Goal: Task Accomplishment & Management: Manage account settings

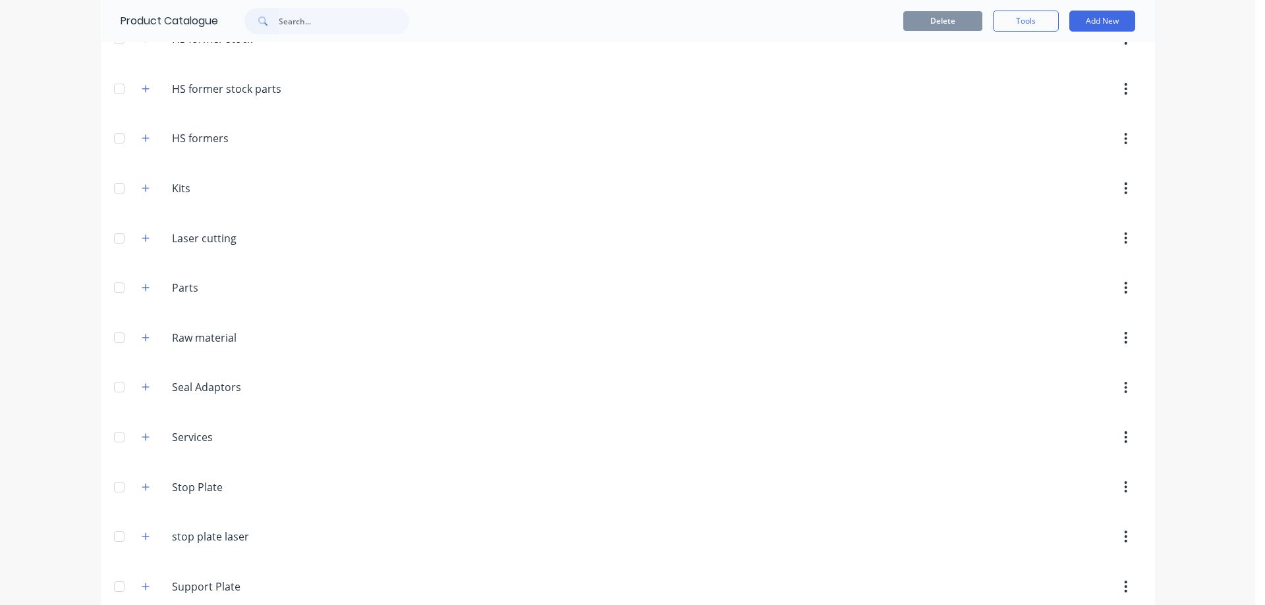
scroll to position [343, 0]
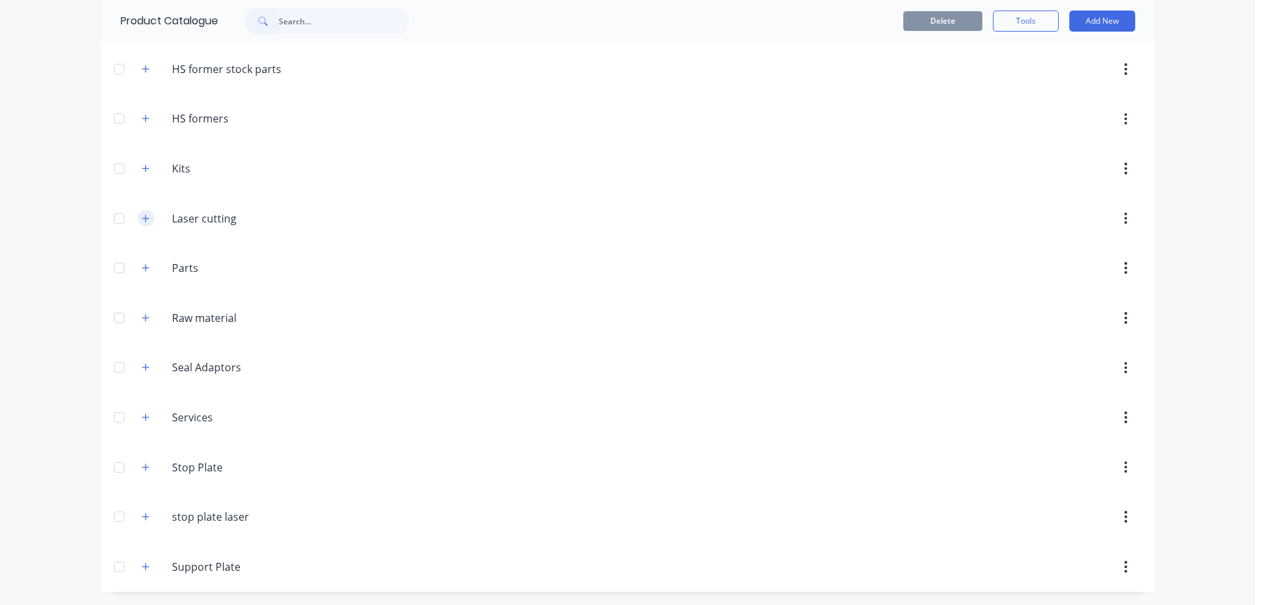
click at [145, 217] on button "button" at bounding box center [146, 218] width 16 height 16
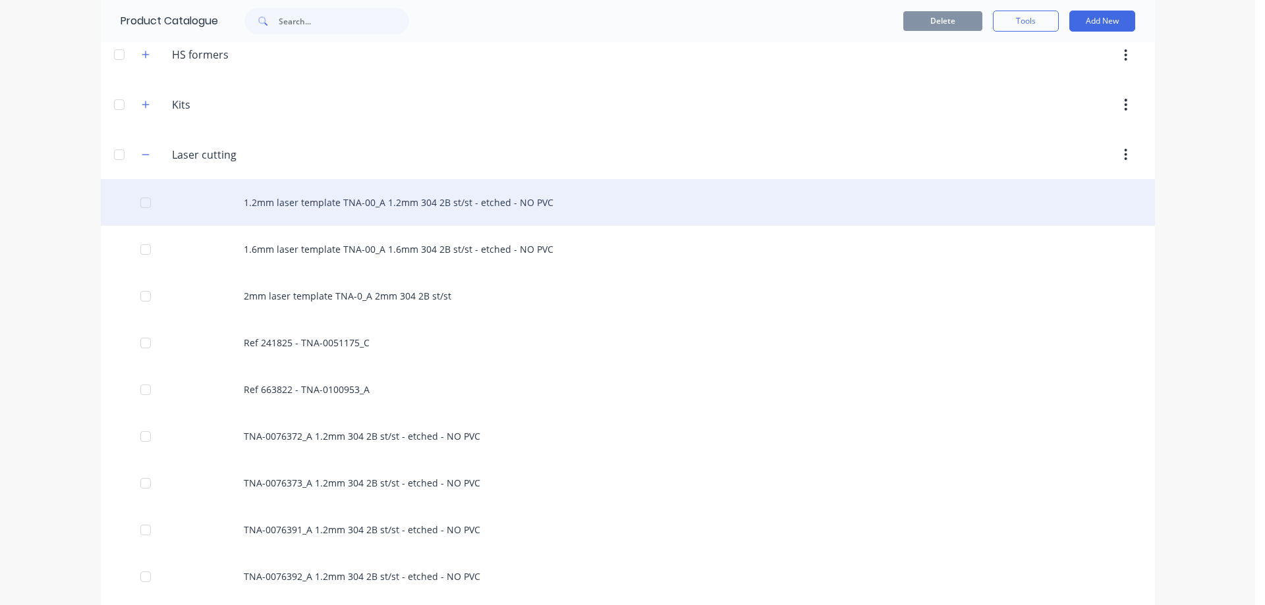
scroll to position [408, 0]
click at [352, 204] on div "1.2mm laser template TNA-00_A 1.2mm 304 2B st/st - etched - NO PVC" at bounding box center [628, 200] width 1054 height 47
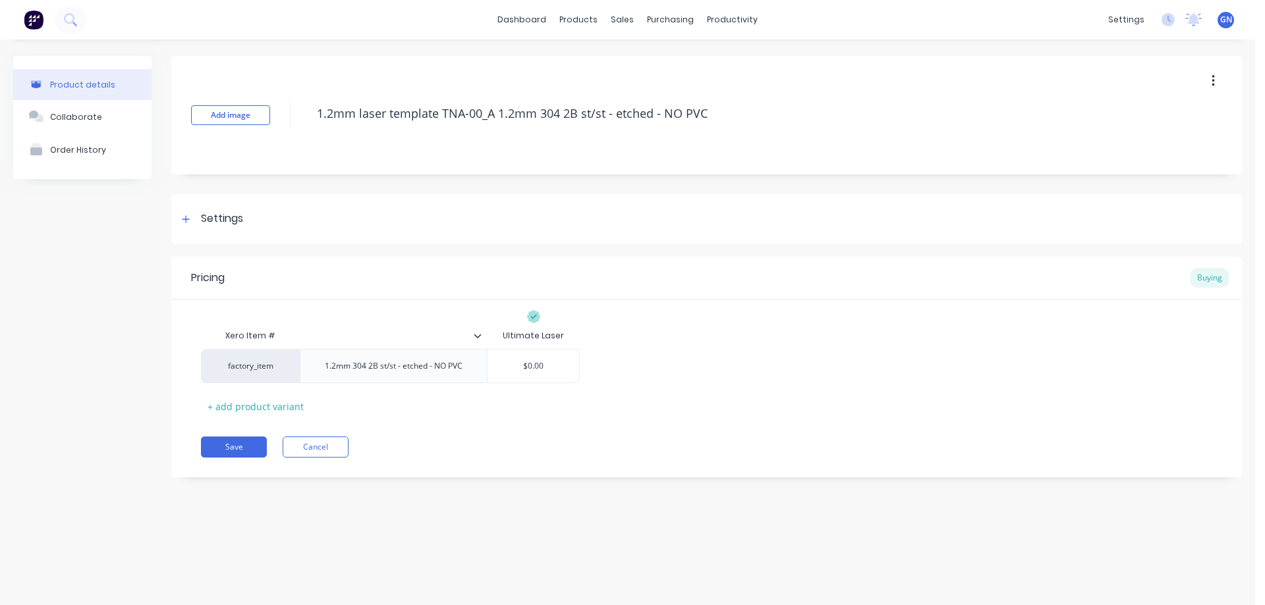
click at [1211, 74] on icon "button" at bounding box center [1212, 81] width 3 height 14
click at [1140, 109] on span "Duplicate" at bounding box center [1164, 116] width 99 height 14
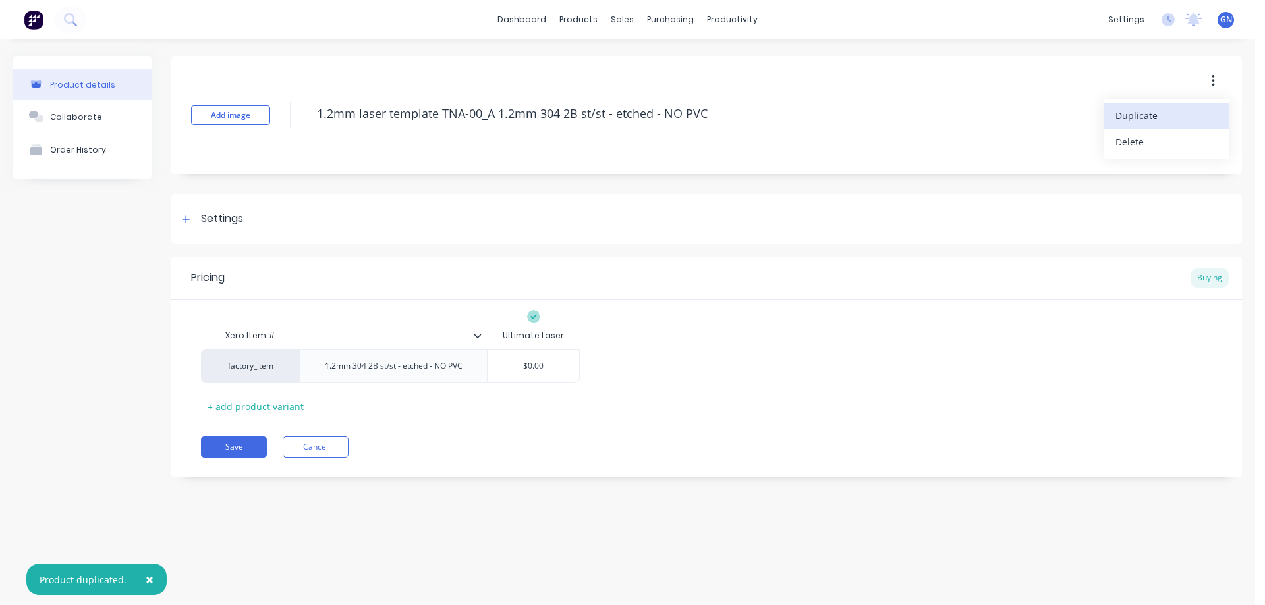
click at [1140, 109] on span "Duplicate" at bounding box center [1164, 116] width 99 height 14
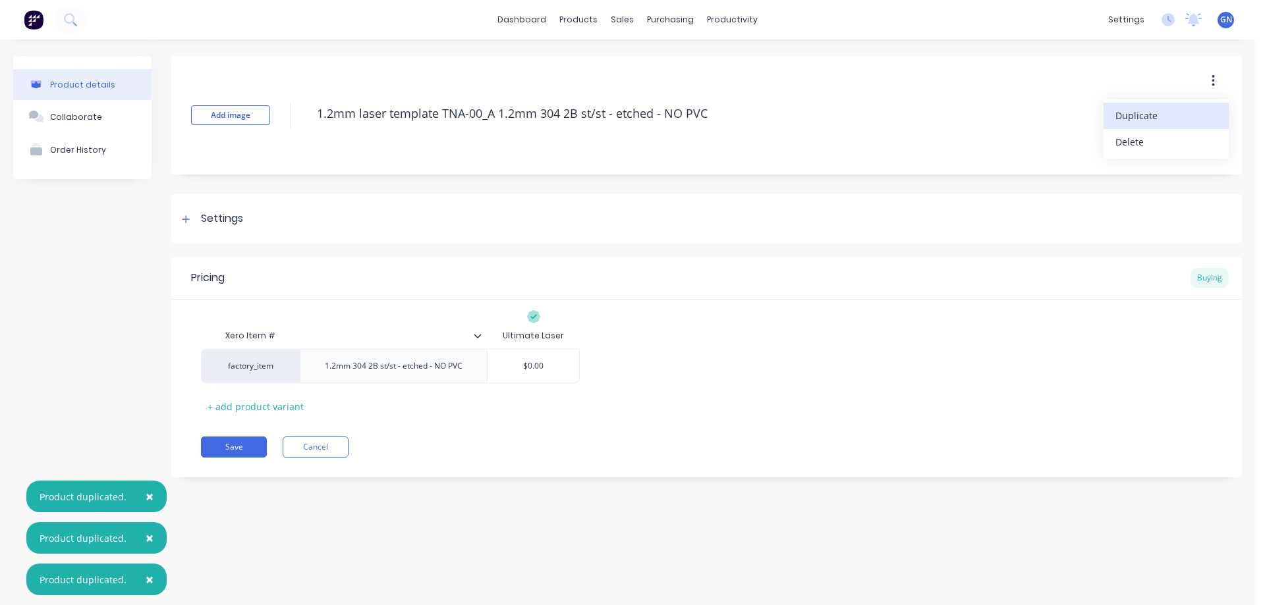
click at [1140, 109] on span "Duplicate" at bounding box center [1164, 116] width 99 height 14
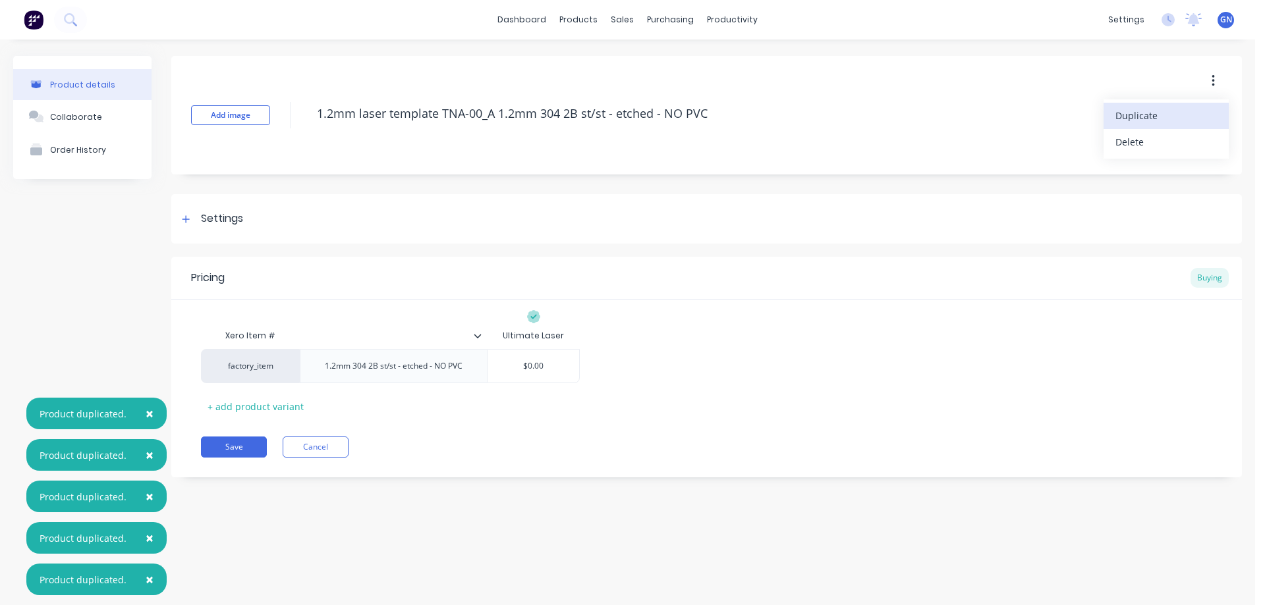
click at [1140, 109] on span "Duplicate" at bounding box center [1164, 116] width 99 height 14
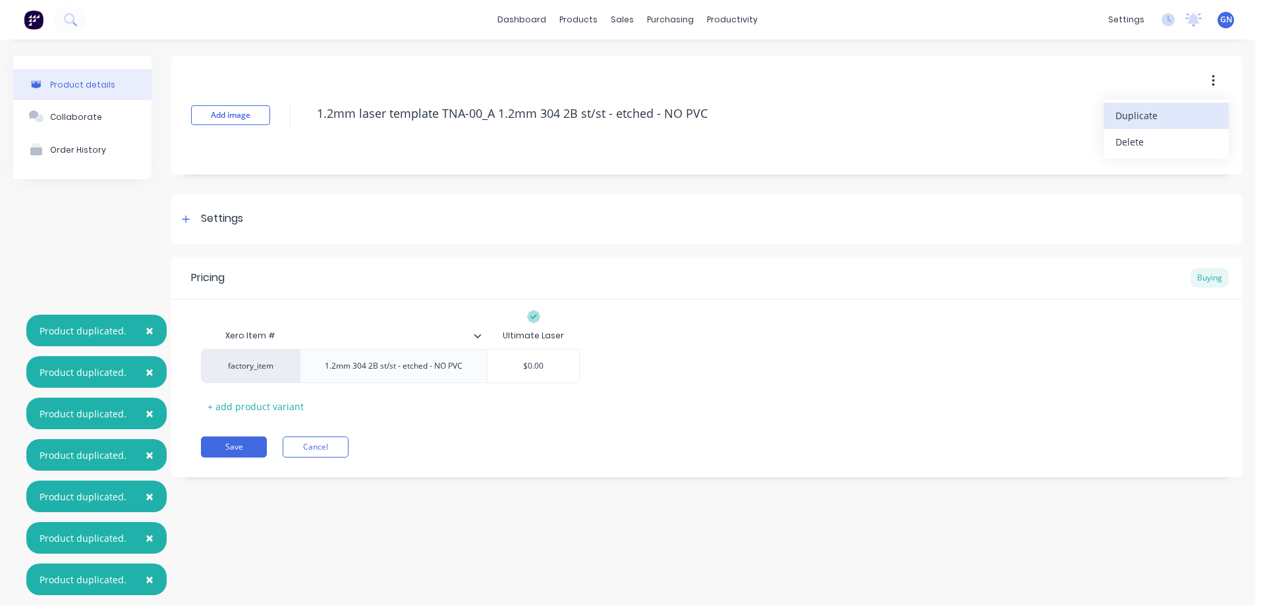
click at [1140, 109] on span "Duplicate" at bounding box center [1164, 116] width 99 height 14
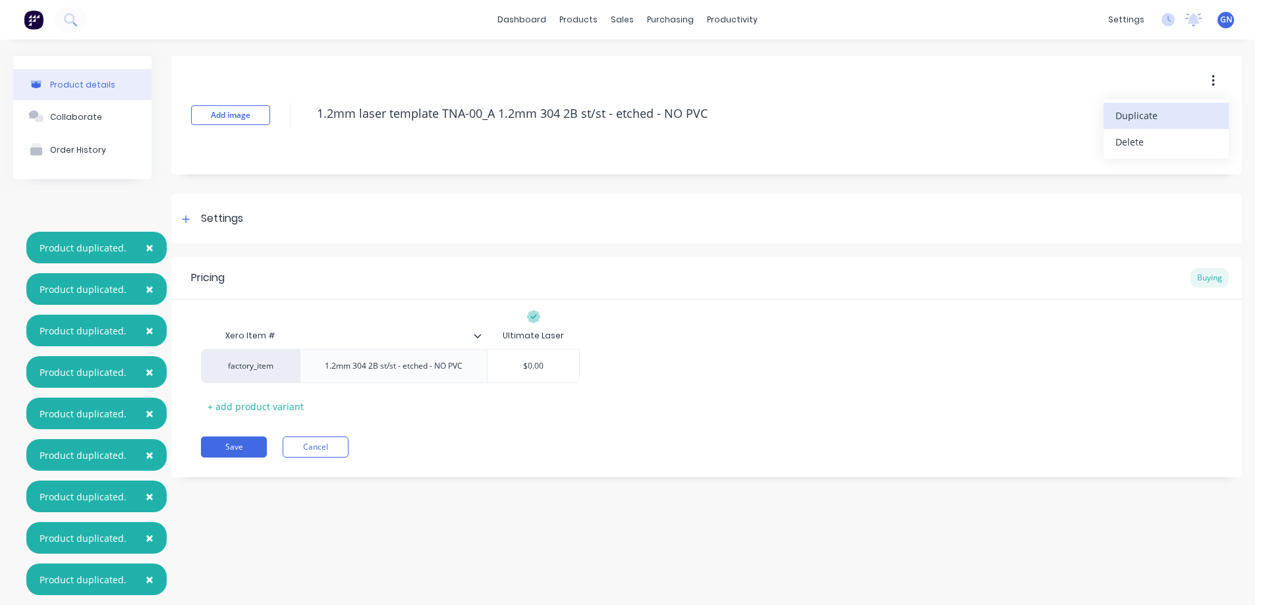
click at [1140, 109] on span "Duplicate" at bounding box center [1164, 116] width 99 height 14
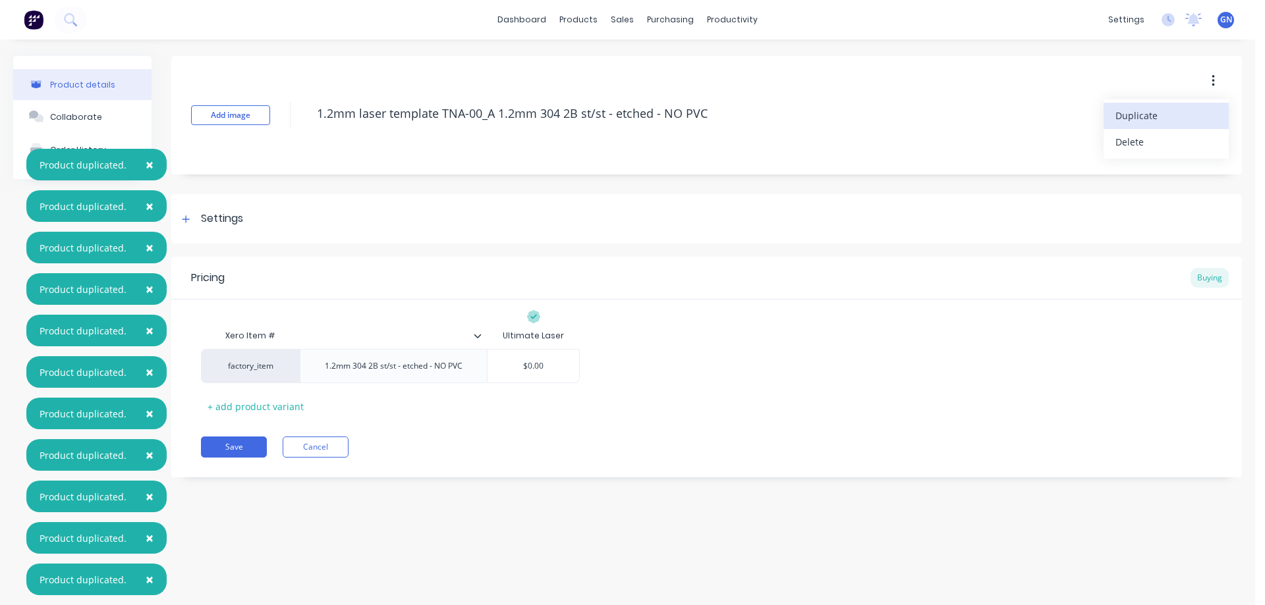
click at [1140, 109] on span "Duplicate" at bounding box center [1164, 116] width 99 height 14
click at [334, 443] on button "Cancel" at bounding box center [316, 447] width 66 height 21
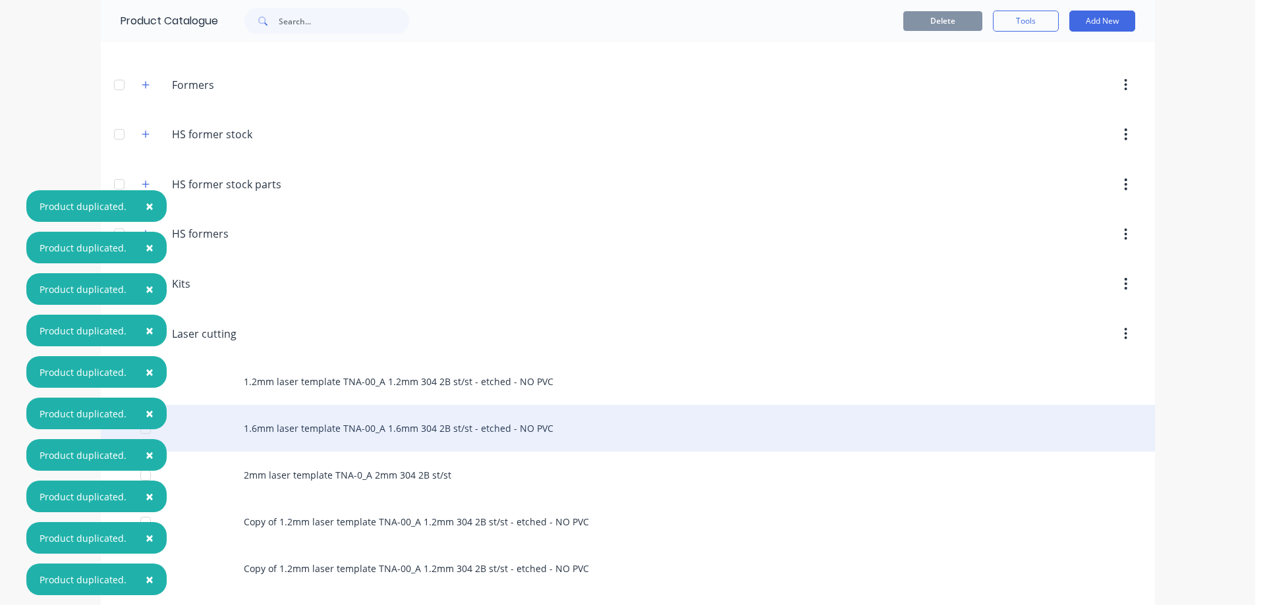
scroll to position [285, 0]
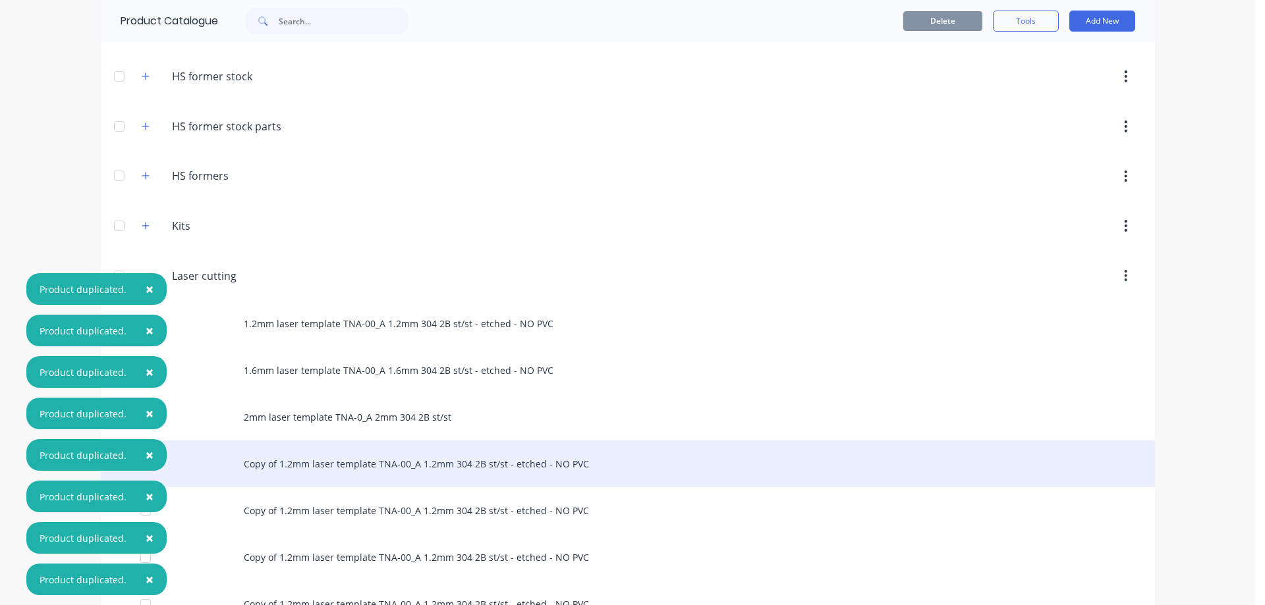
click at [364, 469] on div "Copy of 1.2mm laser template TNA-00_A 1.2mm 304 2B st/st - etched - NO PVC" at bounding box center [628, 464] width 1054 height 47
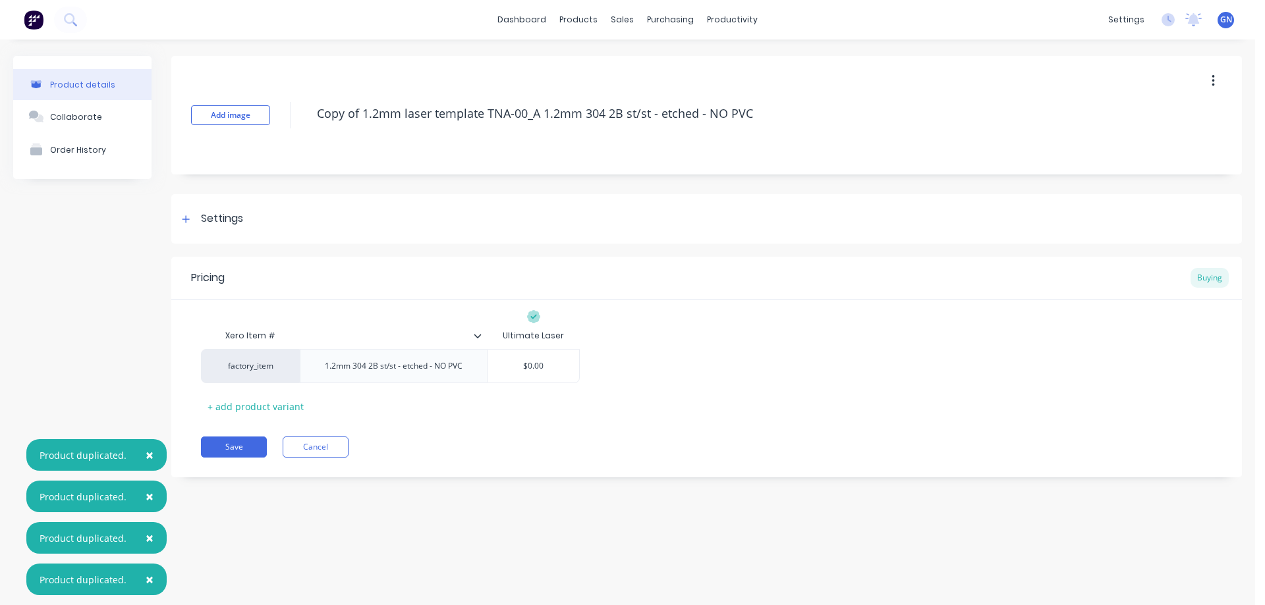
drag, startPoint x: 488, startPoint y: 113, endPoint x: 307, endPoint y: 107, distance: 181.3
click at [307, 107] on div "Add image Copy of 1.2mm laser template TNA-00_A 1.2mm 304 2B st/st - etched - N…" at bounding box center [706, 115] width 1070 height 119
type textarea "x"
type textarea "TNA-00_A 1.2mm 304 2B st/st - etched - NO PVC"
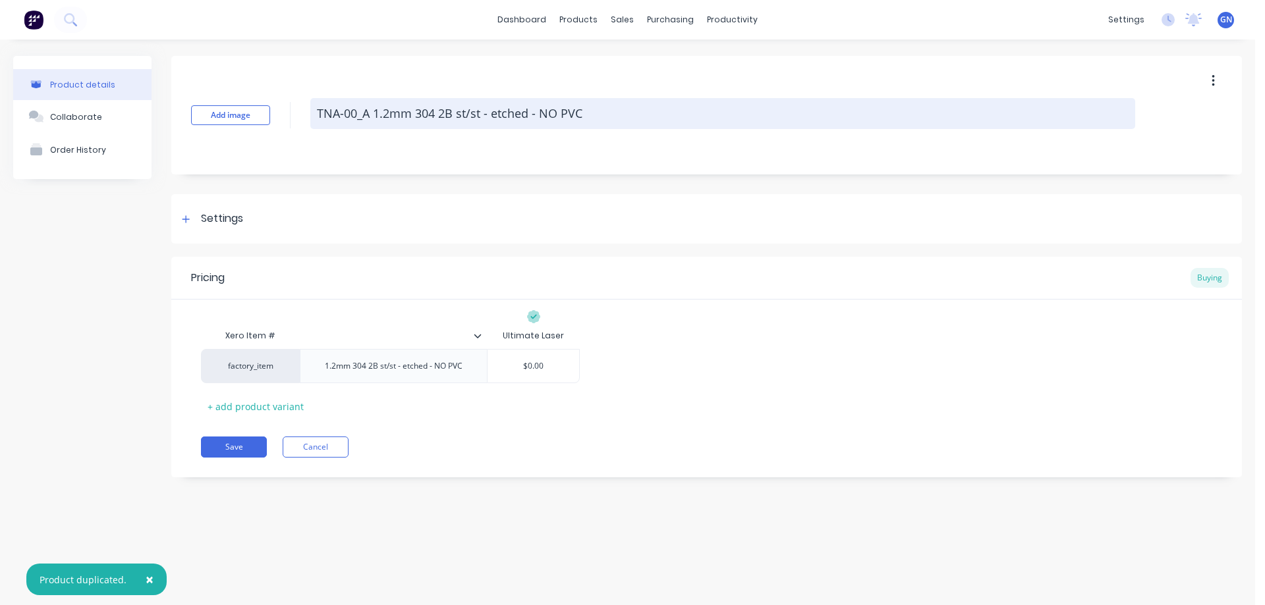
click at [355, 115] on textarea "TNA-00_A 1.2mm 304 2B st/st - etched - NO PVC" at bounding box center [722, 113] width 825 height 31
type textarea "x"
type textarea "TNA-007_A 1.2mm 304 2B st/st - etched - NO PVC"
type textarea "x"
type textarea "TNA-0076_A 1.2mm 304 2B st/st - etched - NO PVC"
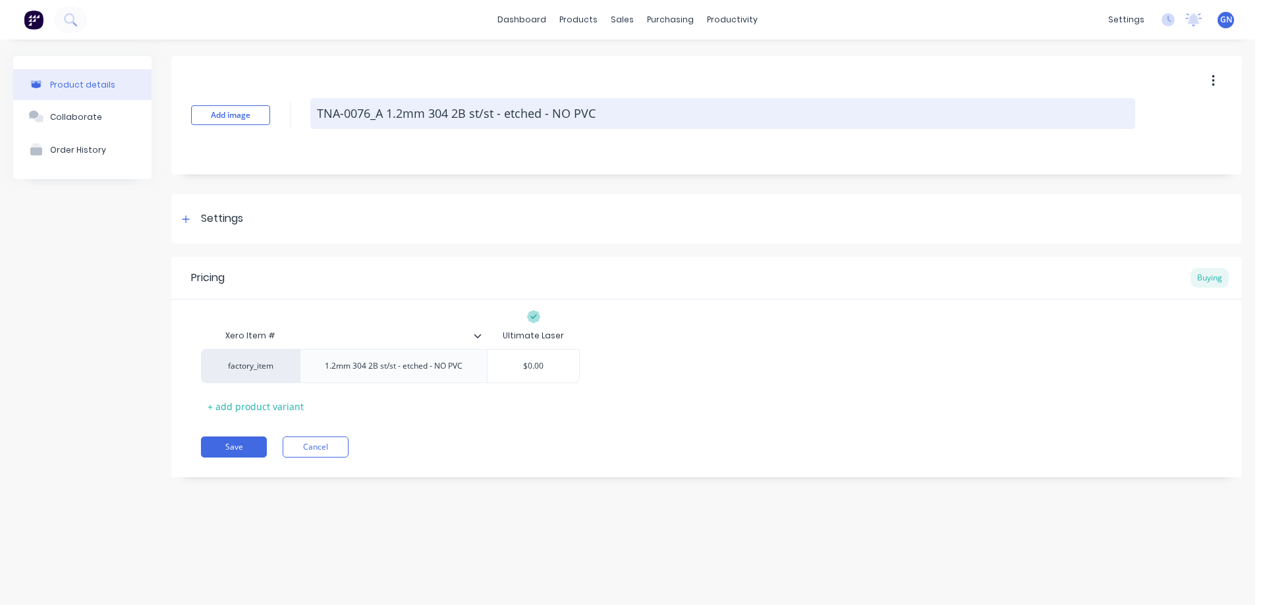
type textarea "x"
type textarea "TNA-00762_A 1.2mm 304 2B st/st - etched - NO PVC"
type textarea "x"
type textarea "TNA-007629_A 1.2mm 304 2B st/st - etched - NO PVC"
type textarea "x"
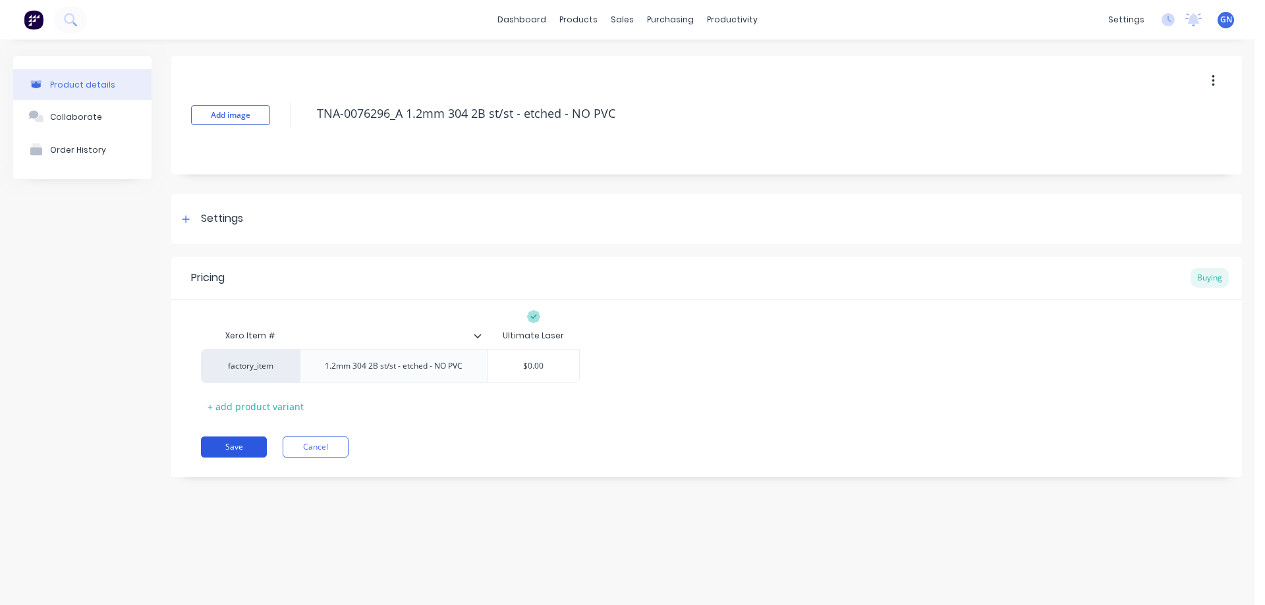
type textarea "TNA-0076296_A 1.2mm 304 2B st/st - etched - NO PVC"
type textarea "x"
type textarea "TNA-0076296_A 1.2mm 304 2B st/st - etched - NO PVC"
click at [238, 447] on button "Save" at bounding box center [234, 447] width 66 height 21
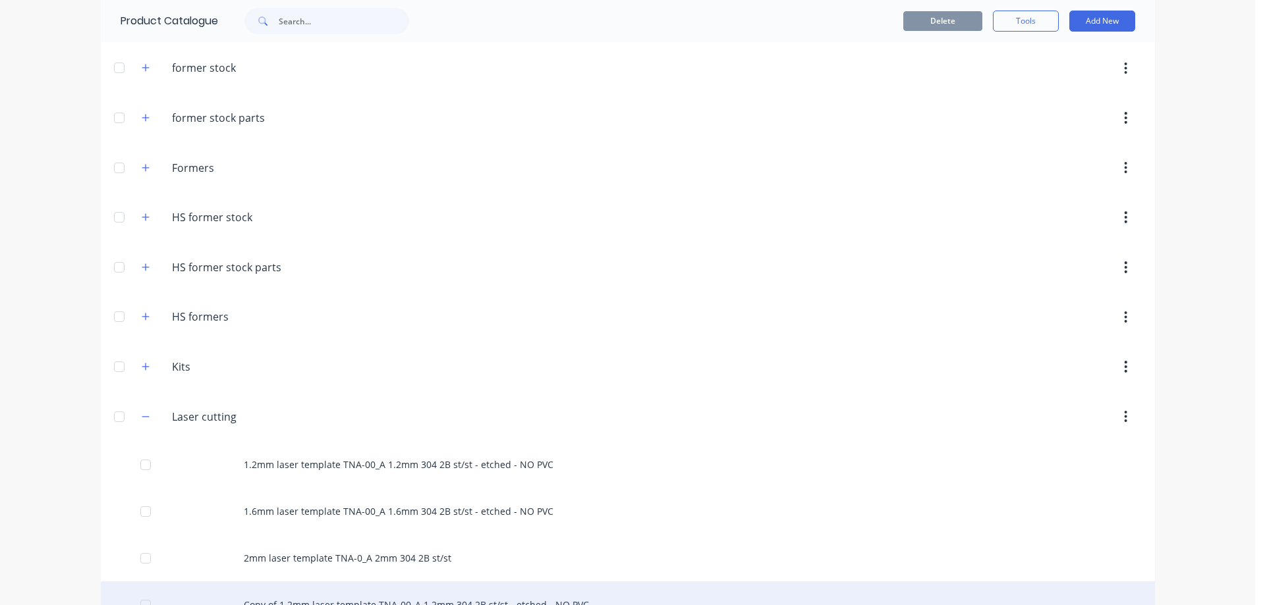
scroll to position [263, 0]
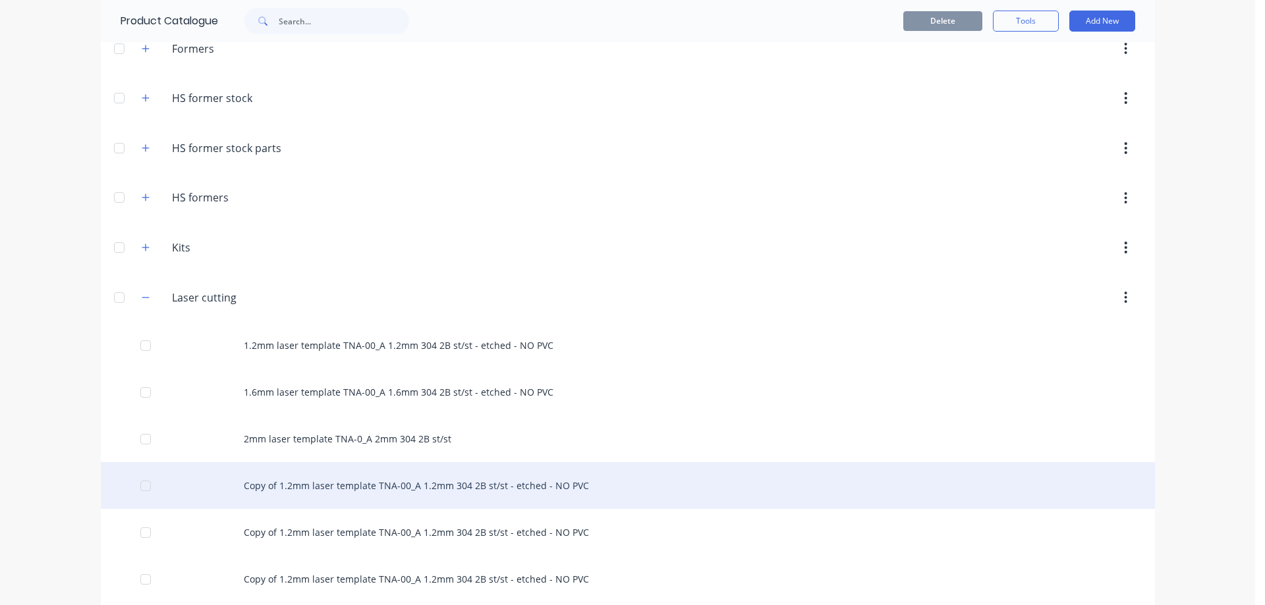
click at [306, 482] on div "Copy of 1.2mm laser template TNA-00_A 1.2mm 304 2B st/st - etched - NO PVC" at bounding box center [628, 485] width 1054 height 47
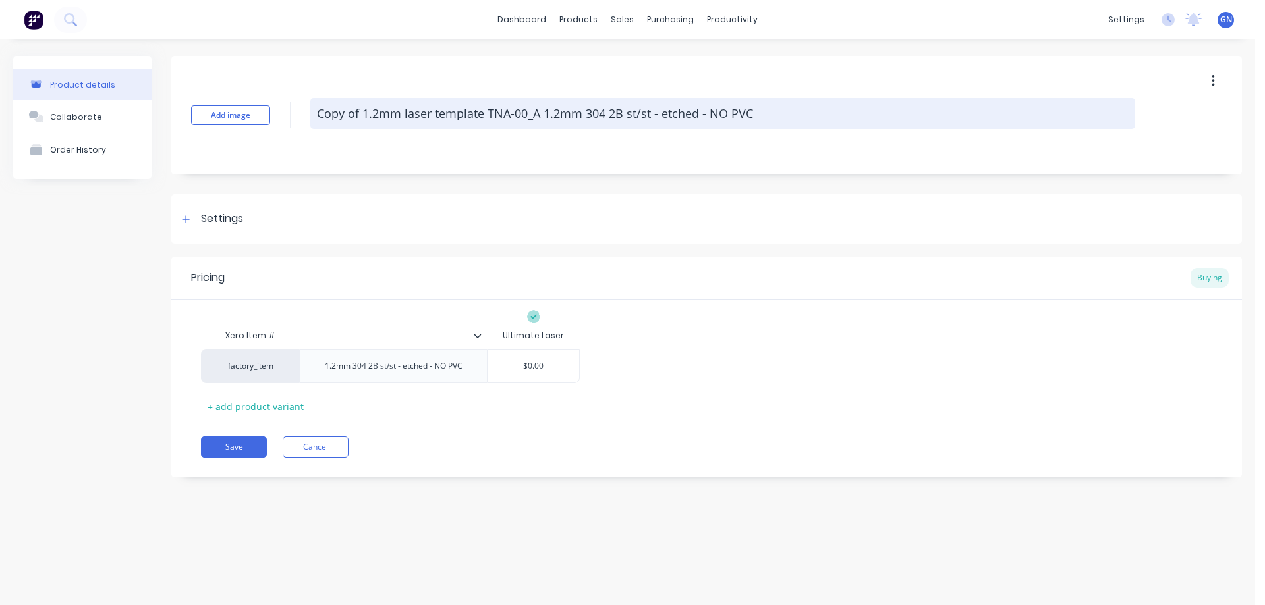
drag, startPoint x: 487, startPoint y: 115, endPoint x: 311, endPoint y: 119, distance: 175.9
click at [311, 119] on textarea "Copy of 1.2mm laser template TNA-00_A 1.2mm 304 2B st/st - etched - NO PVC" at bounding box center [722, 113] width 825 height 31
type textarea "x"
type textarea "TNA-00_A 1.2mm 304 2B st/st - etched - NO PVC"
click at [356, 115] on textarea "TNA-00_A 1.2mm 304 2B st/st - etched - NO PVC" at bounding box center [722, 113] width 825 height 31
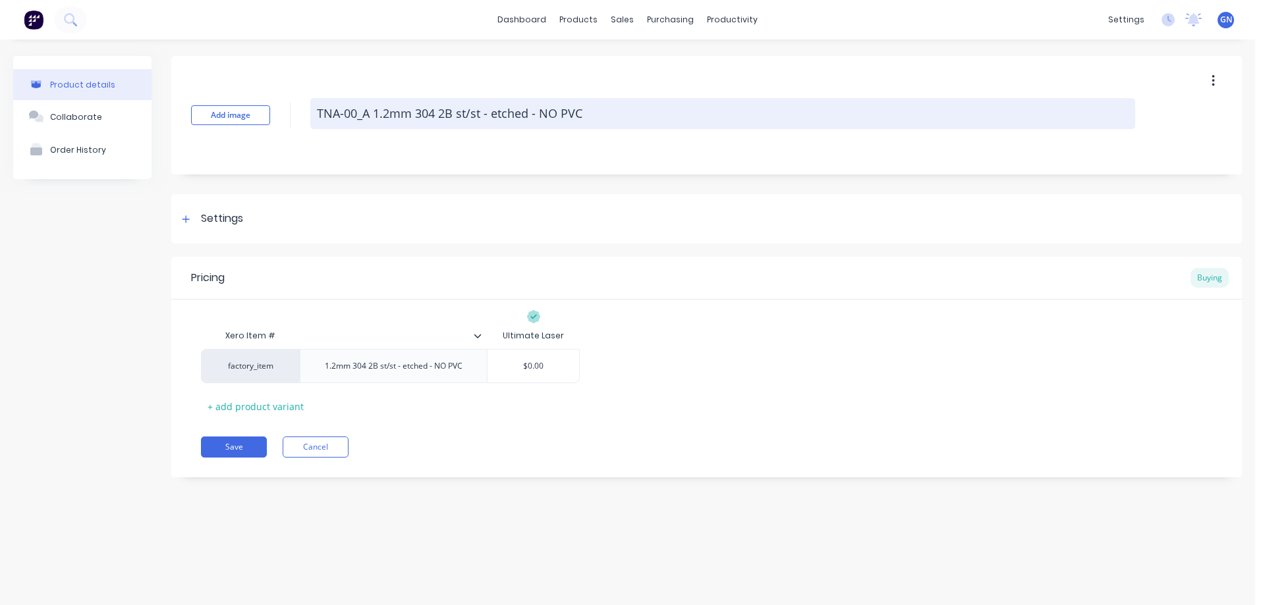
type textarea "x"
type textarea "TNA-007_A 1.2mm 304 2B st/st - etched - NO PVC"
type textarea "x"
type textarea "TNA-0076_A 1.2mm 304 2B st/st - etched - NO PVC"
type textarea "x"
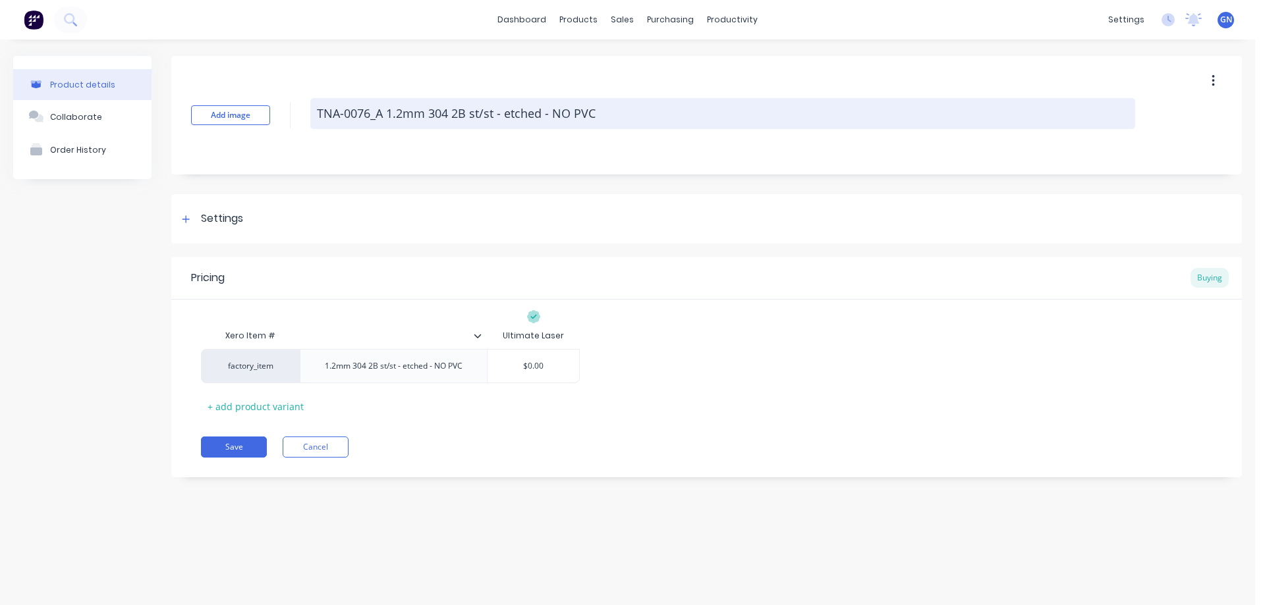
type textarea "TNA-00762_A 1.2mm 304 2B st/st - etched - NO PVC"
type textarea "x"
type textarea "TNA-007629_A 1.2mm 304 2B st/st - etched - NO PVC"
type textarea "x"
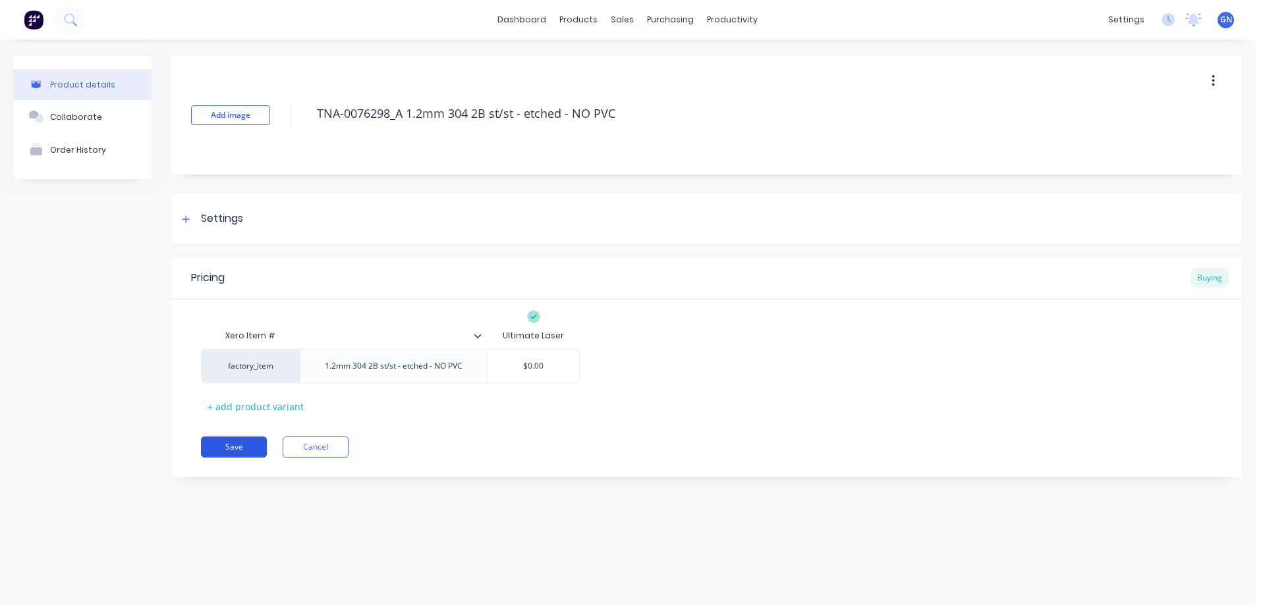
type textarea "TNA-0076298_A 1.2mm 304 2B st/st - etched - NO PVC"
type textarea "x"
type textarea "TNA-0076298_A 1.2mm 304 2B st/st - etched - NO PVC"
click at [235, 448] on button "Save" at bounding box center [234, 447] width 66 height 21
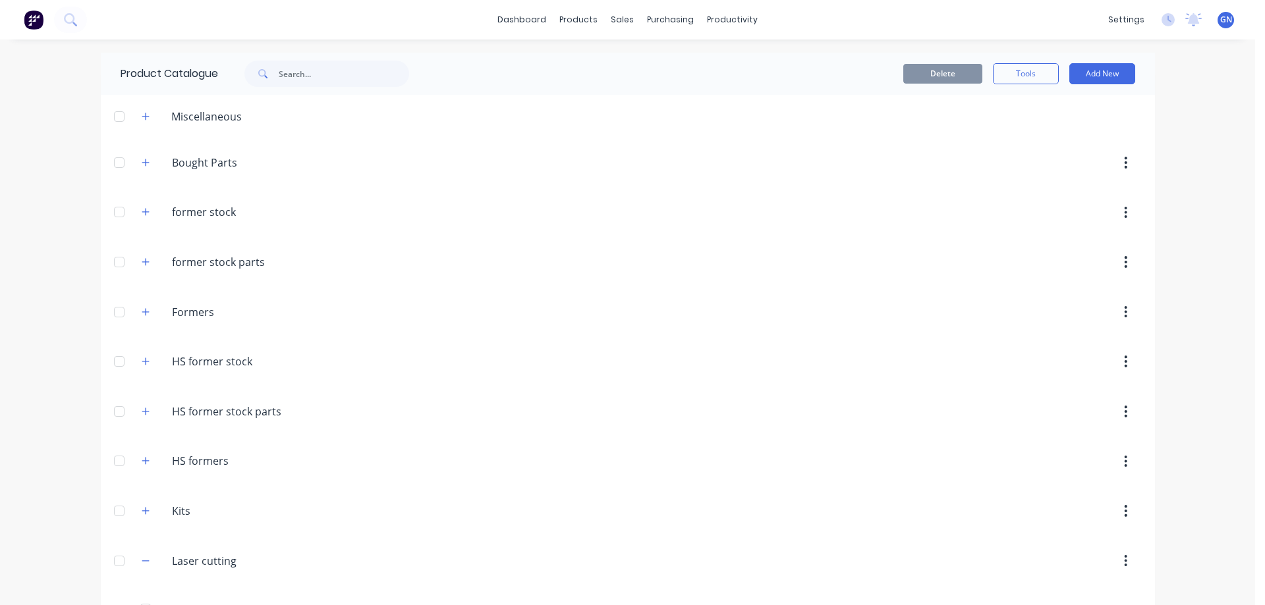
click at [235, 444] on header "HS.formers HS formers" at bounding box center [628, 462] width 1054 height 50
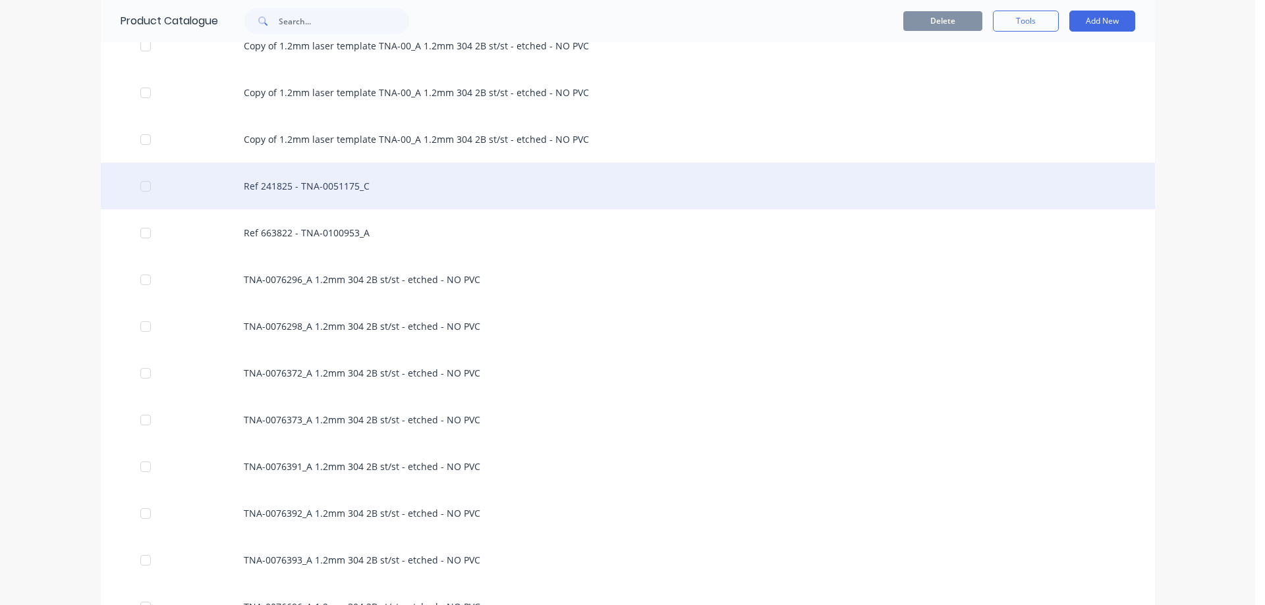
scroll to position [1098, 0]
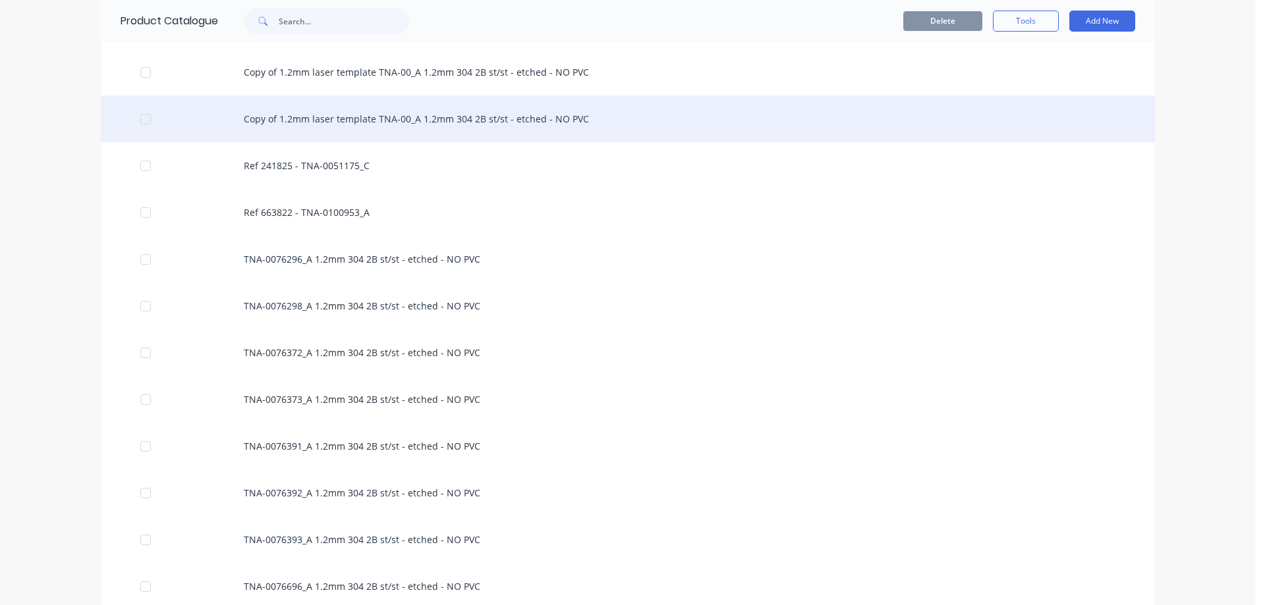
click at [335, 122] on div "Copy of 1.2mm laser template TNA-00_A 1.2mm 304 2B st/st - etched - NO PVC" at bounding box center [628, 119] width 1054 height 47
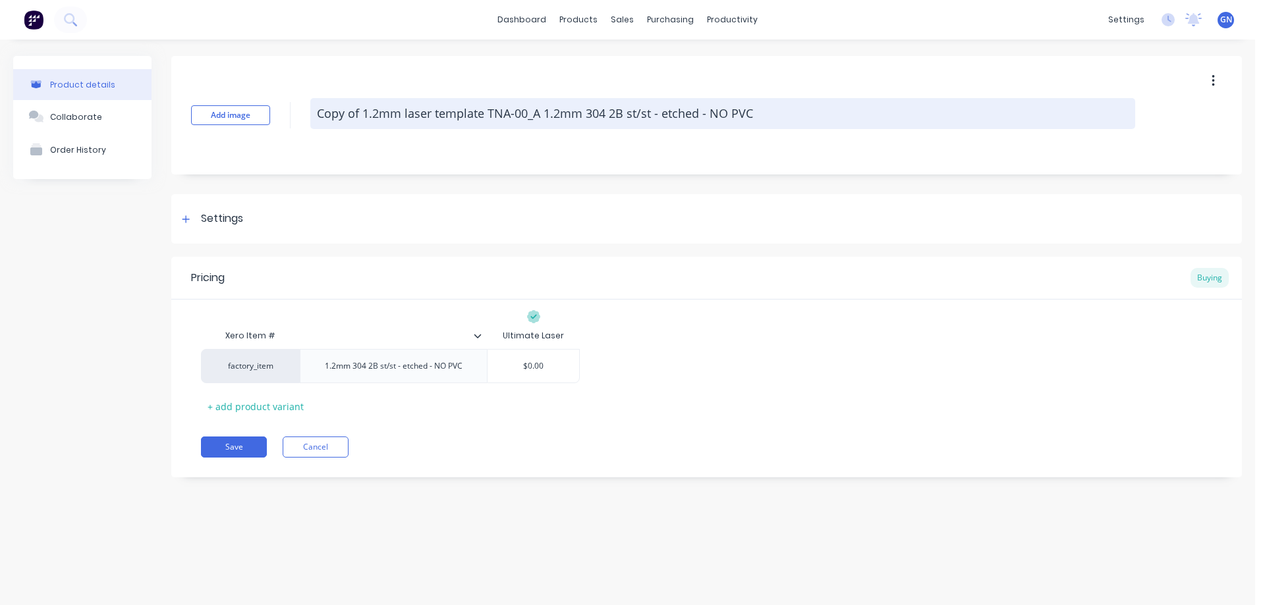
drag, startPoint x: 487, startPoint y: 113, endPoint x: 315, endPoint y: 109, distance: 172.0
click at [315, 109] on textarea "Copy of 1.2mm laser template TNA-00_A 1.2mm 304 2B st/st - etched - NO PVC" at bounding box center [722, 113] width 825 height 31
type textarea "x"
type textarea "TNA-00_A 1.2mm 304 2B st/st - etched - NO PVC"
click at [352, 113] on textarea "TNA-00_A 1.2mm 304 2B st/st - etched - NO PVC" at bounding box center [722, 113] width 825 height 31
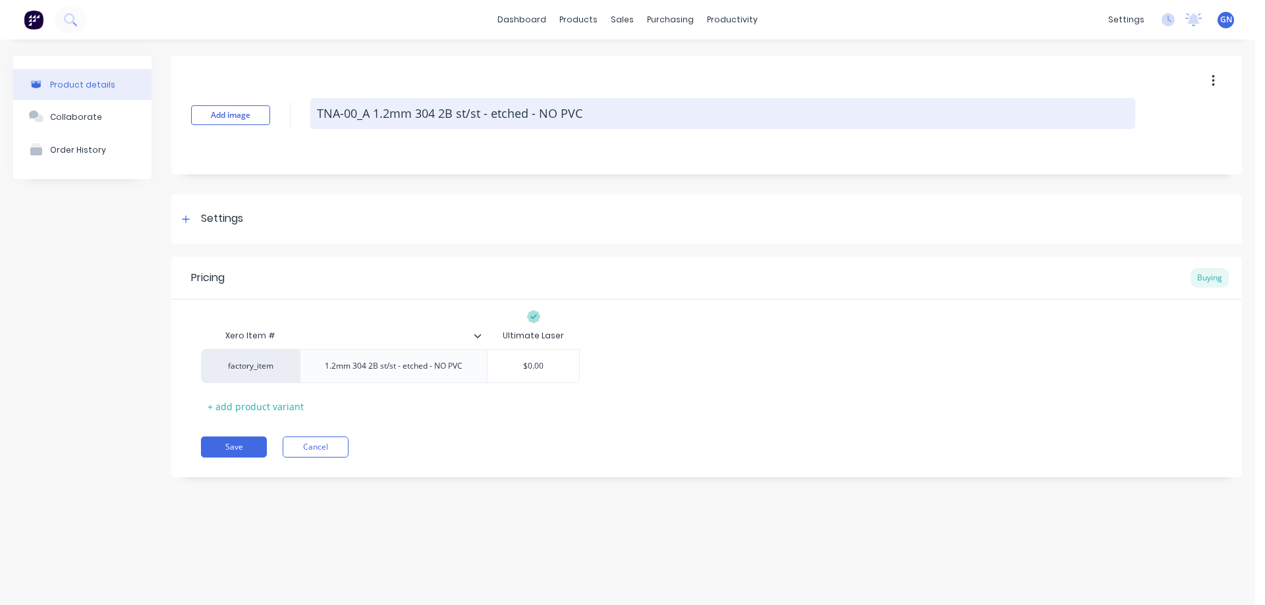
click at [358, 110] on textarea "TNA-00_A 1.2mm 304 2B st/st - etched - NO PVC" at bounding box center [722, 113] width 825 height 31
type textarea "x"
type textarea "TNA-007_A 1.2mm 304 2B st/st - etched - NO PVC"
type textarea "x"
type textarea "TNA-0077_A 1.2mm 304 2B st/st - etched - NO PVC"
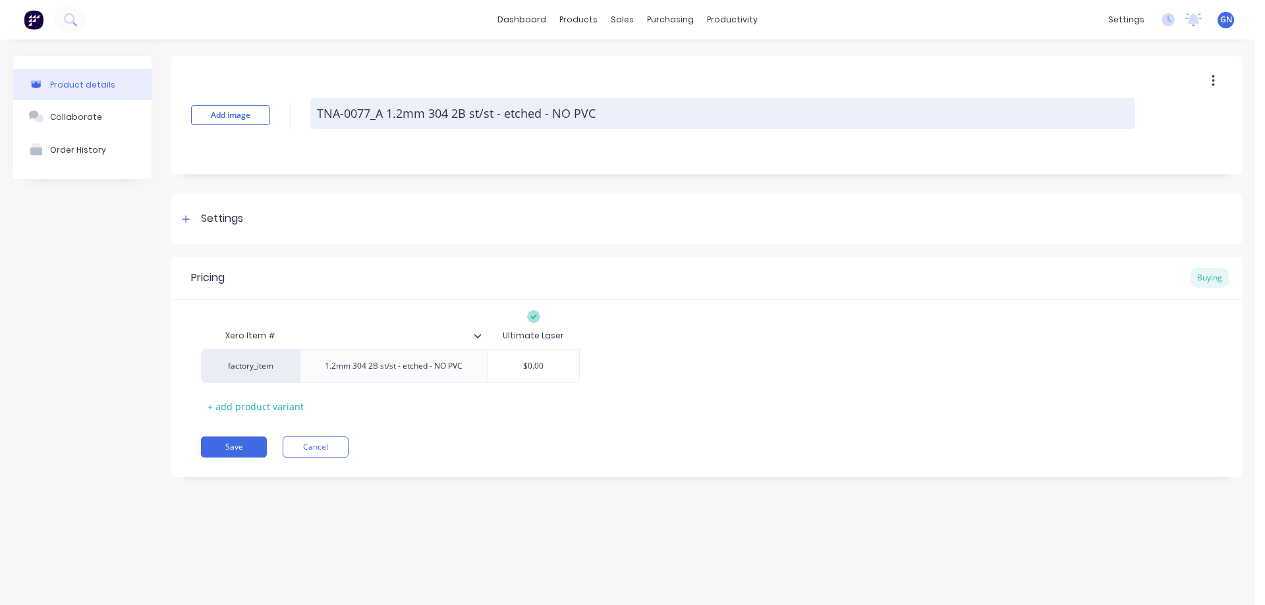
type textarea "x"
type textarea "TNA-00775_A 1.2mm 304 2B st/st - etched - NO PVC"
type textarea "x"
type textarea "TNA-007759_A 1.2mm 304 2B st/st - etched - NO PVC"
type textarea "x"
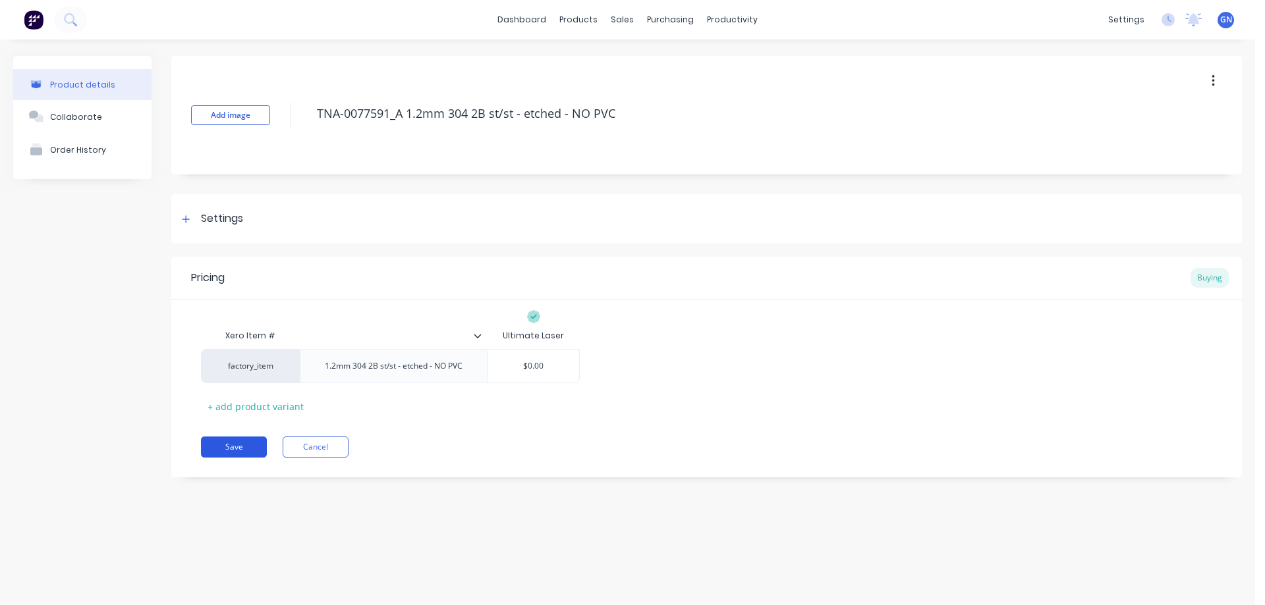
type textarea "TNA-0077591_A 1.2mm 304 2B st/st - etched - NO PVC"
type textarea "x"
type textarea "TNA-0077591_A 1.2mm 304 2B st/st - etched - NO PVC"
click at [232, 449] on button "Save" at bounding box center [234, 447] width 66 height 21
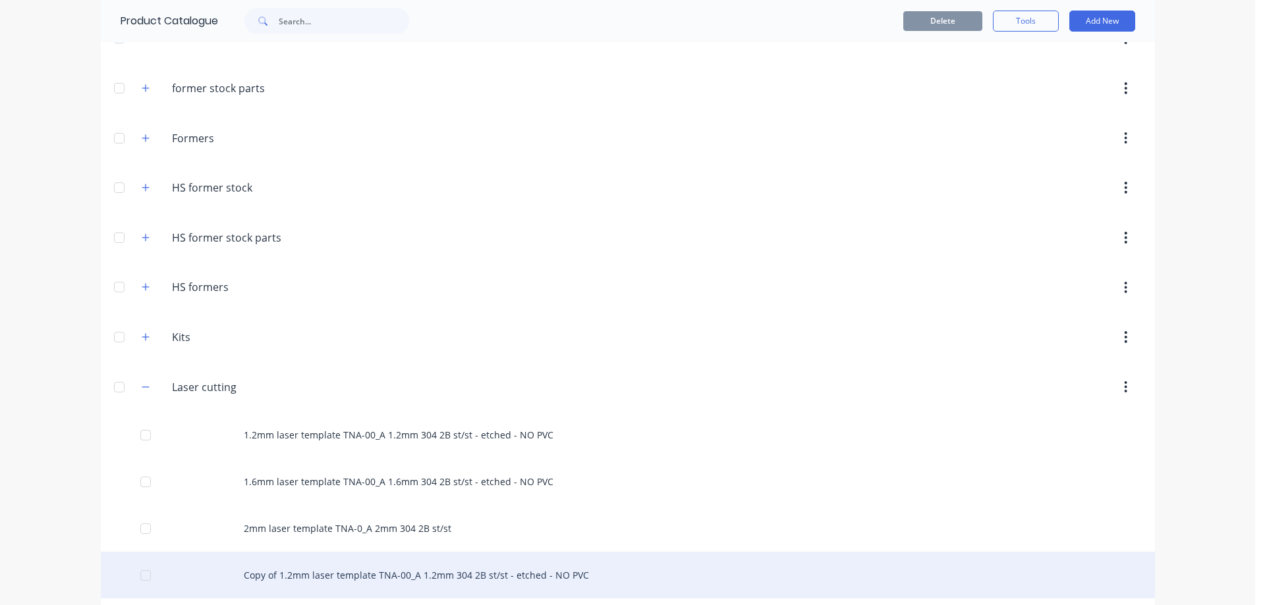
scroll to position [308, 0]
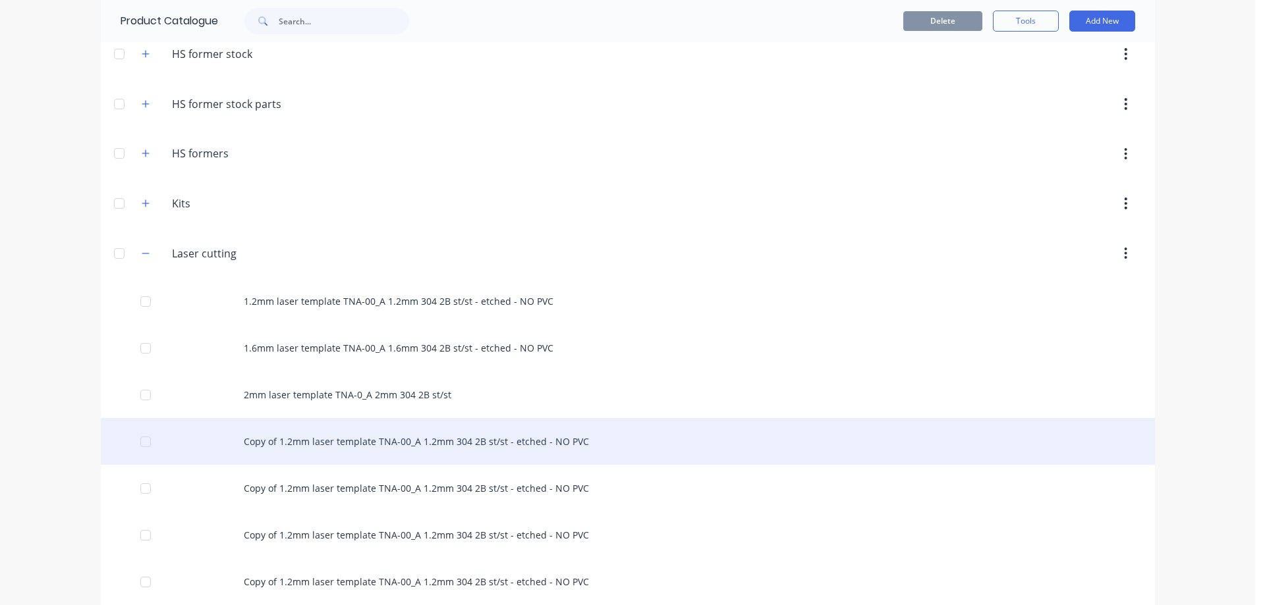
click at [308, 455] on div "Copy of 1.2mm laser template TNA-00_A 1.2mm 304 2B st/st - etched - NO PVC" at bounding box center [628, 441] width 1054 height 47
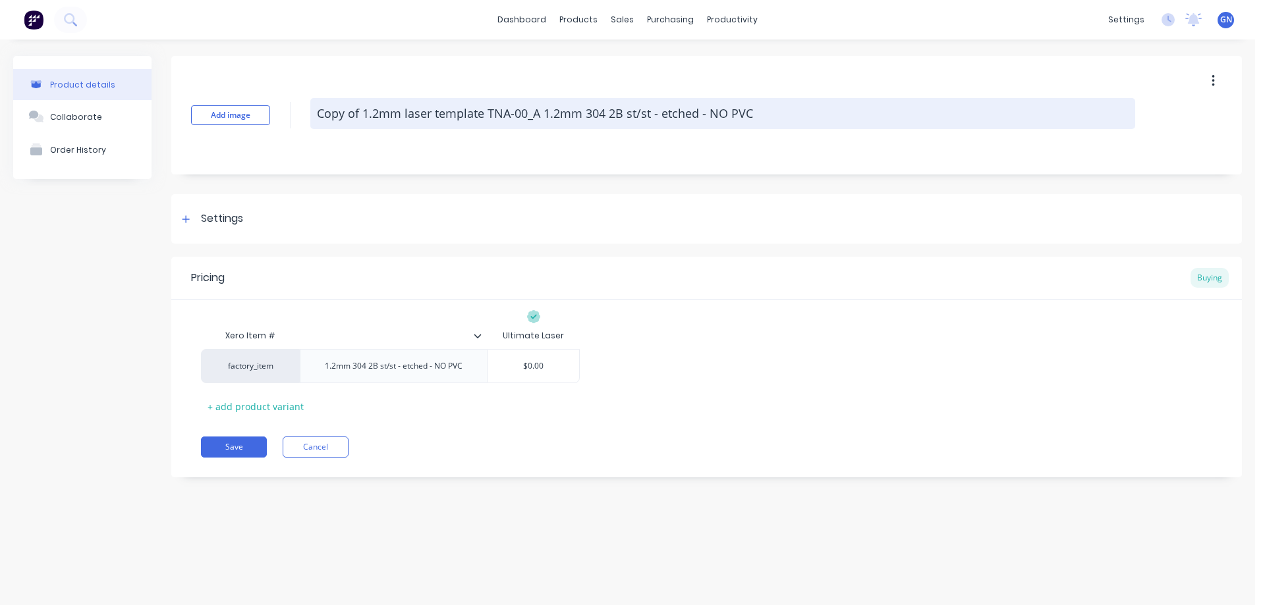
drag, startPoint x: 487, startPoint y: 113, endPoint x: 321, endPoint y: 118, distance: 166.7
click at [321, 118] on textarea "Copy of 1.2mm laser template TNA-00_A 1.2mm 304 2B st/st - etched - NO PVC" at bounding box center [722, 113] width 825 height 31
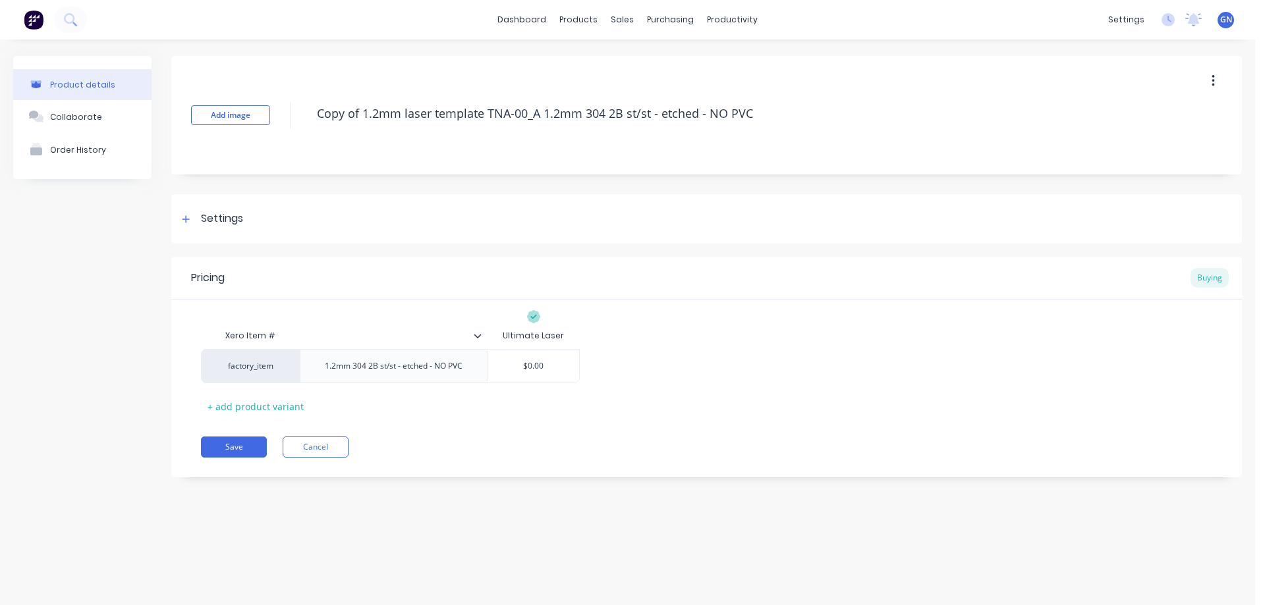
type textarea "x"
type textarea "CTNA-00_A 1.2mm 304 2B st/st - etched - NO PVC"
type textarea "x"
type textarea "TNA-00_A 1.2mm 304 2B st/st - etched - NO PVC"
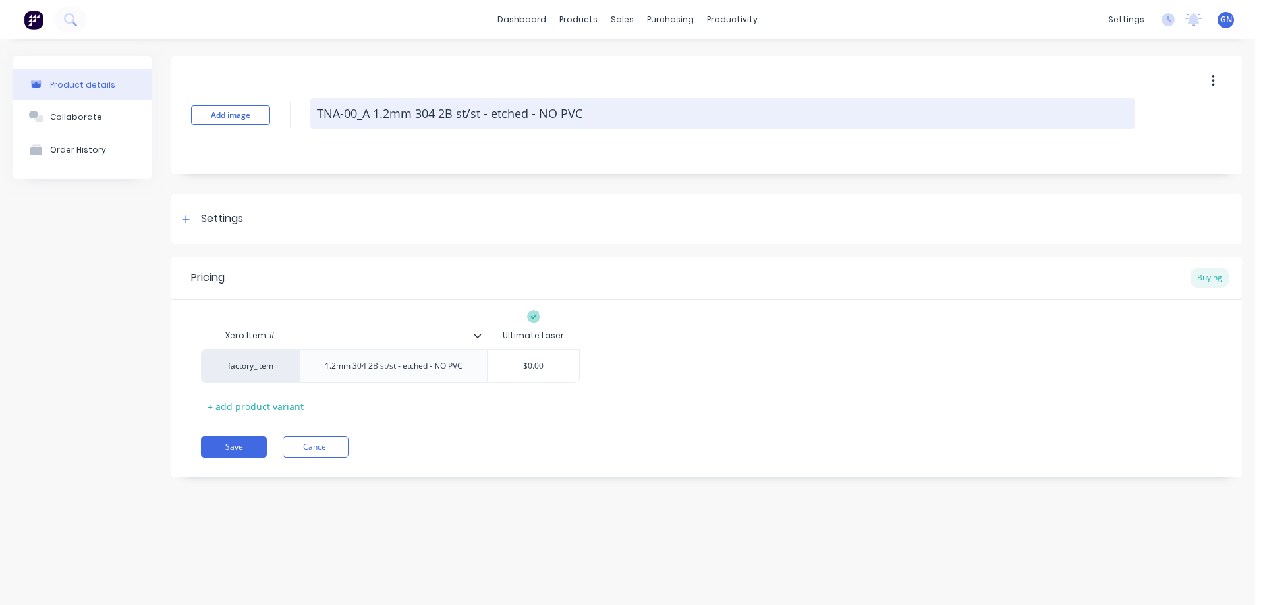
click at [355, 113] on textarea "TNA-00_A 1.2mm 304 2B st/st - etched - NO PVC" at bounding box center [722, 113] width 825 height 31
type textarea "x"
type textarea "TNA-007_A 1.2mm 304 2B st/st - etched - NO PVC"
type textarea "x"
type textarea "TNA-0077_A 1.2mm 304 2B st/st - etched - NO PVC"
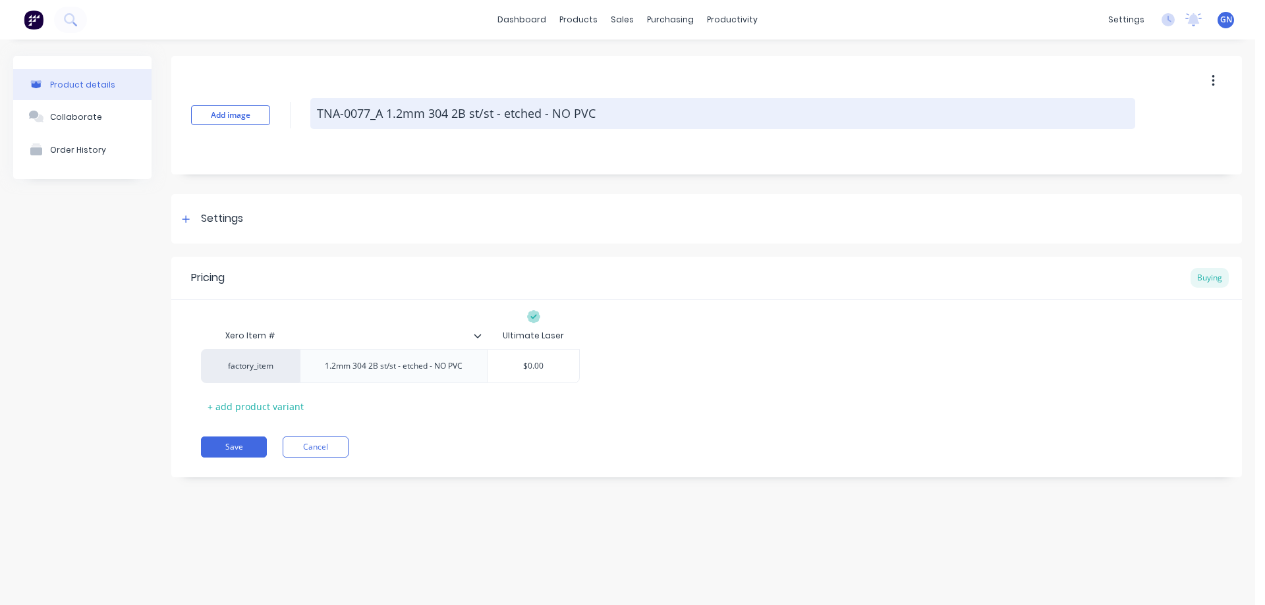
type textarea "x"
type textarea "TNA-00775_A 1.2mm 304 2B st/st - etched - NO PVC"
type textarea "x"
type textarea "TNA-007759_A 1.2mm 304 2B st/st - etched - NO PVC"
type textarea "x"
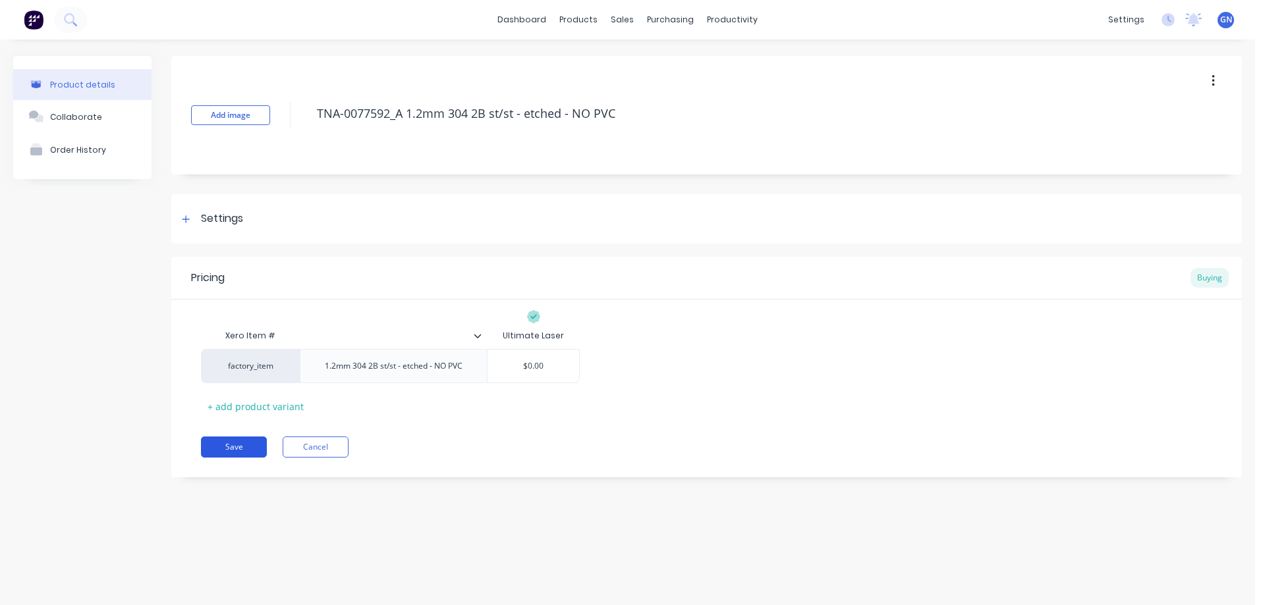
type textarea "TNA-0077592_A 1.2mm 304 2B st/st - etched - NO PVC"
type textarea "x"
type textarea "TNA-0077592_A 1.2mm 304 2B st/st - etched - NO PVC"
click at [239, 451] on button "Save" at bounding box center [234, 447] width 66 height 21
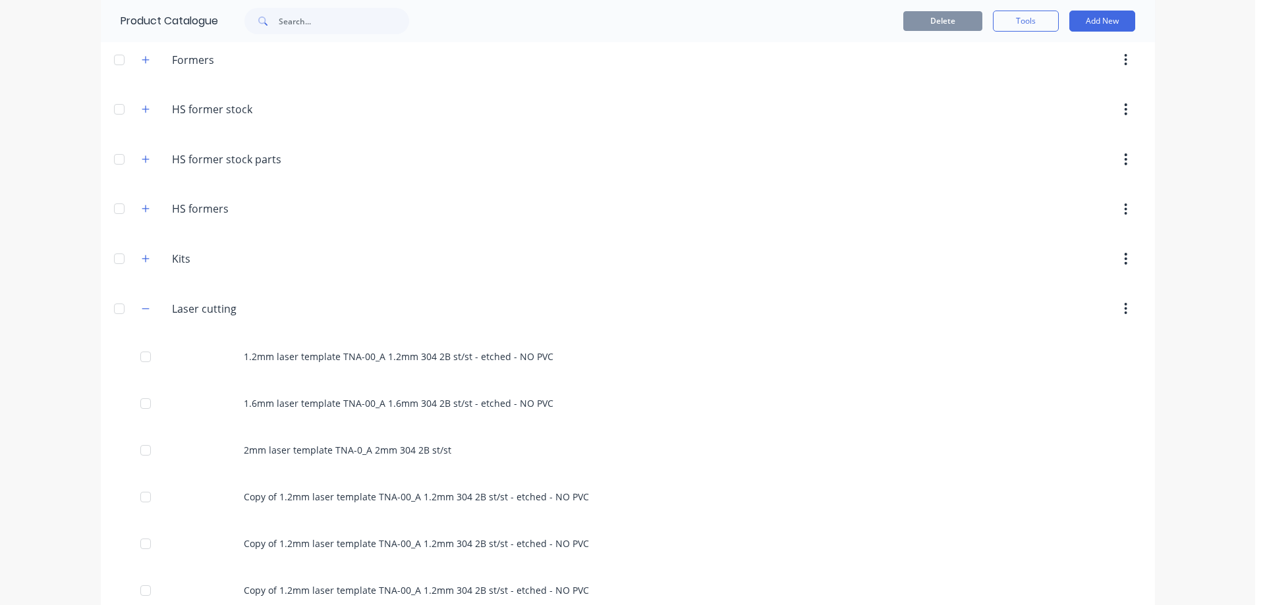
scroll to position [263, 0]
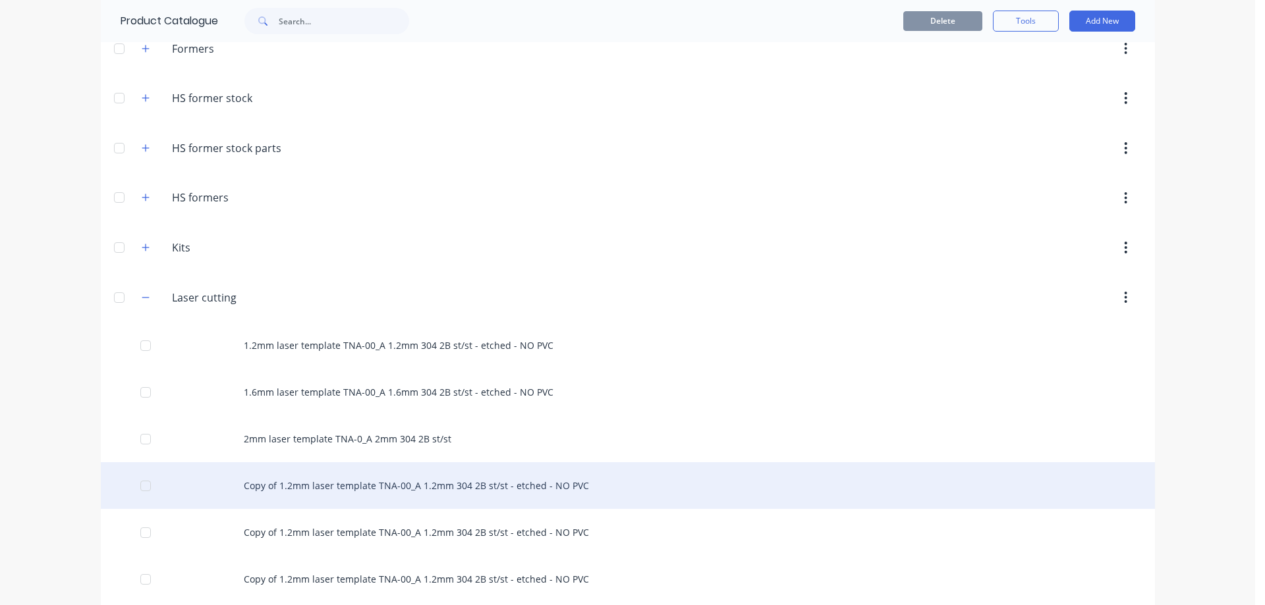
click at [312, 486] on div "Copy of 1.2mm laser template TNA-00_A 1.2mm 304 2B st/st - etched - NO PVC" at bounding box center [628, 485] width 1054 height 47
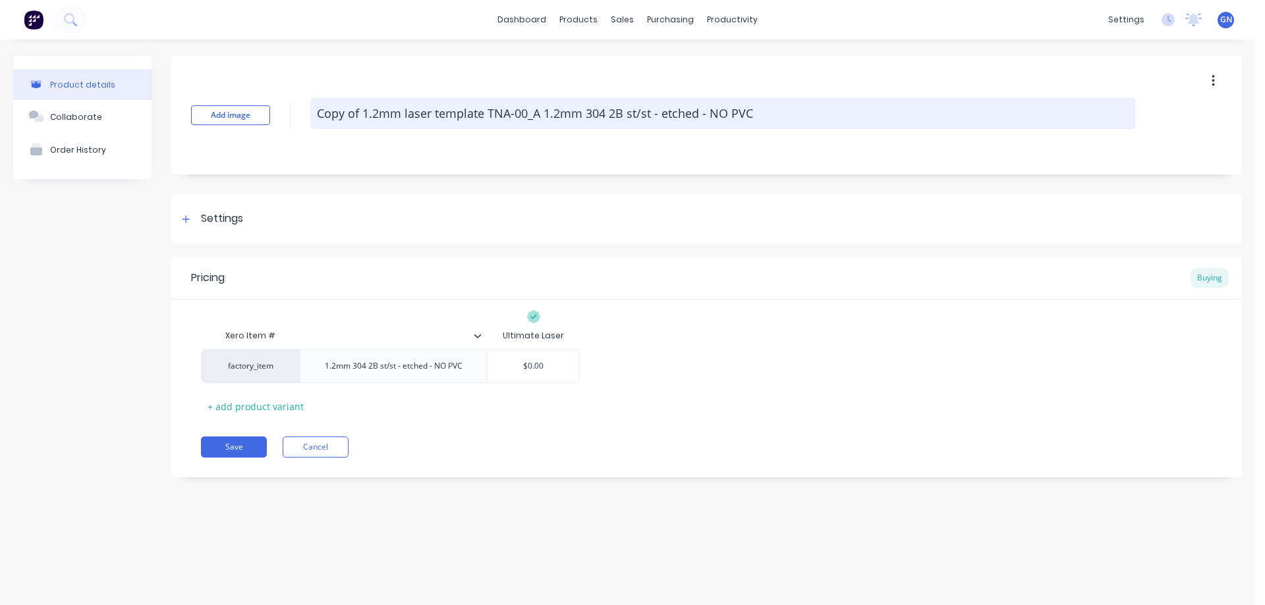
drag, startPoint x: 487, startPoint y: 115, endPoint x: 313, endPoint y: 107, distance: 174.7
click at [313, 107] on textarea "Copy of 1.2mm laser template TNA-00_A 1.2mm 304 2B st/st - etched - NO PVC" at bounding box center [722, 113] width 825 height 31
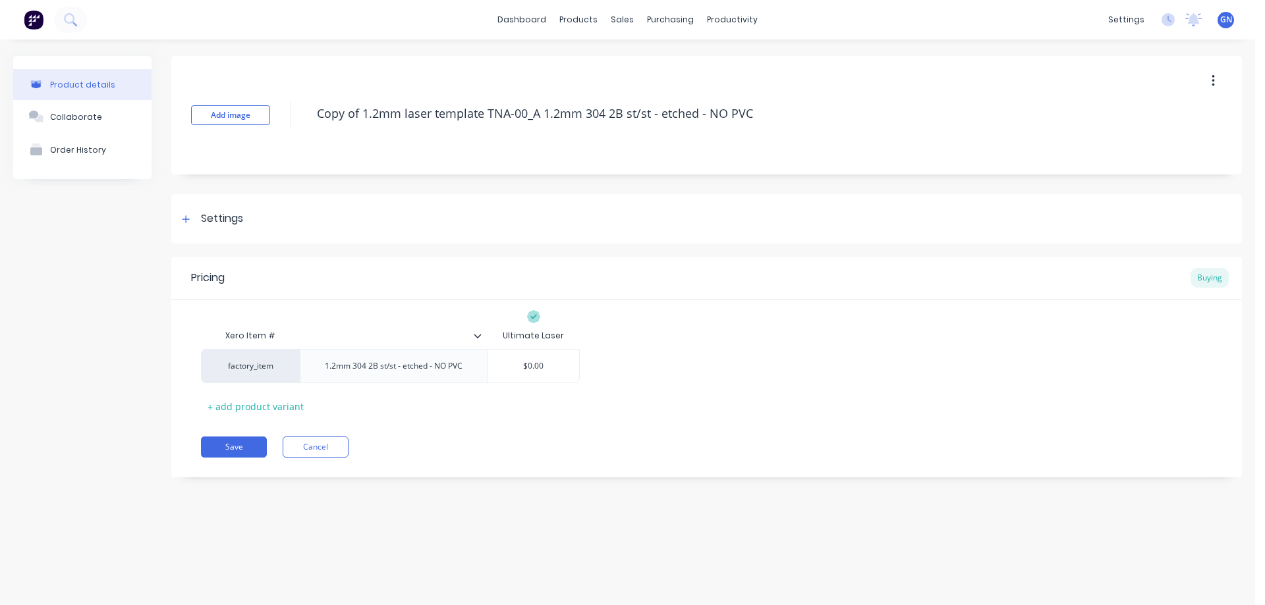
type textarea "x"
type textarea "TNA-00_A 1.2mm 304 2B st/st - etched - NO PVC"
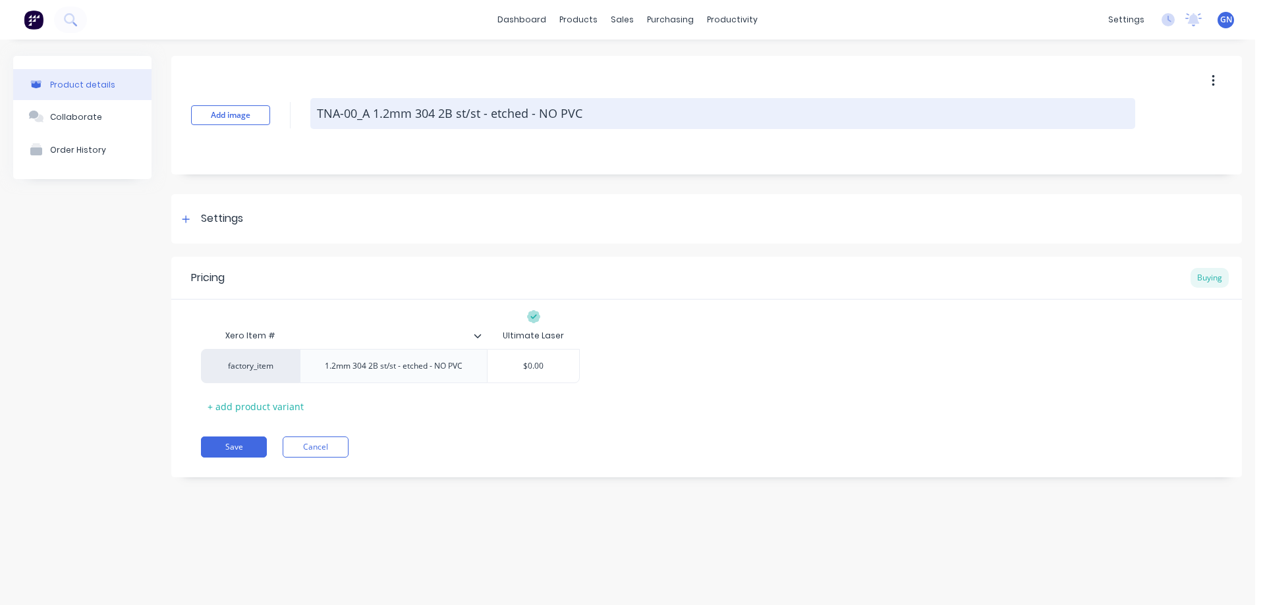
click at [356, 113] on textarea "TNA-00_A 1.2mm 304 2B st/st - etched - NO PVC" at bounding box center [722, 113] width 825 height 31
type textarea "x"
type textarea "TNA-007_A 1.2mm 304 2B st/st - etched - NO PVC"
type textarea "x"
type textarea "TNA-0077_A 1.2mm 304 2B st/st - etched - NO PVC"
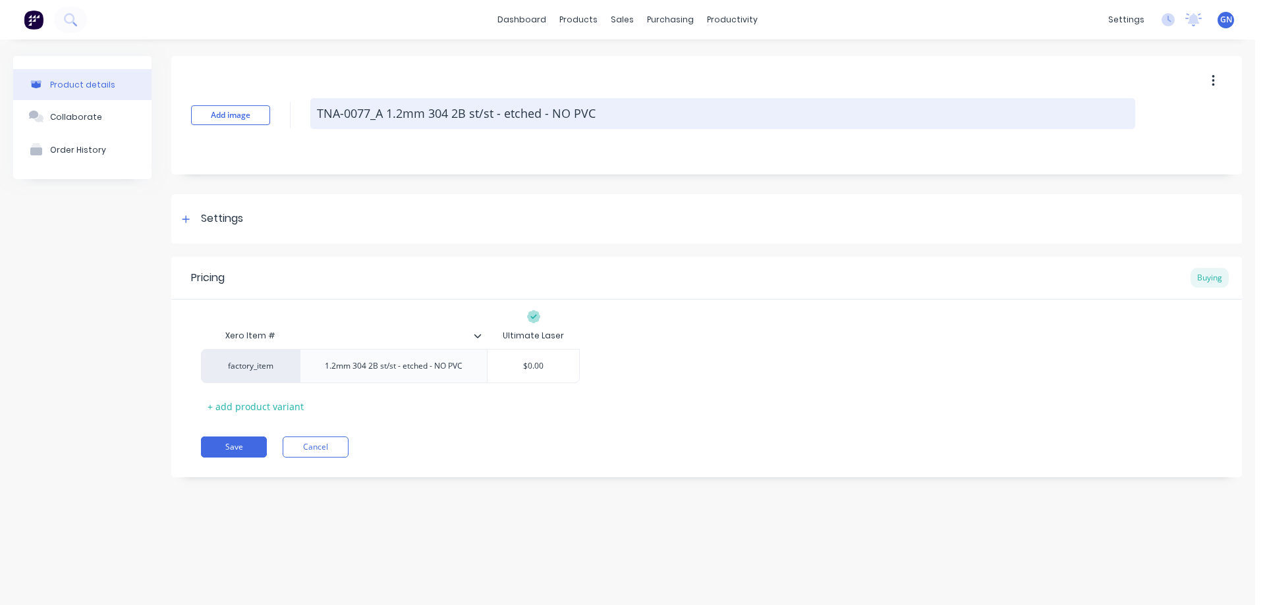
type textarea "x"
type textarea "TNA-00775_A 1.2mm 304 2B st/st - etched - NO PVC"
type textarea "x"
type textarea "TNA-007759_A 1.2mm 304 2B st/st - etched - NO PVC"
type textarea "x"
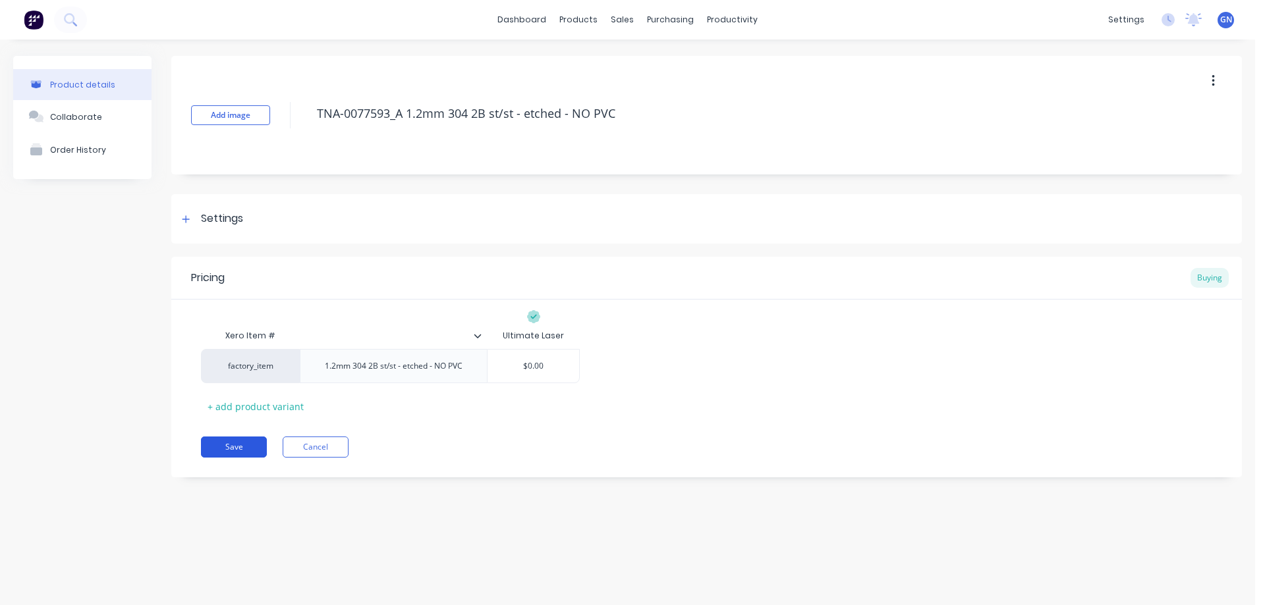
type textarea "TNA-0077593_A 1.2mm 304 2B st/st - etched - NO PVC"
type textarea "x"
type textarea "TNA-0077593_A 1.2mm 304 2B st/st - etched - NO PVC"
click at [246, 449] on button "Save" at bounding box center [234, 447] width 66 height 21
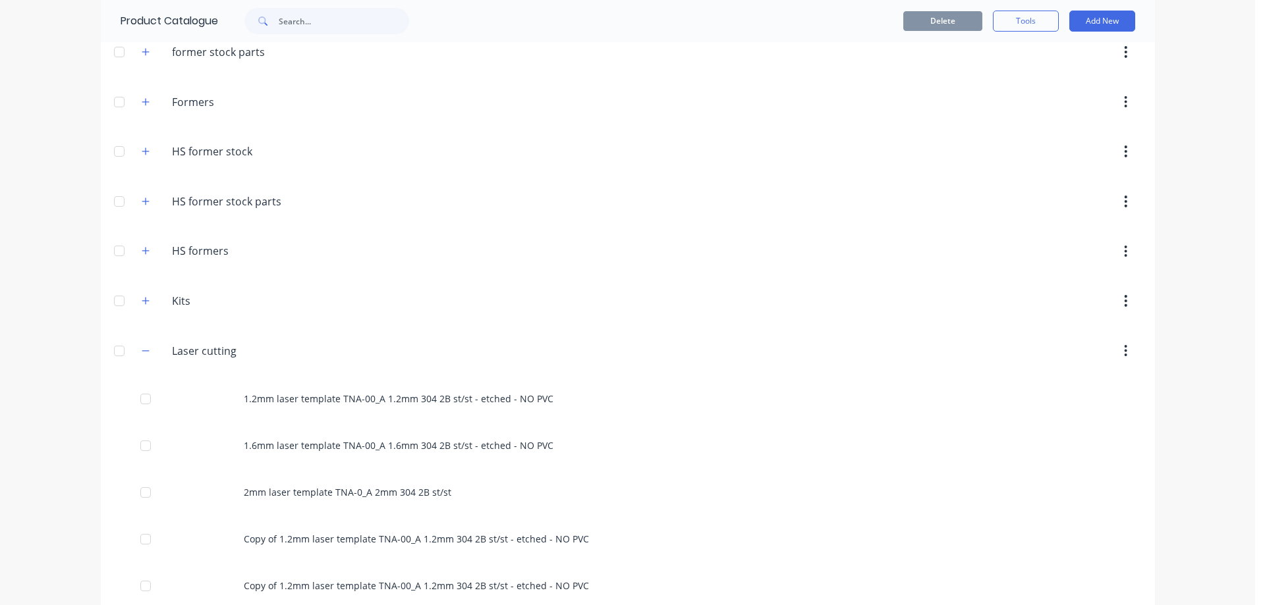
scroll to position [242, 0]
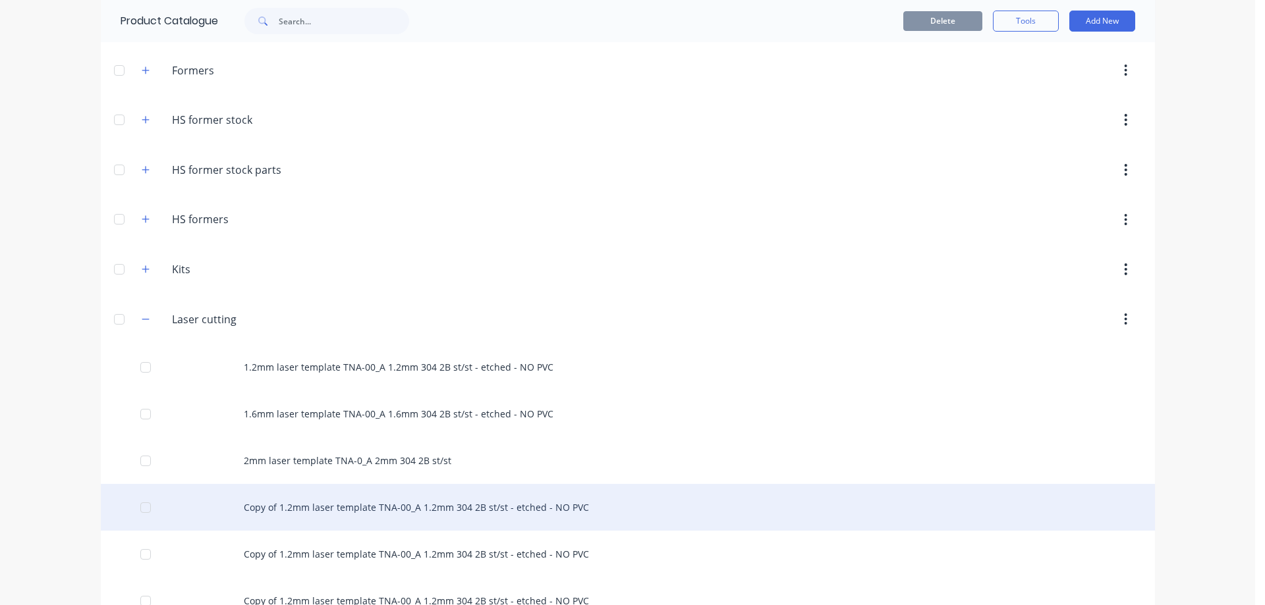
click at [273, 511] on div "Copy of 1.2mm laser template TNA-00_A 1.2mm 304 2B st/st - etched - NO PVC" at bounding box center [628, 507] width 1054 height 47
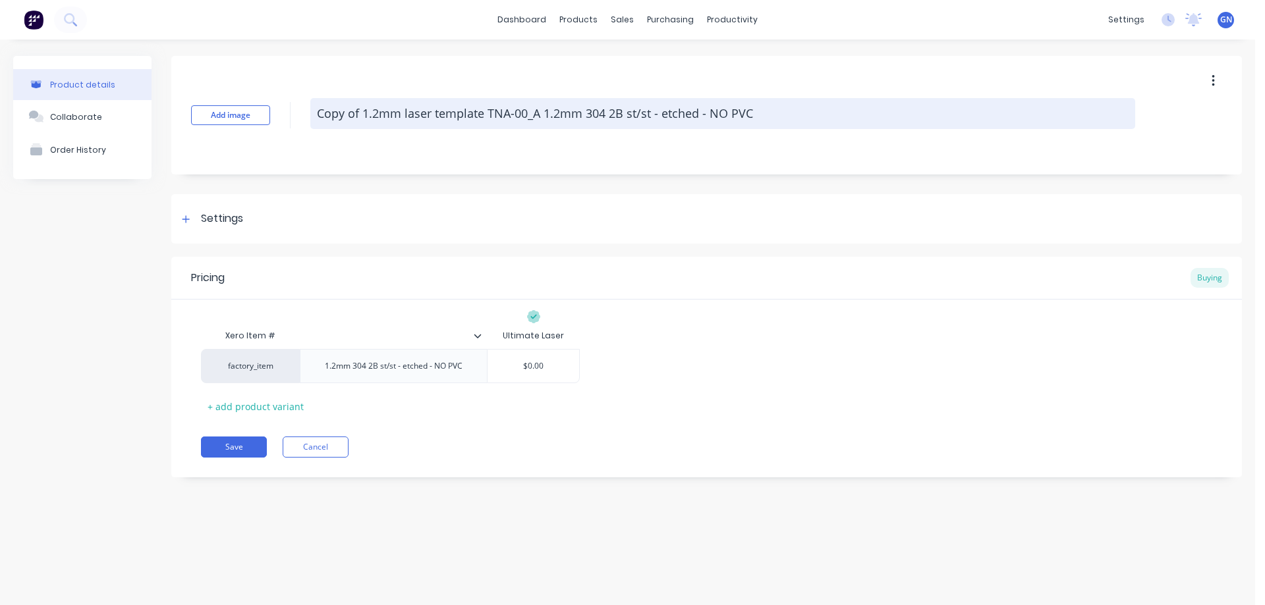
click at [485, 115] on textarea "Copy of 1.2mm laser template TNA-00_A 1.2mm 304 2B st/st - etched - NO PVC" at bounding box center [722, 113] width 825 height 31
click at [485, 114] on textarea "Copy of 1.2mm laser template TNA-00_A 1.2mm 304 2B st/st - etched - NO PVC" at bounding box center [722, 113] width 825 height 31
drag, startPoint x: 485, startPoint y: 114, endPoint x: 307, endPoint y: 114, distance: 178.5
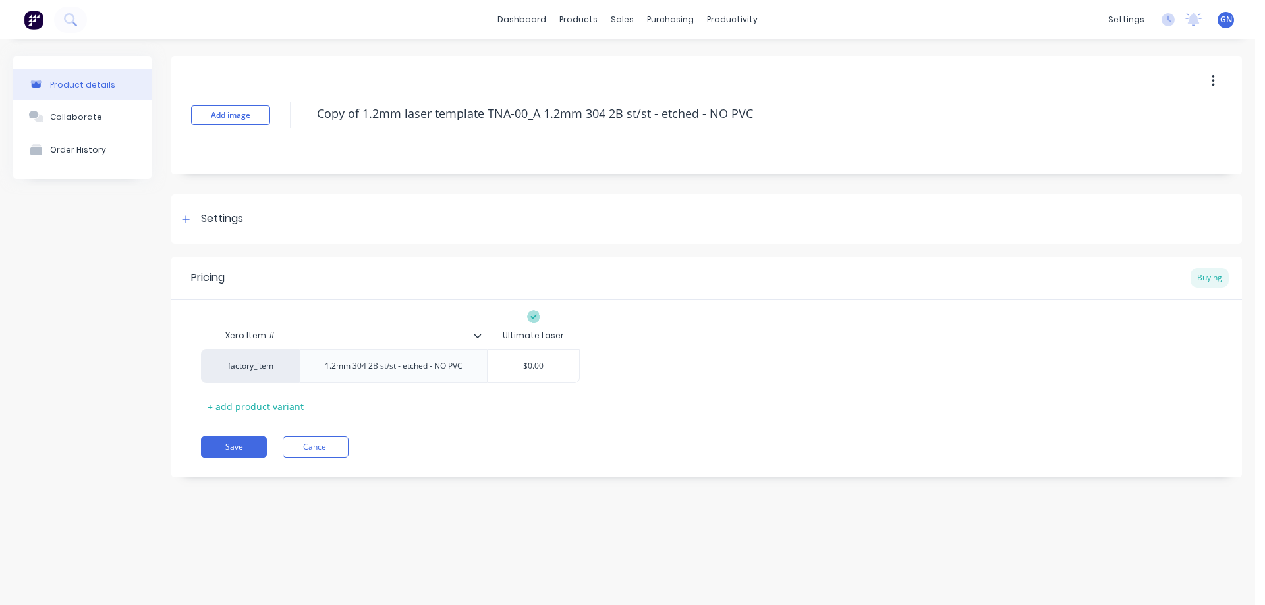
click at [313, 119] on textarea "Copy of 1.2mm laser template TNA-00_A 1.2mm 304 2B st/st - etched - NO PVC" at bounding box center [722, 113] width 825 height 31
type textarea "x"
type textarea "TNA-00_A 1.2mm 304 2B st/st - etched - NO PVC"
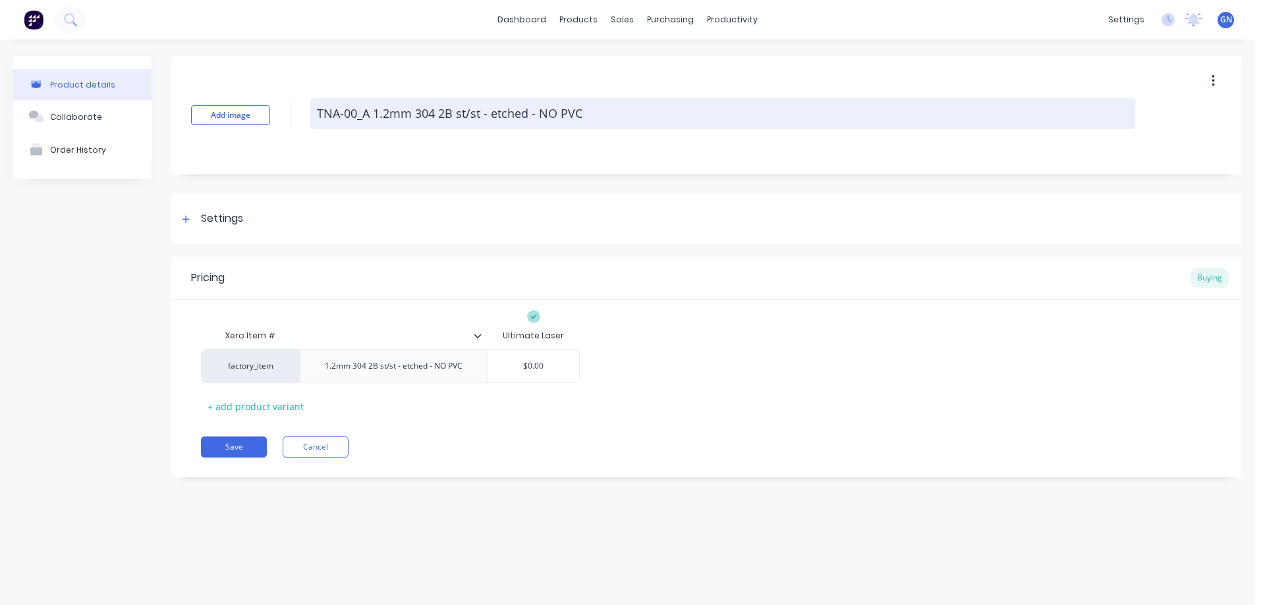
click at [356, 113] on textarea "TNA-00_A 1.2mm 304 2B st/st - etched - NO PVC" at bounding box center [722, 113] width 825 height 31
type textarea "x"
type textarea "TNA-008_A 1.2mm 304 2B st/st - etched - NO PVC"
type textarea "x"
type textarea "TNA-0083_A 1.2mm 304 2B st/st - etched - NO PVC"
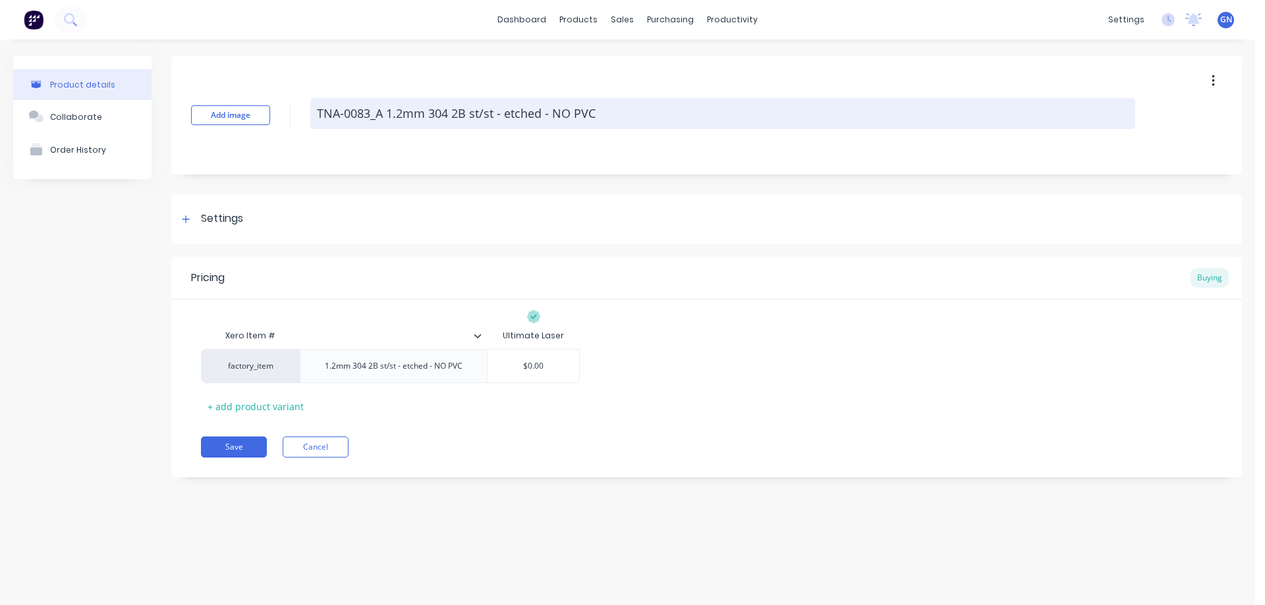
type textarea "x"
type textarea "TNA-00837_A 1.2mm 304 2B st/st - etched - NO PVC"
type textarea "x"
type textarea "TNA-008378_A 1.2mm 304 2B st/st - etched - NO PVC"
type textarea "x"
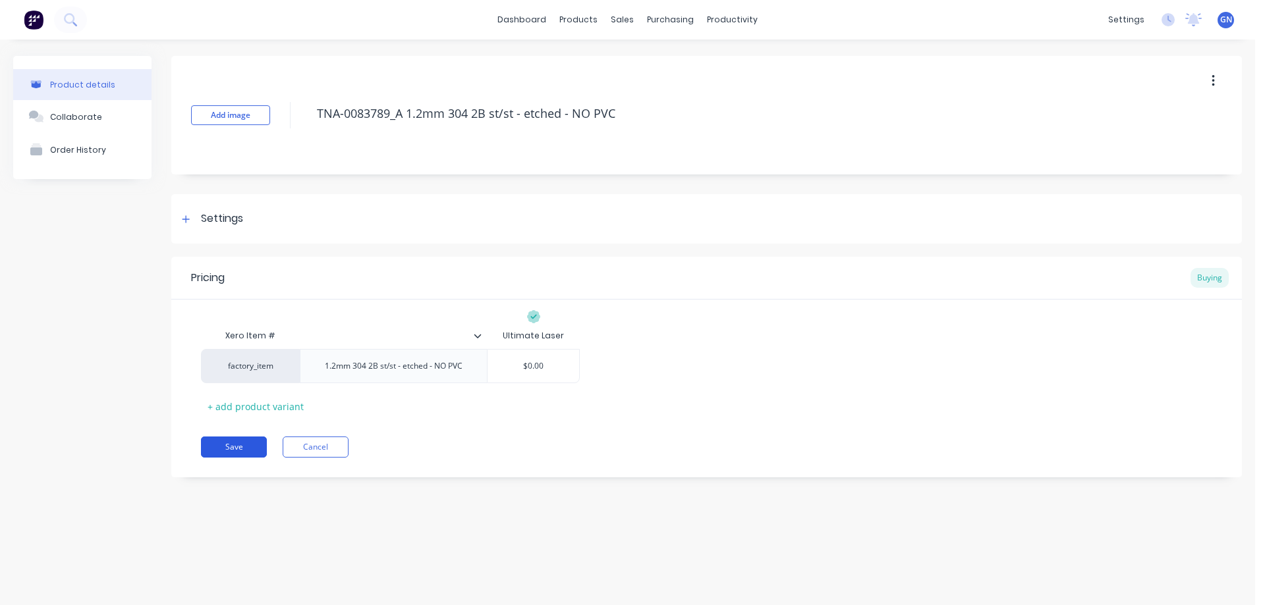
type textarea "TNA-0083789_A 1.2mm 304 2B st/st - etched - NO PVC"
type textarea "x"
type textarea "TNA-0083789_A 1.2mm 304 2B st/st - etched - NO PVC"
click at [250, 443] on button "Save" at bounding box center [234, 447] width 66 height 21
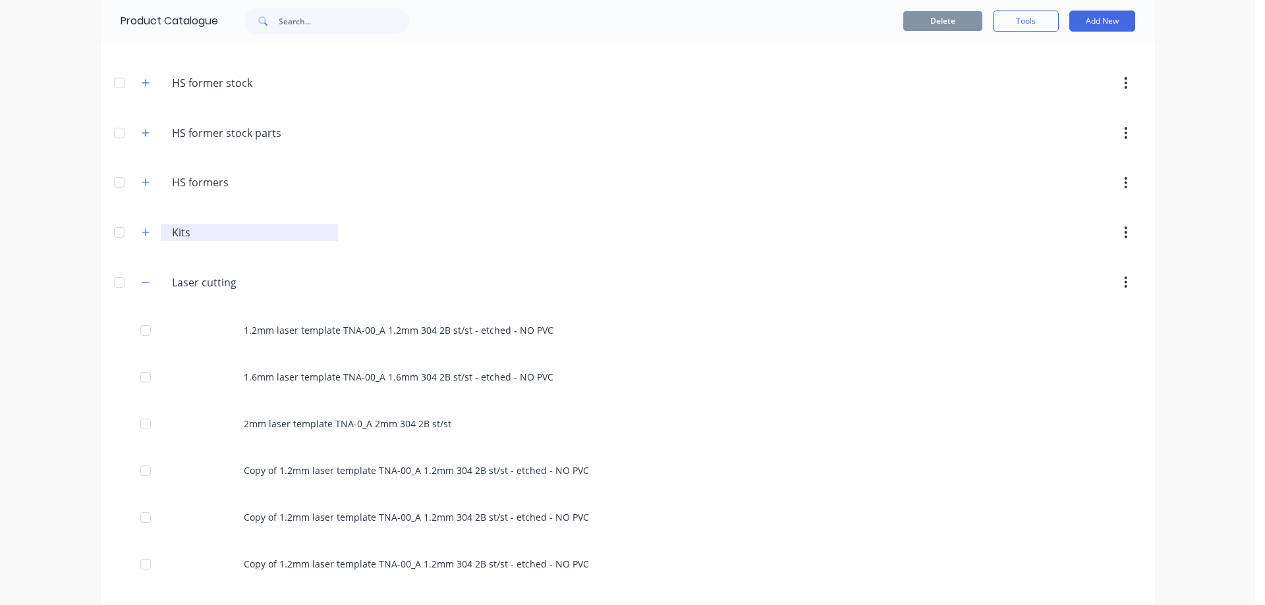
scroll to position [285, 0]
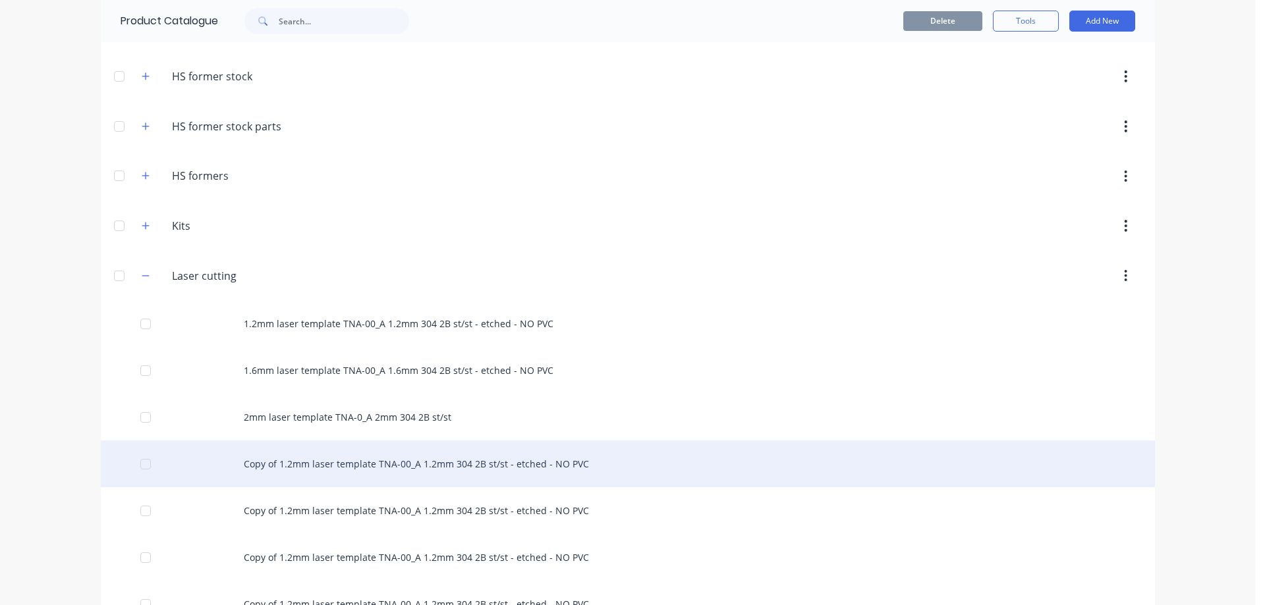
click at [292, 464] on div "Copy of 1.2mm laser template TNA-00_A 1.2mm 304 2B st/st - etched - NO PVC" at bounding box center [628, 464] width 1054 height 47
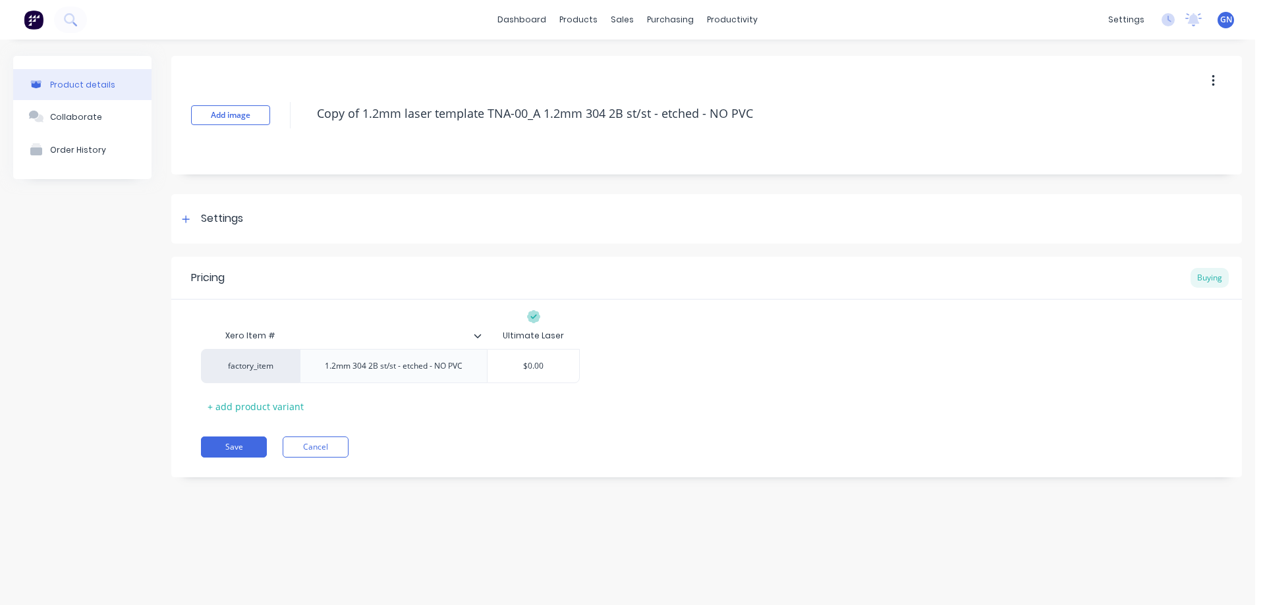
drag, startPoint x: 488, startPoint y: 111, endPoint x: 294, endPoint y: 117, distance: 193.7
click at [294, 117] on div "Add image Copy of 1.2mm laser template TNA-00_A 1.2mm 304 2B st/st - etched - N…" at bounding box center [706, 115] width 1070 height 119
type textarea "x"
type textarea "TNA-00_A 1.2mm 304 2B st/st - etched - NO PVC"
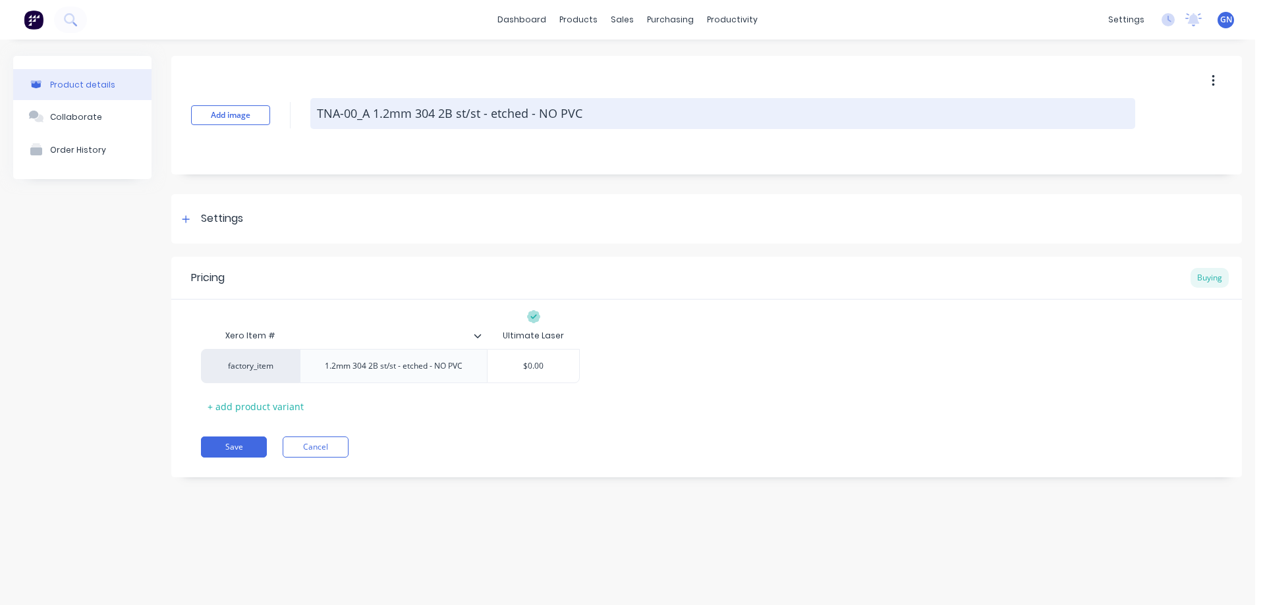
click at [356, 112] on textarea "TNA-00_A 1.2mm 304 2B st/st - etched - NO PVC" at bounding box center [722, 113] width 825 height 31
type textarea "x"
type textarea "TNA-008_A 1.2mm 304 2B st/st - etched - NO PVC"
type textarea "x"
type textarea "TNA-0083_A 1.2mm 304 2B st/st - etched - NO PVC"
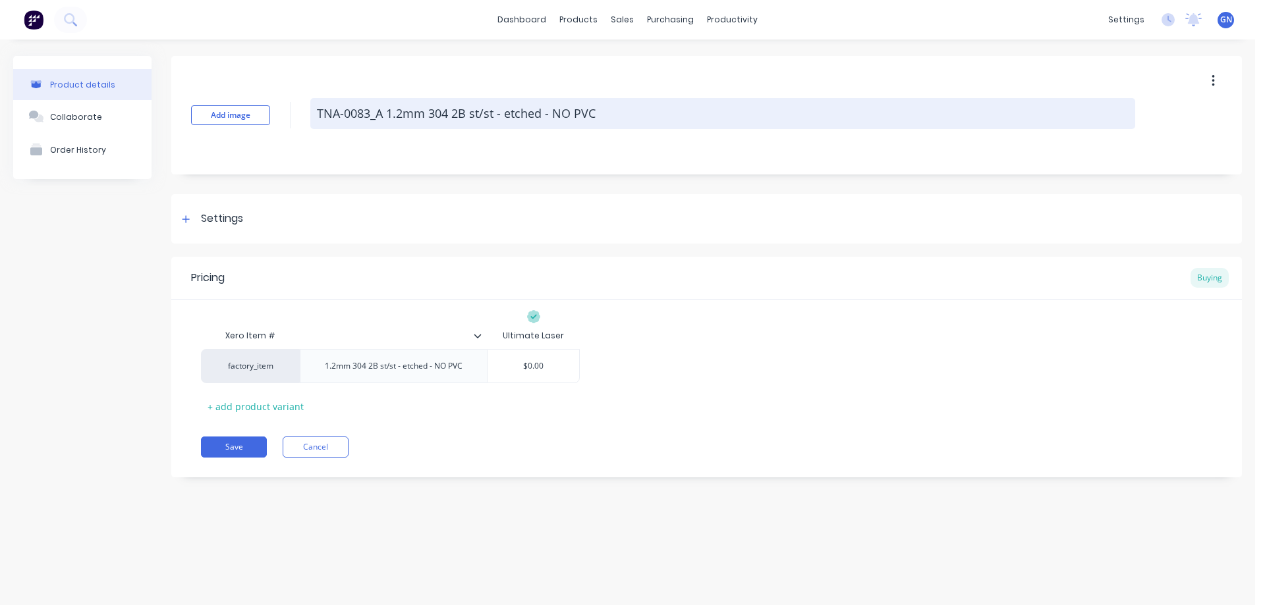
type textarea "x"
type textarea "TNA-00837_A 1.2mm 304 2B st/st - etched - NO PVC"
type textarea "x"
type textarea "TNA-008379_A 1.2mm 304 2B st/st - etched - NO PVC"
type textarea "x"
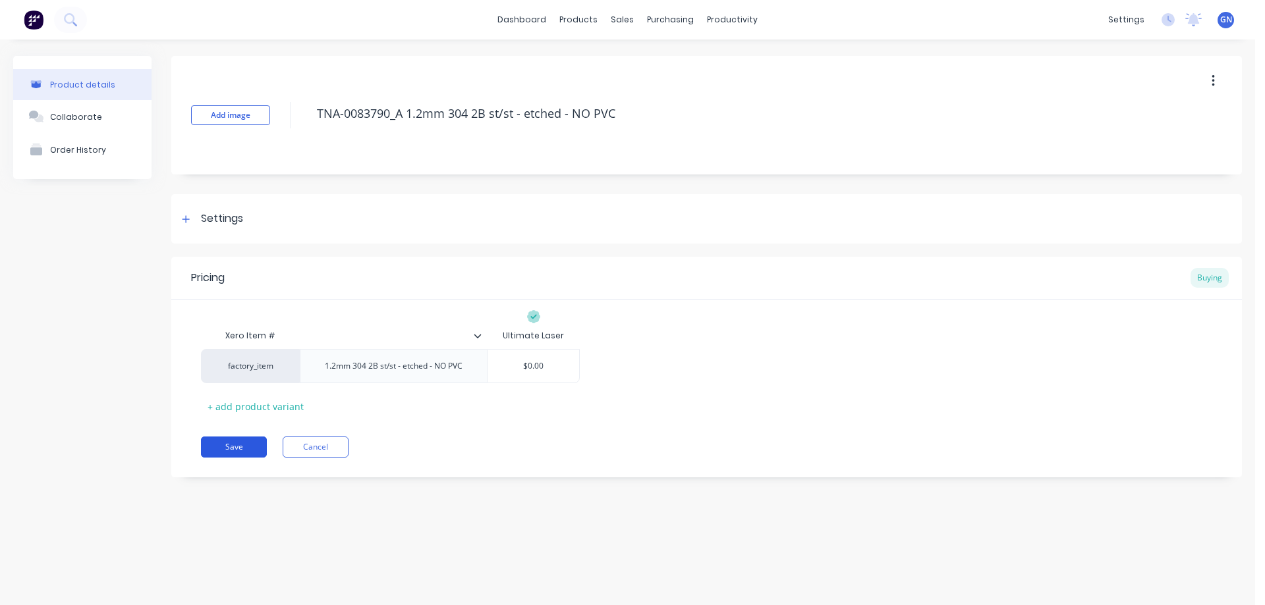
type textarea "TNA-0083790_A 1.2mm 304 2B st/st - etched - NO PVC"
type textarea "x"
type textarea "TNA-0083790_A 1.2mm 304 2B st/st - etched - NO PVC"
click at [240, 449] on button "Save" at bounding box center [234, 447] width 66 height 21
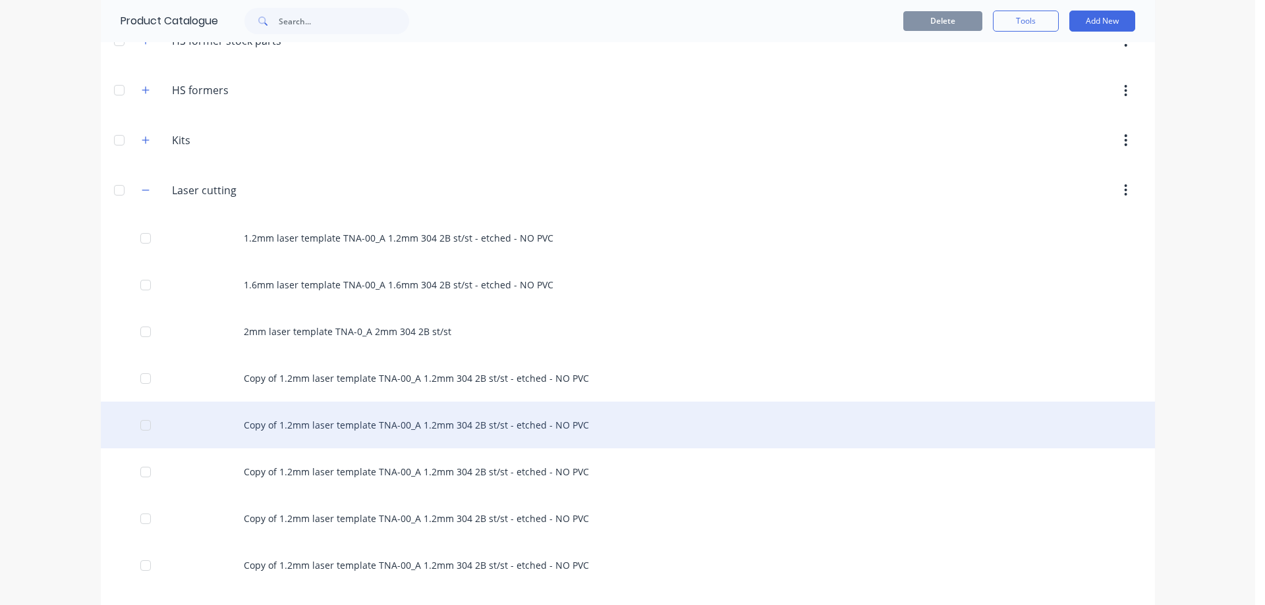
scroll to position [374, 0]
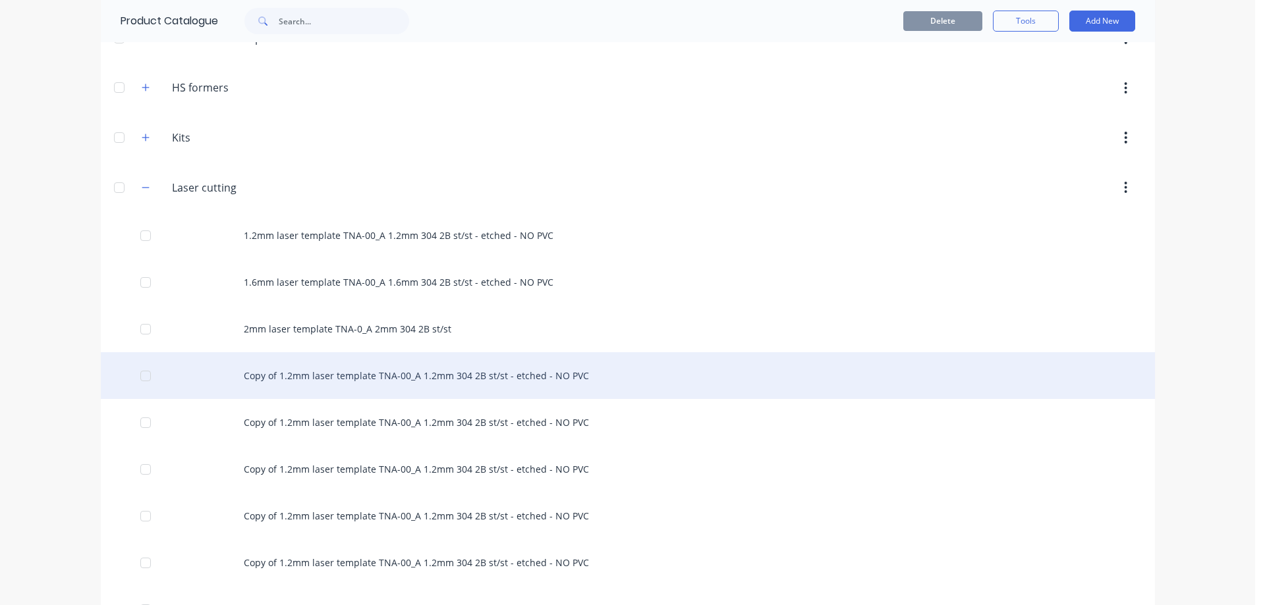
click at [327, 374] on div "Copy of 1.2mm laser template TNA-00_A 1.2mm 304 2B st/st - etched - NO PVC" at bounding box center [628, 375] width 1054 height 47
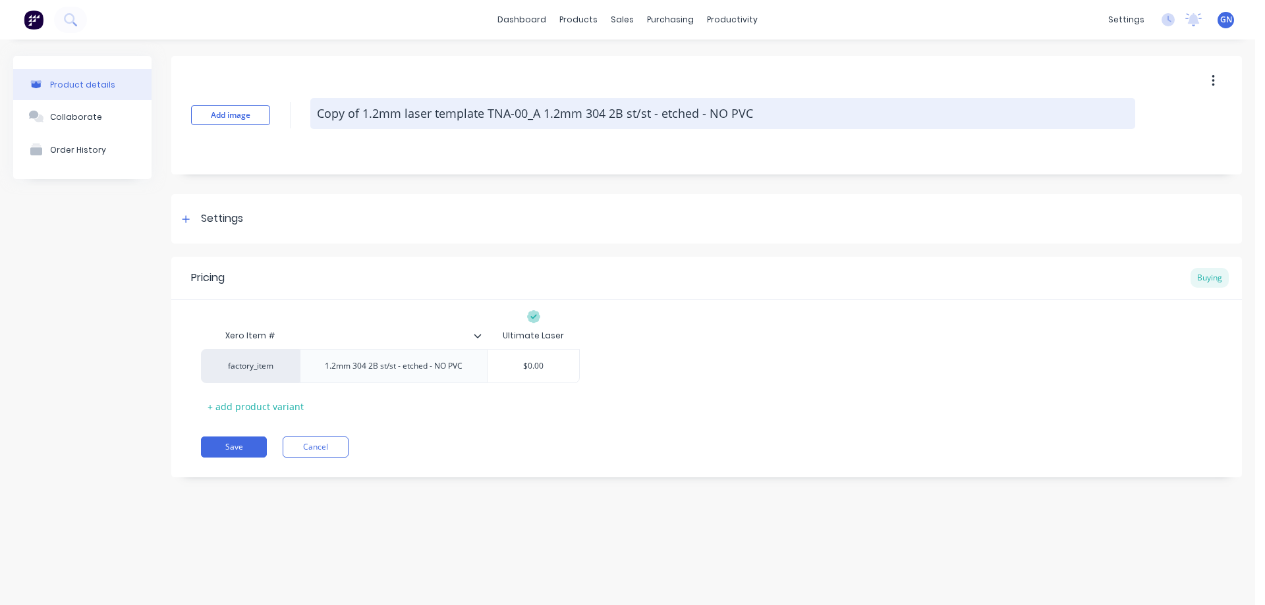
click at [485, 115] on textarea "Copy of 1.2mm laser template TNA-00_A 1.2mm 304 2B st/st - etched - NO PVC" at bounding box center [722, 113] width 825 height 31
drag, startPoint x: 487, startPoint y: 113, endPoint x: 315, endPoint y: 108, distance: 172.0
click at [318, 111] on textarea "Copy of 1.2mm laser template TNA-00_A 1.2mm 304 2B st/st - etched - NO PVC" at bounding box center [722, 113] width 825 height 31
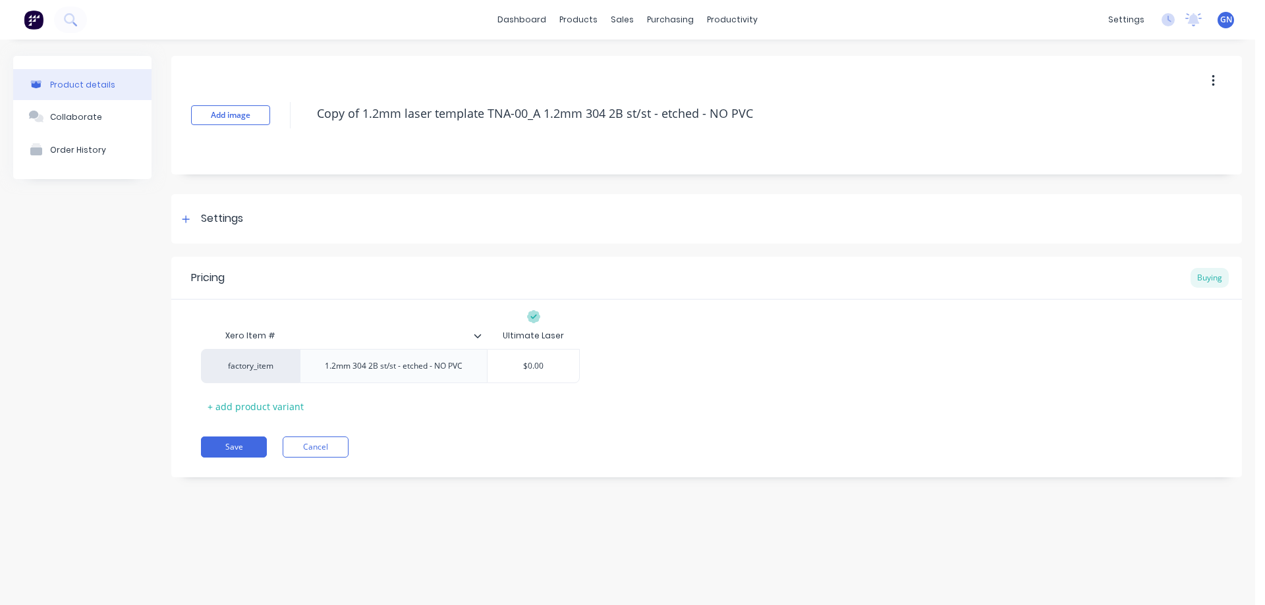
type textarea "x"
type textarea "TNA-00_A 1.2mm 304 2B st/st - etched - NO PVC"
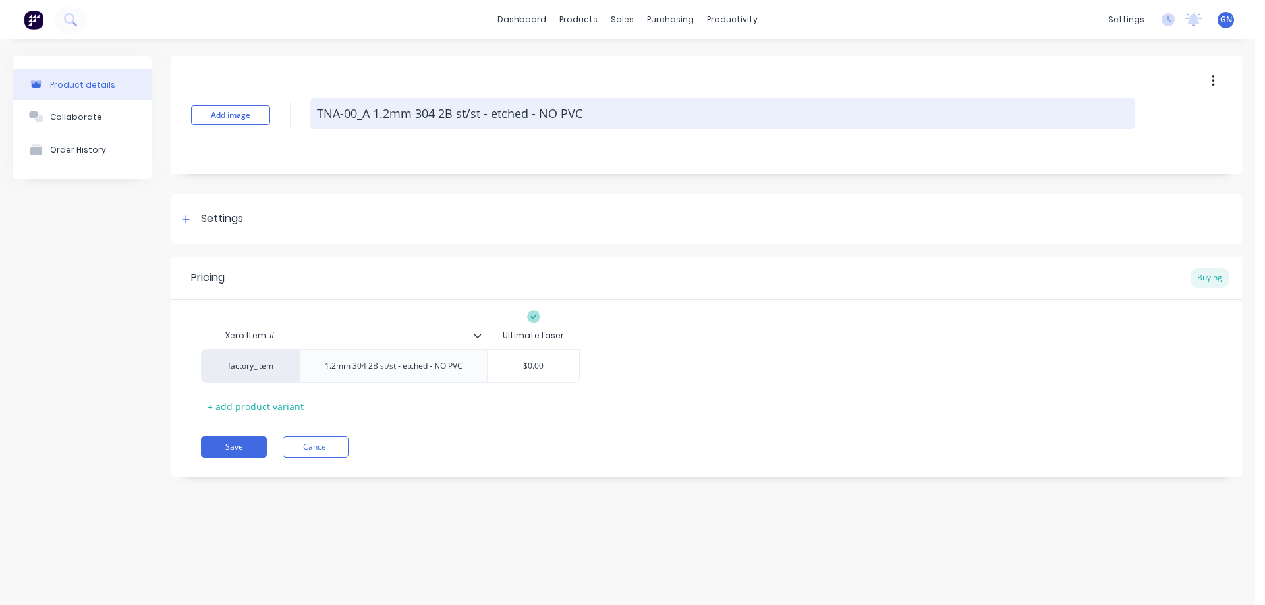
click at [356, 115] on textarea "TNA-00_A 1.2mm 304 2B st/st - etched - NO PVC" at bounding box center [722, 113] width 825 height 31
type textarea "x"
type textarea "TNA-009_A 1.2mm 304 2B st/st - etched - NO PVC"
type textarea "x"
type textarea "TNA-0090_A 1.2mm 304 2B st/st - etched - NO PVC"
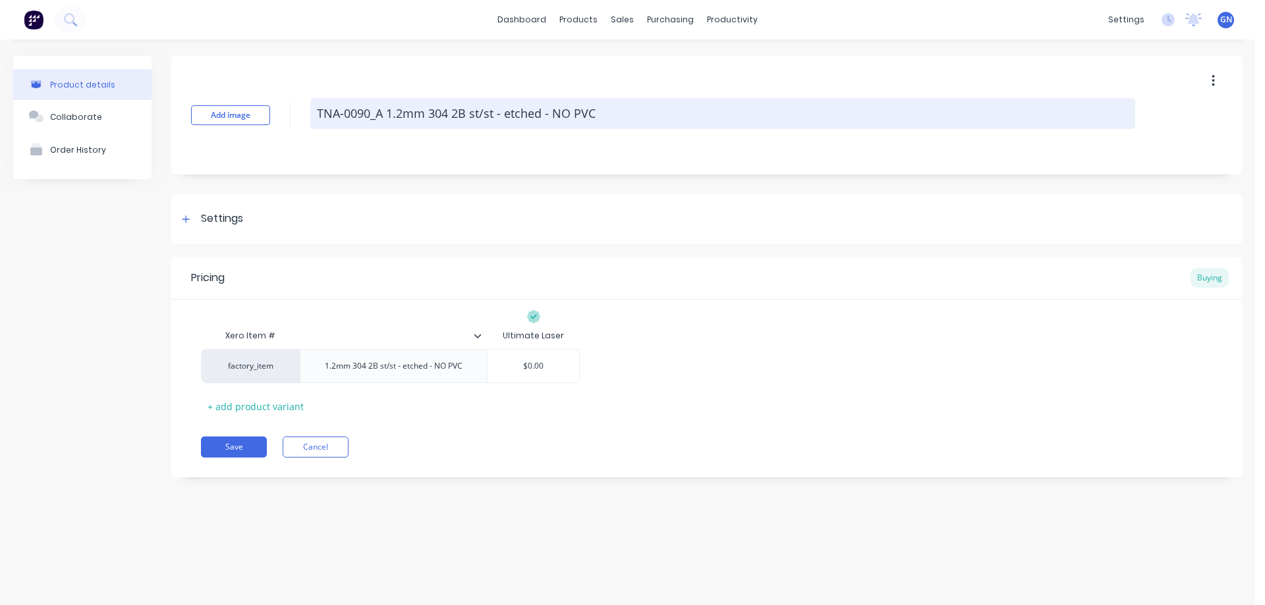
type textarea "x"
type textarea "TNA-00904_A 1.2mm 304 2B st/st - etched - NO PVC"
type textarea "x"
type textarea "TNA-009045_A 1.2mm 304 2B st/st - etched - NO PVC"
type textarea "x"
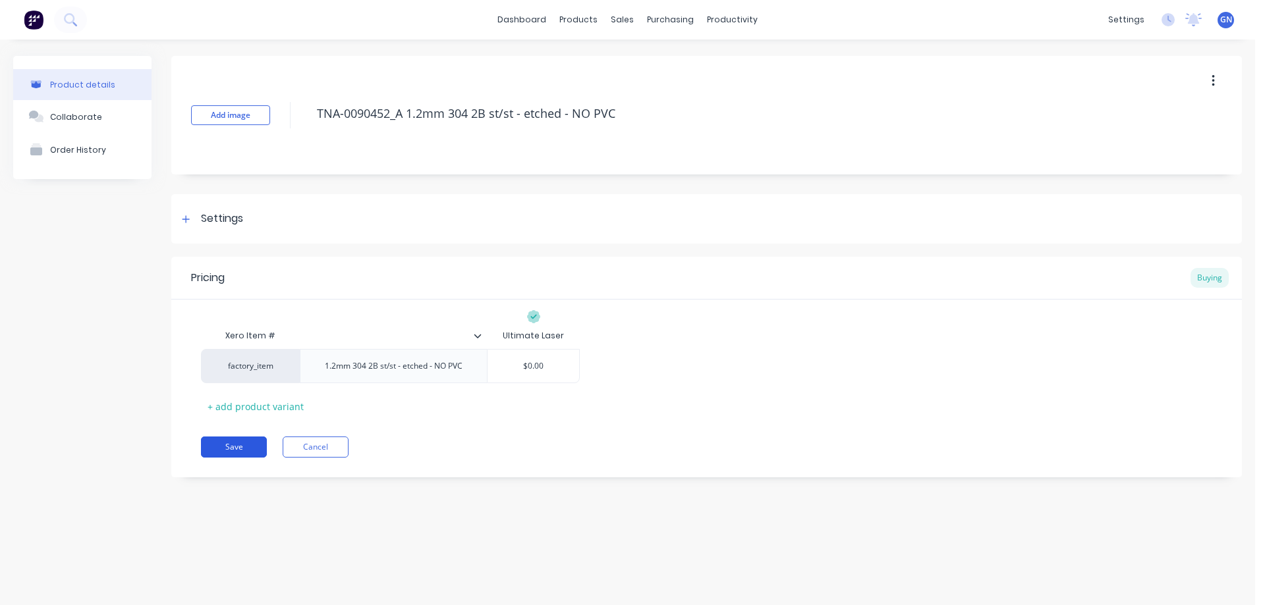
type textarea "TNA-0090452_A 1.2mm 304 2B st/st - etched - NO PVC"
type textarea "x"
type textarea "TNA-0090452_A 1.2mm 304 2B st/st - etched - NO PVC"
click at [243, 450] on button "Save" at bounding box center [234, 447] width 66 height 21
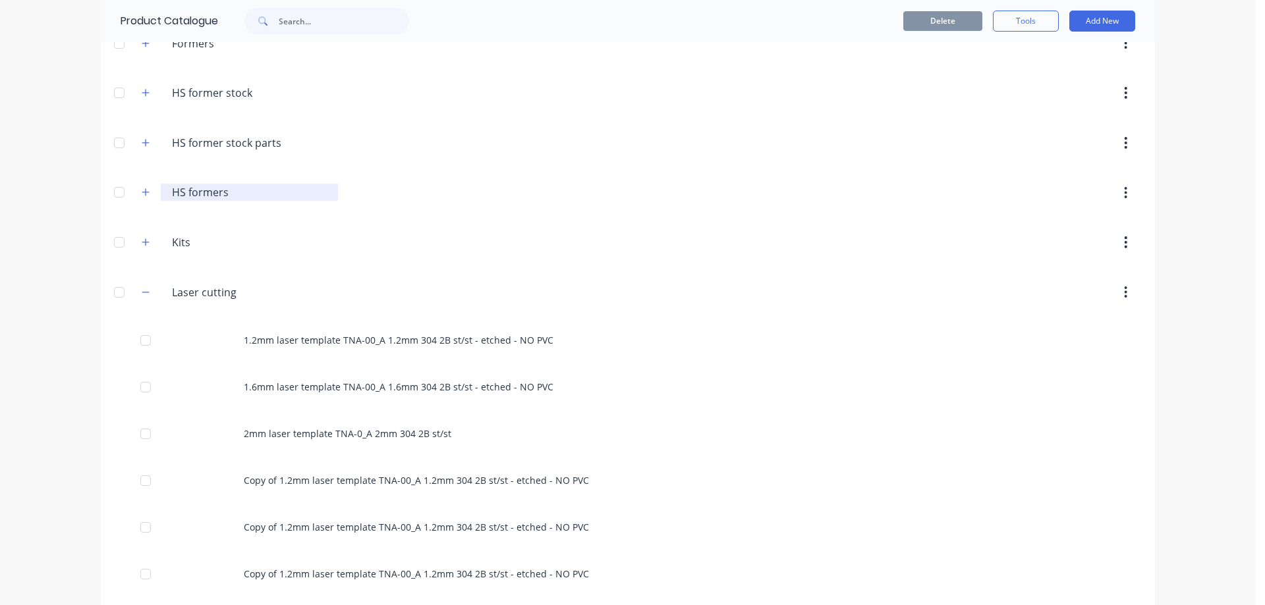
scroll to position [285, 0]
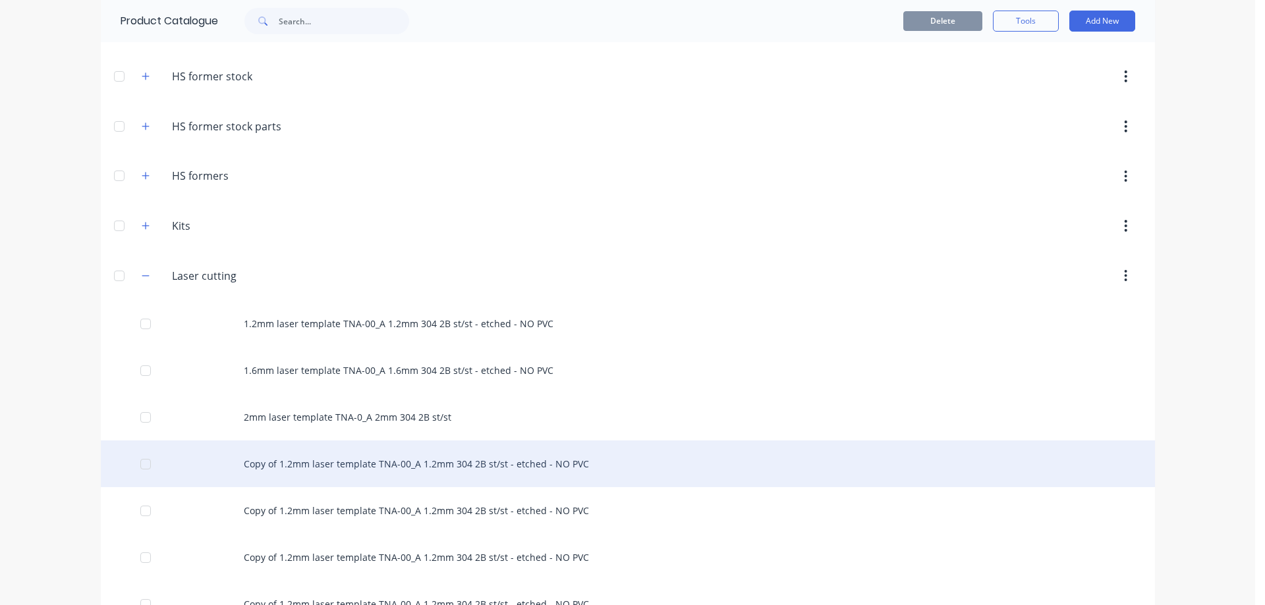
click at [340, 470] on div "Copy of 1.2mm laser template TNA-00_A 1.2mm 304 2B st/st - etched - NO PVC" at bounding box center [628, 464] width 1054 height 47
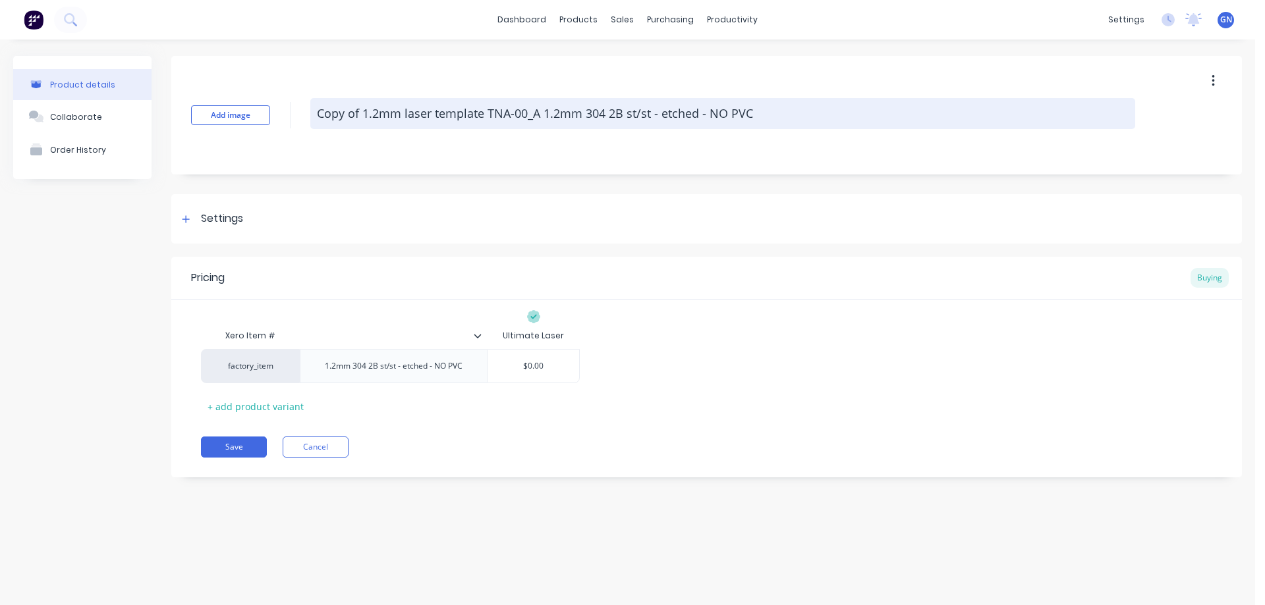
drag, startPoint x: 487, startPoint y: 113, endPoint x: 311, endPoint y: 107, distance: 176.6
click at [311, 107] on textarea "Copy of 1.2mm laser template TNA-00_A 1.2mm 304 2B st/st - etched - NO PVC" at bounding box center [722, 113] width 825 height 31
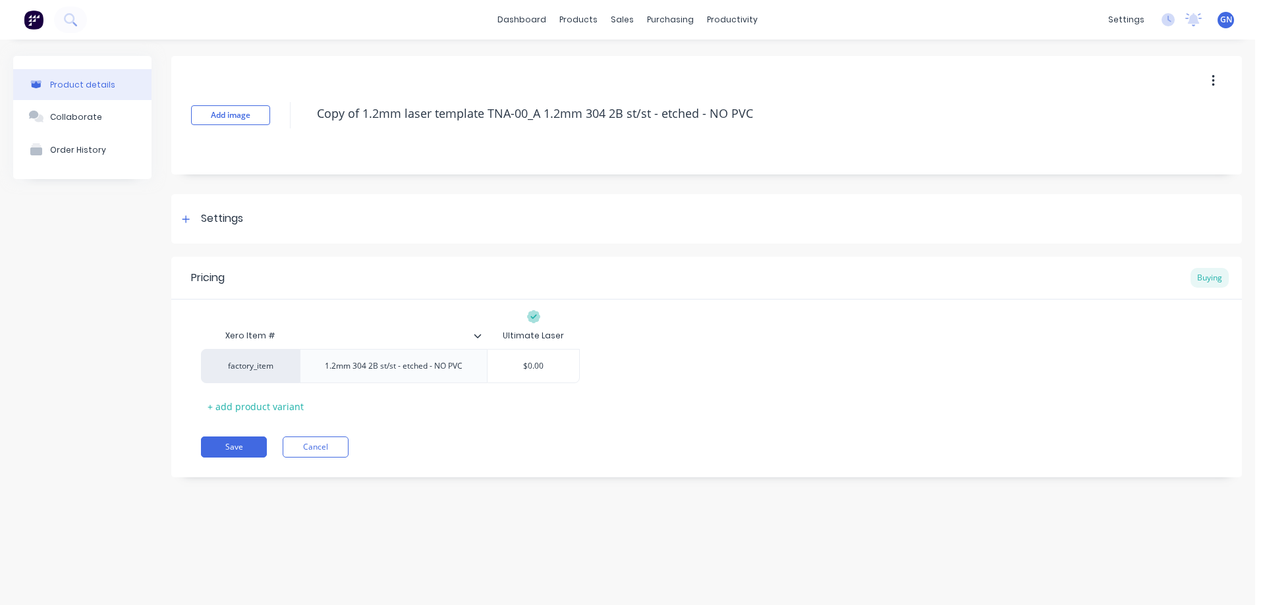
type textarea "x"
type textarea "TNA-00_A 1.2mm 304 2B st/st - etched - NO PVC"
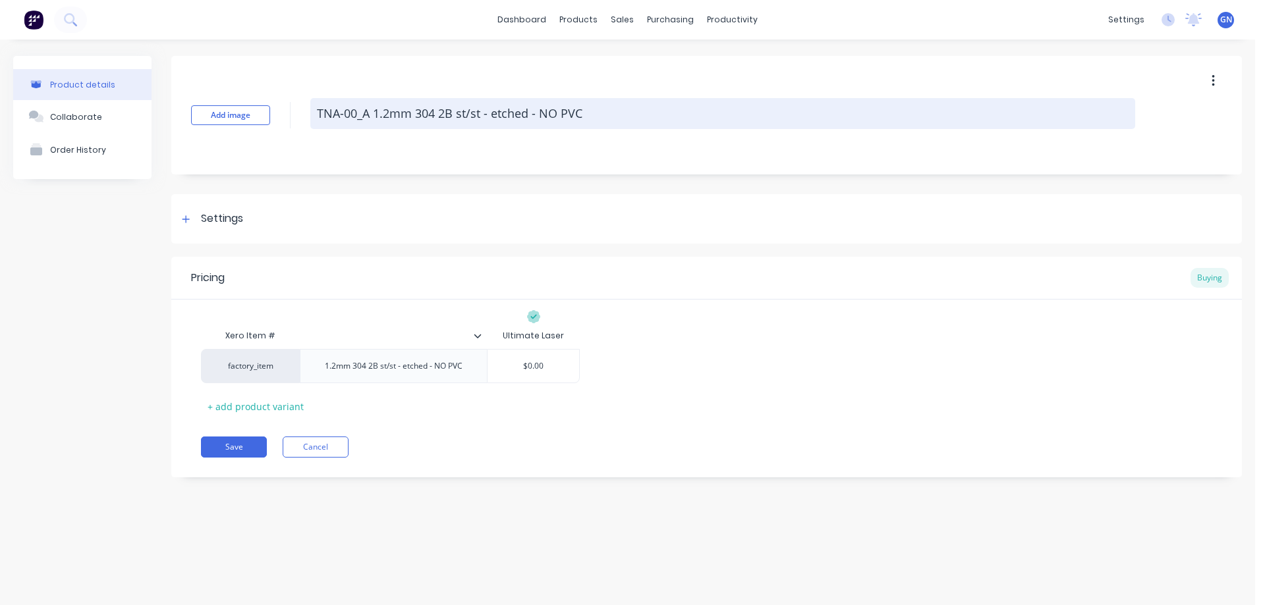
click at [355, 112] on textarea "TNA-00_A 1.2mm 304 2B st/st - etched - NO PVC" at bounding box center [722, 113] width 825 height 31
type textarea "x"
type textarea "TNA-009_A 1.2mm 304 2B st/st - etched - NO PVC"
type textarea "x"
type textarea "TNA-0097_A 1.2mm 304 2B st/st - etched - NO PVC"
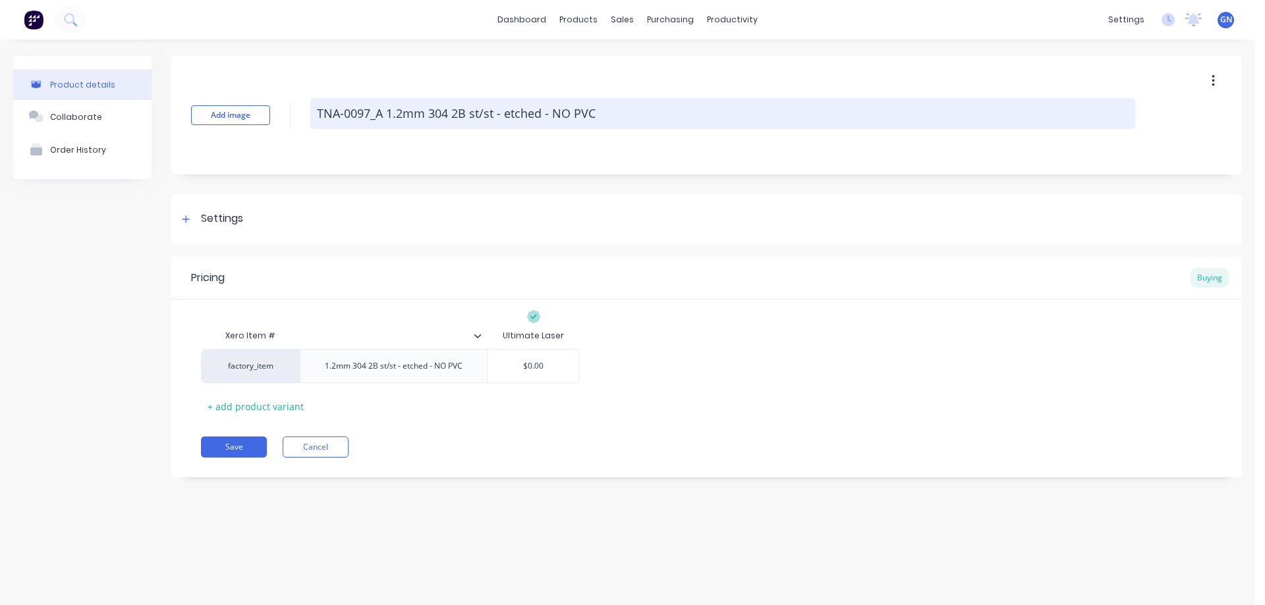
type textarea "x"
type textarea "TNA-00973_A 1.2mm 304 2B st/st - etched - NO PVC"
type textarea "x"
type textarea "TNA-009734_A 1.2mm 304 2B st/st - etched - NO PVC"
type textarea "x"
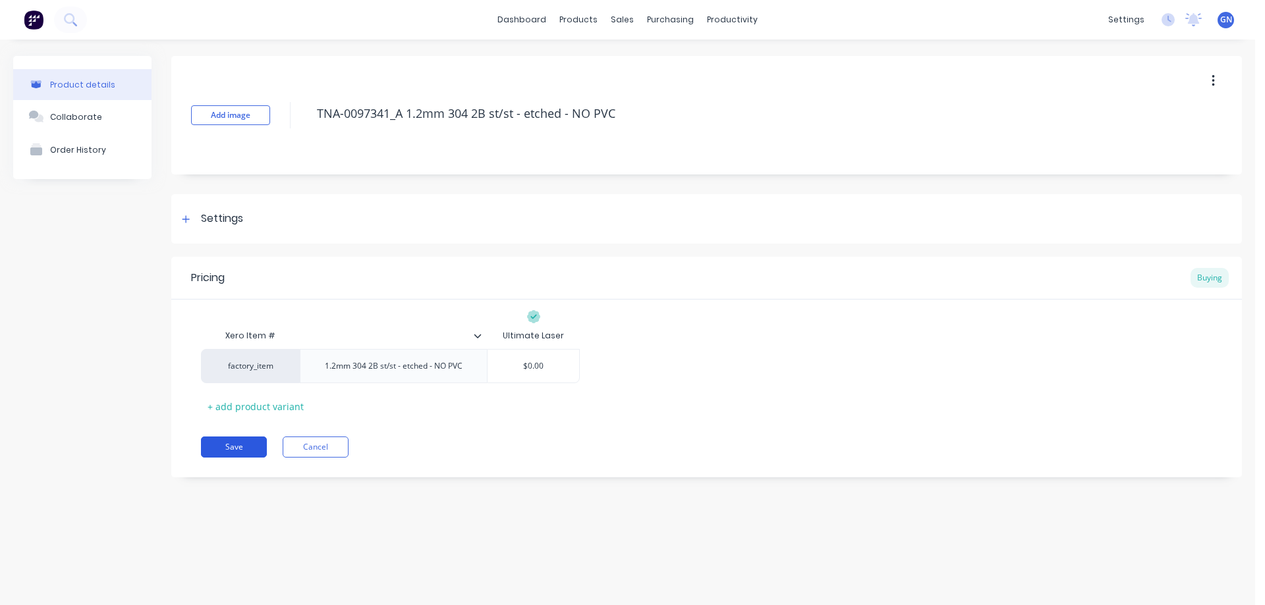
type textarea "TNA-0097341_A 1.2mm 304 2B st/st - etched - NO PVC"
type textarea "x"
type textarea "TNA-0097341_A 1.2mm 304 2B st/st - etched - NO PVC"
click at [246, 451] on button "Save" at bounding box center [234, 447] width 66 height 21
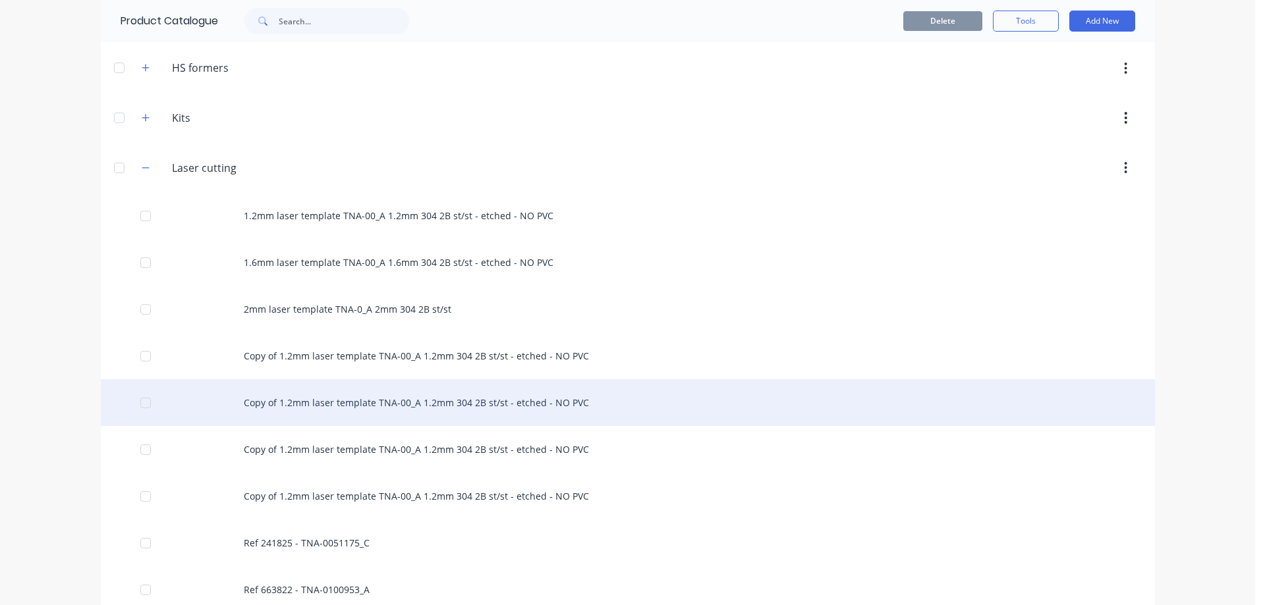
scroll to position [417, 0]
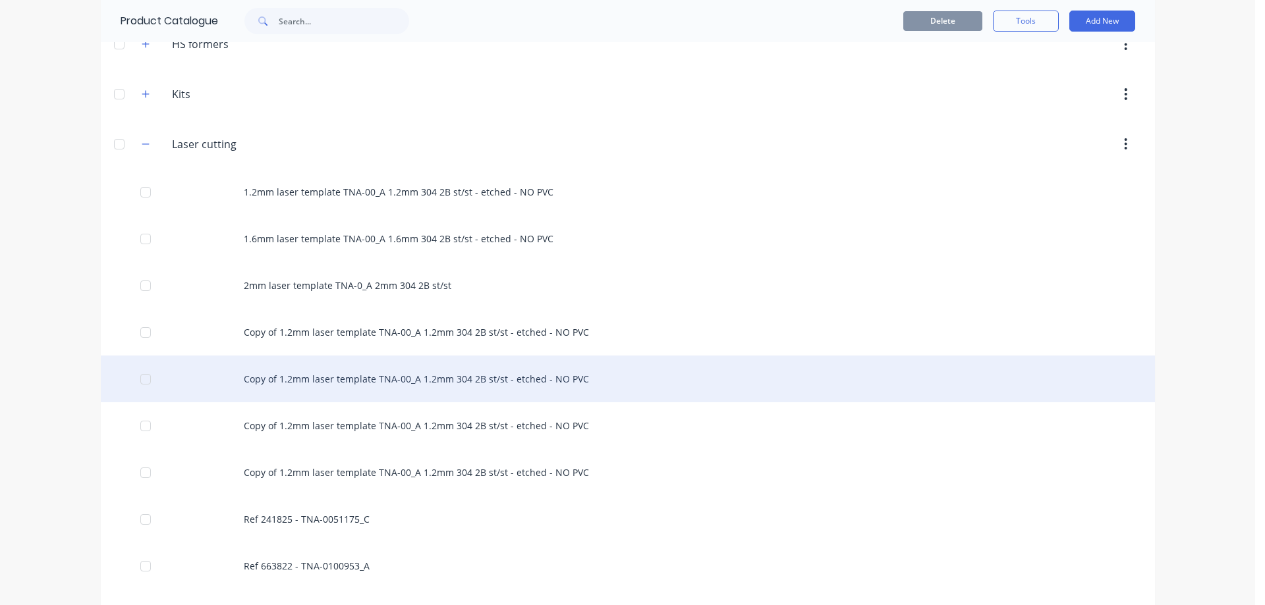
click at [377, 383] on div "Copy of 1.2mm laser template TNA-00_A 1.2mm 304 2B st/st - etched - NO PVC" at bounding box center [628, 379] width 1054 height 47
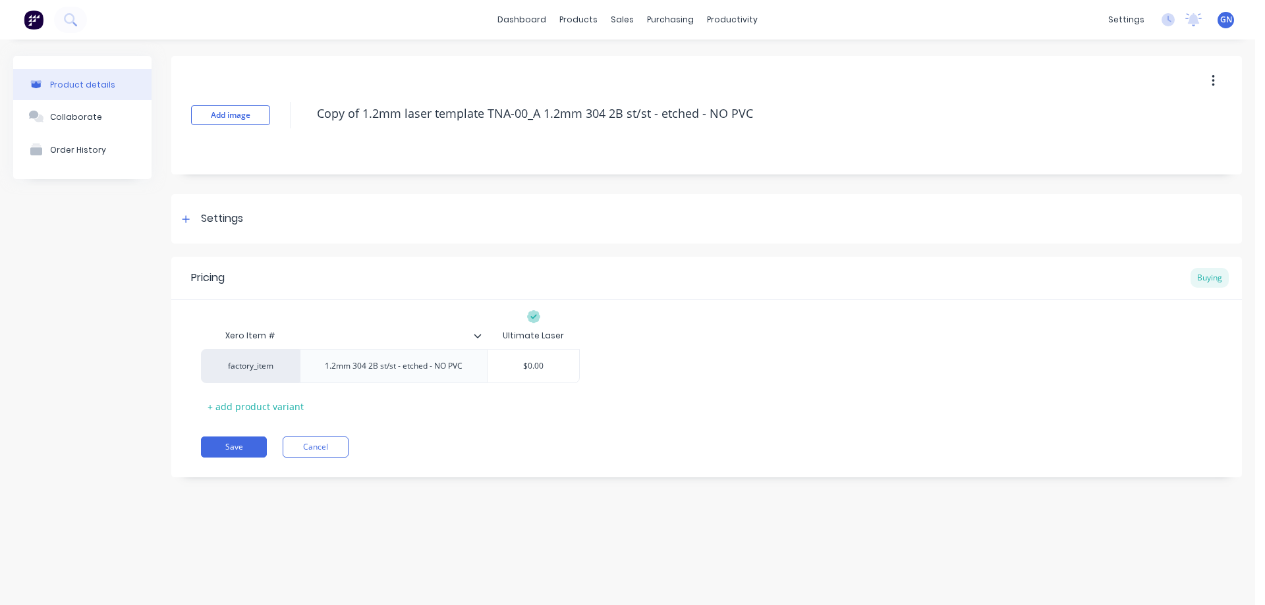
drag, startPoint x: 488, startPoint y: 110, endPoint x: 306, endPoint y: 113, distance: 182.5
click at [306, 113] on div "Add image Copy of 1.2mm laser template TNA-00_A 1.2mm 304 2B st/st - etched - N…" at bounding box center [706, 115] width 1070 height 119
type textarea "x"
type textarea "TNA-00_A 1.2mm 304 2B st/st - etched - NO PVC"
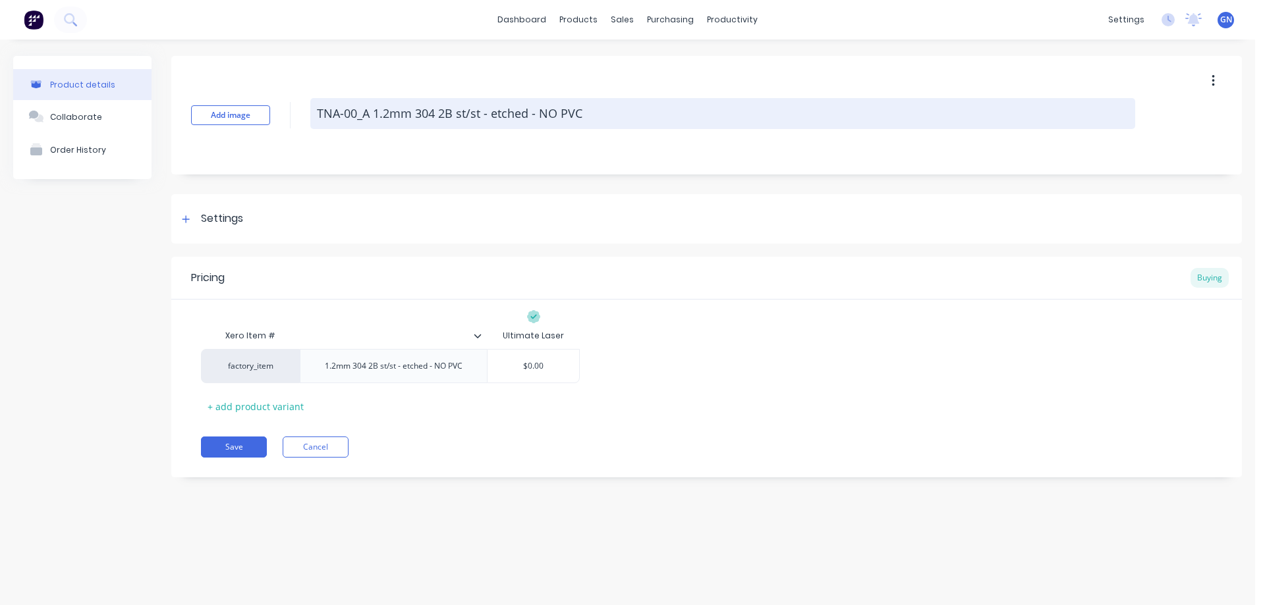
click at [356, 111] on textarea "TNA-00_A 1.2mm 304 2B st/st - etched - NO PVC" at bounding box center [722, 113] width 825 height 31
type textarea "x"
type textarea "TNA-0_A 1.2mm 304 2B st/st - etched - NO PVC"
type textarea "x"
type textarea "TNA-01_A 1.2mm 304 2B st/st - etched - NO PVC"
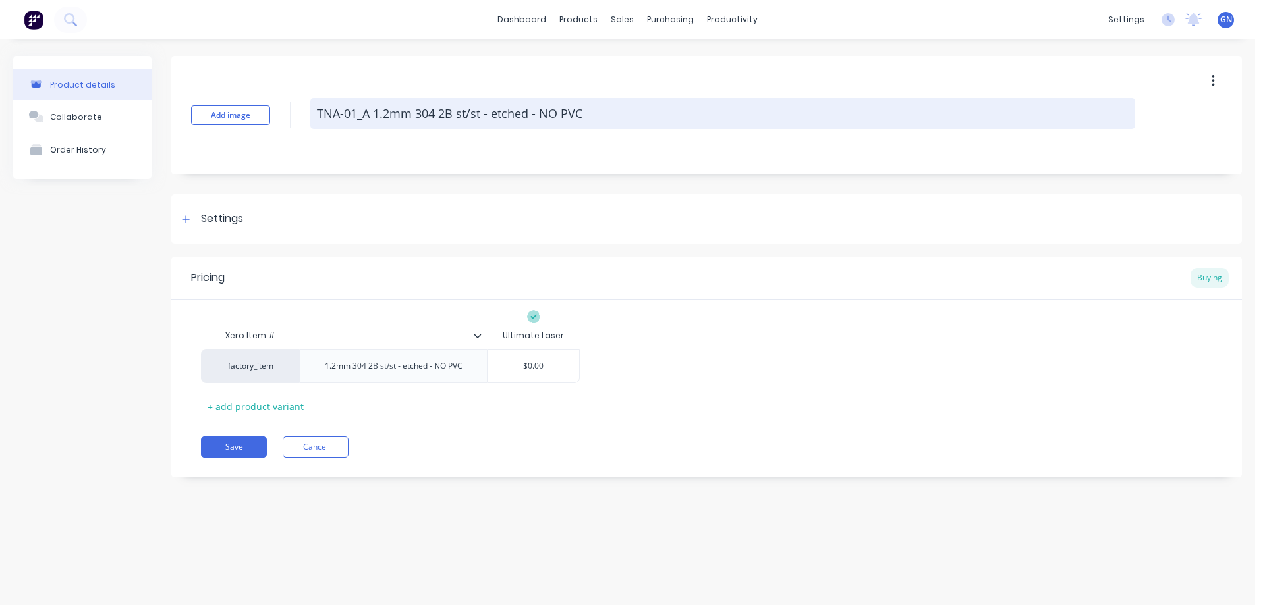
type textarea "x"
type textarea "TNA-010_A 1.2mm 304 2B st/st - etched - NO PVC"
type textarea "x"
type textarea "TNA-0108_A 1.2mm 304 2B st/st - etched - NO PVC"
type textarea "x"
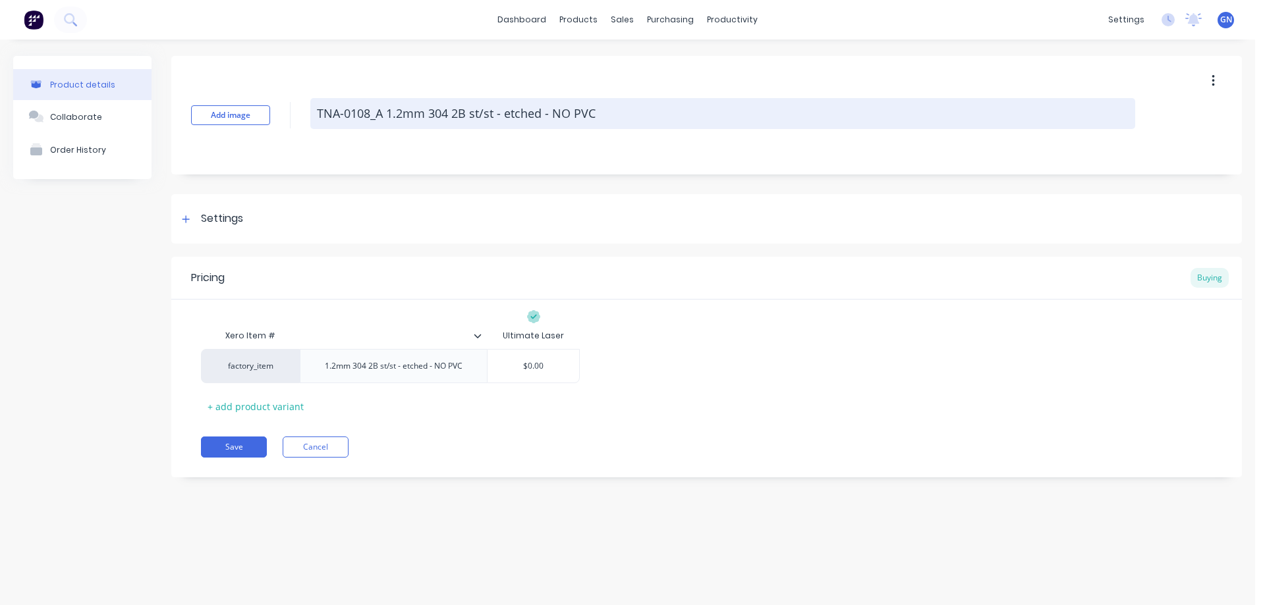
type textarea "TNA-01088_A 1.2mm 304 2B st/st - etched - NO PVC"
type textarea "x"
type textarea "TNA-010882_A 1.2mm 304 2B st/st - etched - NO PVC"
type textarea "x"
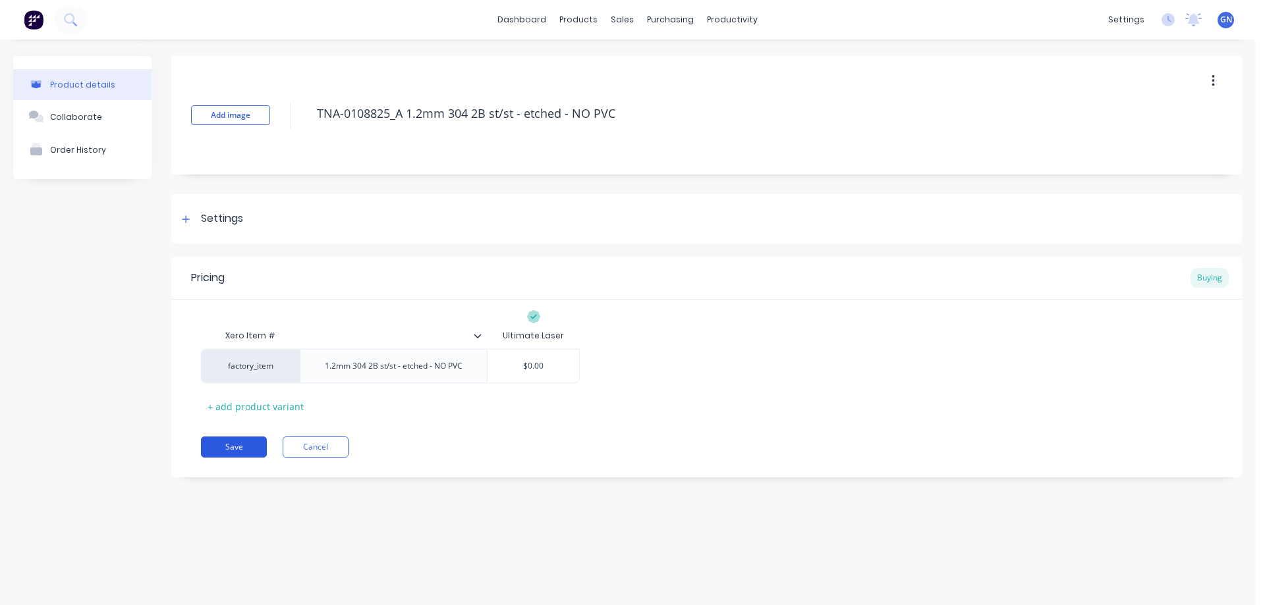
type textarea "TNA-0108825_A 1.2mm 304 2B st/st - etched - NO PVC"
type textarea "x"
type textarea "TNA-0108825_A 1.2mm 304 2B st/st - etched - NO PVC"
click at [235, 448] on button "Save" at bounding box center [234, 447] width 66 height 21
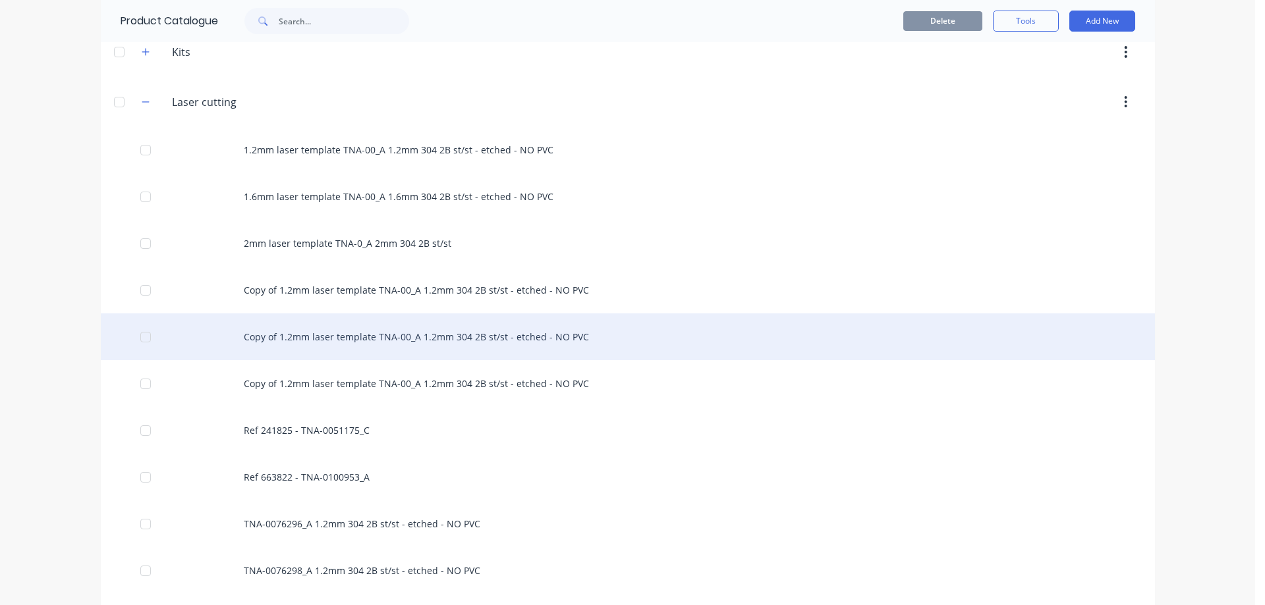
scroll to position [461, 0]
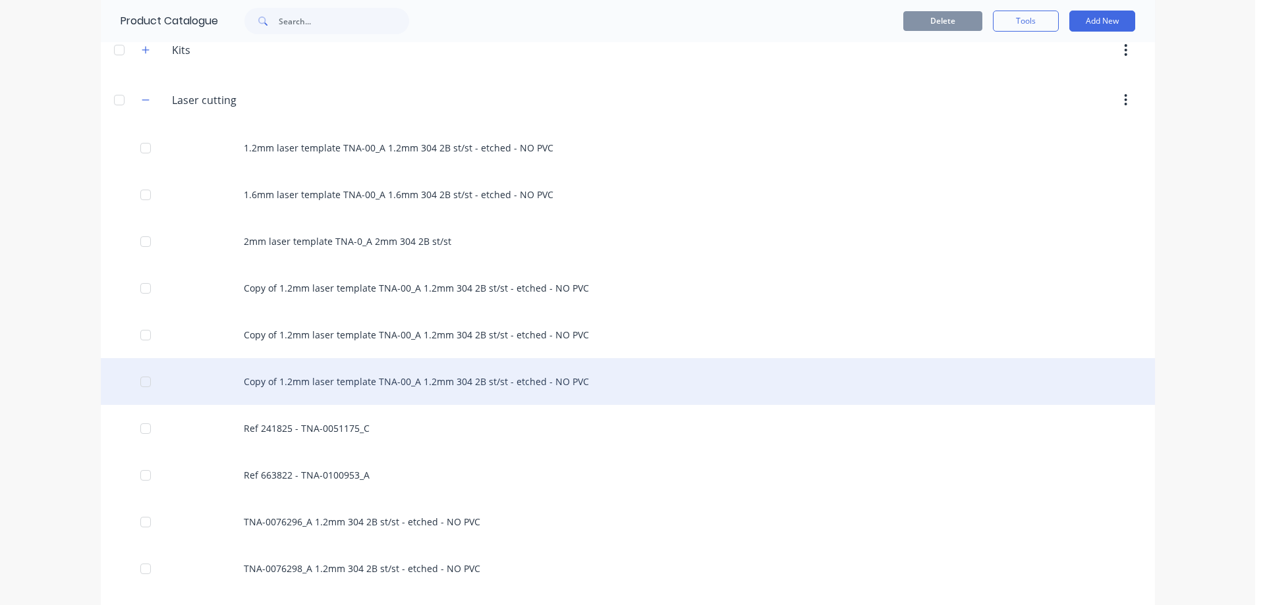
click at [325, 381] on div "Copy of 1.2mm laser template TNA-00_A 1.2mm 304 2B st/st - etched - NO PVC" at bounding box center [628, 381] width 1054 height 47
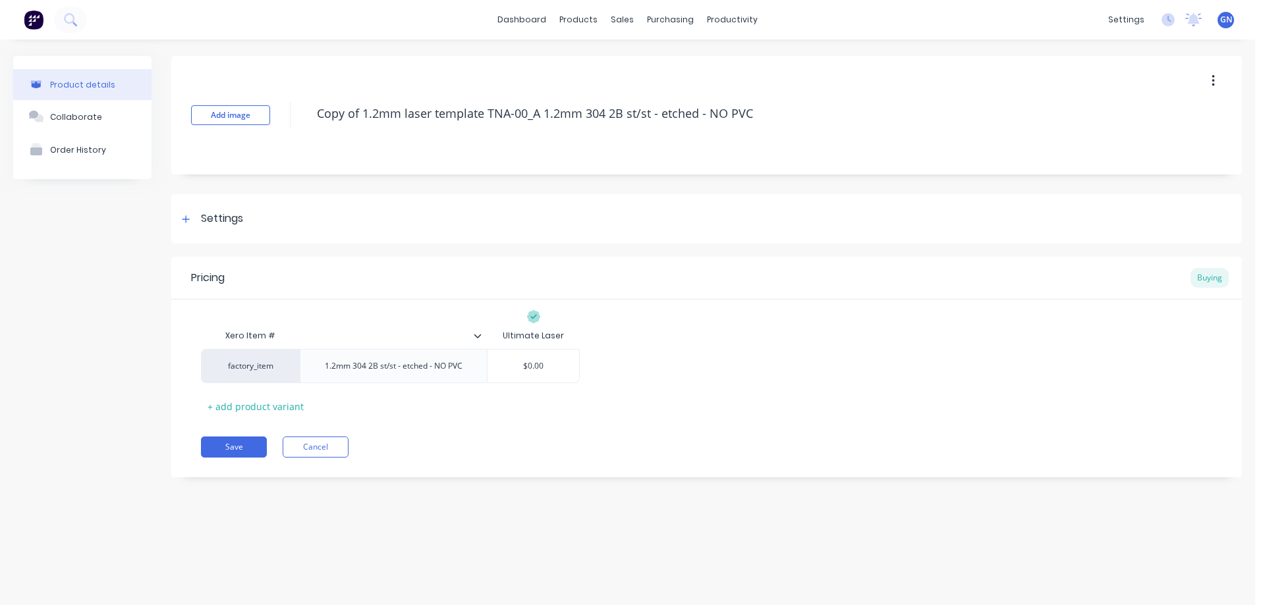
drag, startPoint x: 487, startPoint y: 116, endPoint x: 292, endPoint y: 109, distance: 195.1
click at [300, 108] on div "Add image Copy of 1.2mm laser template TNA-00_A 1.2mm 304 2B st/st - etched - N…" at bounding box center [706, 115] width 1070 height 119
type textarea "x"
type textarea "TNA-00_A 1.2mm 304 2B st/st - etched - NO PVC"
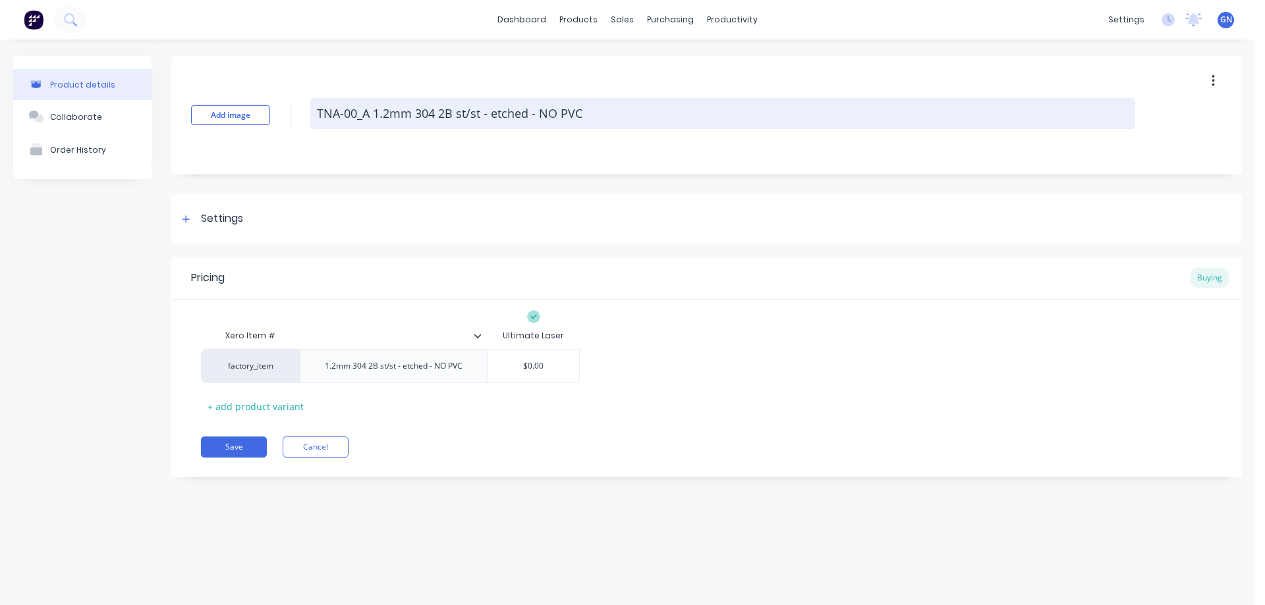
drag, startPoint x: 358, startPoint y: 113, endPoint x: 351, endPoint y: 113, distance: 6.6
click at [351, 113] on textarea "TNA-00_A 1.2mm 304 2B st/st - etched - NO PVC" at bounding box center [722, 113] width 825 height 31
type textarea "x"
type textarea "TNA-01_A 1.2mm 304 2B st/st - etched - NO PVC"
type textarea "x"
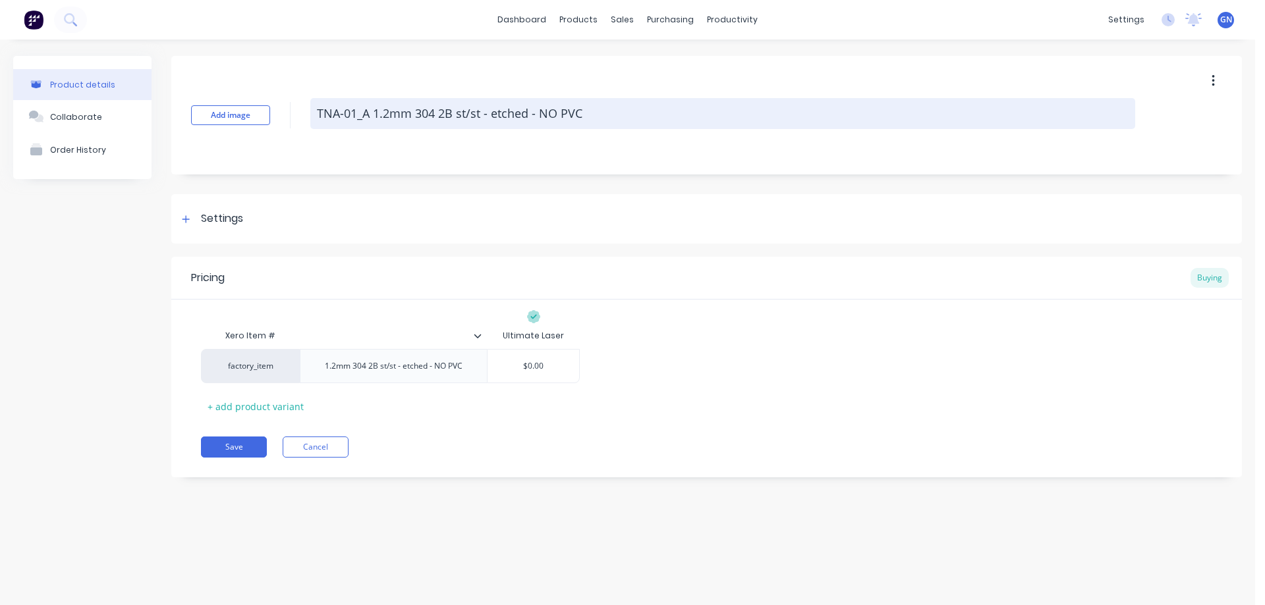
type textarea "TNA-011_A 1.2mm 304 2B st/st - etched - NO PVC"
type textarea "x"
type textarea "TNA-0114_A 1.2mm 304 2B st/st - etched - NO PVC"
type textarea "x"
type textarea "TNA-01141_A 1.2mm 304 2B st/st - etched - NO PVC"
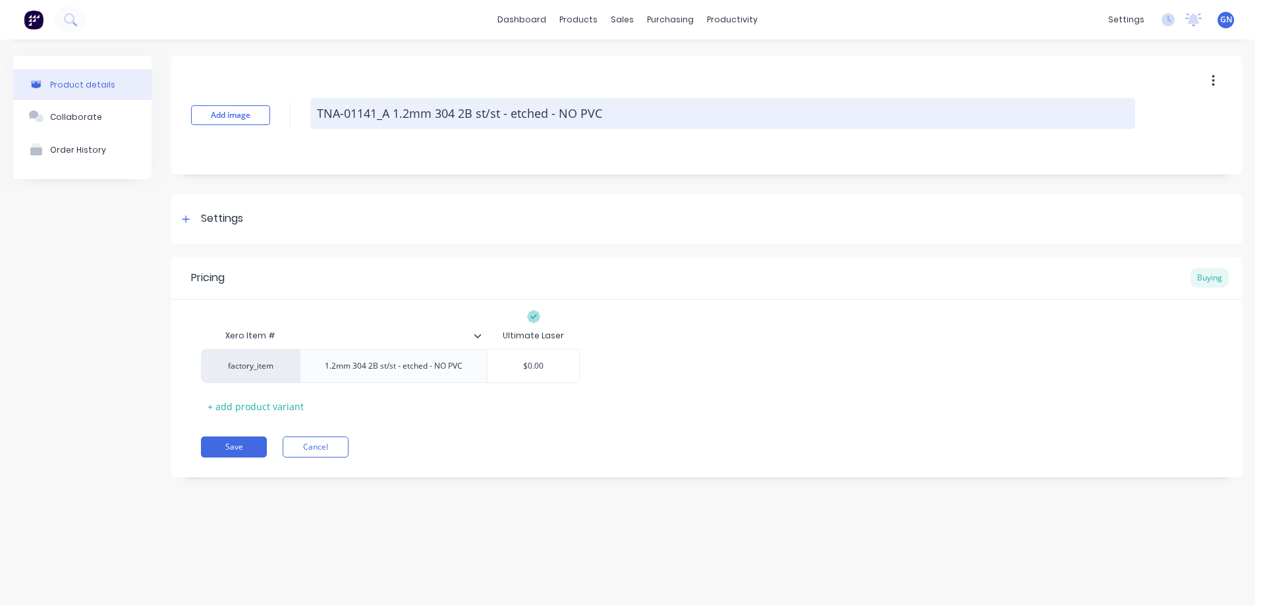
type textarea "x"
type textarea "TNA-011414_A 1.2mm 304 2B st/st - etched - NO PVC"
type textarea "x"
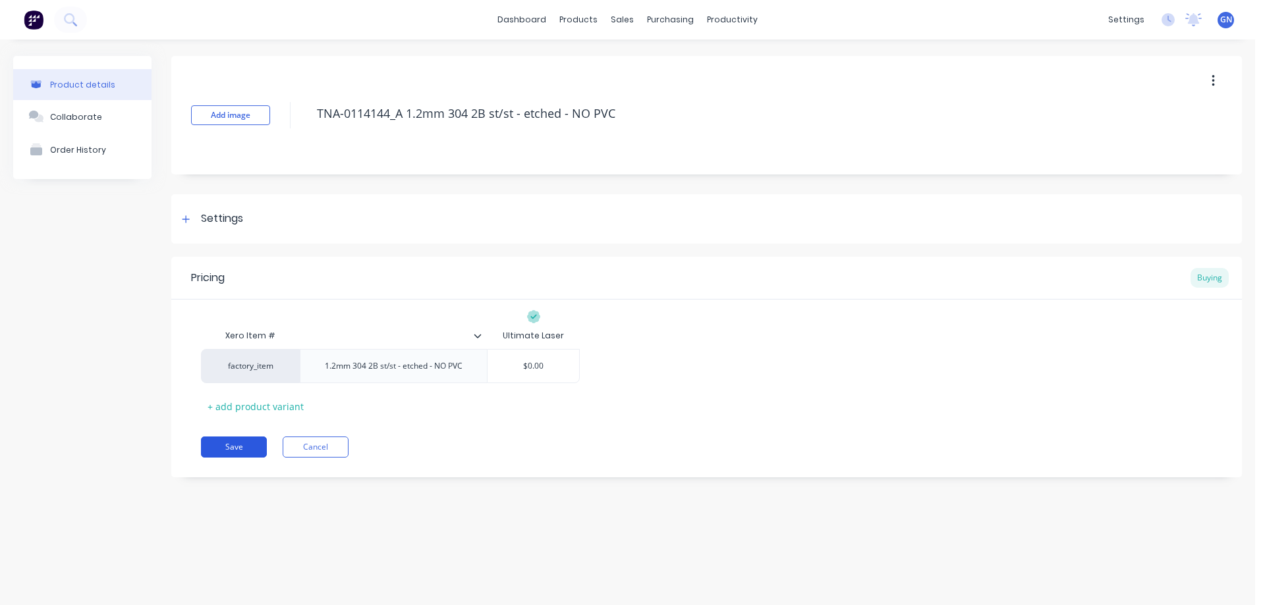
type textarea "TNA-0114144_A 1.2mm 304 2B st/st - etched - NO PVC"
type textarea "x"
type textarea "TNA-0114144_A 1.2mm 304 2B st/st - etched - NO PVC"
click at [227, 449] on button "Save" at bounding box center [234, 447] width 66 height 21
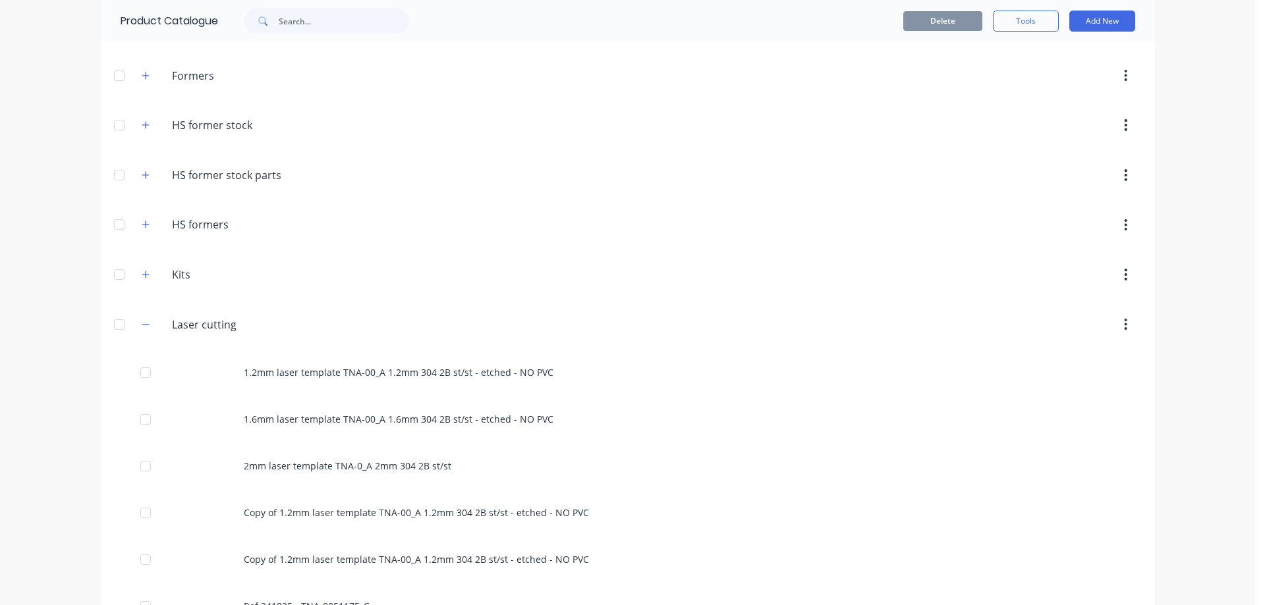
scroll to position [263, 0]
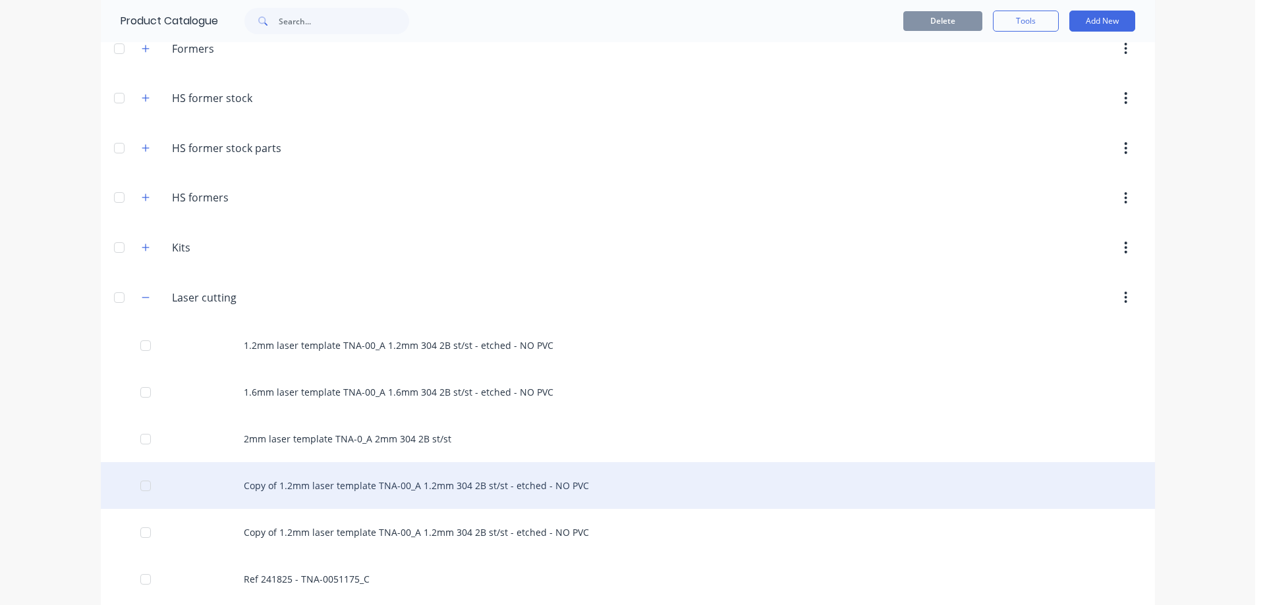
click at [393, 485] on div "Copy of 1.2mm laser template TNA-00_A 1.2mm 304 2B st/st - etched - NO PVC" at bounding box center [628, 485] width 1054 height 47
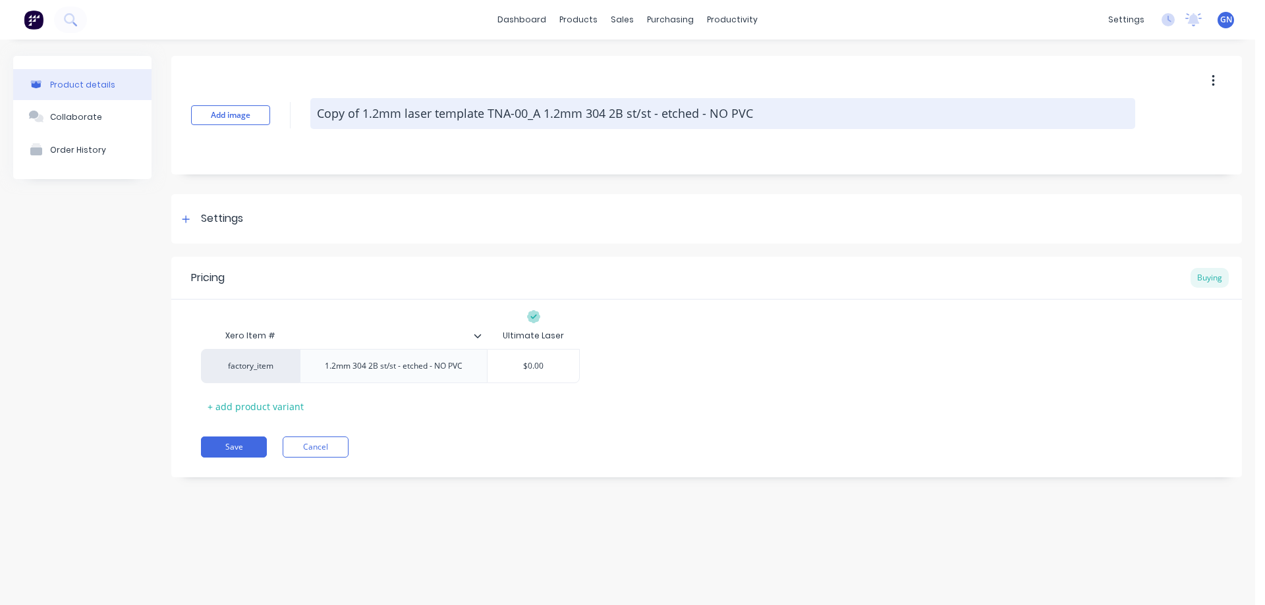
drag, startPoint x: 487, startPoint y: 115, endPoint x: 314, endPoint y: 113, distance: 172.6
click at [315, 113] on textarea "Copy of 1.2mm laser template TNA-00_A 1.2mm 304 2B st/st - etched - NO PVC" at bounding box center [722, 113] width 825 height 31
type textarea "x"
type textarea "TNA-00_A 1.2mm 304 2B st/st - etched - NO PVC"
click at [350, 116] on textarea "TNA-00_A 1.2mm 304 2B st/st - etched - NO PVC" at bounding box center [722, 113] width 825 height 31
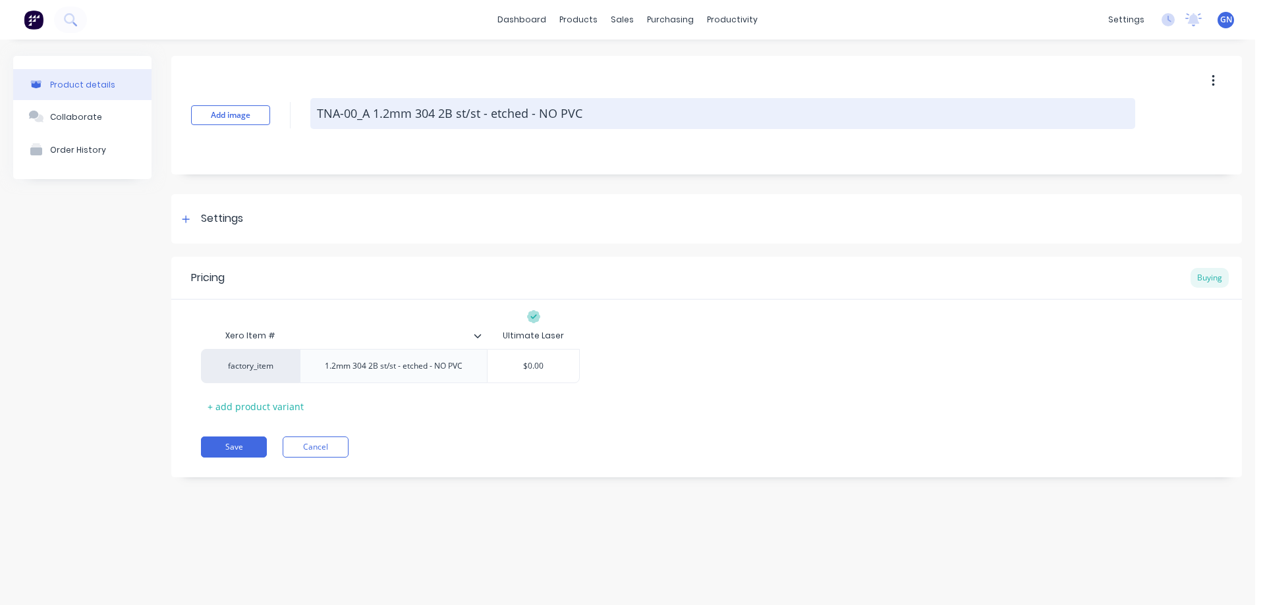
type textarea "x"
type textarea "TNA-0_A 1.2mm 304 2B st/st - etched - NO PVC"
type textarea "x"
type textarea "TNA-01_A 1.2mm 304 2B st/st - etched - NO PVC"
type textarea "x"
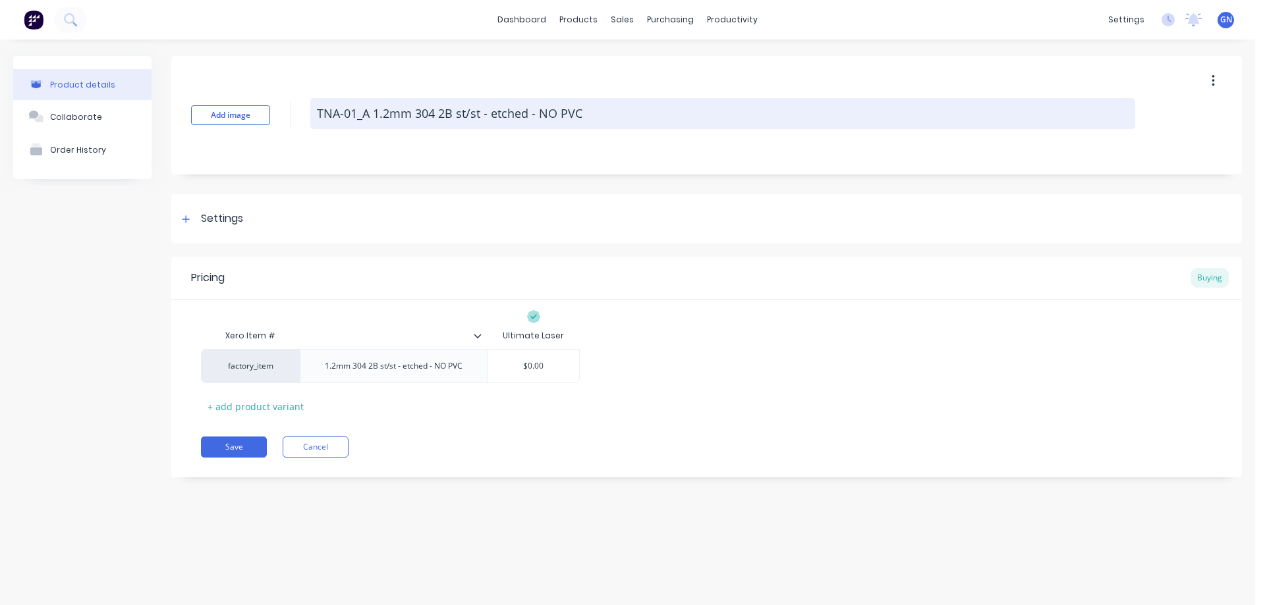
type textarea "TNA-011_A 1.2mm 304 2B st/st - etched - NO PVC"
type textarea "x"
type textarea "TNA-0114_A 1.2mm 304 2B st/st - etched - NO PVC"
type textarea "x"
type textarea "TNA-01141_A 1.2mm 304 2B st/st - etched - NO PVC"
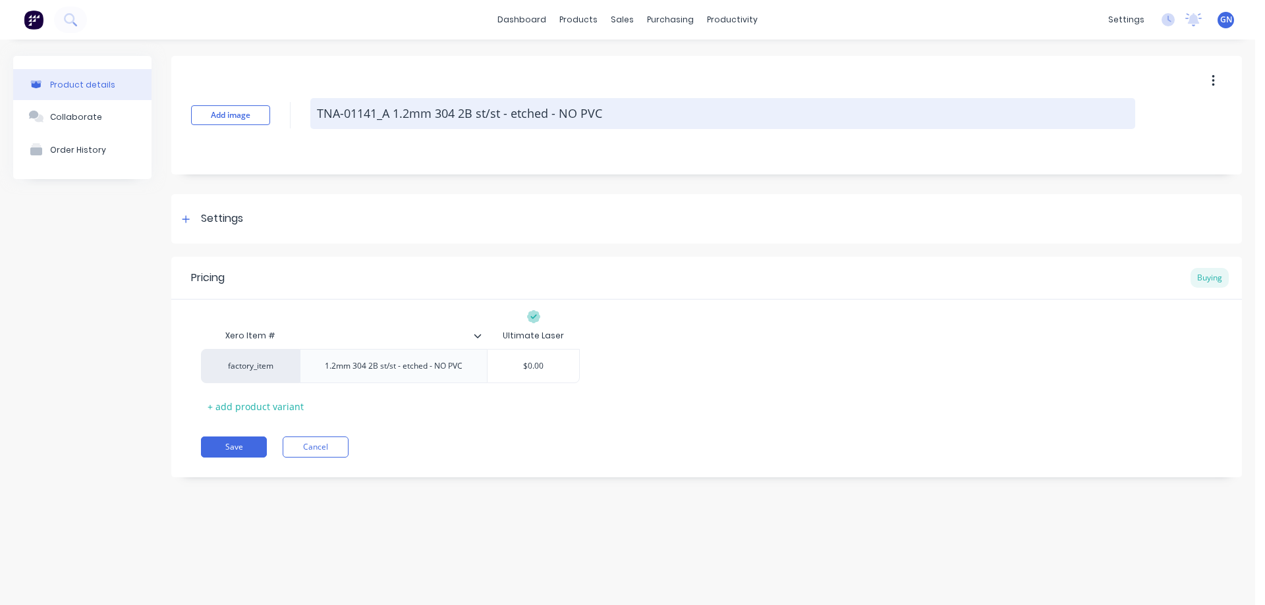
type textarea "x"
type textarea "TNA-011415_A 1.2mm 304 2B st/st - etched - NO PVC"
type textarea "x"
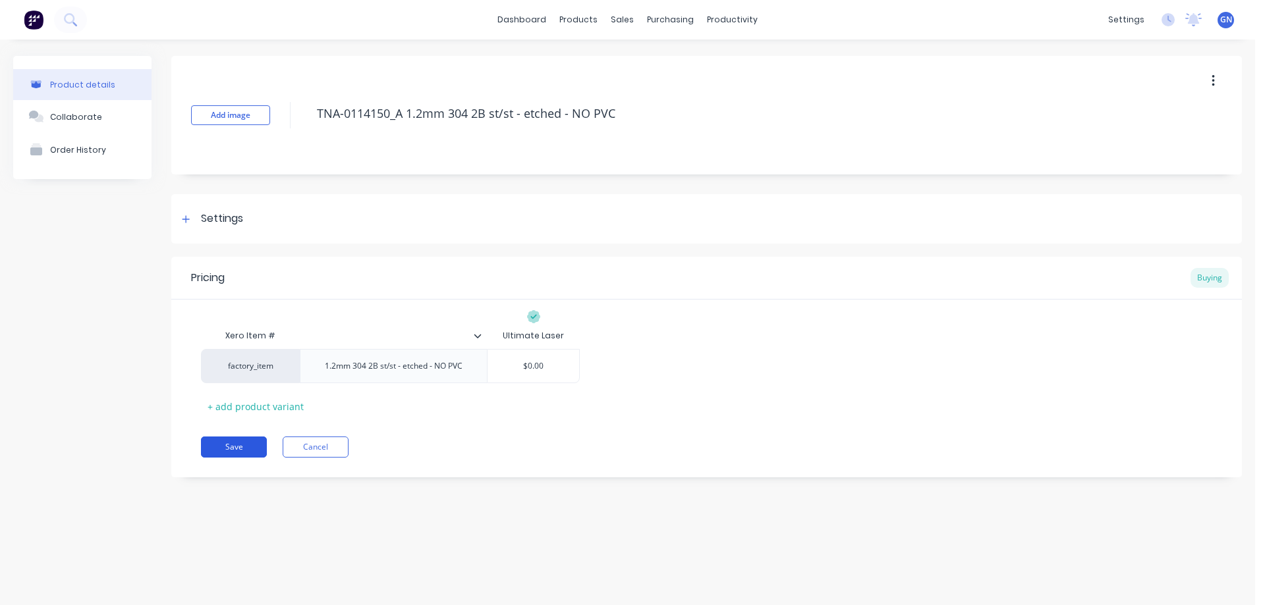
type textarea "TNA-0114150_A 1.2mm 304 2B st/st - etched - NO PVC"
type textarea "x"
type textarea "TNA-0114150_A 1.2mm 304 2B st/st - etched - NO PVC"
click at [237, 449] on button "Save" at bounding box center [234, 447] width 66 height 21
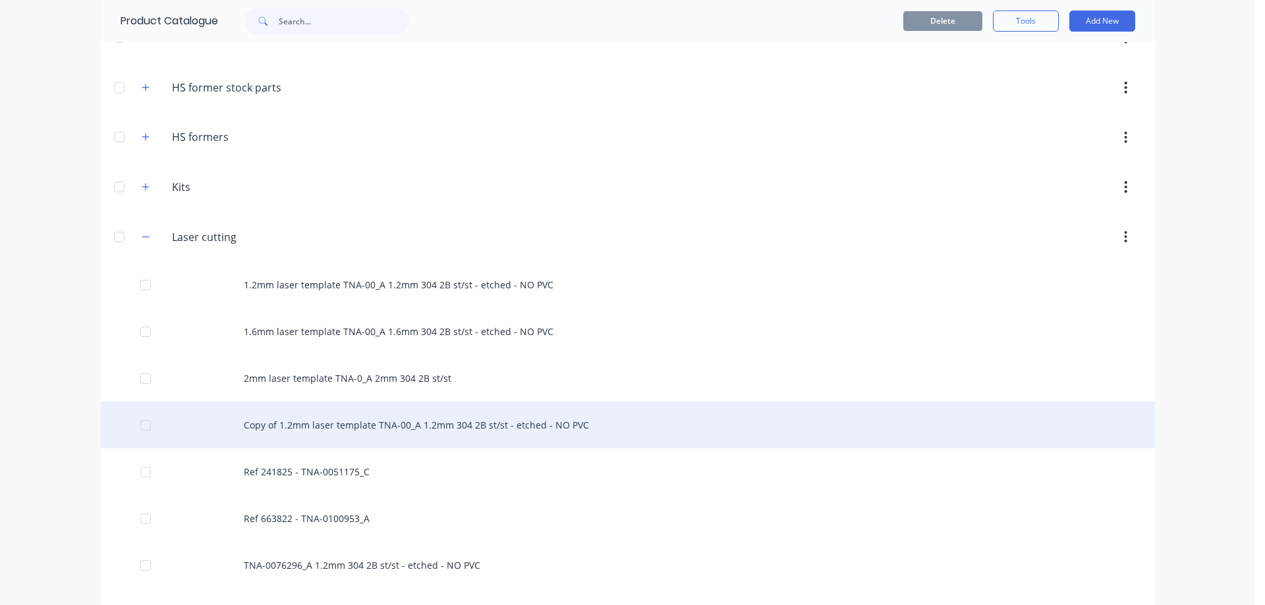
scroll to position [329, 0]
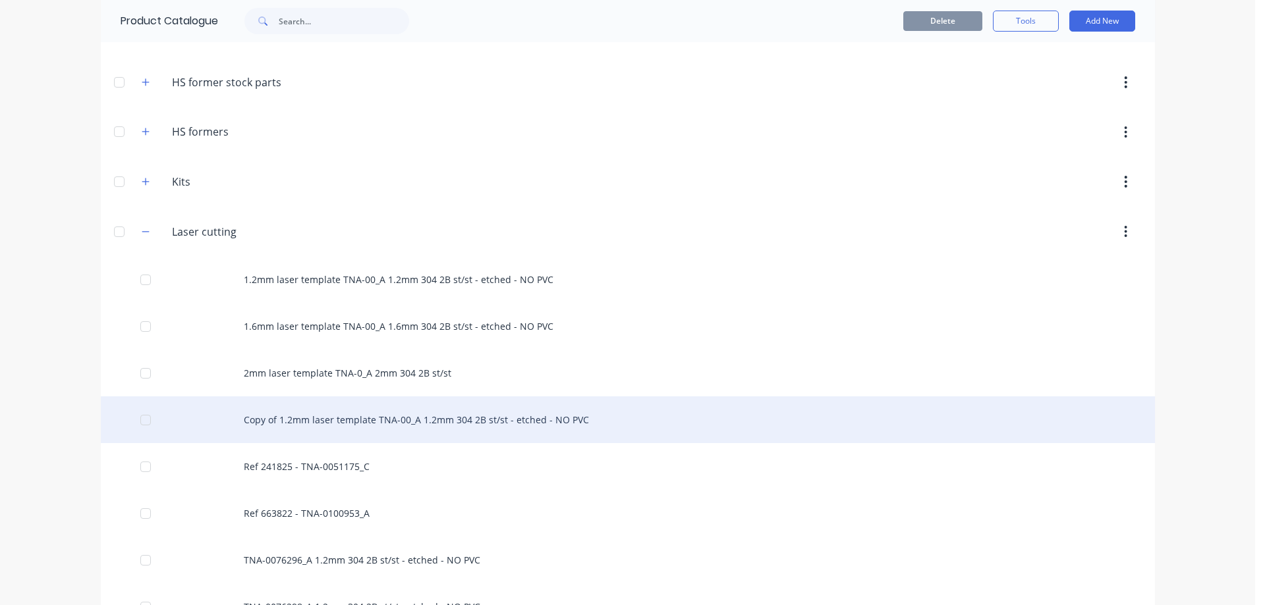
click at [352, 414] on div "Copy of 1.2mm laser template TNA-00_A 1.2mm 304 2B st/st - etched - NO PVC" at bounding box center [628, 420] width 1054 height 47
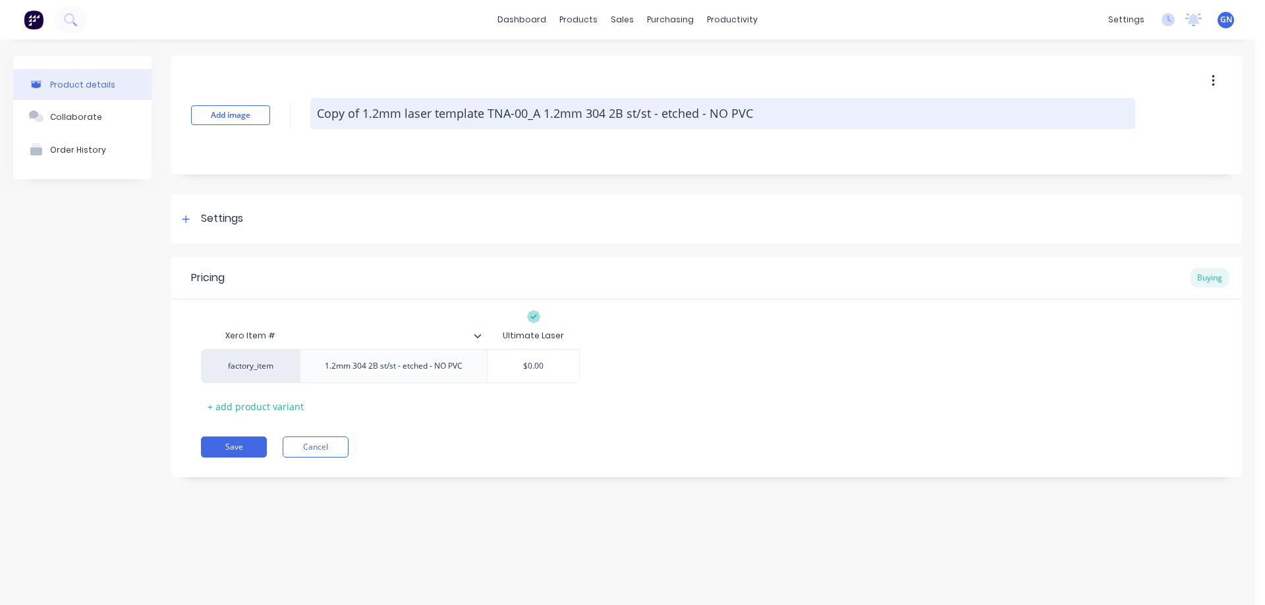
drag, startPoint x: 487, startPoint y: 111, endPoint x: 316, endPoint y: 116, distance: 172.0
click at [316, 116] on textarea "Copy of 1.2mm laser template TNA-00_A 1.2mm 304 2B st/st - etched - NO PVC" at bounding box center [722, 113] width 825 height 31
type textarea "x"
type textarea "1TNA-00_A 1.2mm 304 2B st/st - etched - NO PVC"
type textarea "x"
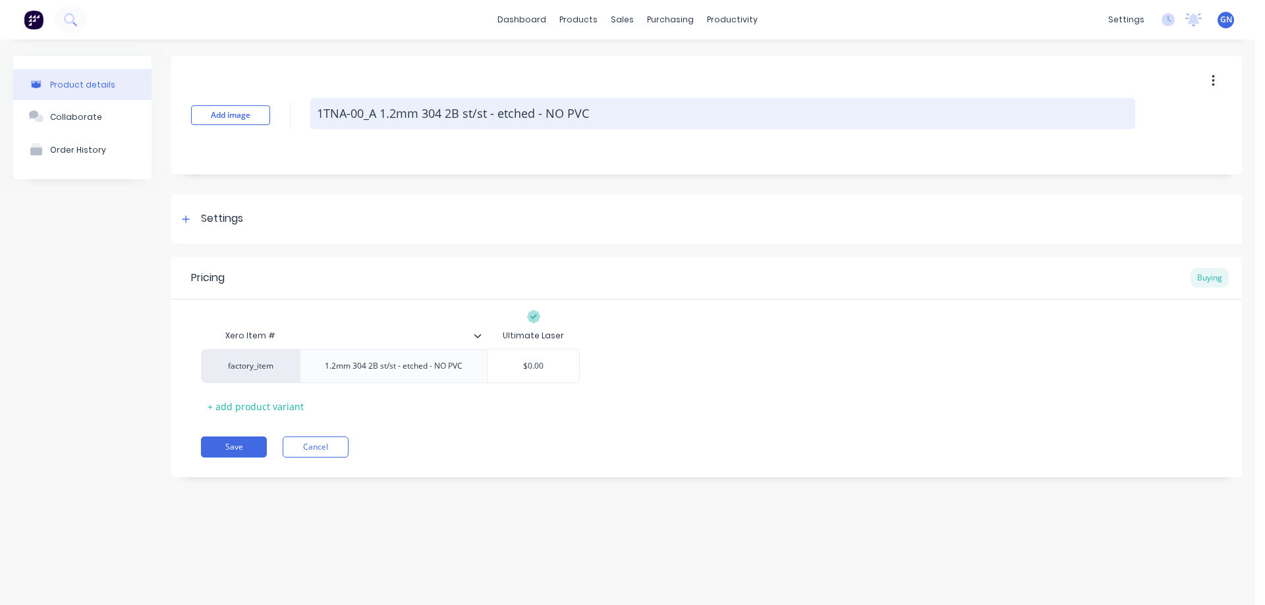
type textarea "11TNA-00_A 1.2mm 304 2B st/st - etched - NO PVC"
type textarea "x"
type textarea "1TNA-00_A 1.2mm 304 2B st/st - etched - NO PVC"
type textarea "x"
type textarea "TNA-00_A 1.2mm 304 2B st/st - etched - NO PVC"
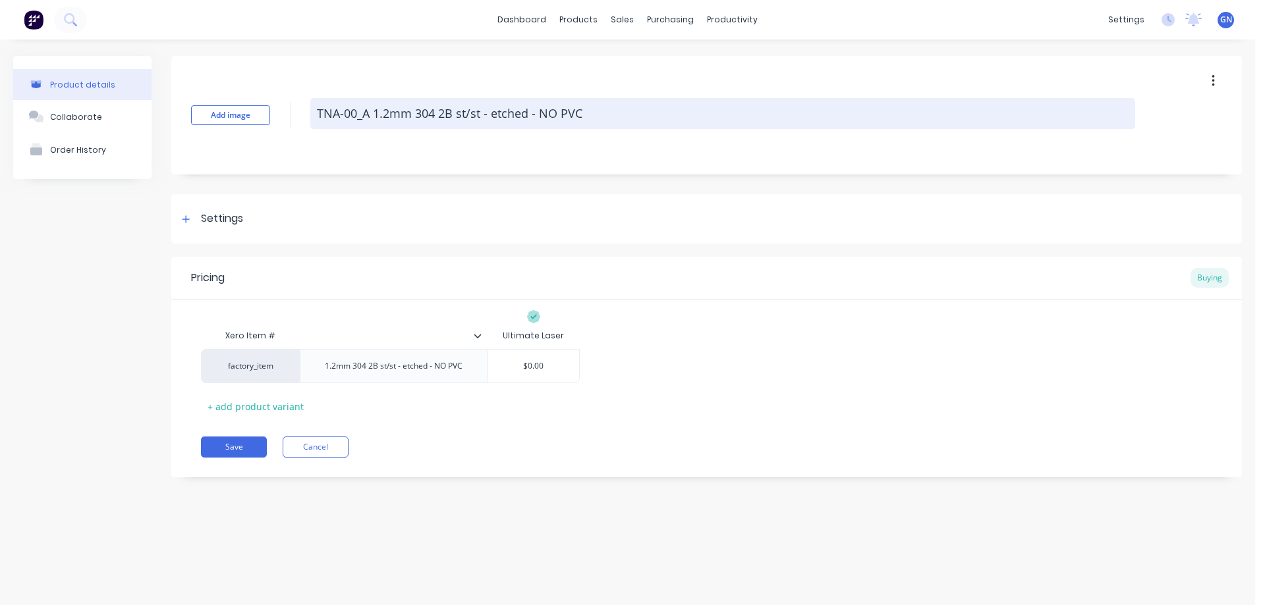
type textarea "x"
type textarea "TNA-0_A 1.2mm 304 2B st/st - etched - NO PVC"
type textarea "x"
type textarea "TNA-01_A 1.2mm 304 2B st/st - etched - NO PVC"
type textarea "x"
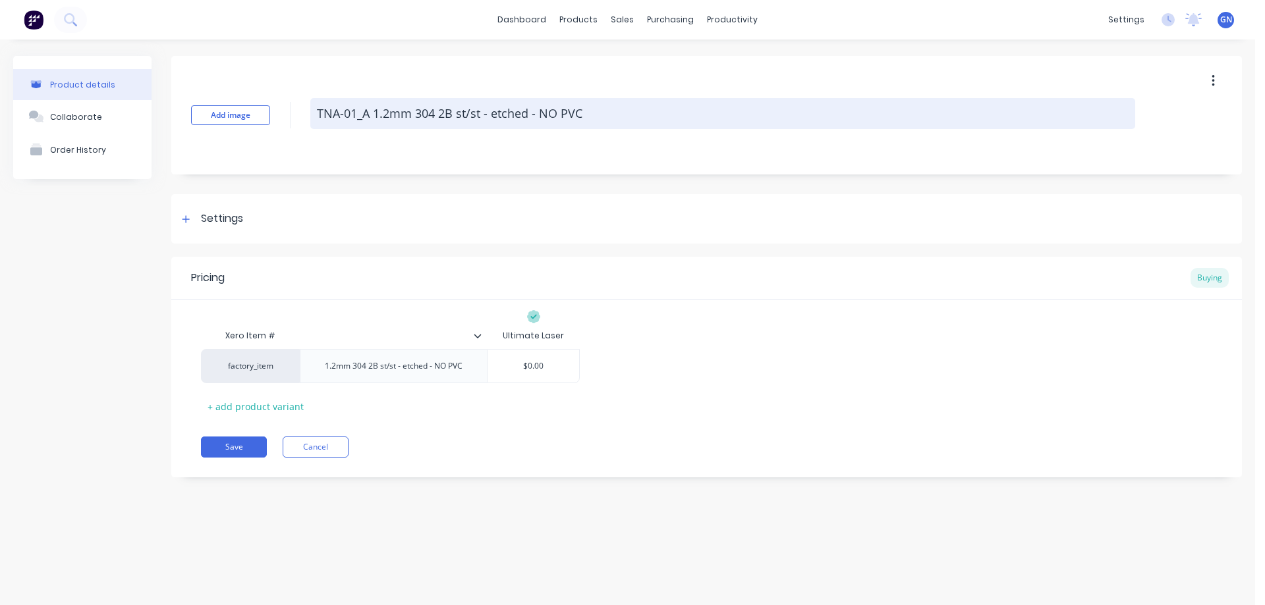
type textarea "TNA-011_A 1.2mm 304 2B st/st - etched - NO PVC"
type textarea "x"
type textarea "TNA-0114_A 1.2mm 304 2B st/st - etched - NO PVC"
type textarea "x"
type textarea "TNA-01141_A 1.2mm 304 2B st/st - etched - NO PVC"
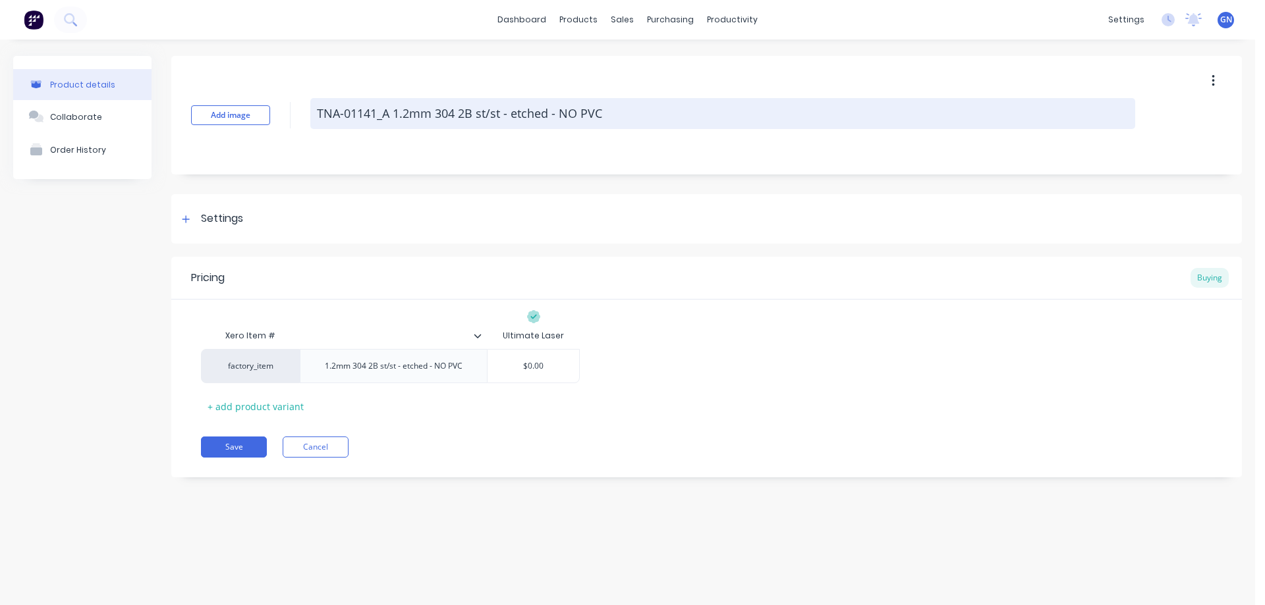
type textarea "x"
type textarea "TNA-011415_A 1.2mm 304 2B st/st - etched - NO PVC"
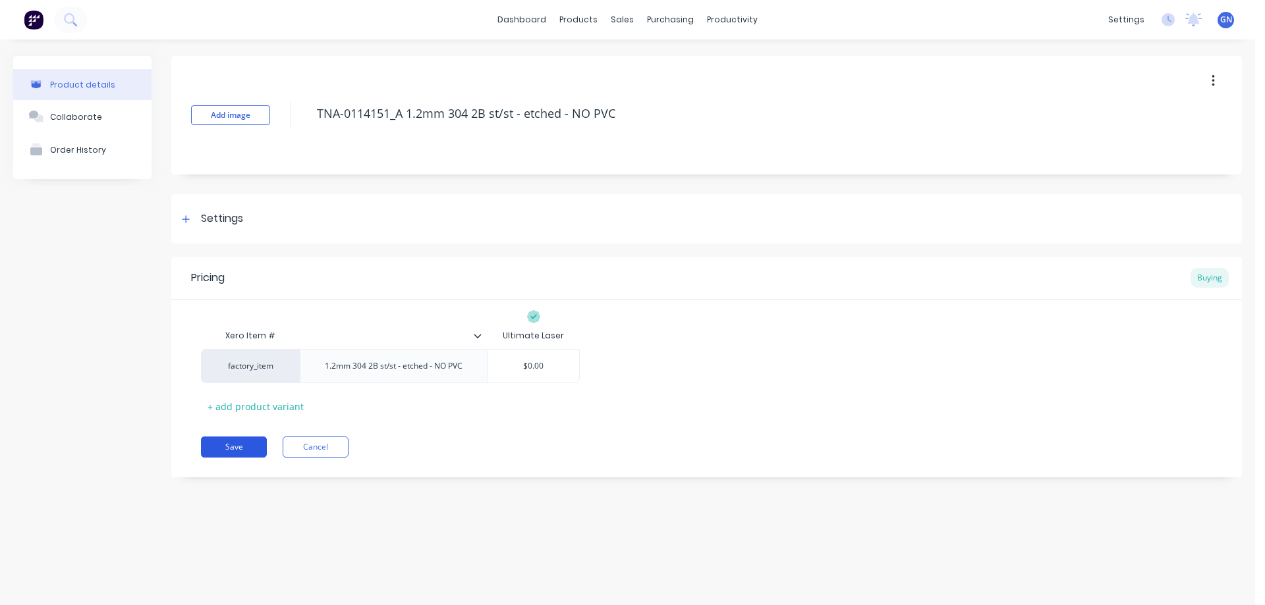
click at [250, 447] on button "Save" at bounding box center [234, 447] width 66 height 21
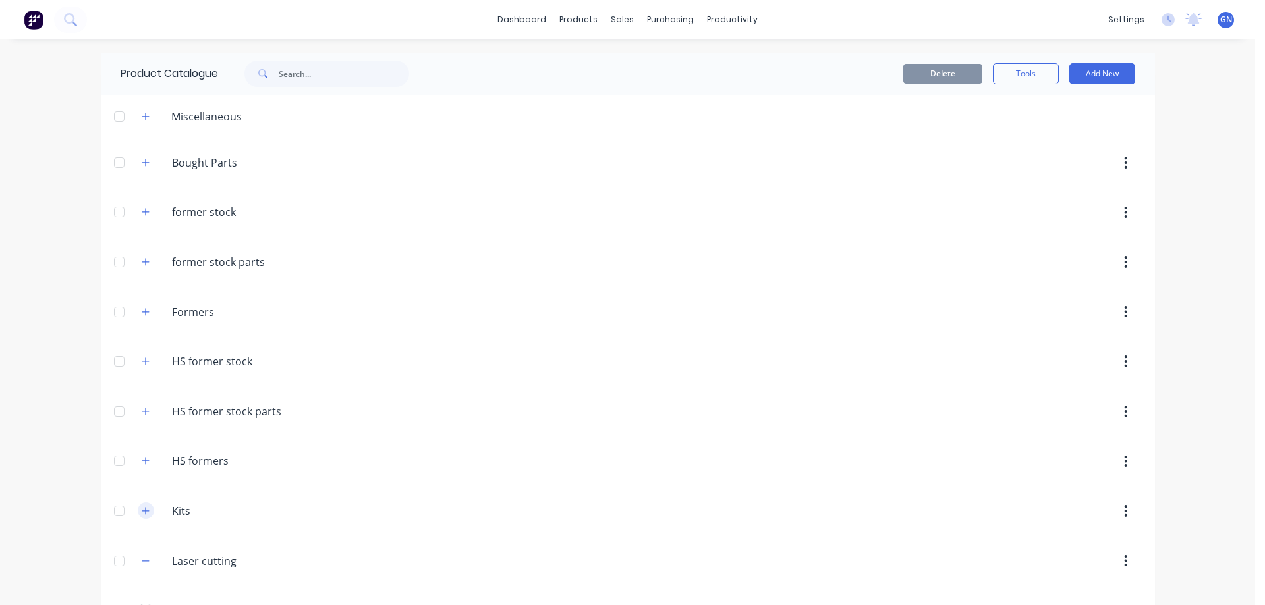
click at [142, 510] on icon "button" at bounding box center [146, 511] width 8 height 9
click at [1091, 76] on button "Add New" at bounding box center [1102, 73] width 66 height 21
click at [1038, 161] on div "Product Kit" at bounding box center [1072, 160] width 101 height 19
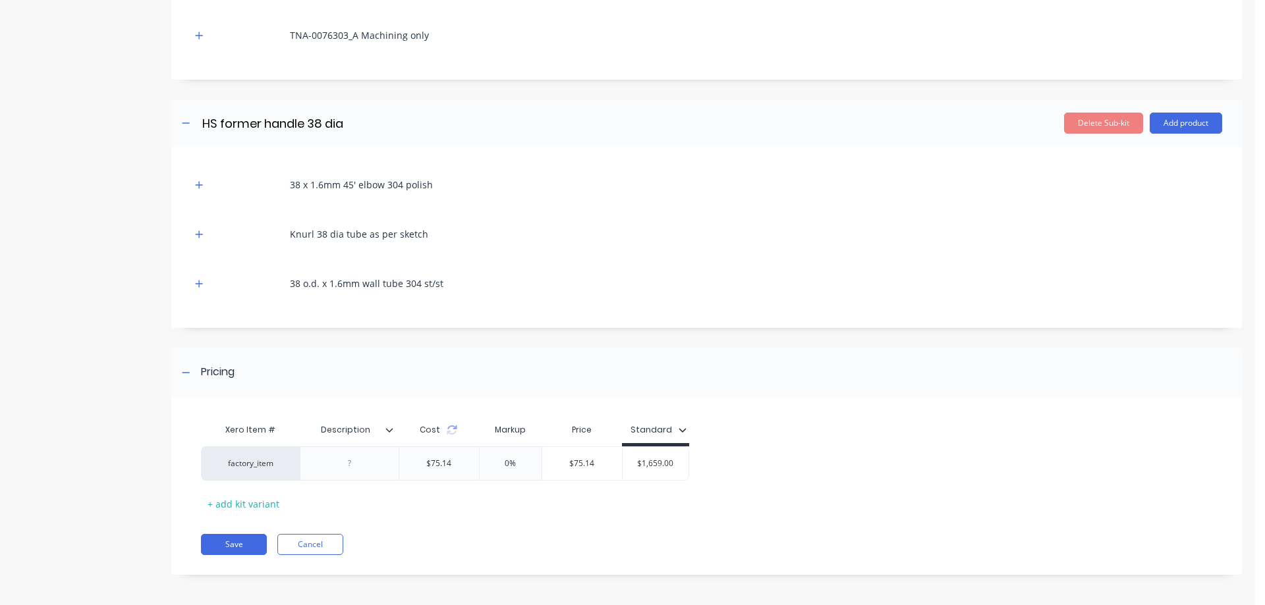
scroll to position [709, 0]
click at [236, 540] on button "Save" at bounding box center [234, 542] width 66 height 21
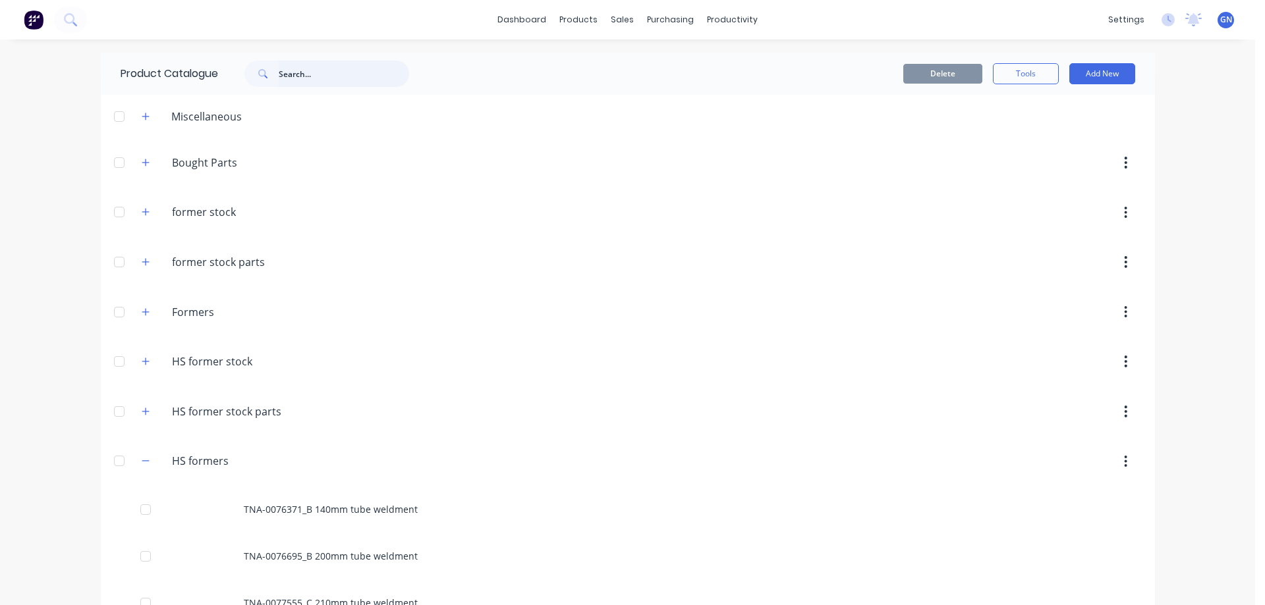
click at [339, 74] on input "text" at bounding box center [344, 74] width 130 height 26
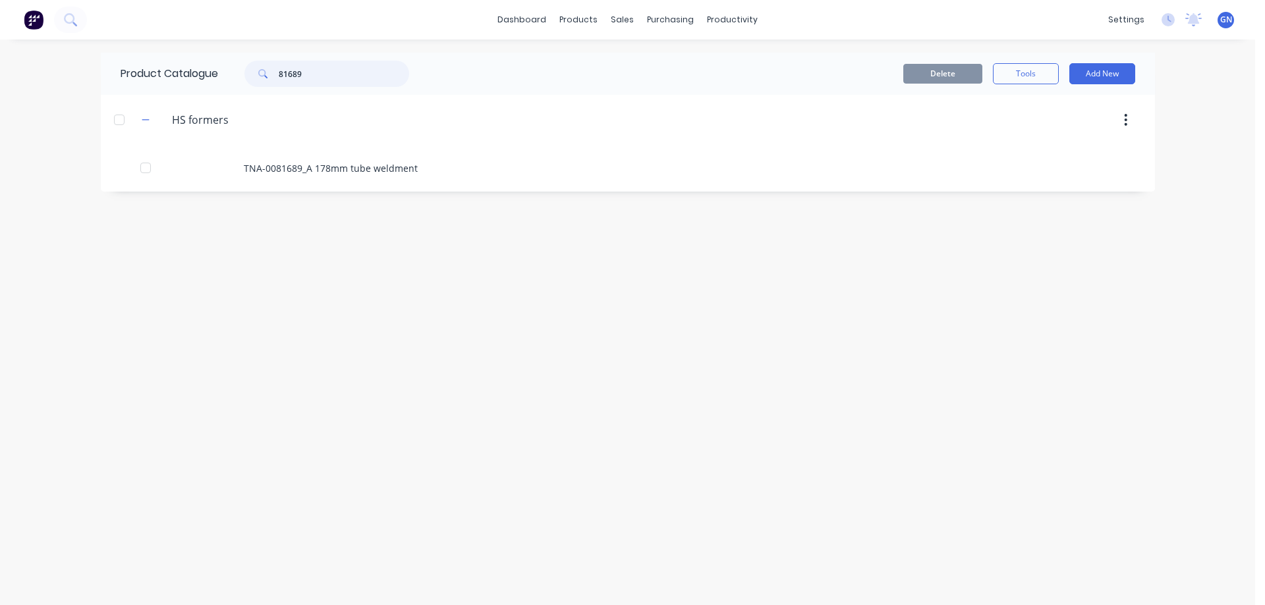
drag, startPoint x: 314, startPoint y: 68, endPoint x: 261, endPoint y: 74, distance: 53.8
click at [253, 71] on div "81689" at bounding box center [326, 74] width 165 height 26
click at [1094, 75] on button "Add New" at bounding box center [1102, 73] width 66 height 21
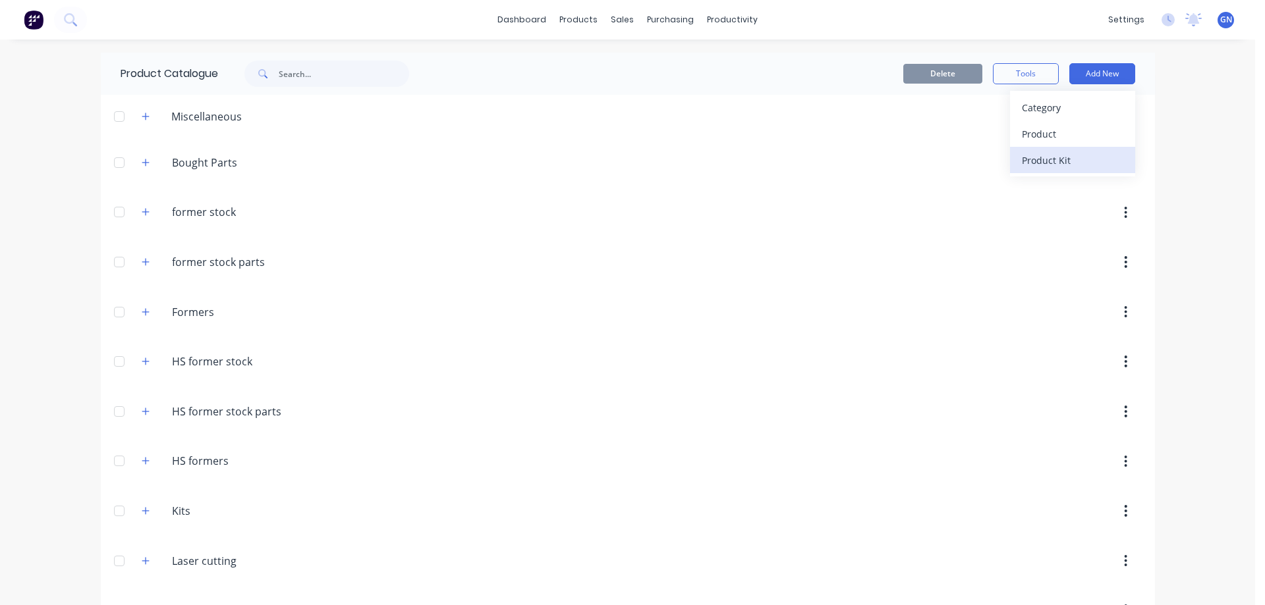
click at [1036, 164] on div "Product Kit" at bounding box center [1072, 160] width 101 height 19
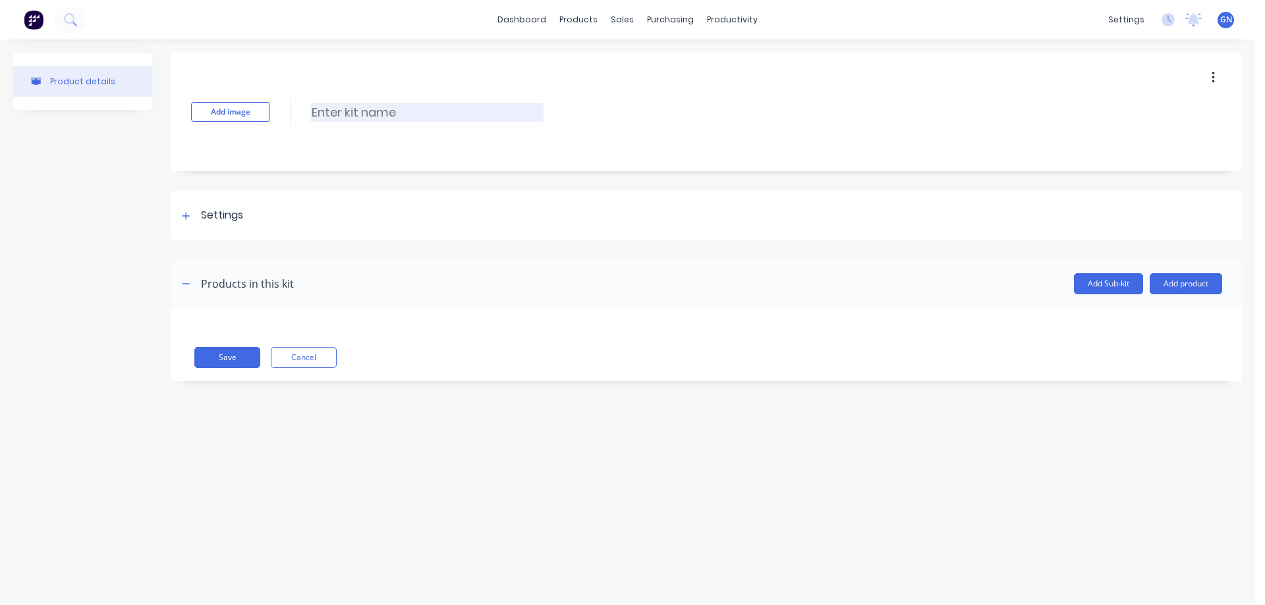
click at [335, 117] on input at bounding box center [426, 112] width 233 height 19
paste input "TNA0114143 147mm tube weldment"
click at [333, 111] on input "TNA0114143 147mm tube weldment" at bounding box center [426, 112] width 233 height 19
click at [377, 110] on input "TNA-0114143 147mm tube weldment" at bounding box center [426, 112] width 233 height 19
click at [187, 214] on icon at bounding box center [186, 215] width 8 height 9
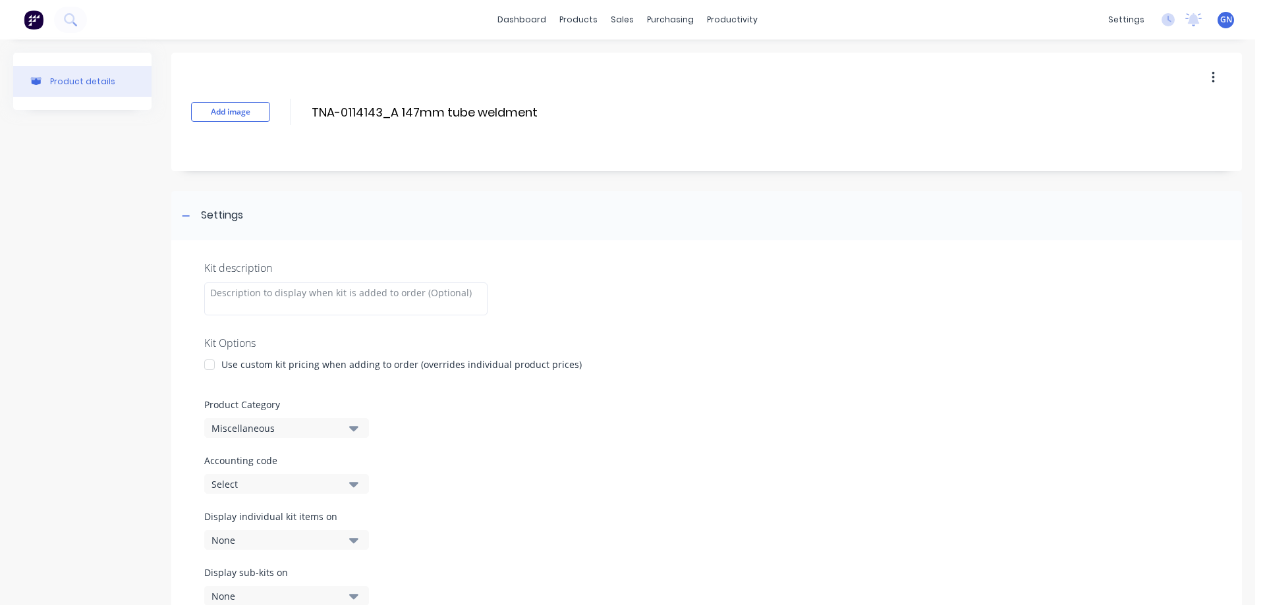
click at [213, 369] on div at bounding box center [209, 365] width 26 height 26
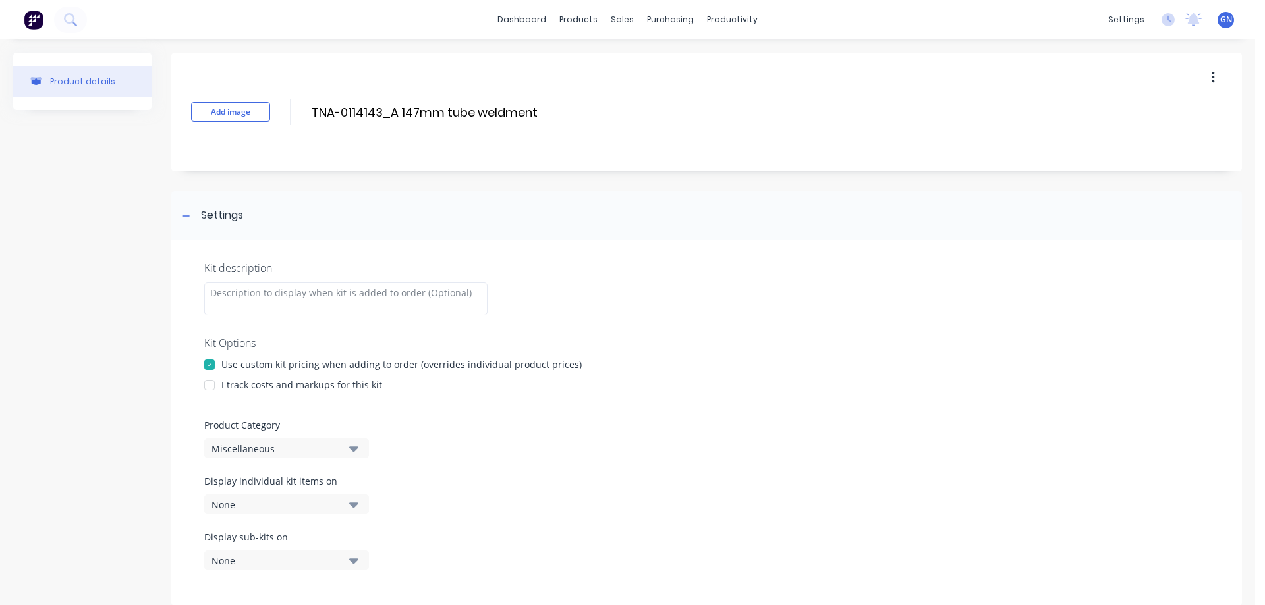
click at [211, 386] on div at bounding box center [209, 385] width 26 height 26
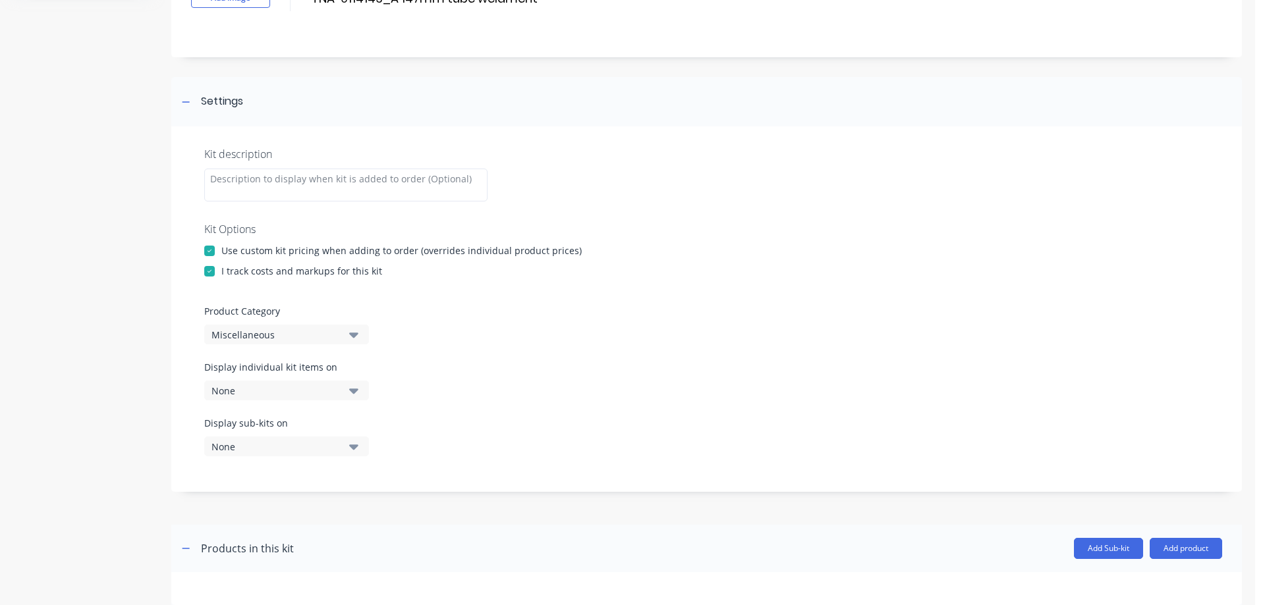
scroll to position [176, 0]
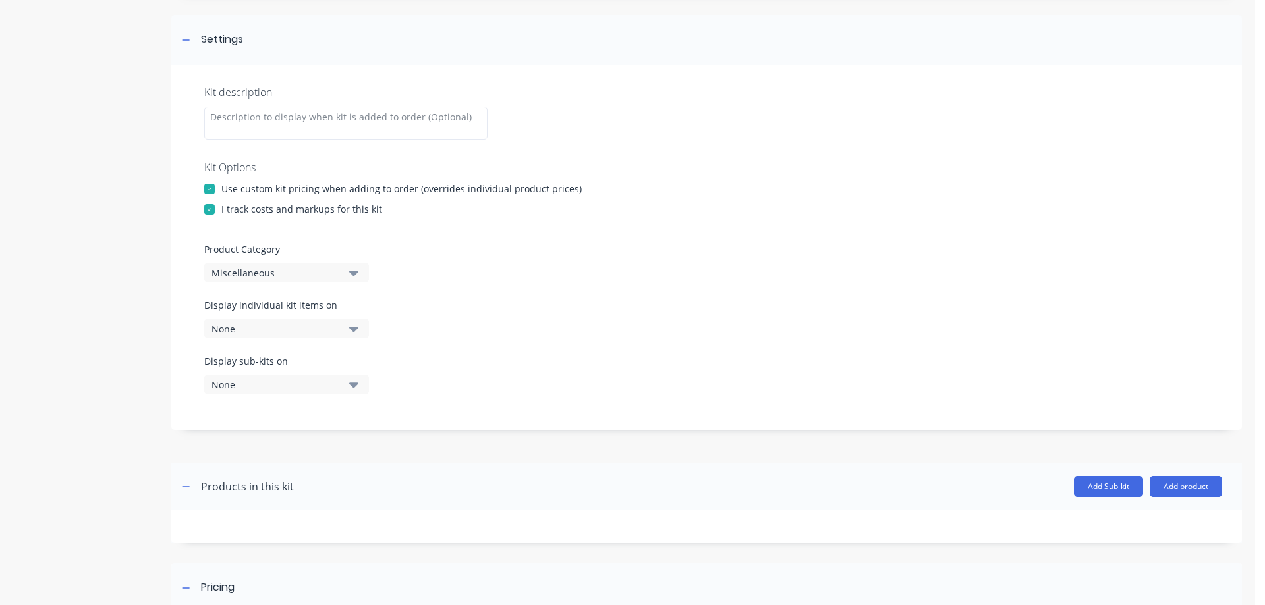
click at [240, 275] on div "Miscellaneous" at bounding box center [275, 273] width 128 height 14
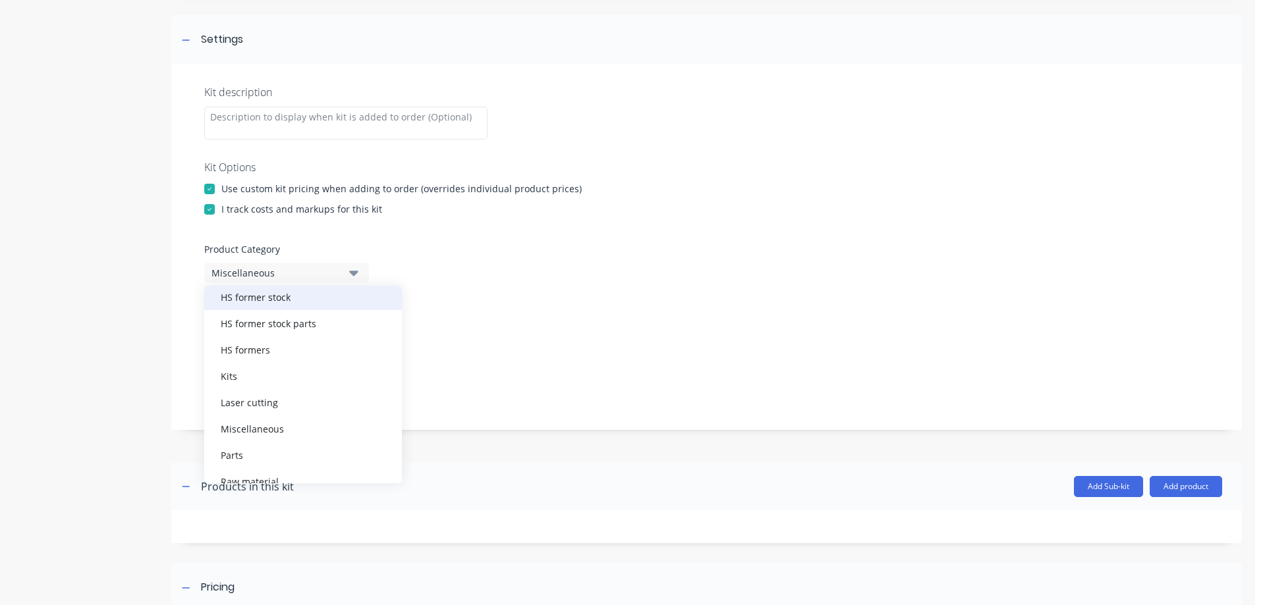
click at [258, 294] on div "HS former stock" at bounding box center [303, 297] width 198 height 26
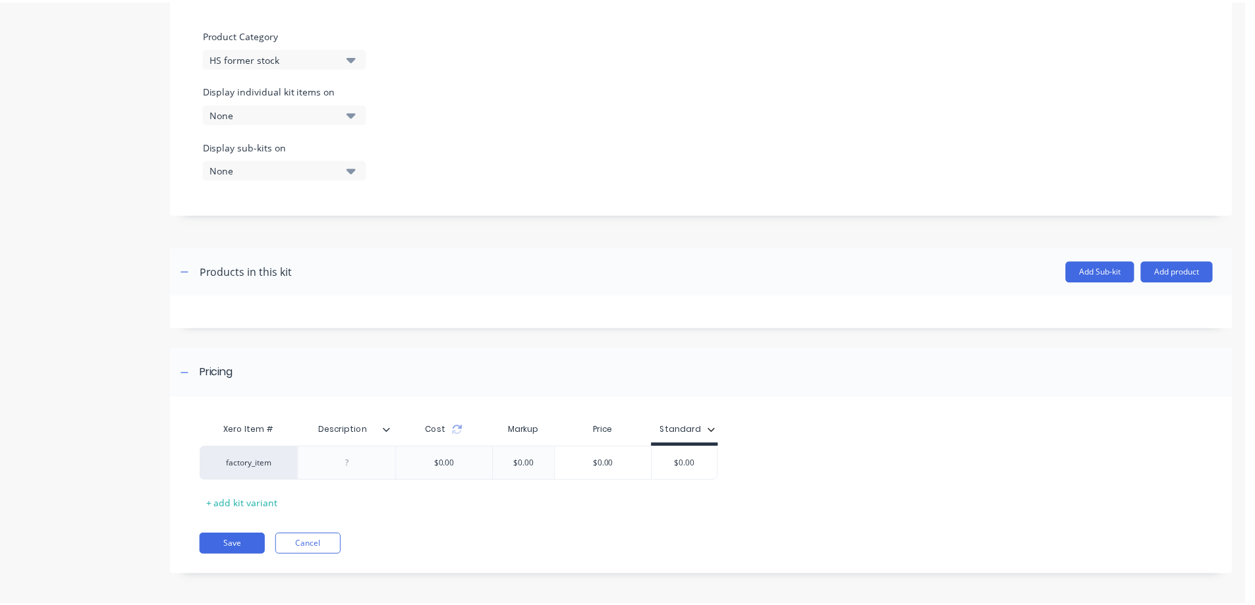
scroll to position [394, 0]
click at [390, 424] on icon at bounding box center [389, 428] width 8 height 8
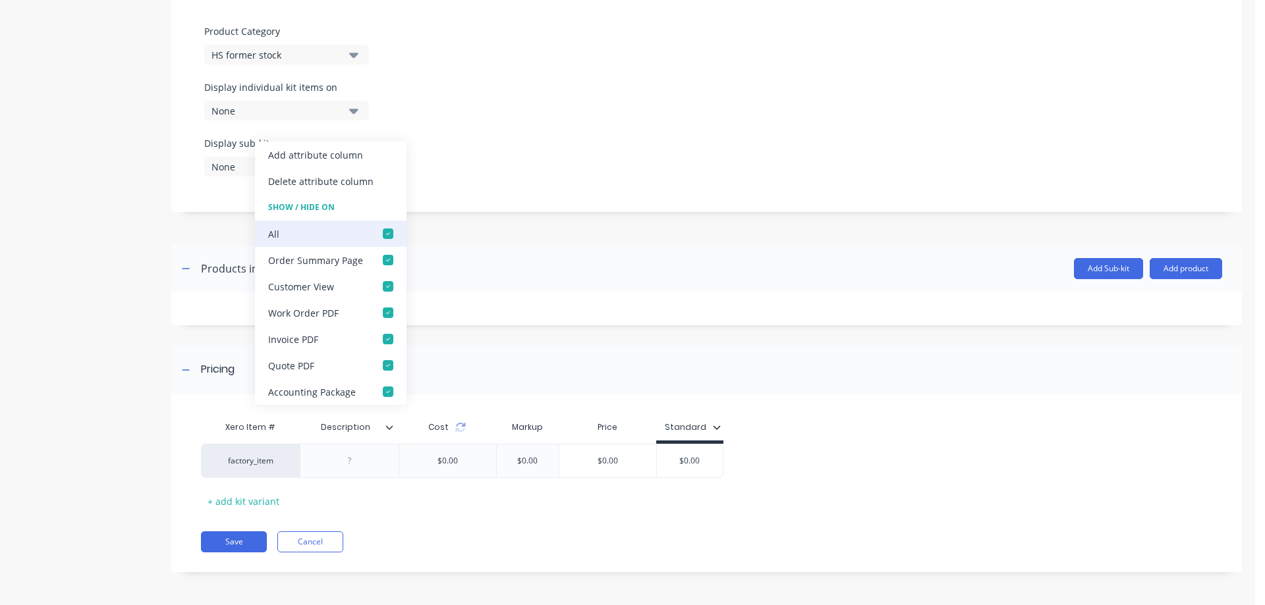
click at [385, 230] on div at bounding box center [388, 234] width 26 height 26
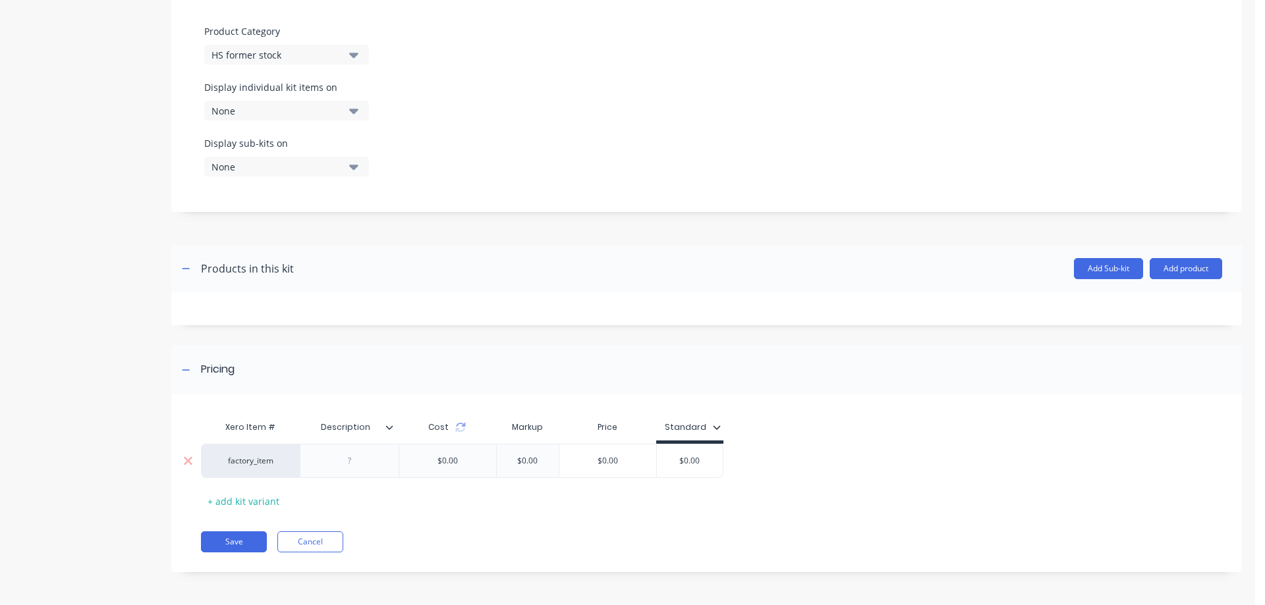
drag, startPoint x: 702, startPoint y: 457, endPoint x: 672, endPoint y: 457, distance: 29.6
click at [672, 457] on input "$0.00" at bounding box center [690, 461] width 66 height 12
click at [1176, 265] on button "Add product" at bounding box center [1185, 268] width 72 height 21
click at [1145, 300] on div "Product catalogue" at bounding box center [1159, 302] width 101 height 19
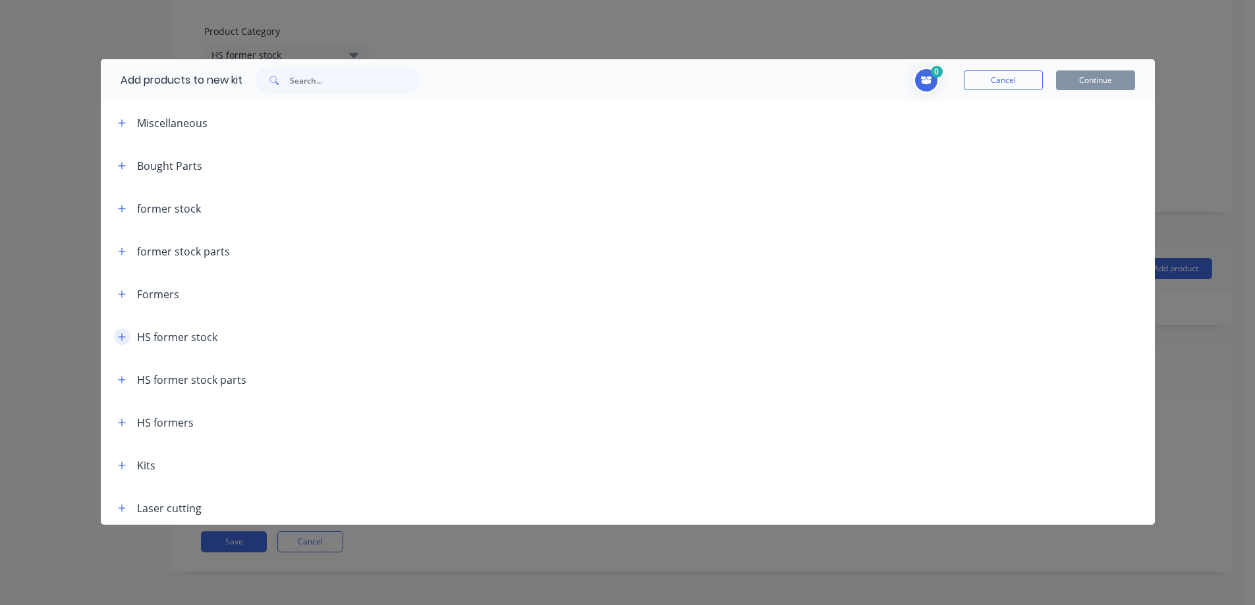
click at [125, 339] on icon "button" at bounding box center [122, 337] width 8 height 9
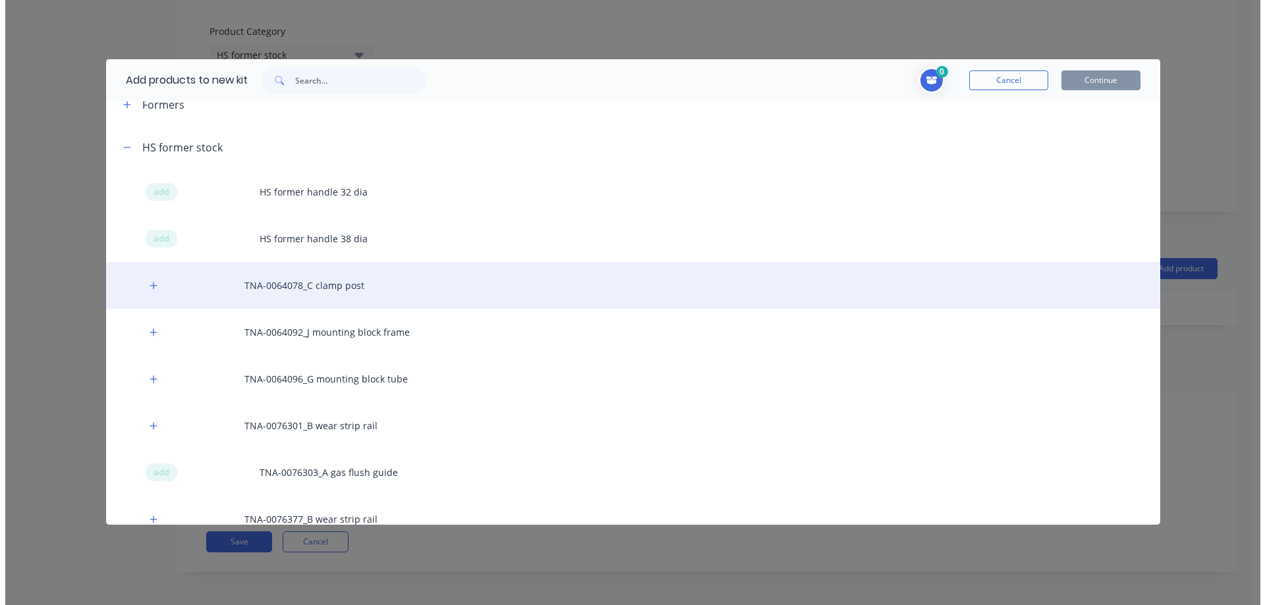
scroll to position [198, 0]
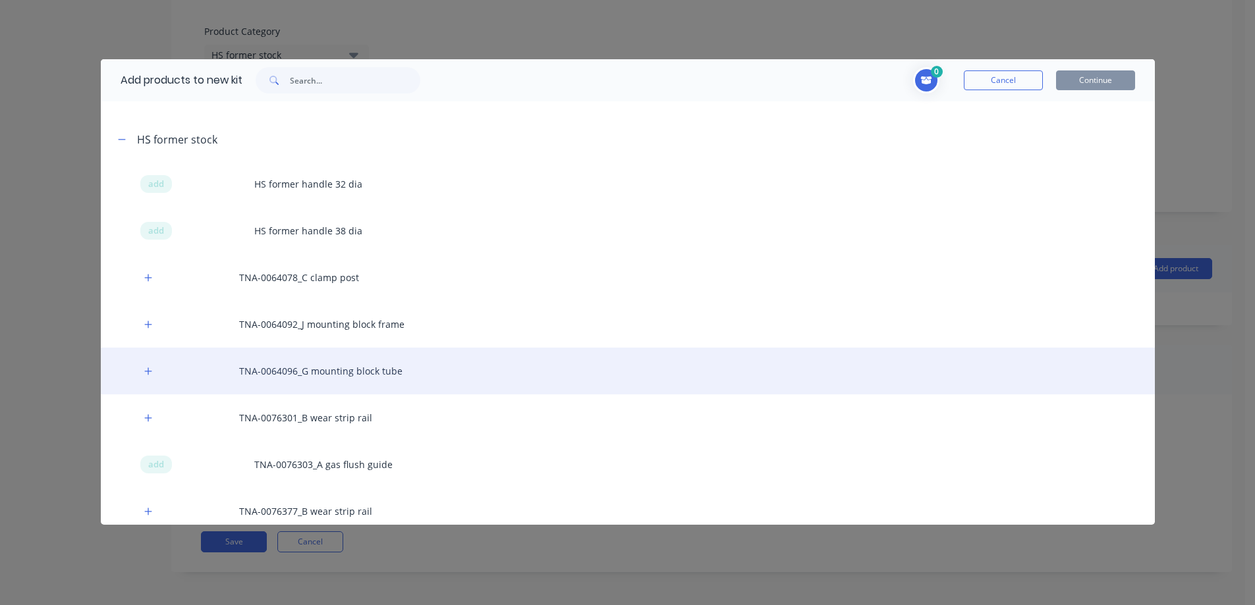
click at [321, 368] on div "TNA-0064096_G mounting block tube" at bounding box center [628, 371] width 1054 height 47
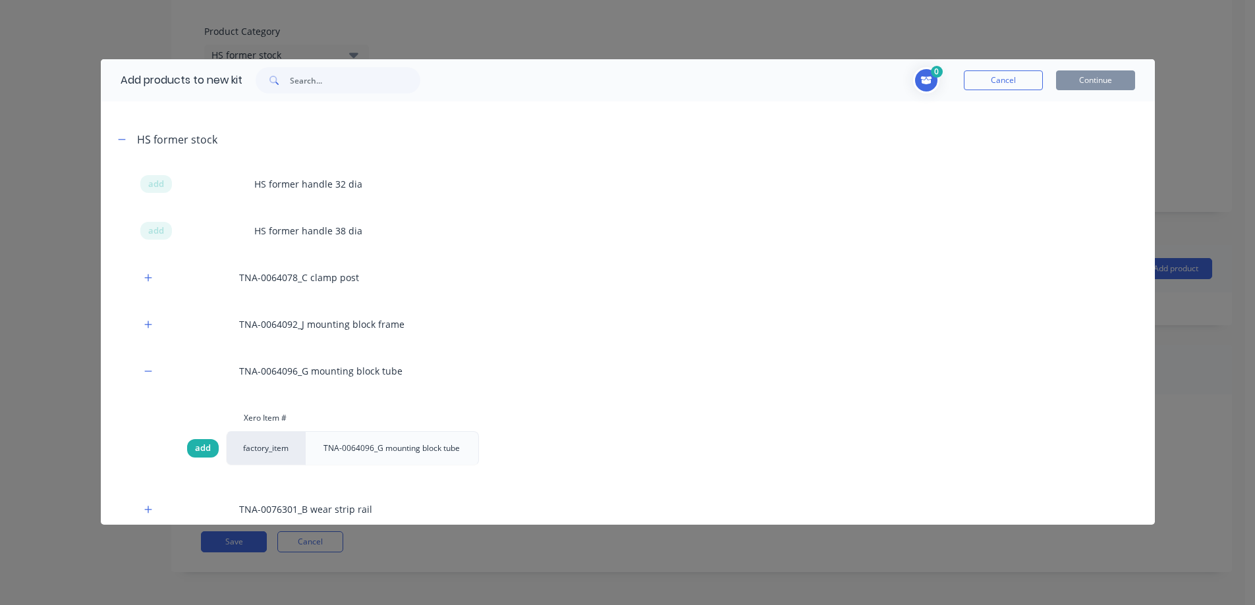
click at [199, 446] on span "add" at bounding box center [203, 448] width 16 height 13
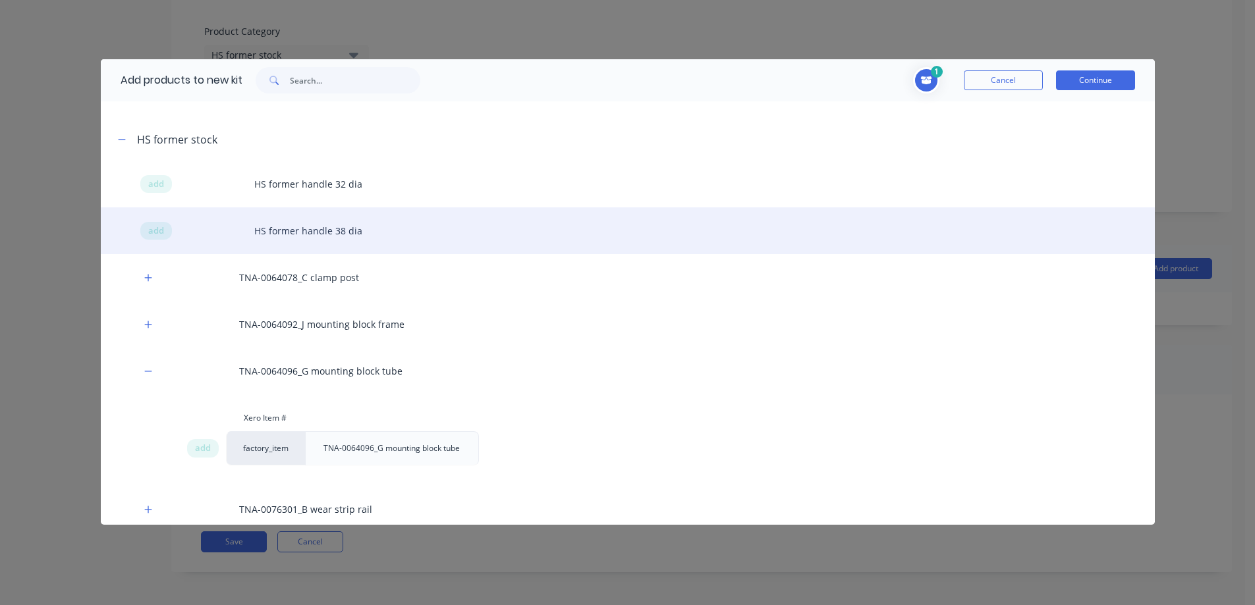
click at [288, 225] on div "add HS former handle 38 dia" at bounding box center [628, 231] width 1054 height 47
click at [154, 227] on span "add" at bounding box center [156, 231] width 16 height 13
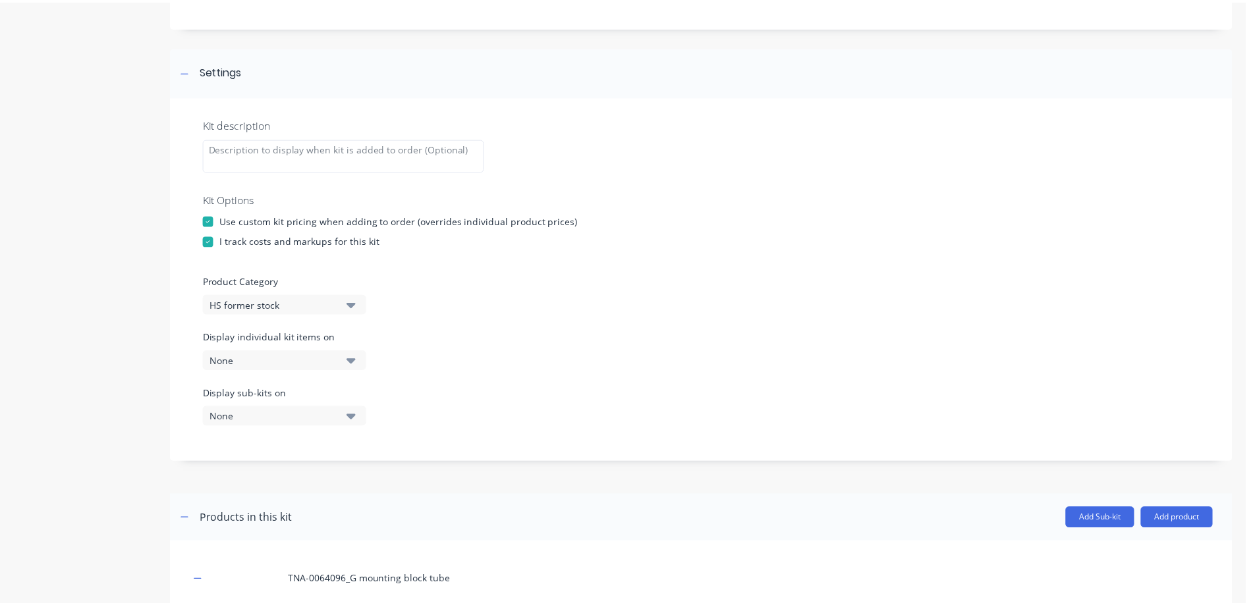
scroll to position [134, 0]
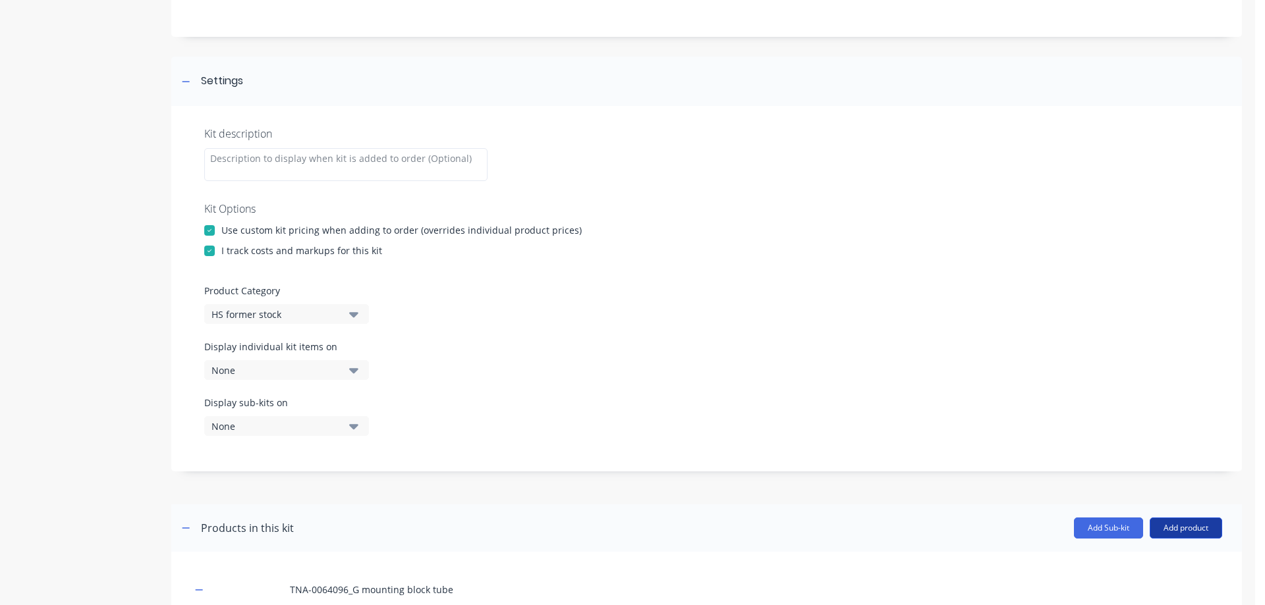
click at [1173, 524] on button "Add product" at bounding box center [1185, 528] width 72 height 21
click at [1130, 559] on div "Product catalogue" at bounding box center [1159, 562] width 101 height 19
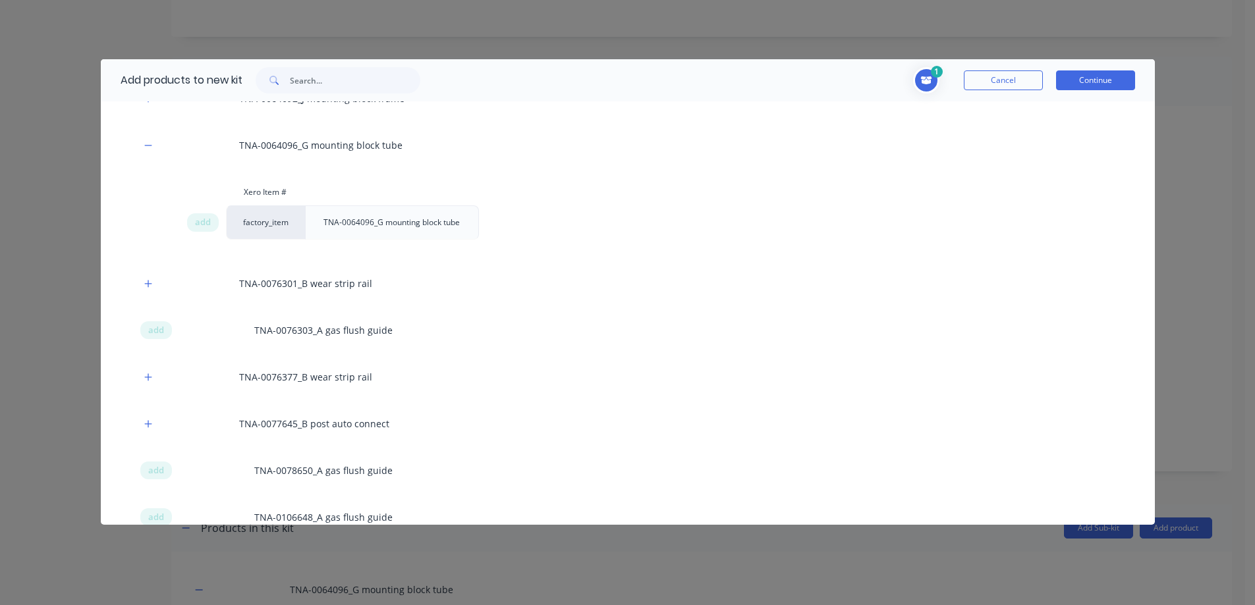
scroll to position [461, 0]
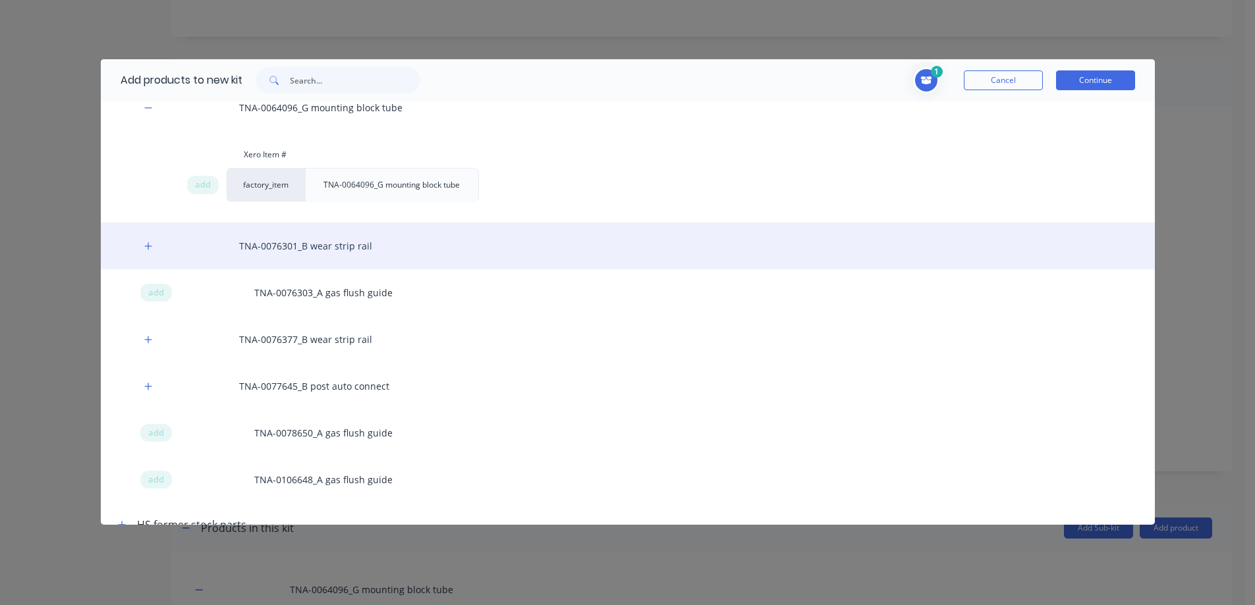
click at [321, 251] on div "TNA-0076301_B wear strip rail" at bounding box center [628, 246] width 1054 height 47
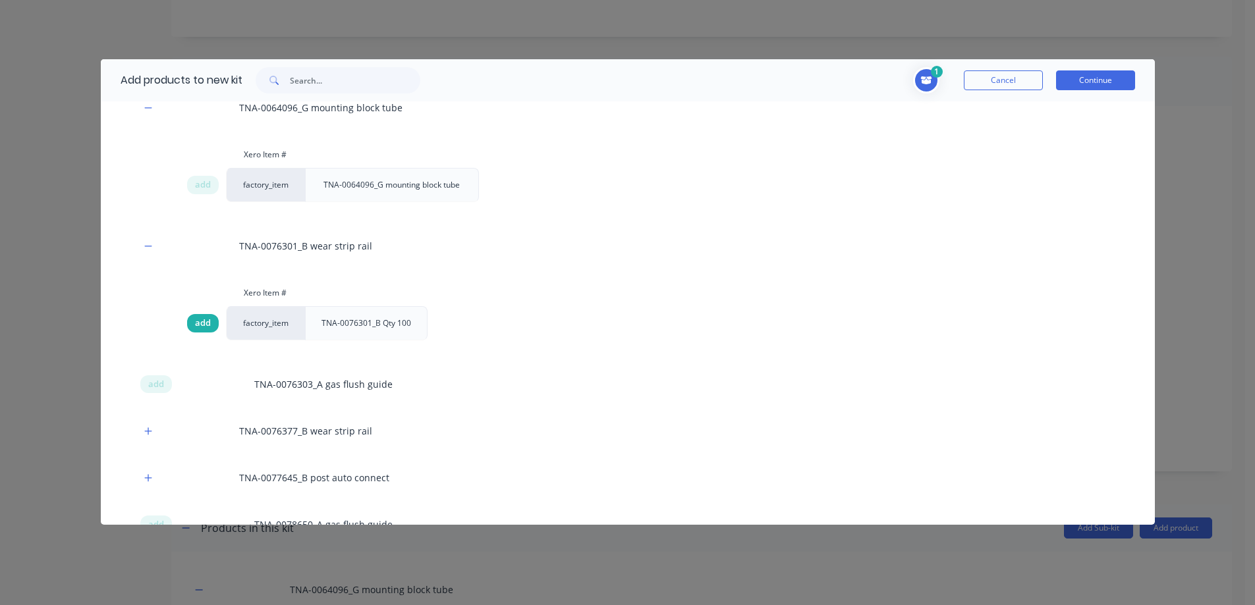
click at [206, 323] on span "add" at bounding box center [203, 323] width 16 height 13
click at [204, 323] on span "add" at bounding box center [203, 323] width 16 height 13
click at [341, 82] on input "text" at bounding box center [355, 80] width 130 height 26
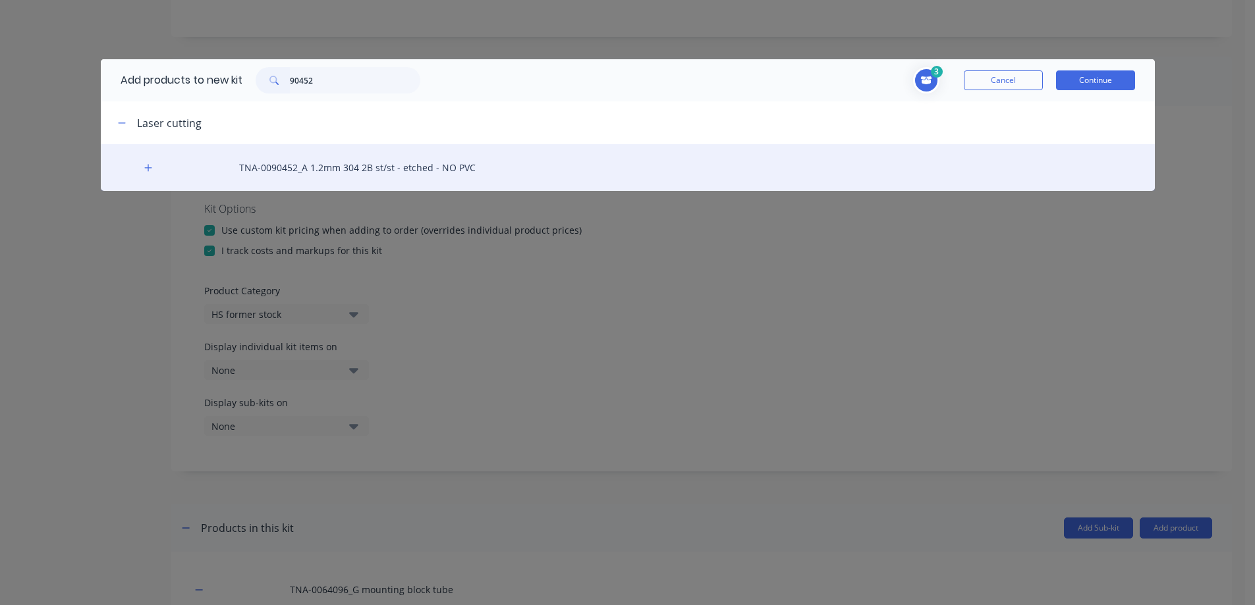
click at [315, 173] on div "TNA-0090452_A 1.2mm 304 2B st/st - etched - NO PVC" at bounding box center [628, 167] width 1054 height 47
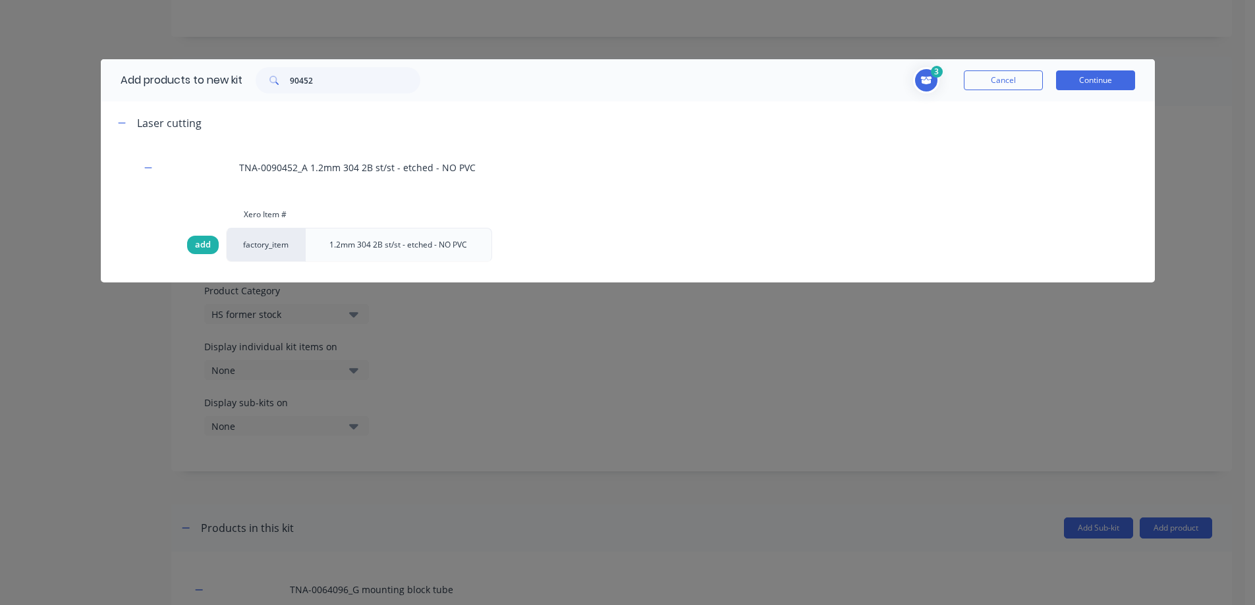
click at [206, 242] on span "add" at bounding box center [203, 244] width 16 height 13
drag, startPoint x: 290, startPoint y: 77, endPoint x: 271, endPoint y: 78, distance: 19.1
click at [271, 78] on div "90452" at bounding box center [338, 80] width 165 height 26
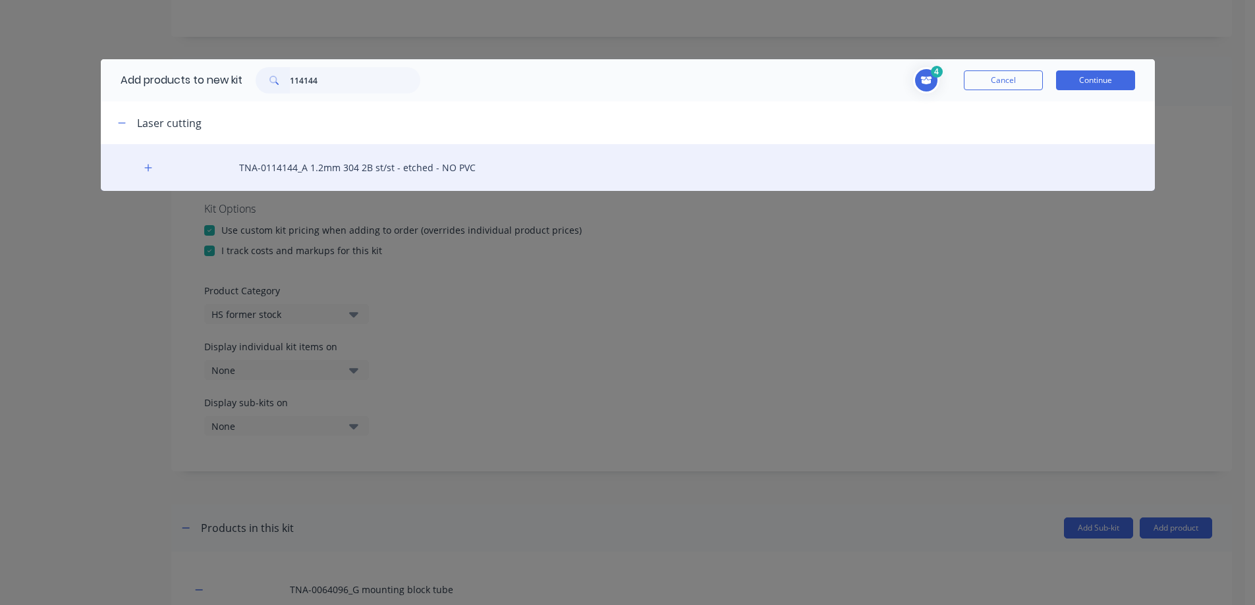
click at [314, 167] on div "TNA-0114144_A 1.2mm 304 2B st/st - etched - NO PVC" at bounding box center [628, 167] width 1054 height 47
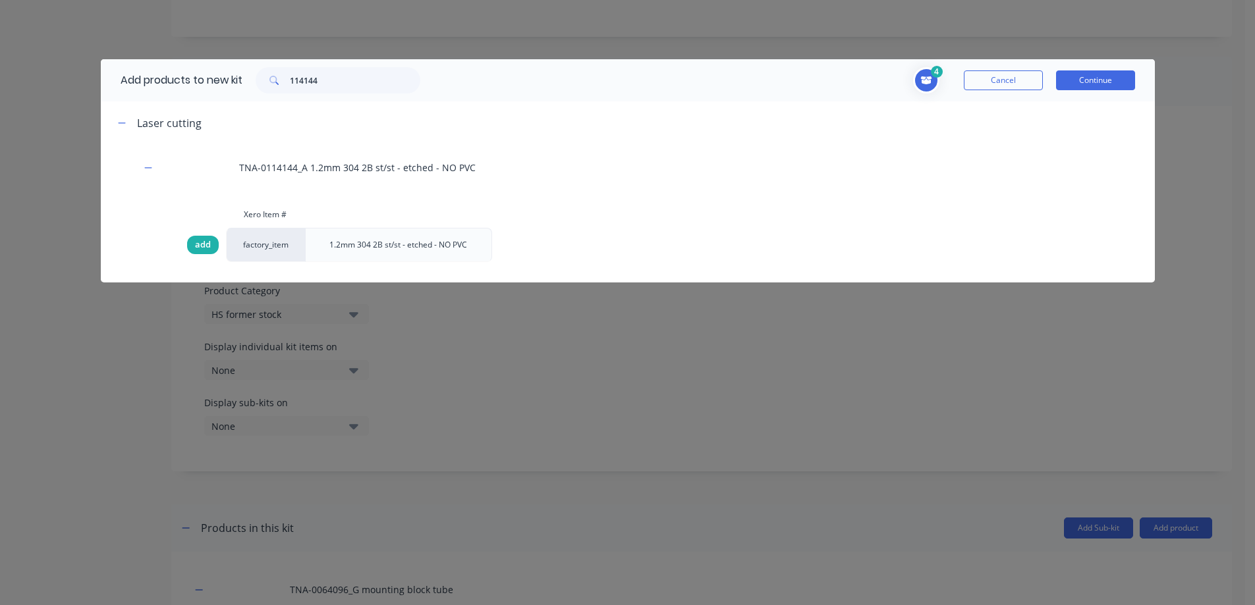
click at [209, 241] on span "add" at bounding box center [203, 244] width 16 height 13
drag, startPoint x: 350, startPoint y: 82, endPoint x: 283, endPoint y: 81, distance: 67.2
click at [283, 81] on div "114144" at bounding box center [338, 80] width 165 height 26
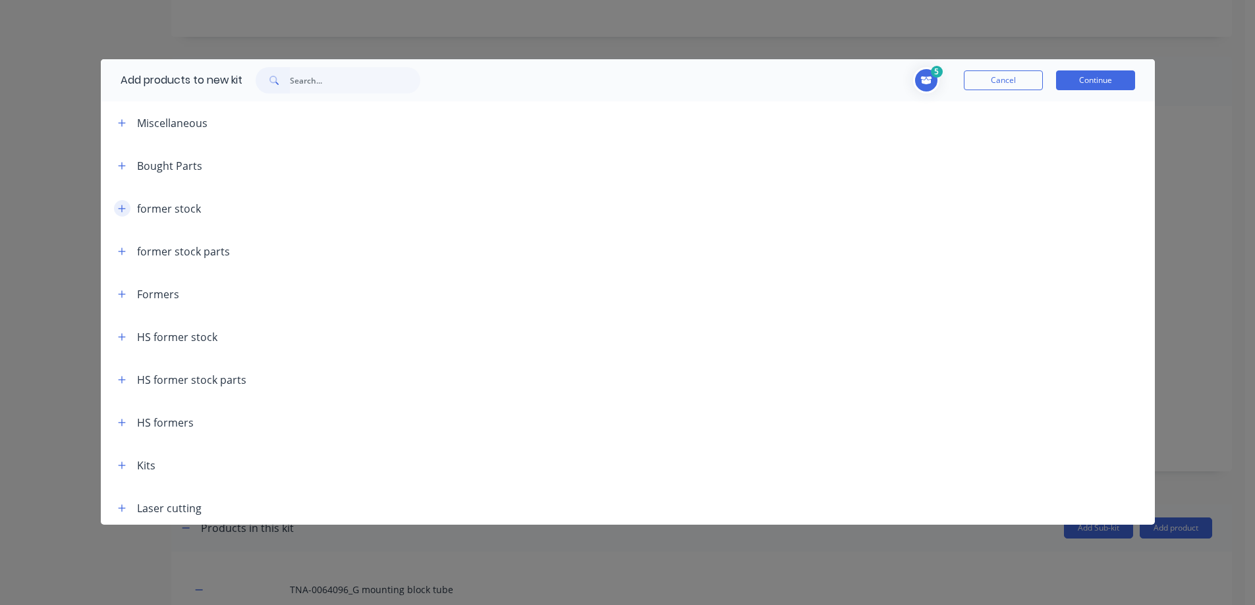
click at [123, 208] on icon "button" at bounding box center [121, 208] width 7 height 7
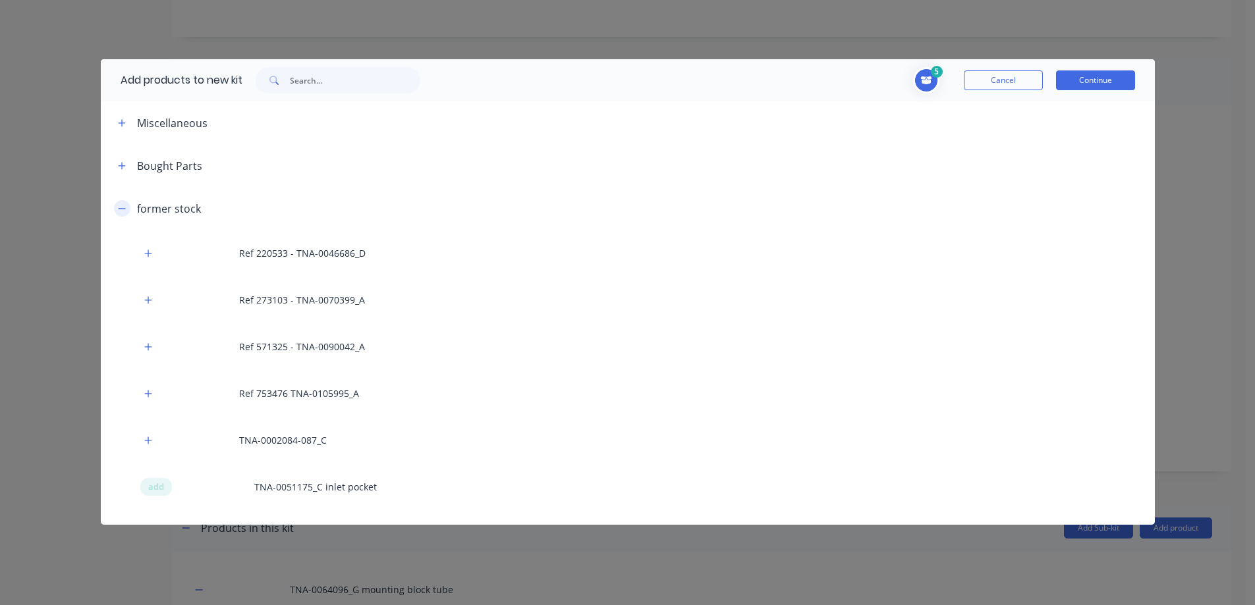
click at [122, 208] on icon "button" at bounding box center [122, 208] width 8 height 9
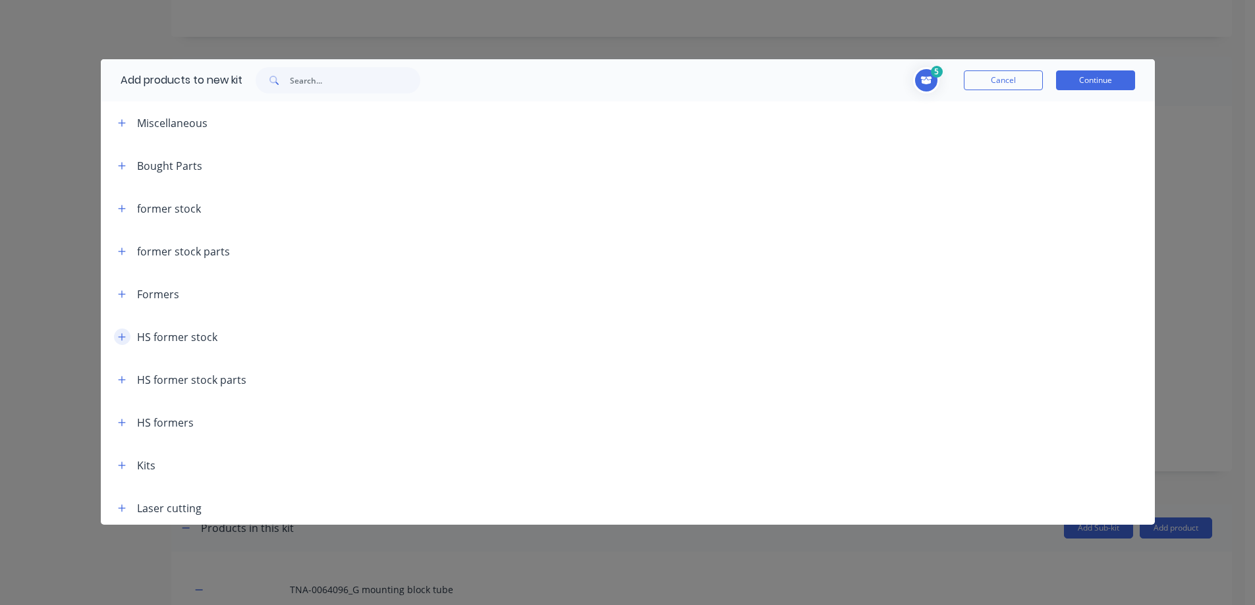
click at [125, 340] on icon "button" at bounding box center [122, 337] width 8 height 9
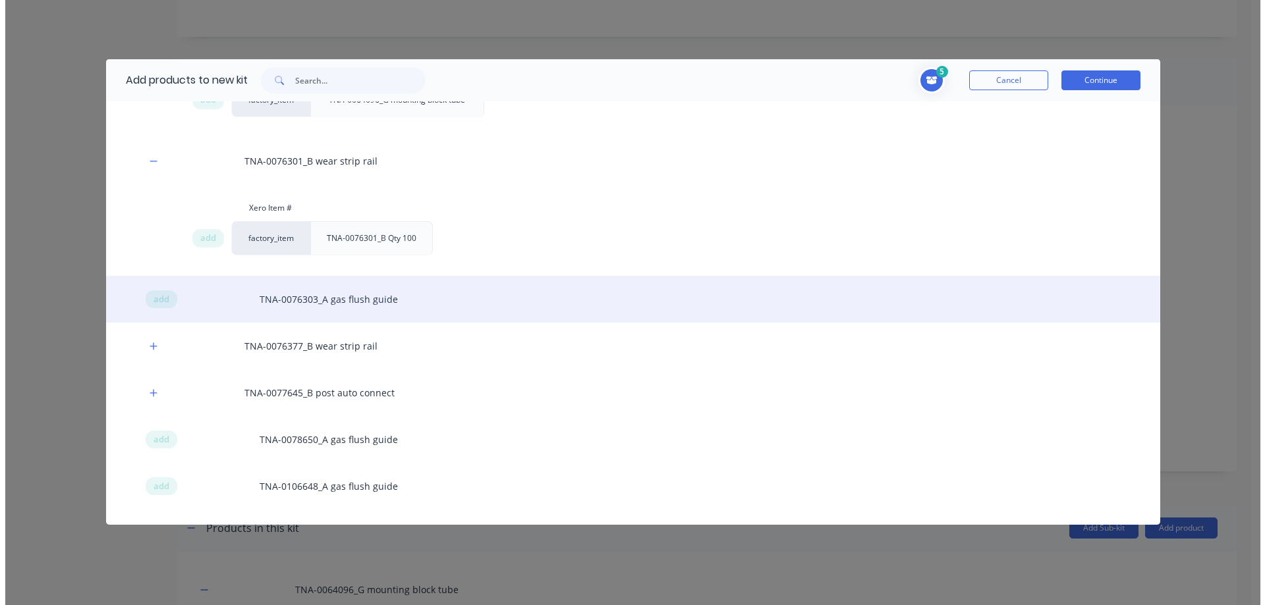
scroll to position [615, 0]
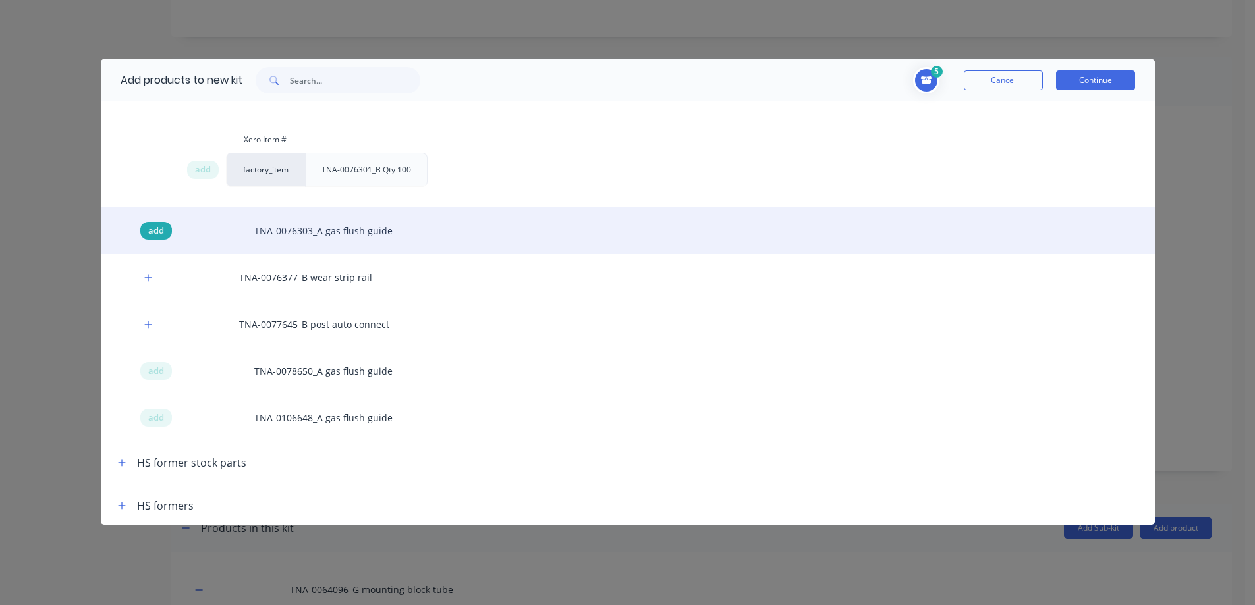
click at [152, 229] on span "add" at bounding box center [156, 231] width 16 height 13
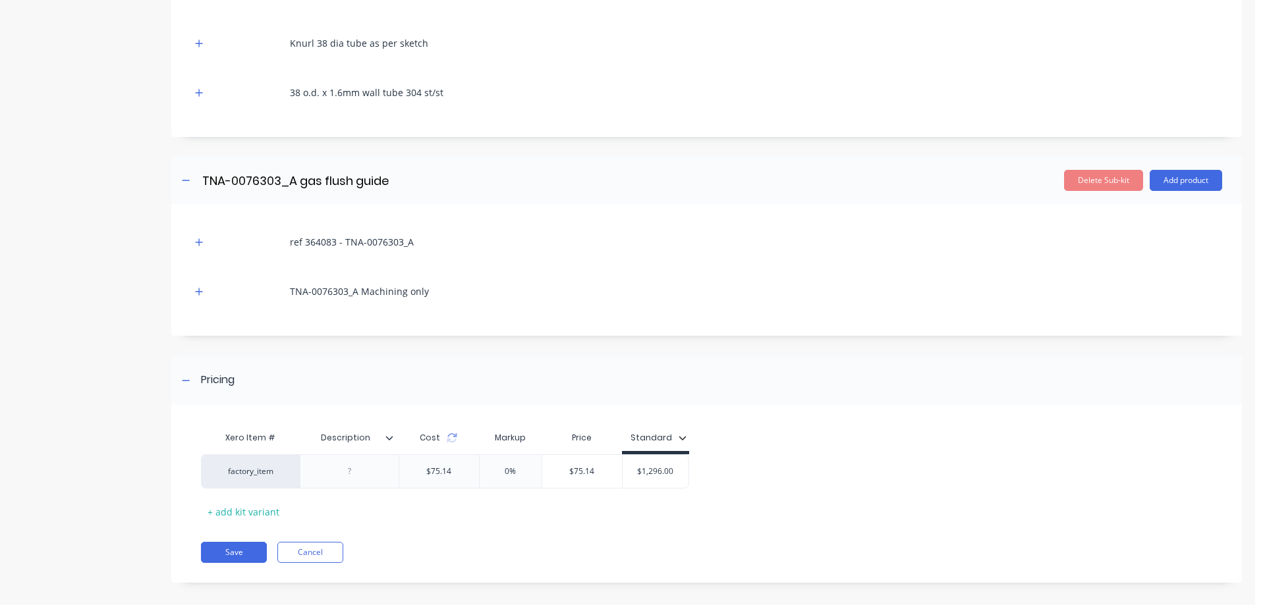
scroll to position [1456, 0]
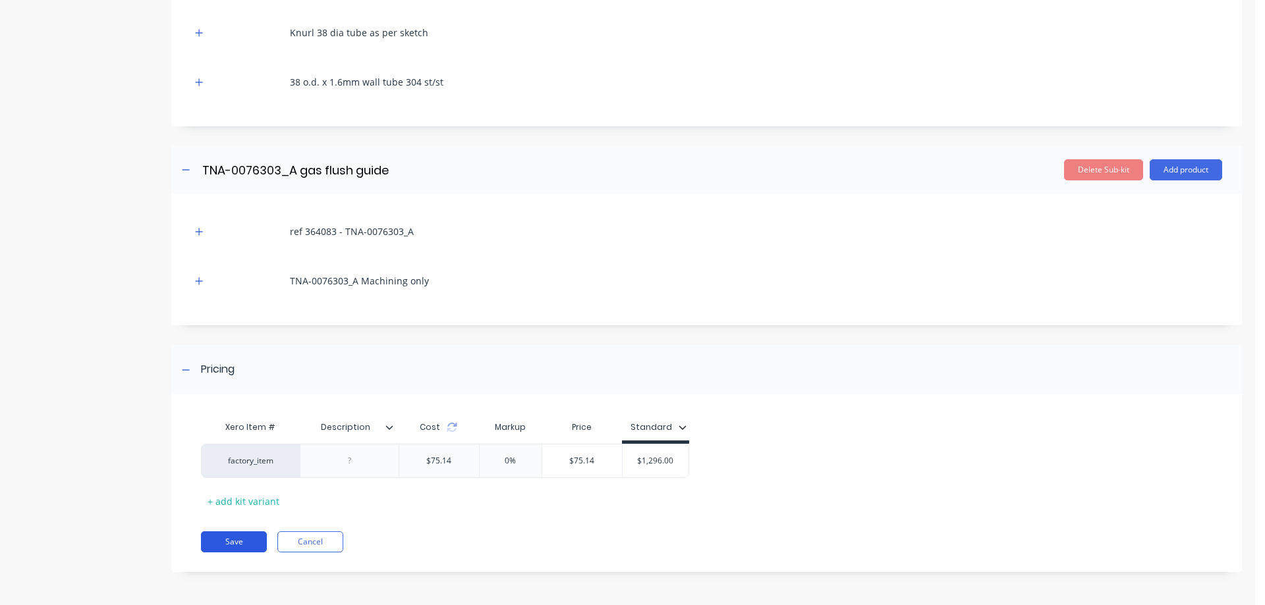
click at [236, 539] on button "Save" at bounding box center [234, 542] width 66 height 21
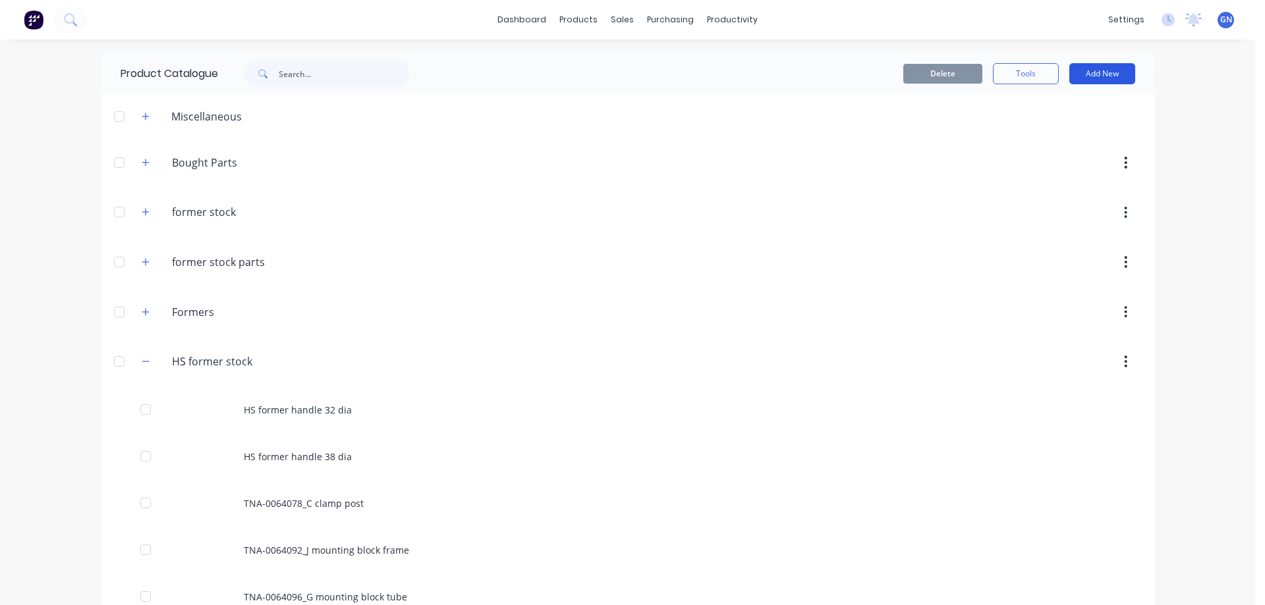
drag, startPoint x: 1097, startPoint y: 72, endPoint x: 1079, endPoint y: 76, distance: 18.2
click at [1097, 72] on button "Add New" at bounding box center [1102, 73] width 66 height 21
click at [1032, 163] on div "Product Kit" at bounding box center [1072, 160] width 101 height 19
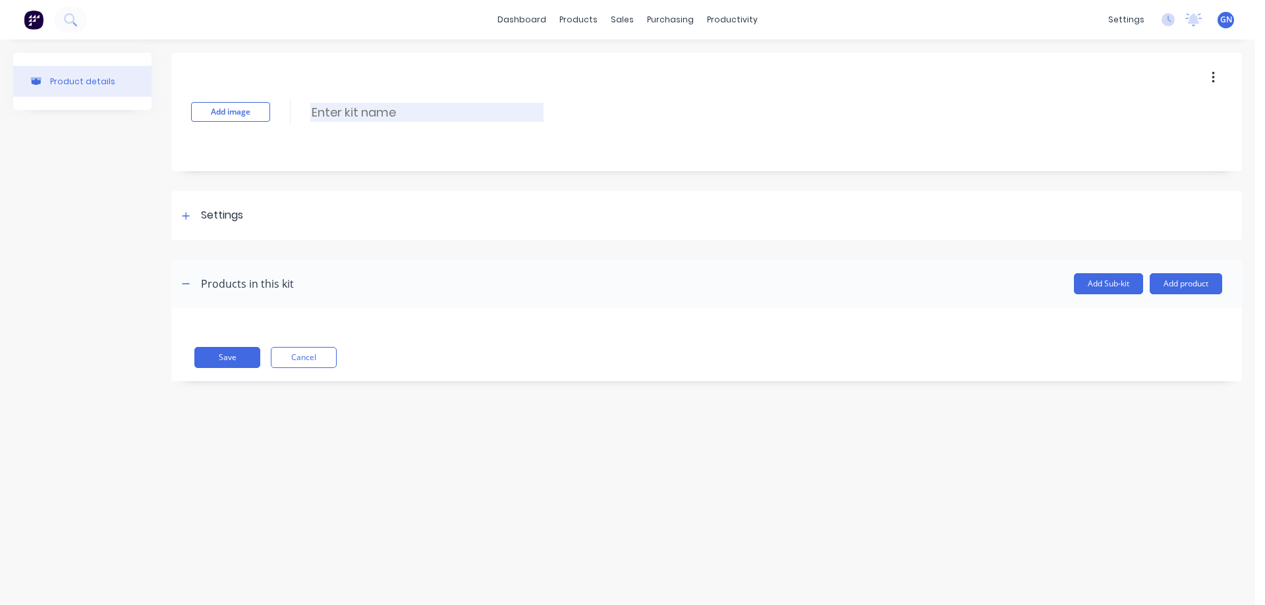
click at [403, 113] on input at bounding box center [426, 112] width 233 height 19
paste input "TNA0114149 159mm tube weldment"
click at [332, 110] on input "TNA0114149 159mm tube weldment" at bounding box center [426, 112] width 233 height 19
click at [377, 112] on input "TNA-0114149 159mm tube weldment" at bounding box center [426, 112] width 233 height 19
click at [186, 216] on icon at bounding box center [185, 215] width 7 height 7
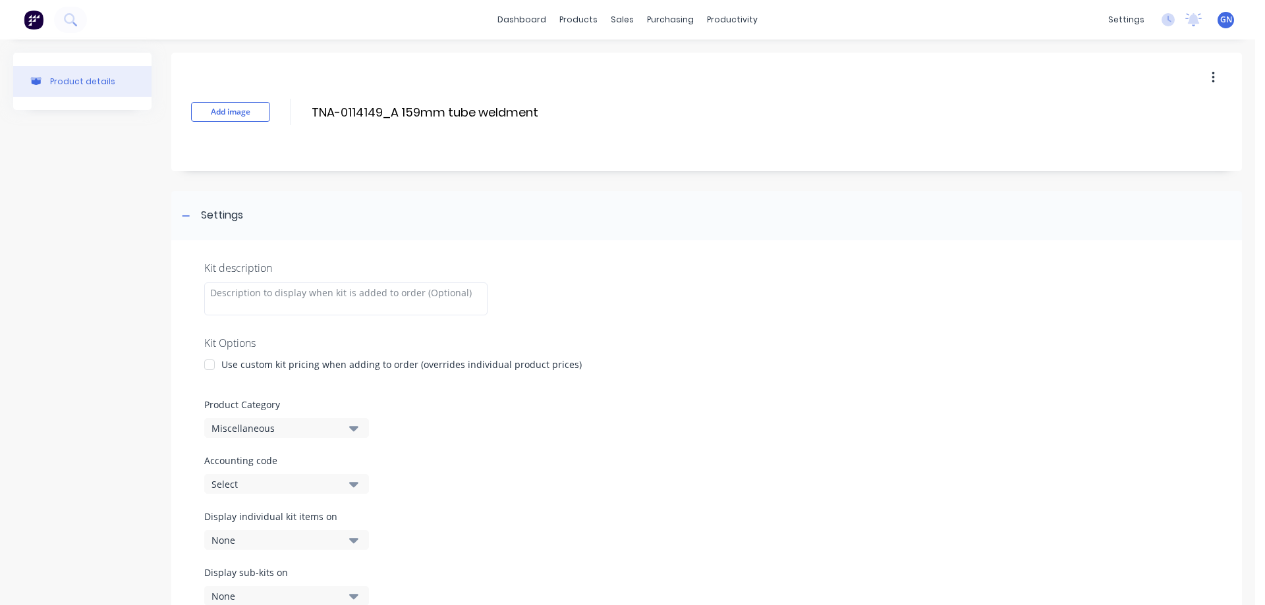
click at [212, 370] on div at bounding box center [209, 365] width 26 height 26
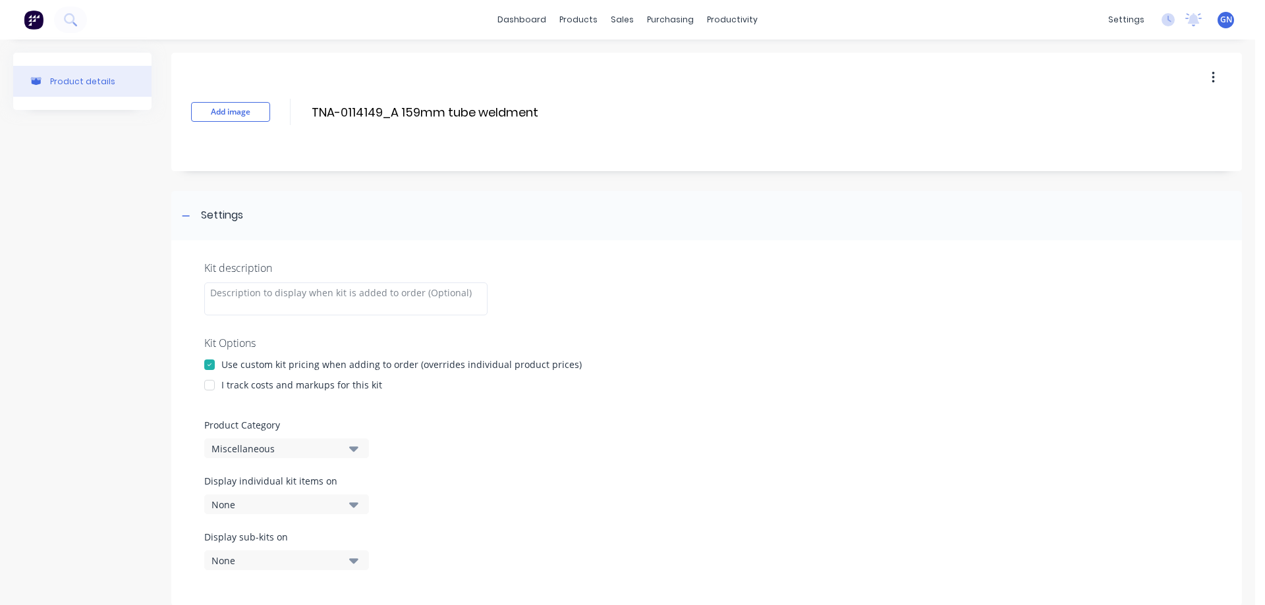
click at [209, 384] on div at bounding box center [209, 385] width 26 height 26
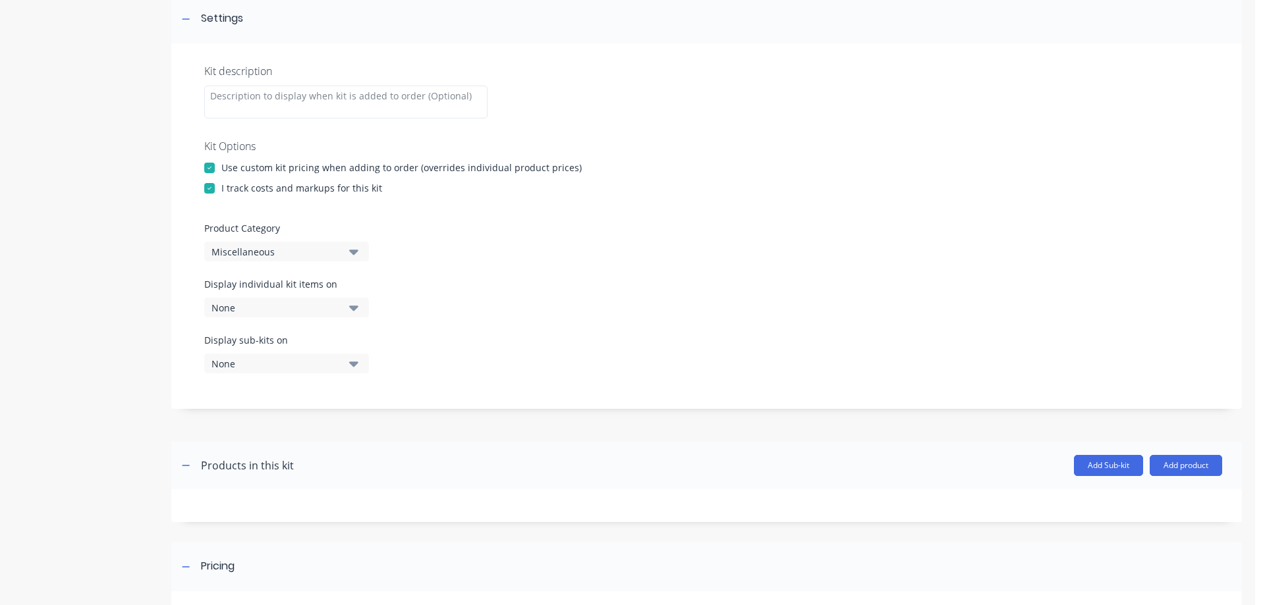
scroll to position [198, 0]
click at [249, 246] on div "Miscellaneous" at bounding box center [275, 251] width 128 height 14
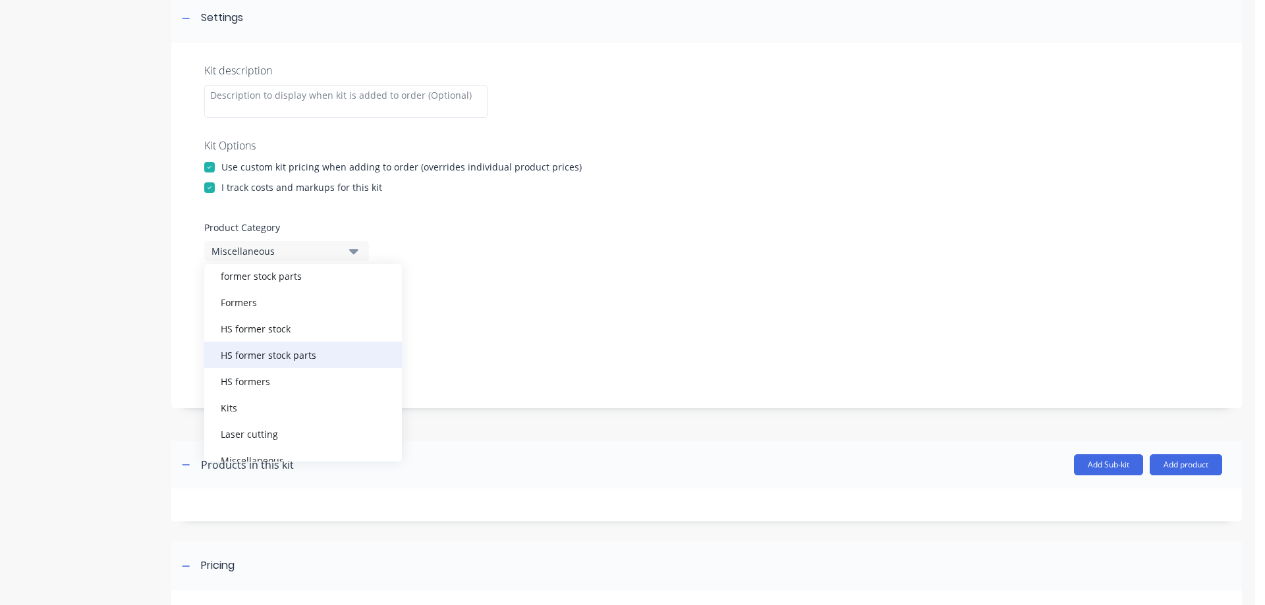
scroll to position [132, 0]
click at [246, 353] on div "HS formers" at bounding box center [303, 350] width 198 height 26
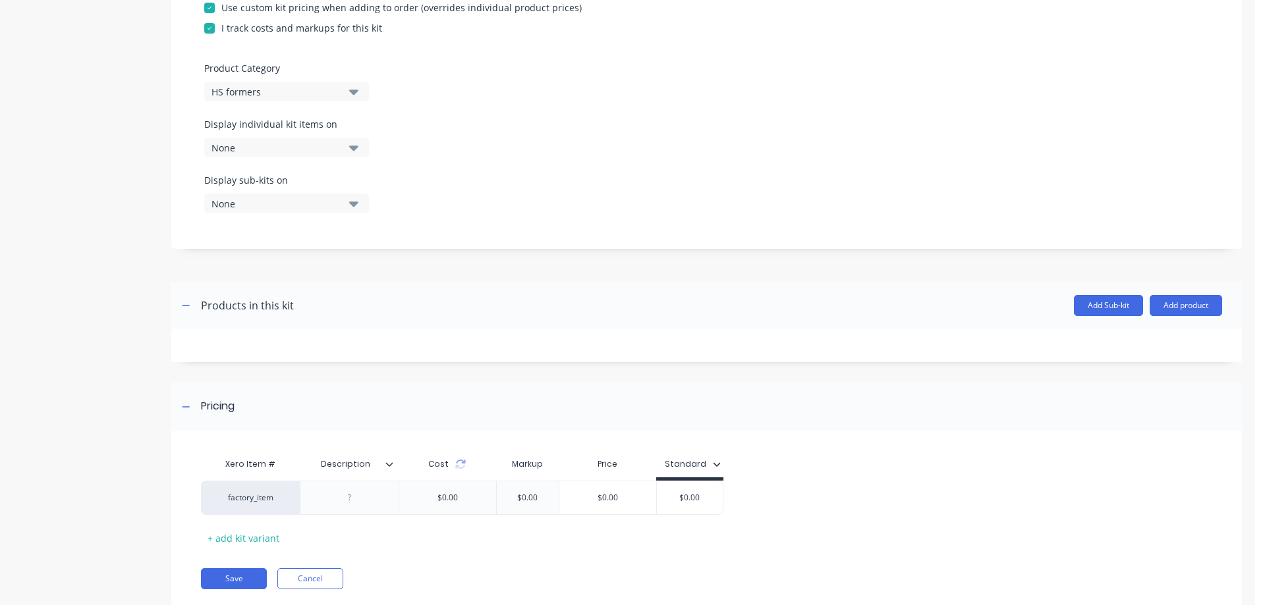
scroll to position [394, 0]
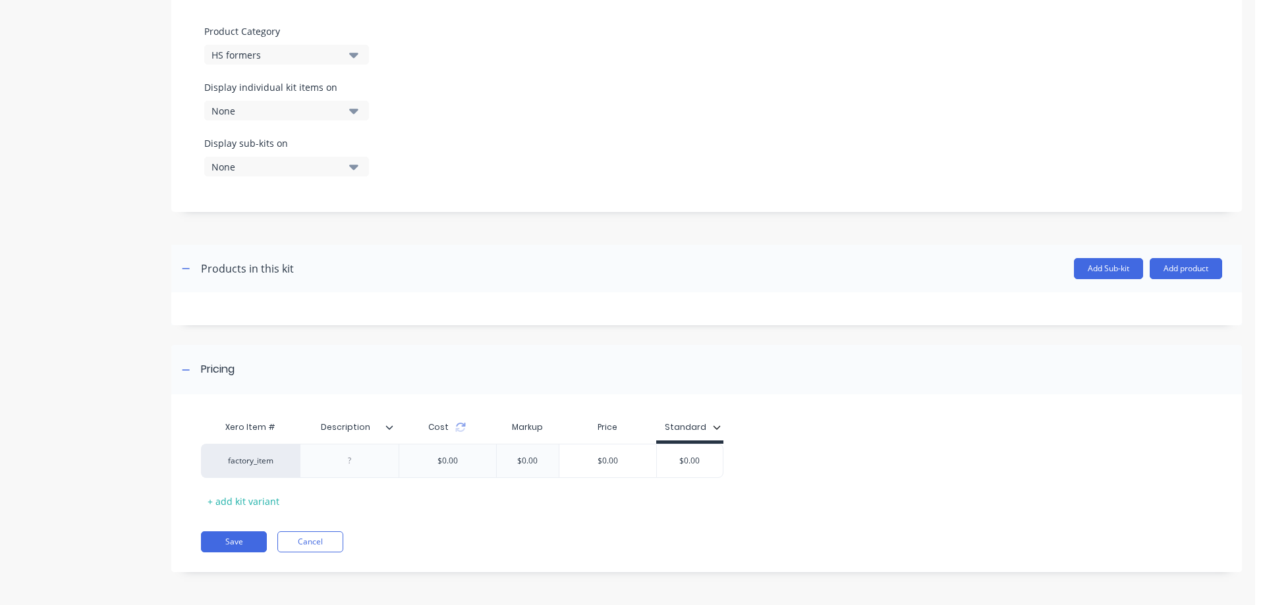
click at [389, 429] on icon at bounding box center [389, 428] width 7 height 4
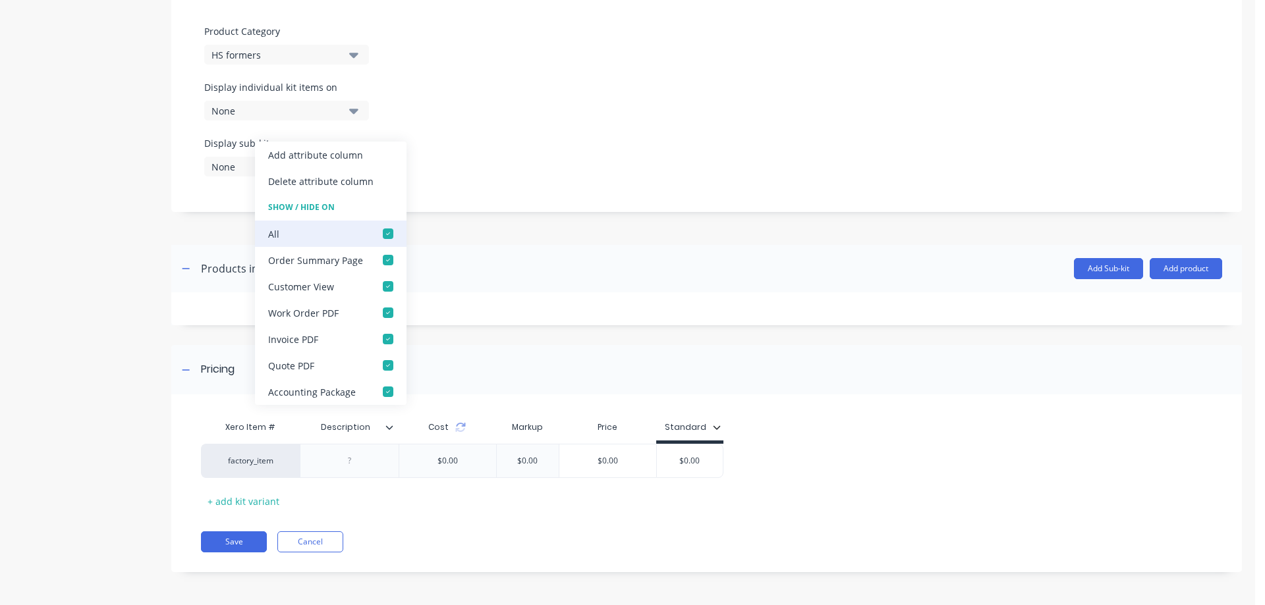
click at [385, 233] on div at bounding box center [388, 234] width 26 height 26
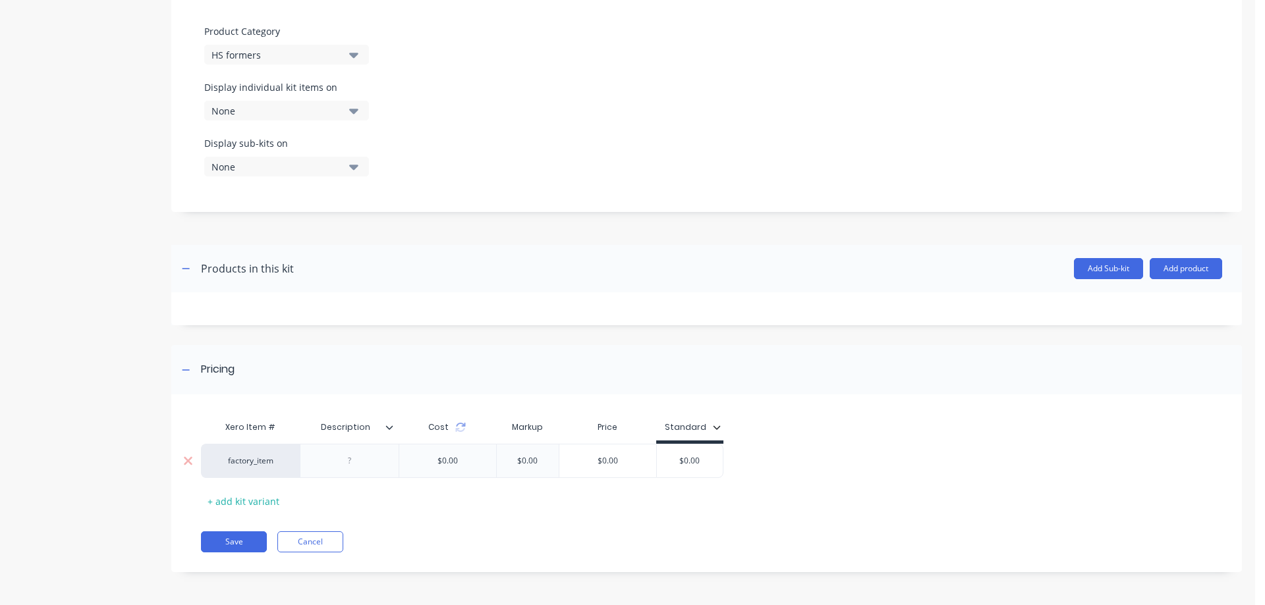
click at [702, 457] on input "$0.00" at bounding box center [690, 461] width 66 height 12
drag, startPoint x: 702, startPoint y: 457, endPoint x: 667, endPoint y: 458, distance: 34.3
click at [667, 458] on input "$0.00" at bounding box center [690, 461] width 66 height 12
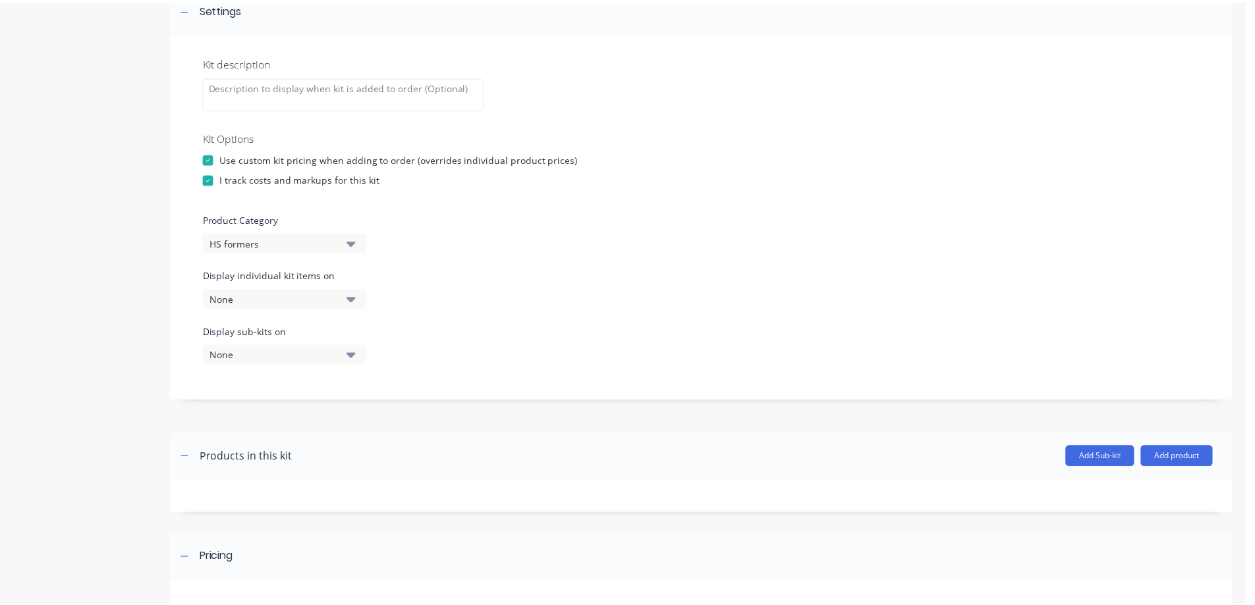
scroll to position [218, 0]
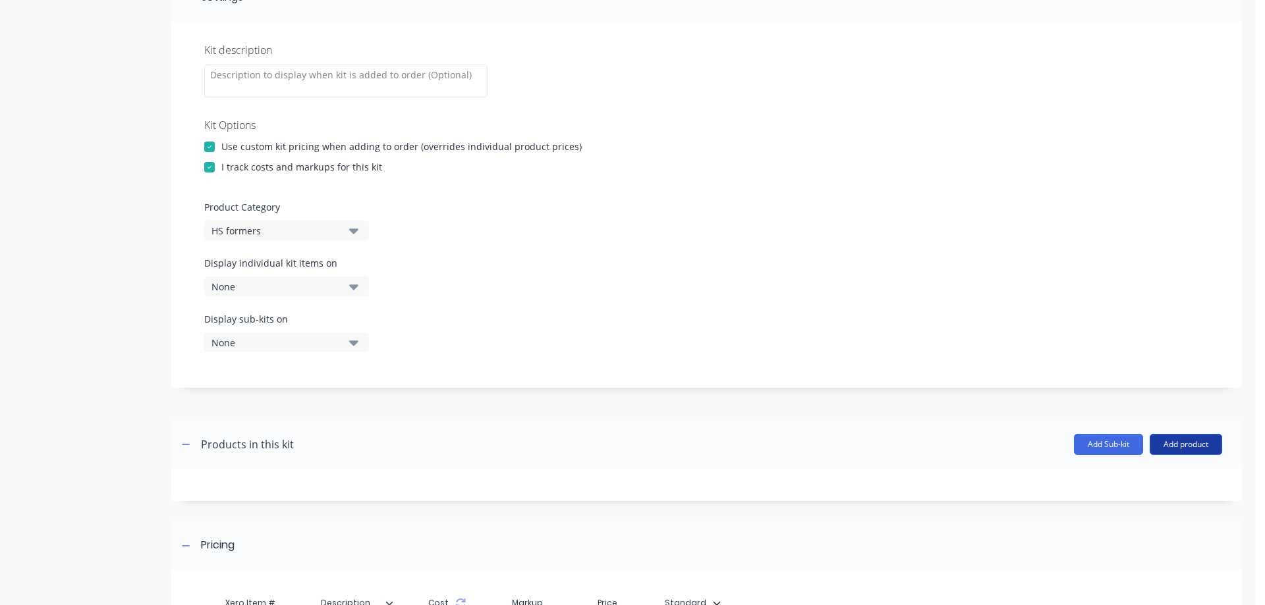
click at [1170, 450] on button "Add product" at bounding box center [1185, 444] width 72 height 21
click at [1149, 474] on div "Product catalogue" at bounding box center [1159, 478] width 101 height 19
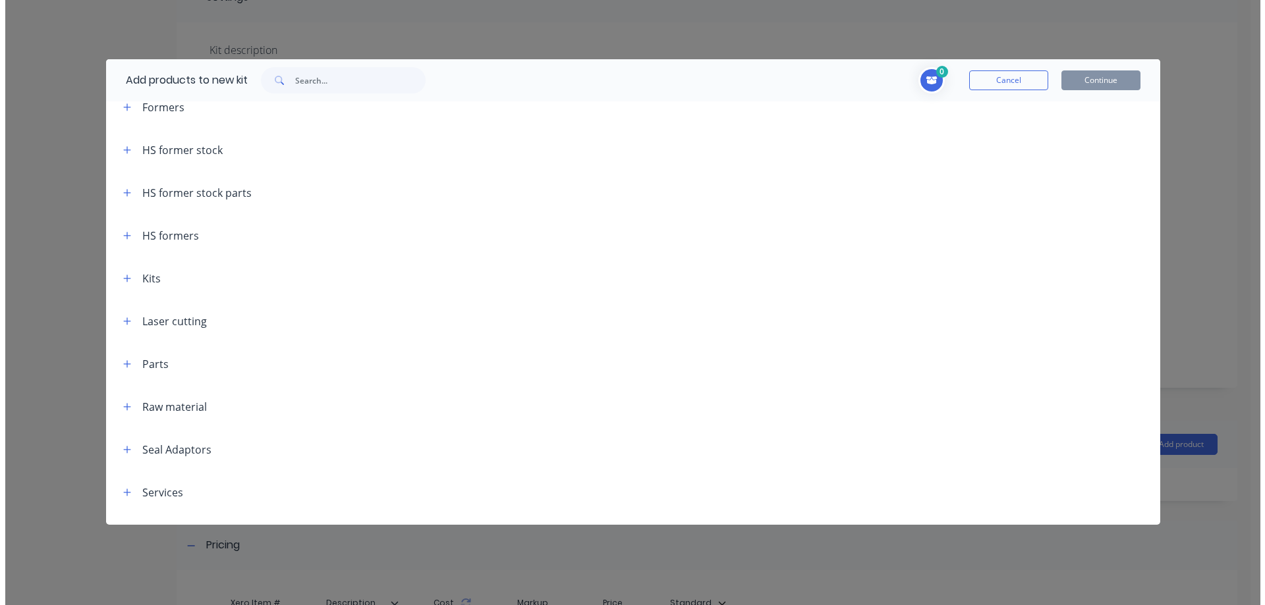
scroll to position [198, 0]
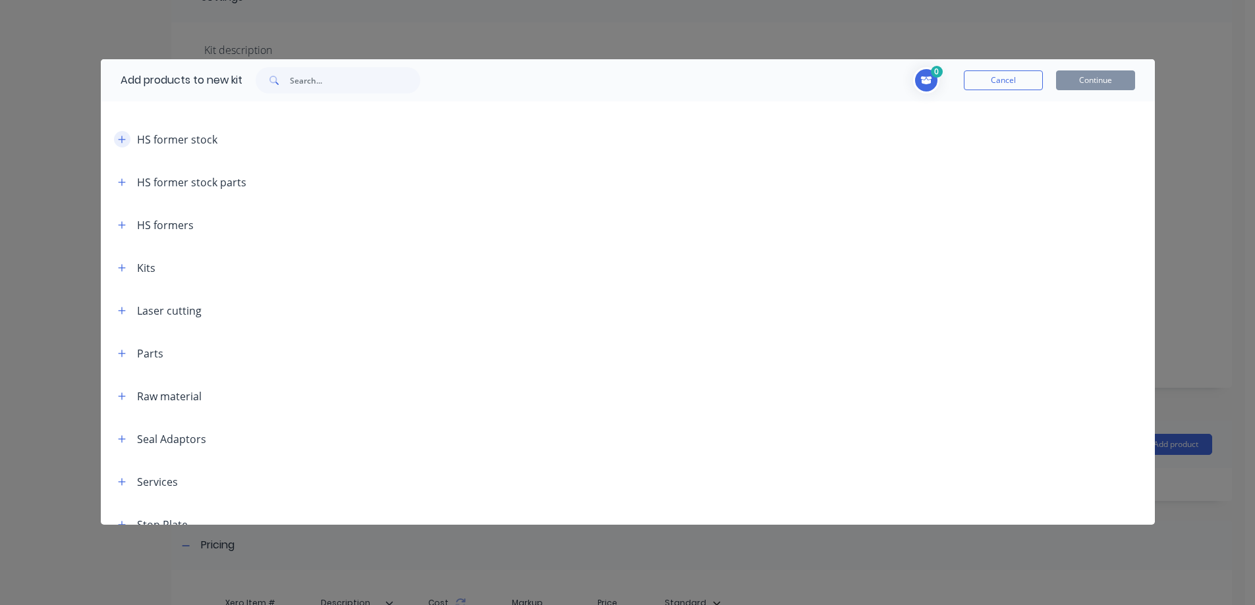
click at [123, 140] on icon "button" at bounding box center [122, 139] width 8 height 9
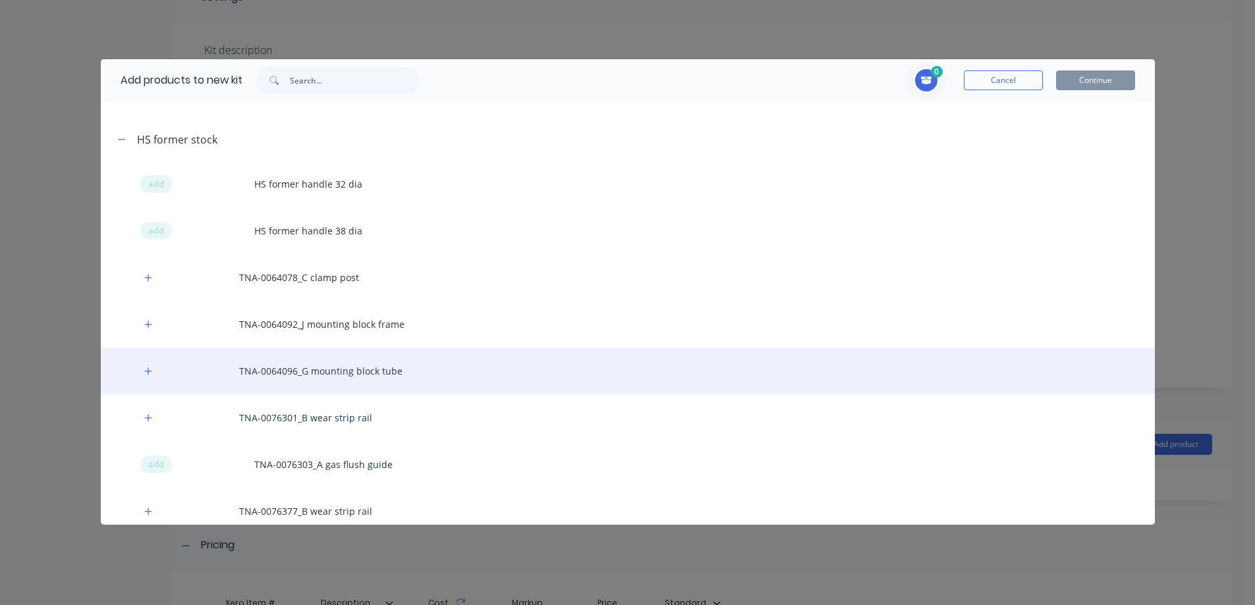
click at [316, 370] on div "TNA-0064096_G mounting block tube" at bounding box center [628, 371] width 1054 height 47
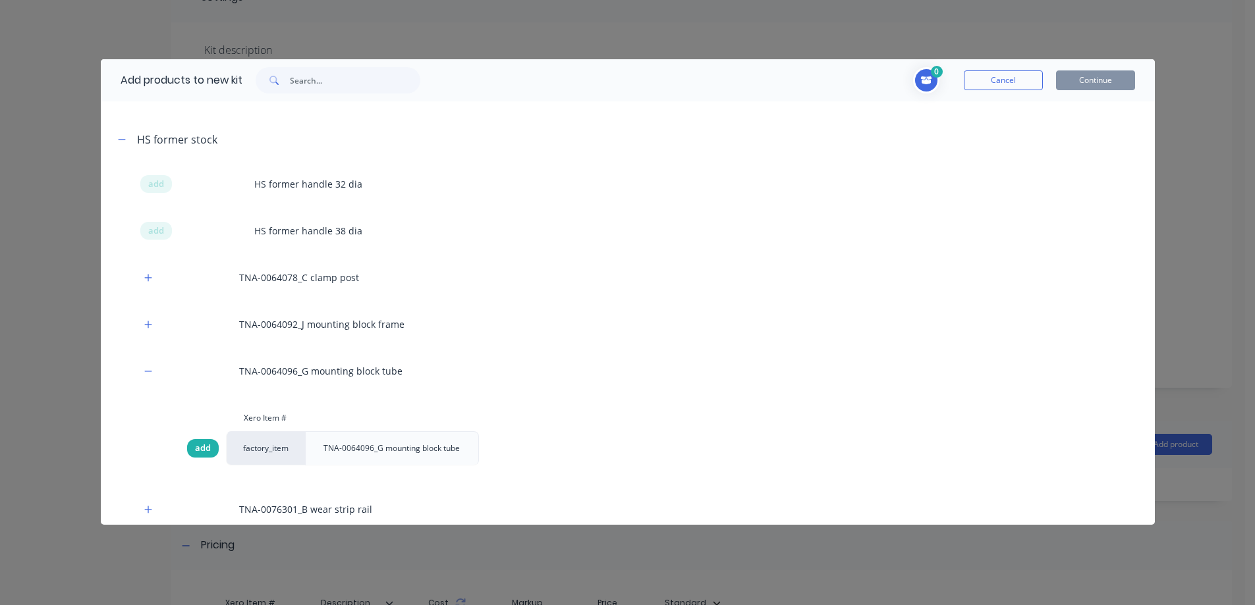
click at [198, 445] on span "add" at bounding box center [203, 448] width 16 height 13
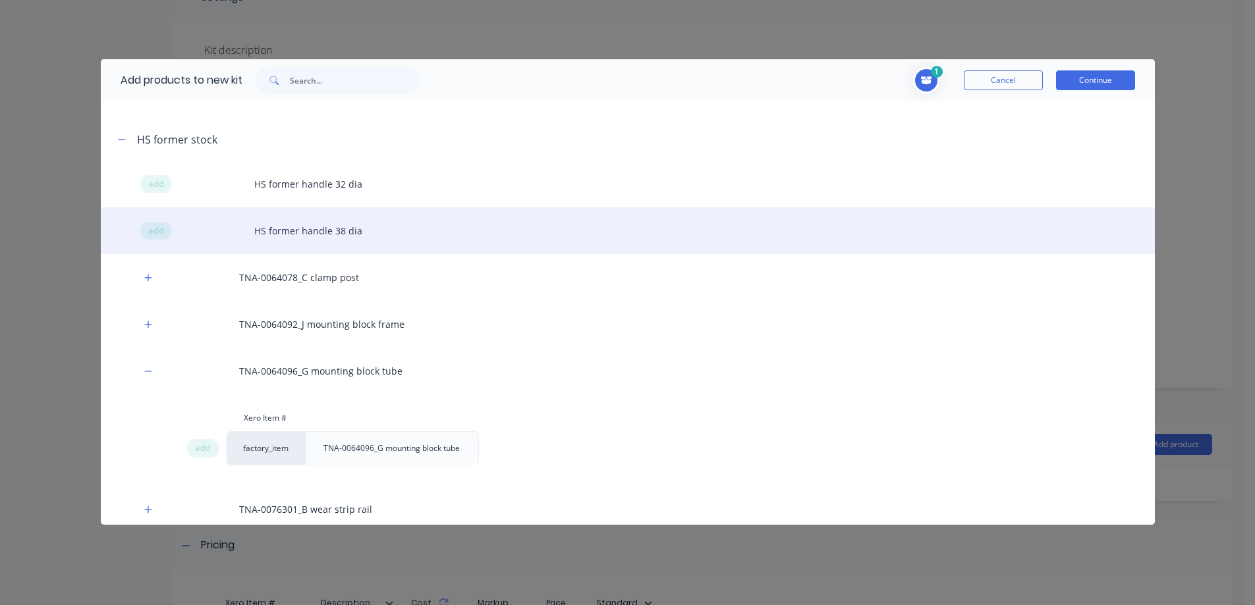
click at [286, 236] on div "add HS former handle 38 dia" at bounding box center [628, 231] width 1054 height 47
click at [161, 229] on span "add" at bounding box center [156, 231] width 16 height 13
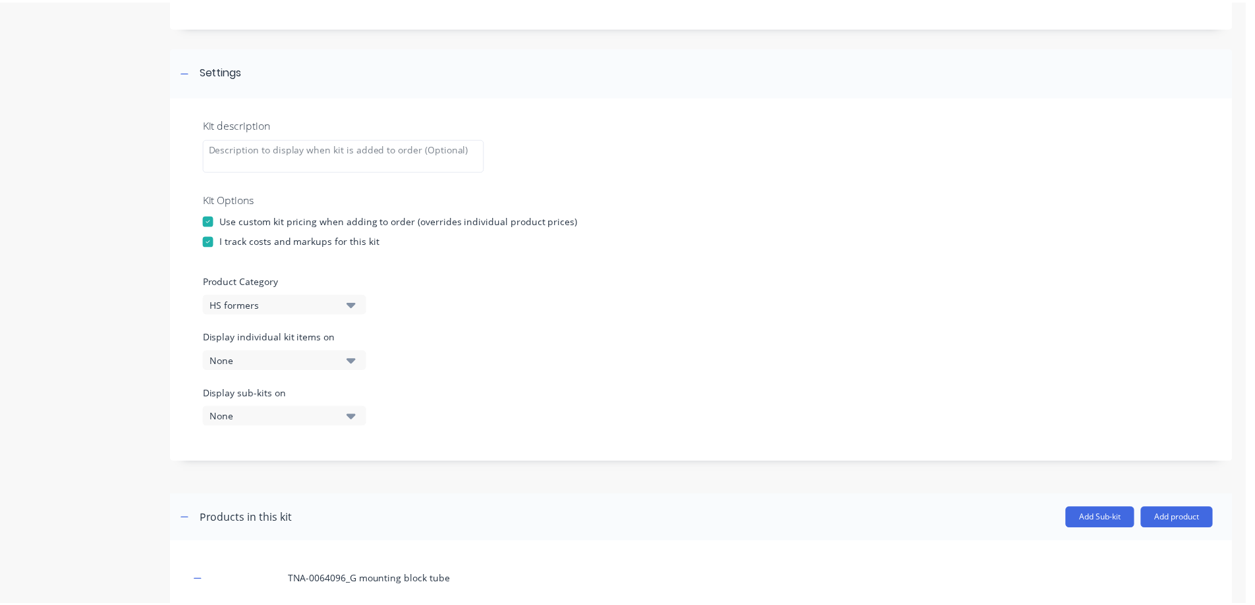
scroll to position [134, 0]
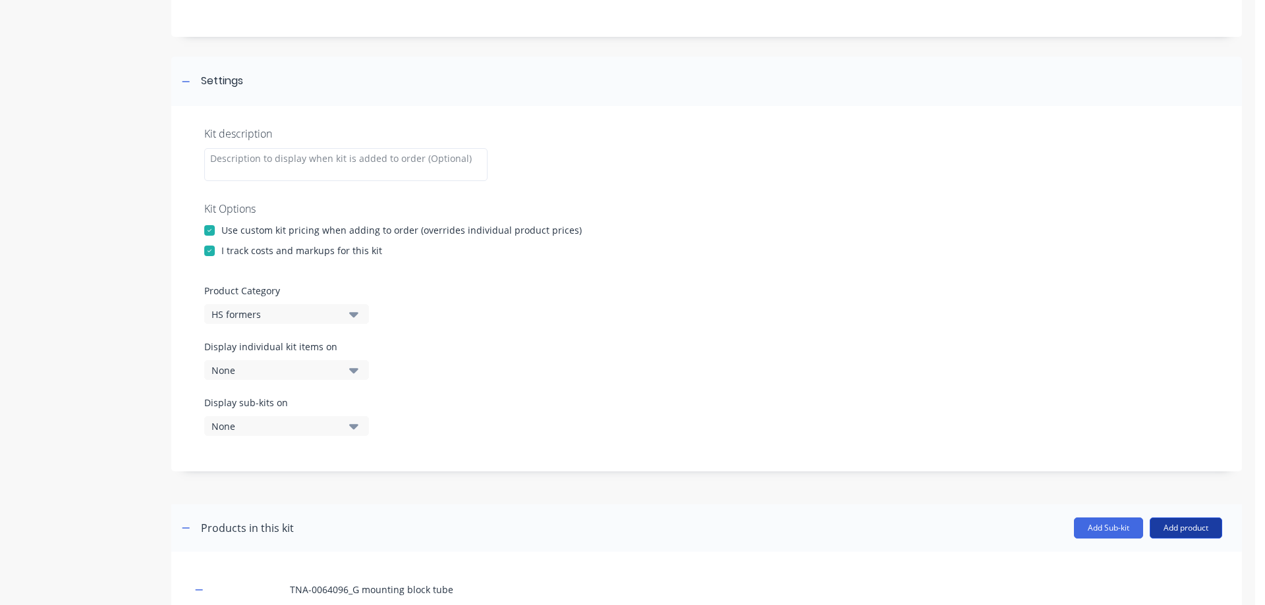
click at [1179, 526] on button "Add product" at bounding box center [1185, 528] width 72 height 21
click at [1145, 565] on div "Product catalogue" at bounding box center [1159, 562] width 101 height 19
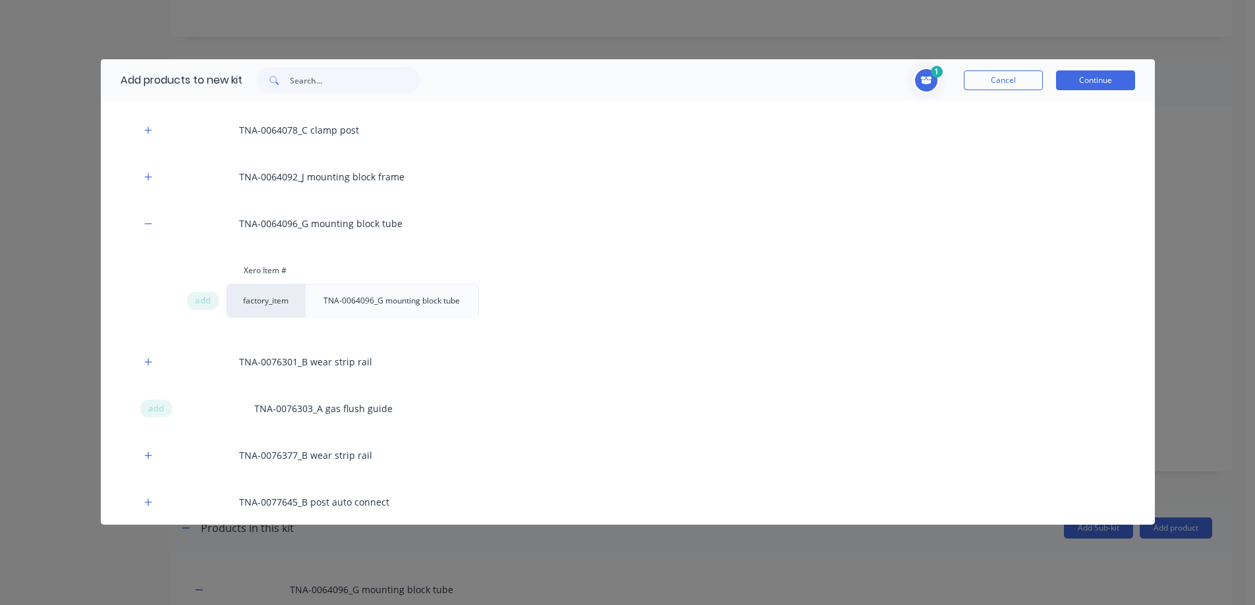
scroll to position [417, 0]
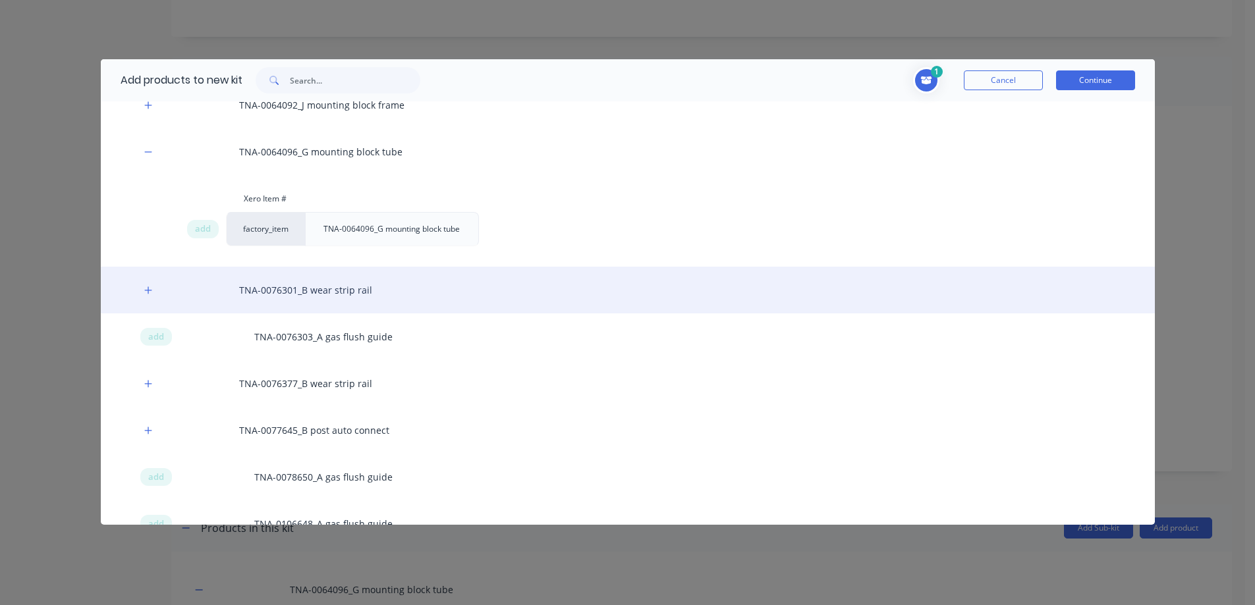
click at [280, 288] on div "TNA-0076301_B wear strip rail" at bounding box center [628, 290] width 1054 height 47
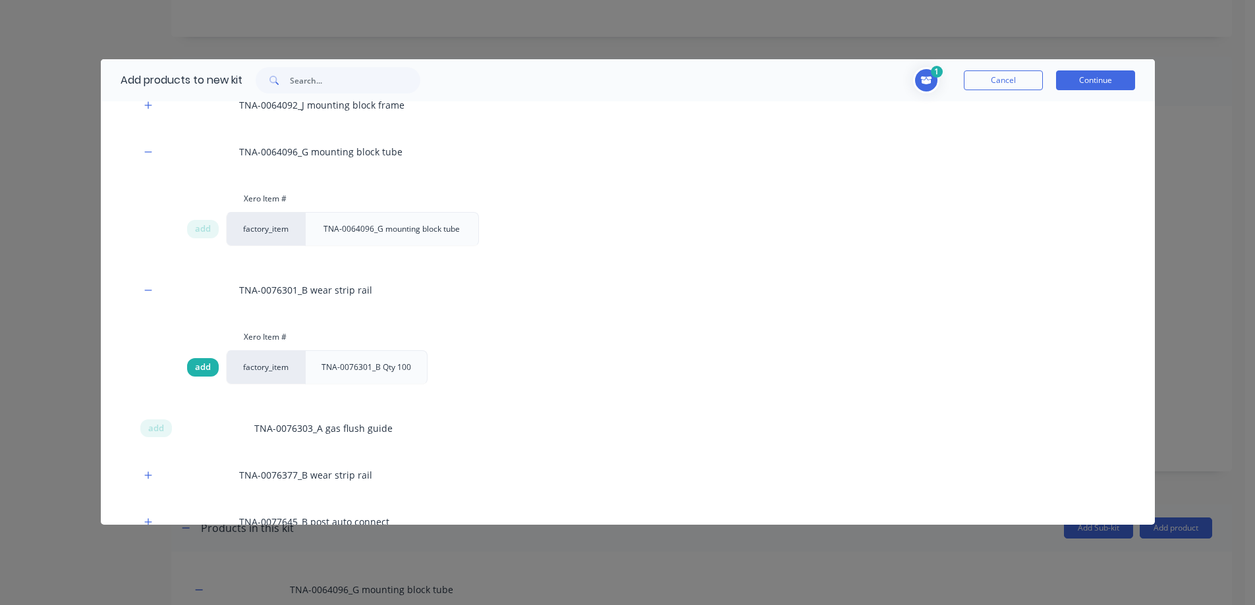
click at [202, 368] on span "add" at bounding box center [203, 367] width 16 height 13
click at [326, 76] on input "text" at bounding box center [355, 80] width 130 height 26
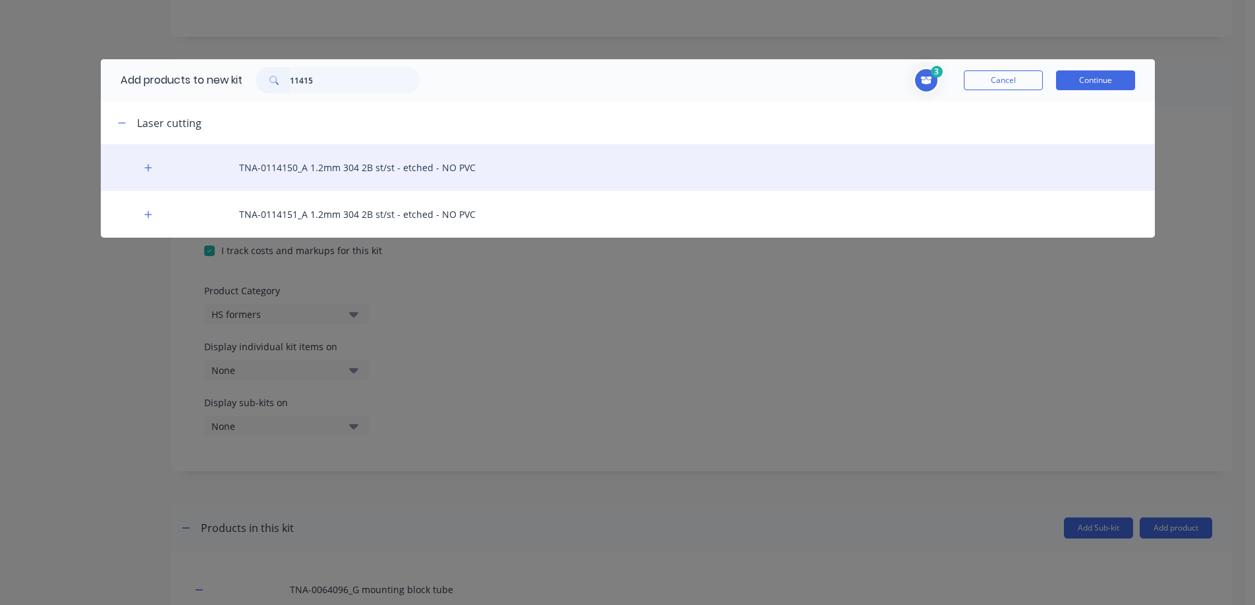
click at [308, 151] on div "TNA-0114150_A 1.2mm 304 2B st/st - etched - NO PVC" at bounding box center [628, 167] width 1054 height 47
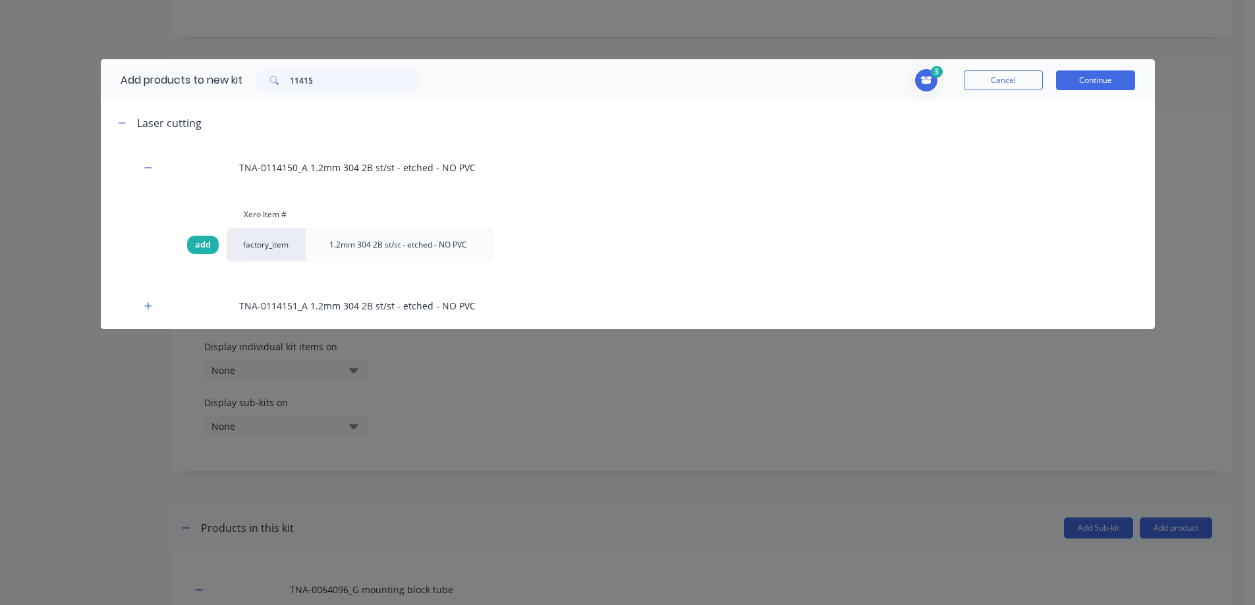
click at [205, 247] on span "add" at bounding box center [203, 244] width 16 height 13
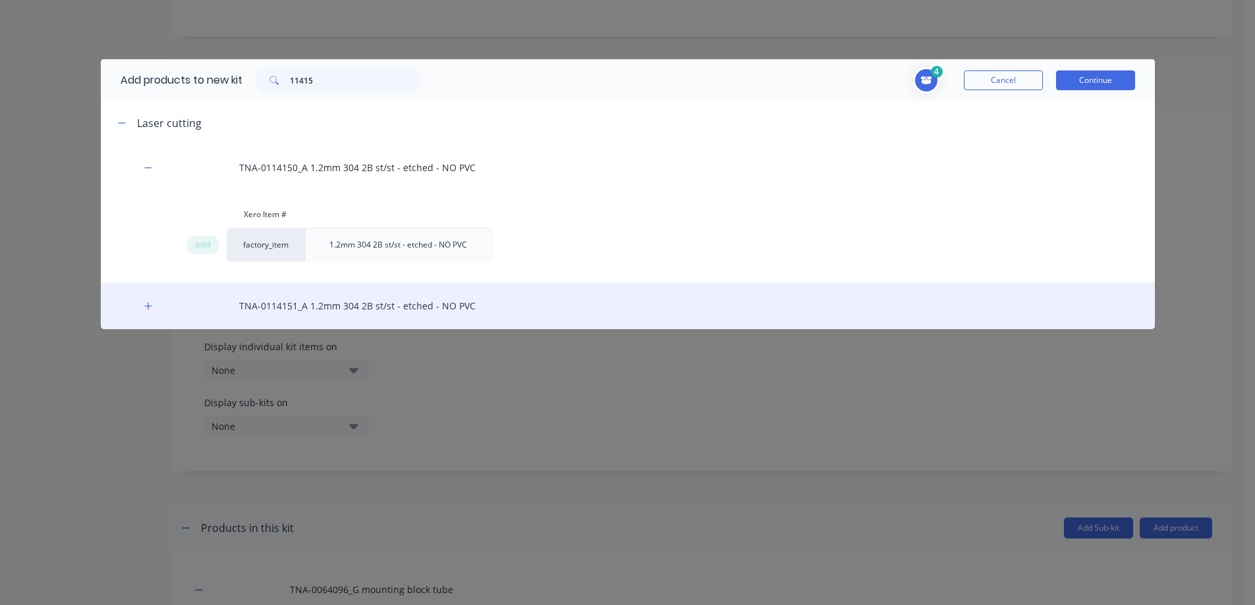
click at [291, 308] on div "TNA-0114151_A 1.2mm 304 2B st/st - etched - NO PVC" at bounding box center [628, 306] width 1054 height 47
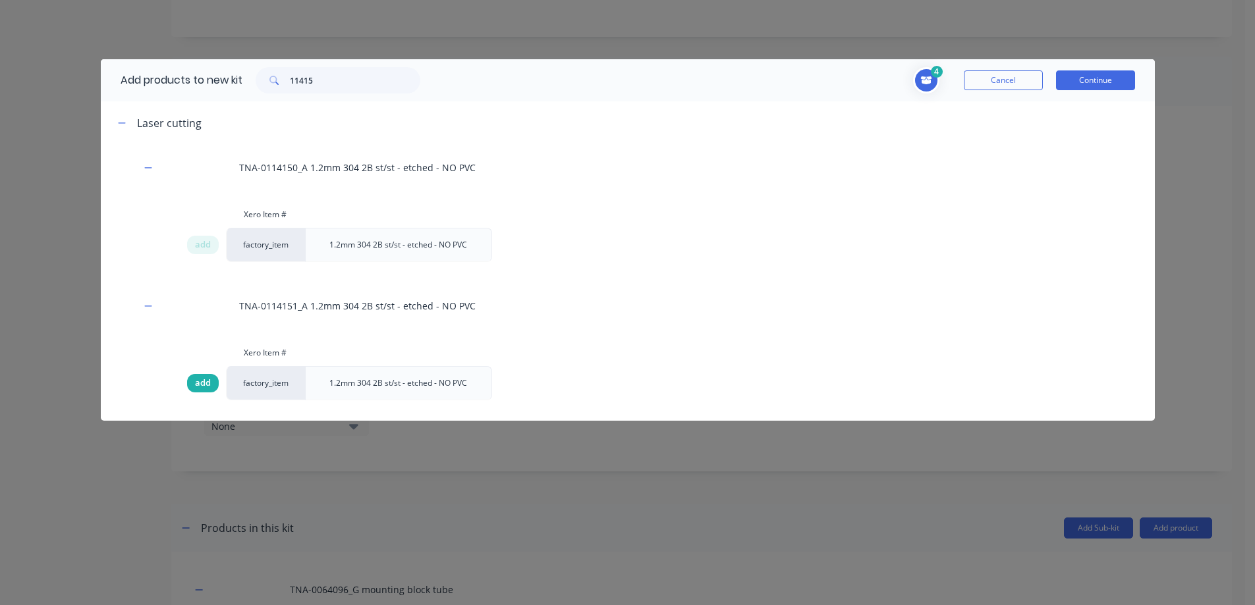
click at [195, 381] on span "add" at bounding box center [203, 383] width 16 height 13
drag, startPoint x: 343, startPoint y: 78, endPoint x: 285, endPoint y: 72, distance: 58.9
click at [285, 72] on div "11415" at bounding box center [338, 80] width 165 height 26
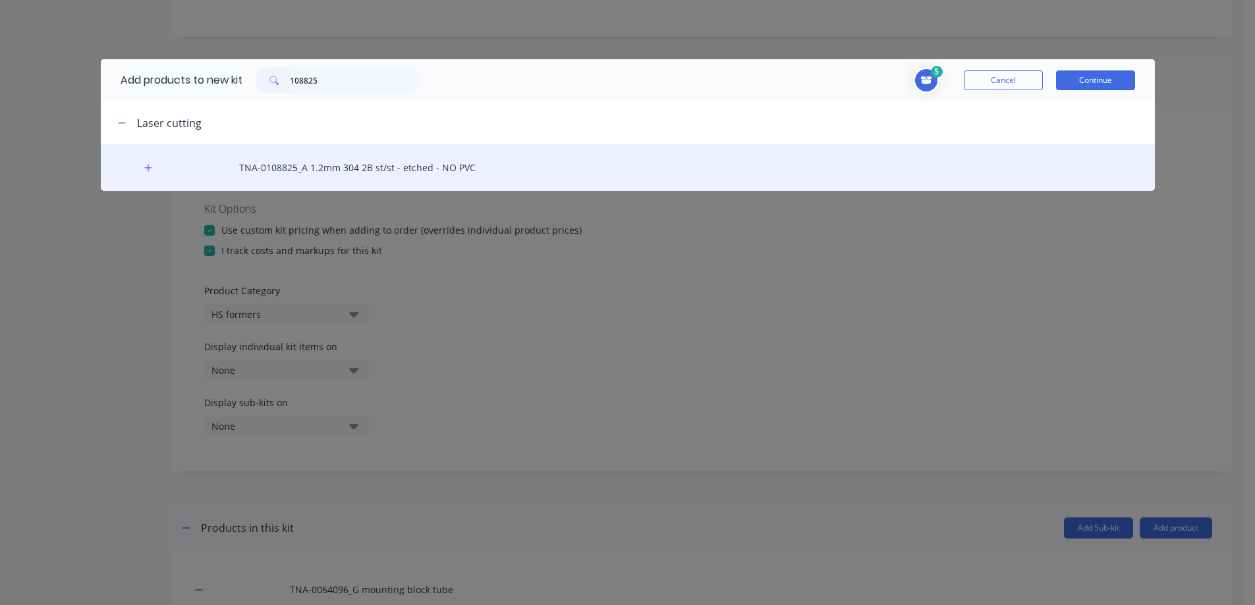
click at [294, 171] on div "TNA-0108825_A 1.2mm 304 2B st/st - etched - NO PVC" at bounding box center [628, 167] width 1054 height 47
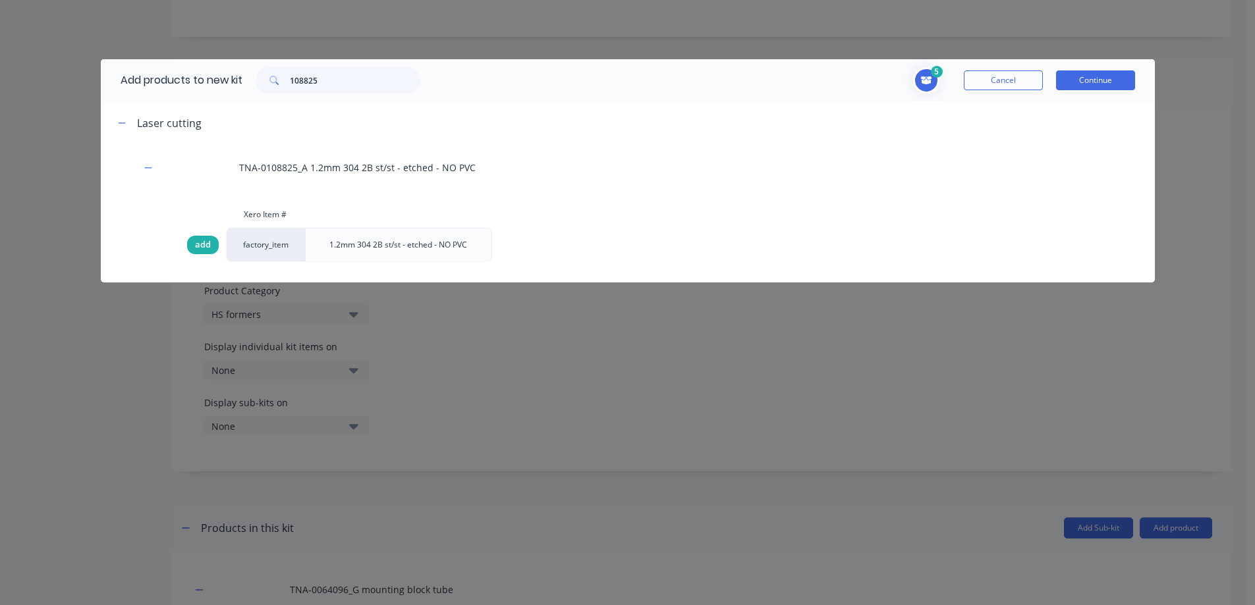
click at [202, 247] on span "add" at bounding box center [203, 244] width 16 height 13
drag, startPoint x: 339, startPoint y: 79, endPoint x: 269, endPoint y: 78, distance: 70.5
click at [269, 78] on div "108825" at bounding box center [338, 80] width 165 height 26
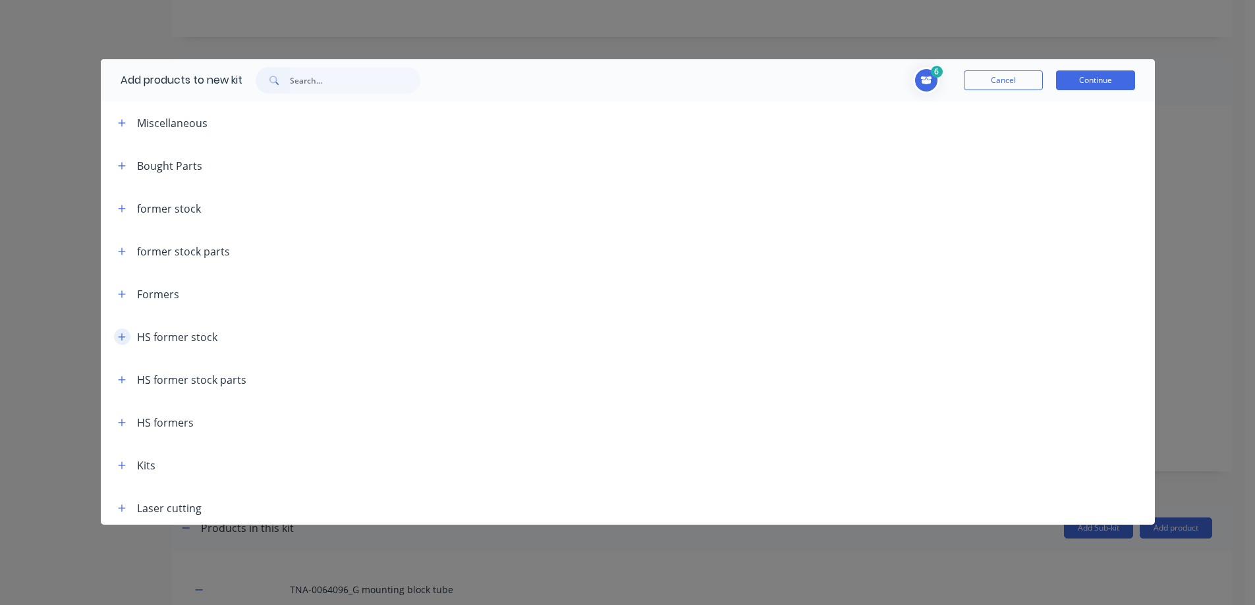
click at [119, 338] on icon "button" at bounding box center [122, 337] width 8 height 9
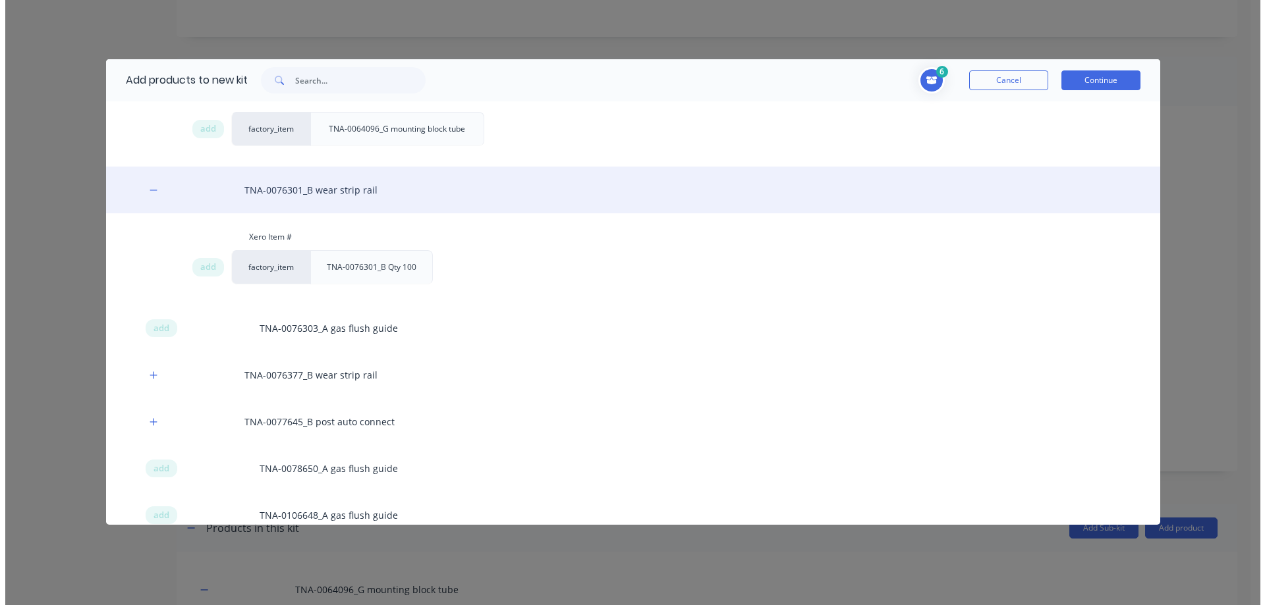
scroll to position [593, 0]
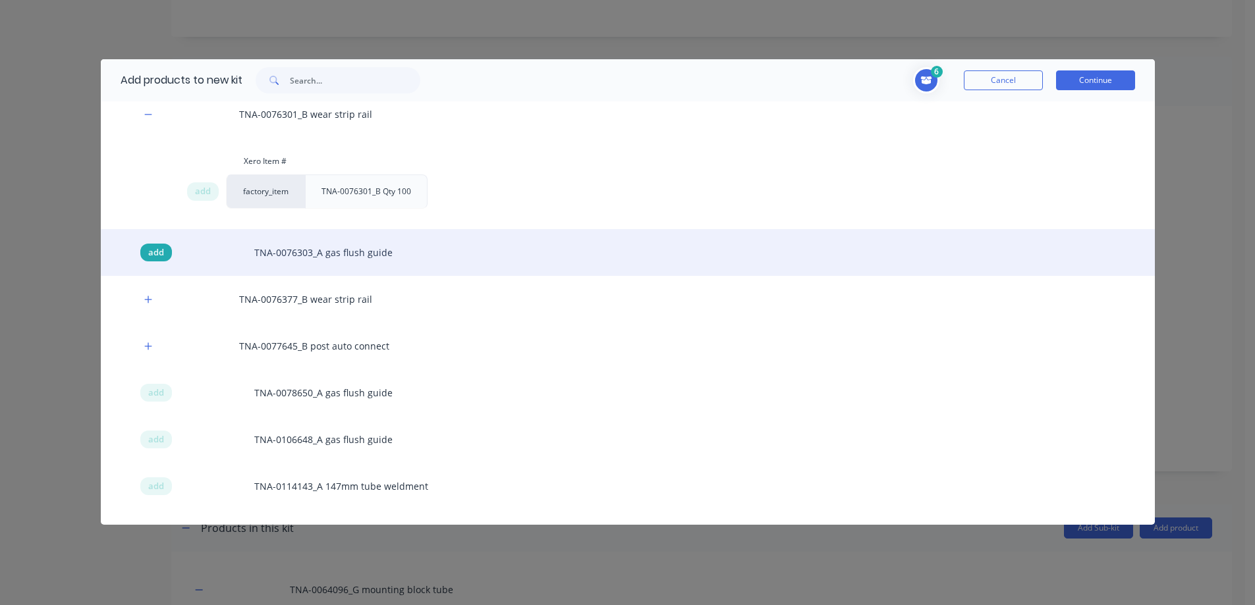
click at [157, 252] on span "add" at bounding box center [156, 252] width 16 height 13
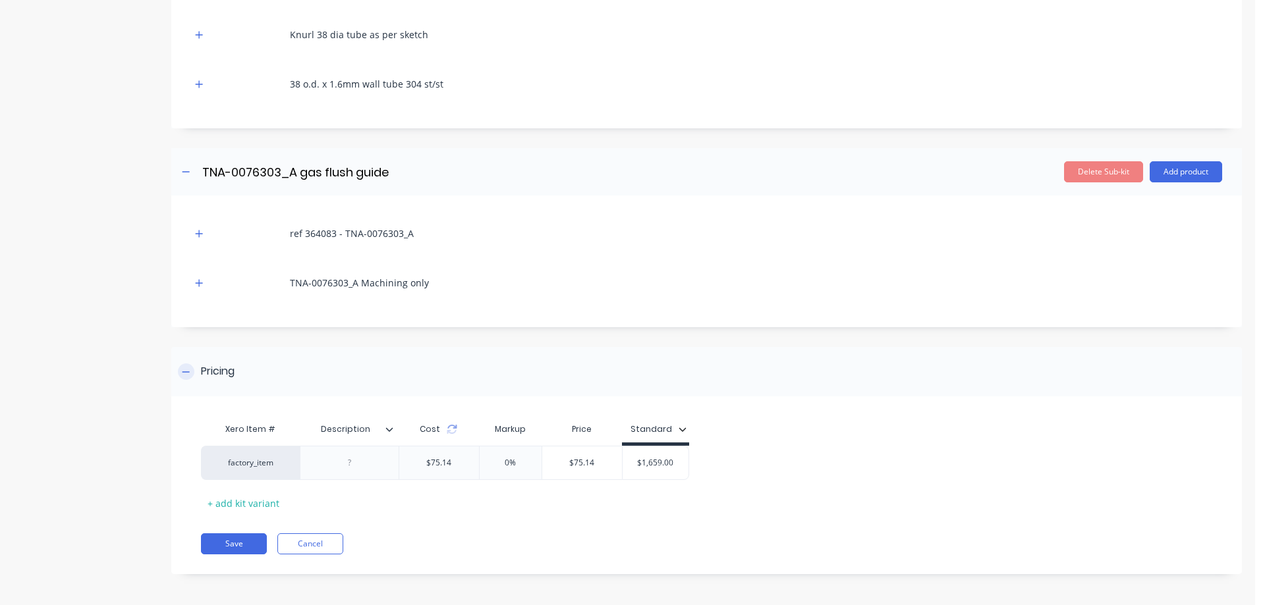
scroll to position [1613, 0]
click at [234, 543] on button "Save" at bounding box center [234, 542] width 66 height 21
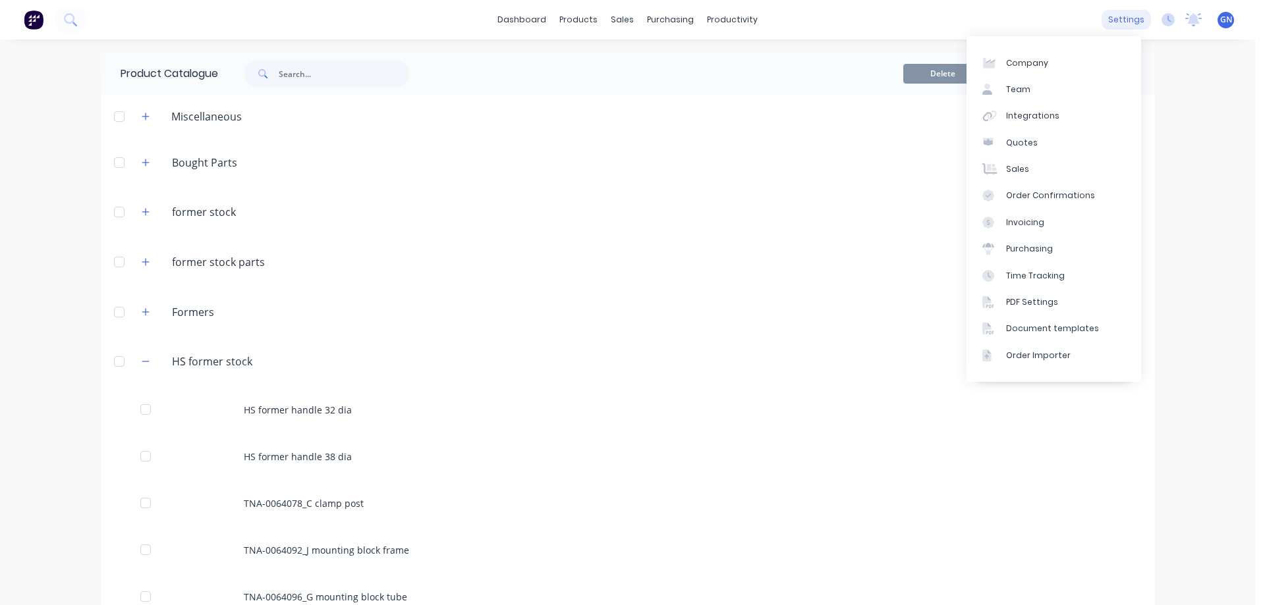
click at [1123, 23] on div "settings" at bounding box center [1125, 20] width 49 height 20
click at [1032, 115] on div "Integrations" at bounding box center [1032, 116] width 53 height 12
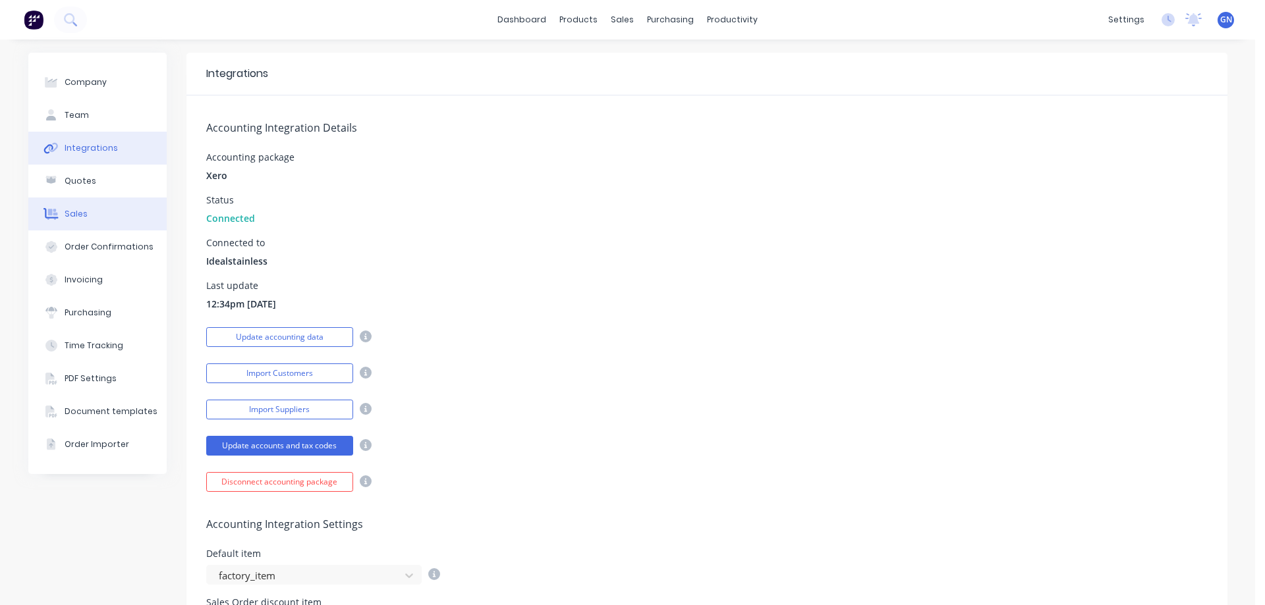
click at [74, 214] on div "Sales" at bounding box center [76, 214] width 23 height 12
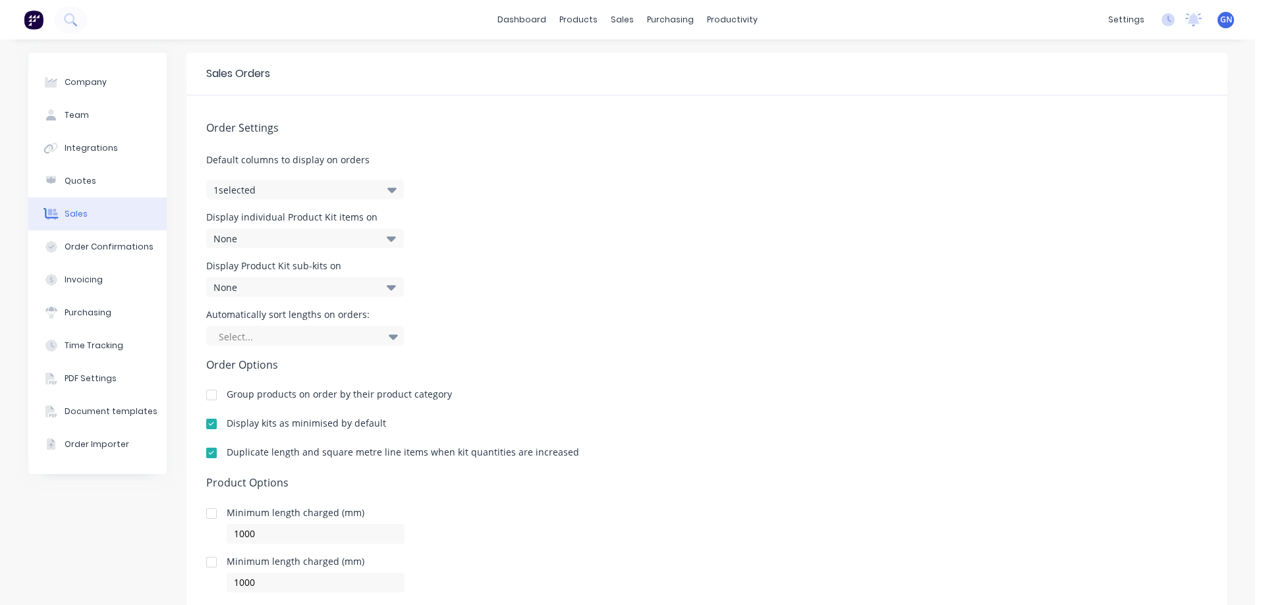
click at [387, 237] on icon at bounding box center [391, 238] width 9 height 5
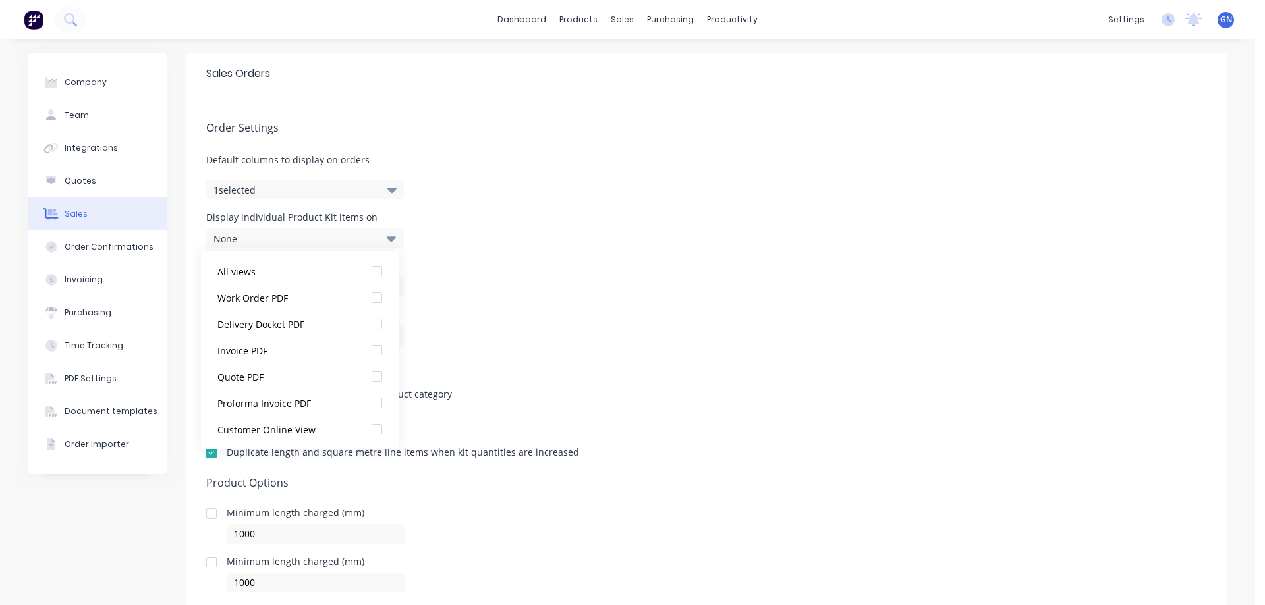
click at [389, 237] on icon at bounding box center [391, 238] width 9 height 5
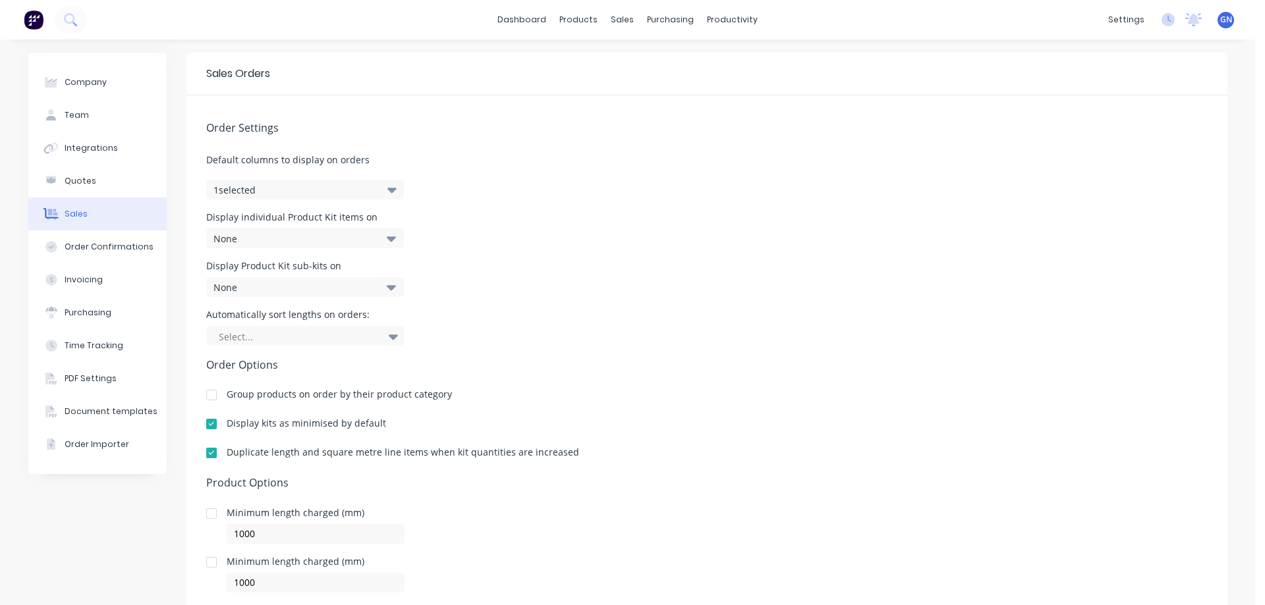
click at [387, 192] on icon "button" at bounding box center [391, 190] width 9 height 5
click at [387, 287] on icon at bounding box center [391, 287] width 9 height 5
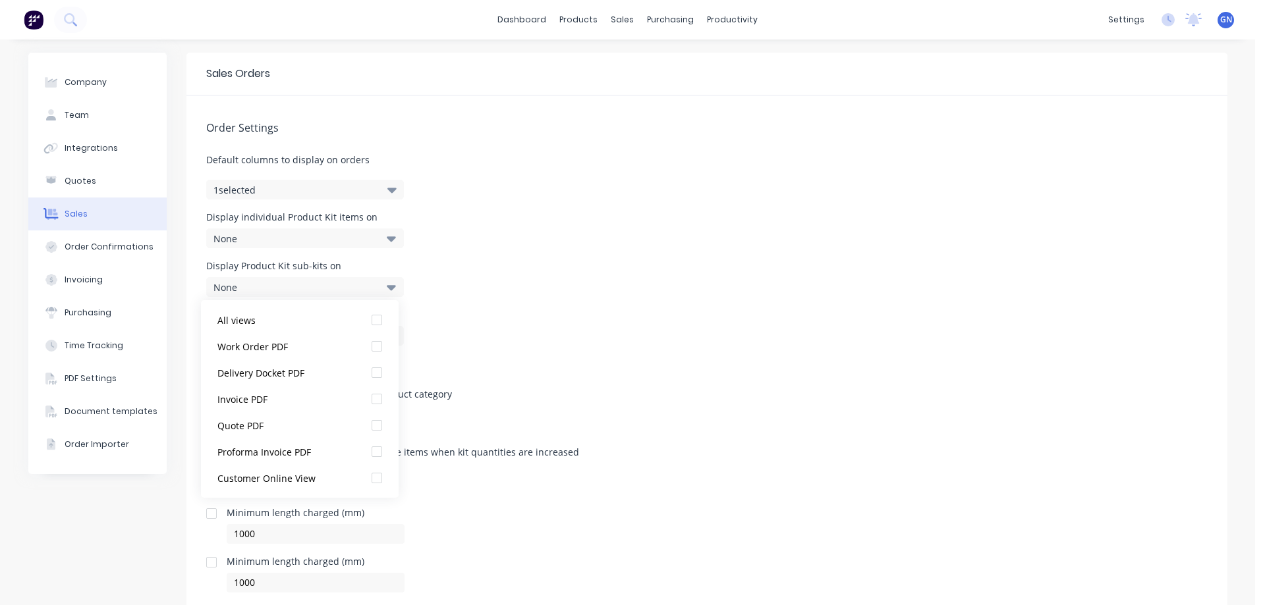
click at [387, 287] on icon at bounding box center [391, 287] width 9 height 5
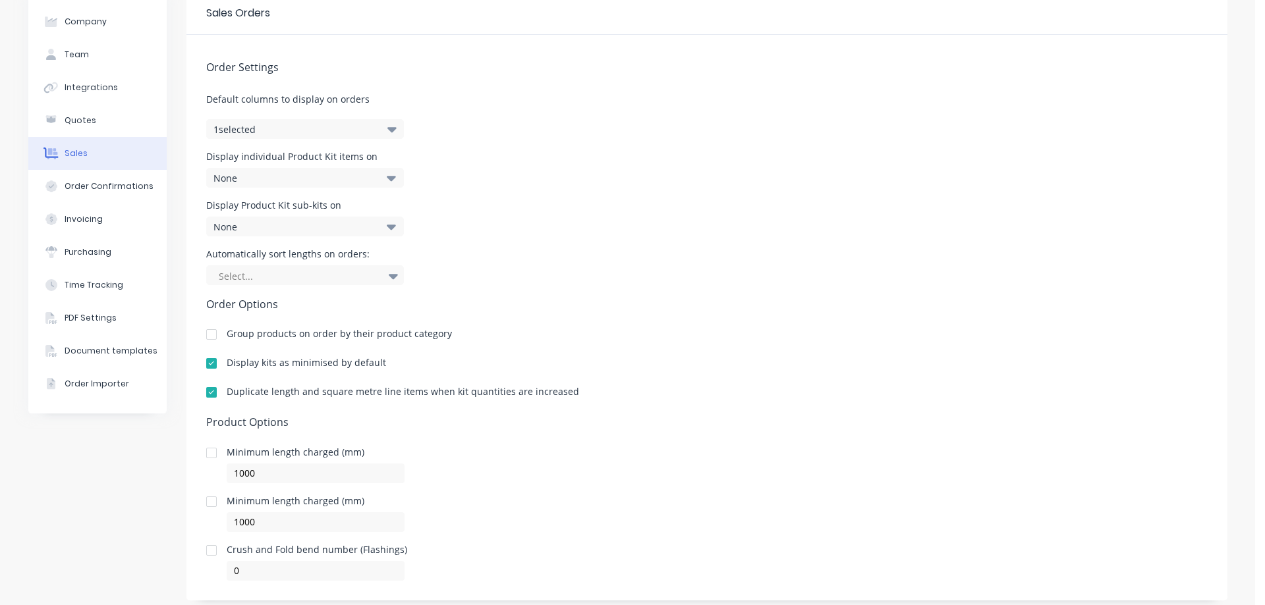
scroll to position [89, 0]
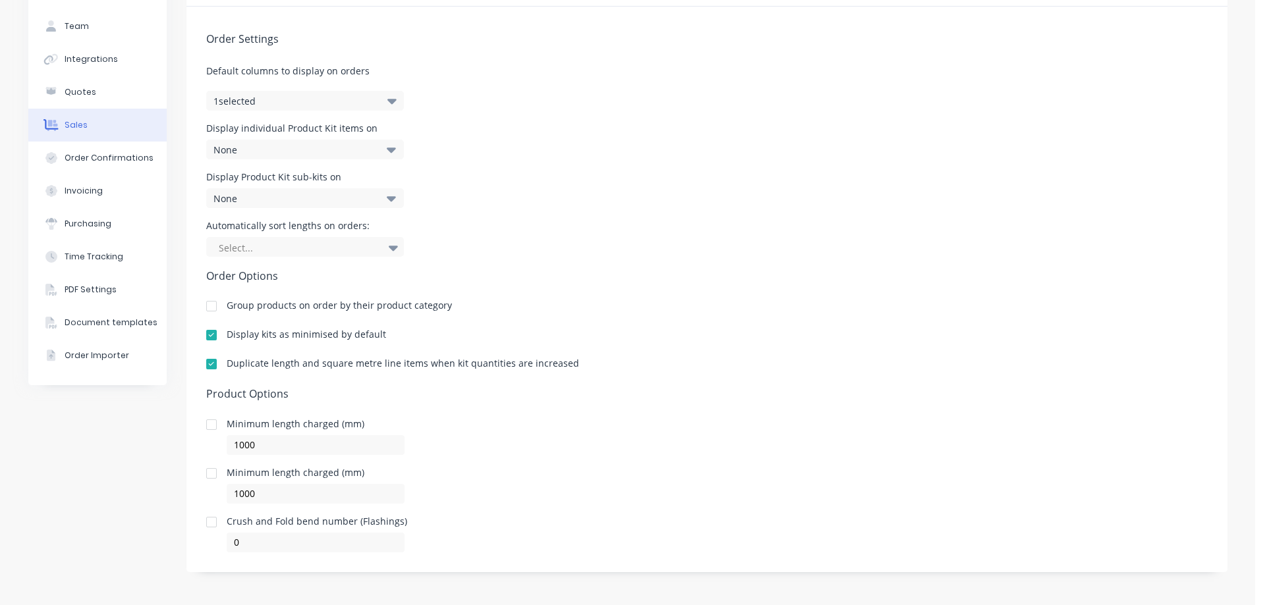
click at [389, 249] on icon at bounding box center [393, 248] width 9 height 5
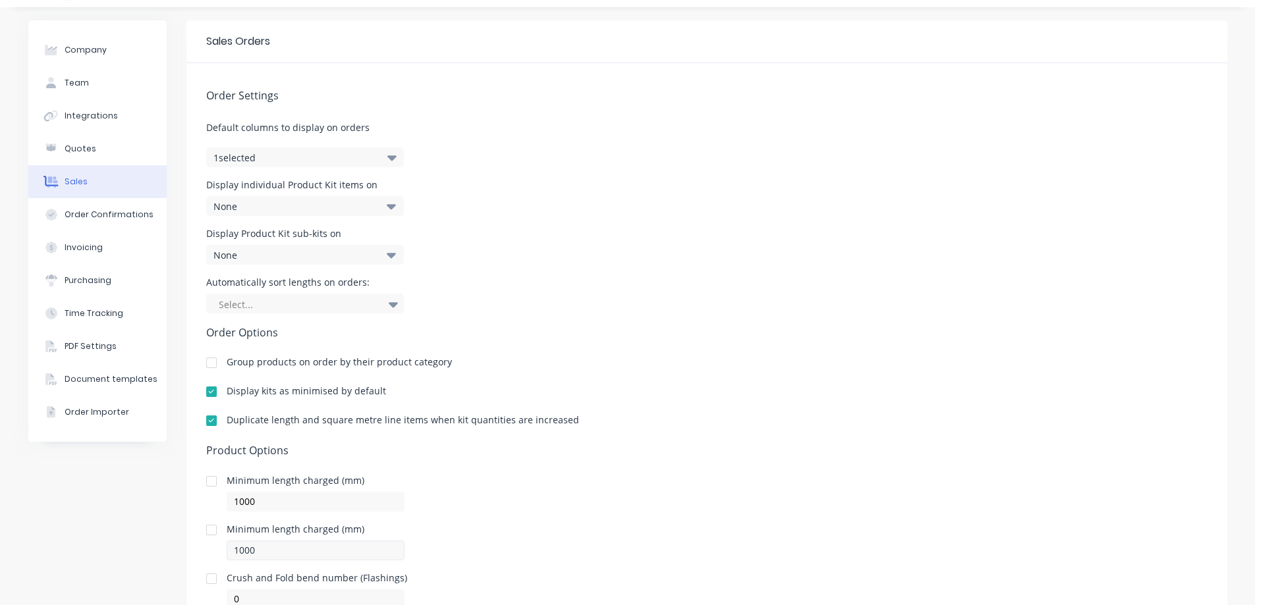
scroll to position [0, 0]
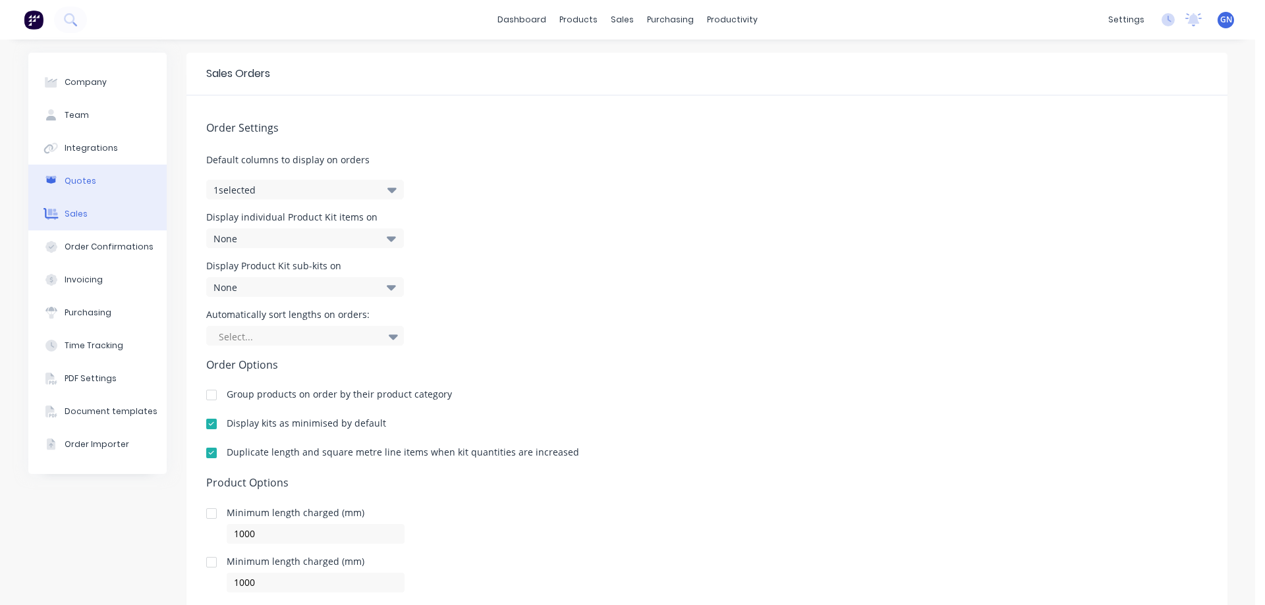
click at [80, 181] on div "Quotes" at bounding box center [81, 181] width 32 height 12
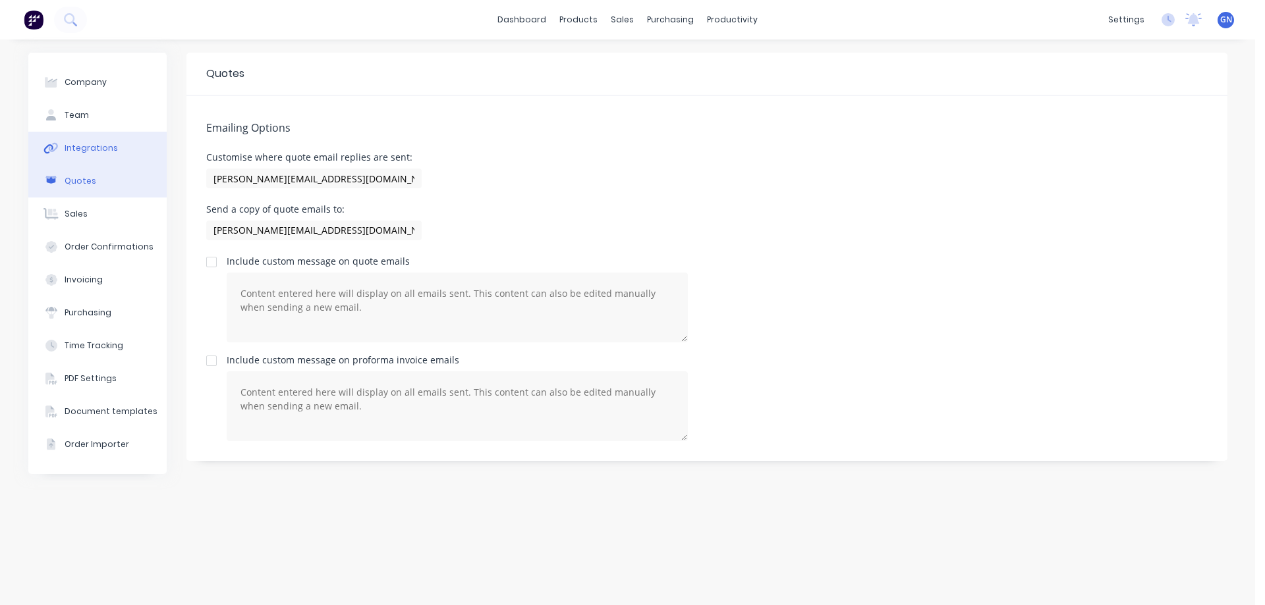
click at [85, 146] on div "Integrations" at bounding box center [91, 148] width 53 height 12
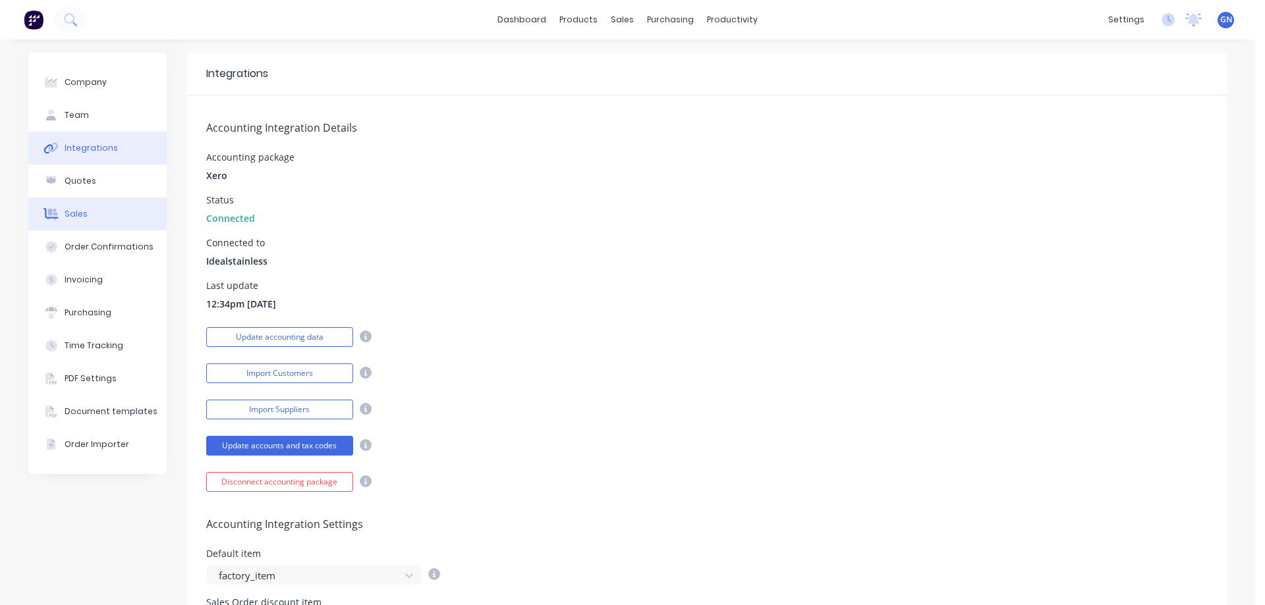
click at [83, 217] on button "Sales" at bounding box center [97, 214] width 138 height 33
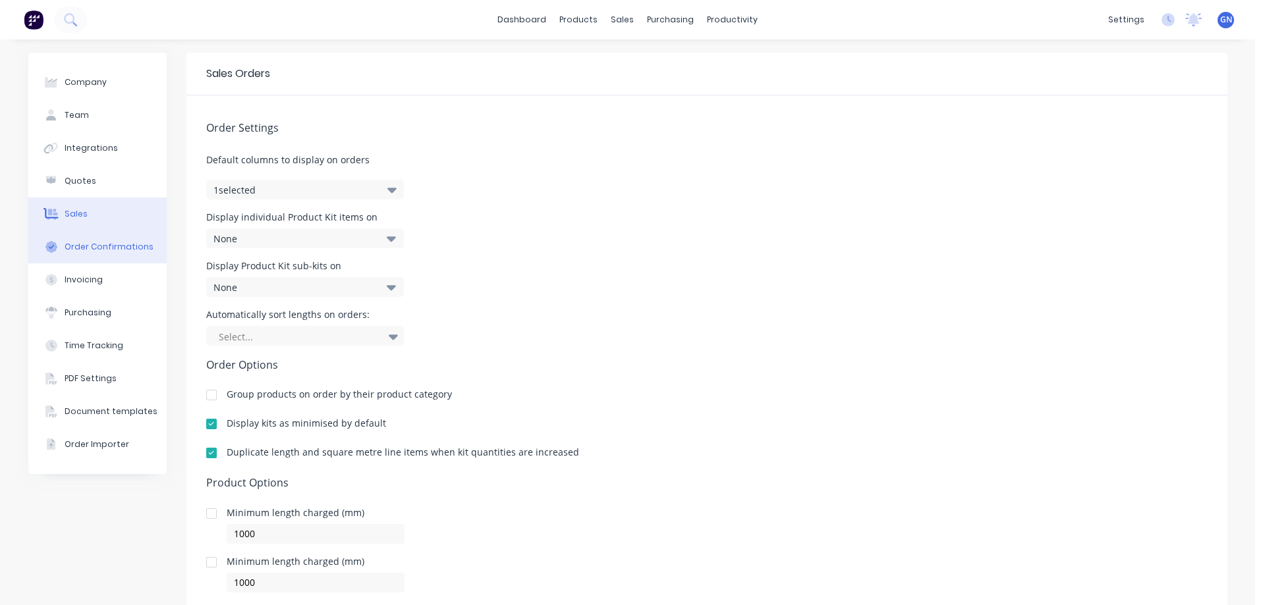
click at [86, 247] on div "Order Confirmations" at bounding box center [109, 247] width 89 height 12
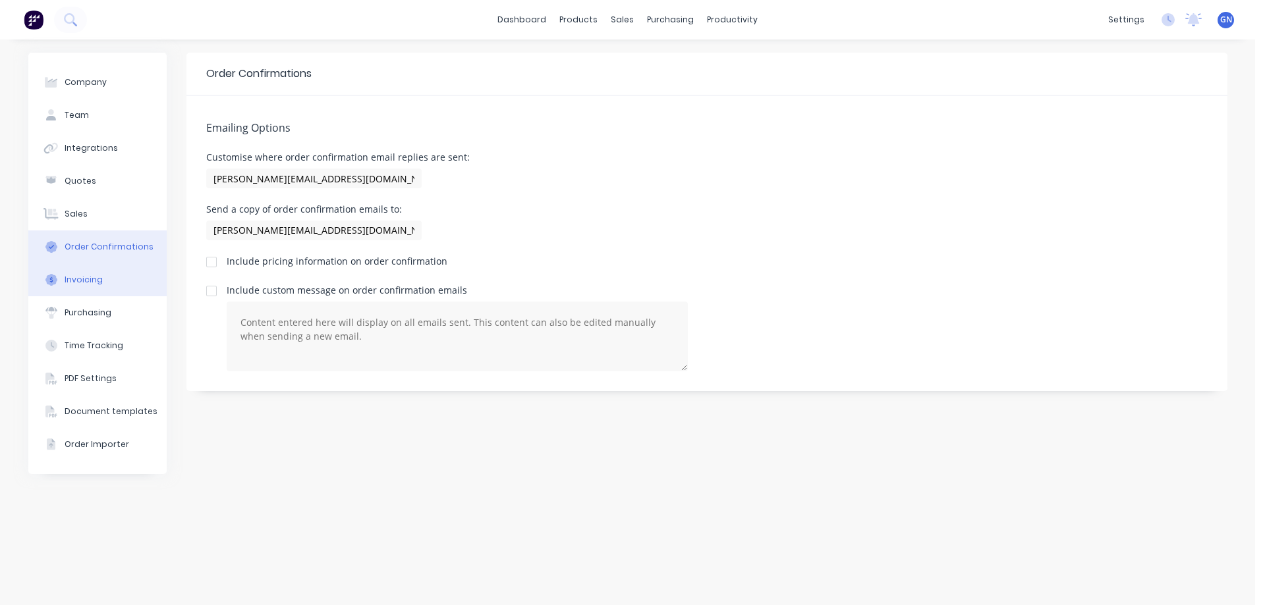
click at [89, 281] on div "Invoicing" at bounding box center [84, 280] width 38 height 12
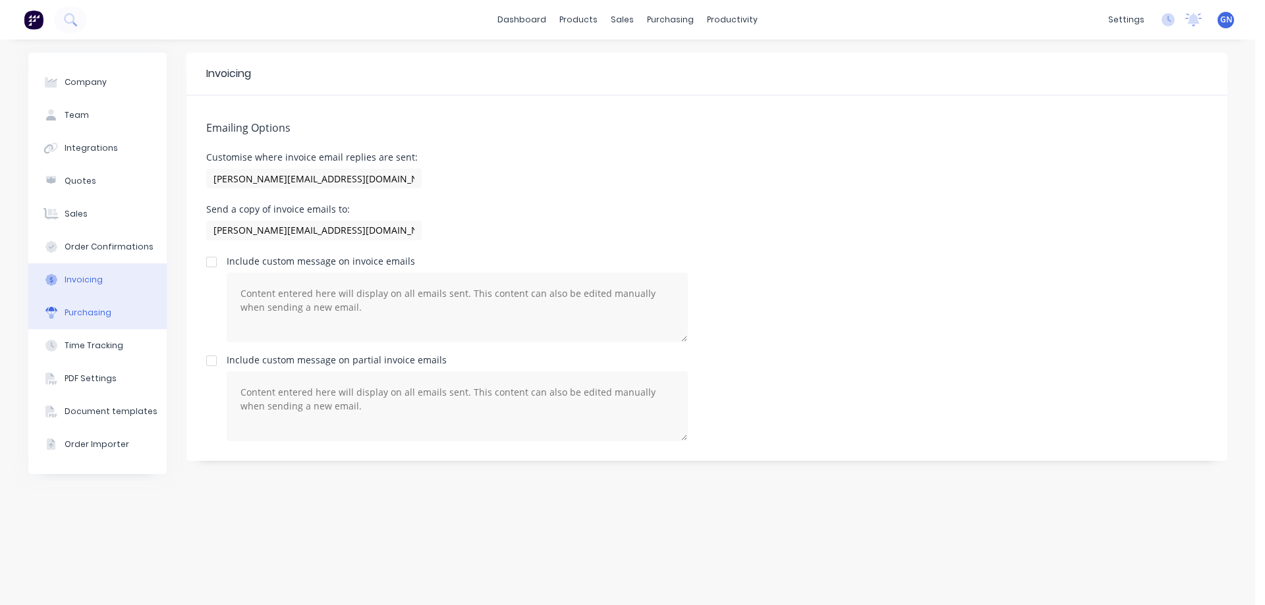
click at [93, 314] on div "Purchasing" at bounding box center [88, 313] width 47 height 12
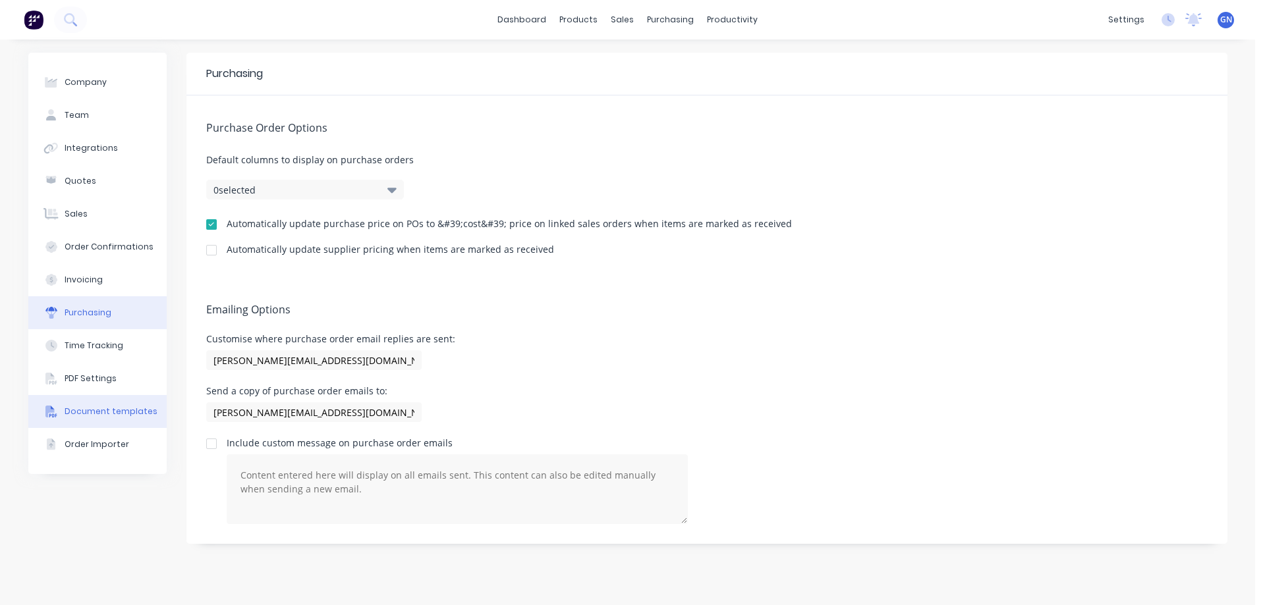
click at [101, 410] on div "Document templates" at bounding box center [111, 412] width 93 height 12
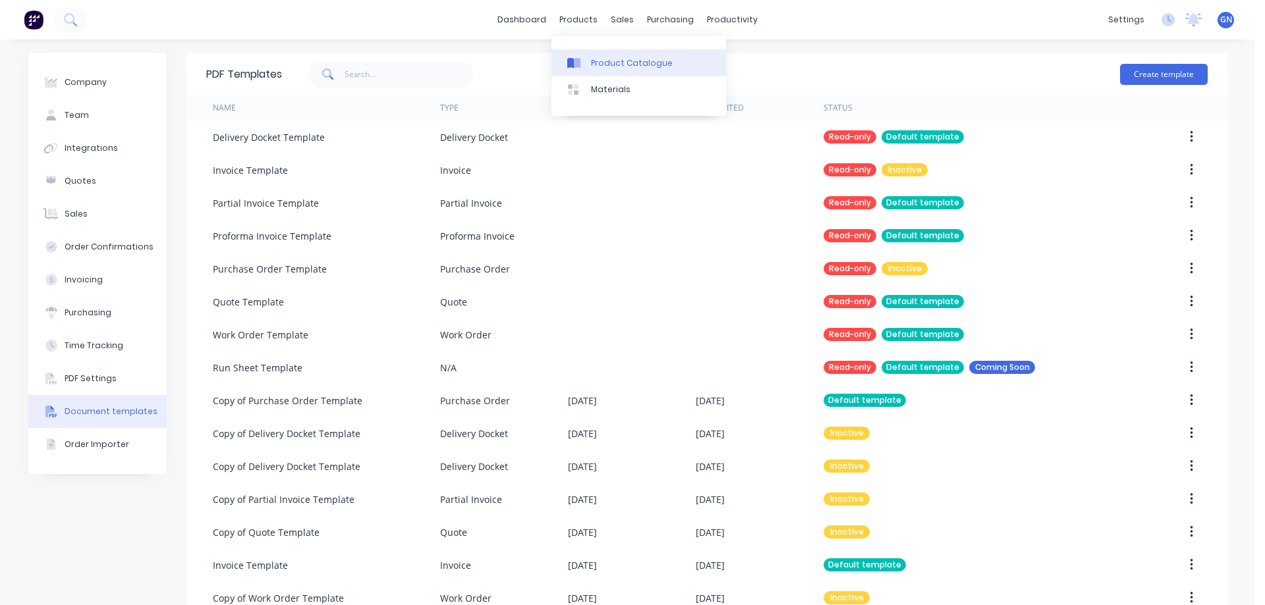
click at [621, 63] on div "Product Catalogue" at bounding box center [632, 63] width 82 height 12
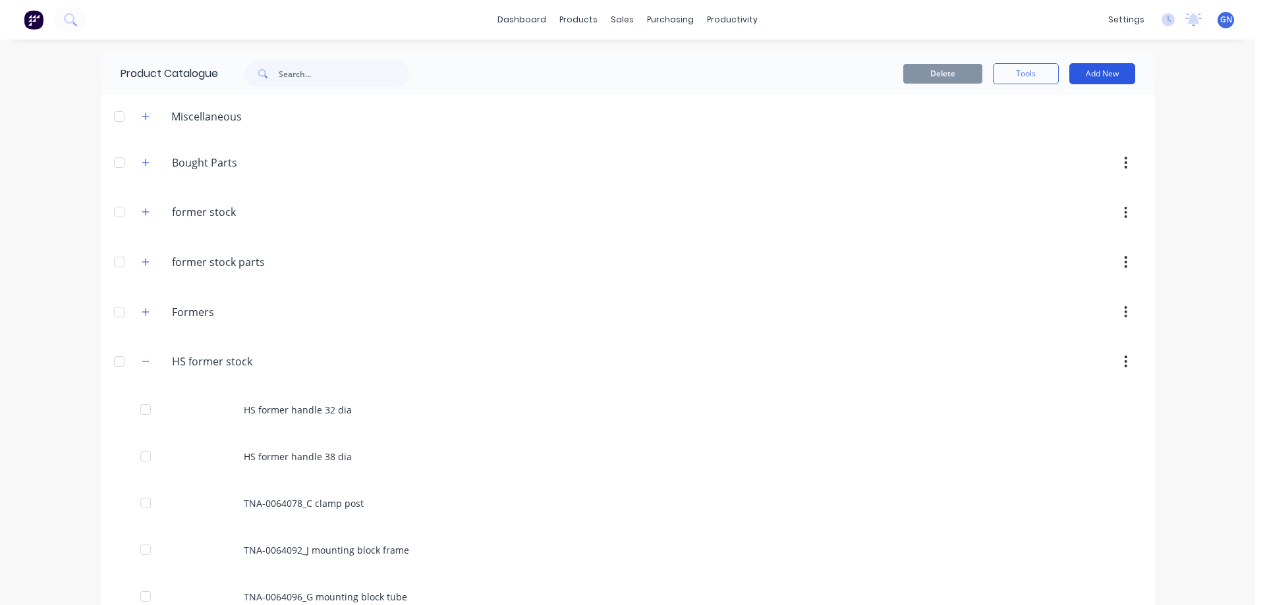
click at [1090, 75] on button "Add New" at bounding box center [1102, 73] width 66 height 21
click at [314, 81] on input "text" at bounding box center [344, 74] width 130 height 26
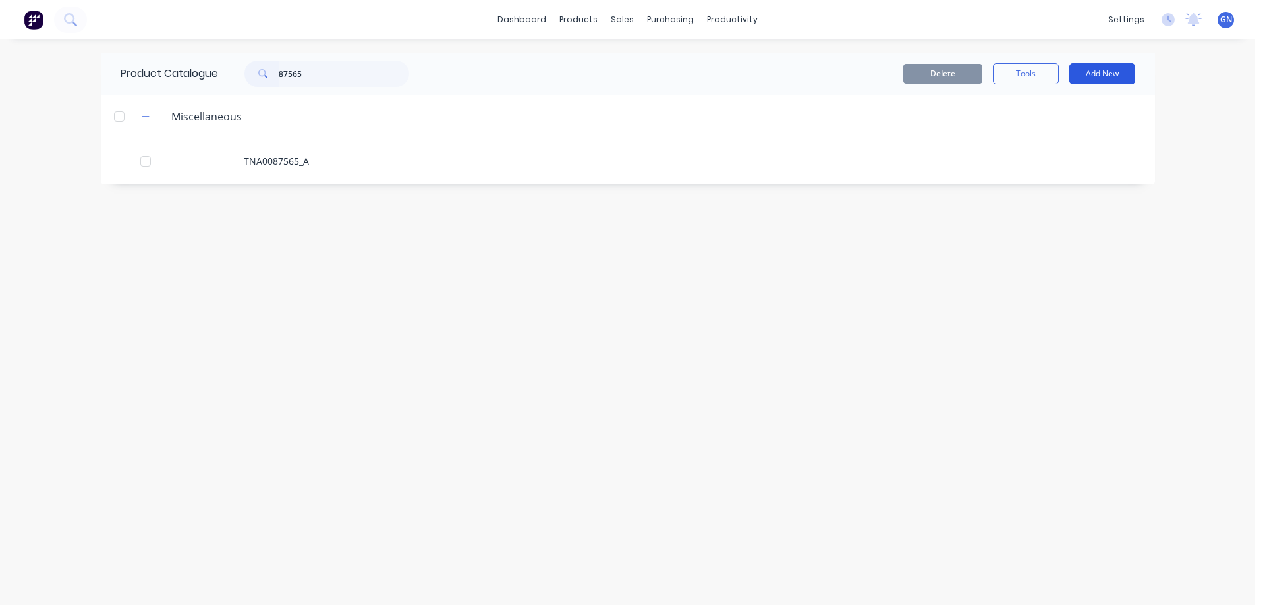
click at [1095, 72] on button "Add New" at bounding box center [1102, 73] width 66 height 21
drag, startPoint x: 314, startPoint y: 76, endPoint x: 267, endPoint y: 71, distance: 47.0
click at [267, 71] on div "87565" at bounding box center [326, 74] width 165 height 26
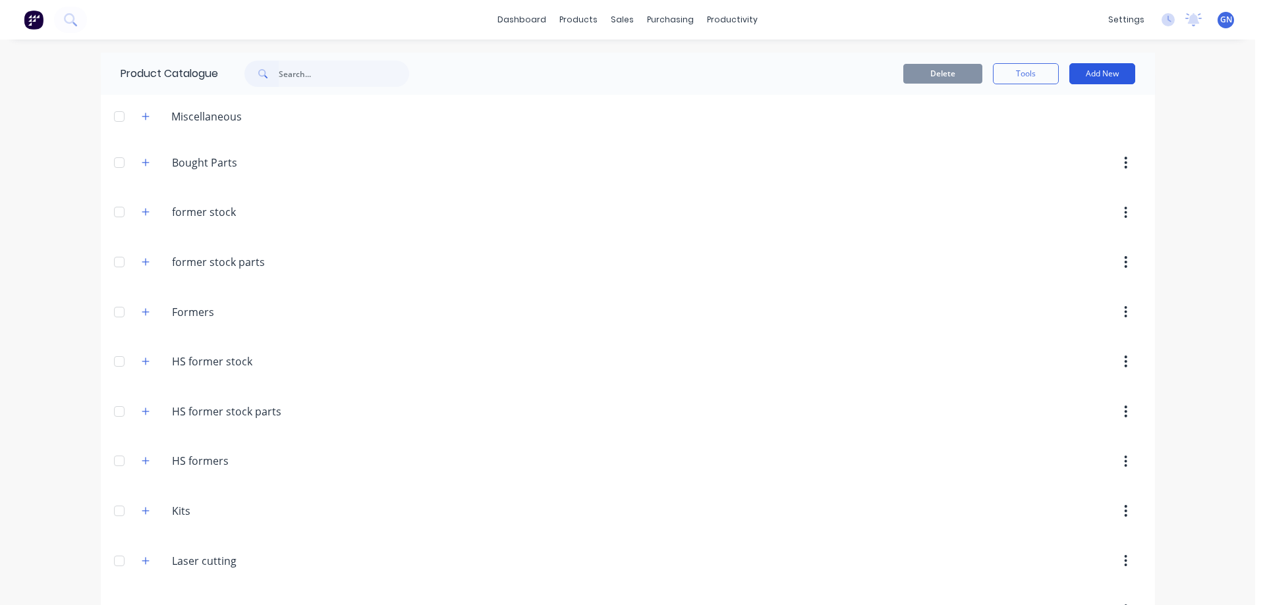
click at [1093, 77] on button "Add New" at bounding box center [1102, 73] width 66 height 21
click at [1054, 164] on div "Product Kit" at bounding box center [1072, 160] width 101 height 19
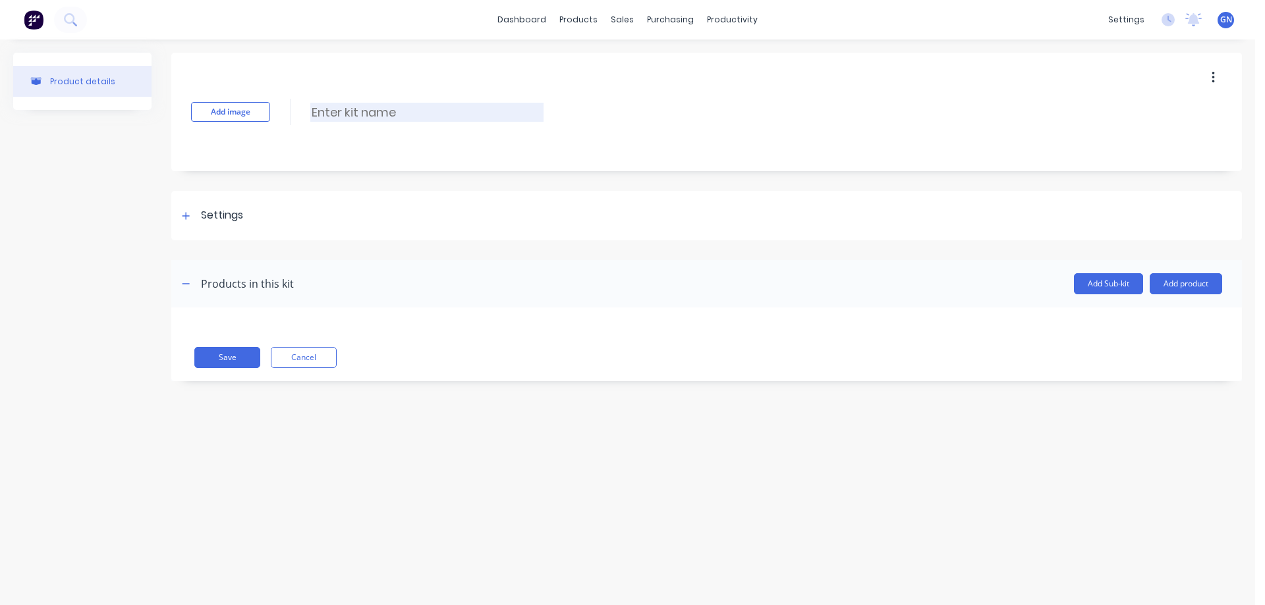
click at [385, 109] on input at bounding box center [426, 112] width 233 height 19
paste input "TNA0087565 135mm tube weldment"
click at [335, 109] on input "TNA0087565 135mm tube weldment" at bounding box center [426, 112] width 233 height 19
click at [387, 113] on input "TNA-0087565 135mm tube weldment" at bounding box center [426, 112] width 233 height 19
click at [188, 217] on icon at bounding box center [186, 215] width 8 height 9
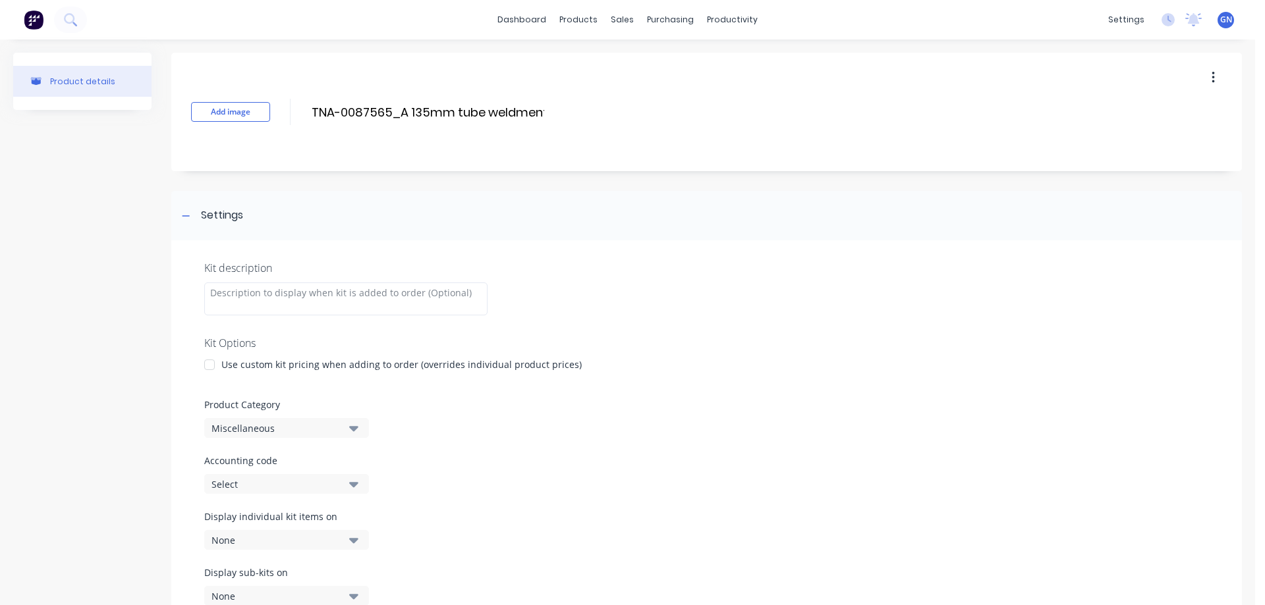
click at [213, 363] on div at bounding box center [209, 365] width 26 height 26
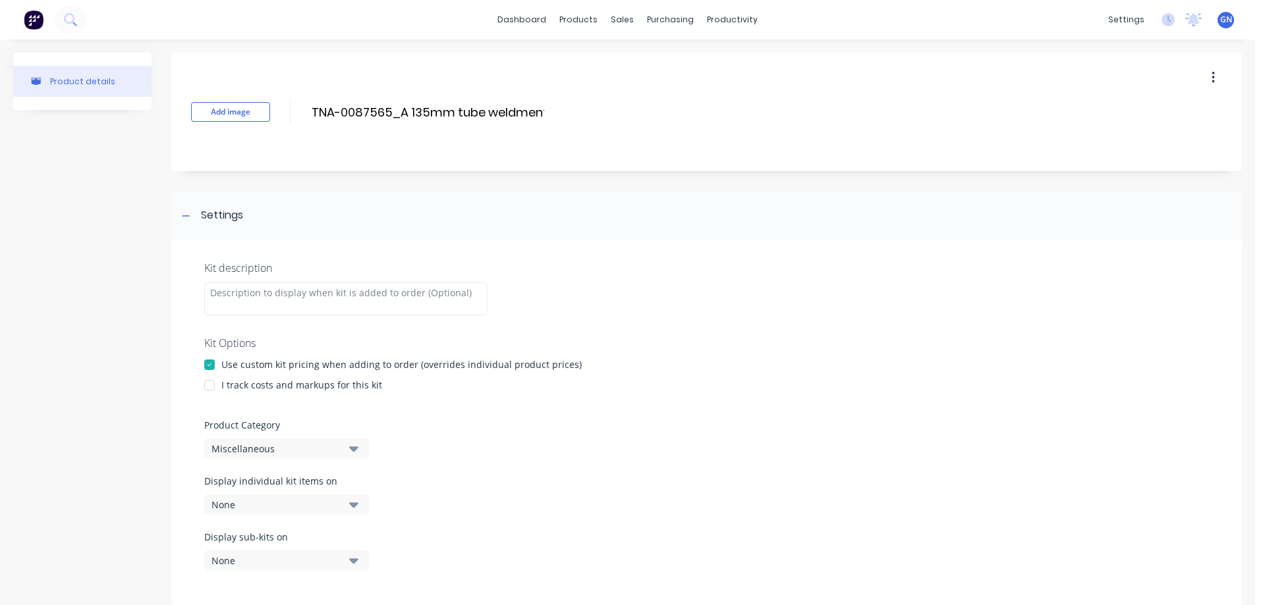
click at [213, 389] on div at bounding box center [209, 385] width 26 height 26
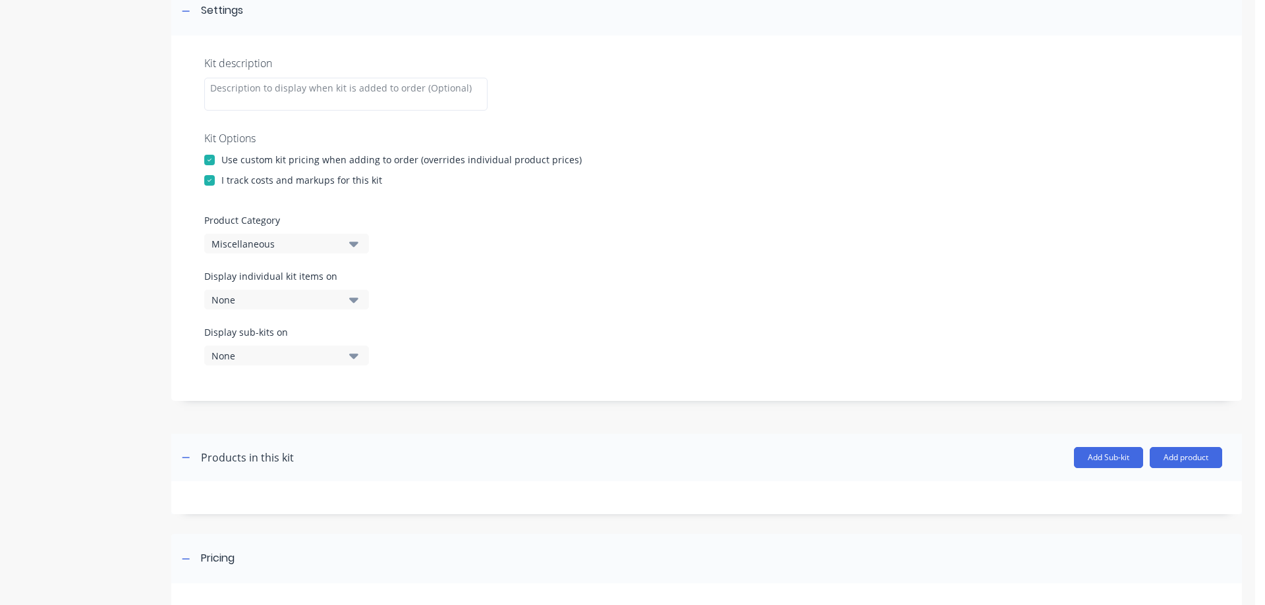
scroll to position [219, 0]
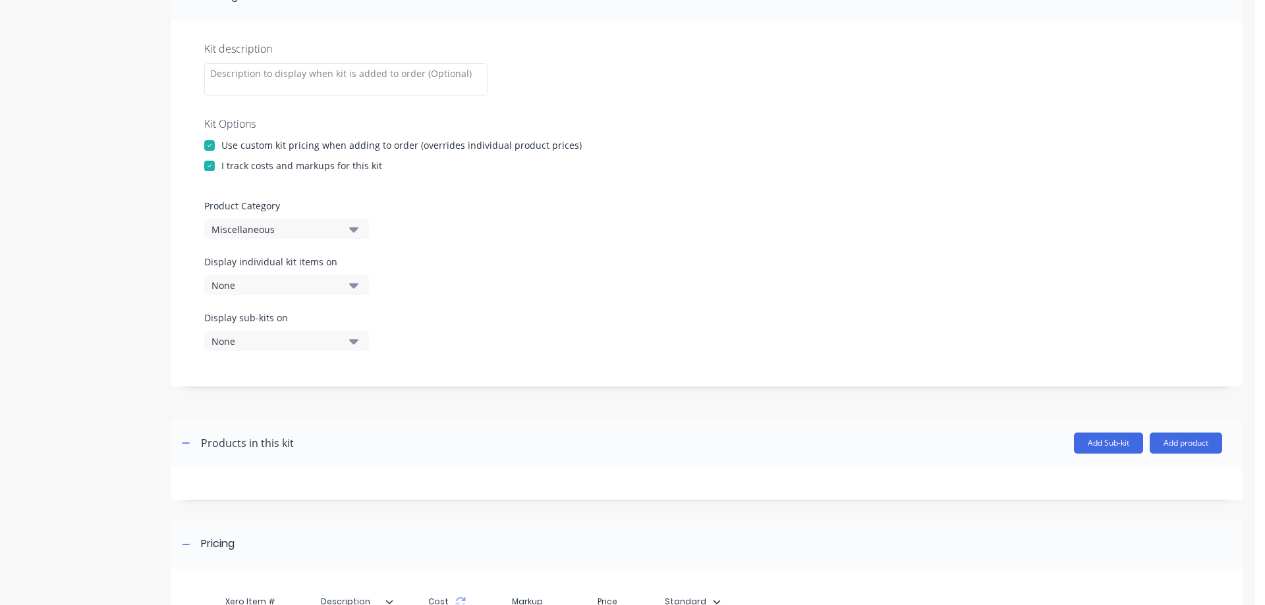
click at [251, 229] on div "Miscellaneous" at bounding box center [275, 230] width 128 height 14
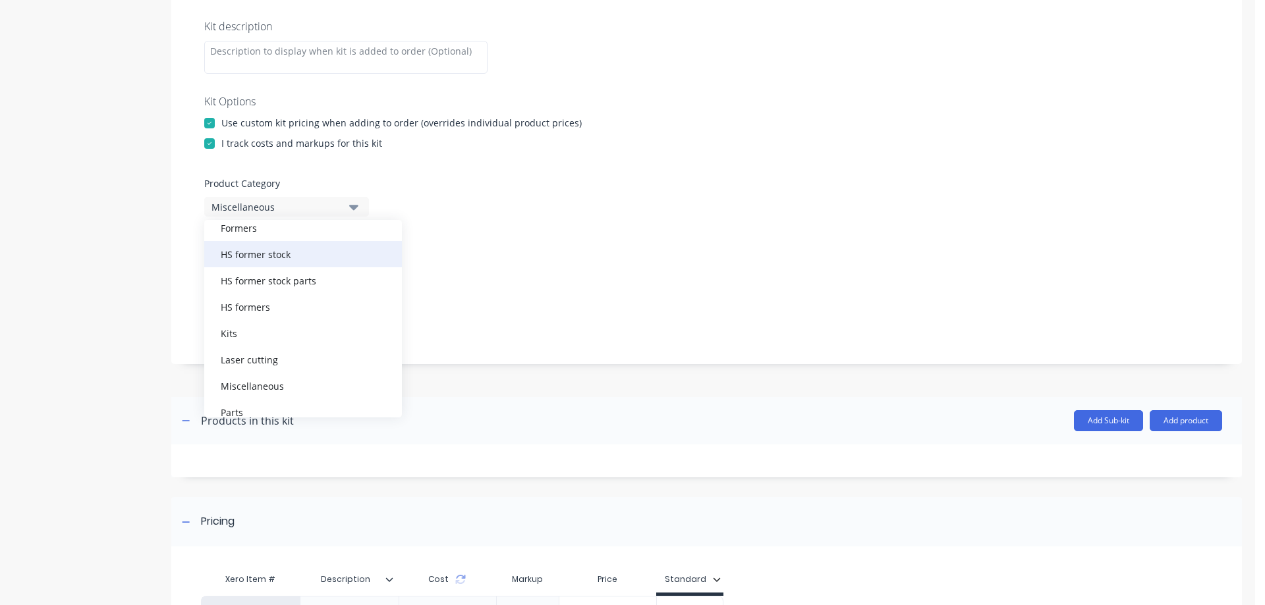
scroll to position [132, 0]
click at [248, 304] on div "HS formers" at bounding box center [303, 305] width 198 height 26
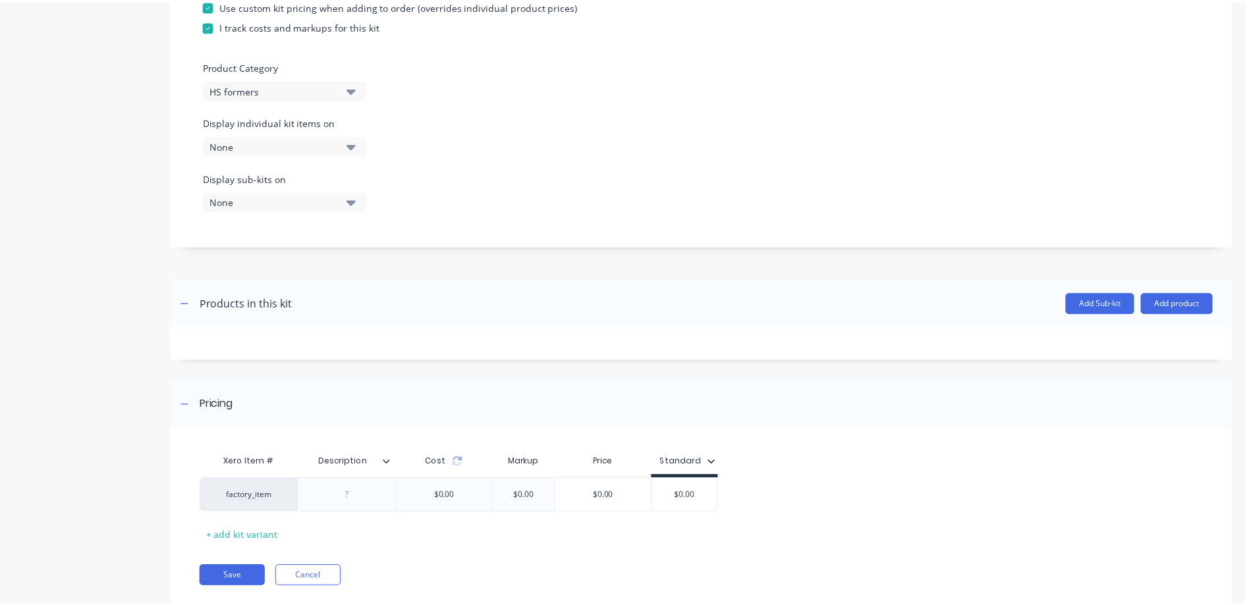
scroll to position [394, 0]
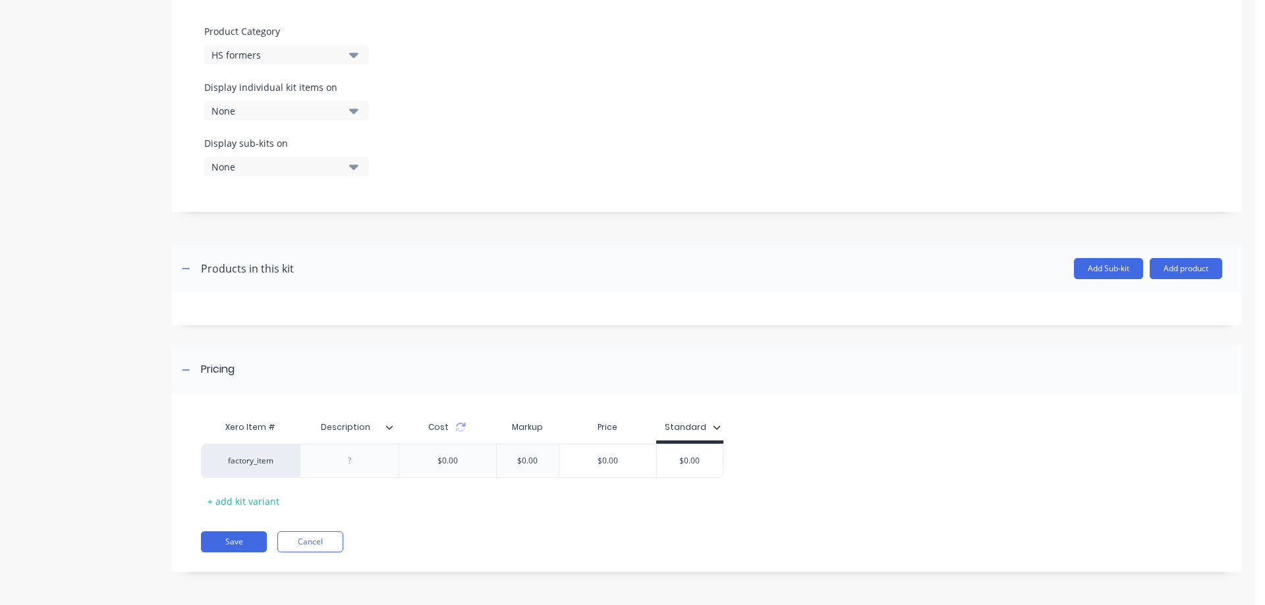
click at [392, 430] on icon at bounding box center [389, 428] width 8 height 8
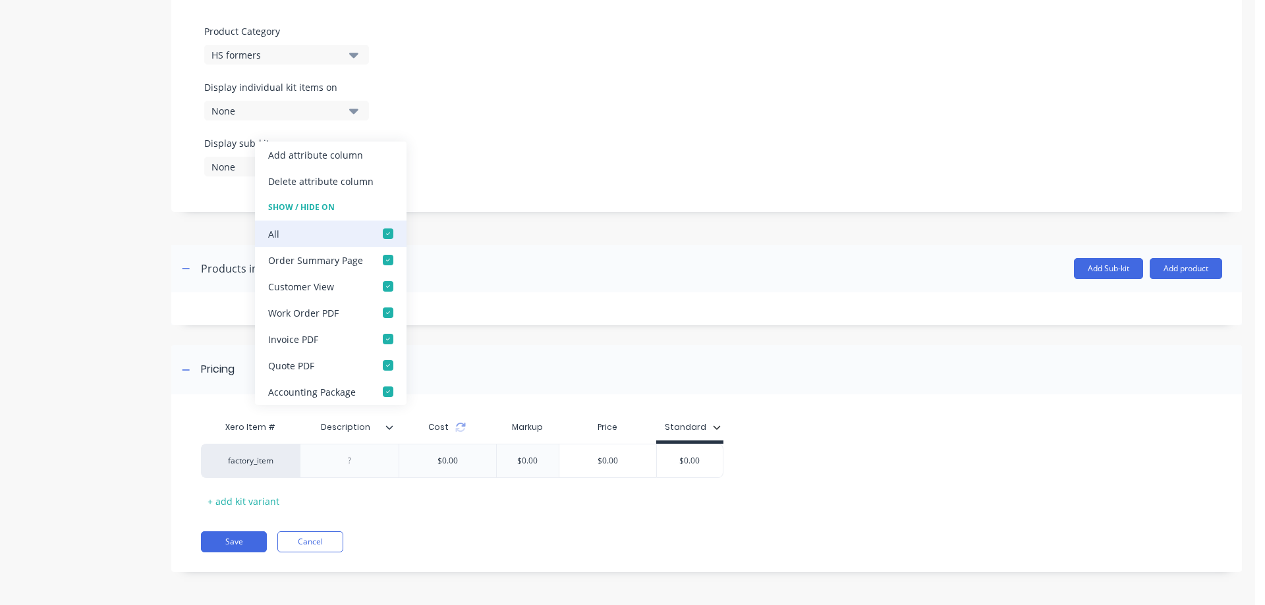
click at [383, 233] on div at bounding box center [388, 234] width 26 height 26
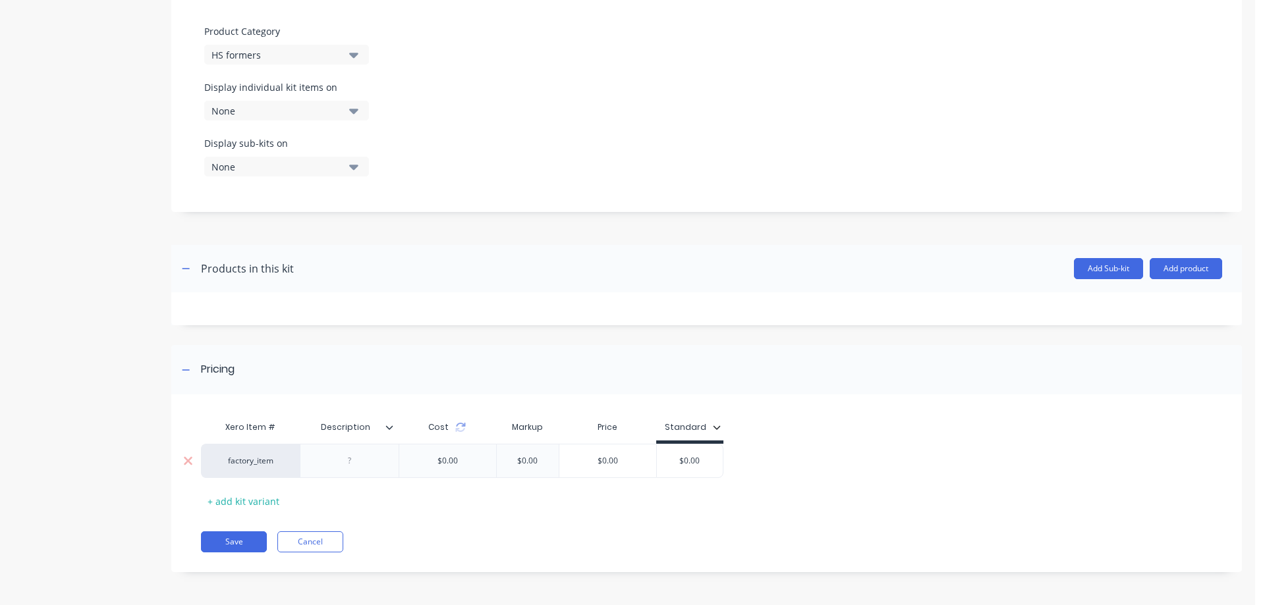
drag, startPoint x: 707, startPoint y: 459, endPoint x: 671, endPoint y: 457, distance: 35.6
click at [671, 457] on input "$0.00" at bounding box center [690, 461] width 66 height 12
click at [1179, 271] on button "Add product" at bounding box center [1185, 268] width 72 height 21
click at [1142, 305] on div "Product catalogue" at bounding box center [1159, 302] width 101 height 19
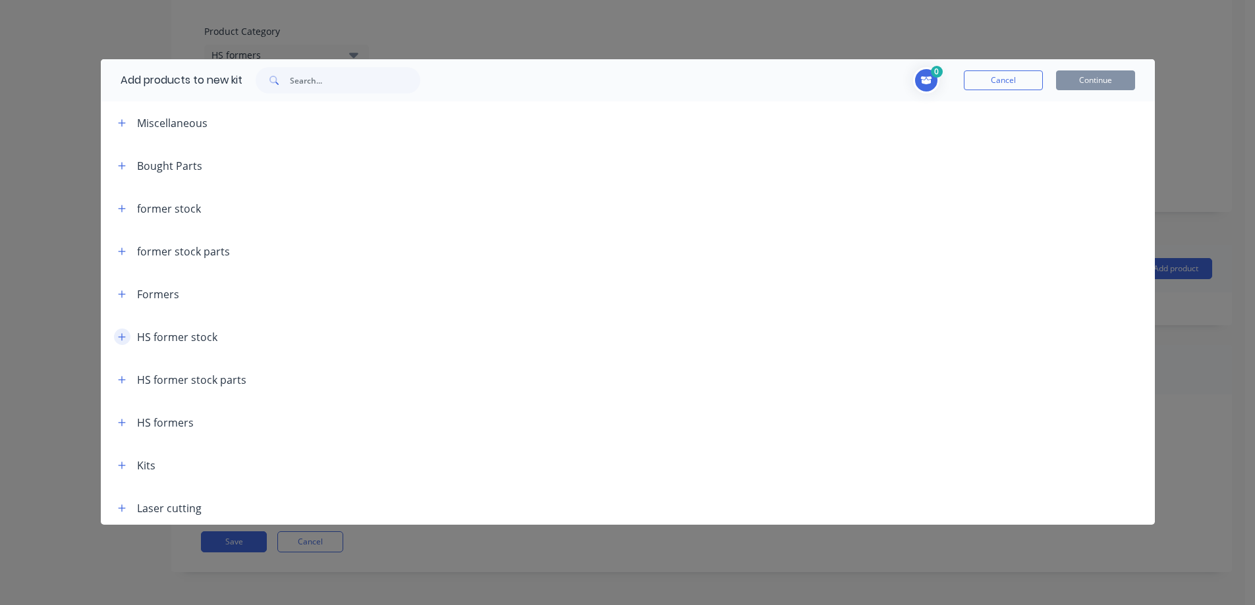
click at [125, 337] on icon "button" at bounding box center [121, 336] width 7 height 7
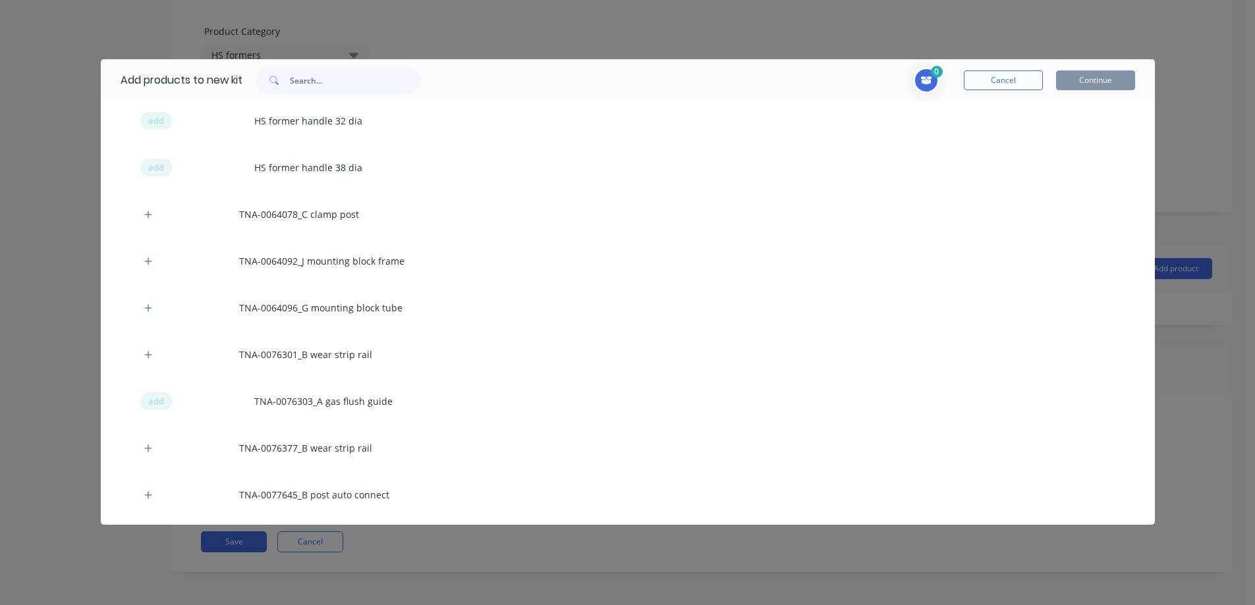
scroll to position [263, 0]
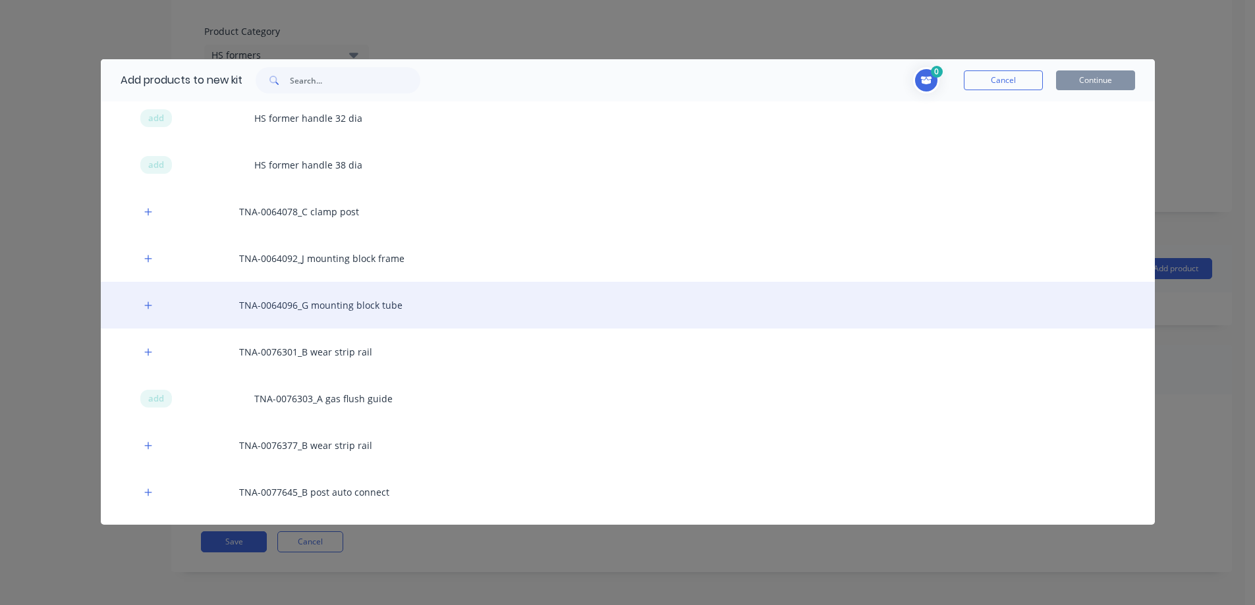
click at [312, 306] on div "TNA-0064096_G mounting block tube" at bounding box center [628, 305] width 1054 height 47
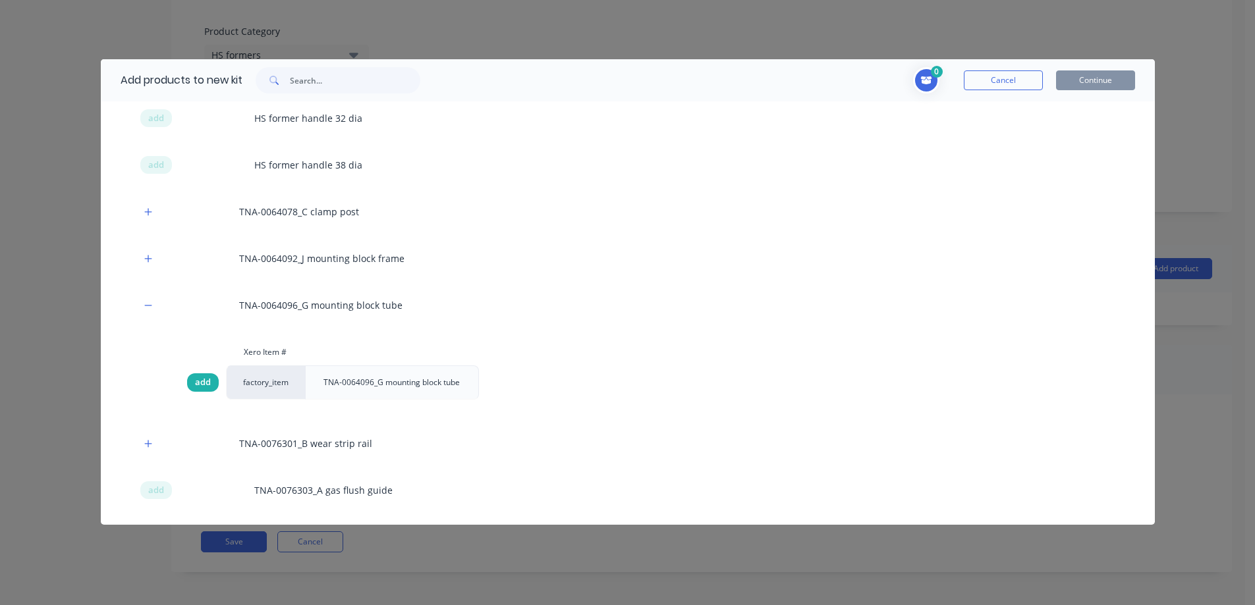
click at [208, 387] on span "add" at bounding box center [203, 382] width 16 height 13
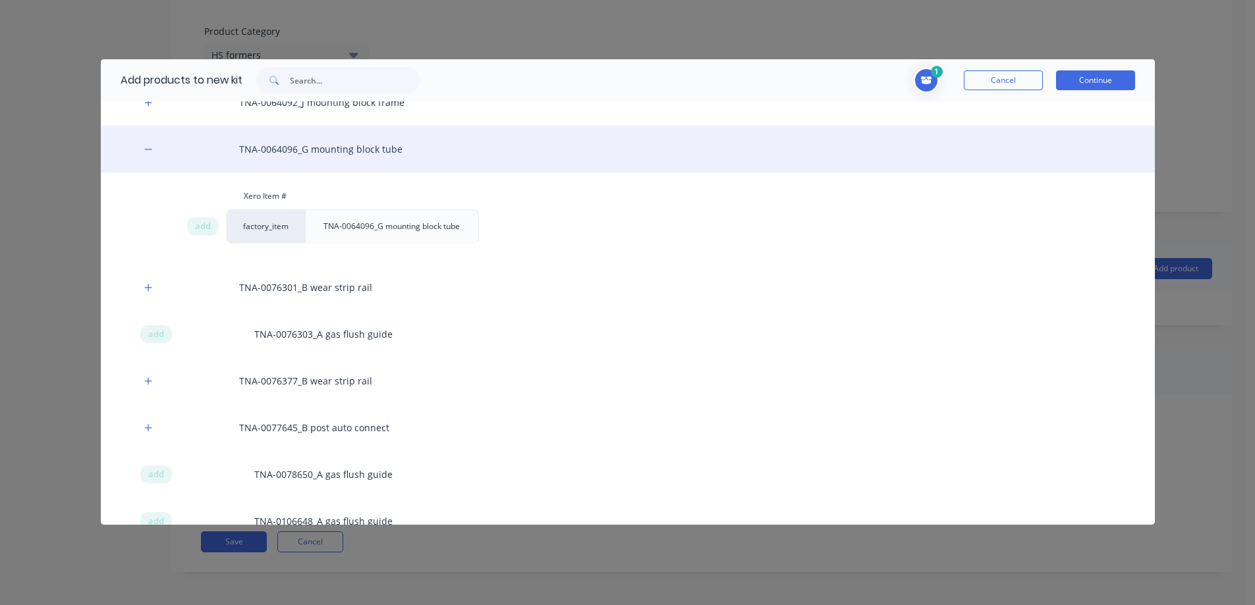
scroll to position [483, 0]
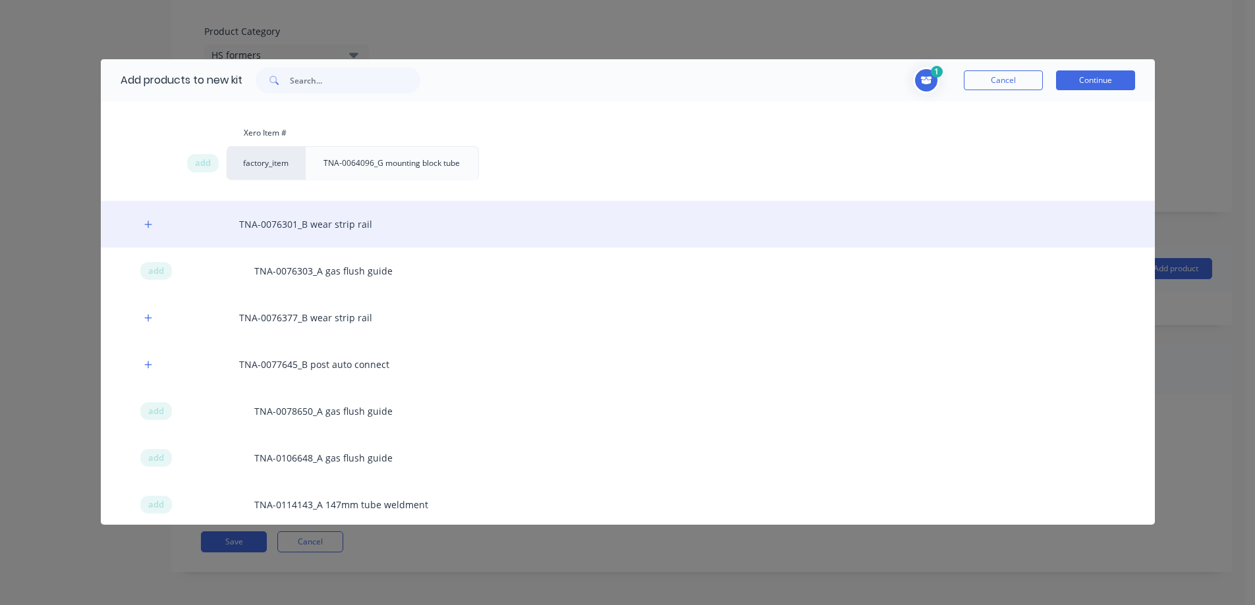
click at [285, 223] on div "TNA-0076301_B wear strip rail" at bounding box center [628, 224] width 1054 height 47
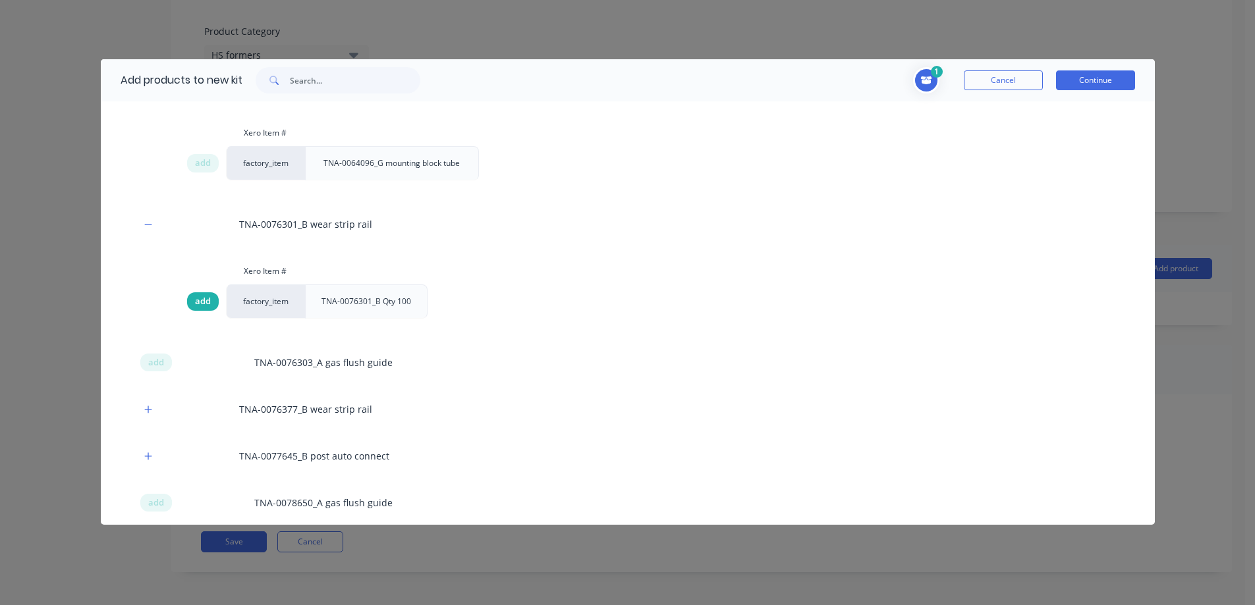
click at [203, 301] on span "add" at bounding box center [203, 301] width 16 height 13
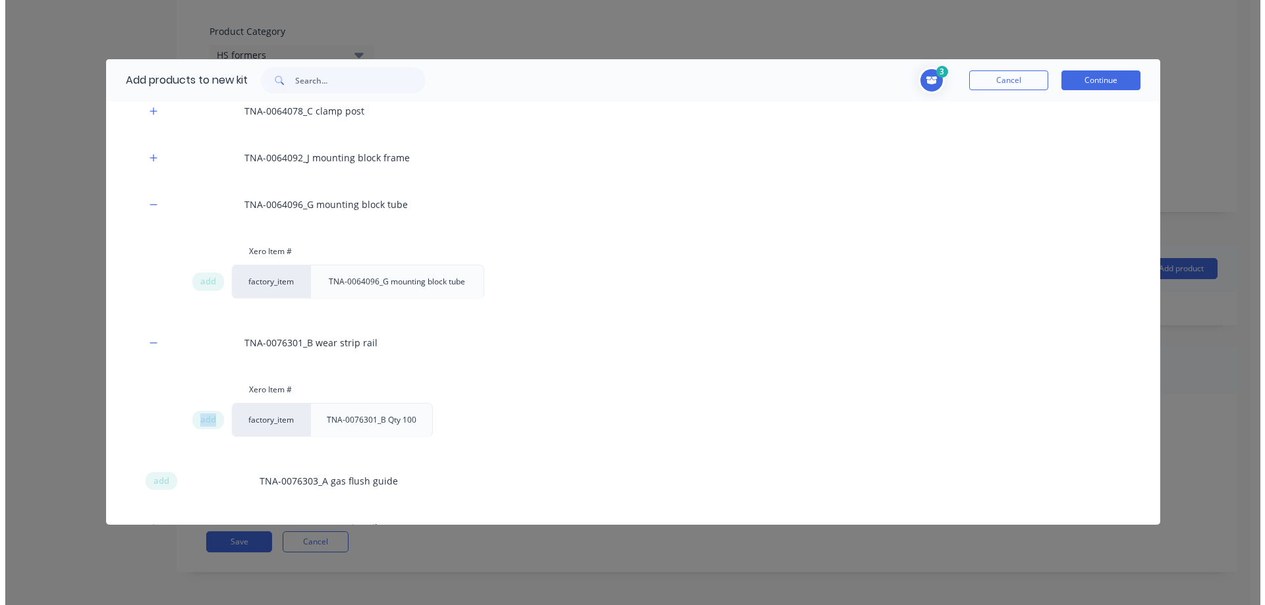
scroll to position [285, 0]
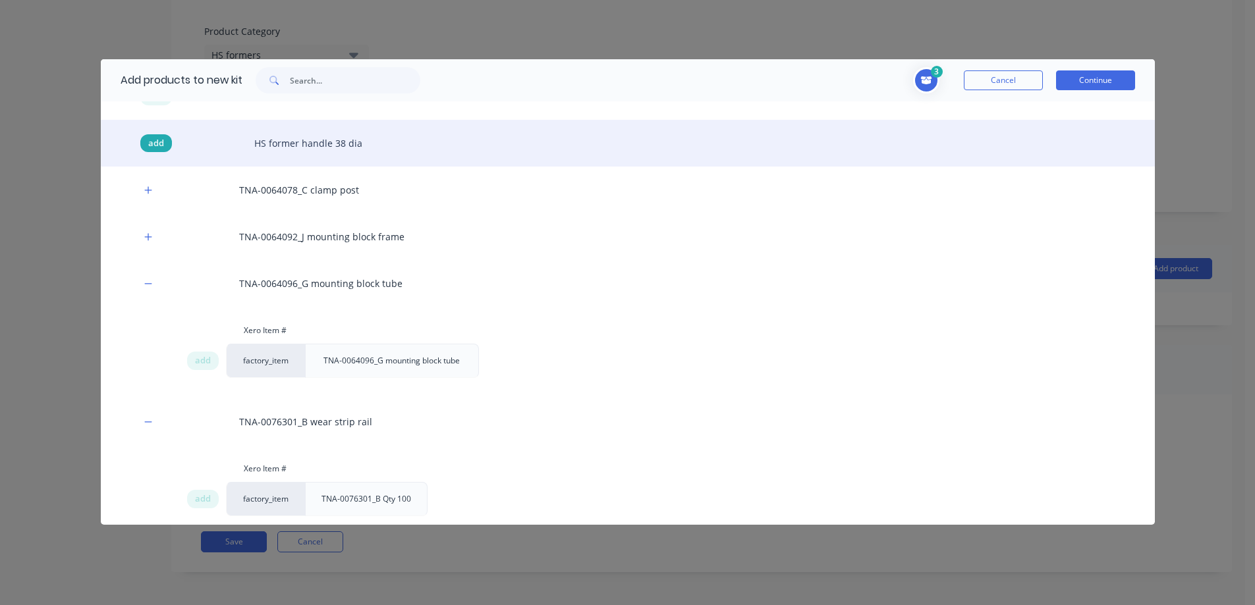
click at [161, 140] on span "add" at bounding box center [156, 143] width 16 height 13
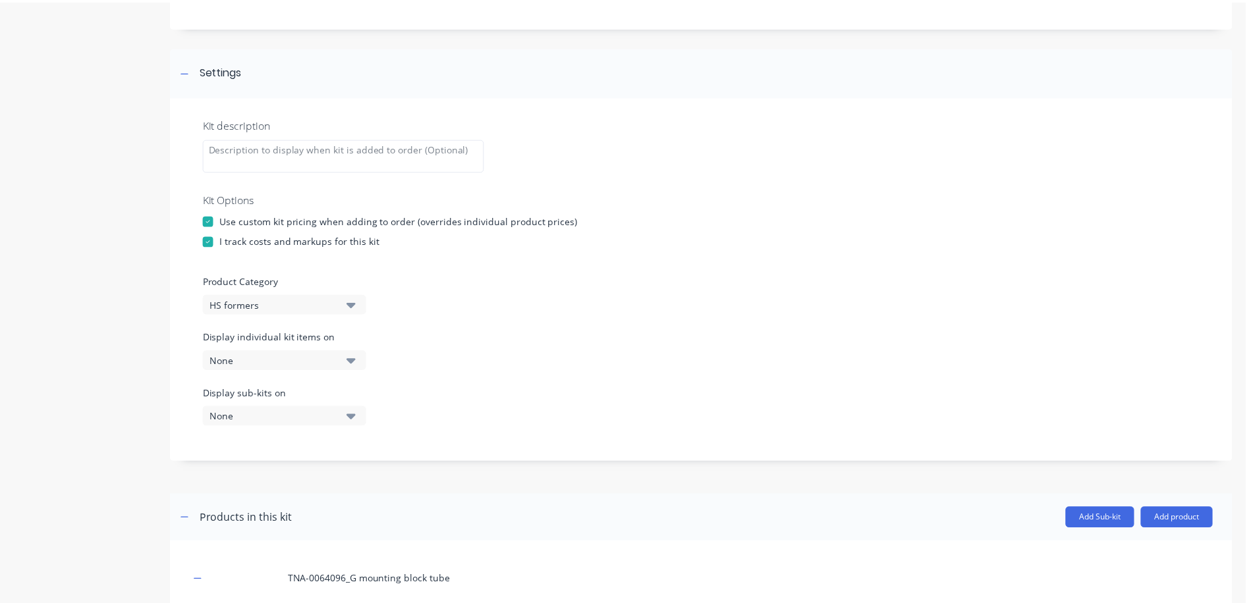
scroll to position [134, 0]
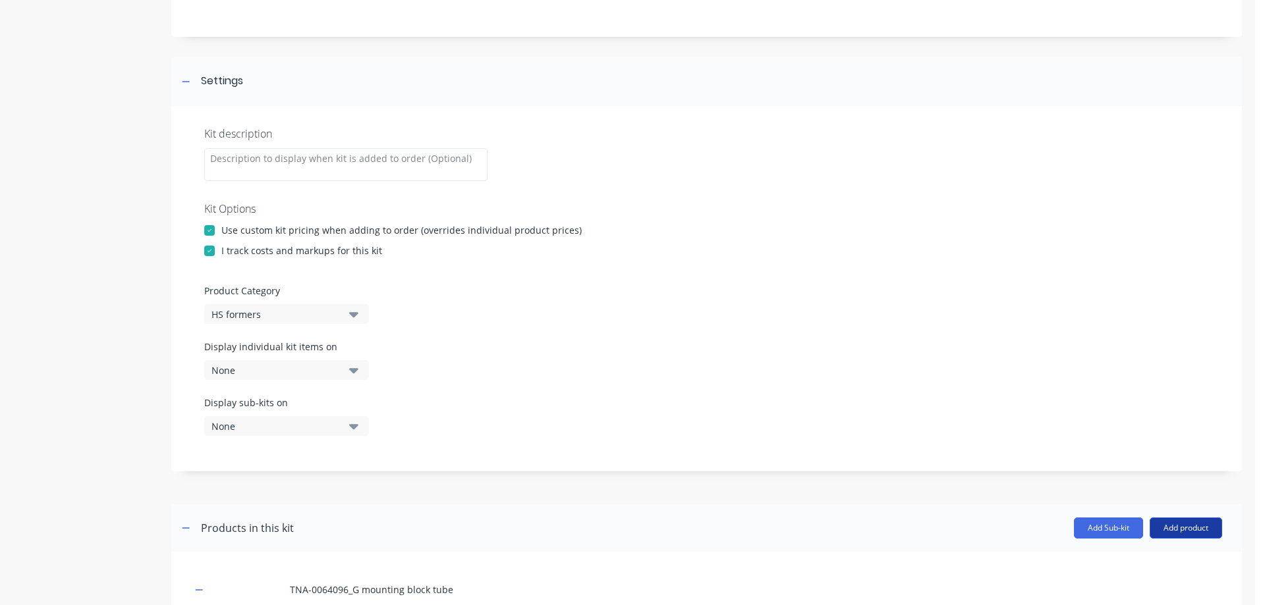
click at [1171, 530] on button "Add product" at bounding box center [1185, 528] width 72 height 21
click at [1134, 560] on div "Product catalogue" at bounding box center [1159, 562] width 101 height 19
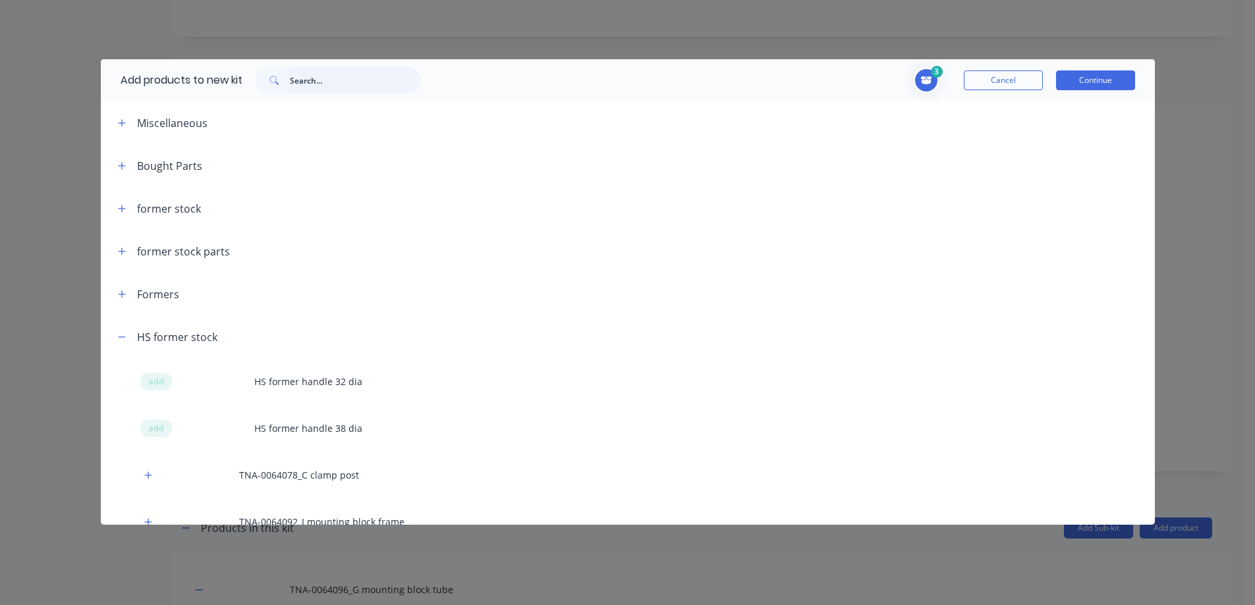
click at [309, 71] on input "text" at bounding box center [355, 80] width 130 height 26
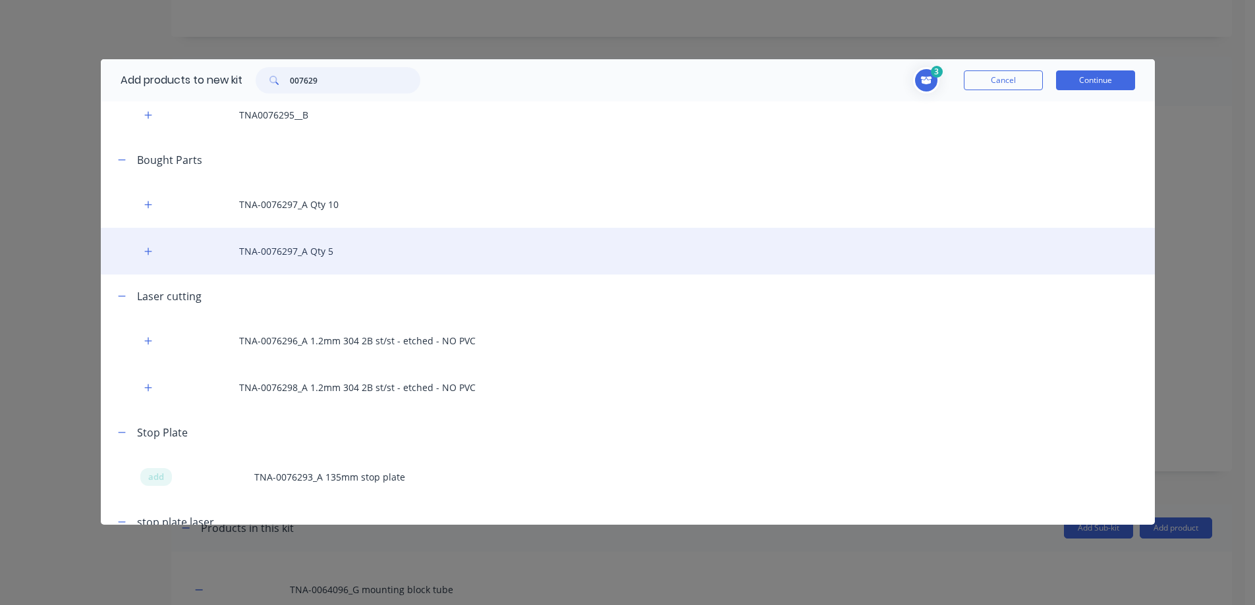
scroll to position [198, 0]
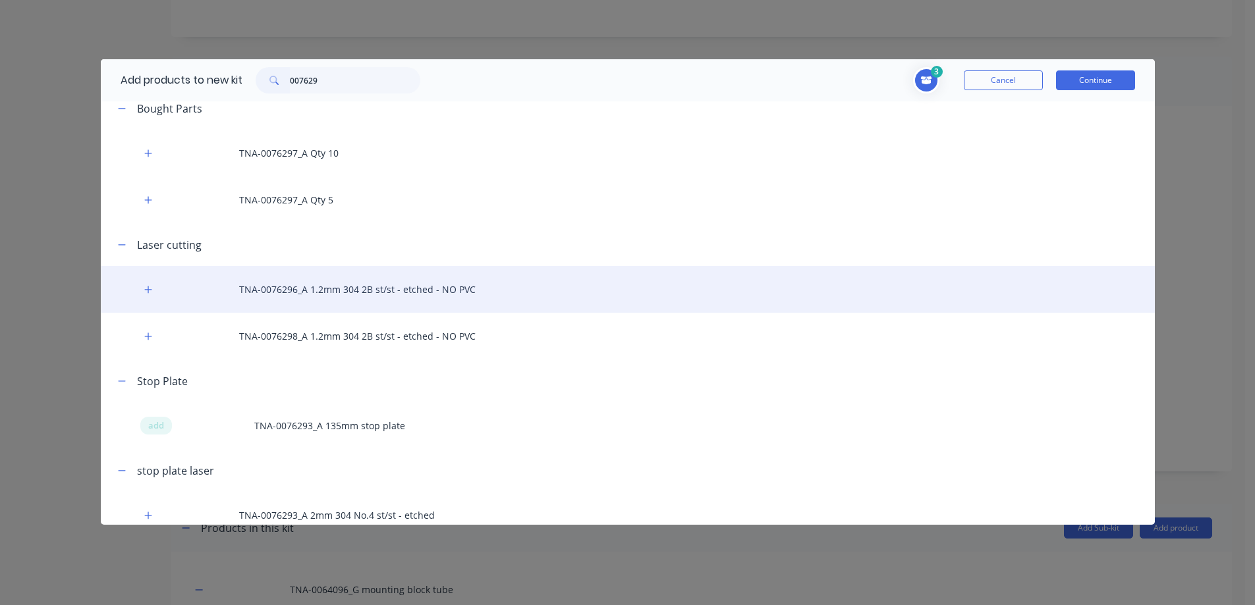
click at [300, 289] on div "TNA-0076296_A 1.2mm 304 2B st/st - etched - NO PVC" at bounding box center [628, 289] width 1054 height 47
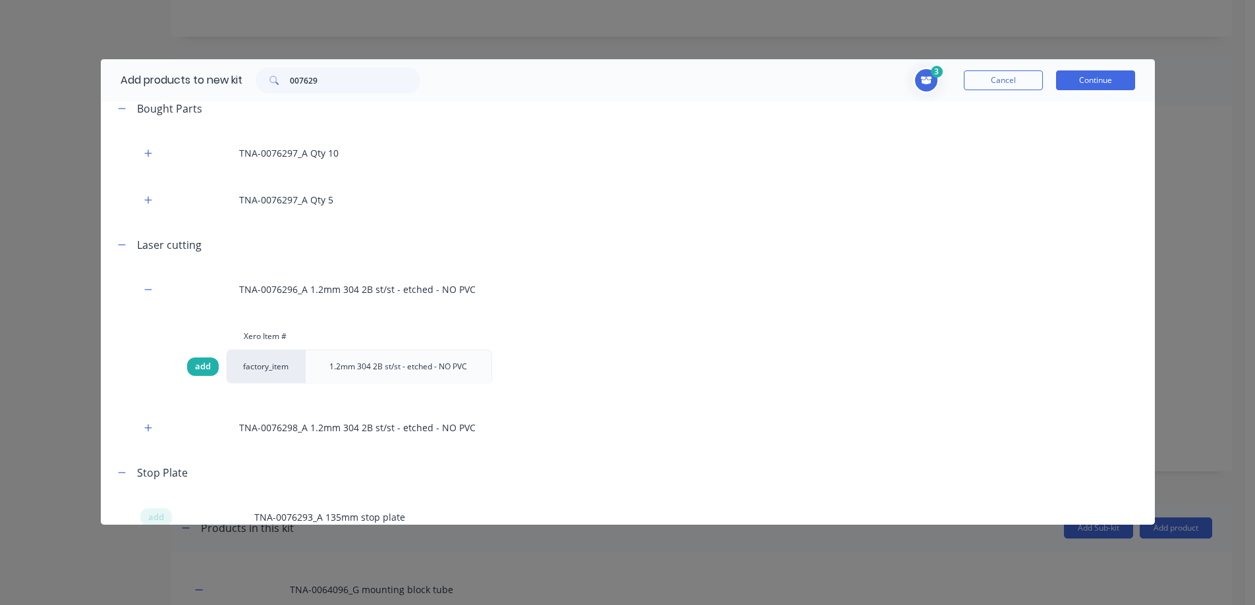
click at [201, 366] on span "add" at bounding box center [203, 366] width 16 height 13
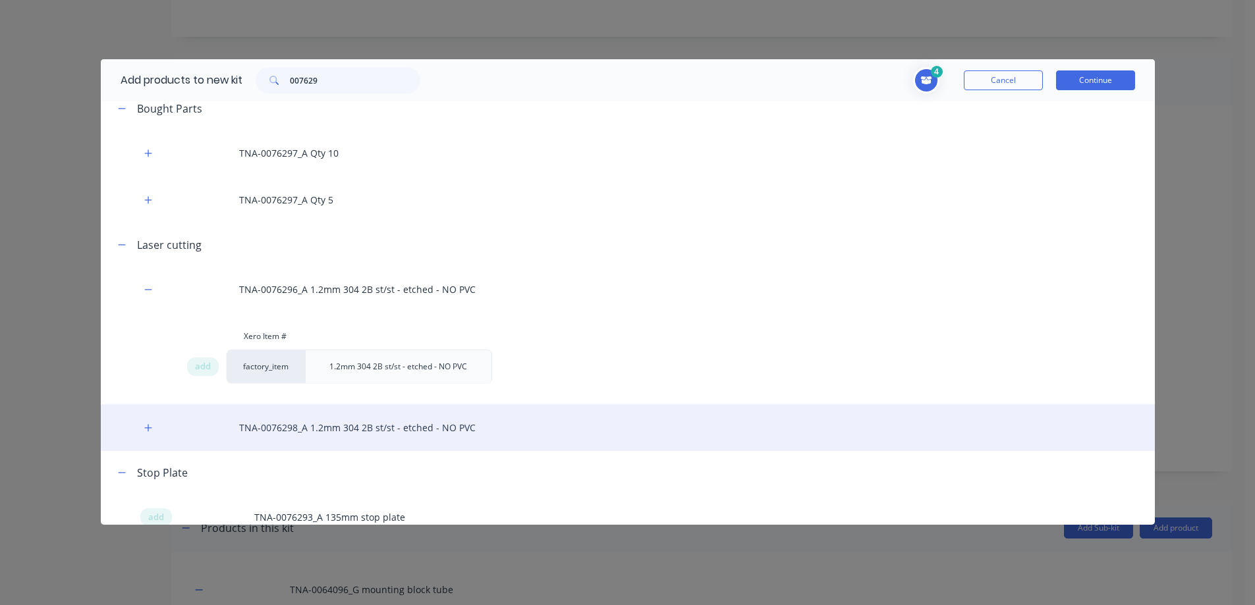
click at [276, 428] on div "TNA-0076298_A 1.2mm 304 2B st/st - etched - NO PVC" at bounding box center [628, 427] width 1054 height 47
drag, startPoint x: 201, startPoint y: 502, endPoint x: 334, endPoint y: 420, distance: 156.1
click at [201, 503] on span "add" at bounding box center [203, 505] width 16 height 13
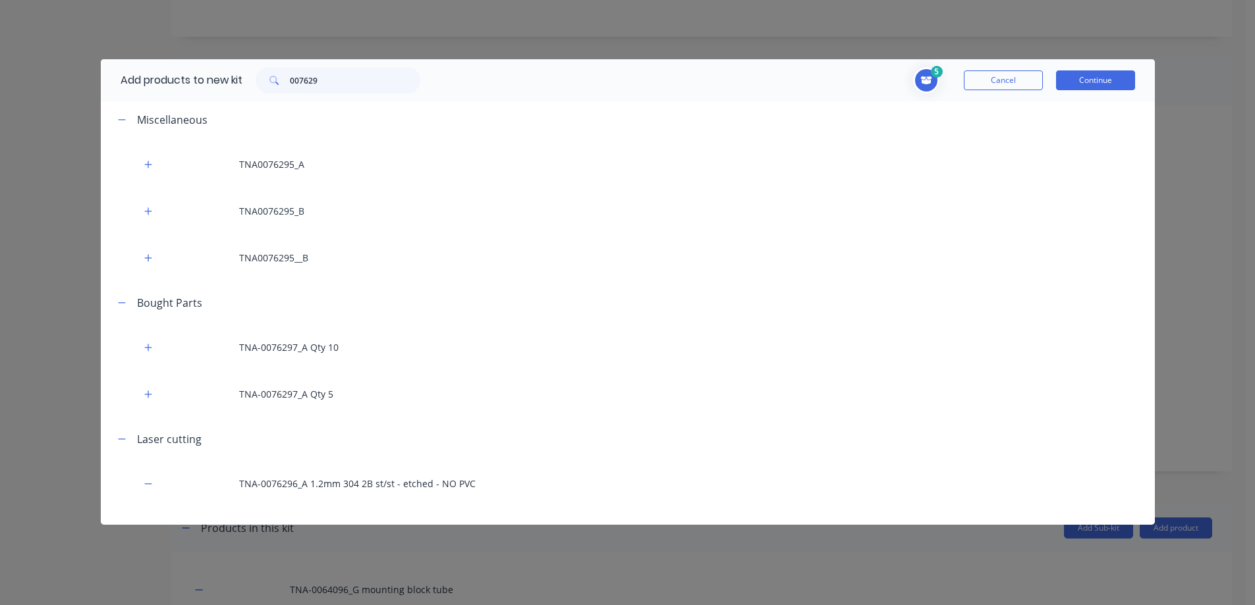
scroll to position [0, 0]
drag, startPoint x: 335, startPoint y: 81, endPoint x: 273, endPoint y: 80, distance: 62.6
click at [268, 79] on div "007629" at bounding box center [338, 80] width 165 height 26
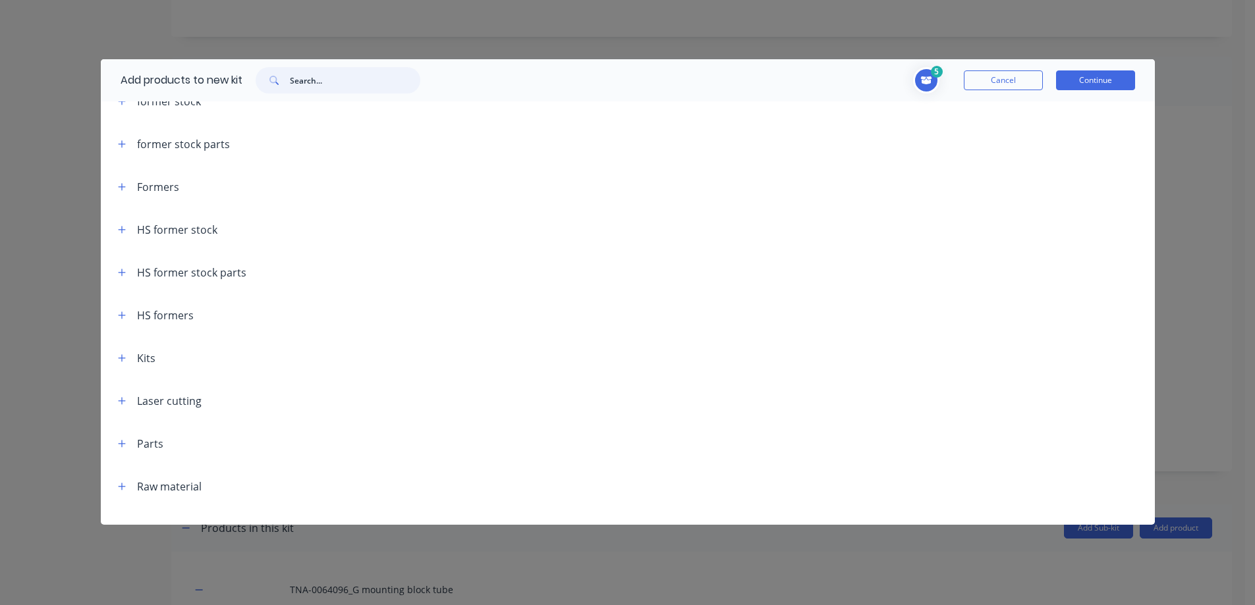
scroll to position [107, 0]
click at [120, 229] on icon "button" at bounding box center [122, 230] width 8 height 9
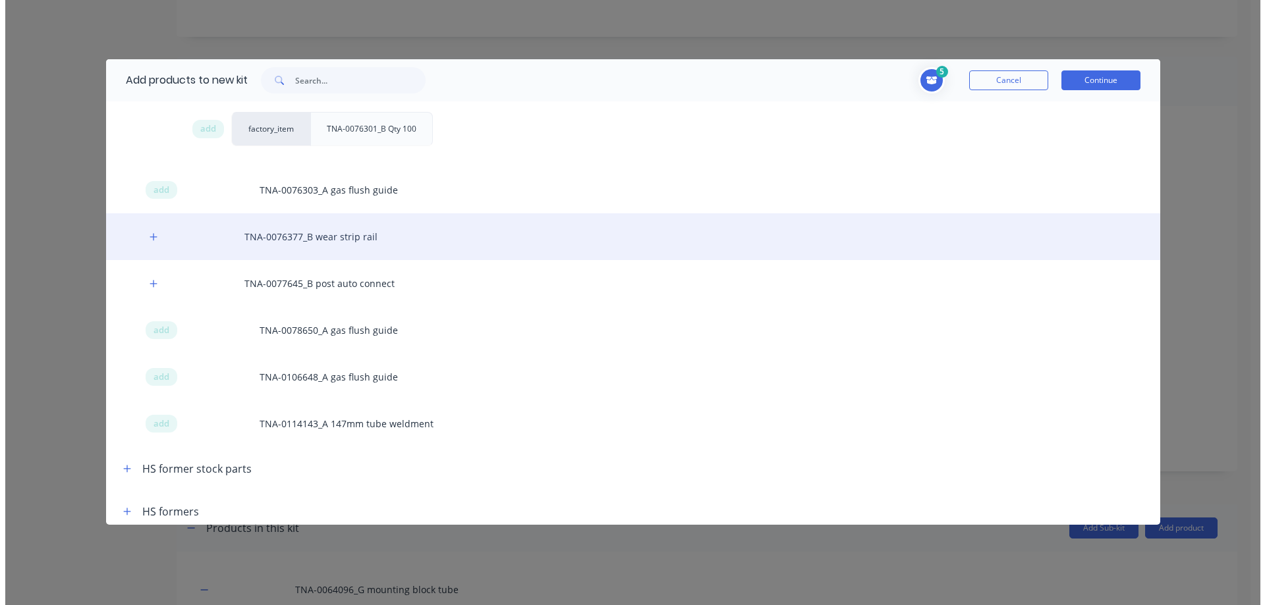
scroll to position [634, 0]
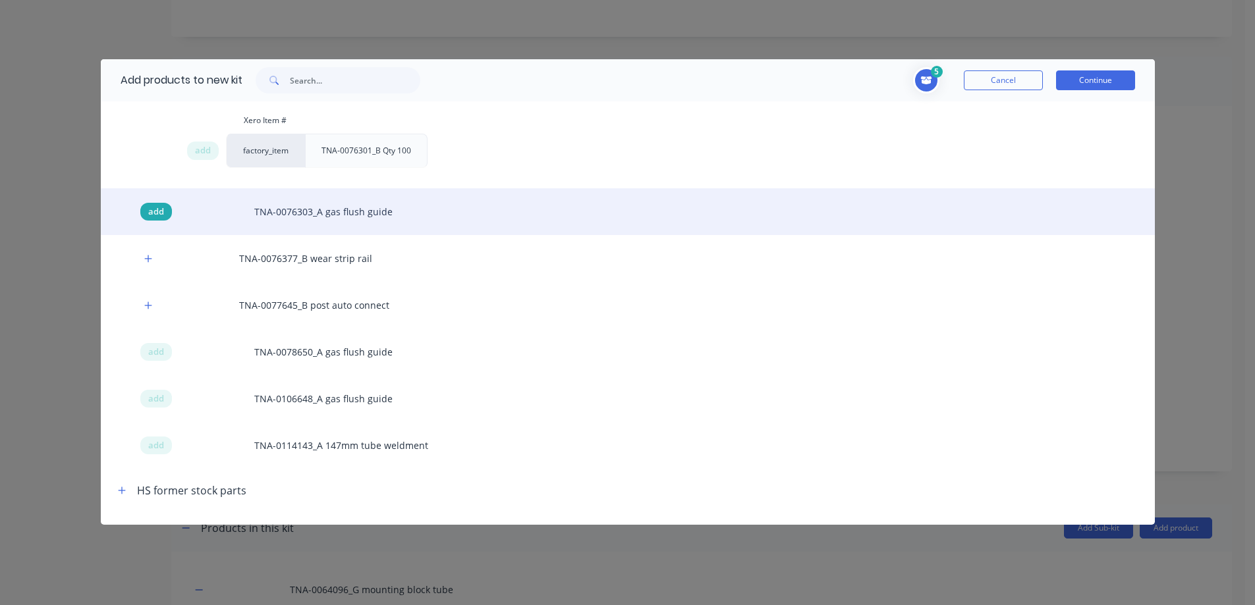
click at [155, 209] on span "add" at bounding box center [156, 212] width 16 height 13
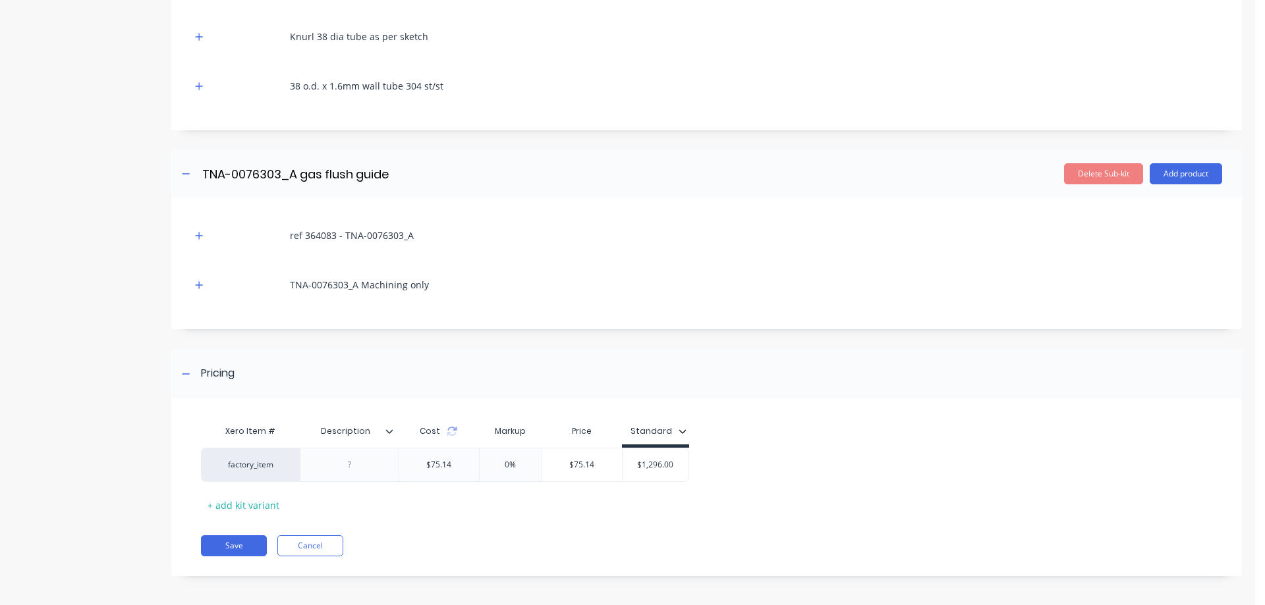
scroll to position [1456, 0]
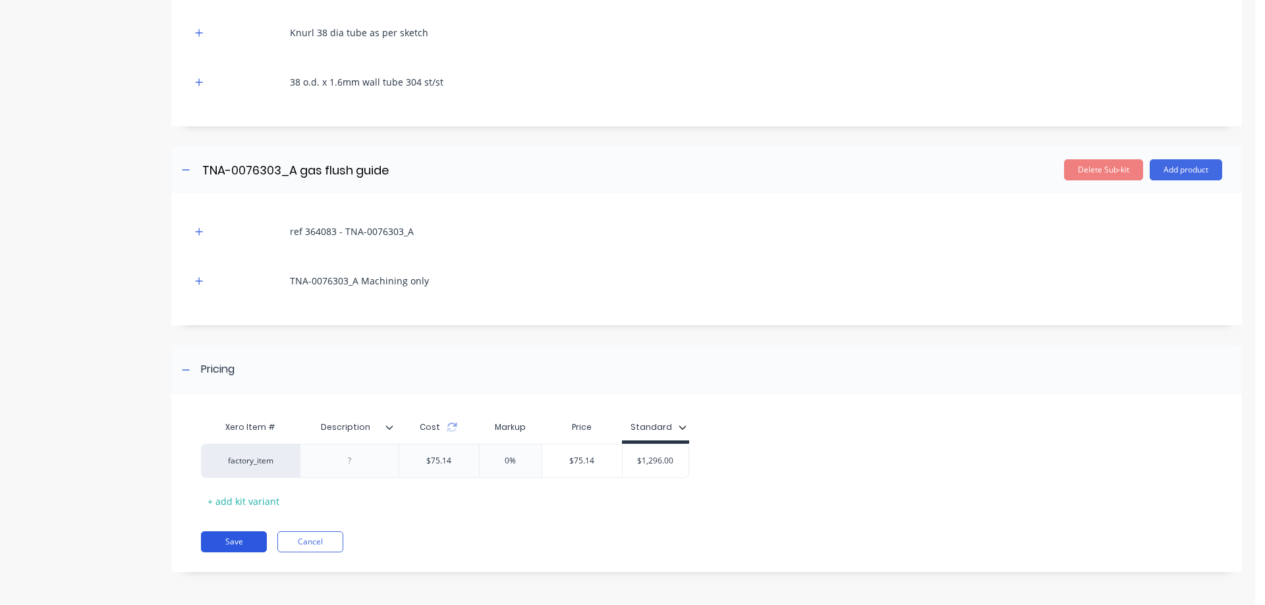
click at [235, 543] on button "Save" at bounding box center [234, 542] width 66 height 21
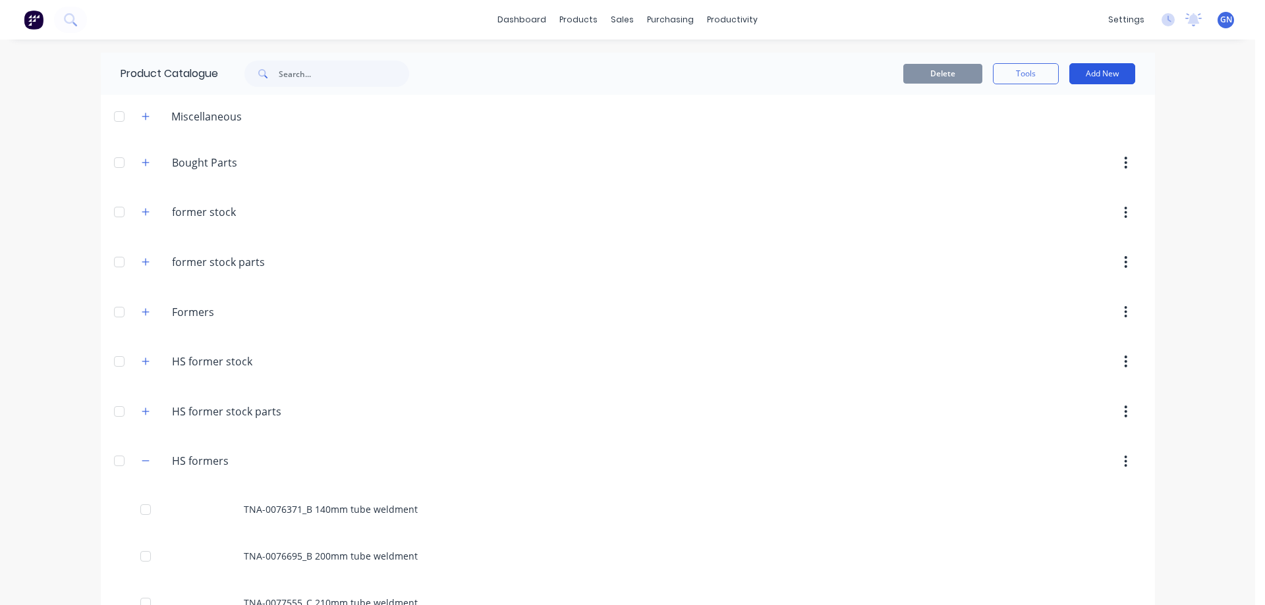
click at [1090, 72] on button "Add New" at bounding box center [1102, 73] width 66 height 21
click at [1031, 159] on div "Product Kit" at bounding box center [1072, 160] width 101 height 19
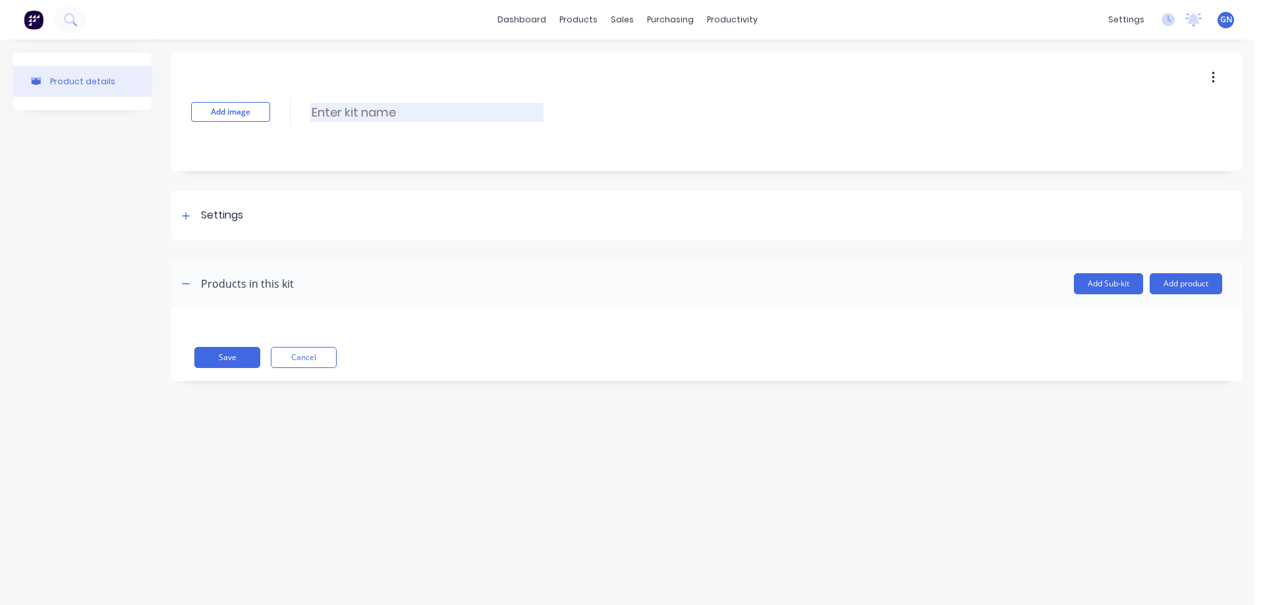
click at [349, 116] on input at bounding box center [426, 112] width 233 height 19
paste input "TNA0097340 216mm tube weldment"
click at [332, 113] on input "TNA0097340 216mm tube weldment" at bounding box center [426, 112] width 233 height 19
click at [387, 111] on input "TNA-0097340 216mm tube weldment" at bounding box center [426, 112] width 233 height 19
click at [186, 215] on icon at bounding box center [185, 215] width 7 height 7
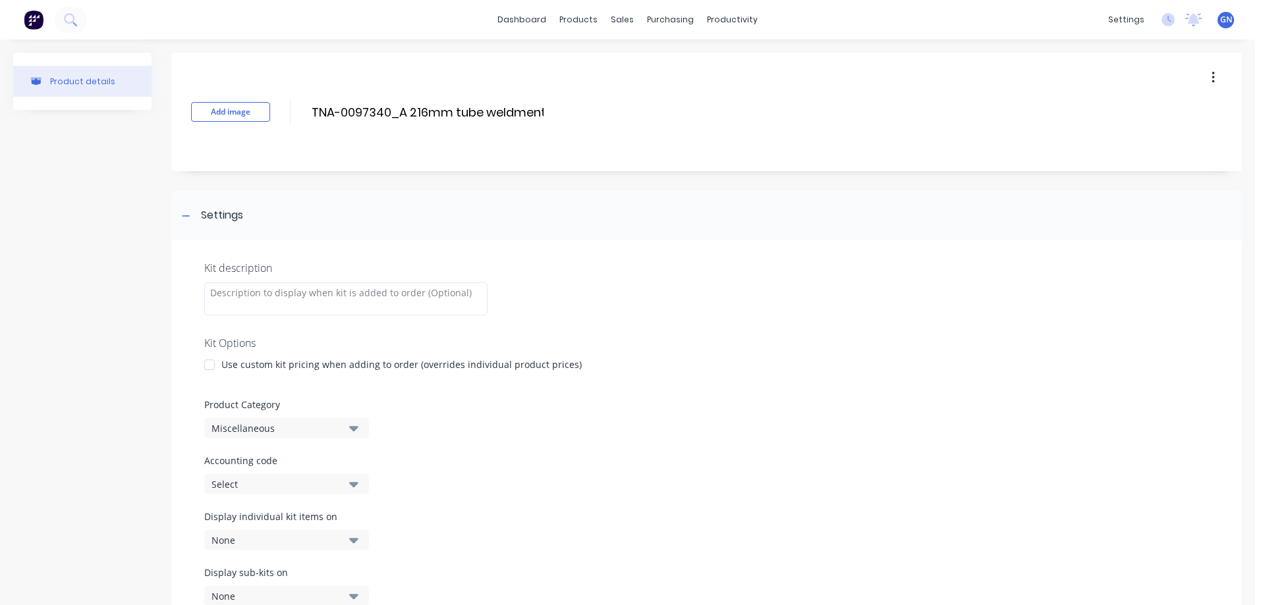
click at [212, 367] on div at bounding box center [209, 365] width 26 height 26
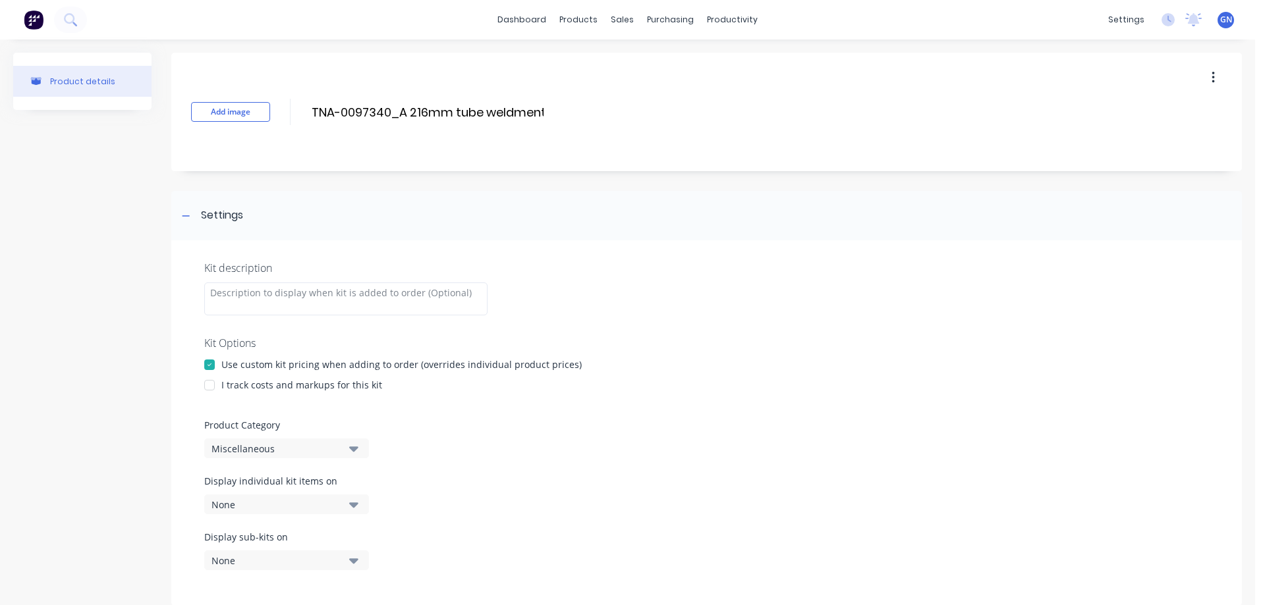
click at [212, 387] on div at bounding box center [209, 385] width 26 height 26
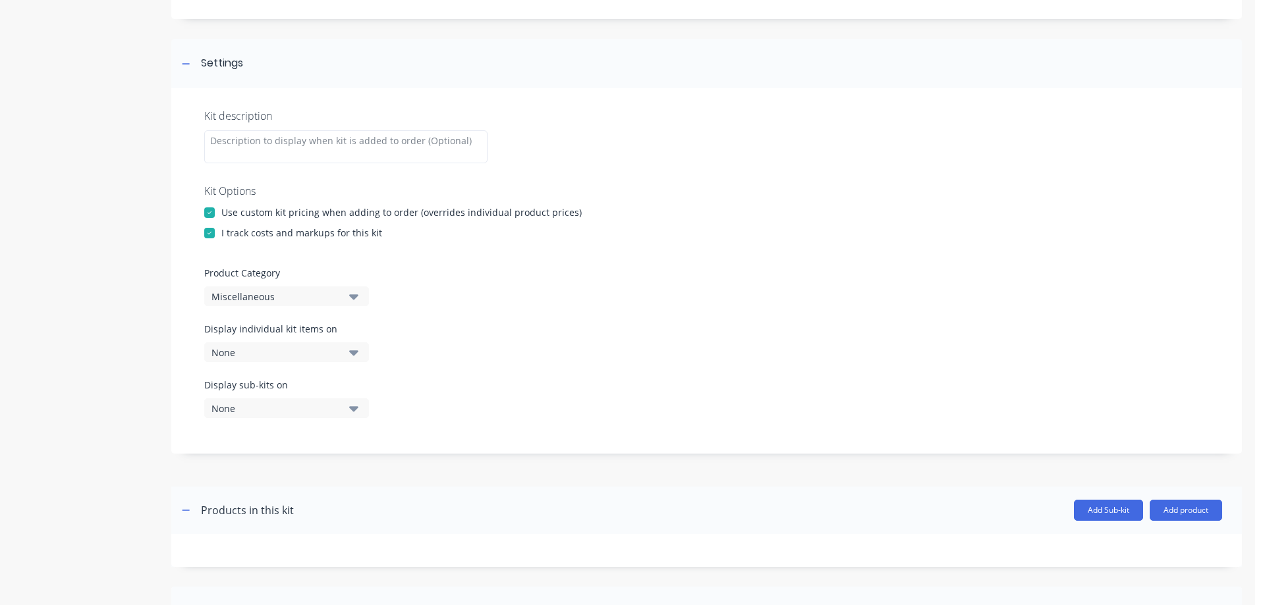
scroll to position [242, 0]
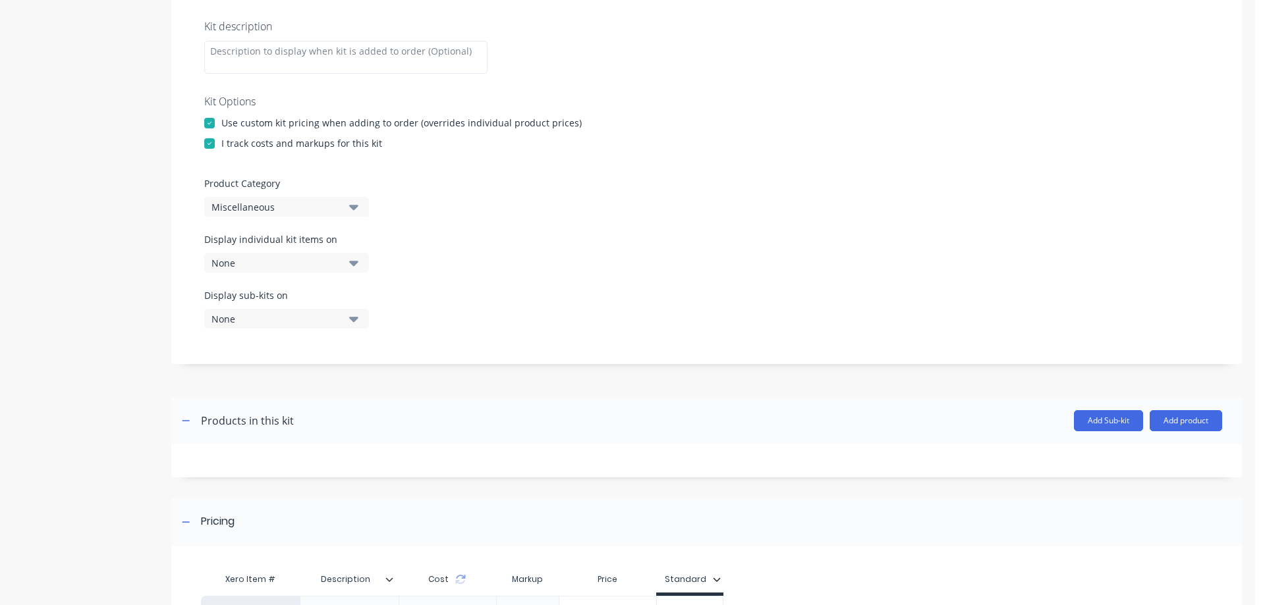
click at [279, 204] on div "Miscellaneous" at bounding box center [275, 207] width 128 height 14
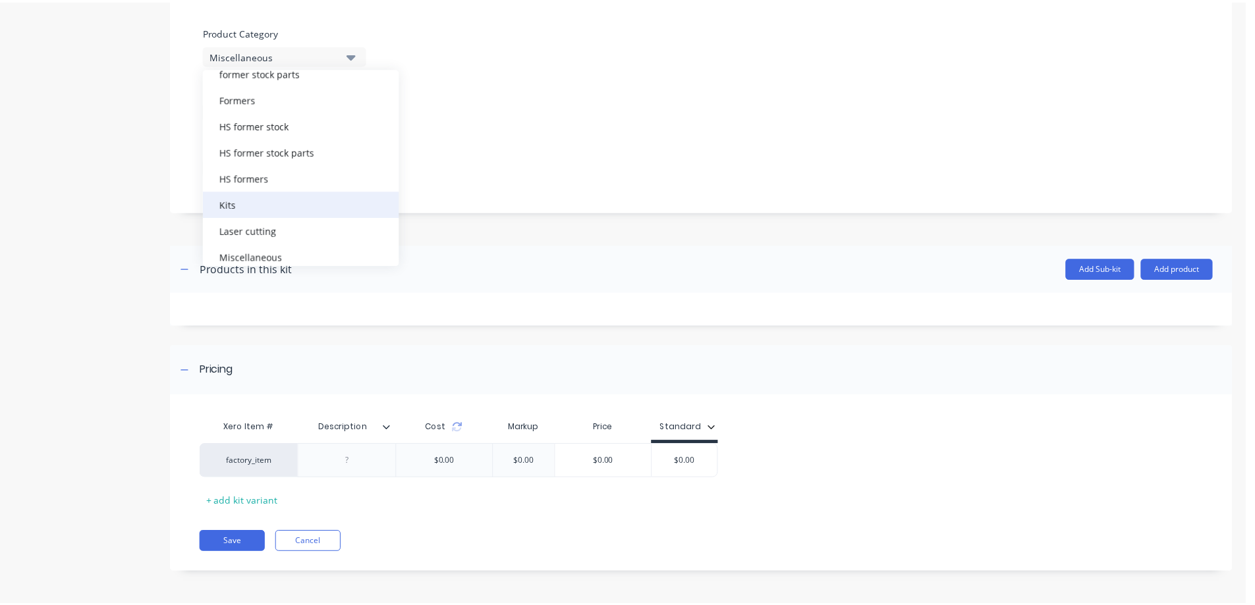
scroll to position [110, 0]
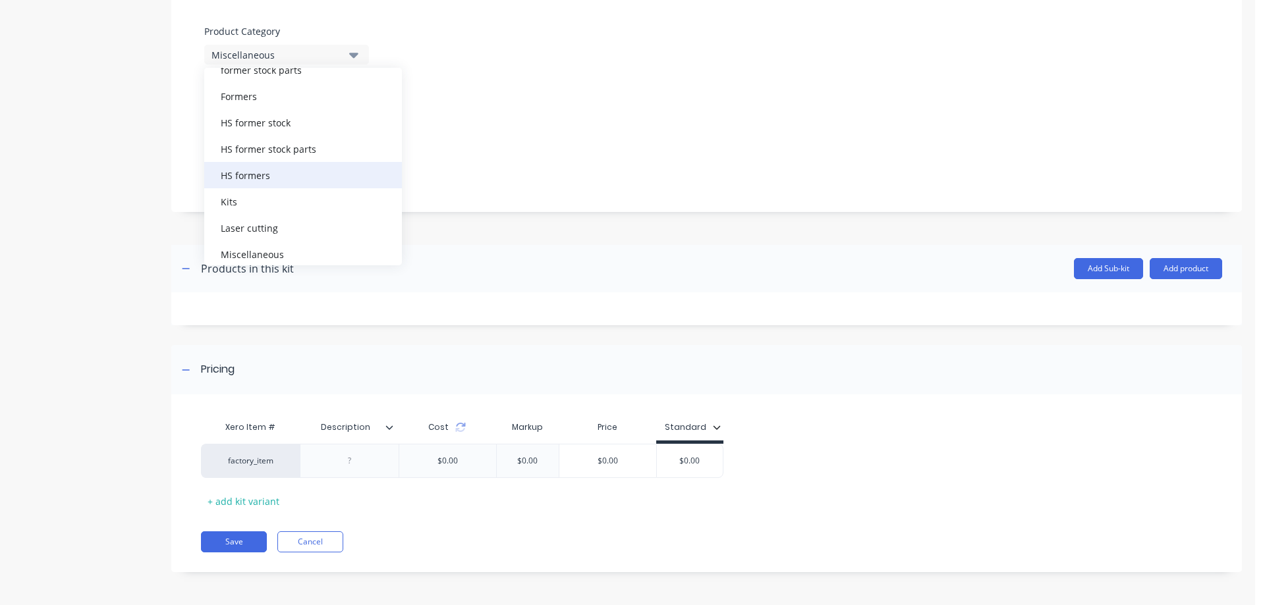
click at [257, 178] on div "HS formers" at bounding box center [303, 175] width 198 height 26
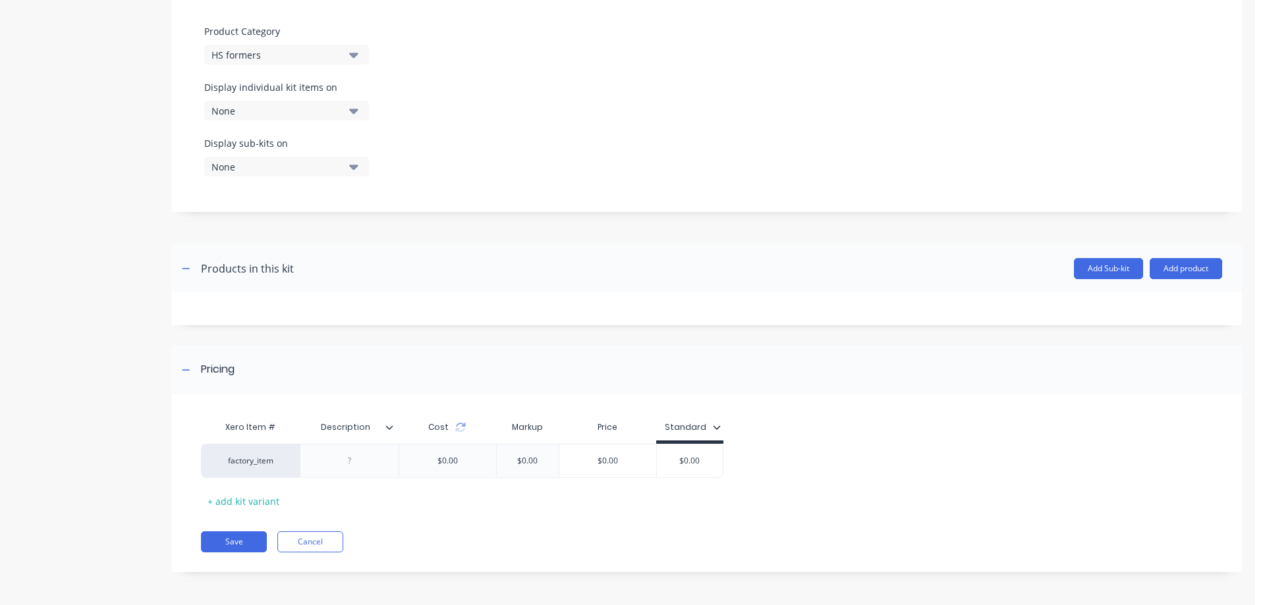
click at [391, 426] on icon at bounding box center [389, 428] width 8 height 8
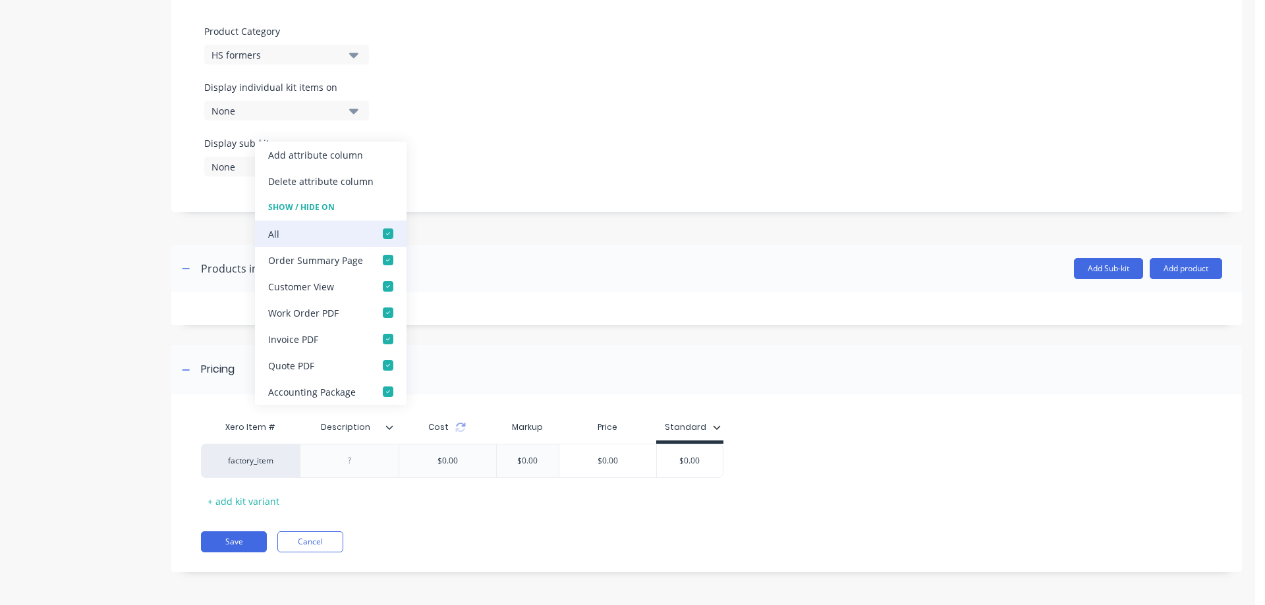
click at [386, 234] on div at bounding box center [388, 234] width 26 height 26
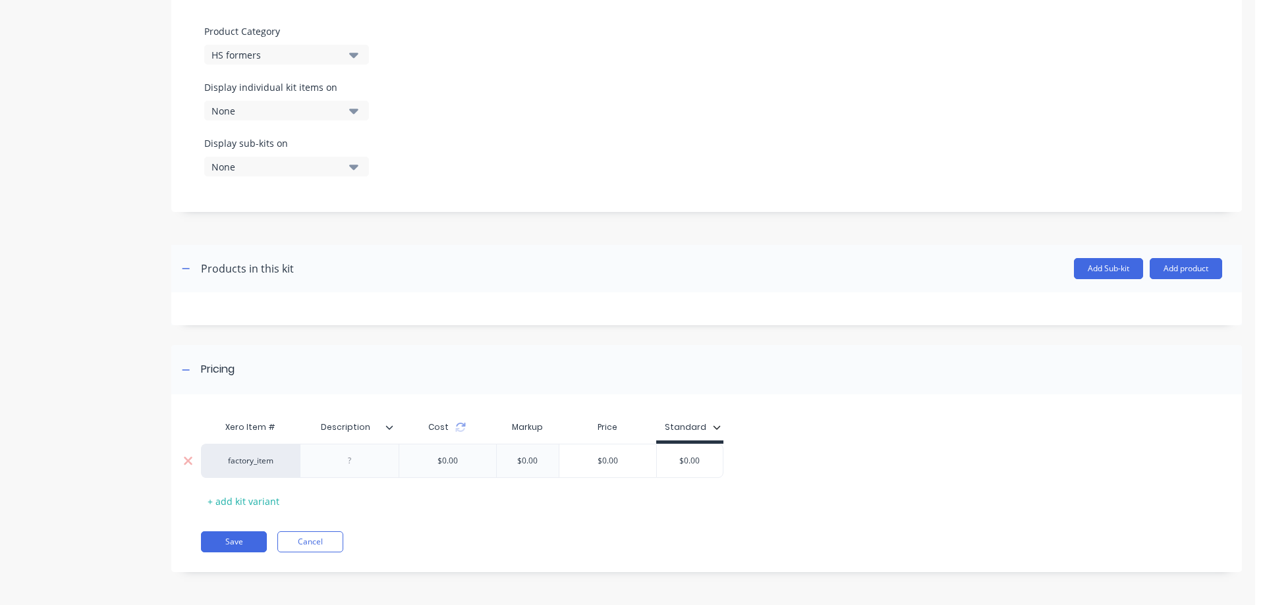
drag, startPoint x: 712, startPoint y: 463, endPoint x: 659, endPoint y: 462, distance: 52.7
click at [659, 462] on input "$0.00" at bounding box center [690, 461] width 66 height 12
click at [1163, 271] on button "Add product" at bounding box center [1185, 268] width 72 height 21
click at [1138, 301] on div "Product catalogue" at bounding box center [1159, 302] width 101 height 19
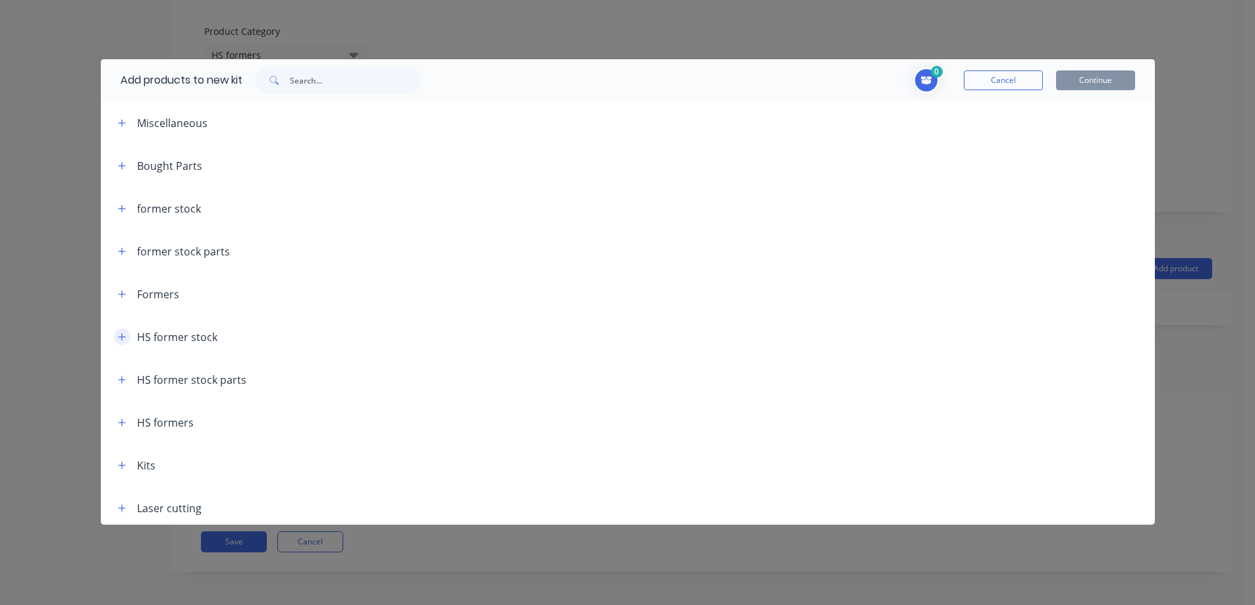
click at [128, 335] on button "button" at bounding box center [122, 337] width 16 height 16
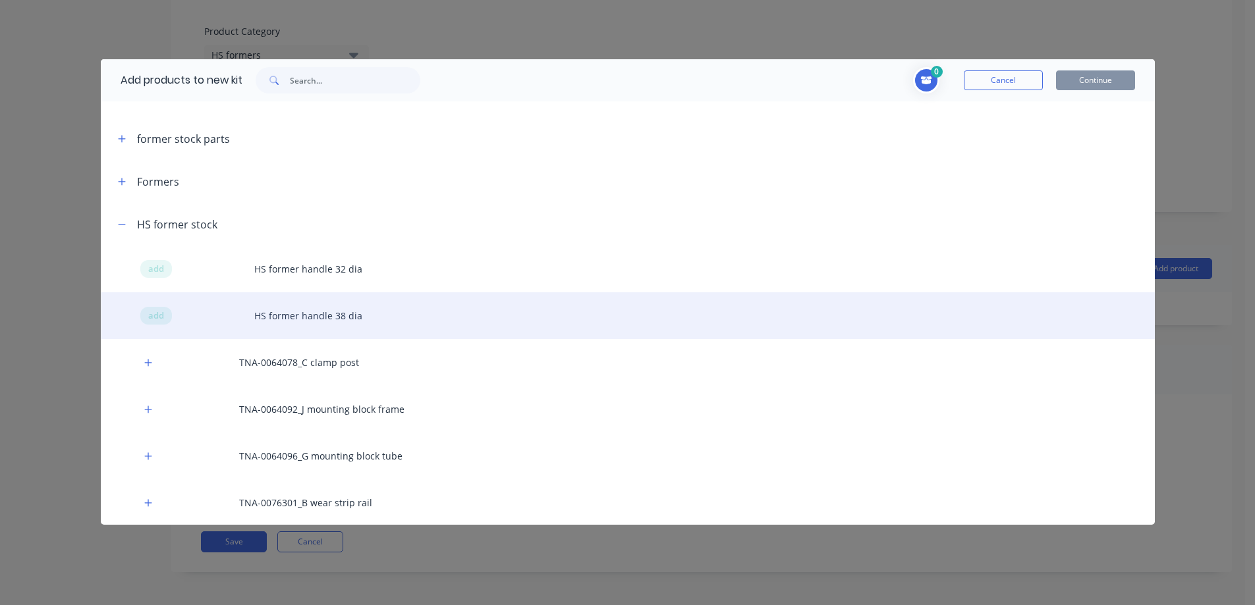
scroll to position [153, 0]
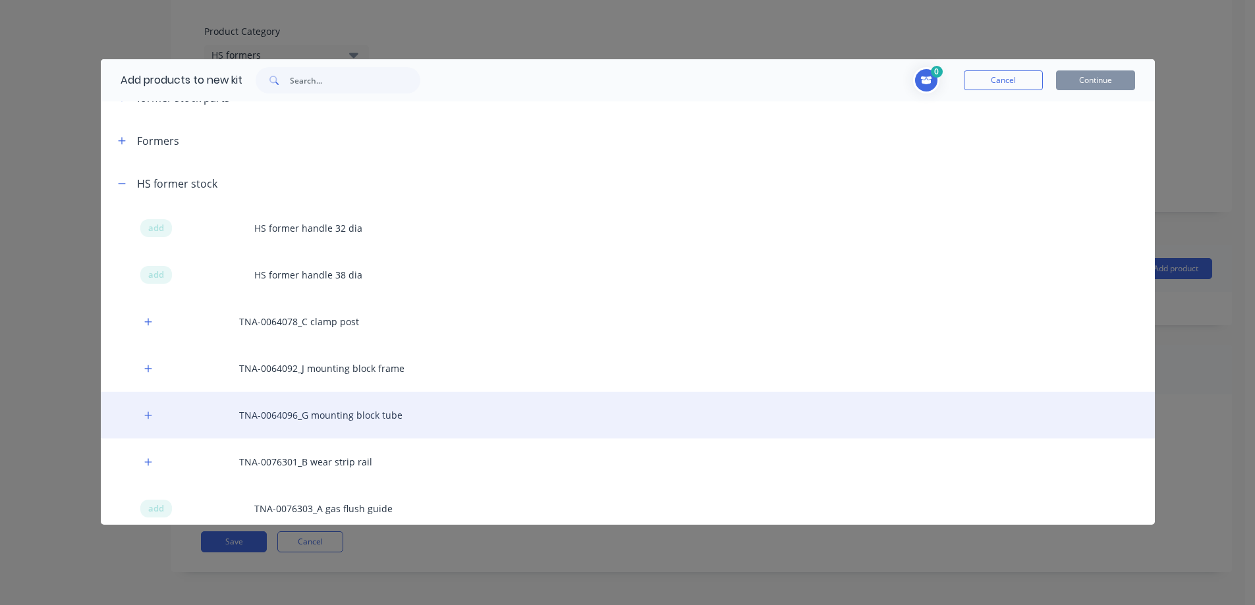
click at [316, 418] on div "TNA-0064096_G mounting block tube" at bounding box center [628, 415] width 1054 height 47
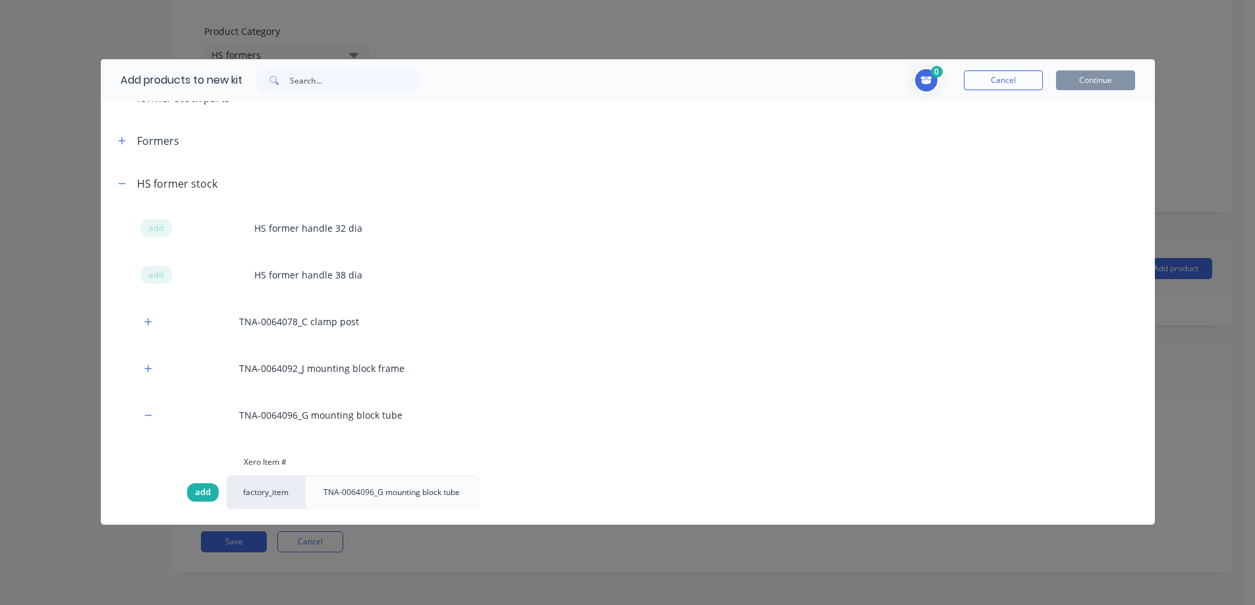
click at [205, 489] on span "add" at bounding box center [203, 492] width 16 height 13
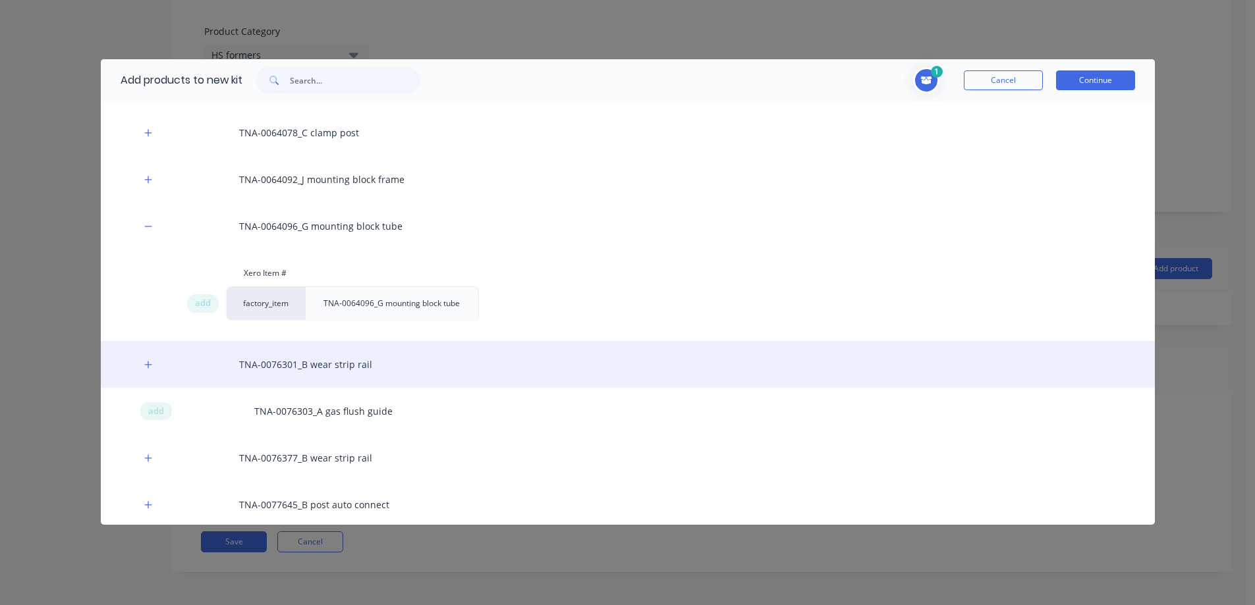
scroll to position [351, 0]
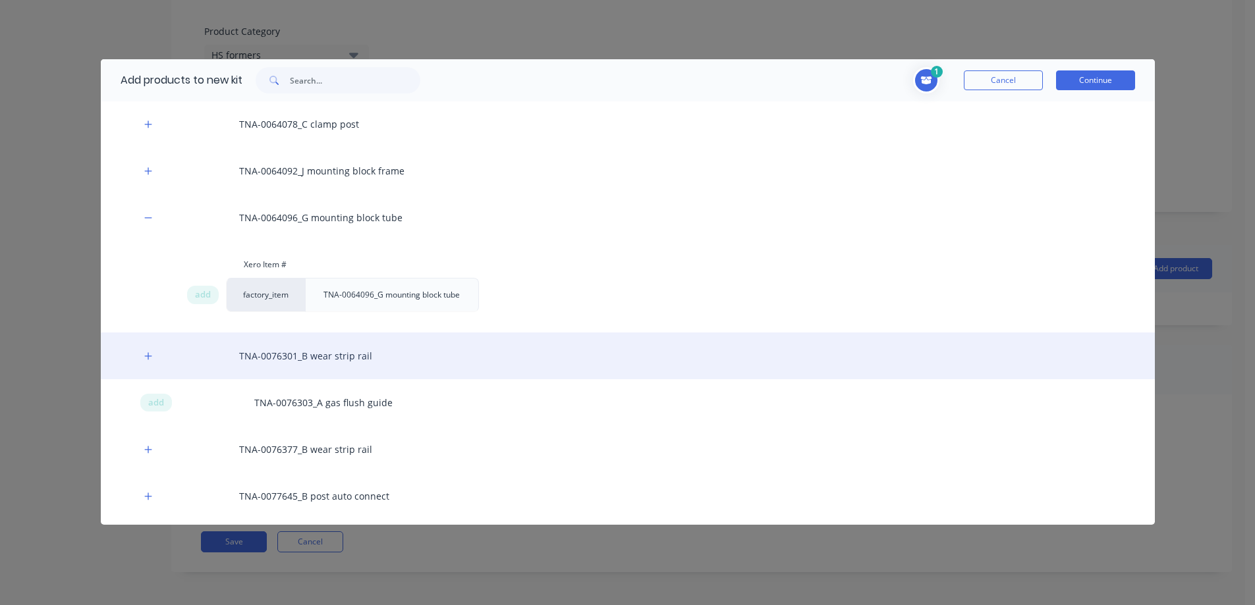
click at [329, 353] on div "TNA-0076301_B wear strip rail" at bounding box center [628, 356] width 1054 height 47
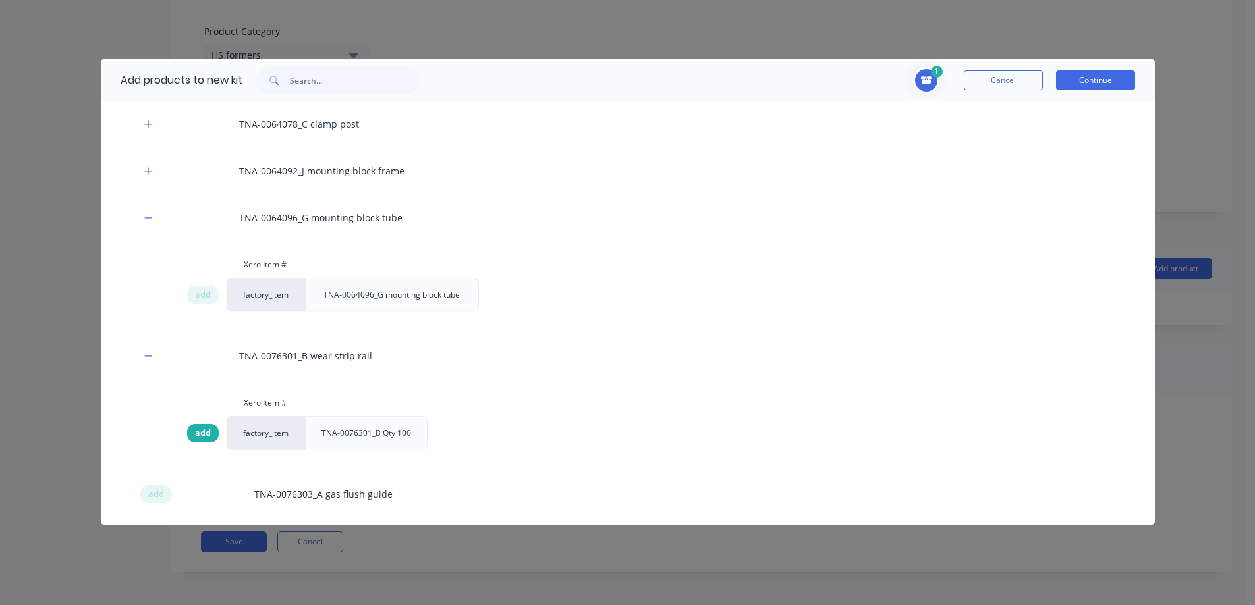
click at [200, 430] on span "add" at bounding box center [203, 433] width 16 height 13
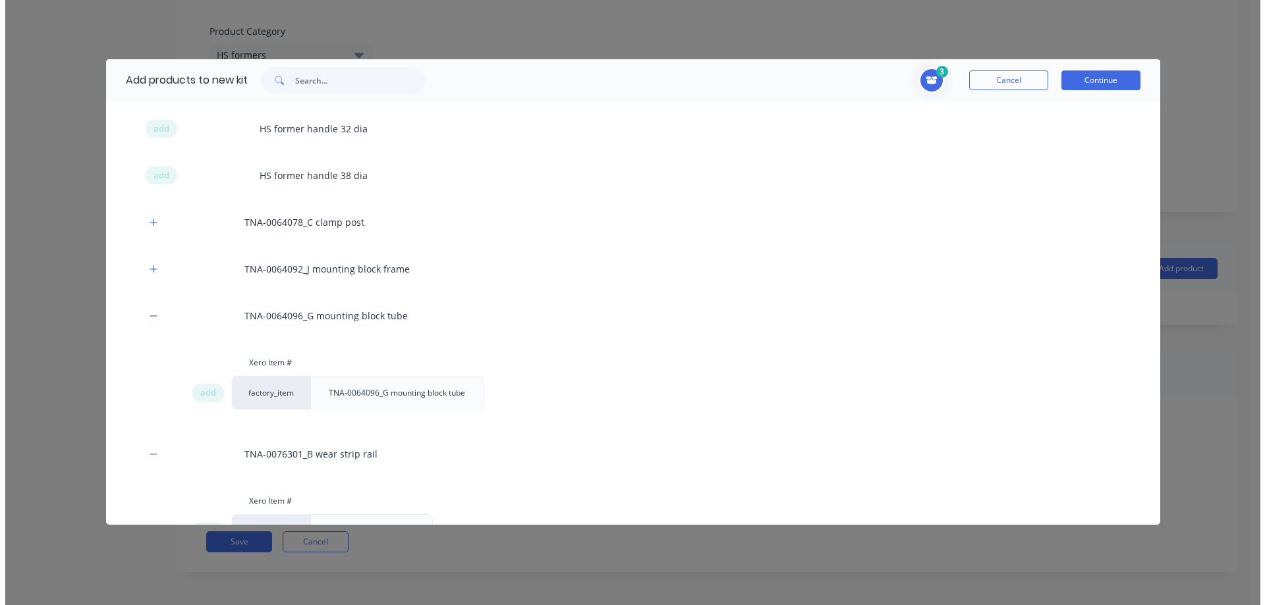
scroll to position [219, 0]
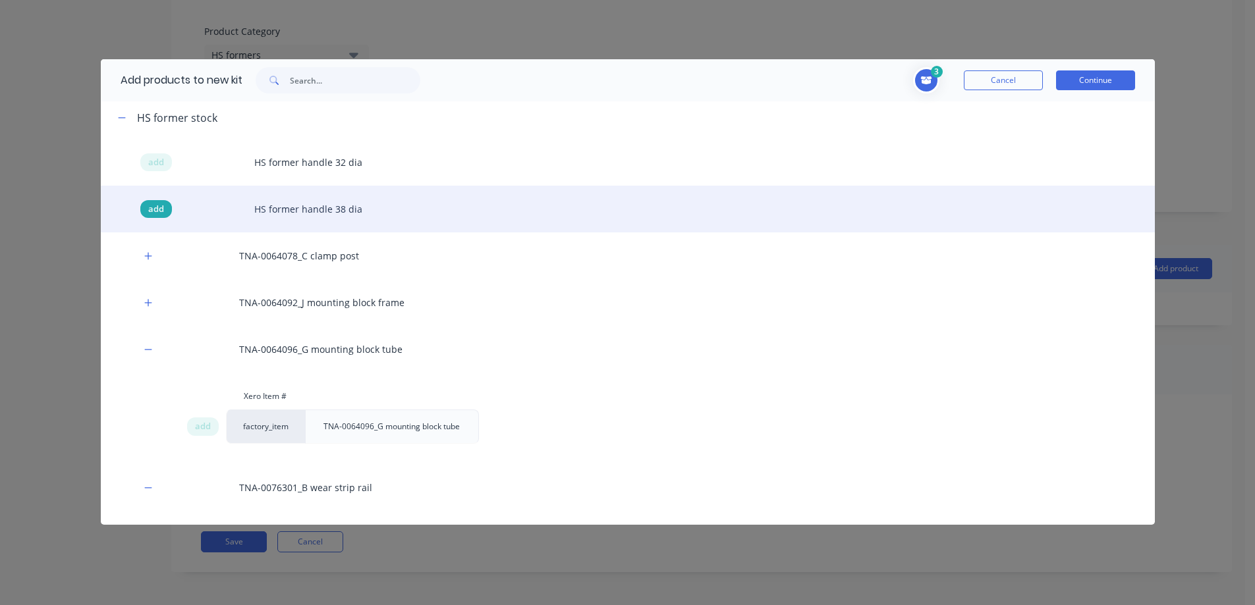
click at [154, 206] on span "add" at bounding box center [156, 209] width 16 height 13
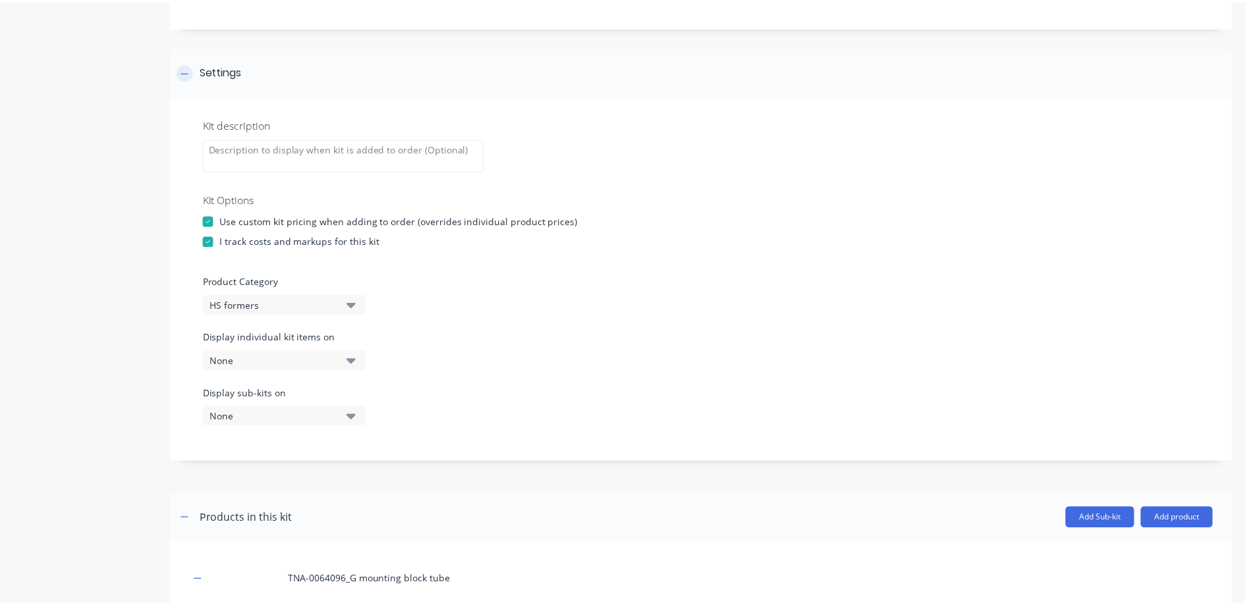
scroll to position [134, 0]
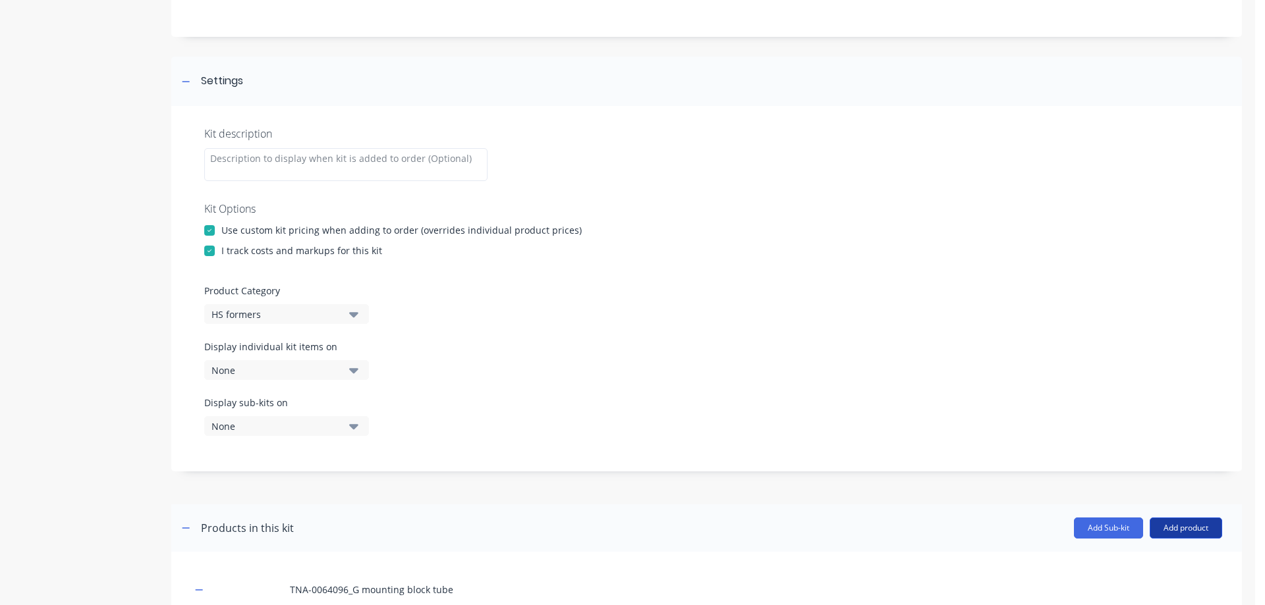
click at [1173, 530] on button "Add product" at bounding box center [1185, 528] width 72 height 21
click at [1159, 567] on div "Product catalogue" at bounding box center [1159, 562] width 101 height 19
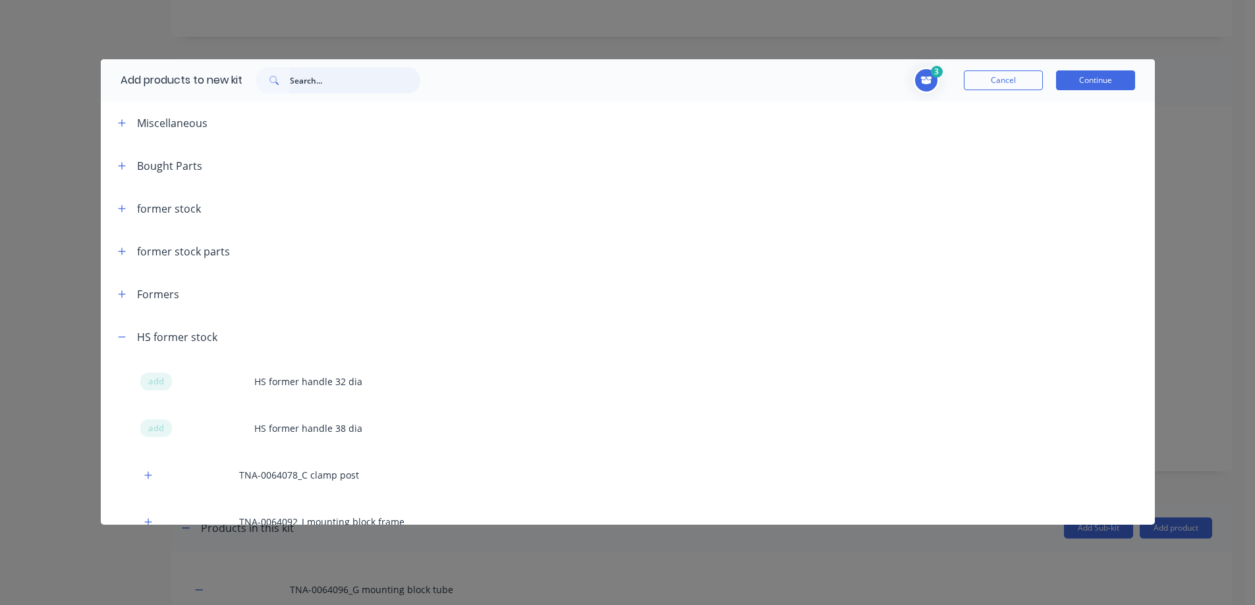
click at [315, 82] on input "text" at bounding box center [355, 80] width 130 height 26
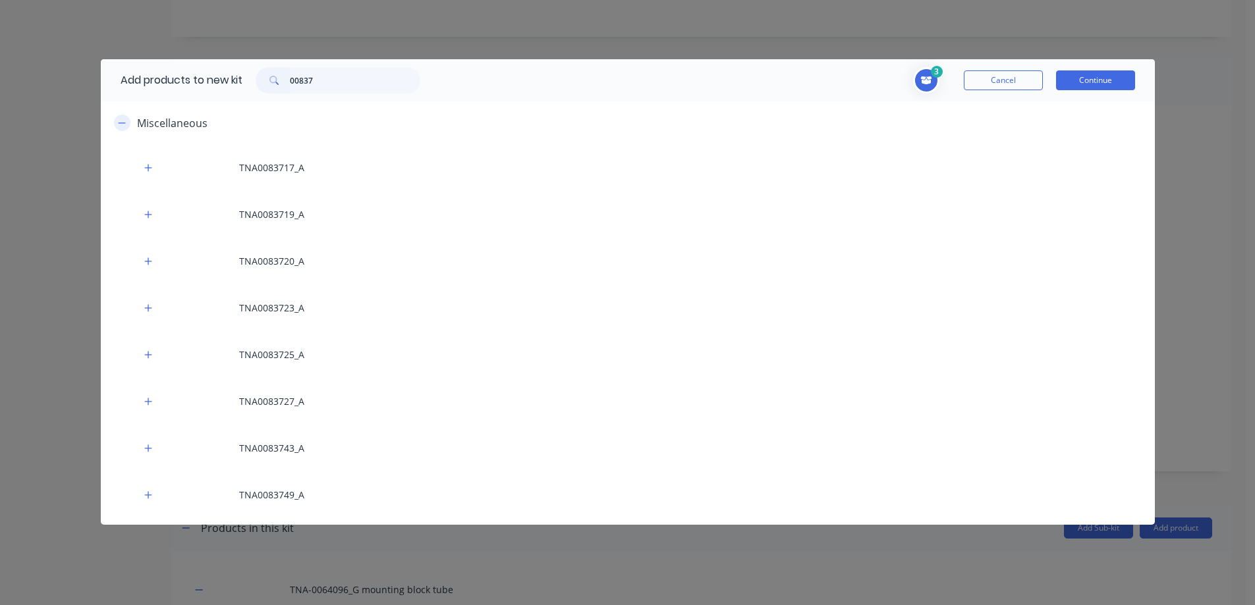
click at [120, 125] on icon "button" at bounding box center [122, 123] width 8 height 9
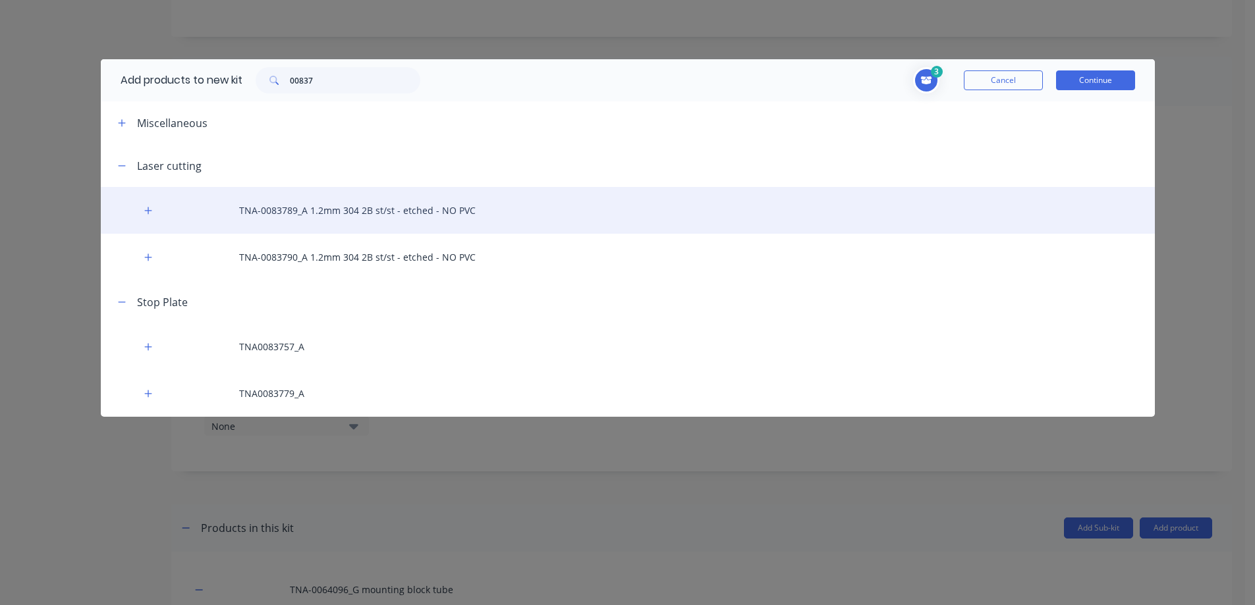
click at [356, 209] on div "TNA-0083789_A 1.2mm 304 2B st/st - etched - NO PVC" at bounding box center [628, 210] width 1054 height 47
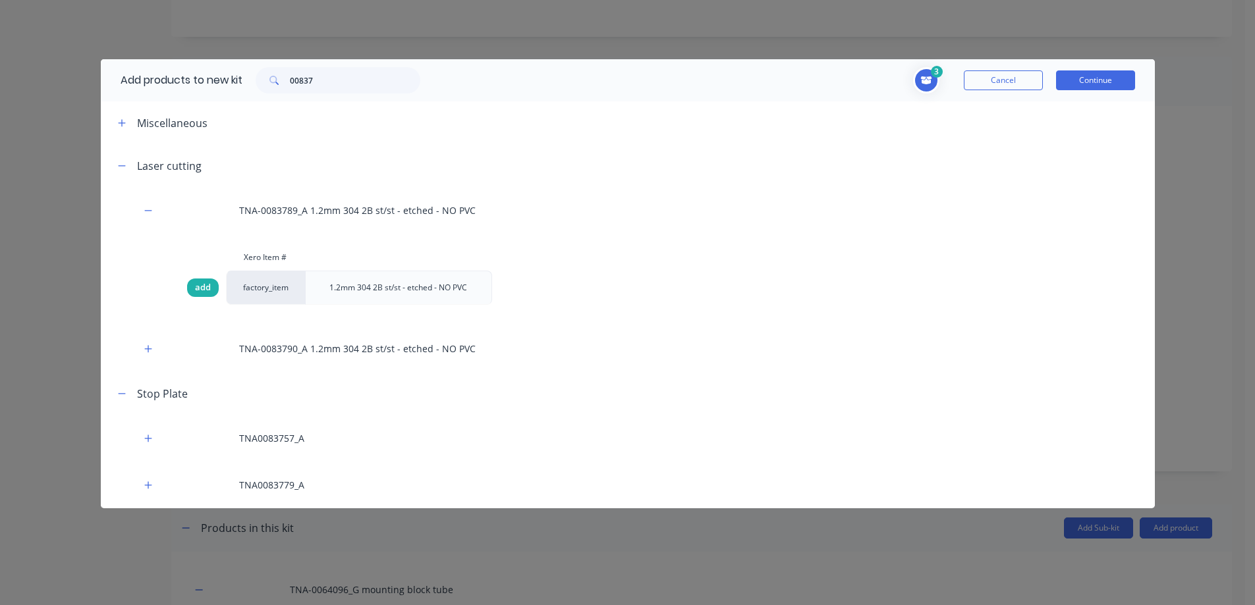
click at [202, 279] on div "add" at bounding box center [203, 288] width 32 height 18
click at [923, 82] on icon "Toggle cart dropdown" at bounding box center [925, 80] width 11 height 8
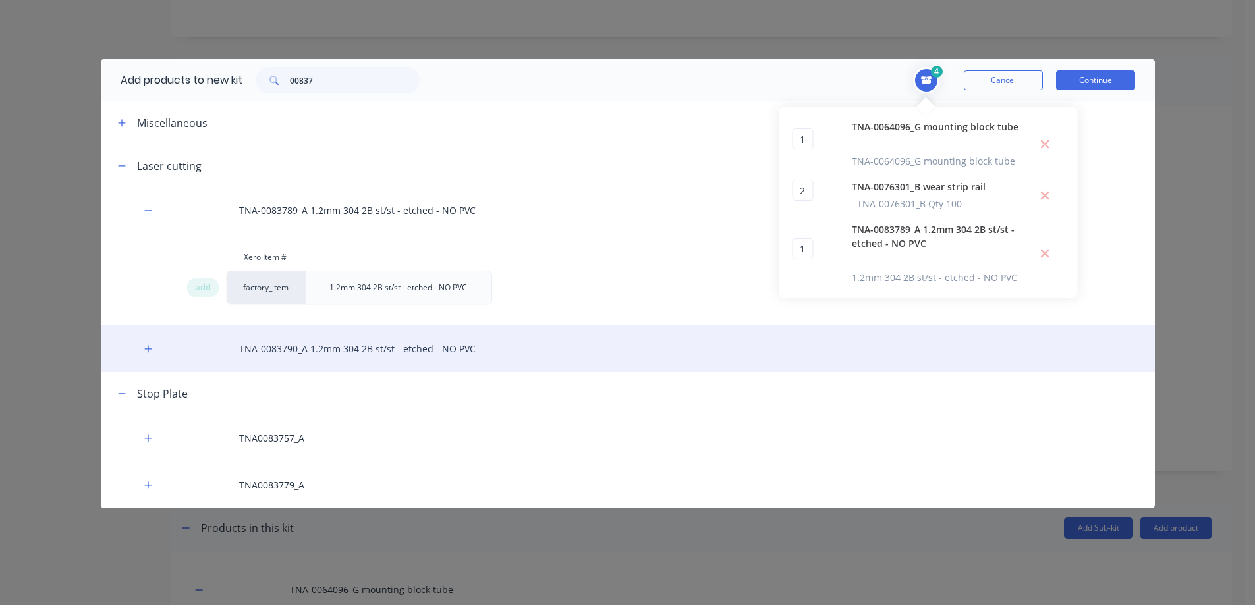
click at [283, 347] on div "TNA-0083790_A 1.2mm 304 2B st/st - etched - NO PVC" at bounding box center [628, 348] width 1054 height 47
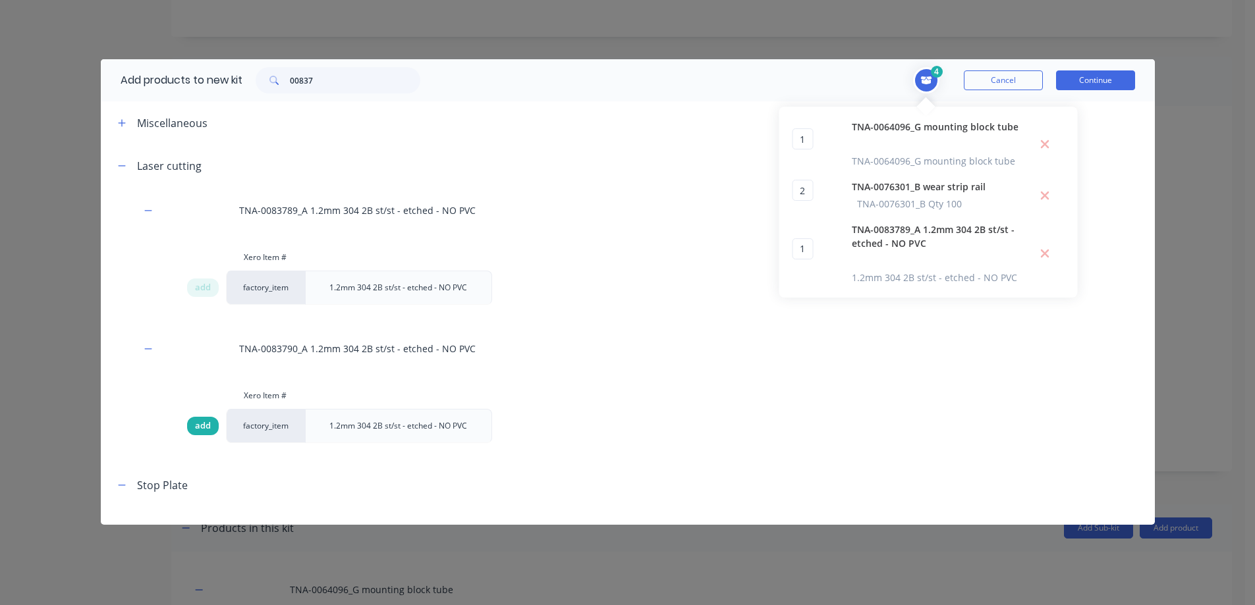
click at [204, 422] on span "add" at bounding box center [203, 426] width 16 height 13
drag, startPoint x: 333, startPoint y: 81, endPoint x: 300, endPoint y: 81, distance: 33.6
click at [300, 81] on input "00837" at bounding box center [355, 80] width 130 height 26
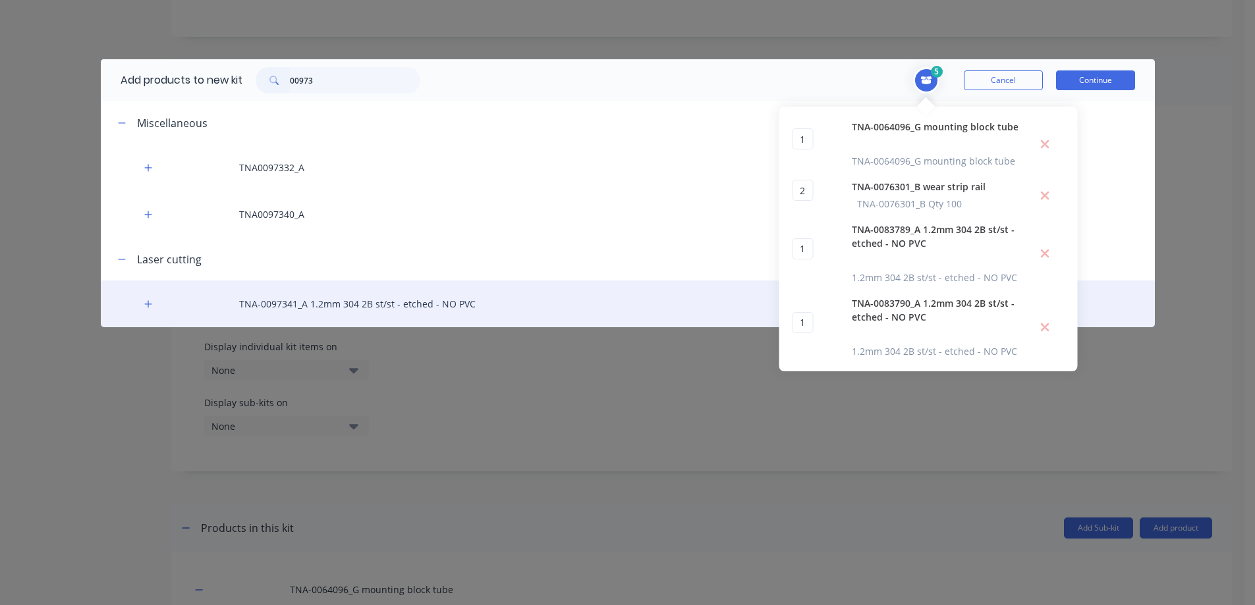
click at [306, 308] on div "TNA-0097341_A 1.2mm 304 2B st/st - etched - NO PVC" at bounding box center [628, 304] width 1054 height 47
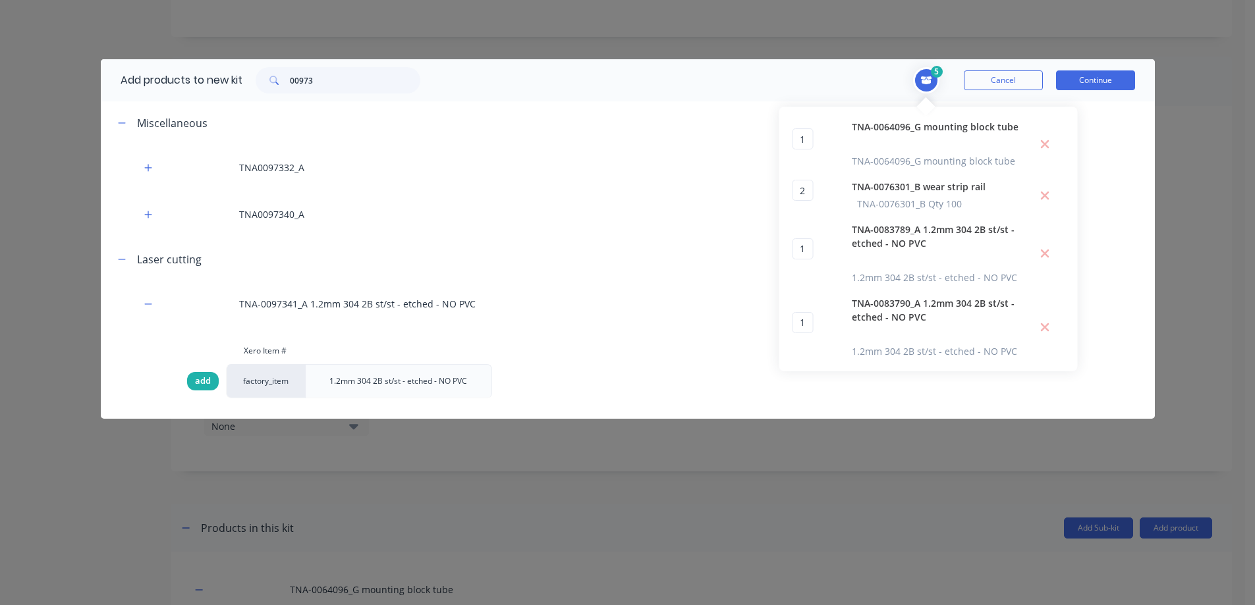
click at [203, 381] on span "add" at bounding box center [203, 381] width 16 height 13
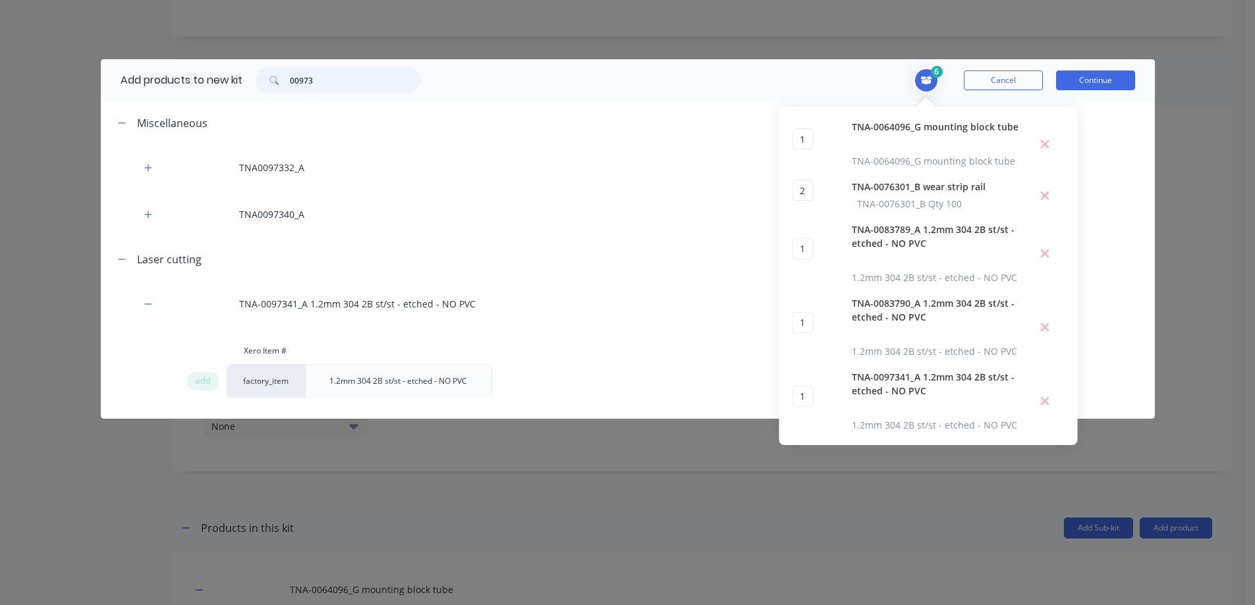
drag, startPoint x: 314, startPoint y: 85, endPoint x: 285, endPoint y: 85, distance: 28.3
click at [285, 85] on div "00973" at bounding box center [338, 80] width 165 height 26
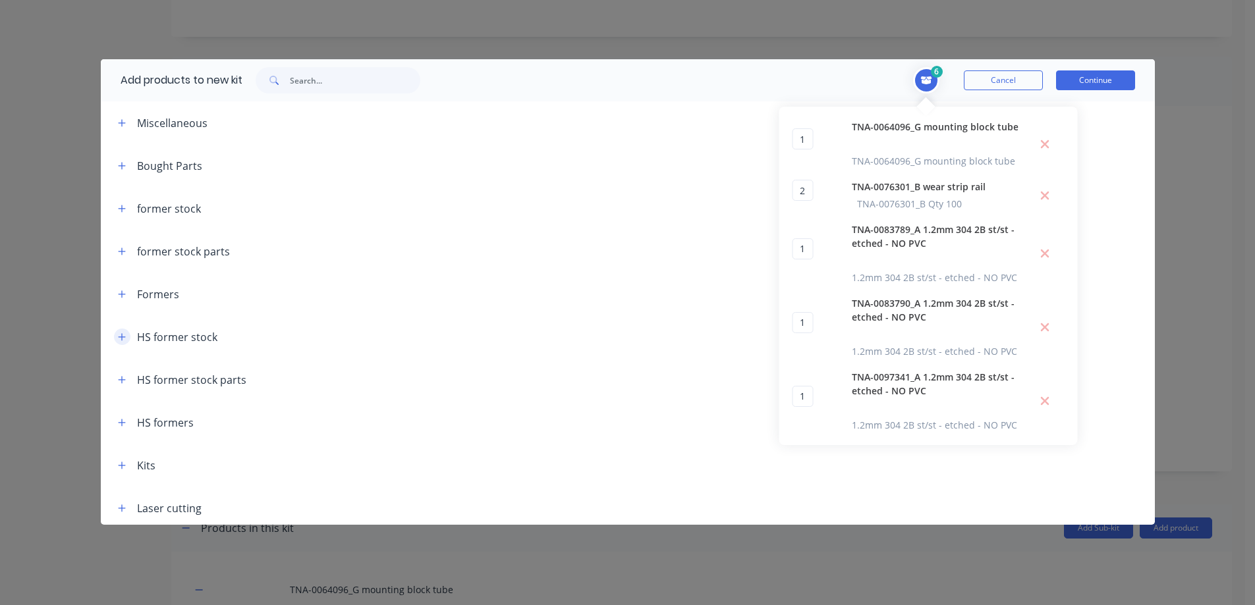
click at [125, 337] on icon "button" at bounding box center [121, 336] width 7 height 7
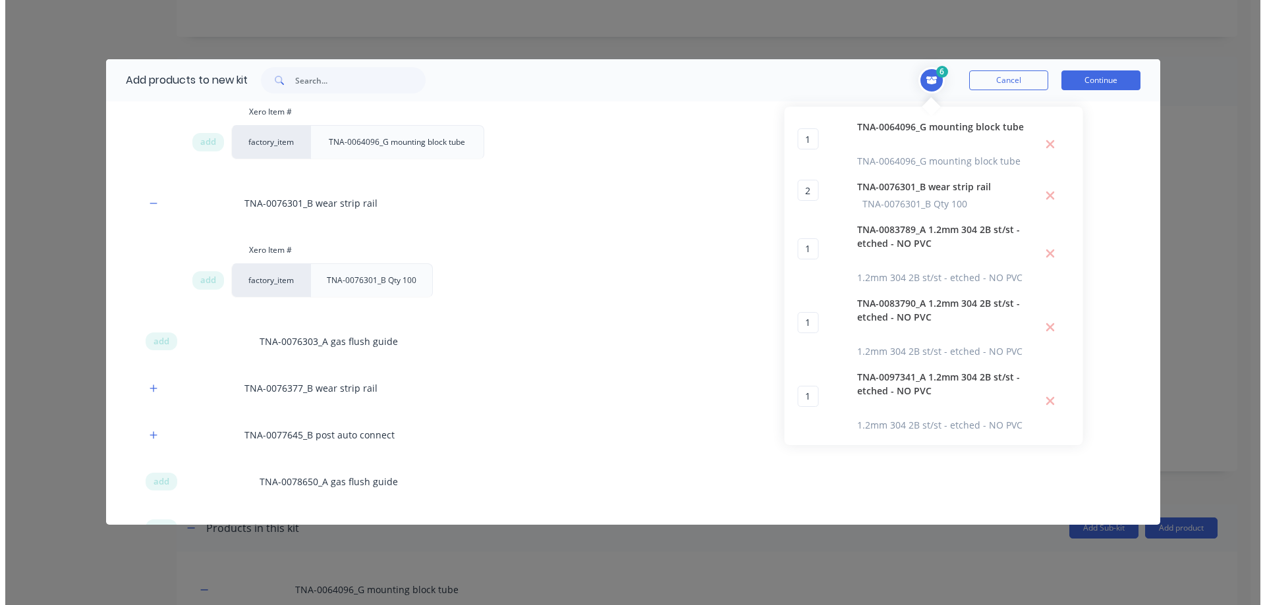
scroll to position [505, 0]
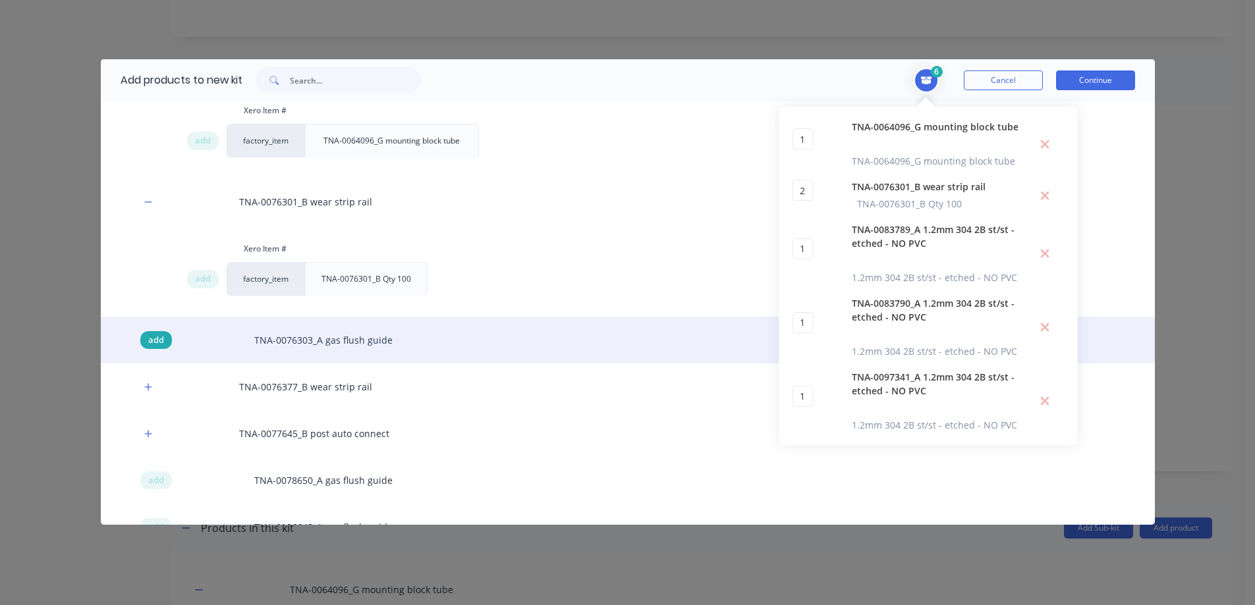
click at [156, 340] on span "add" at bounding box center [156, 340] width 16 height 13
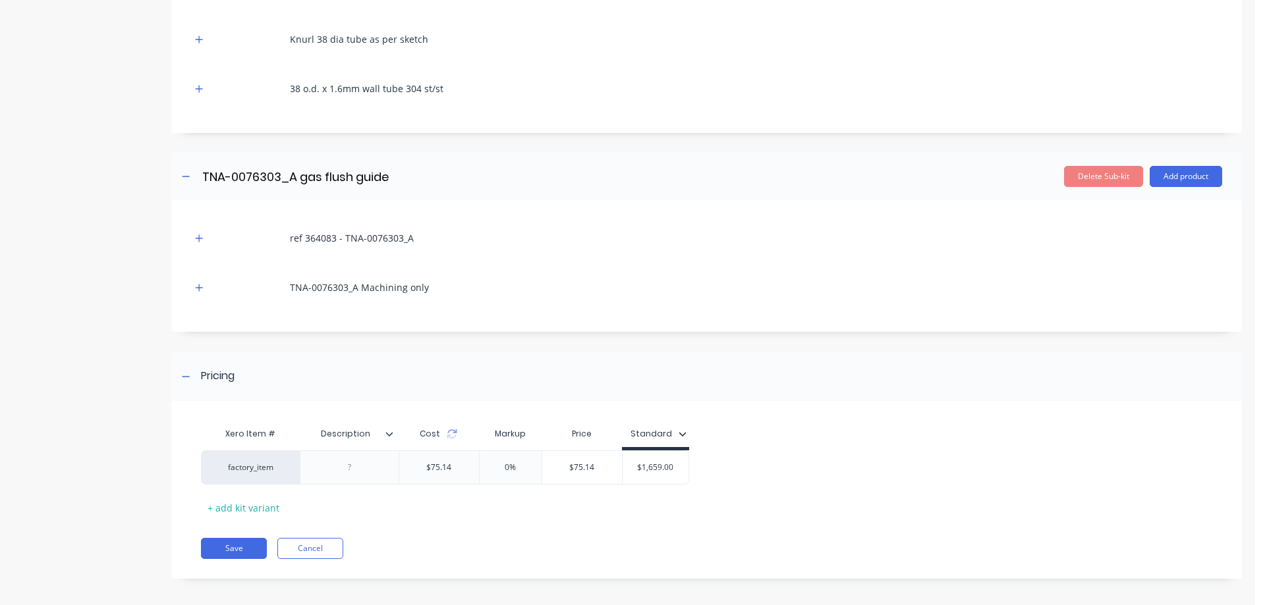
scroll to position [1613, 0]
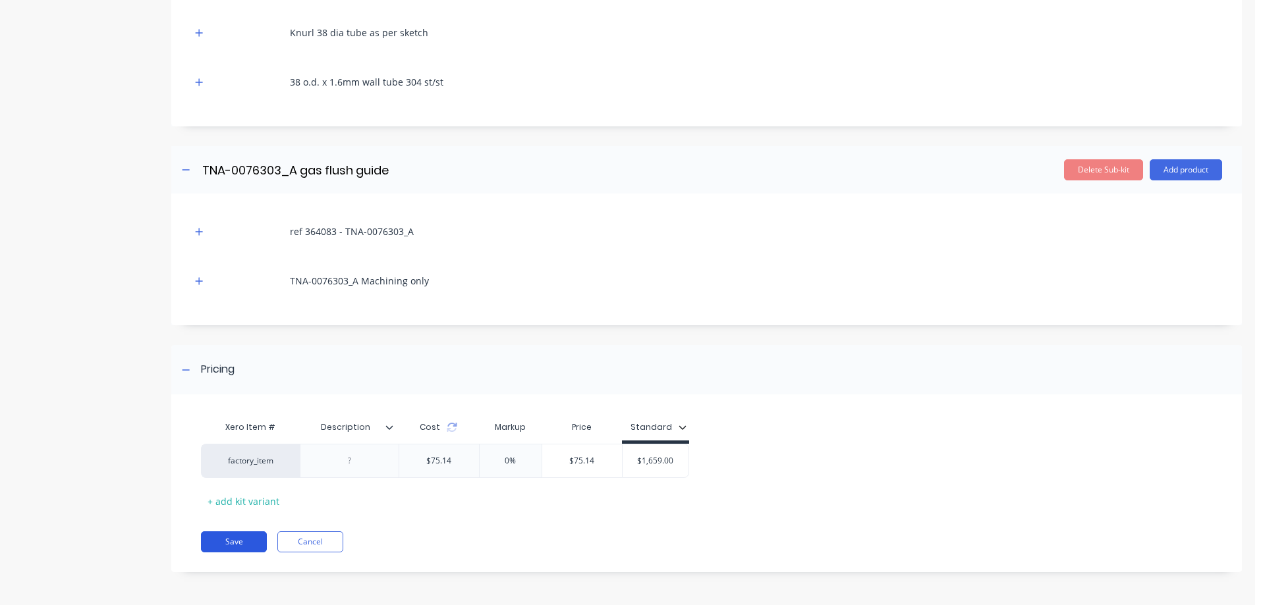
click at [236, 542] on button "Save" at bounding box center [234, 542] width 66 height 21
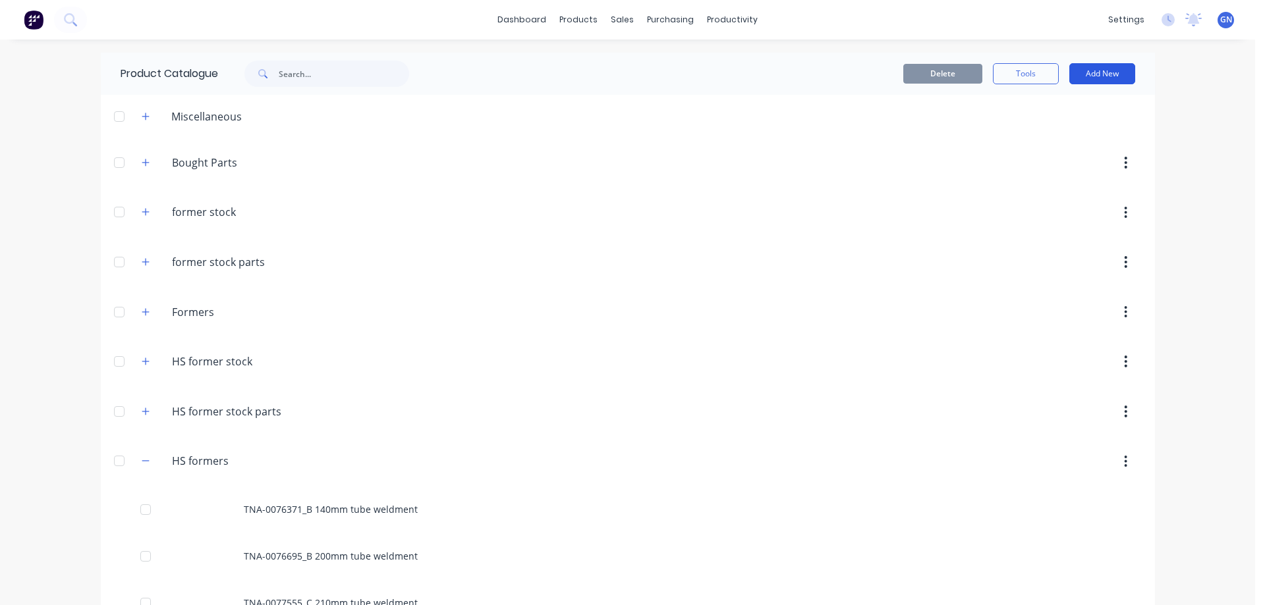
click at [1101, 74] on button "Add New" at bounding box center [1102, 73] width 66 height 21
click at [1047, 160] on div "Product Kit" at bounding box center [1072, 160] width 101 height 19
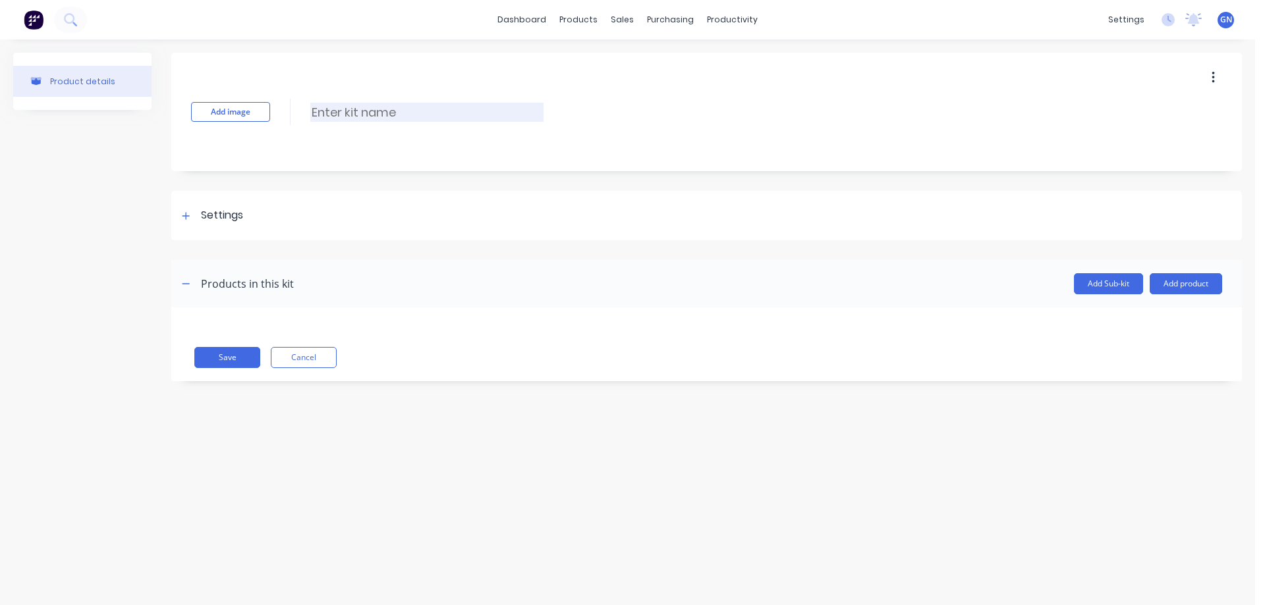
click at [395, 109] on input at bounding box center [426, 112] width 233 height 19
paste input "TNA0092590 175mm tube weldment"
click at [335, 114] on input "TNA0092590 175mm tube weldment" at bounding box center [426, 112] width 233 height 19
click at [388, 113] on input "TNA-0092590 175mm tube weldment" at bounding box center [426, 112] width 233 height 19
click at [188, 216] on icon at bounding box center [185, 215] width 7 height 7
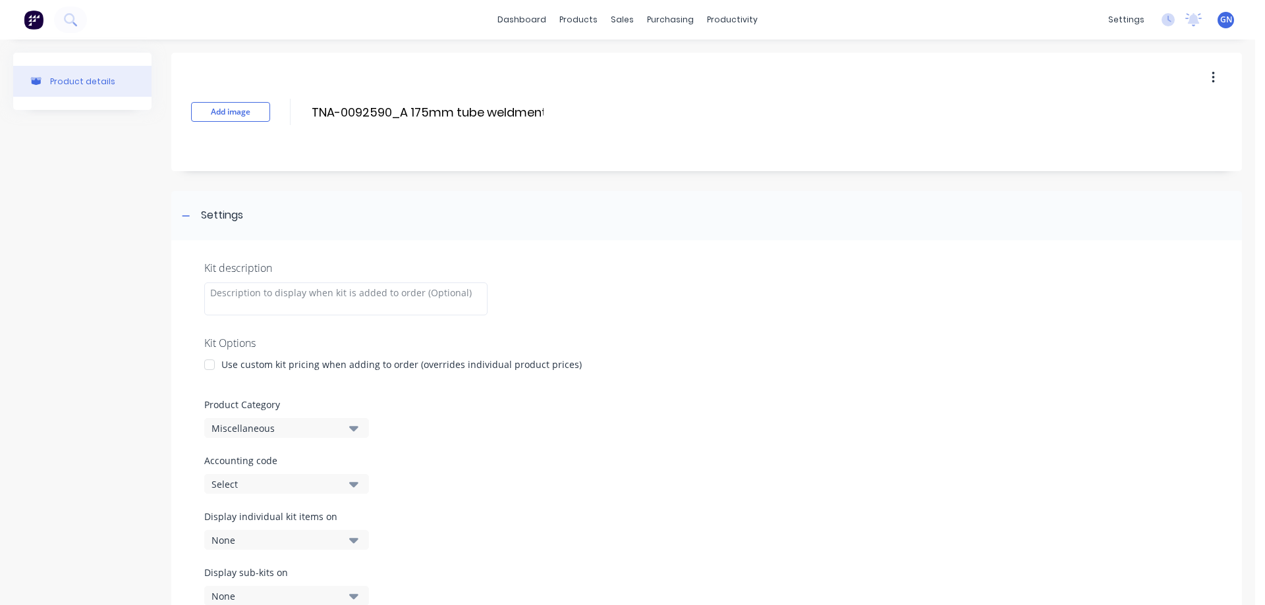
click at [209, 362] on div at bounding box center [209, 365] width 26 height 26
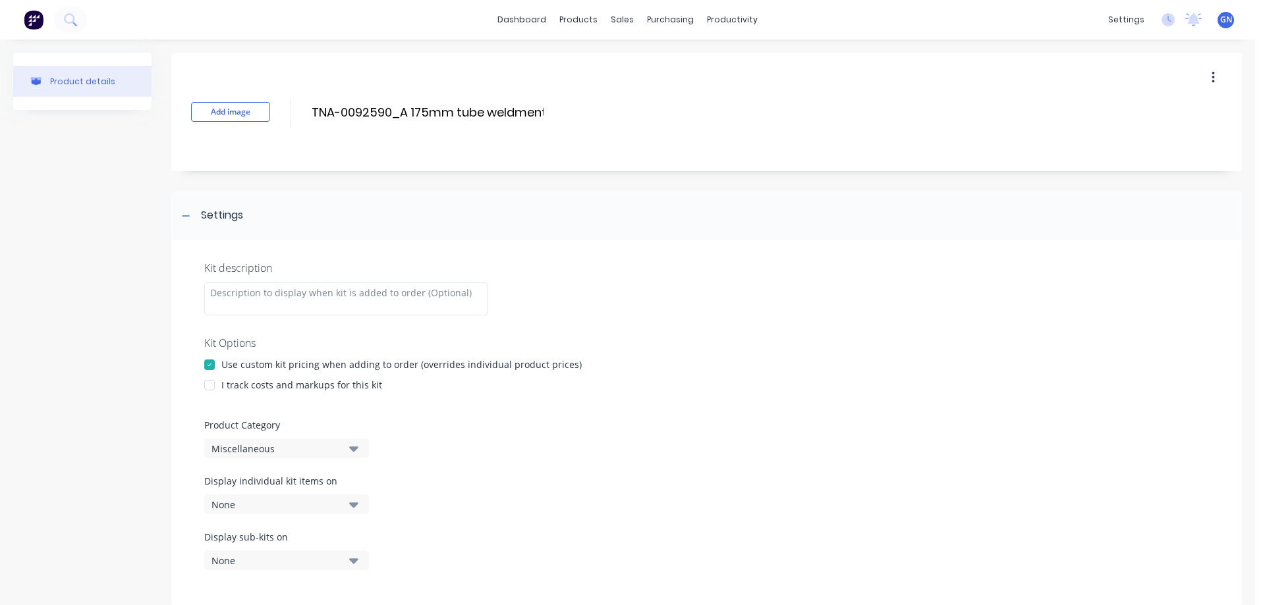
click at [210, 385] on div at bounding box center [209, 385] width 26 height 26
click at [252, 448] on div "Miscellaneous" at bounding box center [275, 449] width 128 height 14
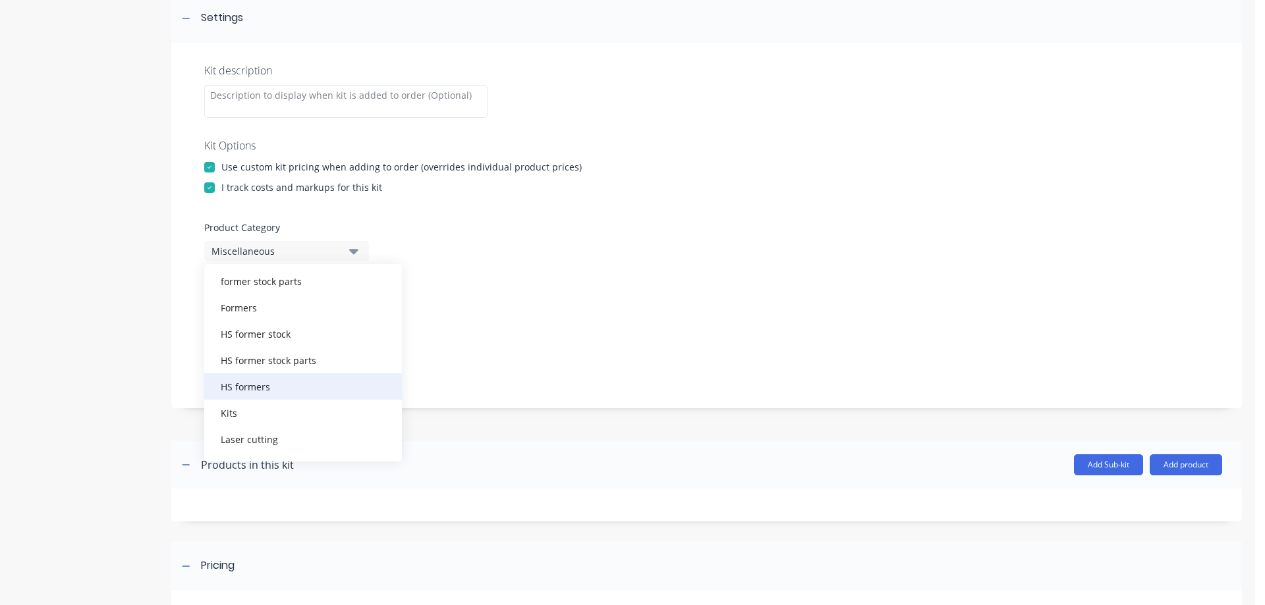
scroll to position [110, 0]
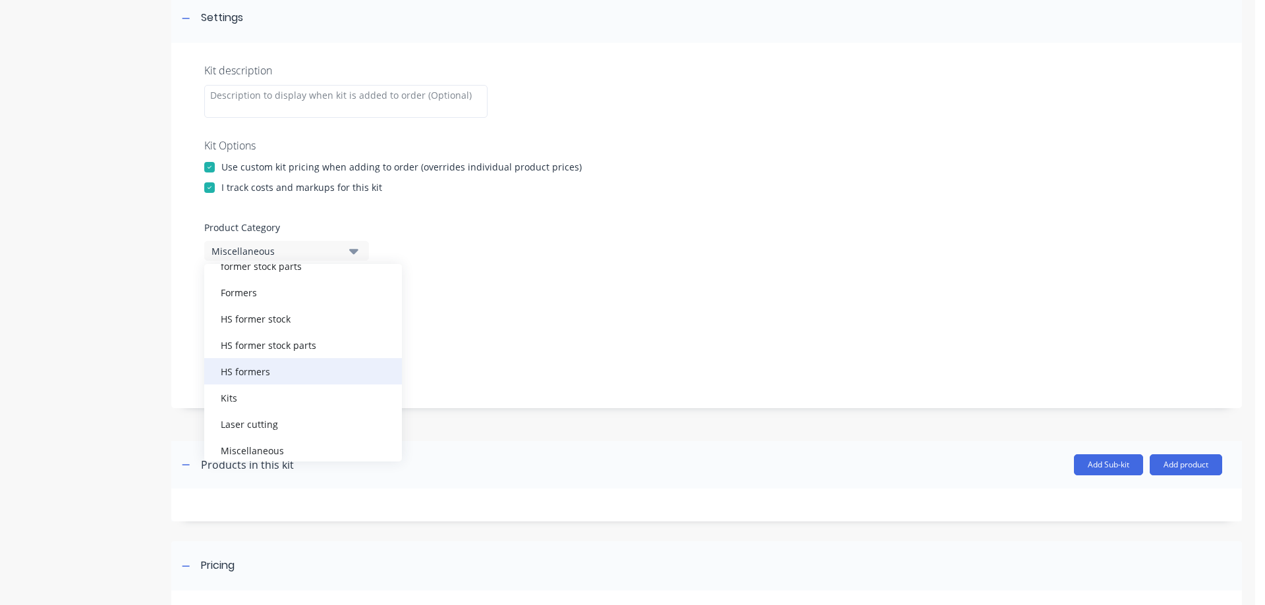
click at [262, 372] on div "HS formers" at bounding box center [303, 371] width 198 height 26
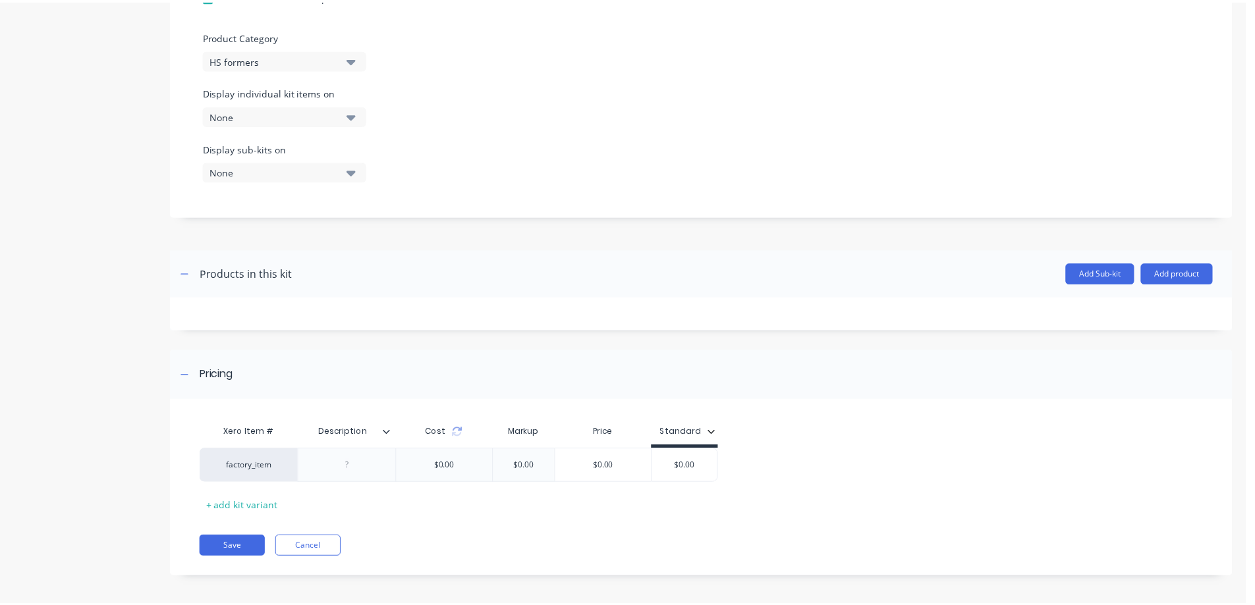
scroll to position [394, 0]
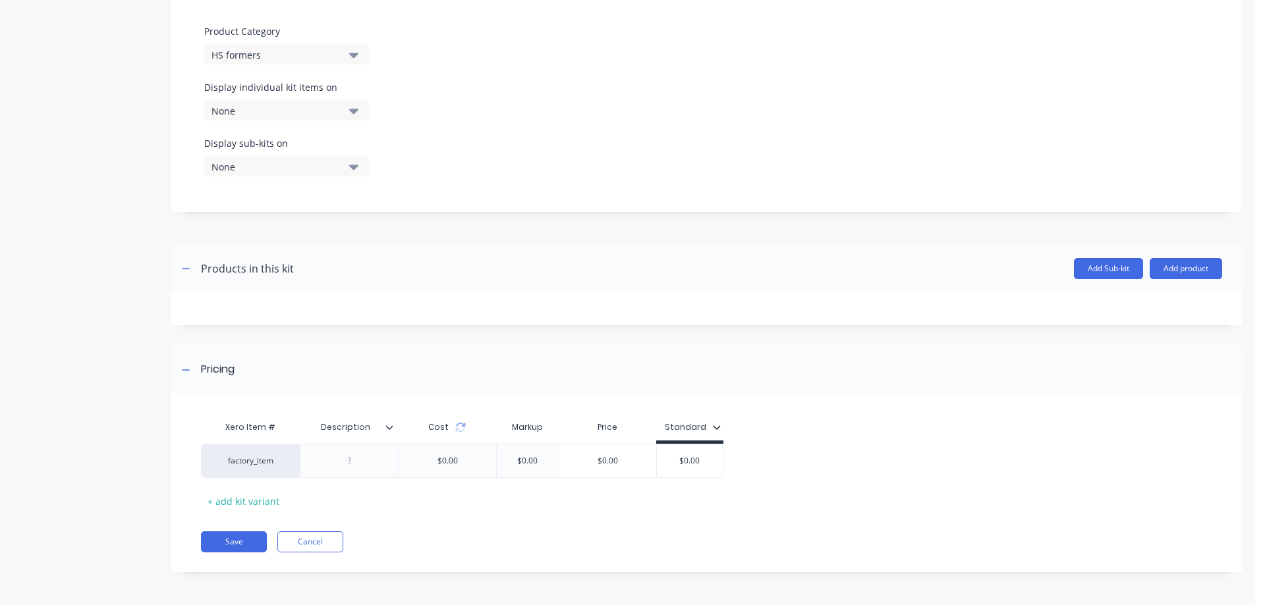
click at [392, 431] on icon at bounding box center [389, 428] width 8 height 8
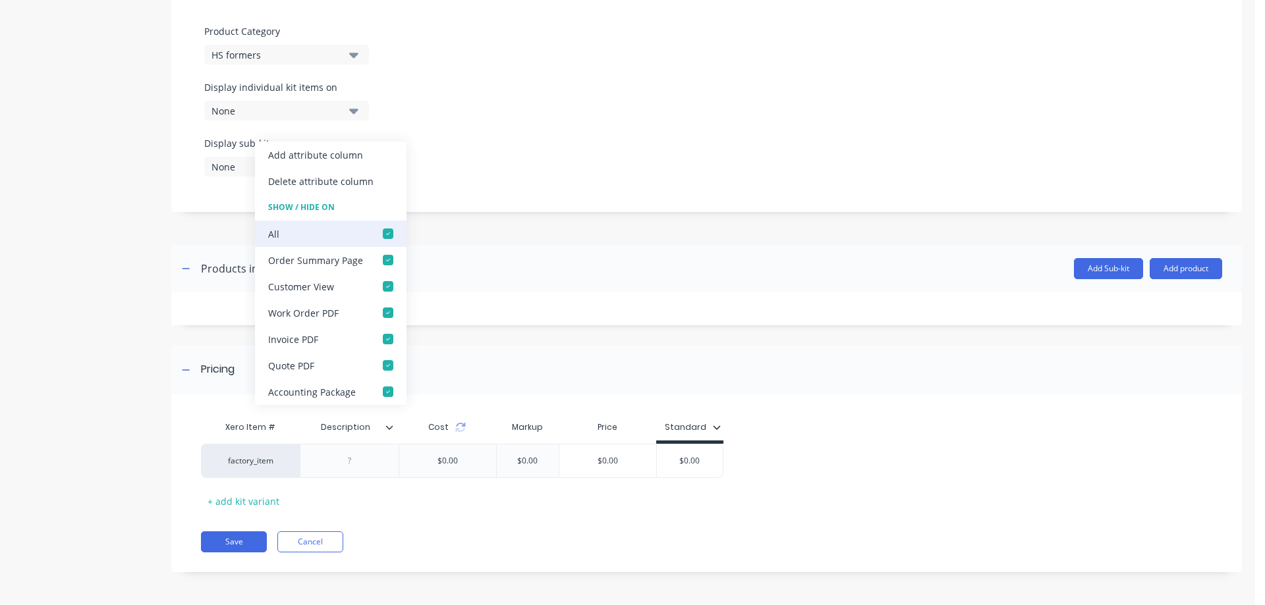
click at [389, 235] on div at bounding box center [388, 234] width 26 height 26
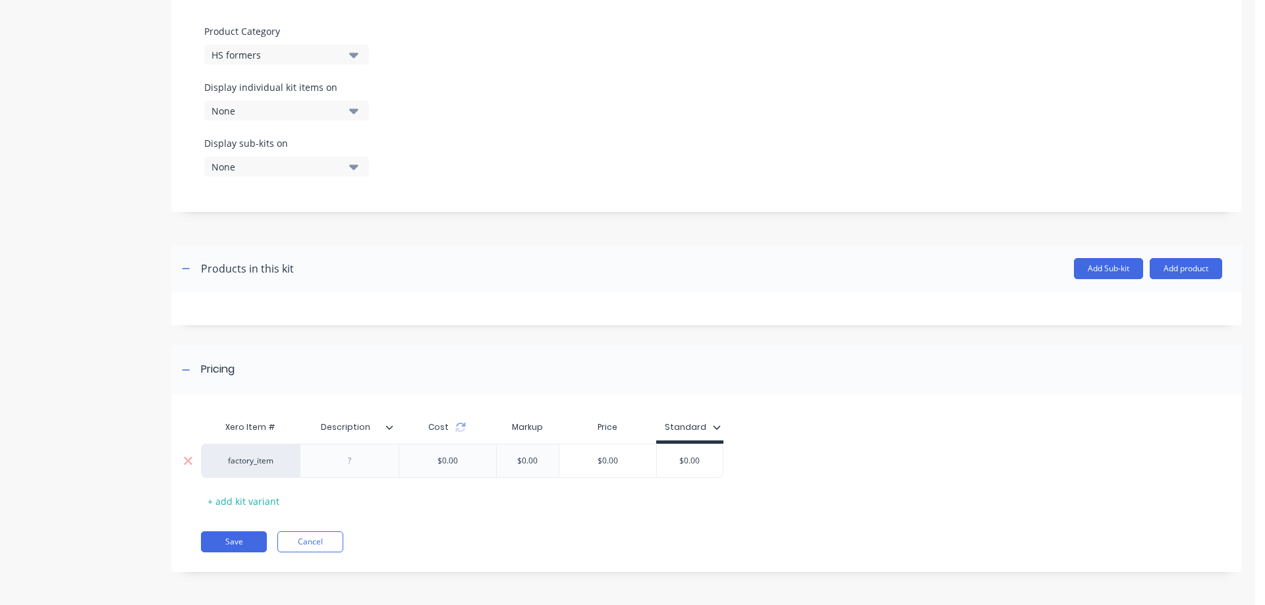
drag, startPoint x: 706, startPoint y: 460, endPoint x: 671, endPoint y: 464, distance: 35.1
click at [671, 464] on input "$0.00" at bounding box center [690, 461] width 66 height 12
click at [1175, 269] on button "Add product" at bounding box center [1185, 268] width 72 height 21
click at [1126, 304] on div "Product catalogue" at bounding box center [1159, 302] width 101 height 19
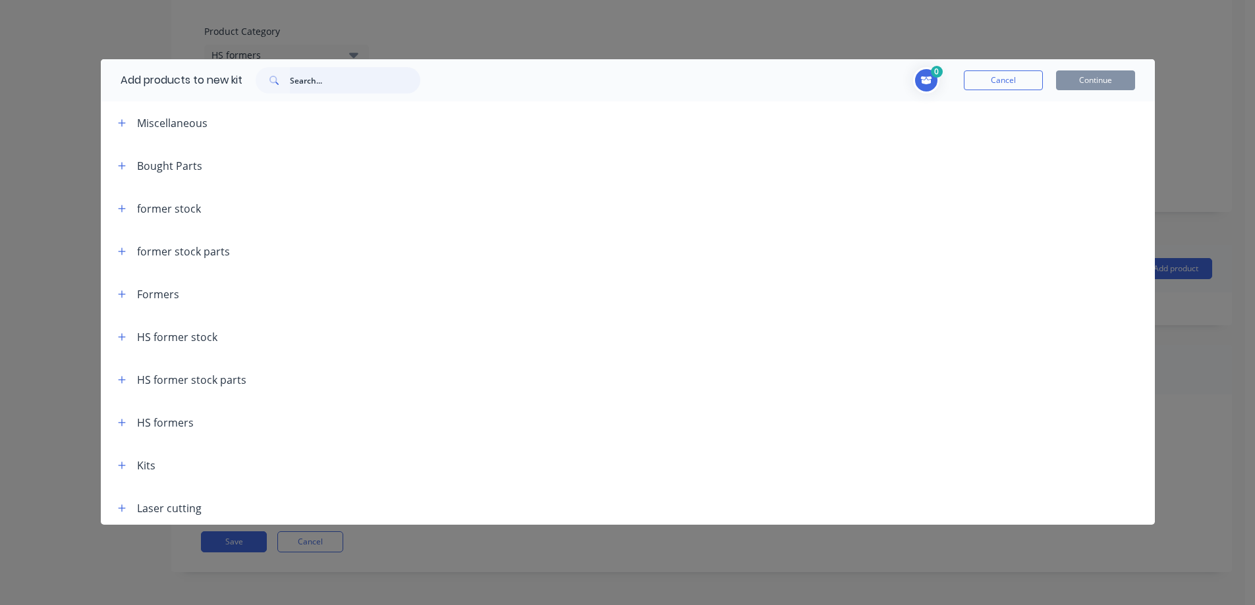
click at [325, 82] on input "text" at bounding box center [355, 80] width 130 height 26
click at [121, 339] on icon "button" at bounding box center [122, 337] width 8 height 9
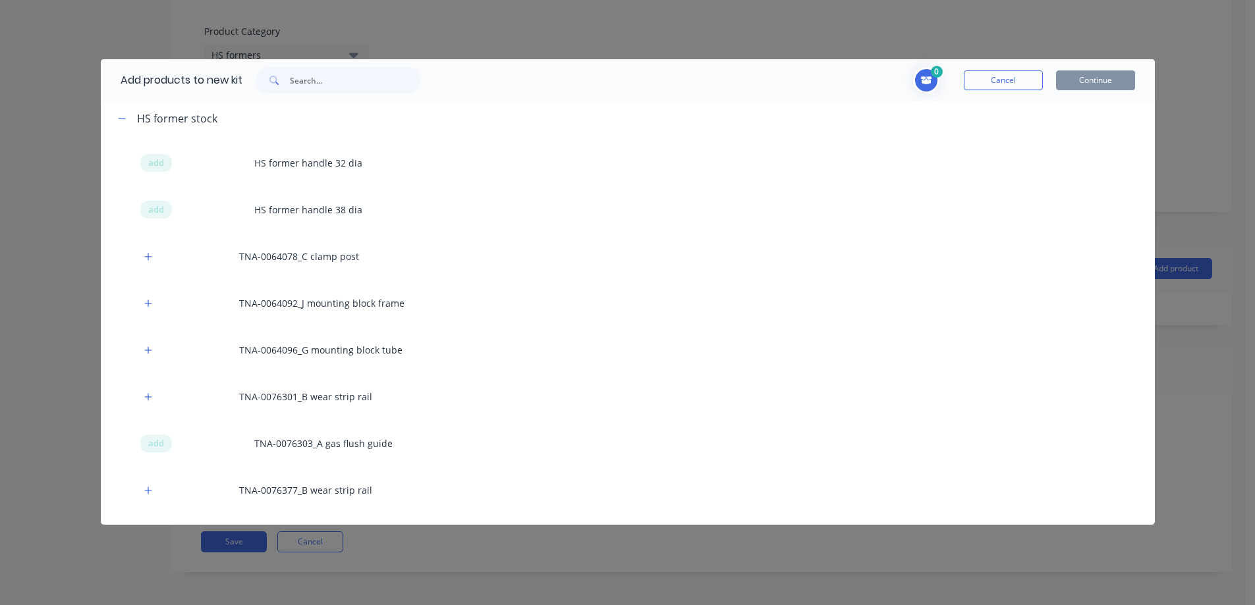
scroll to position [242, 0]
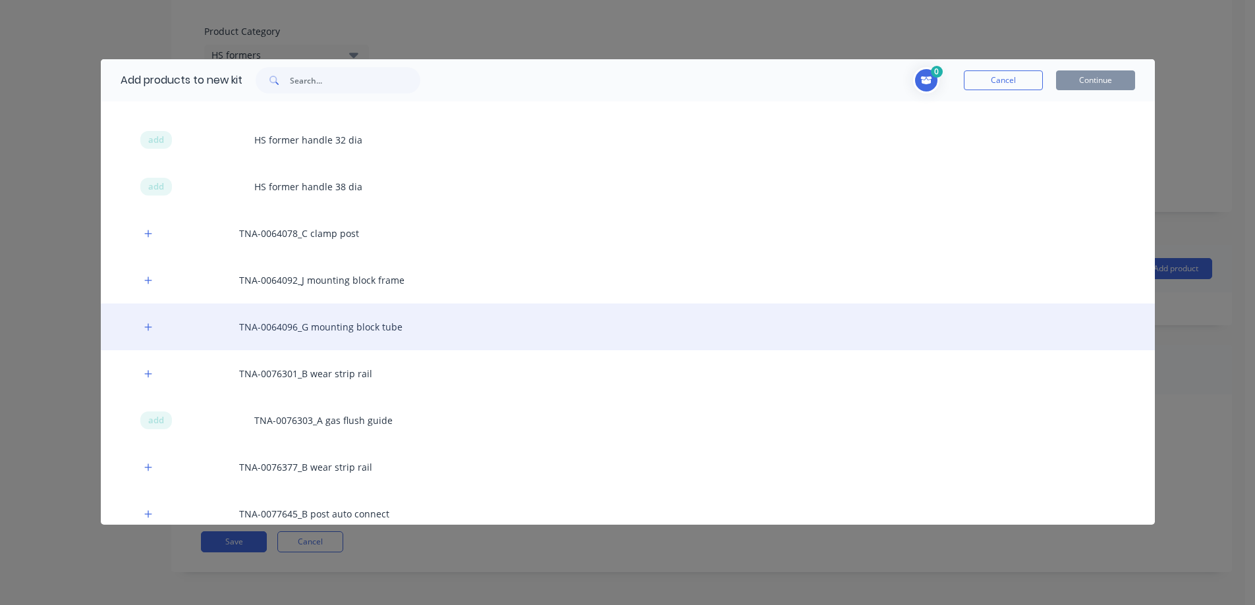
click at [316, 328] on div "TNA-0064096_G mounting block tube" at bounding box center [628, 327] width 1054 height 47
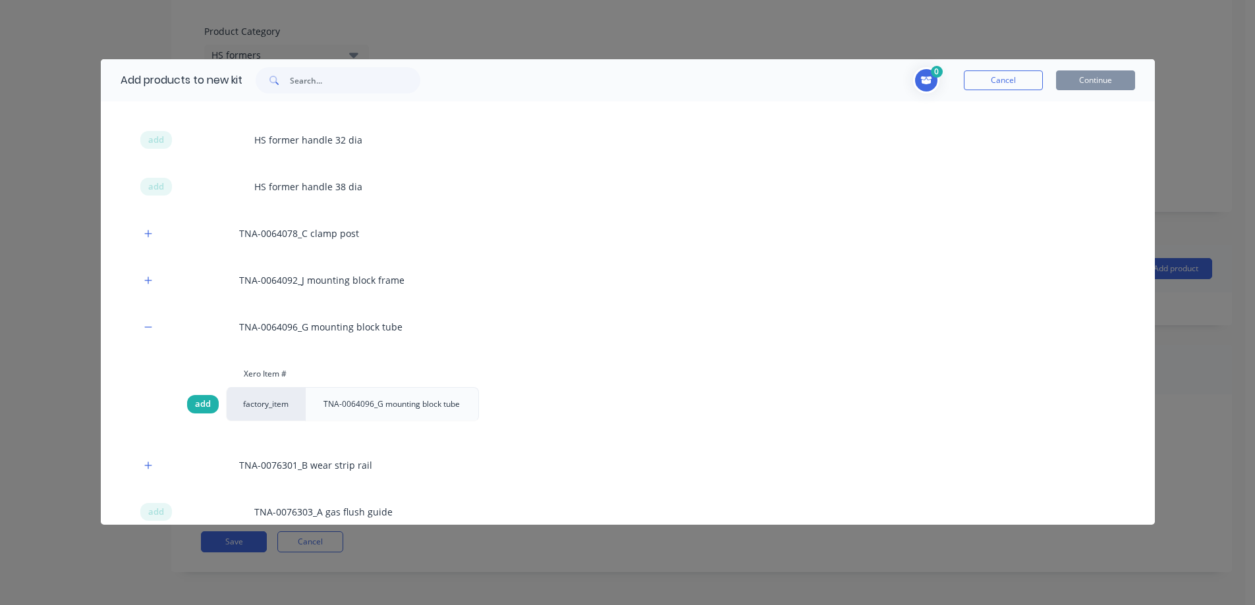
click at [202, 407] on span "add" at bounding box center [203, 404] width 16 height 13
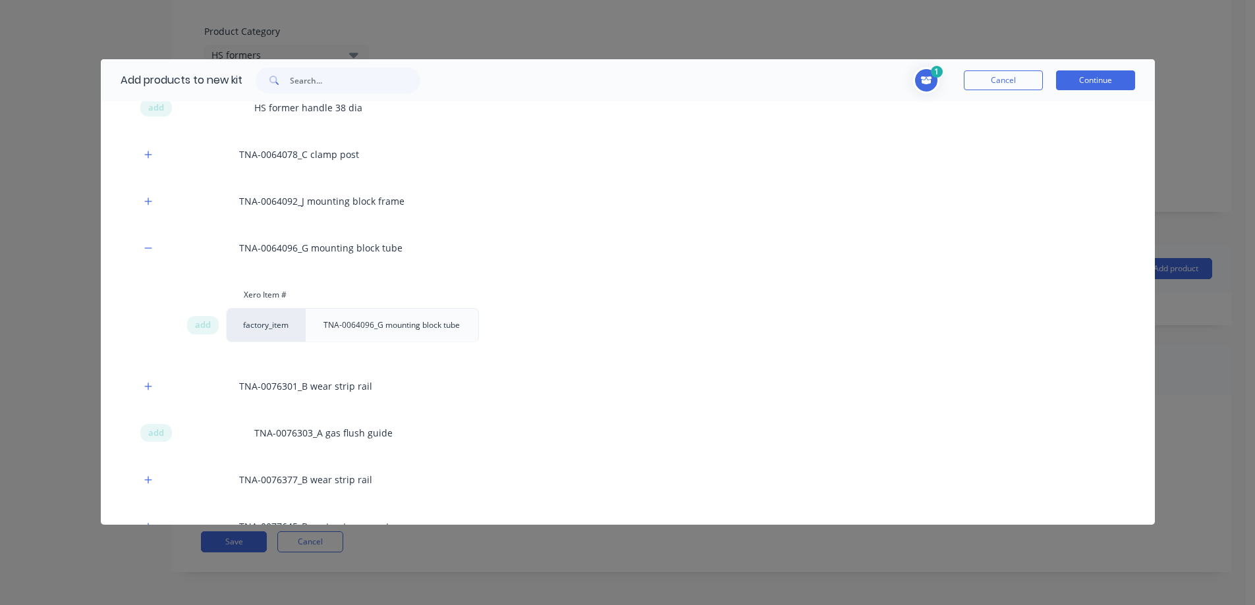
scroll to position [351, 0]
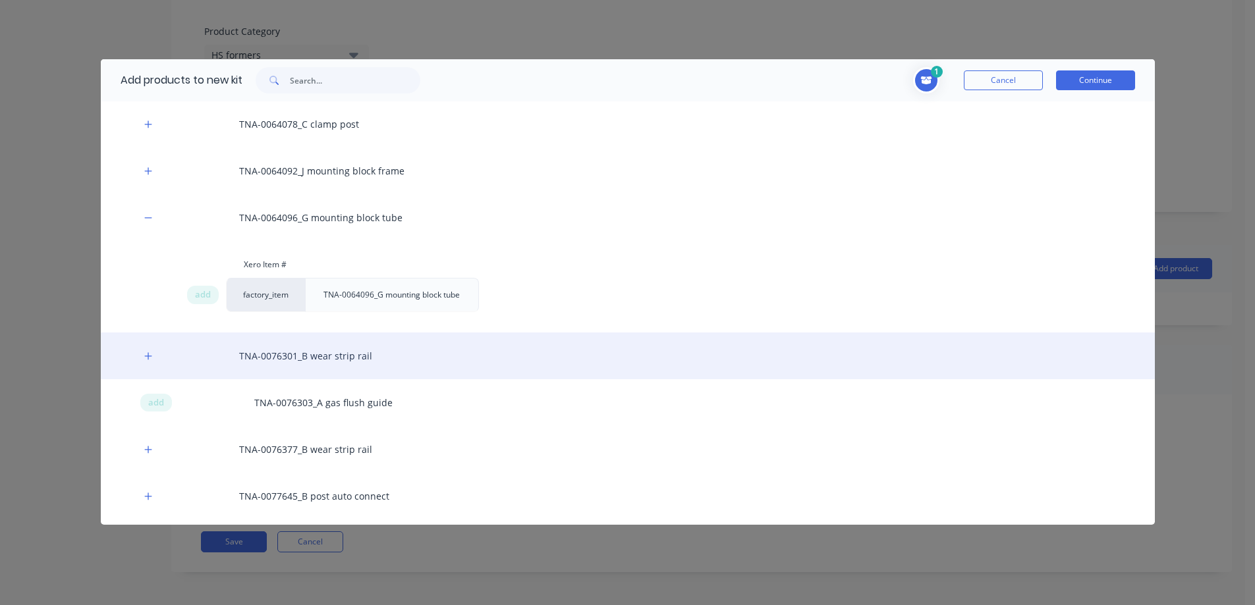
click at [265, 356] on div "TNA-0076301_B wear strip rail" at bounding box center [628, 356] width 1054 height 47
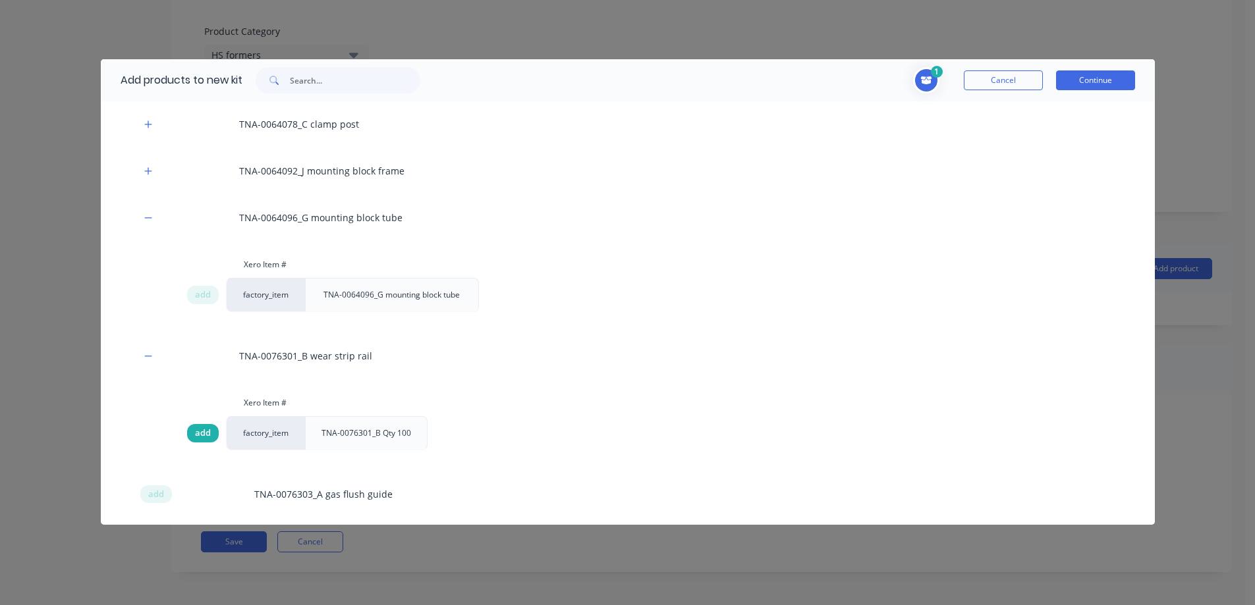
click at [207, 432] on span "add" at bounding box center [203, 433] width 16 height 13
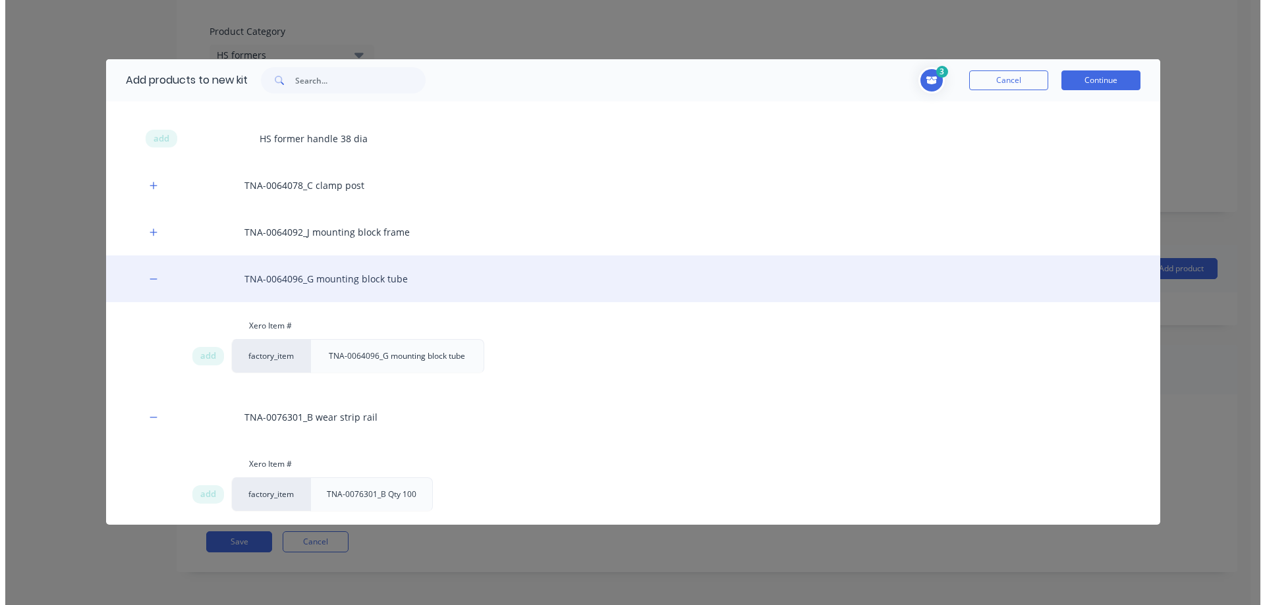
scroll to position [219, 0]
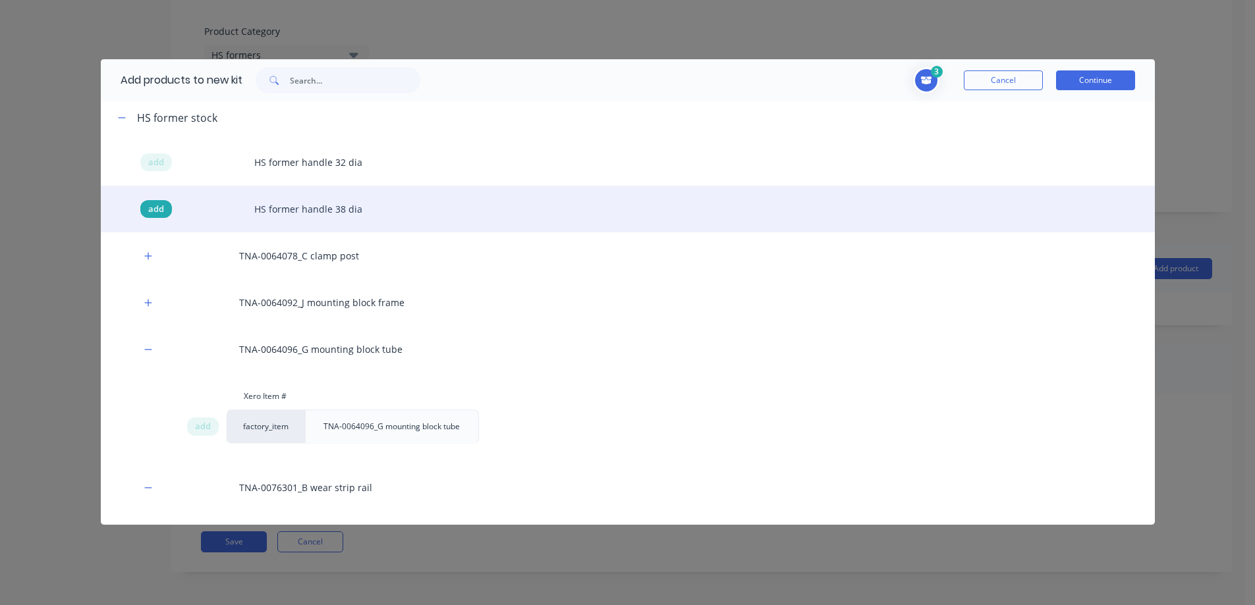
click at [157, 205] on span "add" at bounding box center [156, 209] width 16 height 13
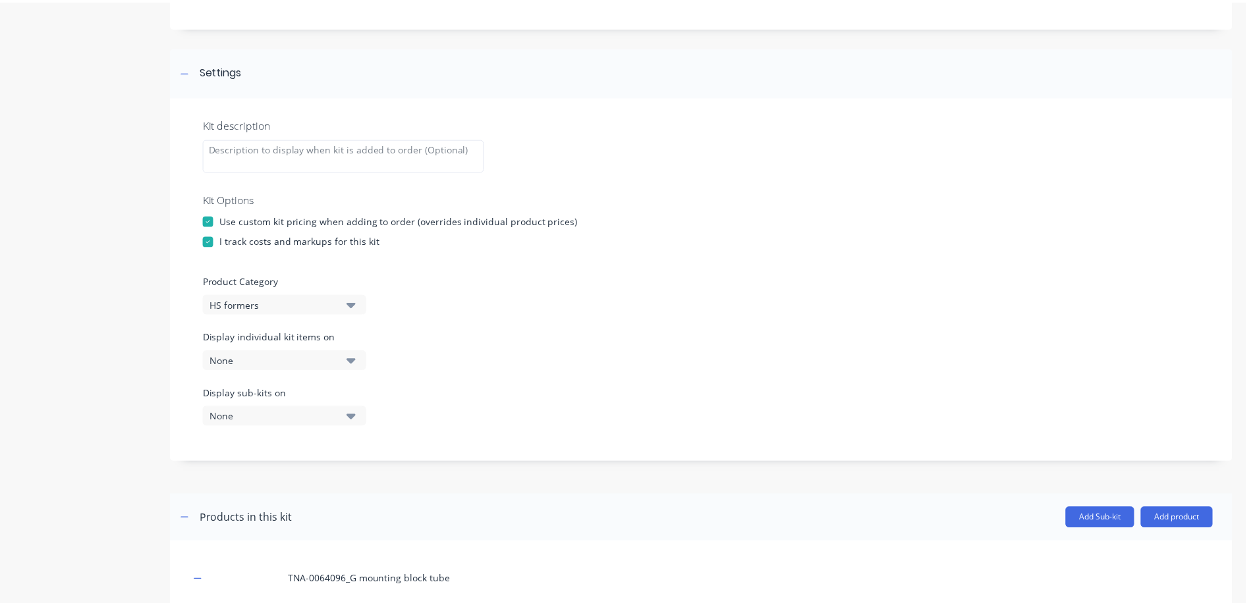
scroll to position [134, 0]
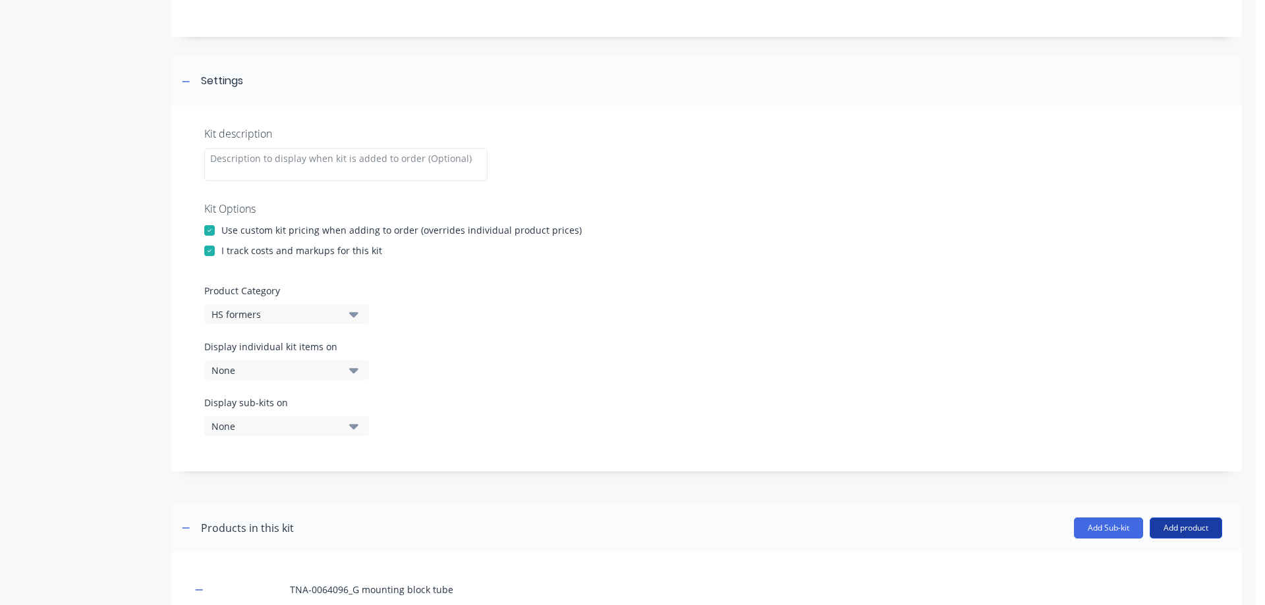
click at [1173, 523] on button "Add product" at bounding box center [1185, 528] width 72 height 21
click at [1145, 559] on div "Product catalogue" at bounding box center [1159, 562] width 101 height 19
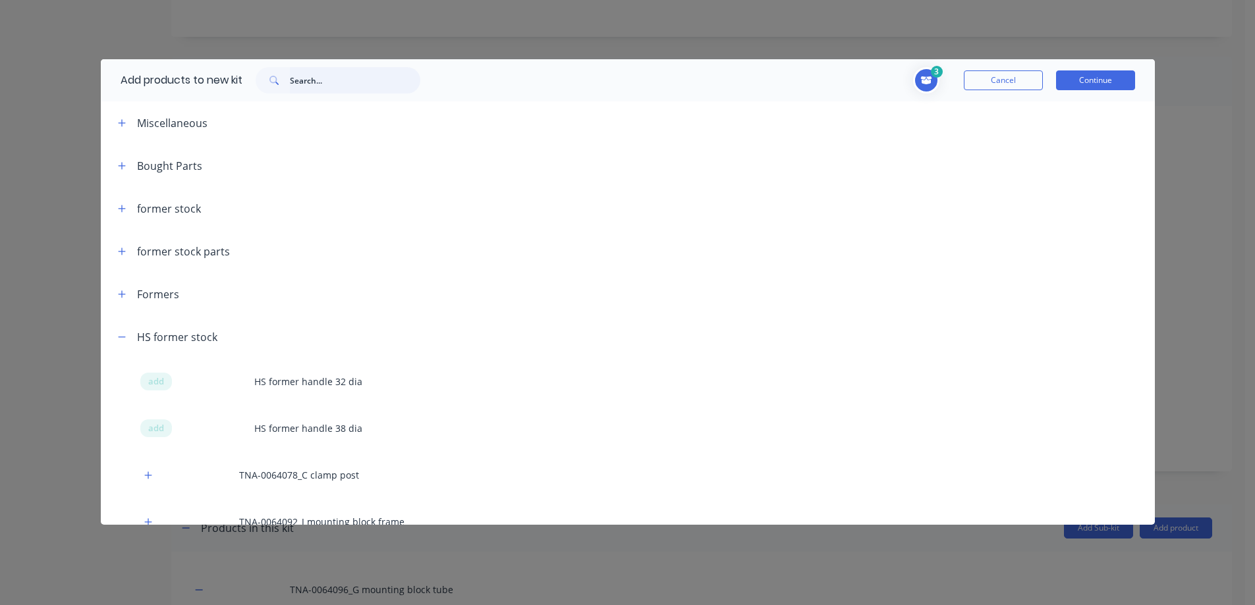
click at [328, 83] on input "text" at bounding box center [355, 80] width 130 height 26
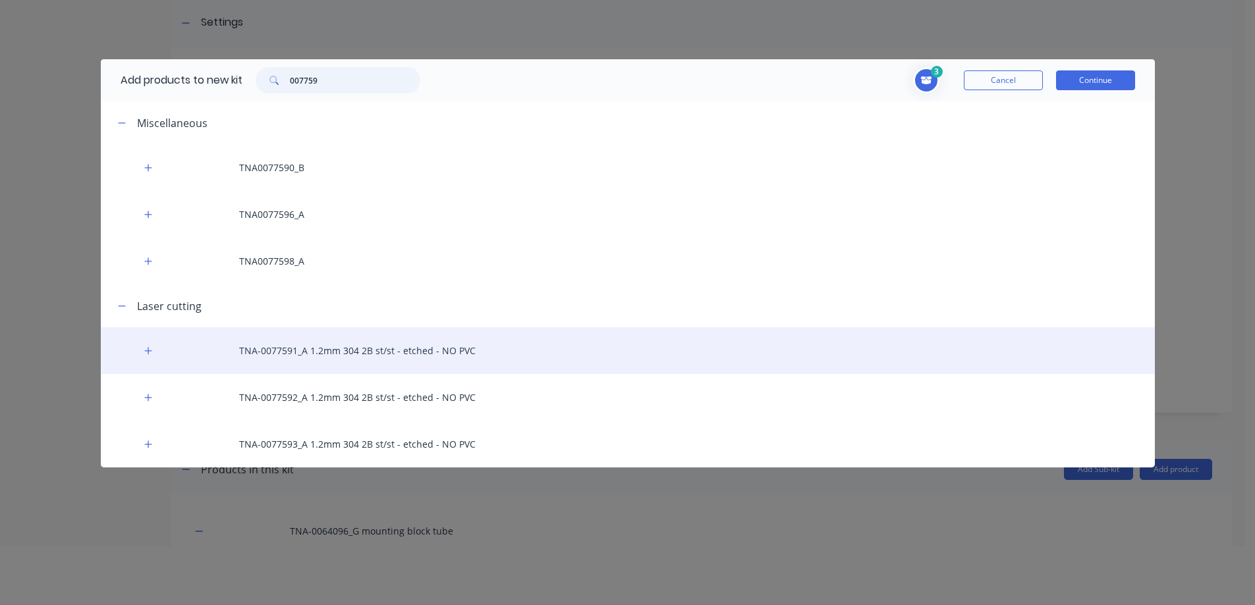
scroll to position [66, 0]
click at [325, 349] on div "TNA-0077591_A 1.2mm 304 2B st/st - etched - NO PVC" at bounding box center [628, 350] width 1054 height 47
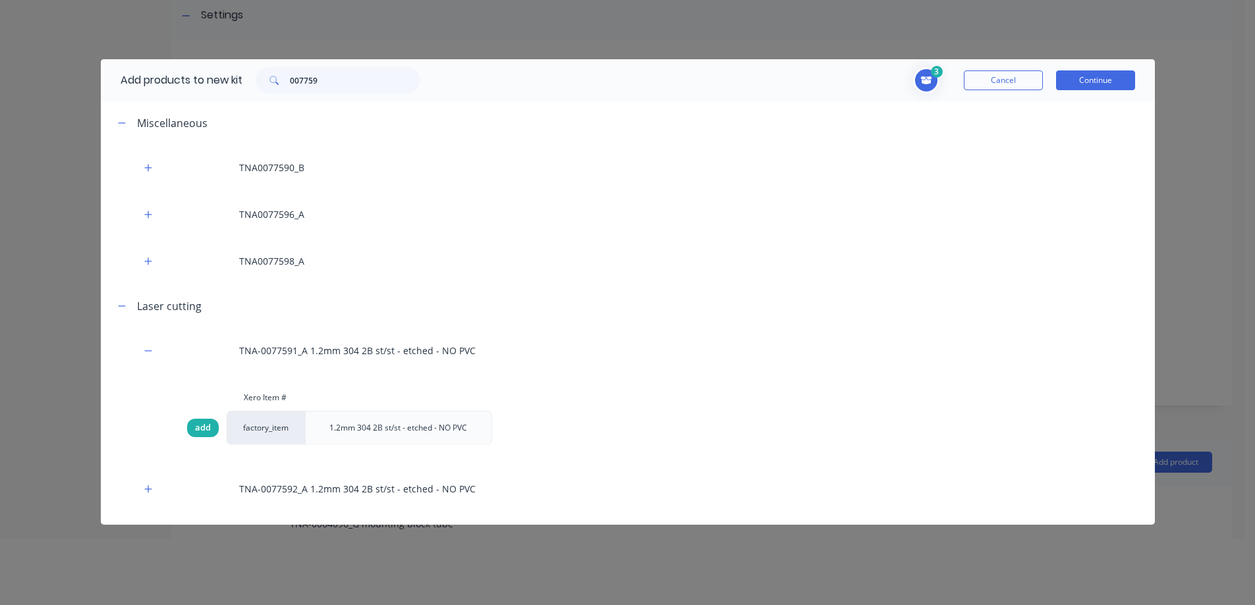
click at [209, 428] on span "add" at bounding box center [203, 428] width 16 height 13
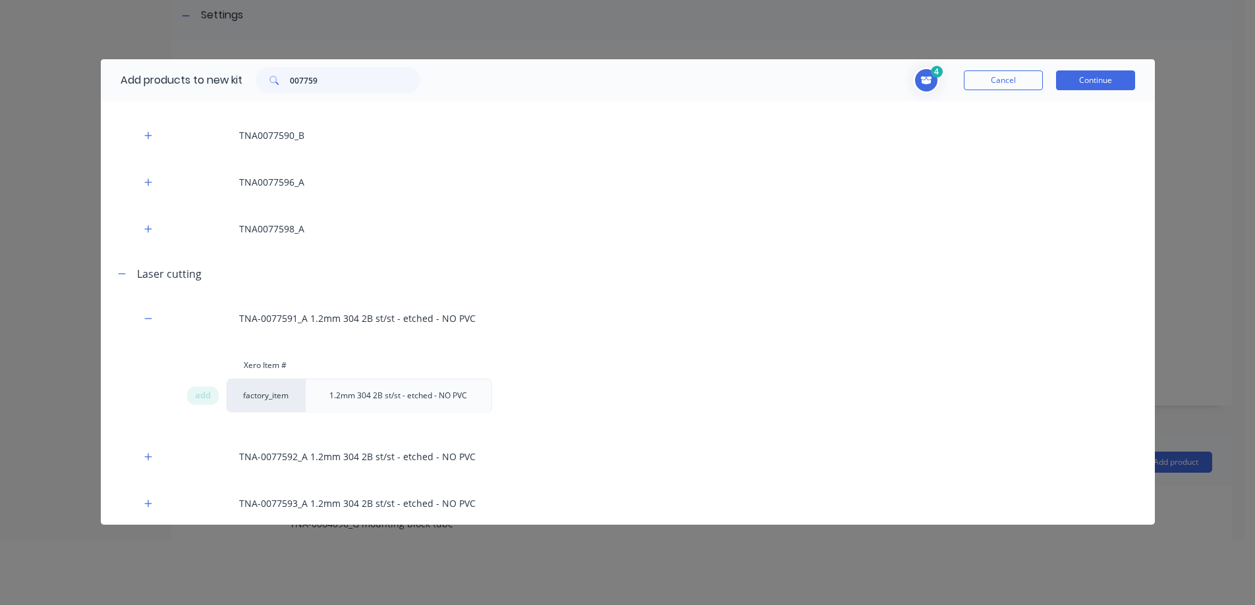
scroll to position [34, 0]
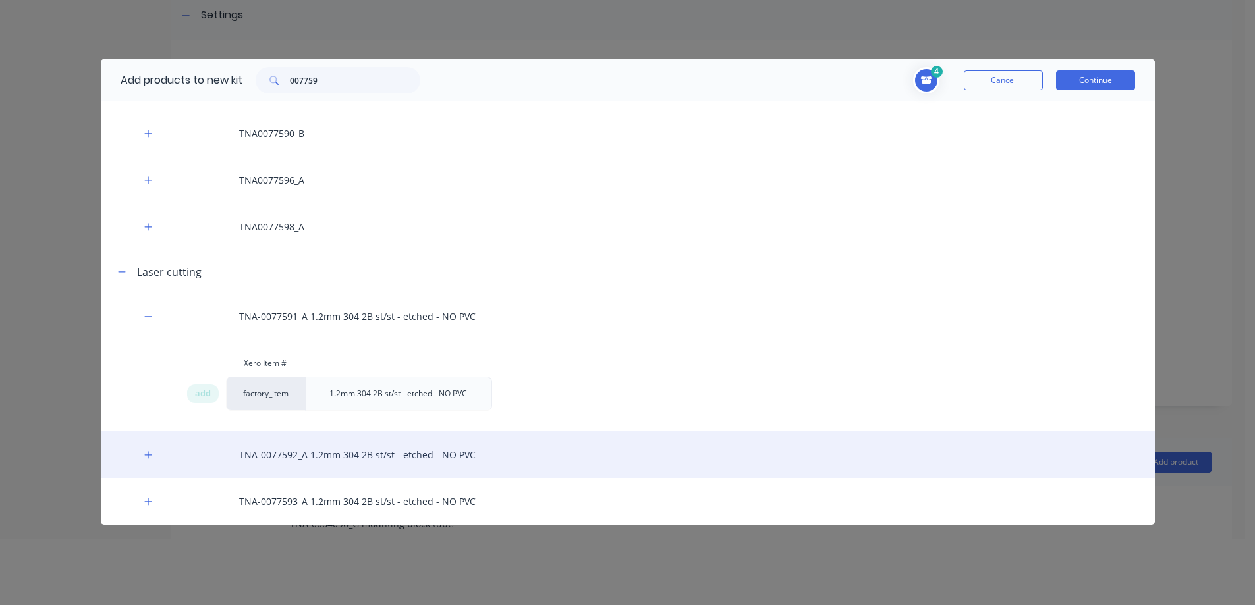
click at [298, 462] on div "TNA-0077592_A 1.2mm 304 2B st/st - etched - NO PVC" at bounding box center [628, 454] width 1054 height 47
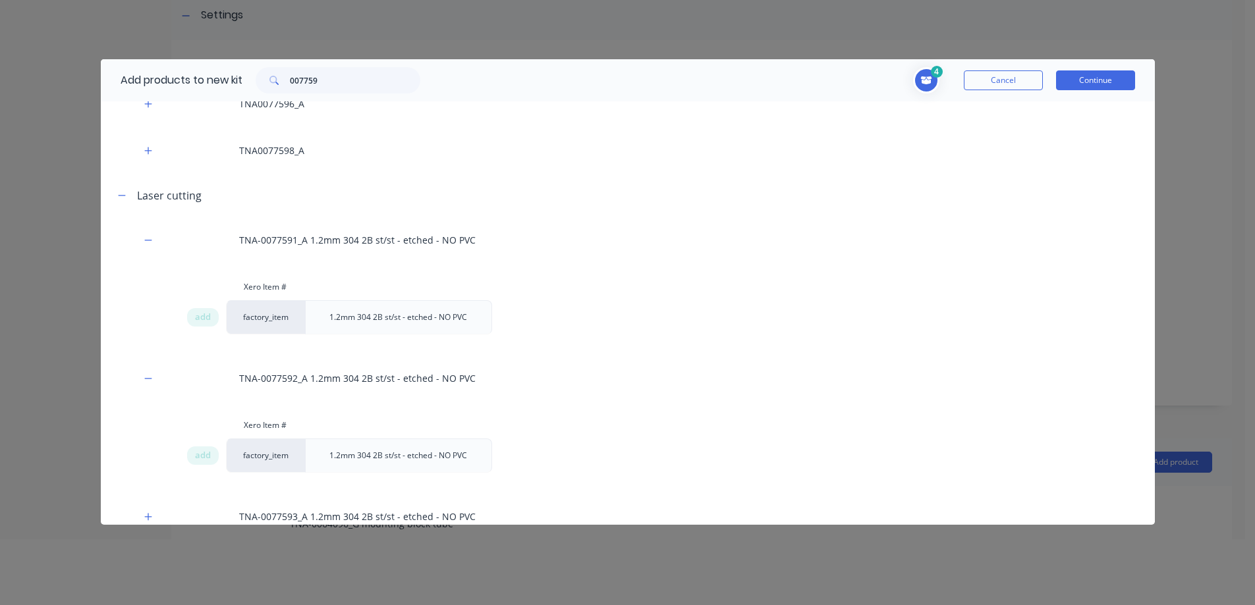
scroll to position [126, 0]
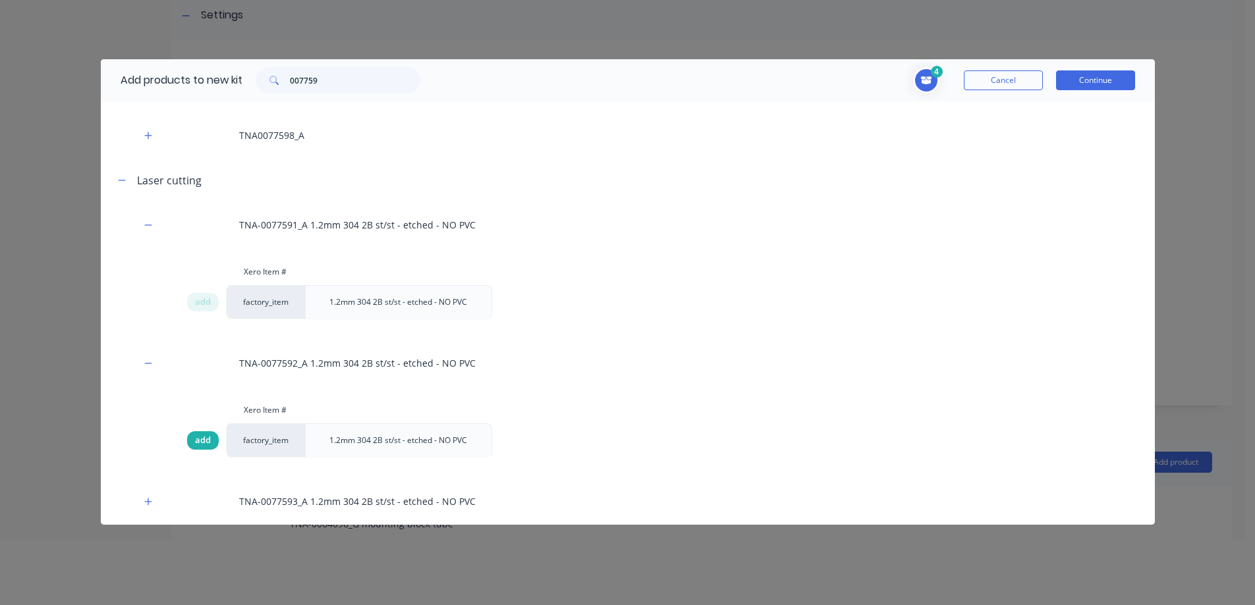
click at [198, 438] on span "add" at bounding box center [203, 440] width 16 height 13
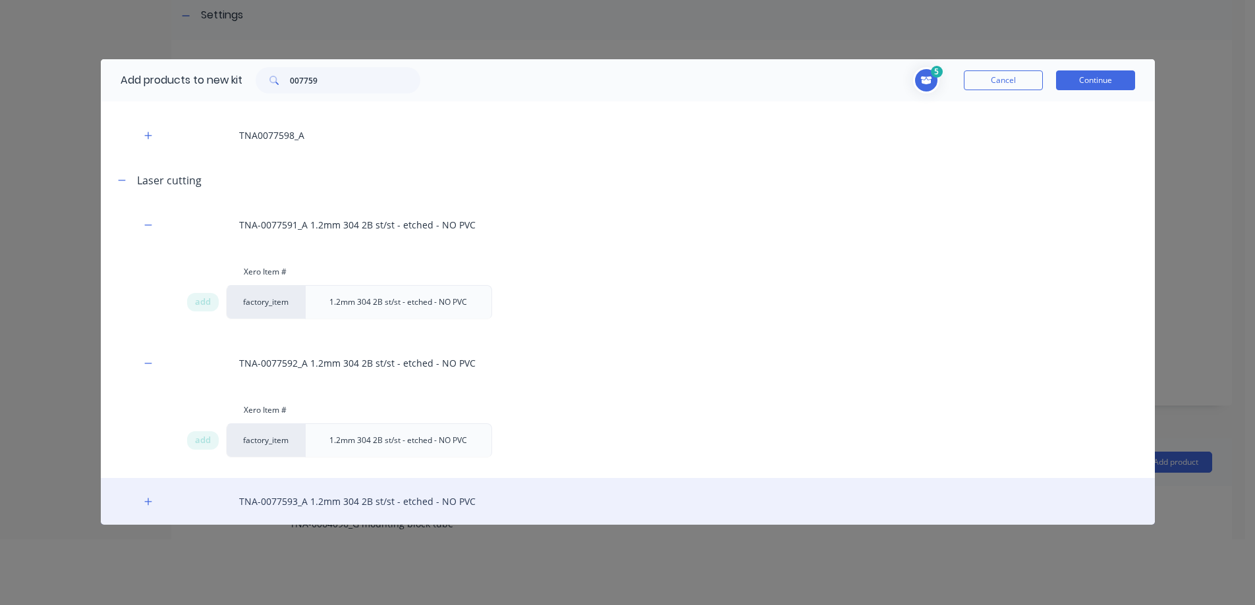
click at [281, 495] on div "TNA-0077593_A 1.2mm 304 2B st/st - etched - NO PVC" at bounding box center [628, 501] width 1054 height 47
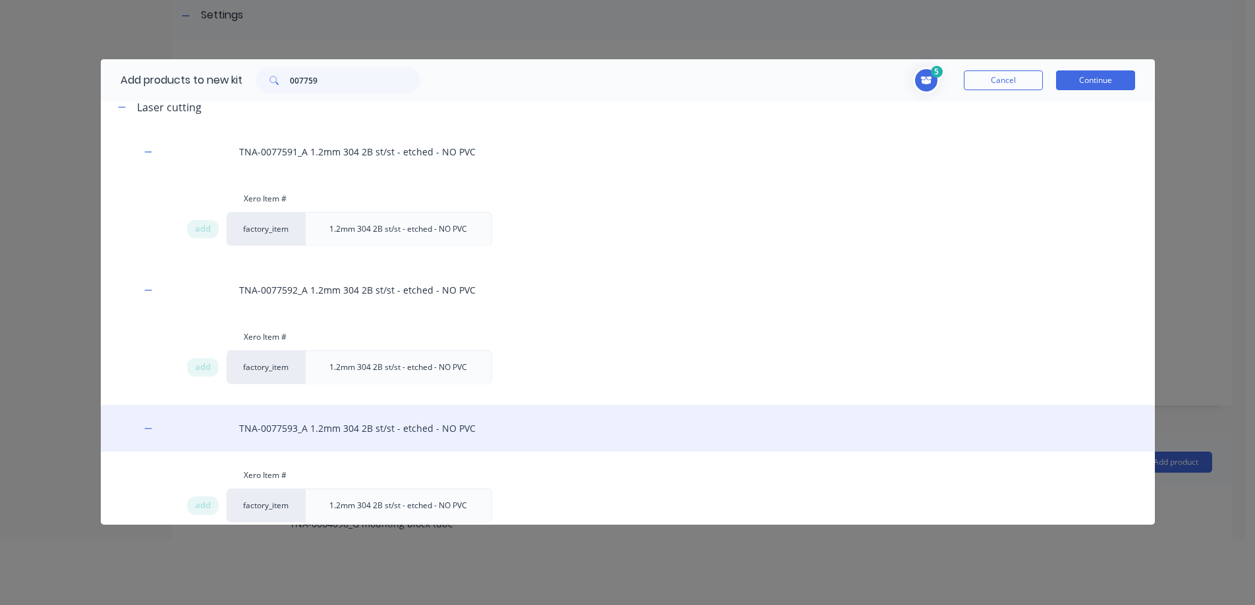
scroll to position [217, 0]
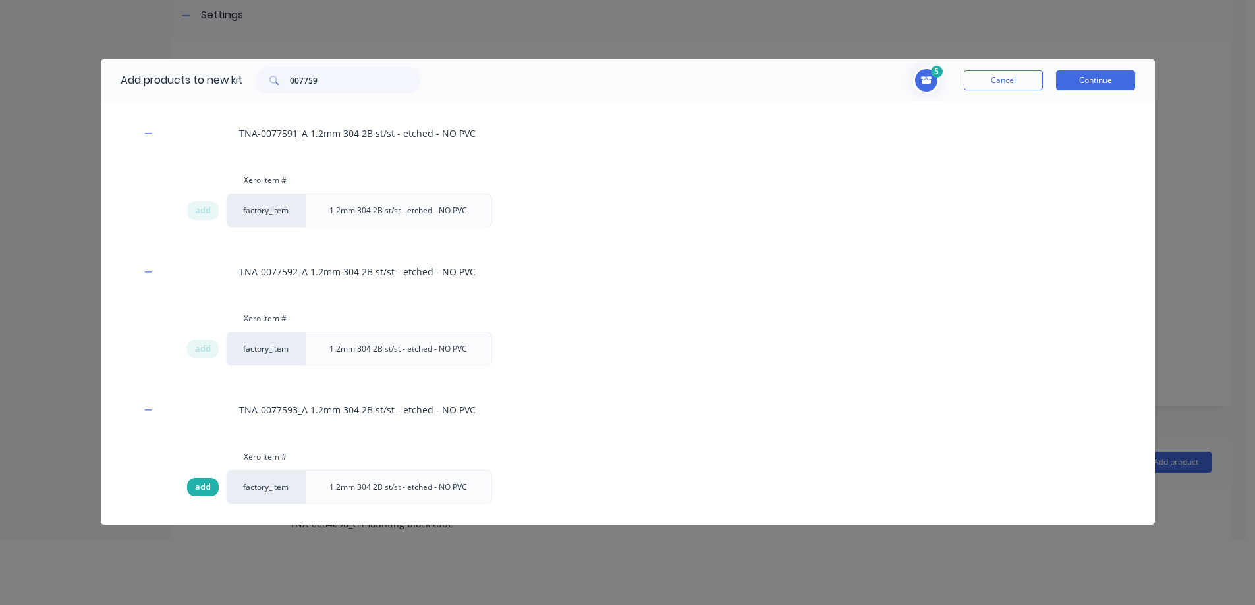
click at [205, 491] on span "add" at bounding box center [203, 487] width 16 height 13
drag, startPoint x: 350, startPoint y: 86, endPoint x: 277, endPoint y: 82, distance: 73.2
click at [270, 82] on div "007759" at bounding box center [338, 80] width 165 height 26
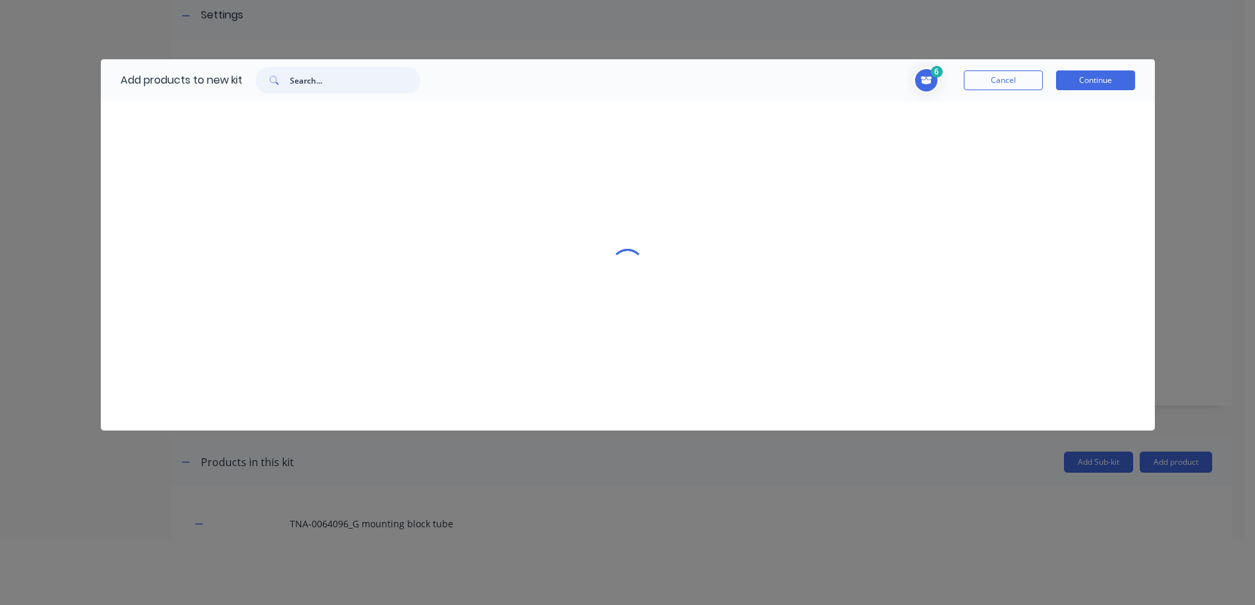
scroll to position [0, 0]
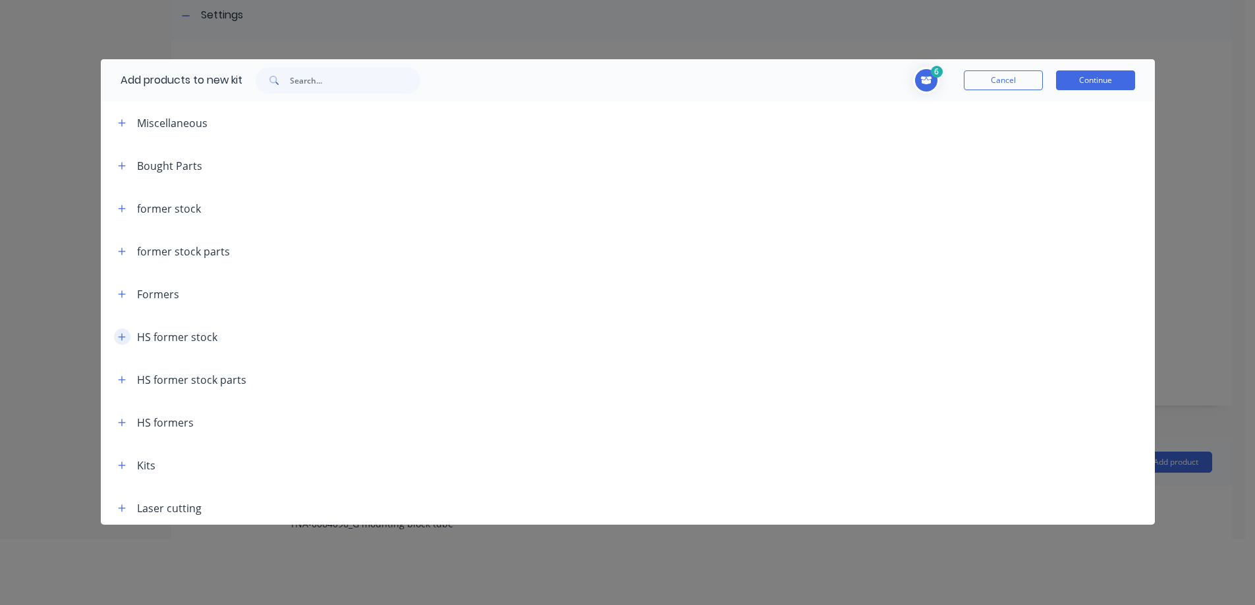
click at [121, 337] on icon "button" at bounding box center [121, 336] width 7 height 7
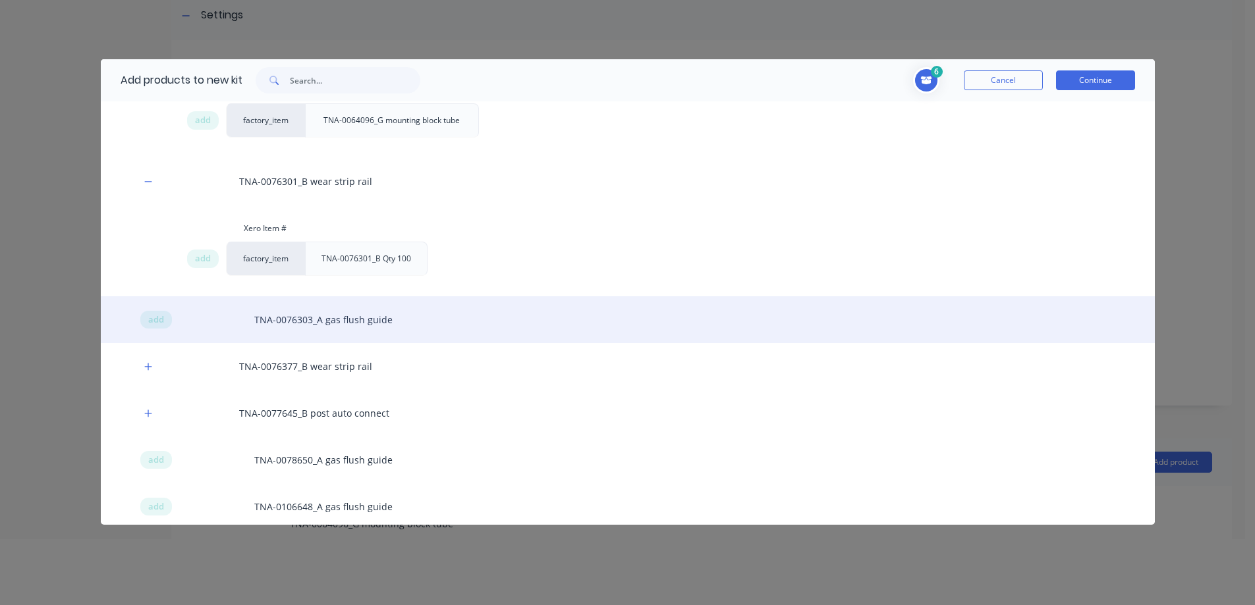
scroll to position [527, 0]
click at [152, 323] on span "add" at bounding box center [156, 318] width 16 height 13
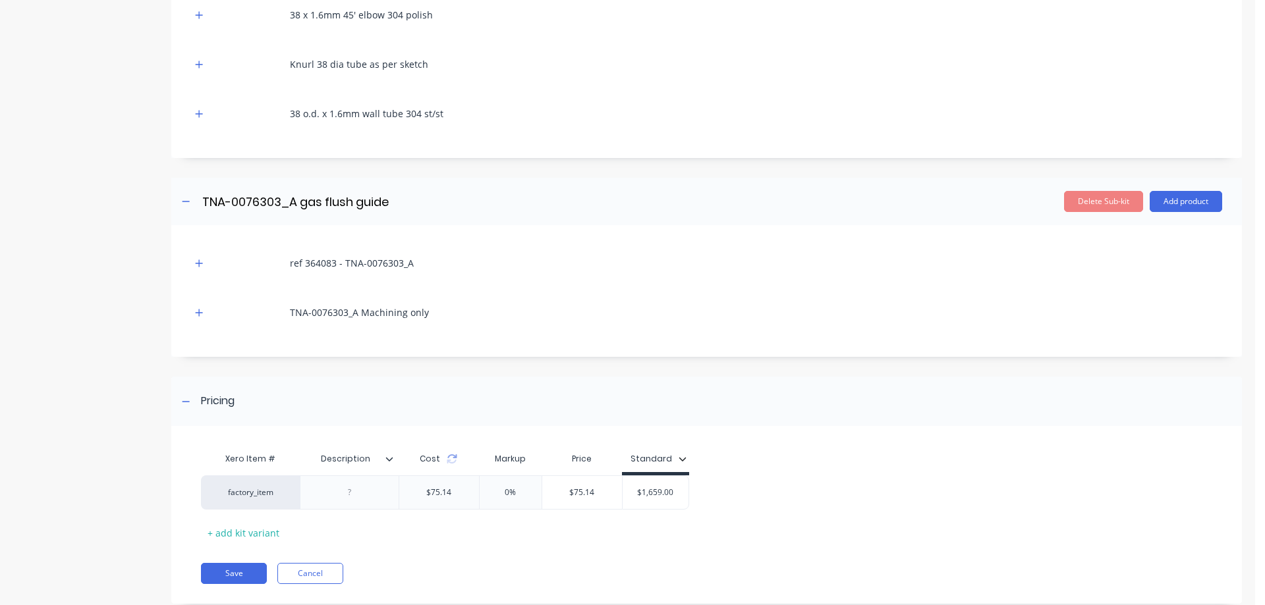
scroll to position [1613, 0]
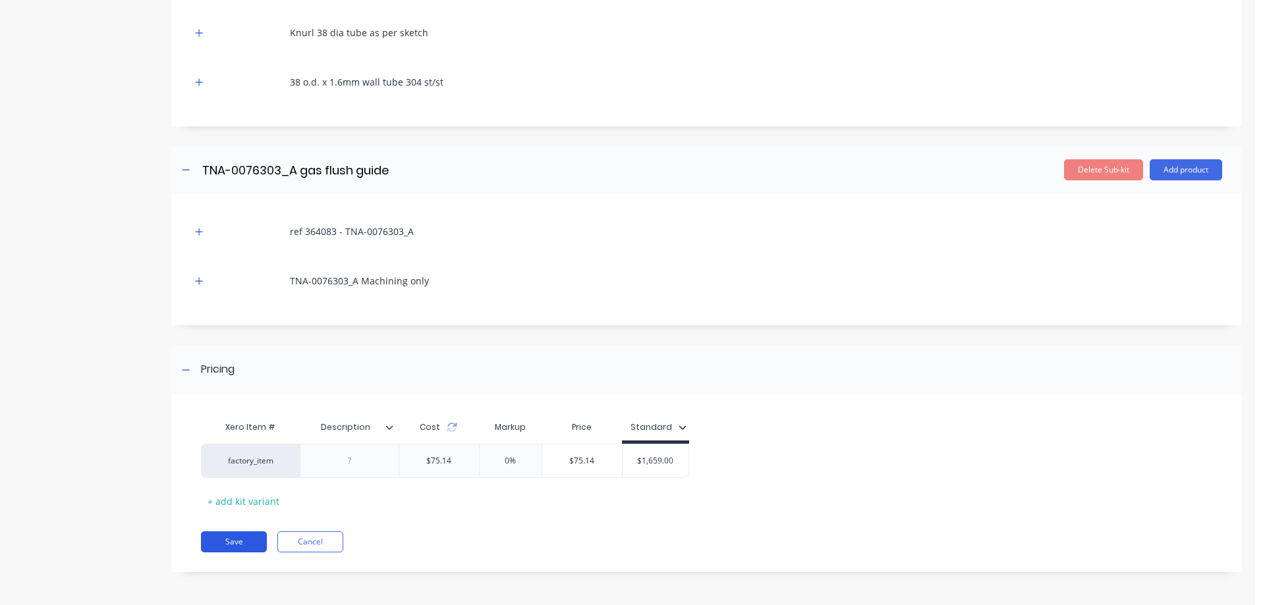
click at [233, 544] on button "Save" at bounding box center [234, 542] width 66 height 21
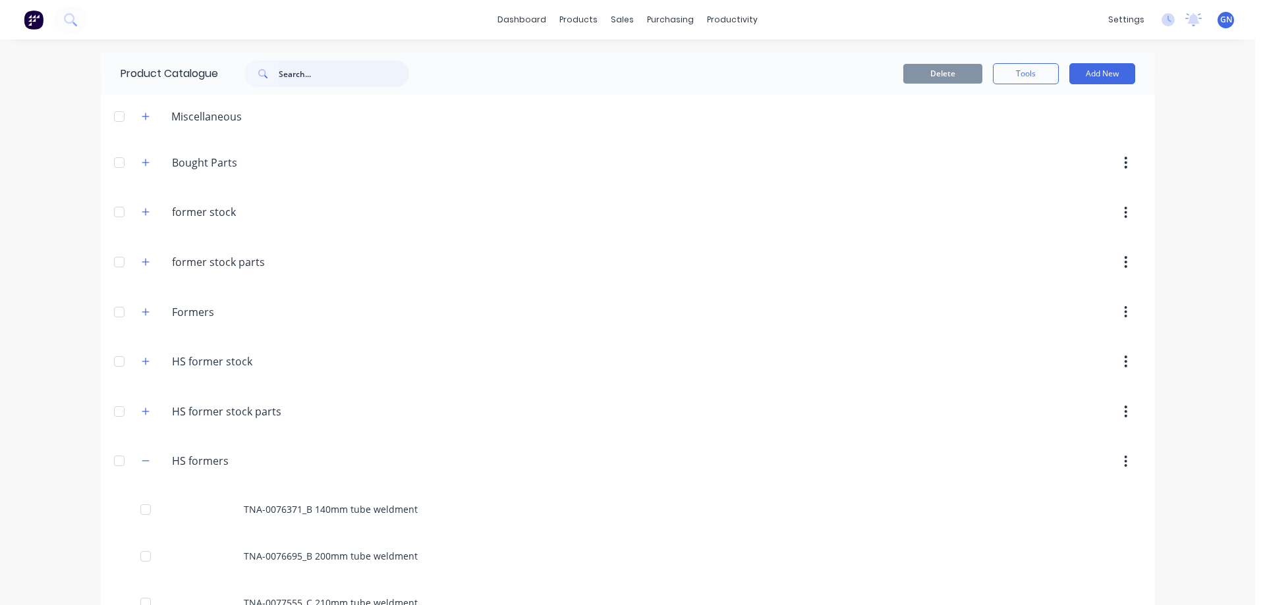
click at [281, 74] on input "text" at bounding box center [344, 74] width 130 height 26
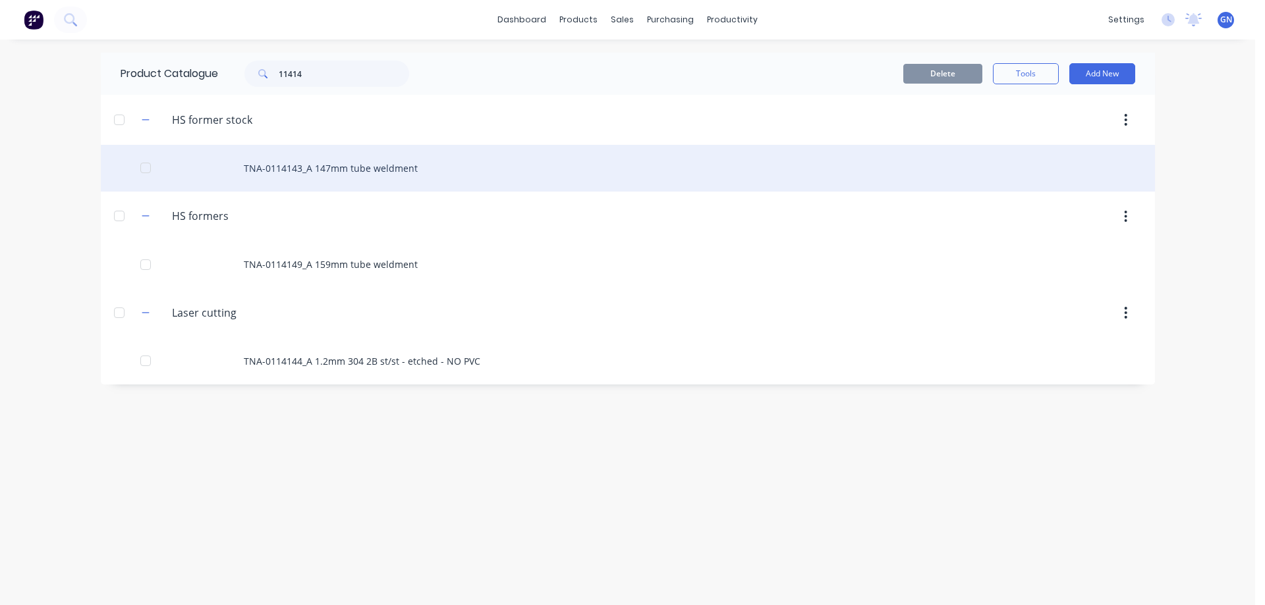
click at [325, 168] on div "TNA-0114143_A 147mm tube weldment" at bounding box center [628, 168] width 1054 height 47
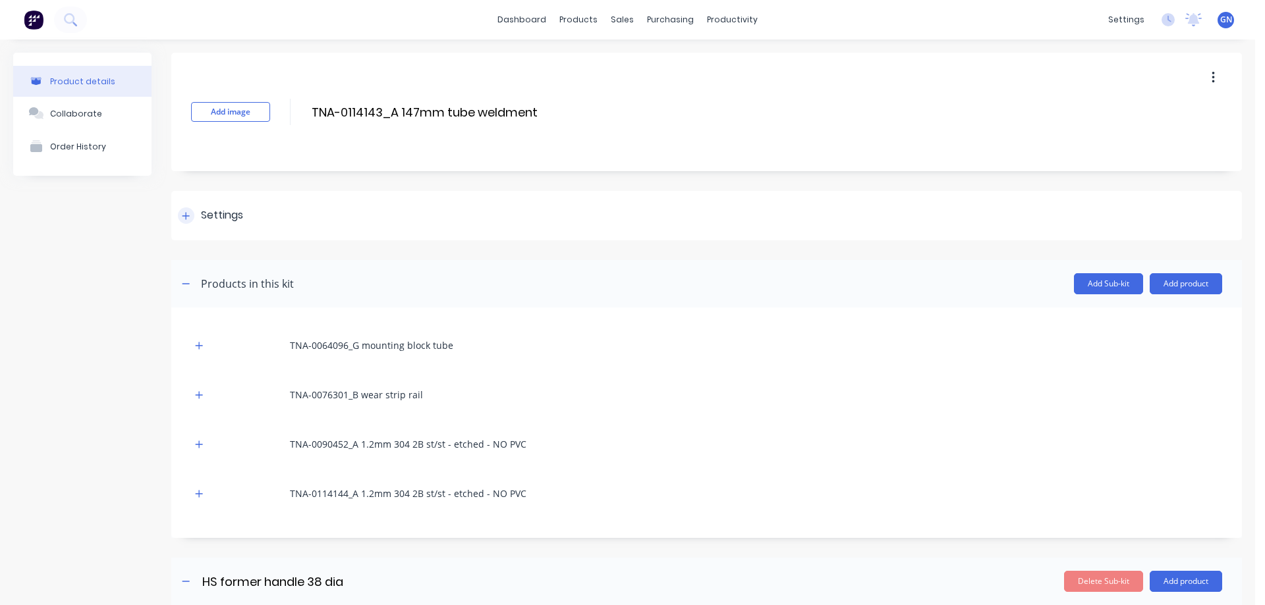
click at [188, 216] on icon at bounding box center [185, 215] width 7 height 7
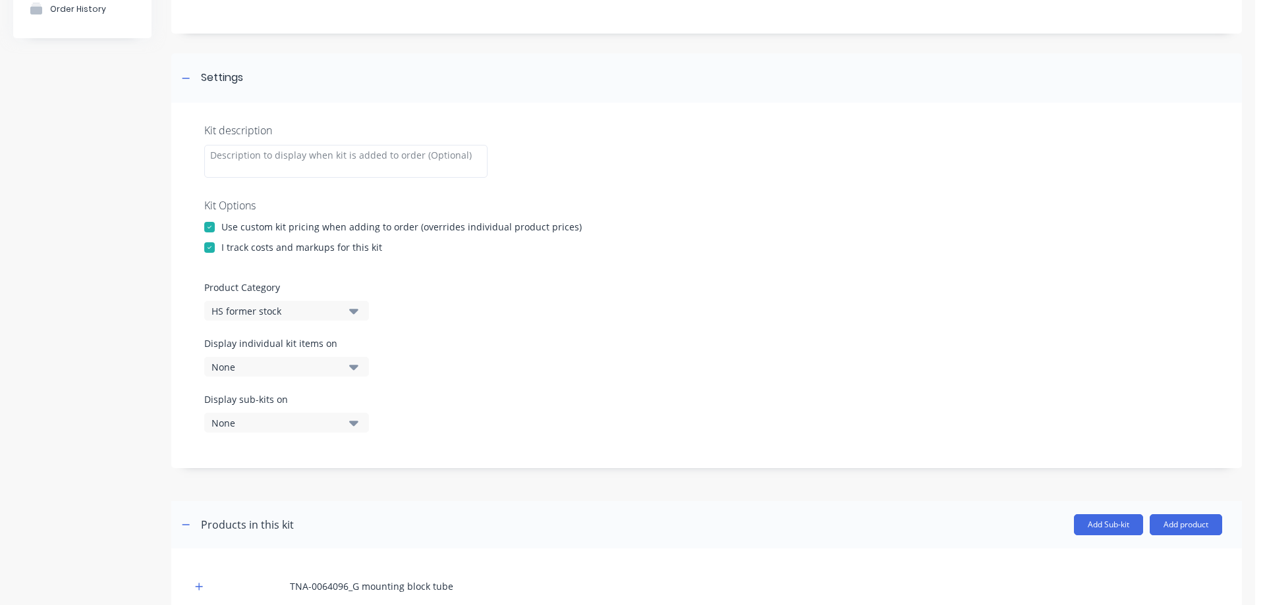
scroll to position [176, 0]
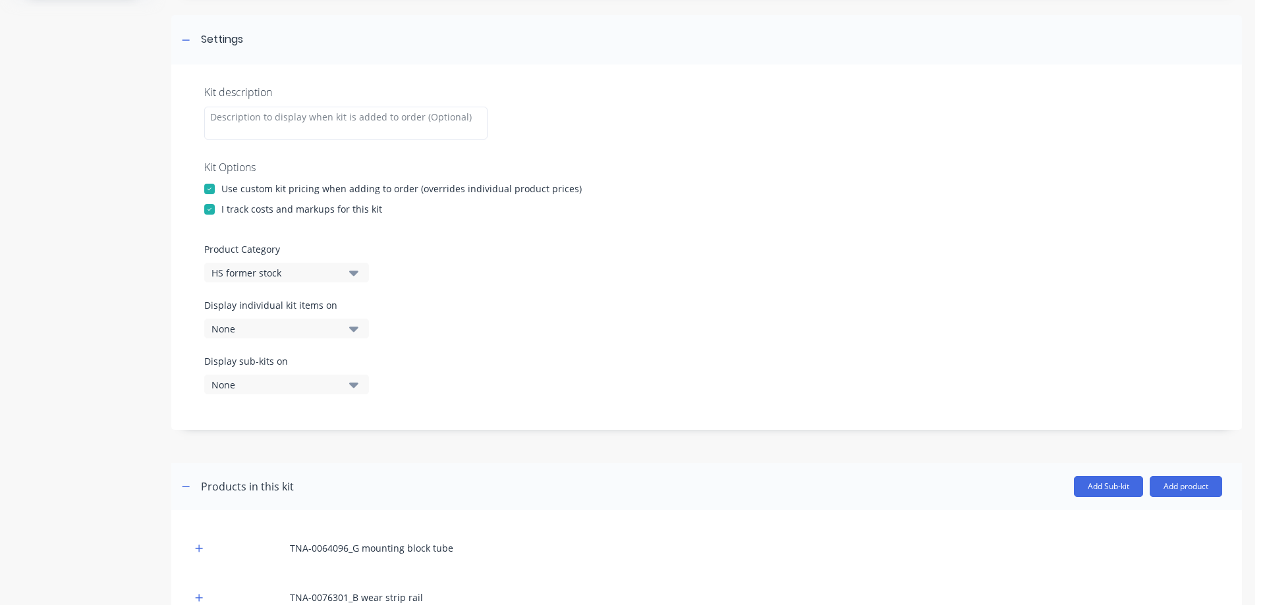
click at [257, 273] on div "HS former stock" at bounding box center [275, 273] width 128 height 14
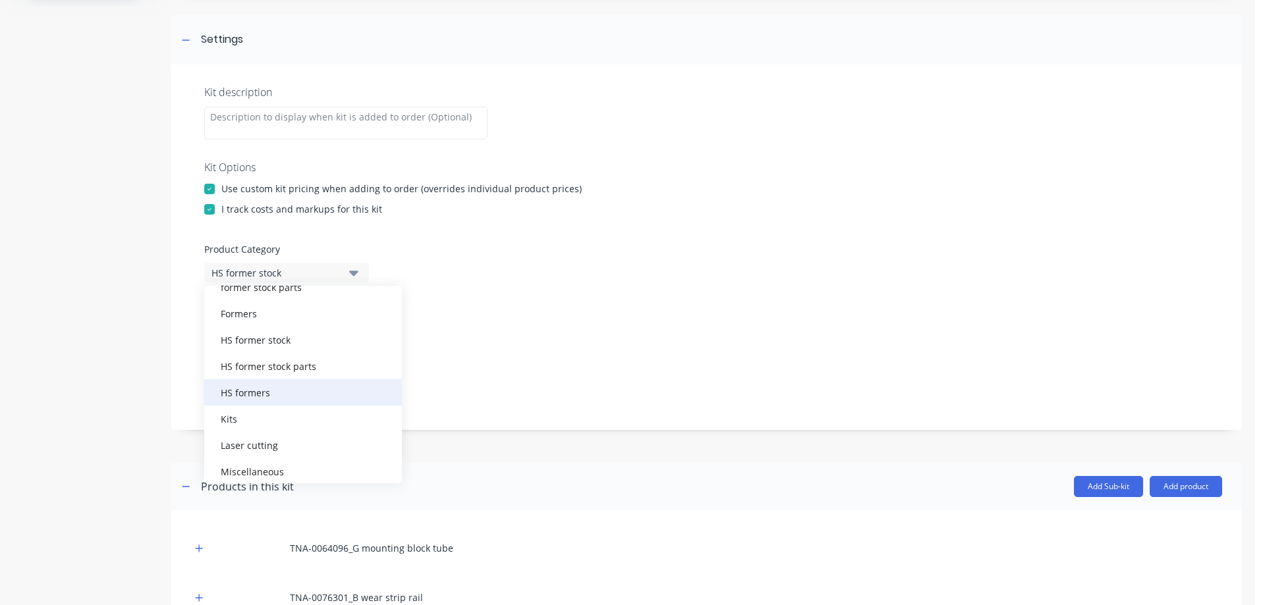
scroll to position [132, 0]
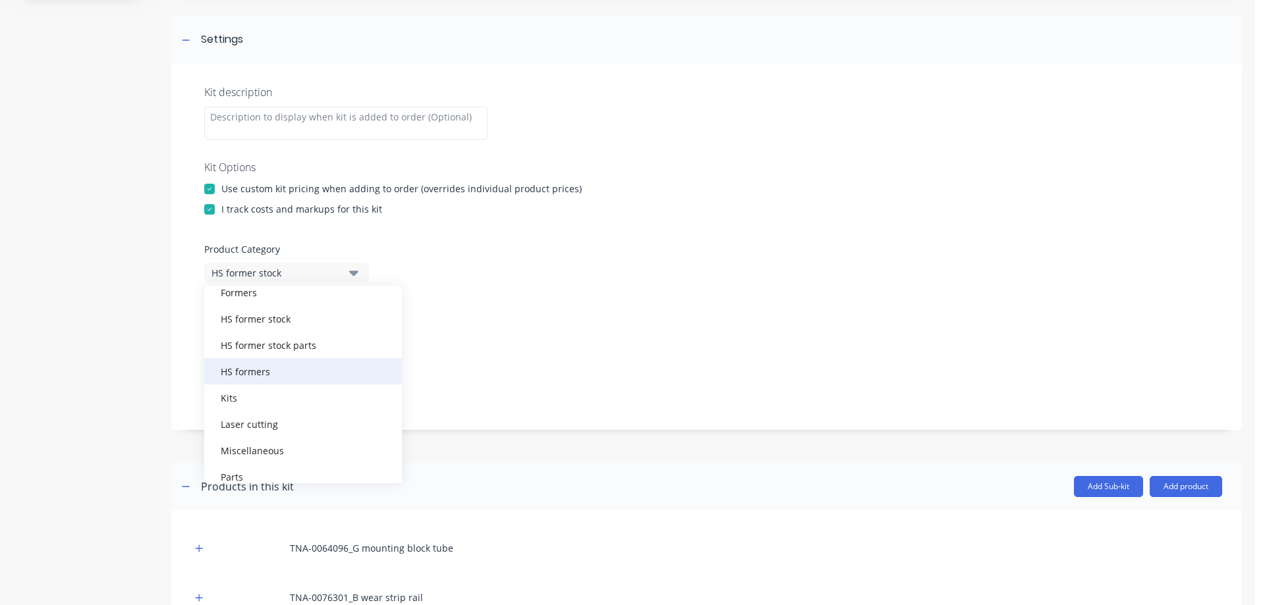
click at [243, 372] on div "HS formers" at bounding box center [303, 371] width 198 height 26
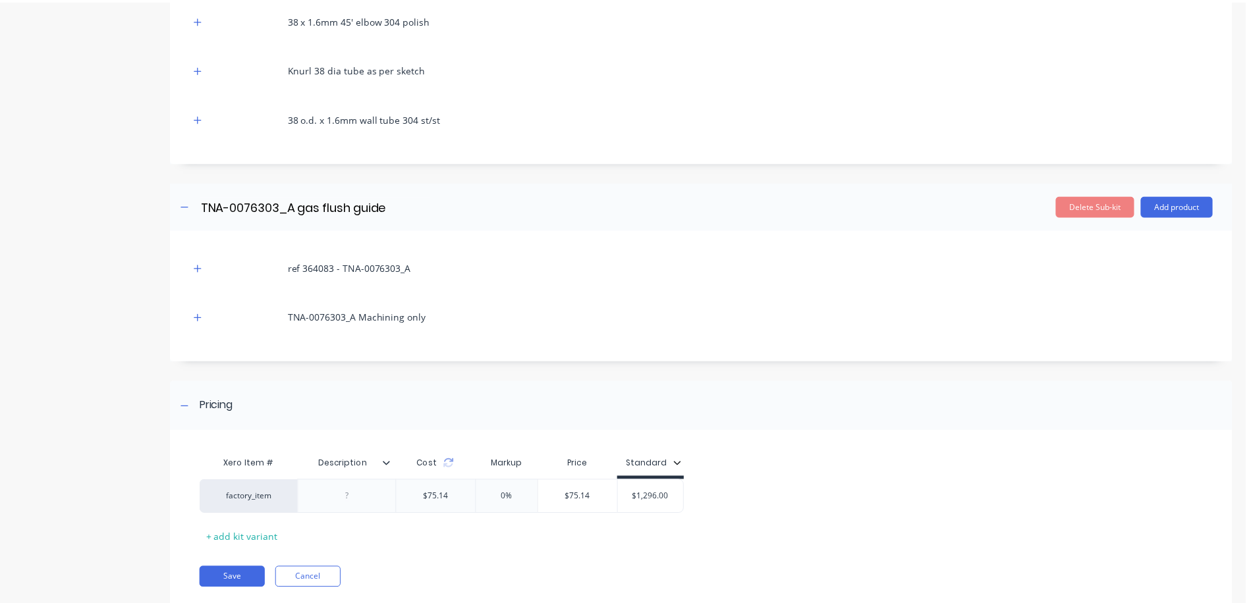
scroll to position [1039, 0]
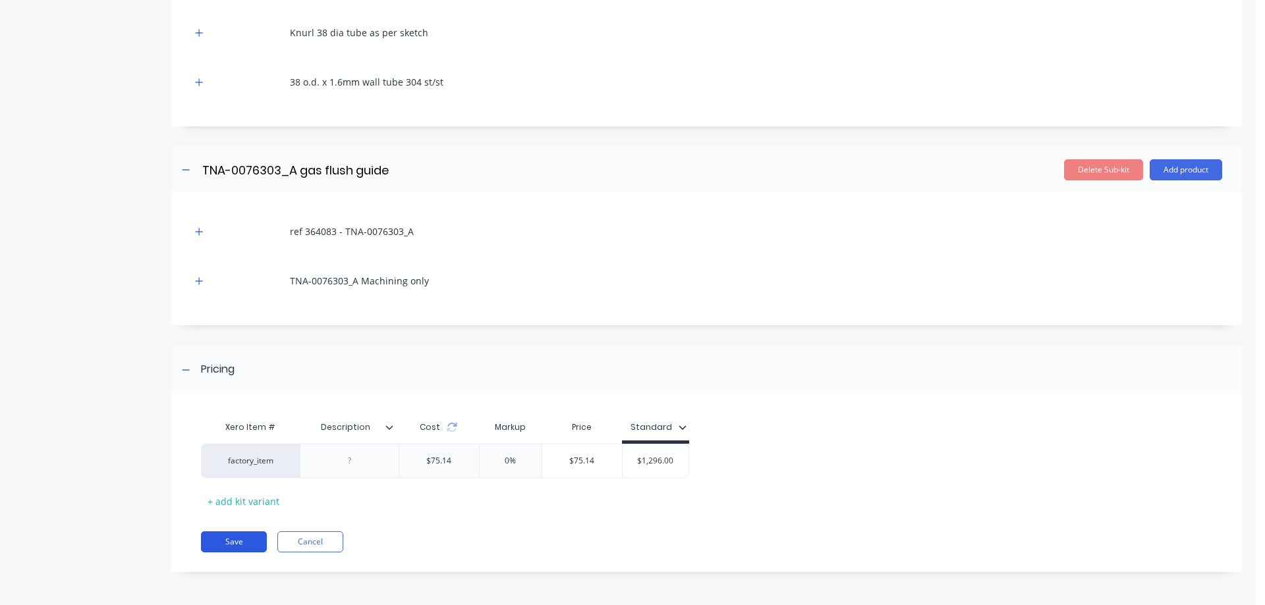
click at [235, 542] on button "Save" at bounding box center [234, 542] width 66 height 21
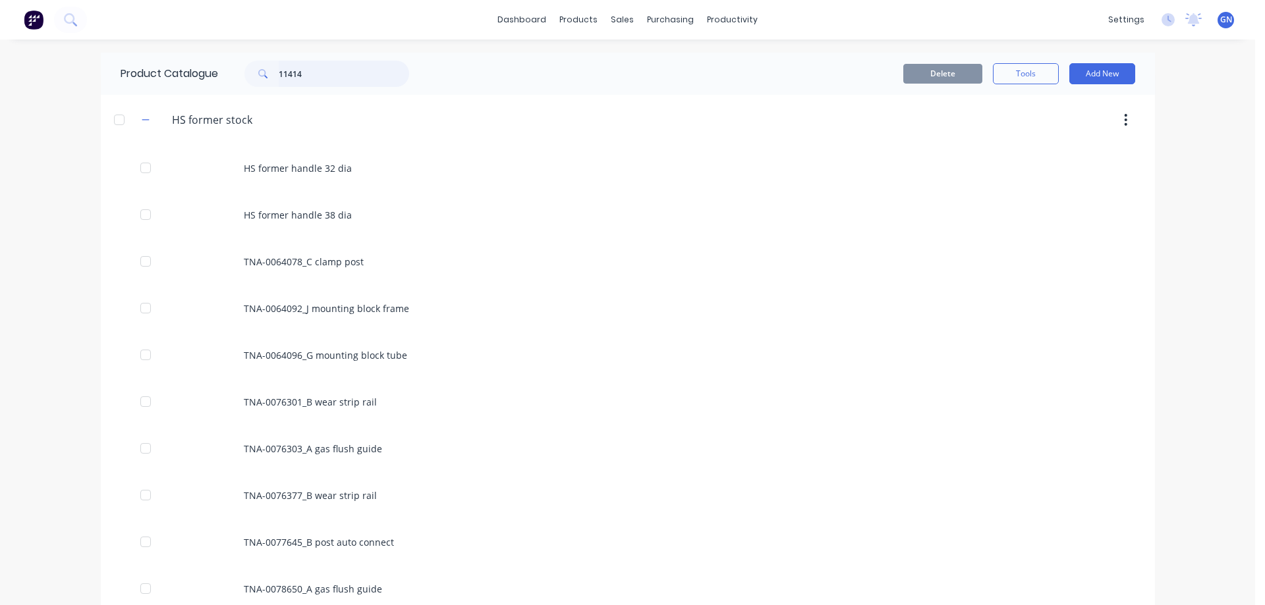
click at [314, 75] on input "11414" at bounding box center [344, 74] width 130 height 26
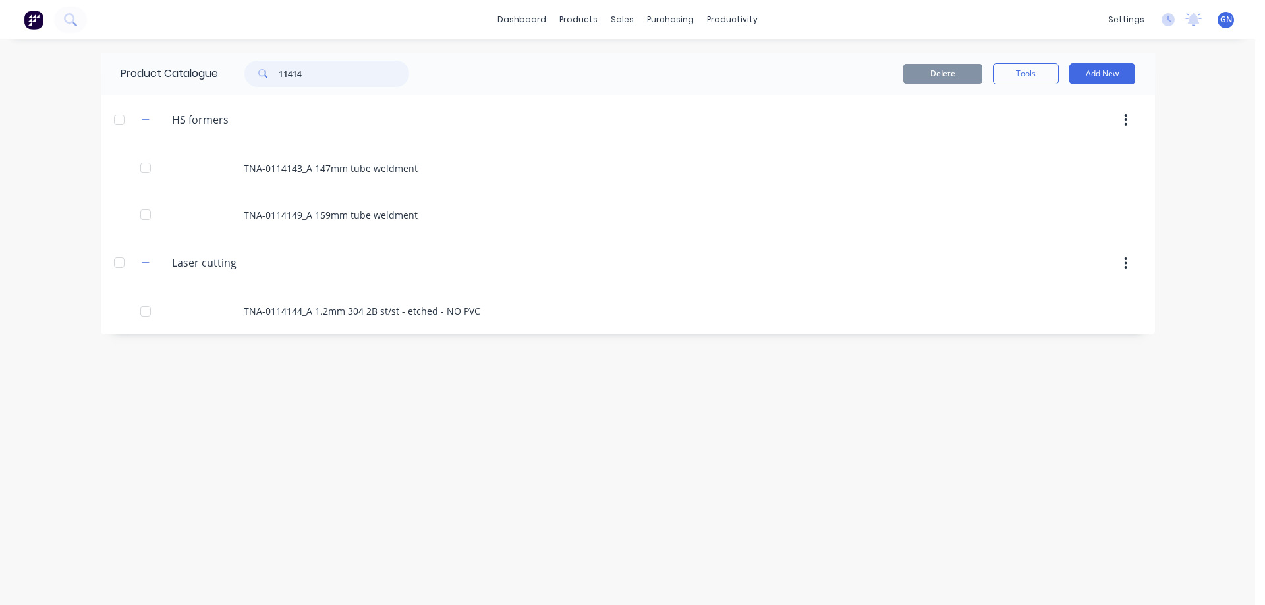
drag, startPoint x: 329, startPoint y: 78, endPoint x: 256, endPoint y: 68, distance: 73.9
click at [256, 68] on div "11414" at bounding box center [326, 74] width 165 height 26
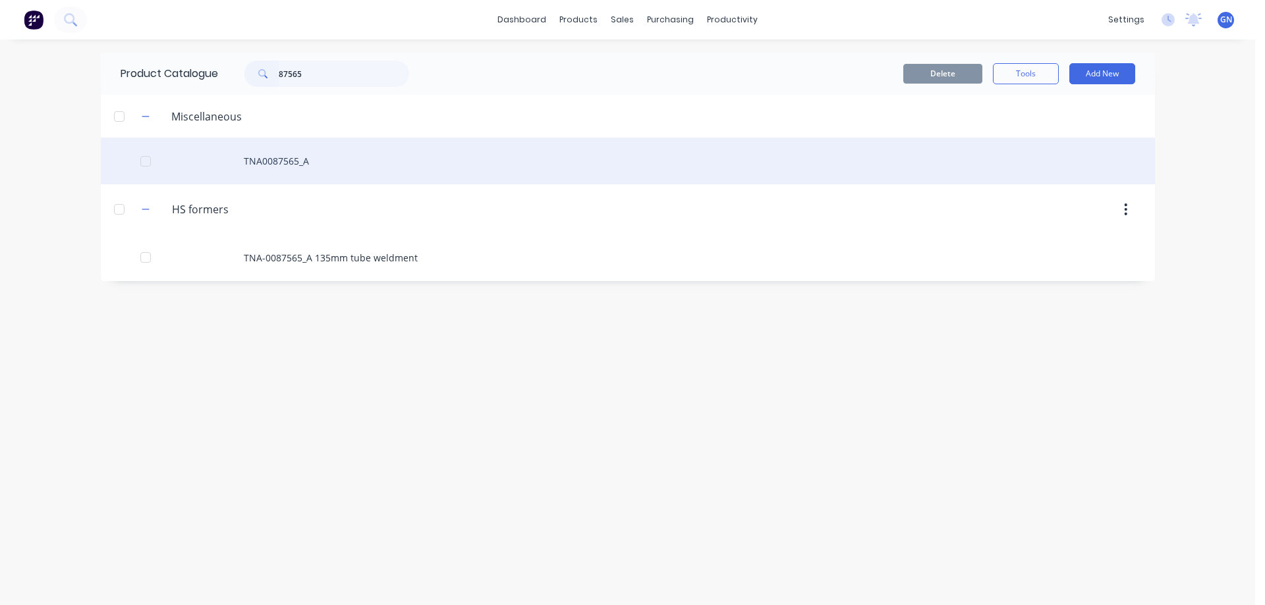
click at [288, 155] on div "TNA0087565_A" at bounding box center [628, 161] width 1054 height 47
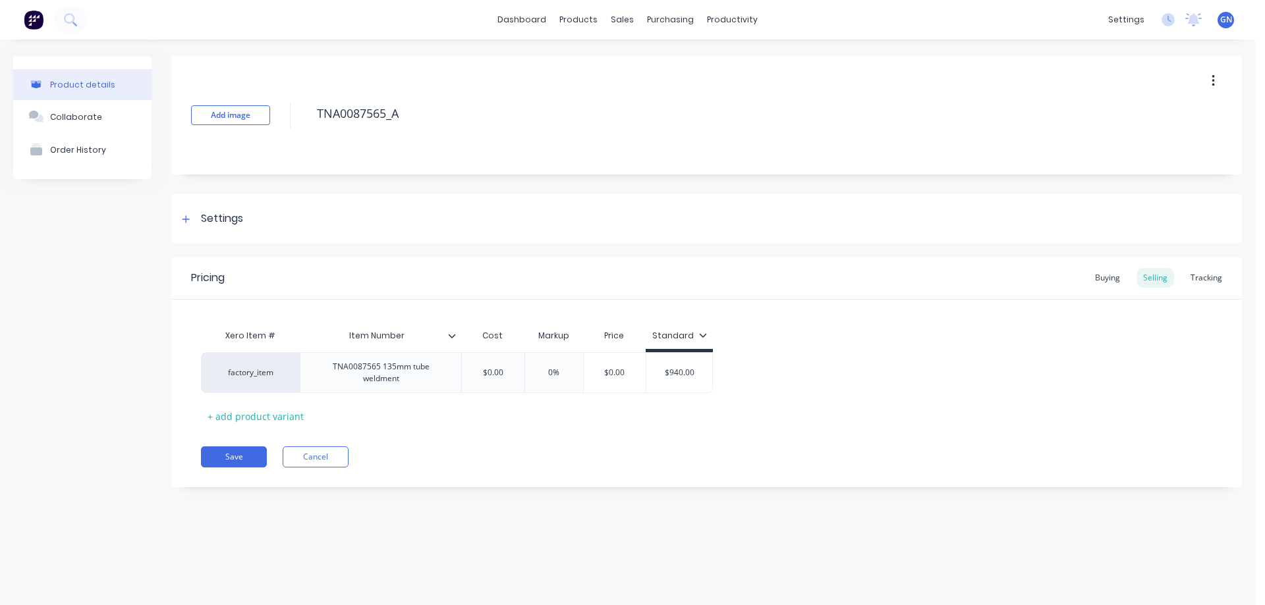
click at [1213, 78] on icon "button" at bounding box center [1212, 81] width 3 height 14
click at [1124, 142] on div "Delete" at bounding box center [1165, 141] width 101 height 19
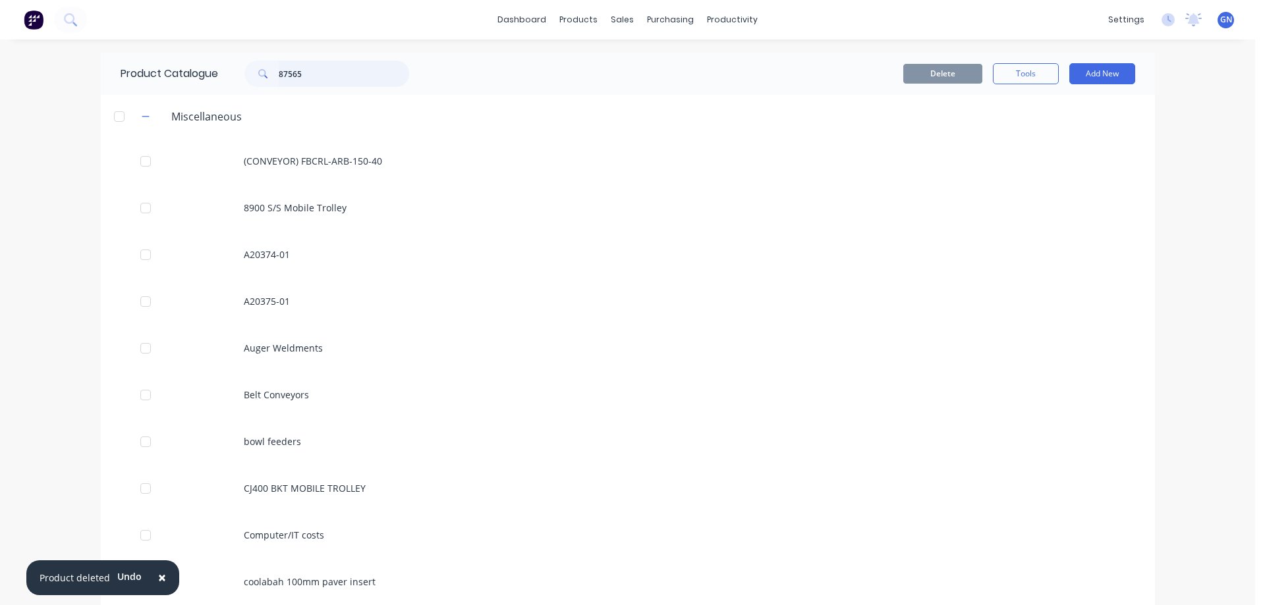
click at [310, 75] on input "87565" at bounding box center [344, 74] width 130 height 26
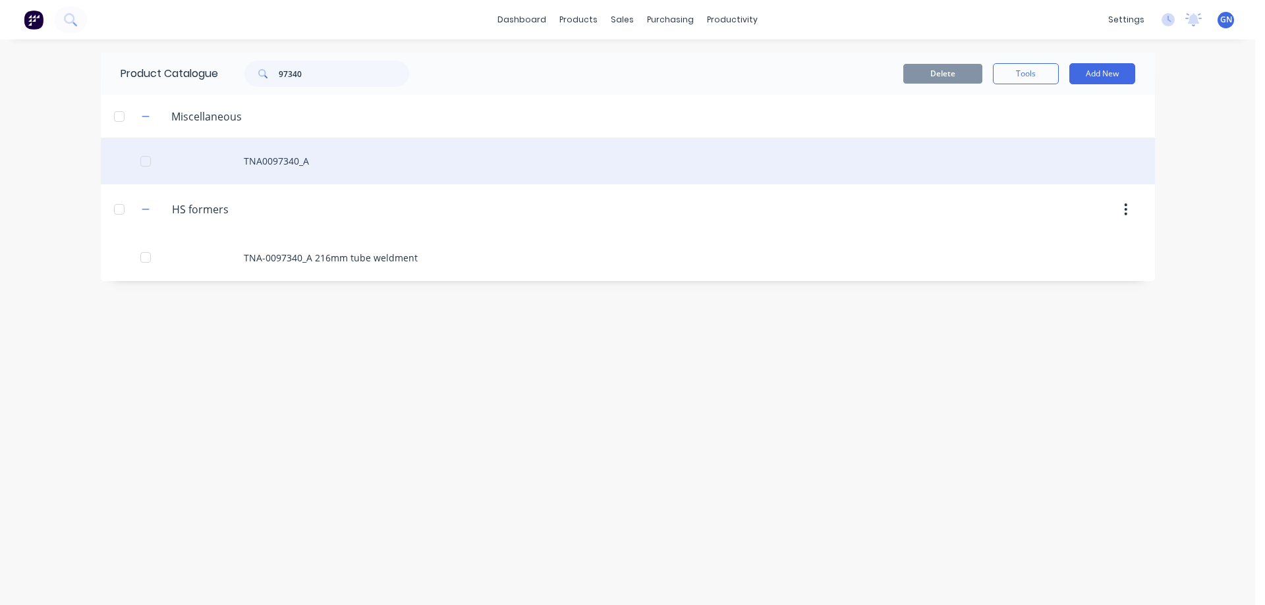
click at [275, 162] on div "TNA0097340_A" at bounding box center [628, 161] width 1054 height 47
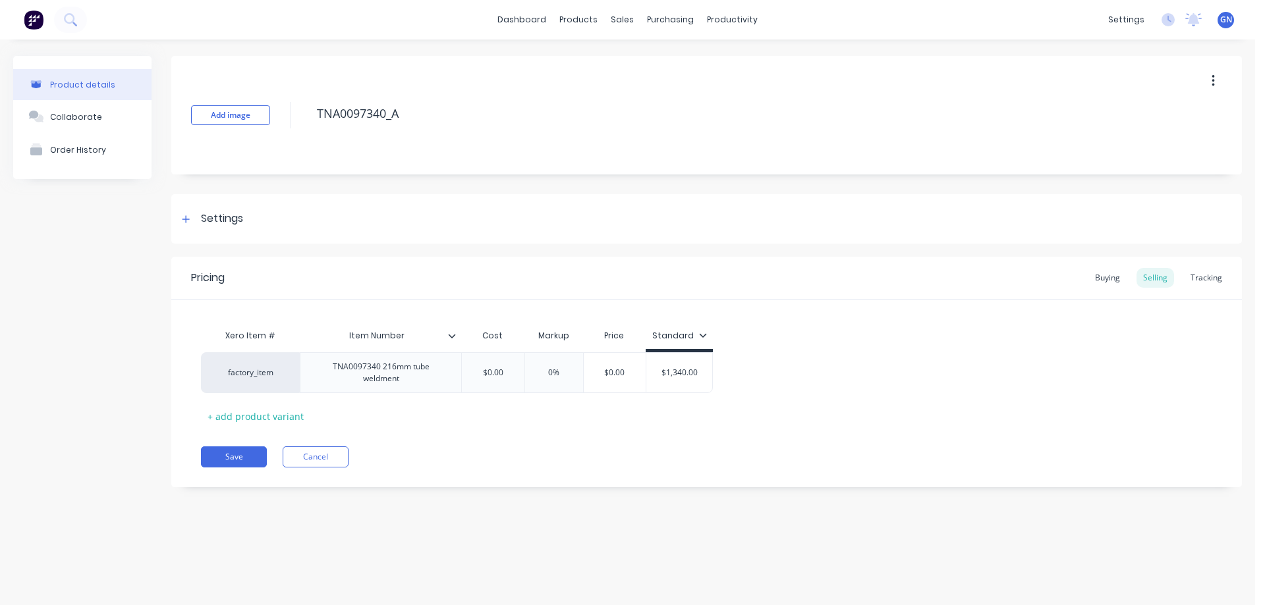
click at [1209, 82] on button "button" at bounding box center [1213, 81] width 31 height 24
click at [1132, 144] on div "Delete" at bounding box center [1165, 141] width 101 height 19
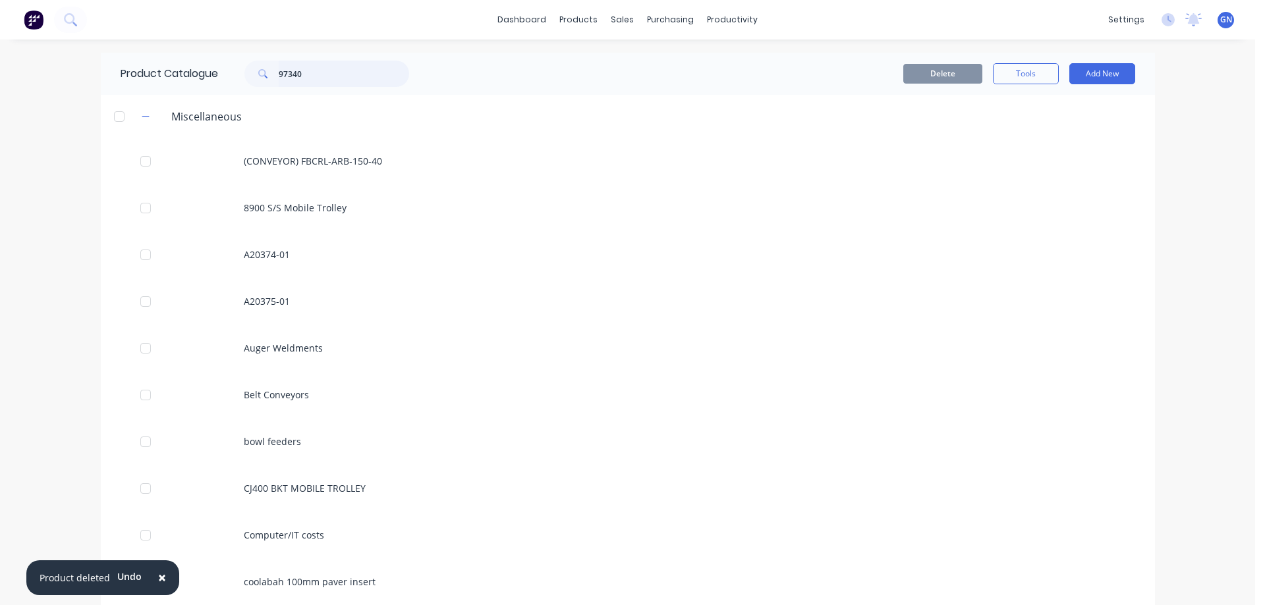
click at [314, 71] on input "97340" at bounding box center [344, 74] width 130 height 26
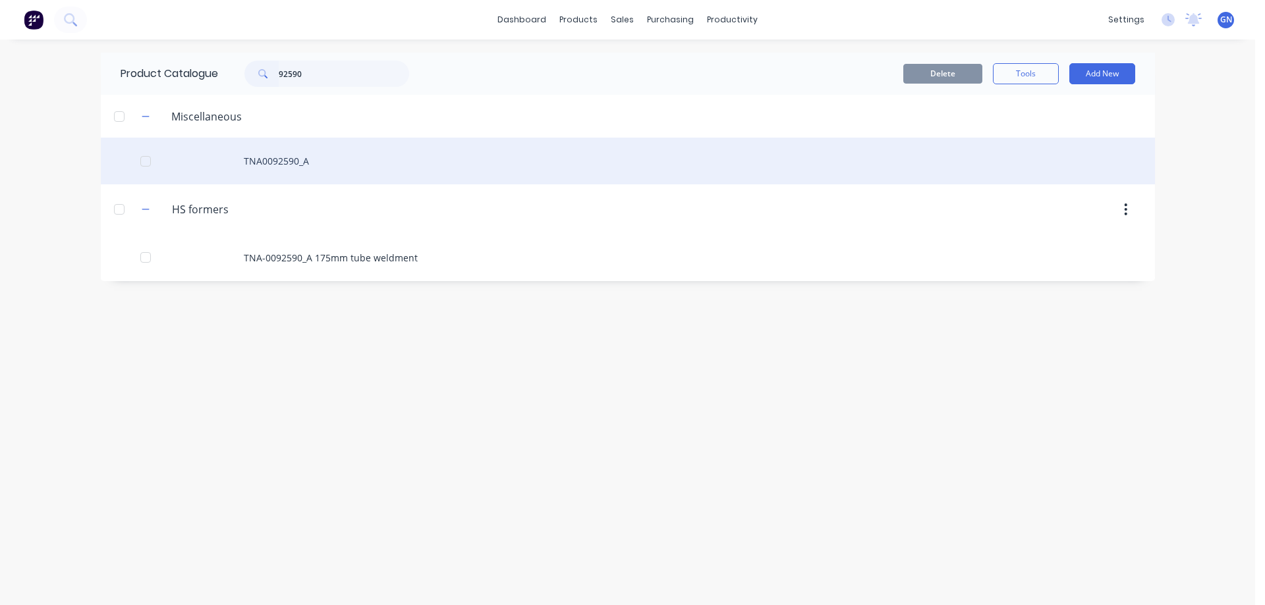
click at [292, 165] on div "TNA0092590_A" at bounding box center [628, 161] width 1054 height 47
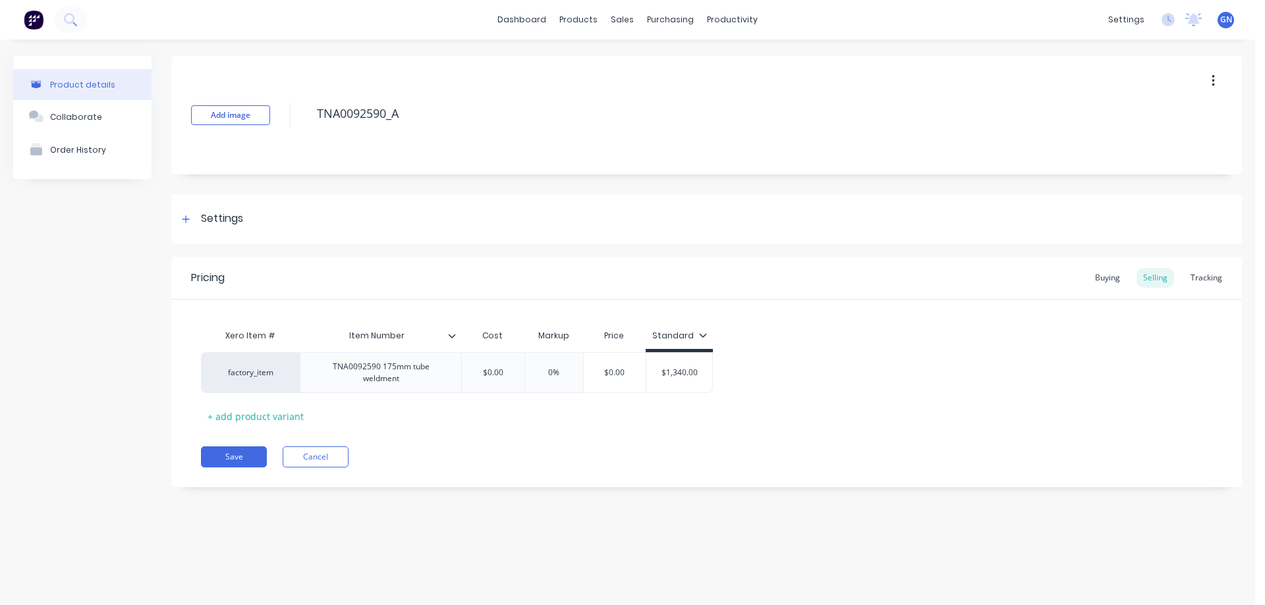
click at [1218, 84] on button "button" at bounding box center [1213, 81] width 31 height 24
click at [1142, 140] on div "Delete" at bounding box center [1165, 141] width 101 height 19
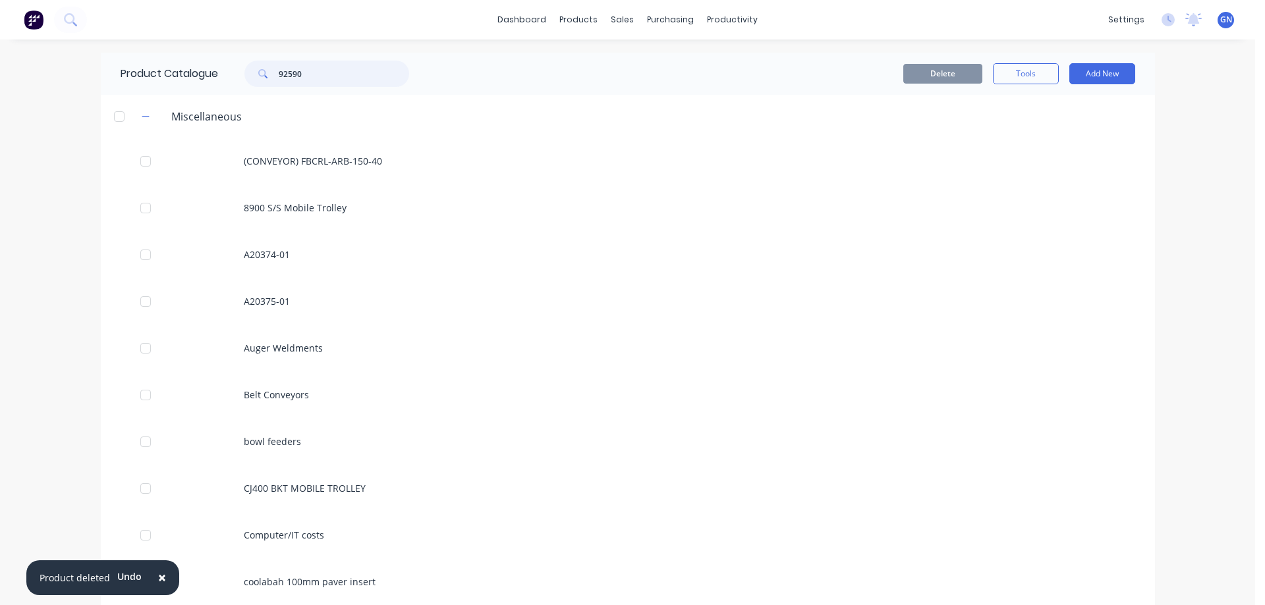
click at [321, 69] on input "92590" at bounding box center [344, 74] width 130 height 26
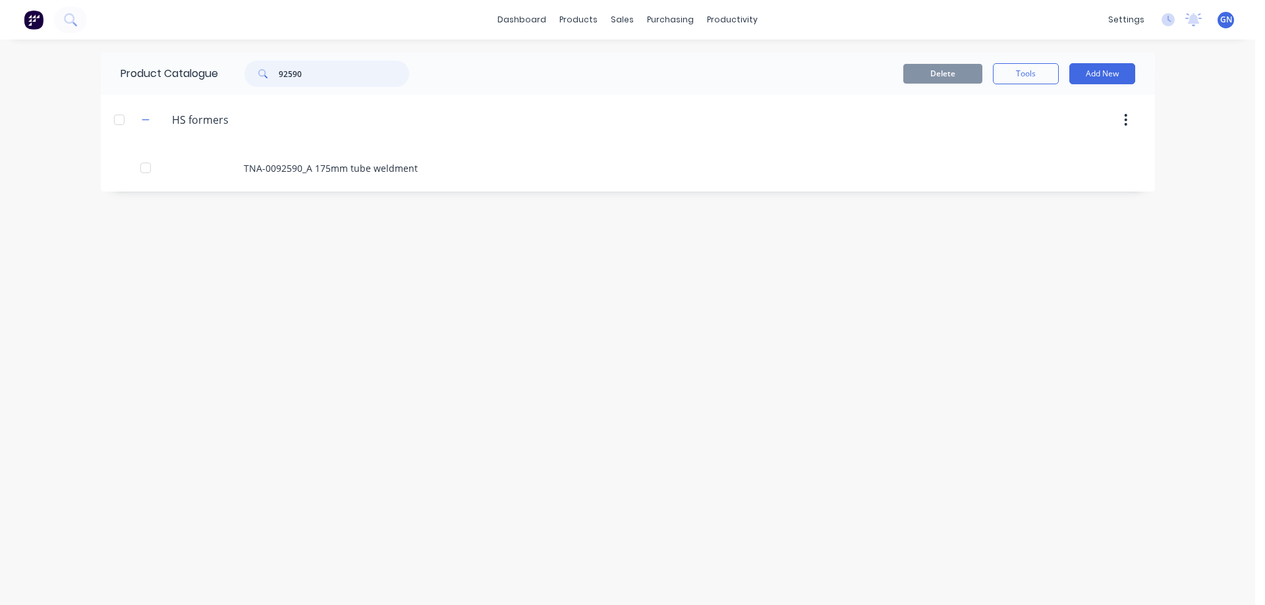
drag, startPoint x: 339, startPoint y: 69, endPoint x: 253, endPoint y: 59, distance: 86.9
click at [252, 59] on div "Product Catalogue 92590" at bounding box center [271, 74] width 341 height 42
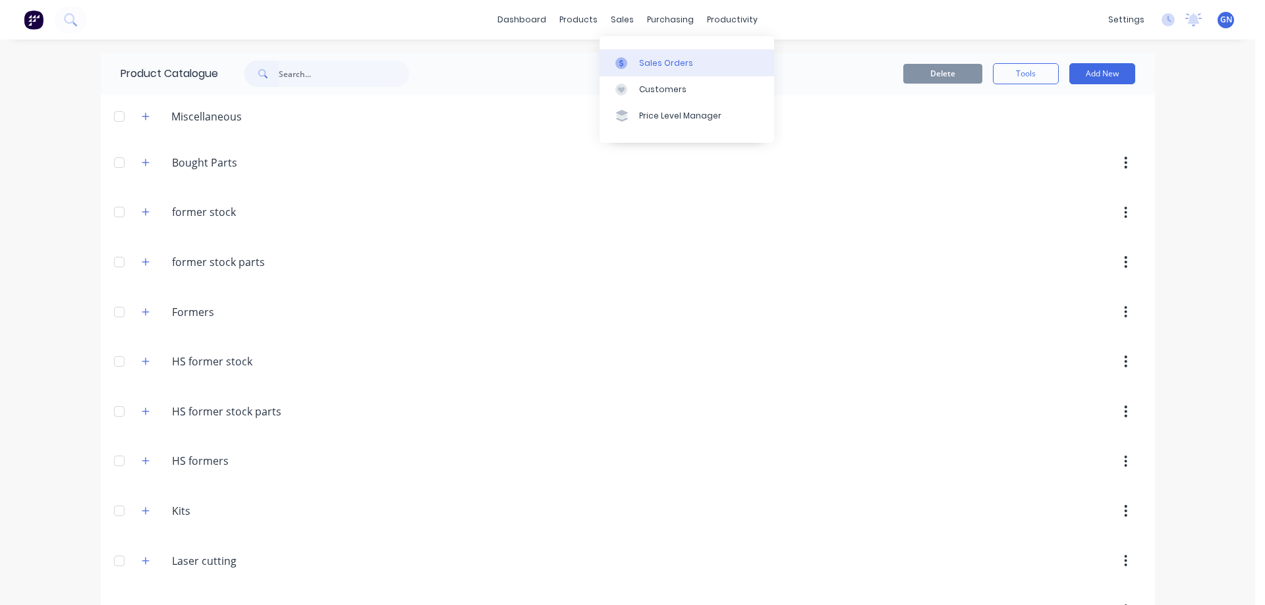
click at [653, 62] on div "Sales Orders" at bounding box center [666, 63] width 54 height 12
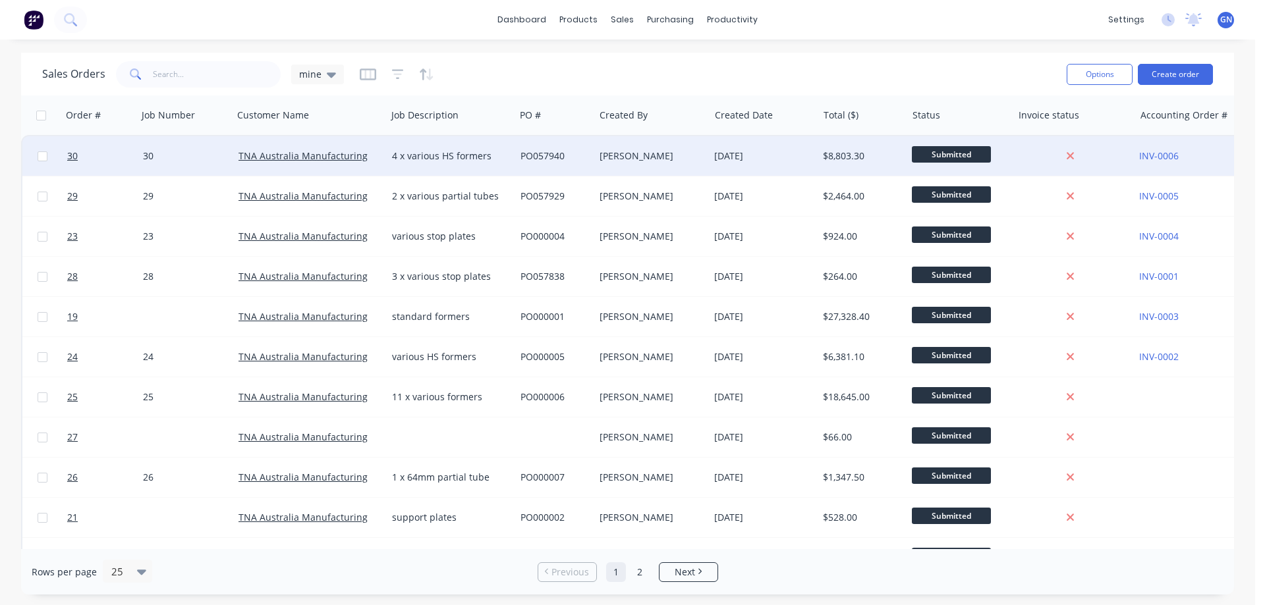
click at [652, 152] on div "[PERSON_NAME]" at bounding box center [648, 156] width 99 height 13
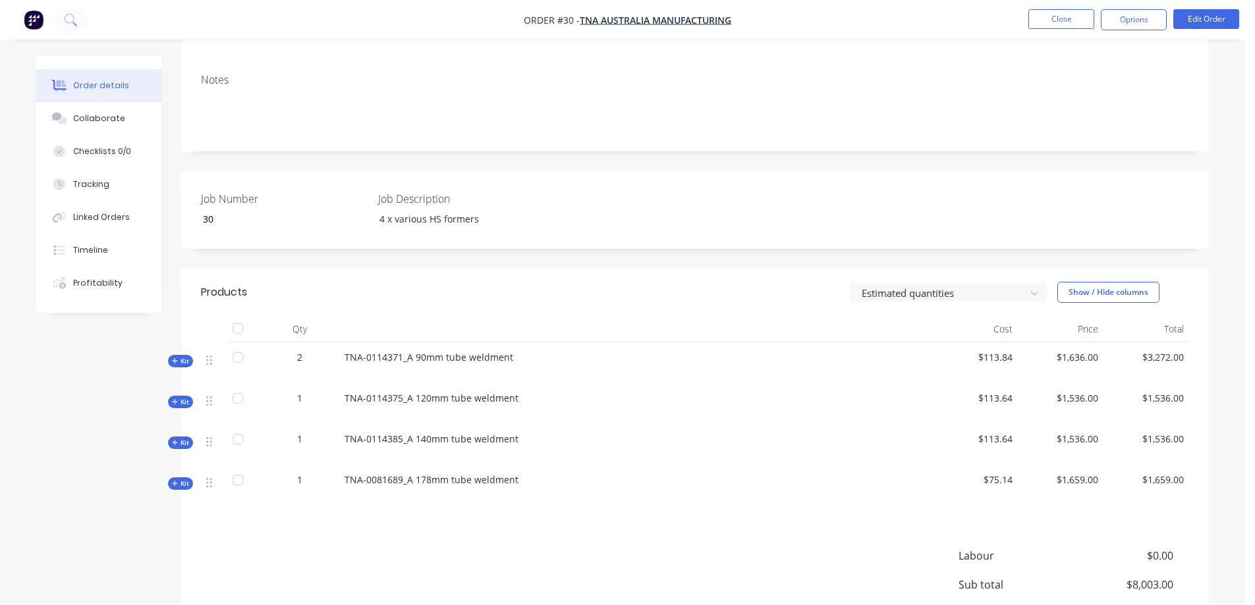
scroll to position [198, 0]
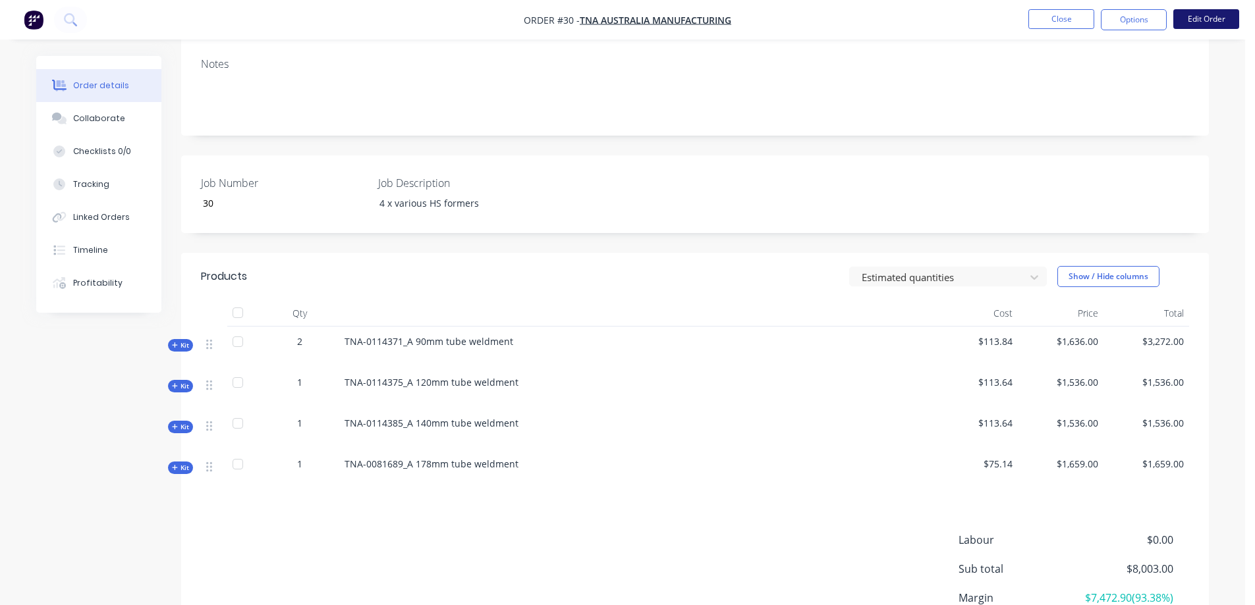
click at [1198, 21] on button "Edit Order" at bounding box center [1206, 19] width 66 height 20
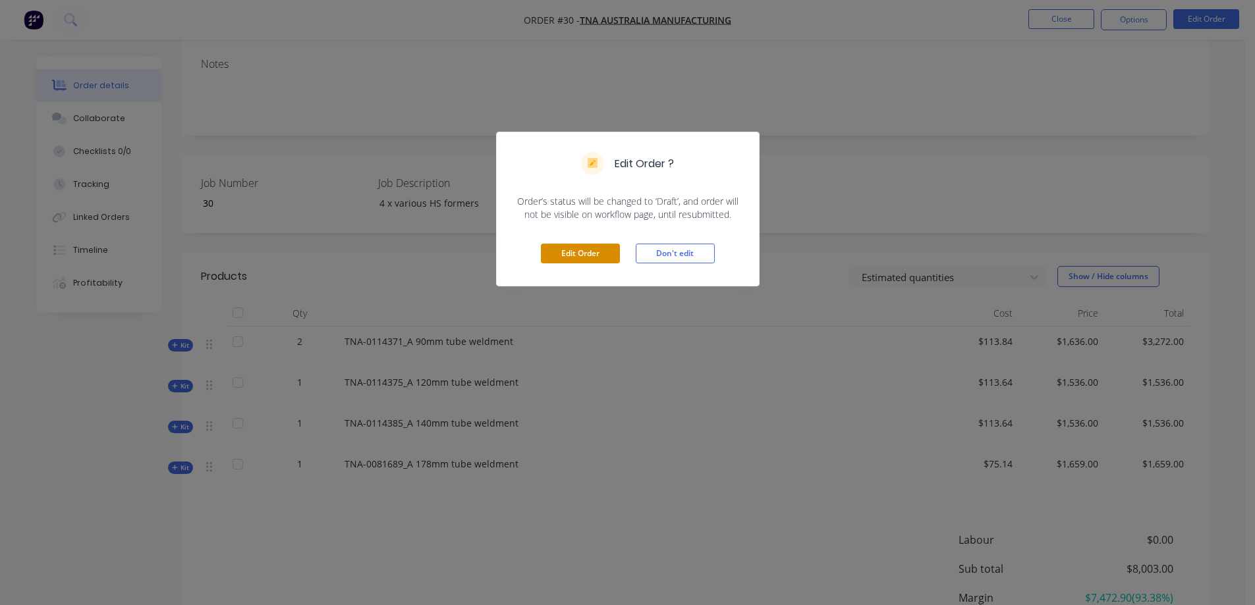
click at [567, 253] on button "Edit Order" at bounding box center [580, 254] width 79 height 20
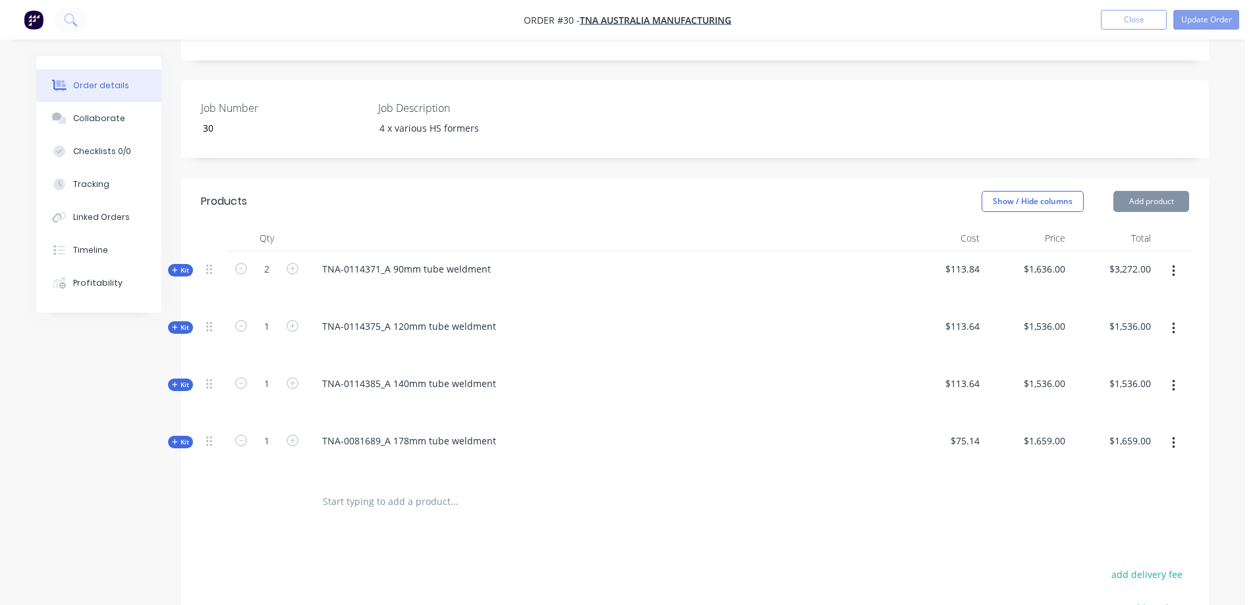
scroll to position [329, 0]
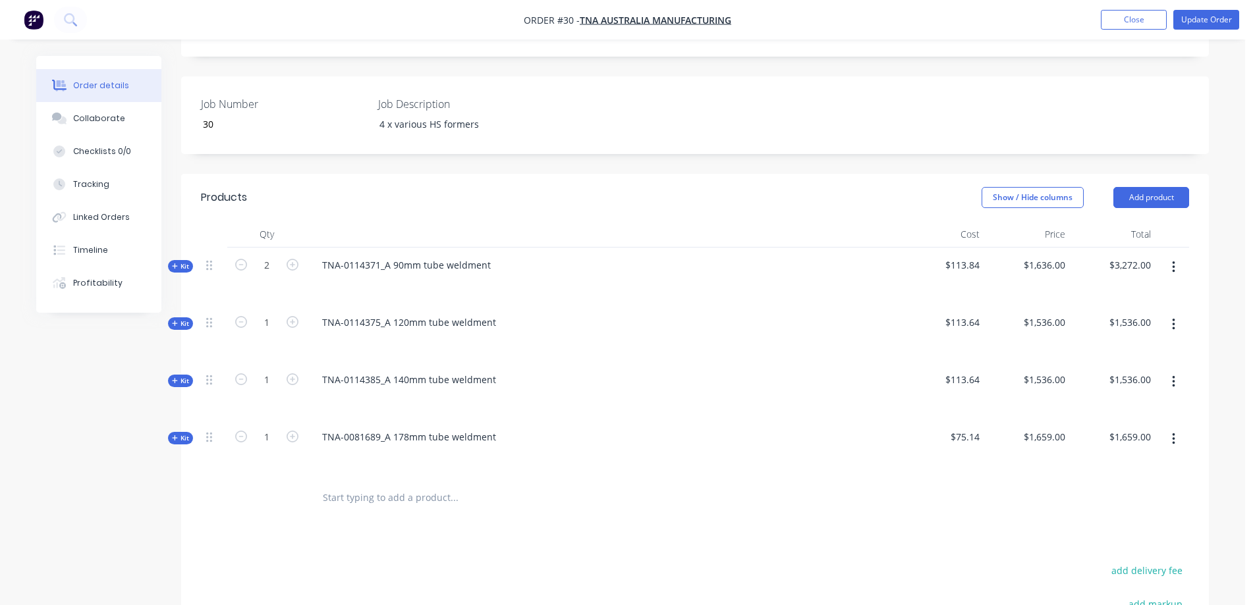
click at [1172, 260] on icon "button" at bounding box center [1173, 267] width 3 height 14
click at [1095, 398] on div "Delete" at bounding box center [1126, 407] width 101 height 19
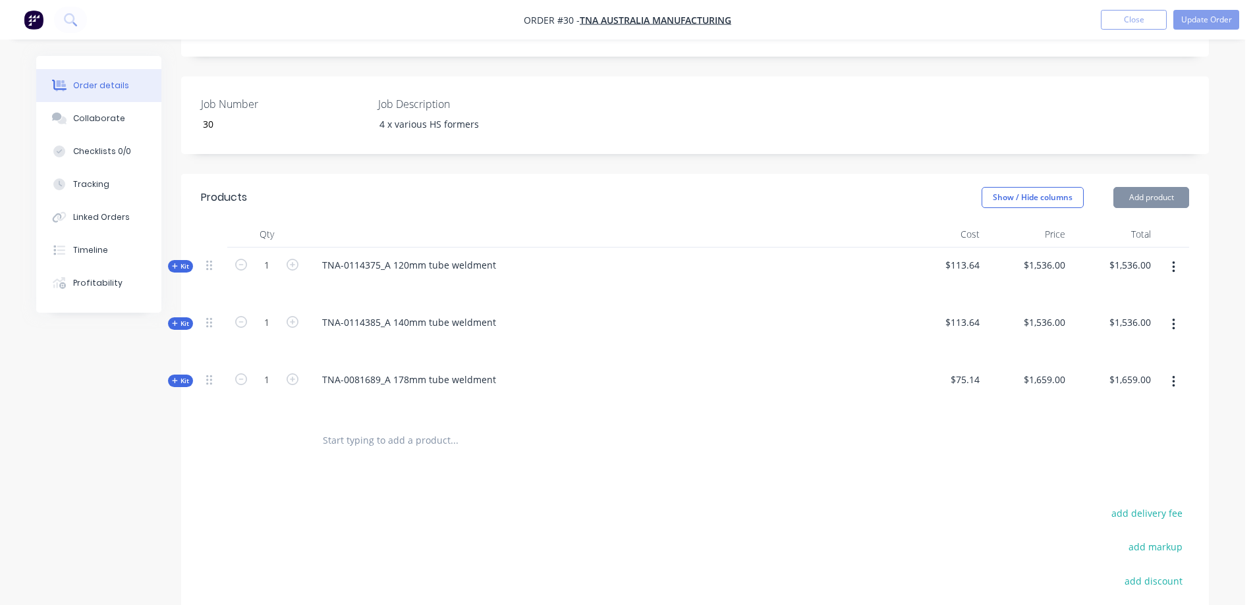
click at [1172, 260] on icon "button" at bounding box center [1173, 267] width 3 height 14
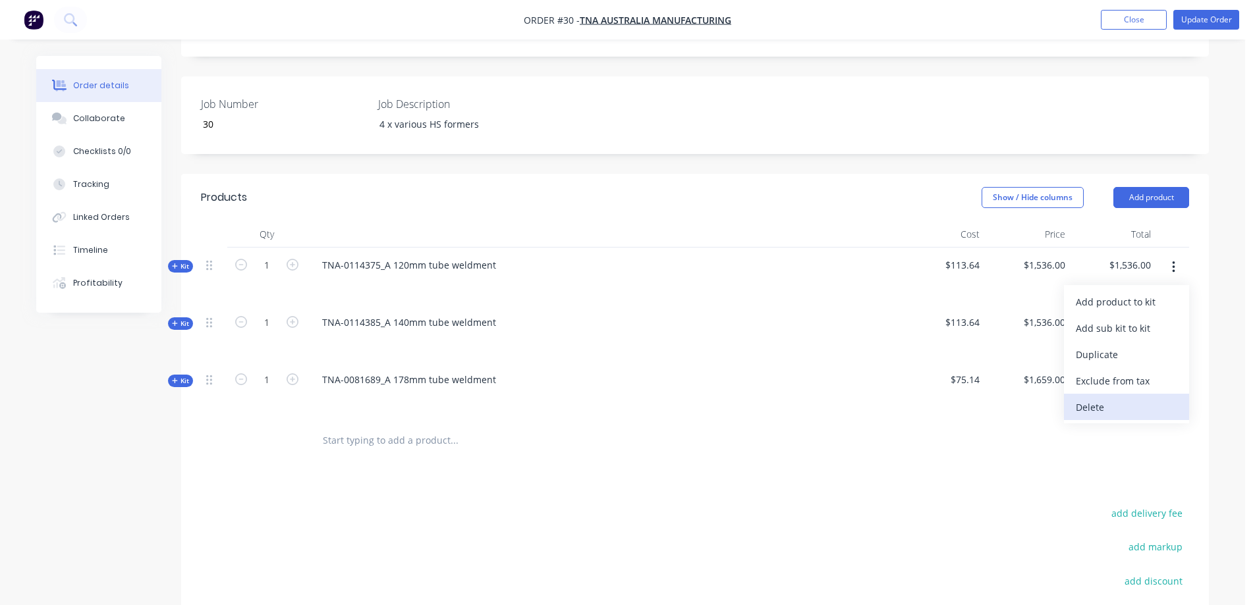
click at [1090, 398] on div "Delete" at bounding box center [1126, 407] width 101 height 19
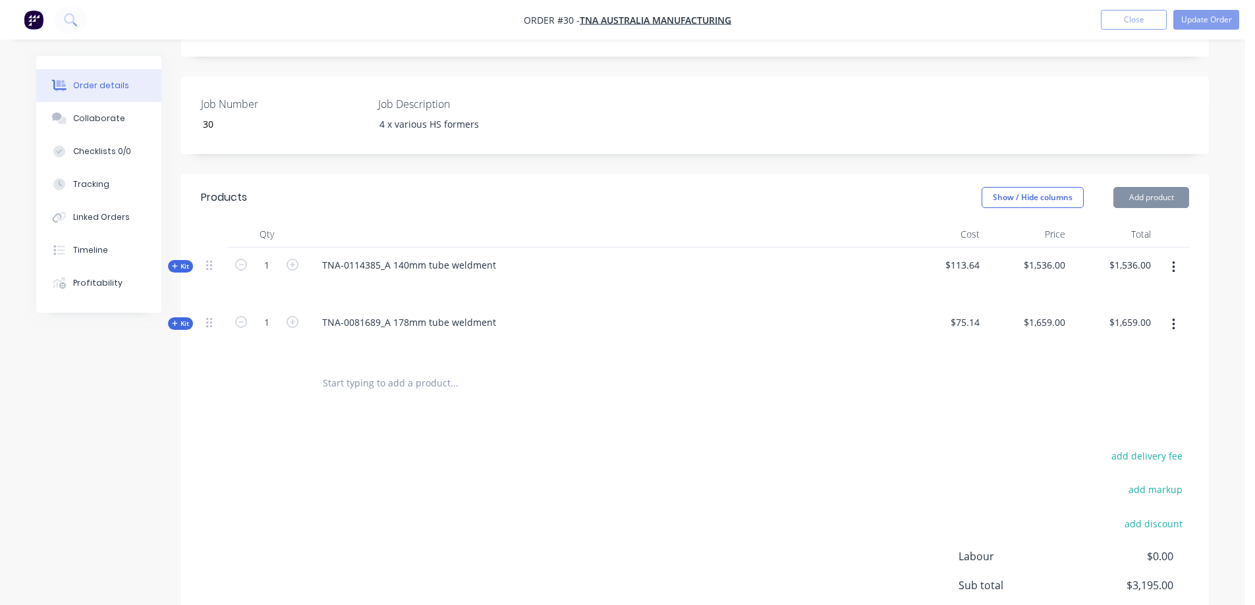
click at [1175, 256] on button "button" at bounding box center [1173, 268] width 31 height 24
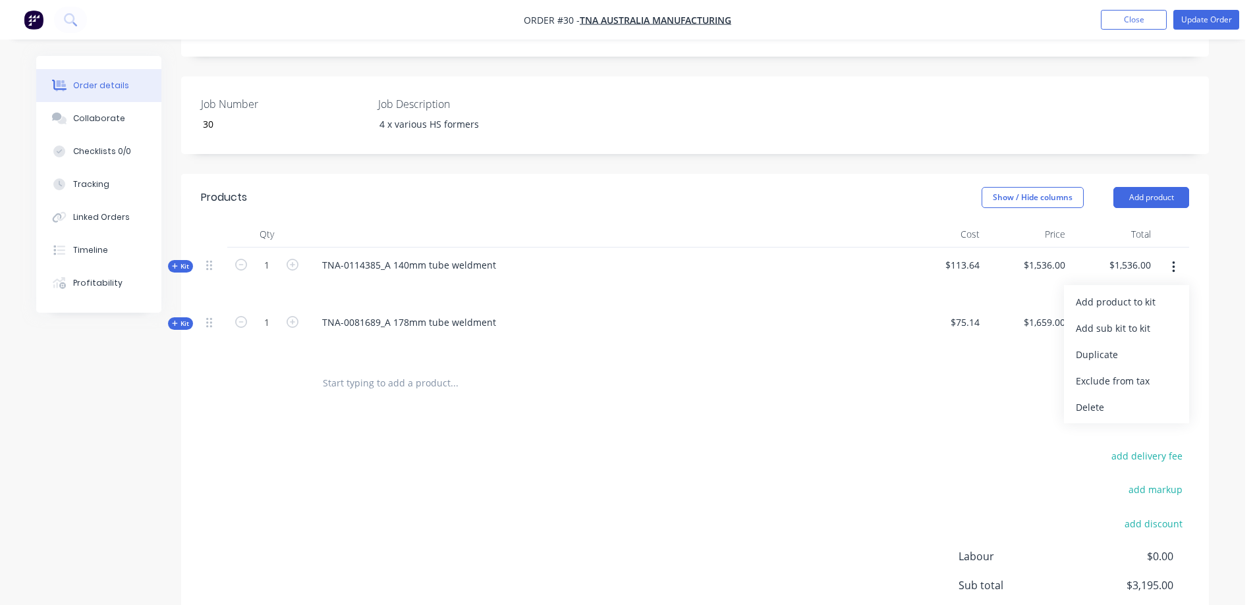
drag, startPoint x: 1099, startPoint y: 370, endPoint x: 1188, endPoint y: 309, distance: 108.5
click at [1098, 398] on div "Delete" at bounding box center [1126, 407] width 101 height 19
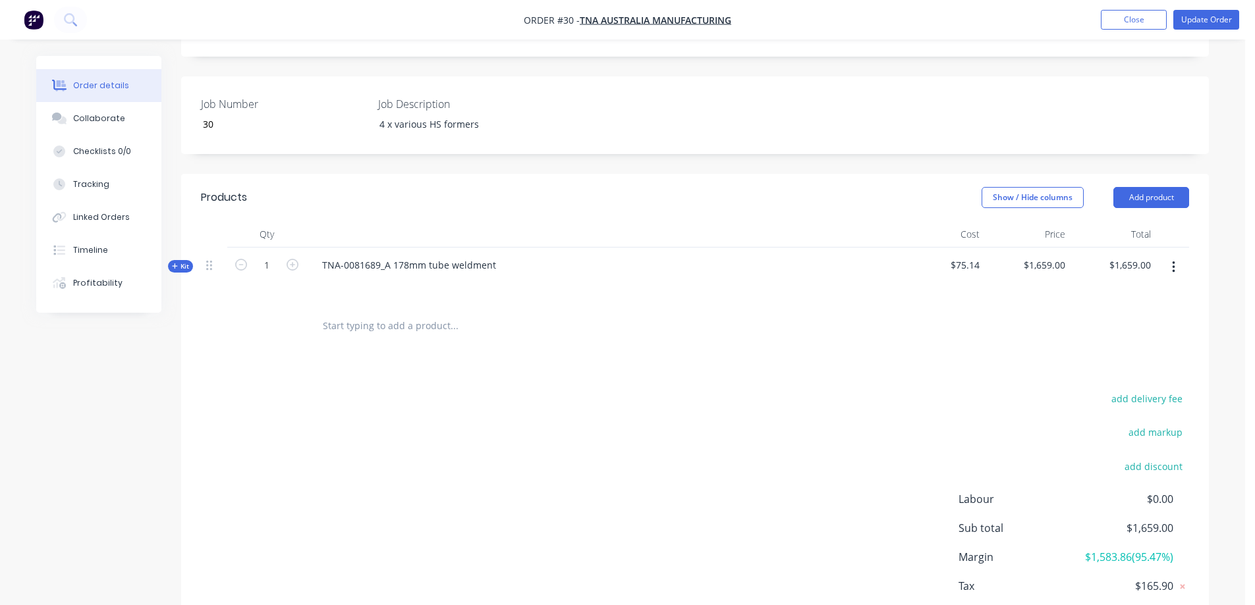
click at [1172, 260] on icon "button" at bounding box center [1173, 267] width 3 height 14
click at [1088, 398] on div "Delete" at bounding box center [1126, 407] width 101 height 19
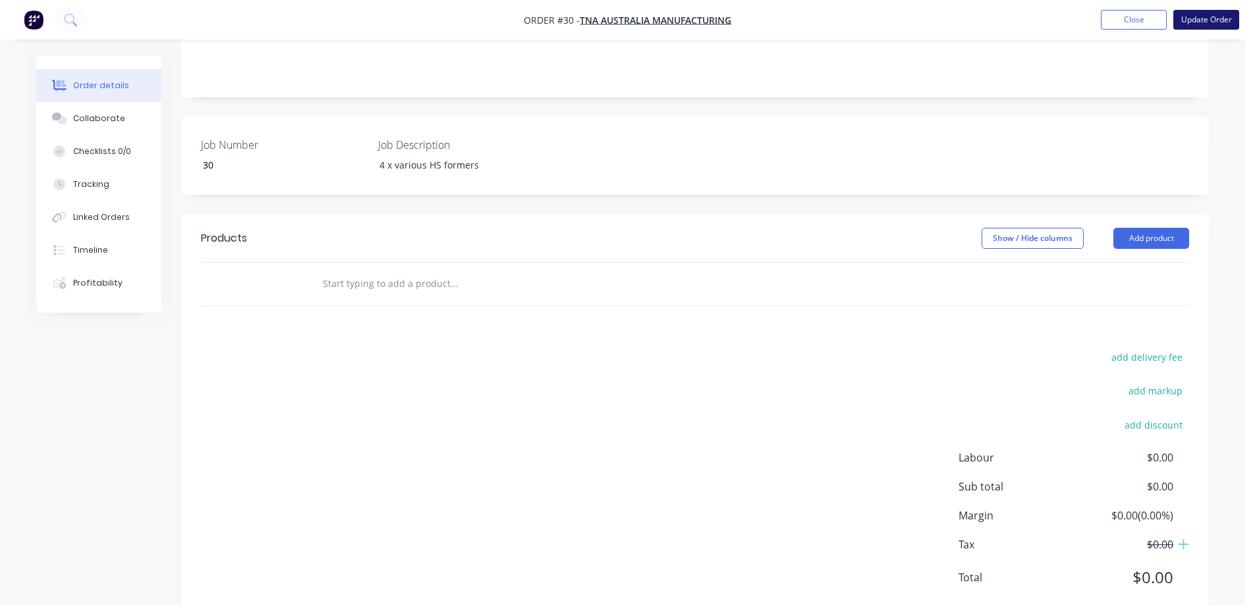
click at [1196, 14] on button "Update Order" at bounding box center [1206, 20] width 66 height 20
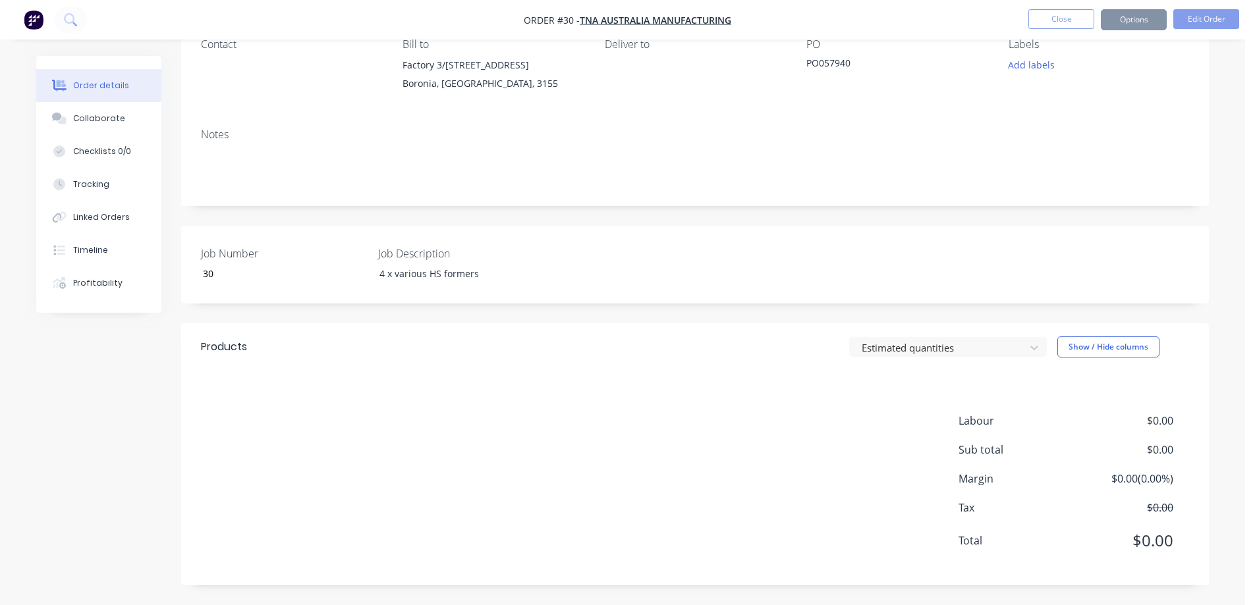
scroll to position [0, 0]
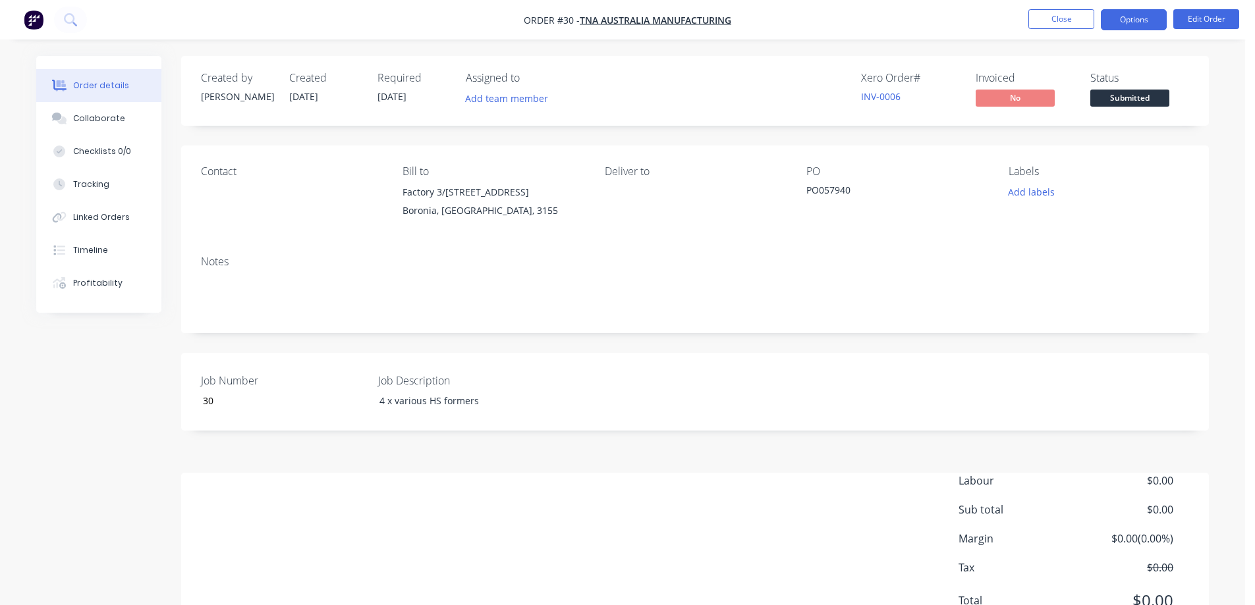
click at [1132, 18] on button "Options" at bounding box center [1134, 19] width 66 height 21
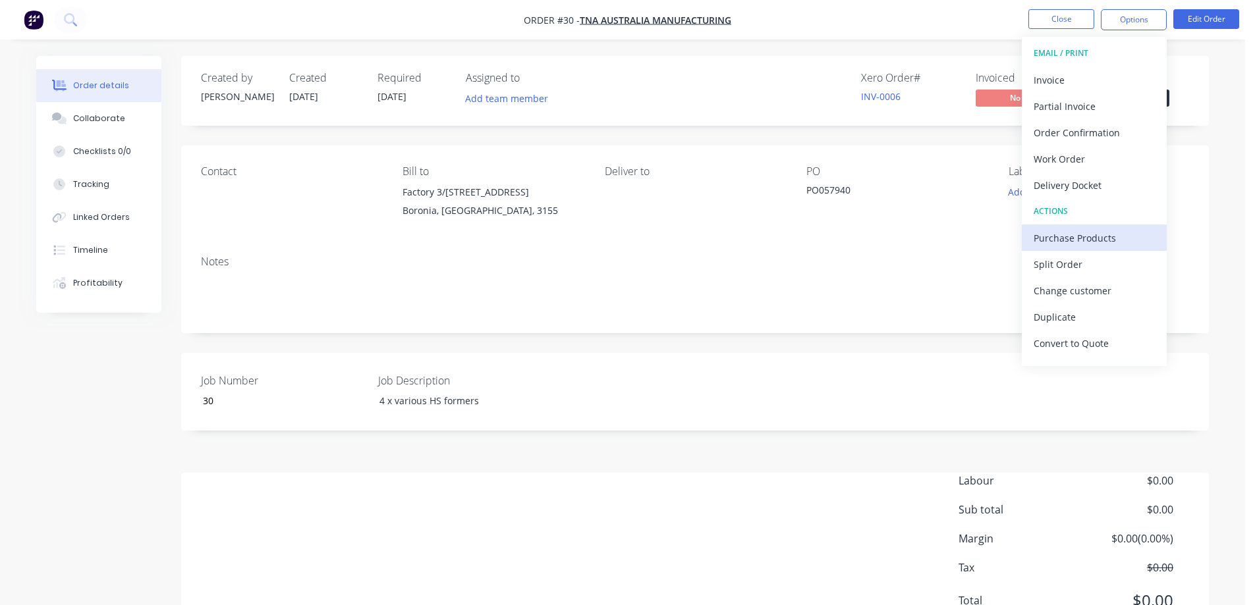
click at [1093, 237] on div "Purchase Products" at bounding box center [1094, 238] width 121 height 19
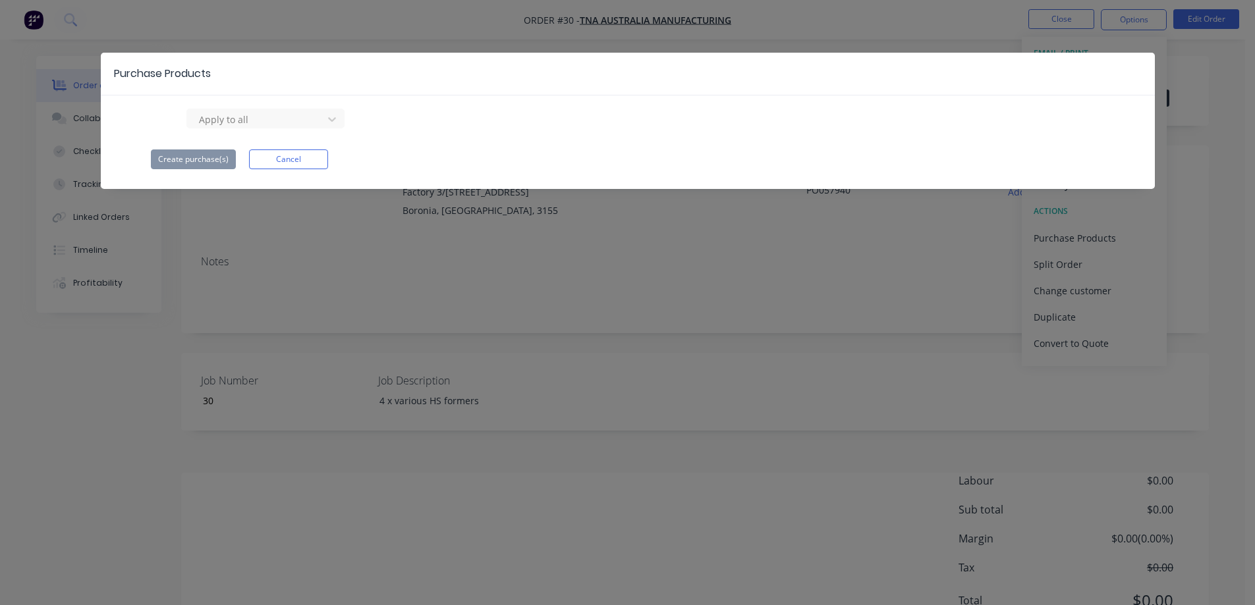
click at [846, 299] on div "Purchase Products Apply to all Create purchase(s) Cancel" at bounding box center [627, 302] width 1255 height 605
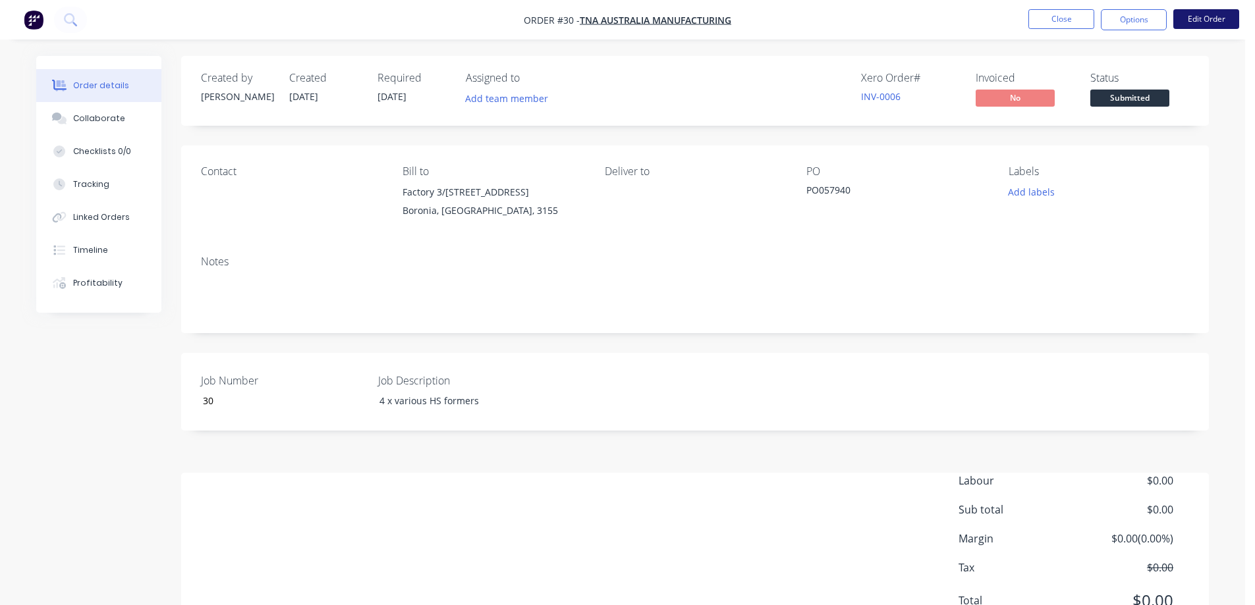
click at [1203, 20] on button "Edit Order" at bounding box center [1206, 19] width 66 height 20
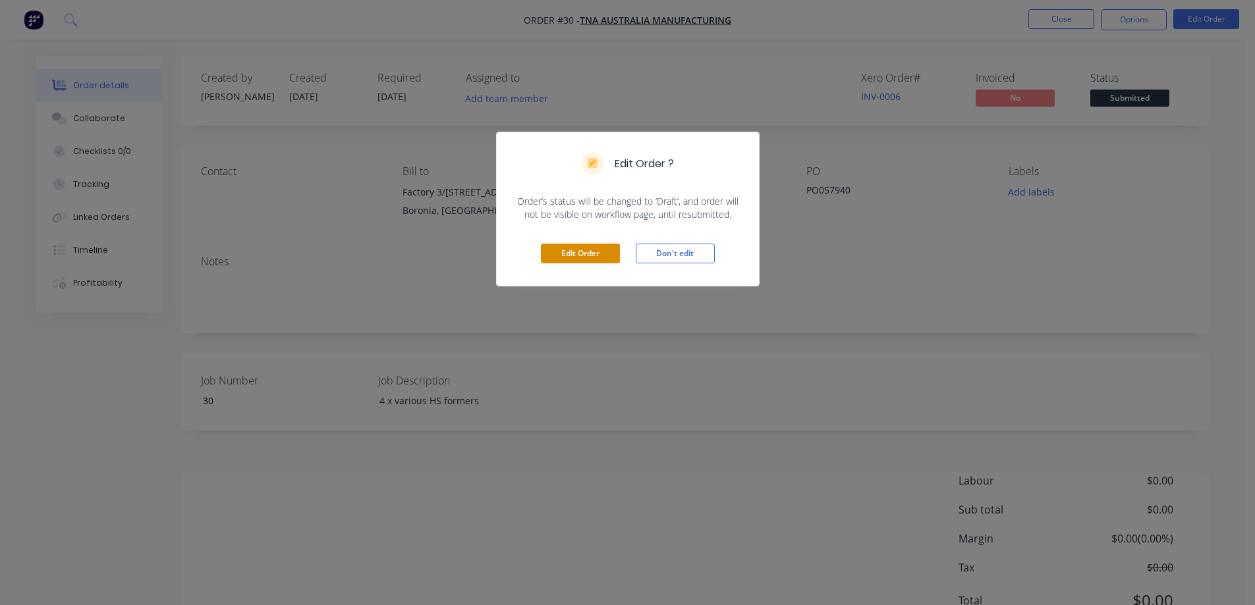
click at [576, 253] on button "Edit Order" at bounding box center [580, 254] width 79 height 20
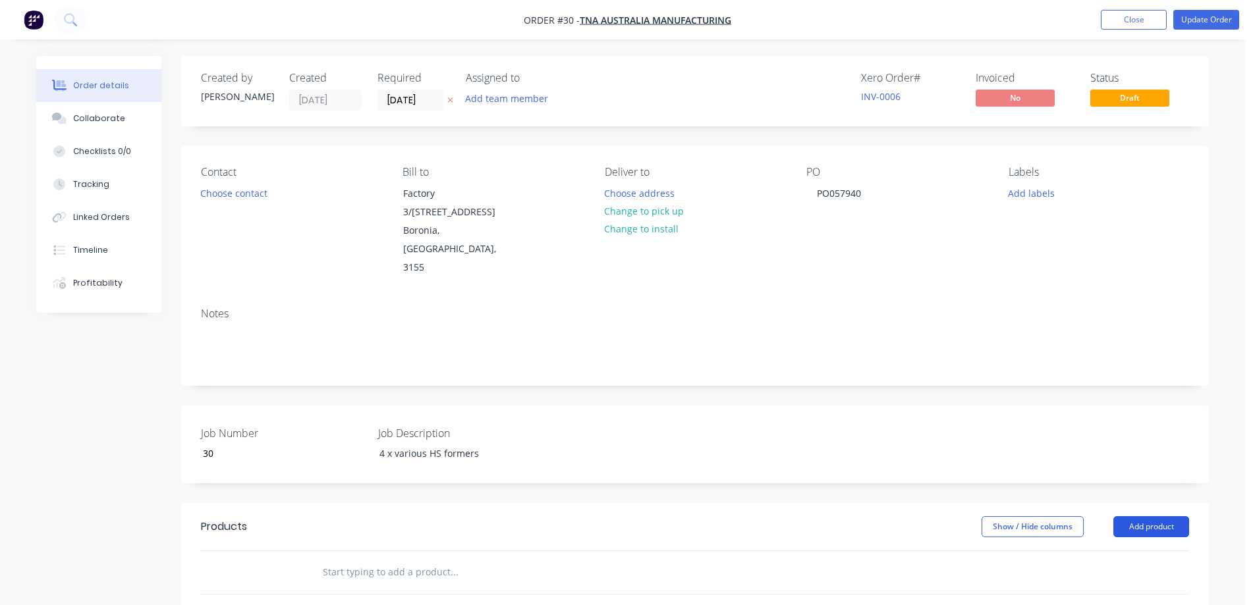
click at [1135, 516] on button "Add product" at bounding box center [1151, 526] width 76 height 21
click at [1100, 551] on div "Product catalogue" at bounding box center [1126, 560] width 101 height 19
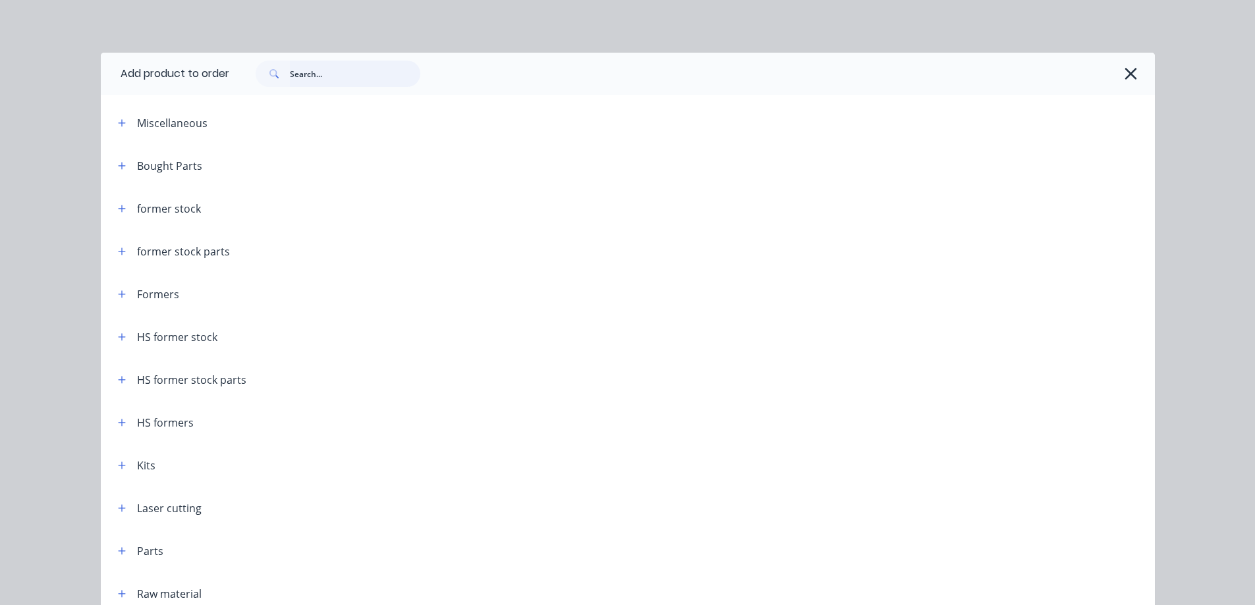
click at [316, 74] on input "text" at bounding box center [355, 74] width 130 height 26
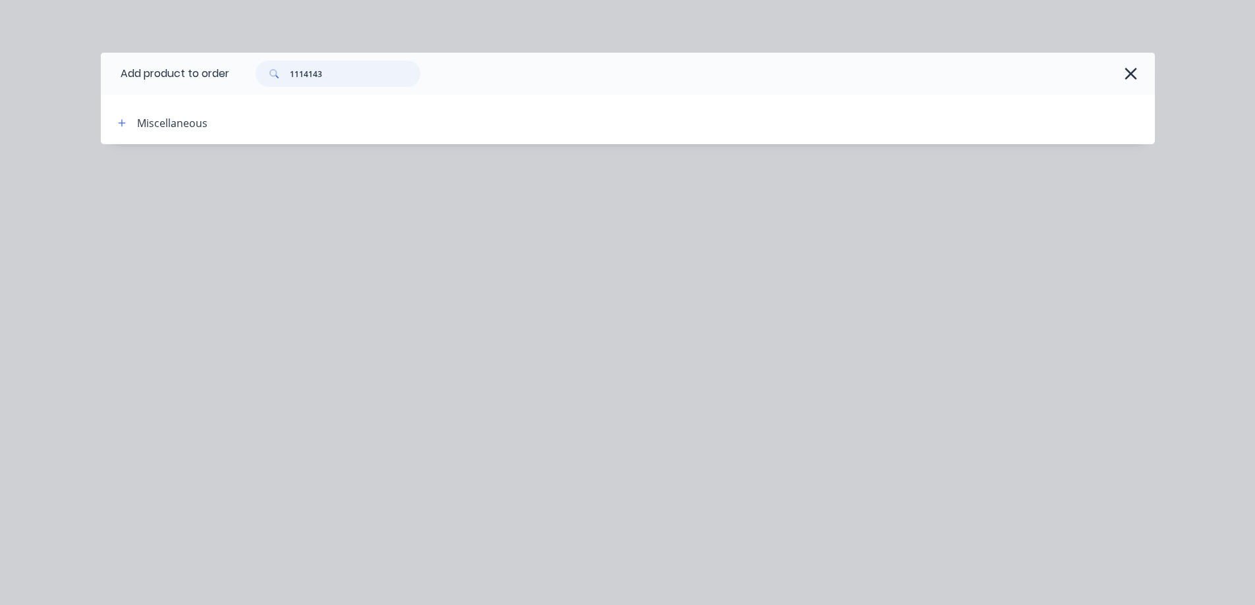
click at [300, 75] on input "1114143" at bounding box center [355, 74] width 130 height 26
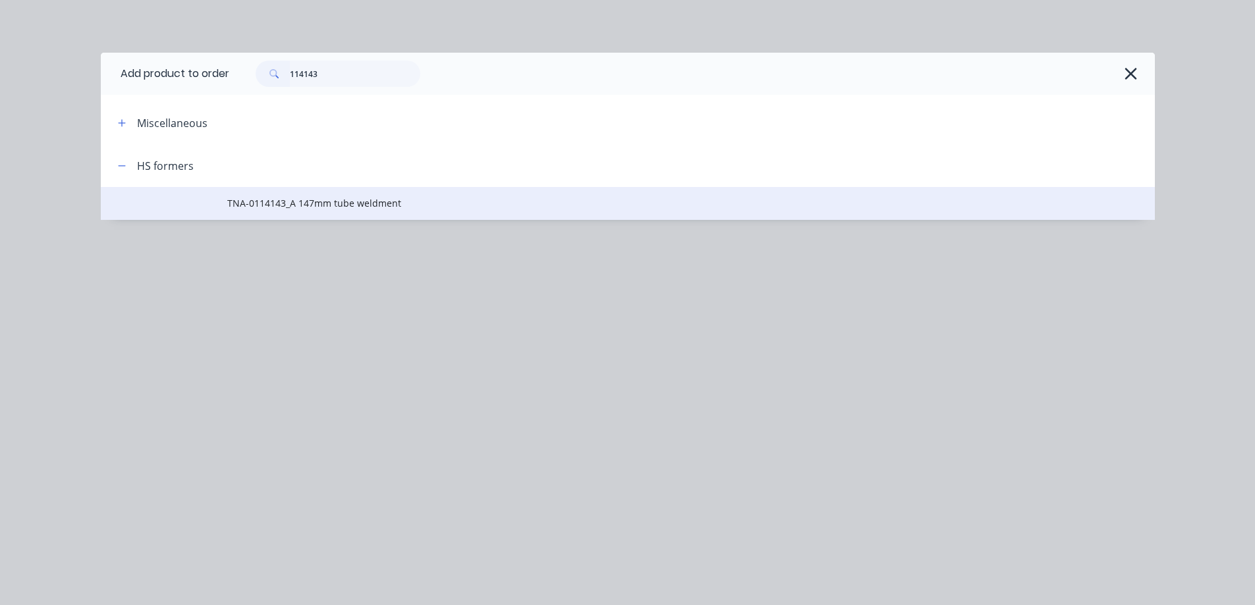
click at [356, 212] on td "TNA-0114143_A 147mm tube weldment" at bounding box center [690, 203] width 927 height 33
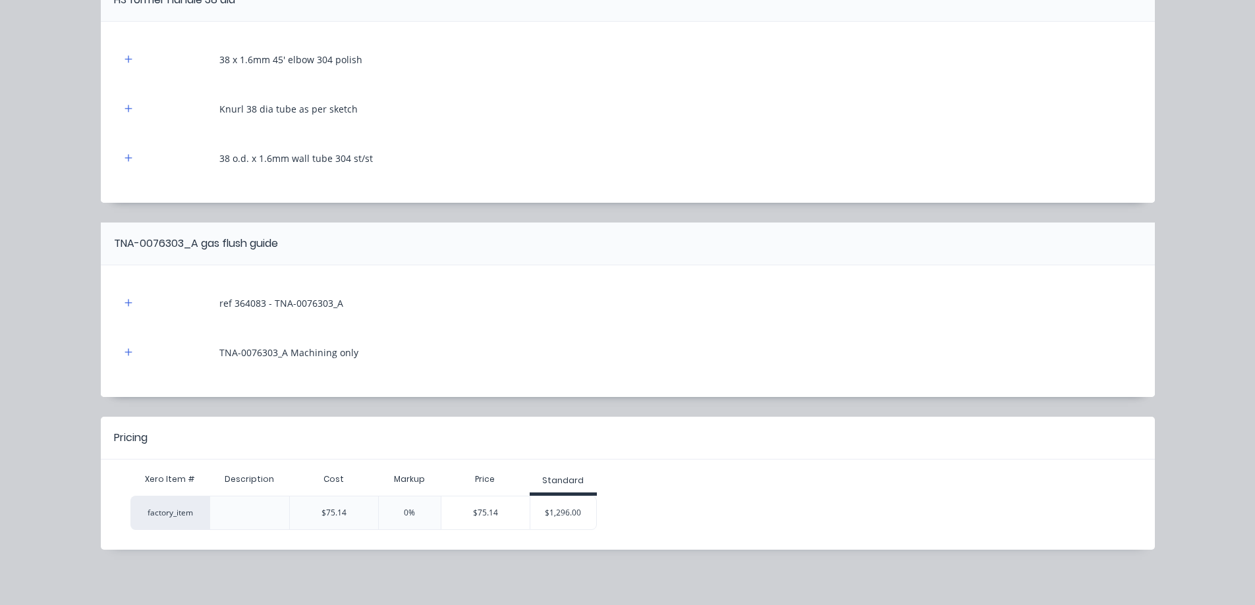
scroll to position [441, 0]
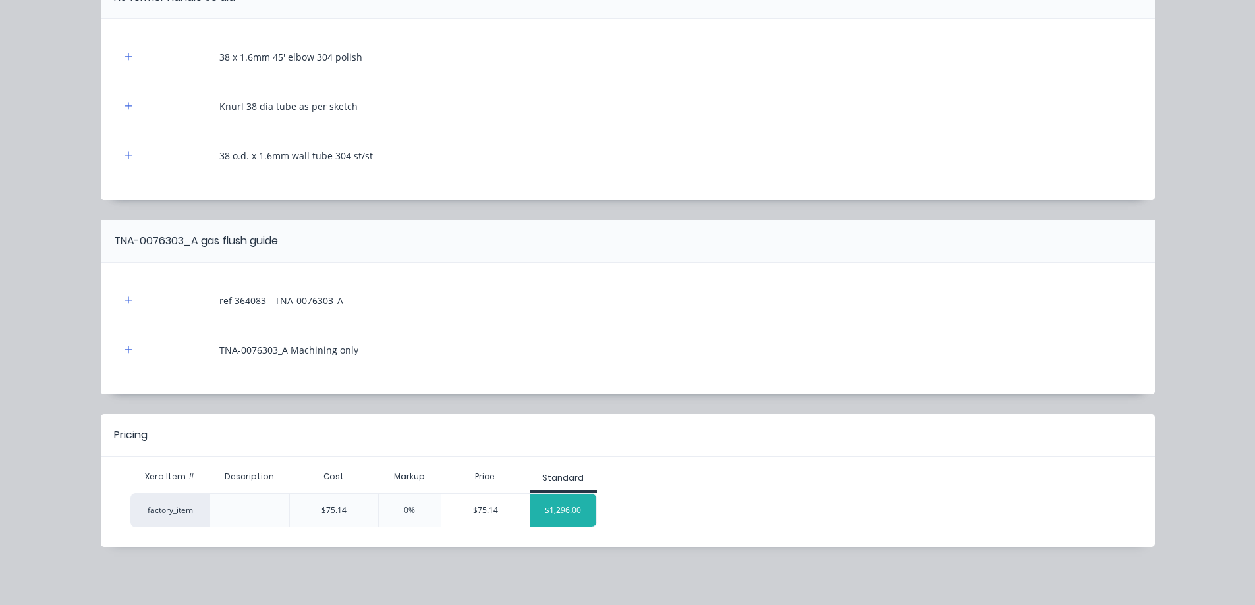
click at [559, 509] on div "$1,296.00" at bounding box center [563, 510] width 66 height 33
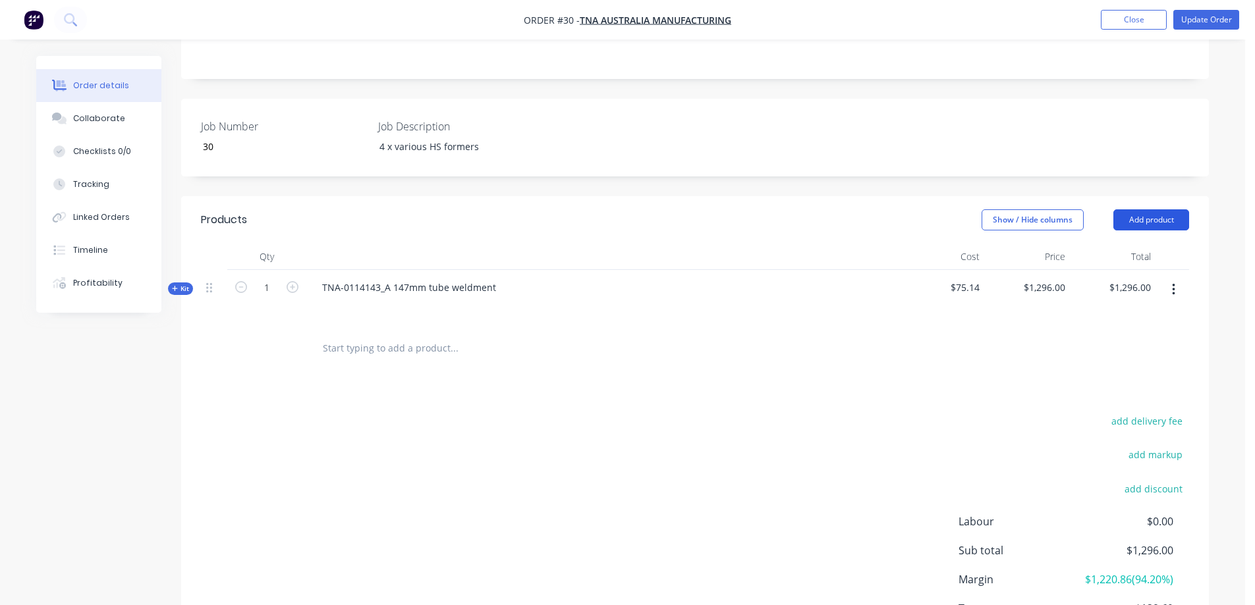
click at [1140, 209] on button "Add product" at bounding box center [1151, 219] width 76 height 21
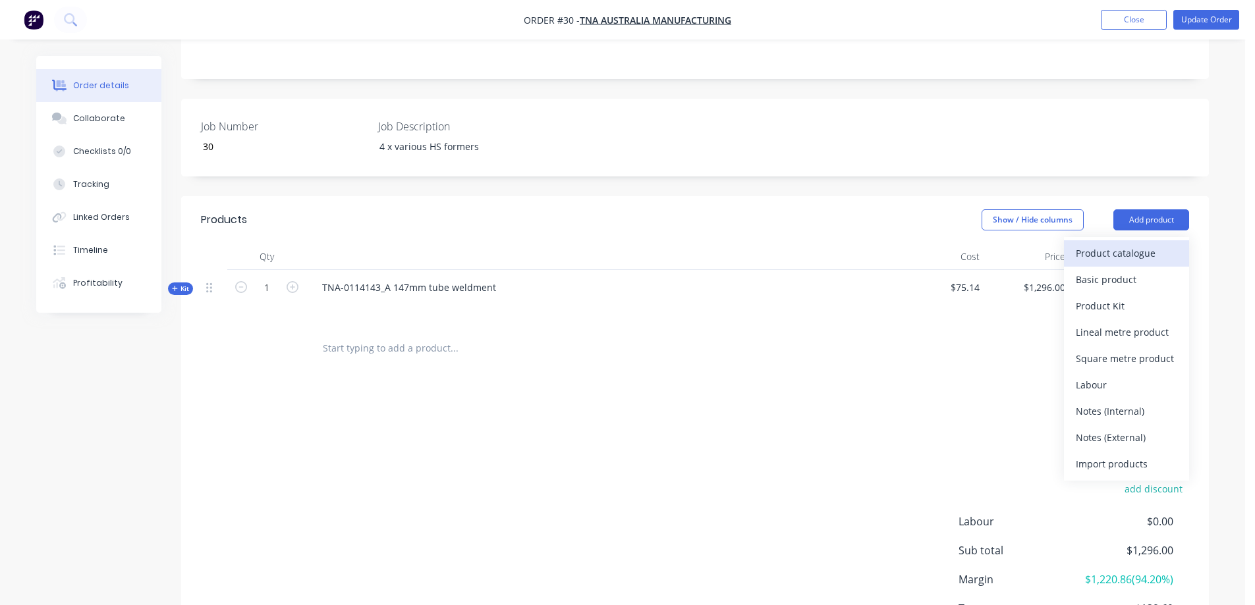
click at [1122, 244] on div "Product catalogue" at bounding box center [1126, 253] width 101 height 19
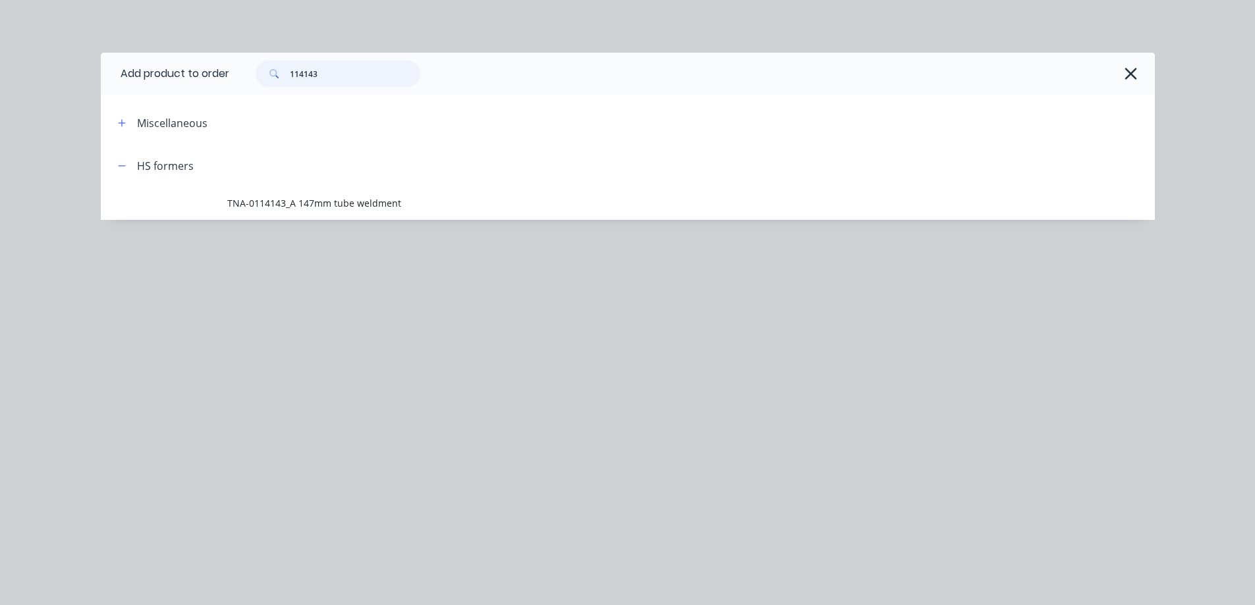
click at [312, 72] on input "114143" at bounding box center [355, 74] width 130 height 26
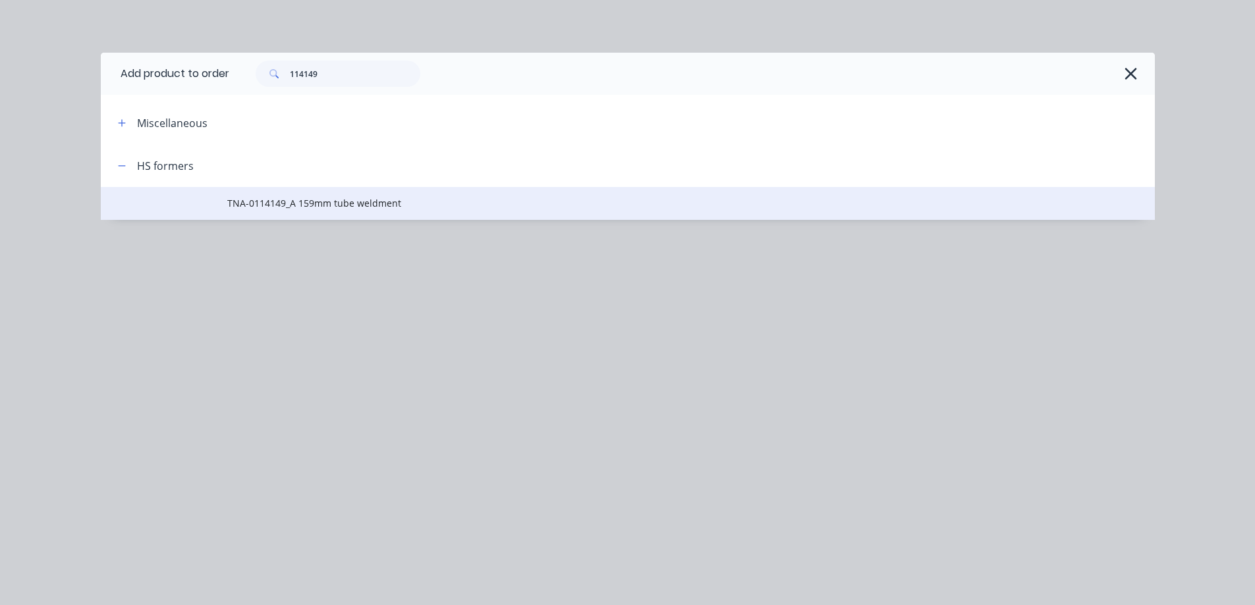
click at [310, 204] on span "TNA-0114149_A 159mm tube weldment" at bounding box center [598, 203] width 742 height 14
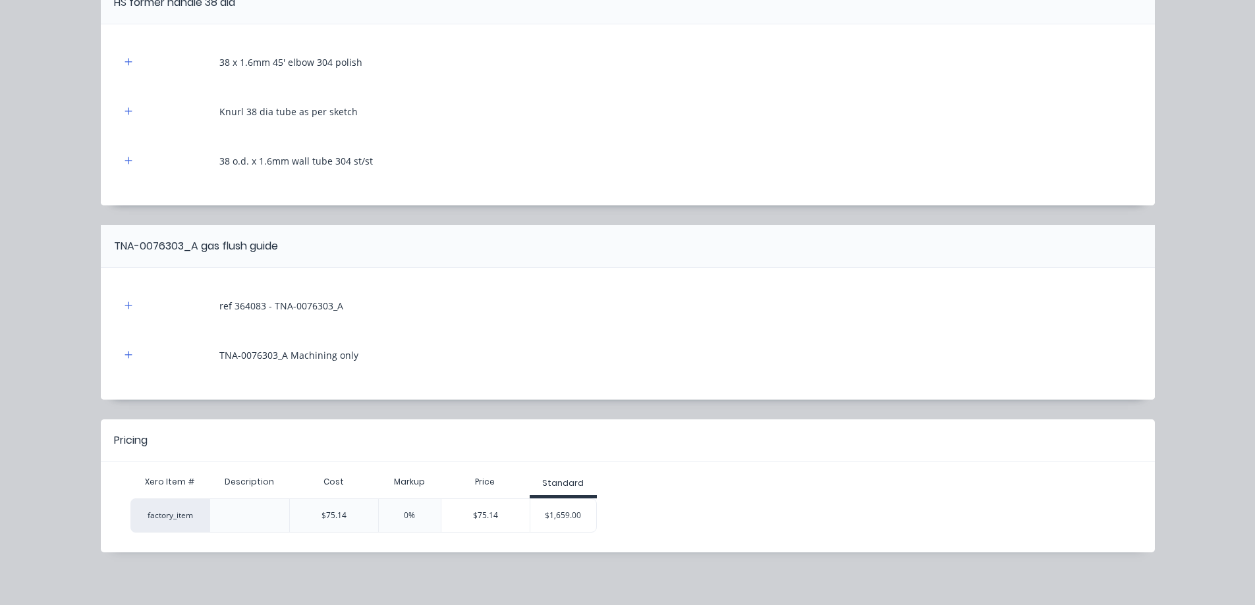
scroll to position [389, 0]
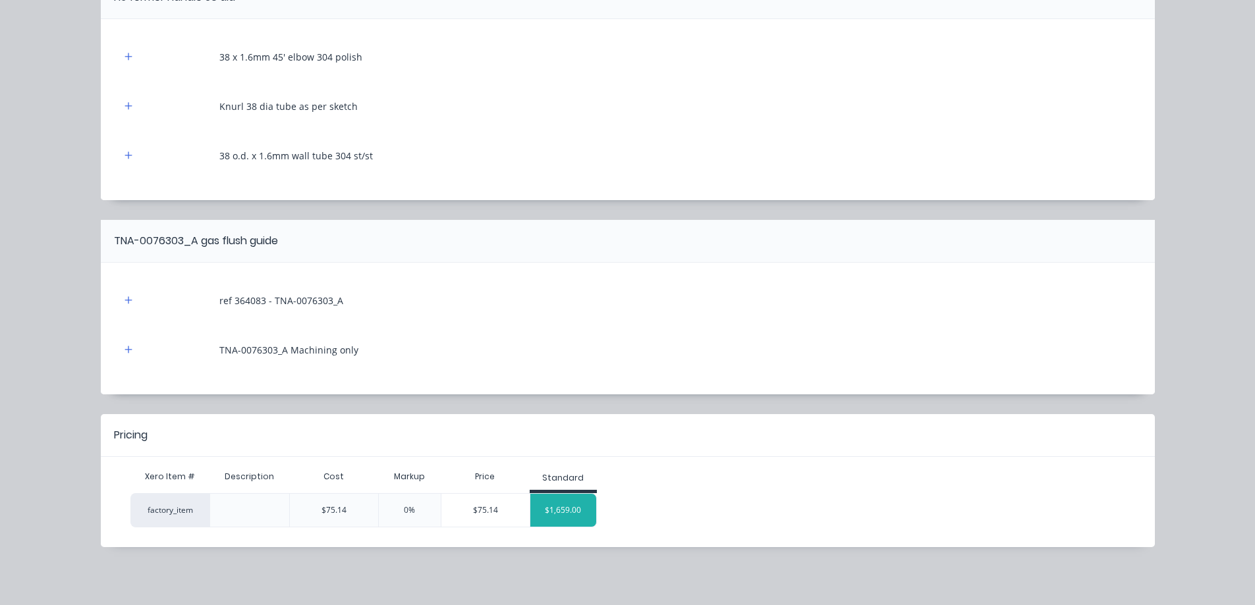
click at [561, 509] on div "$1,659.00" at bounding box center [563, 510] width 66 height 33
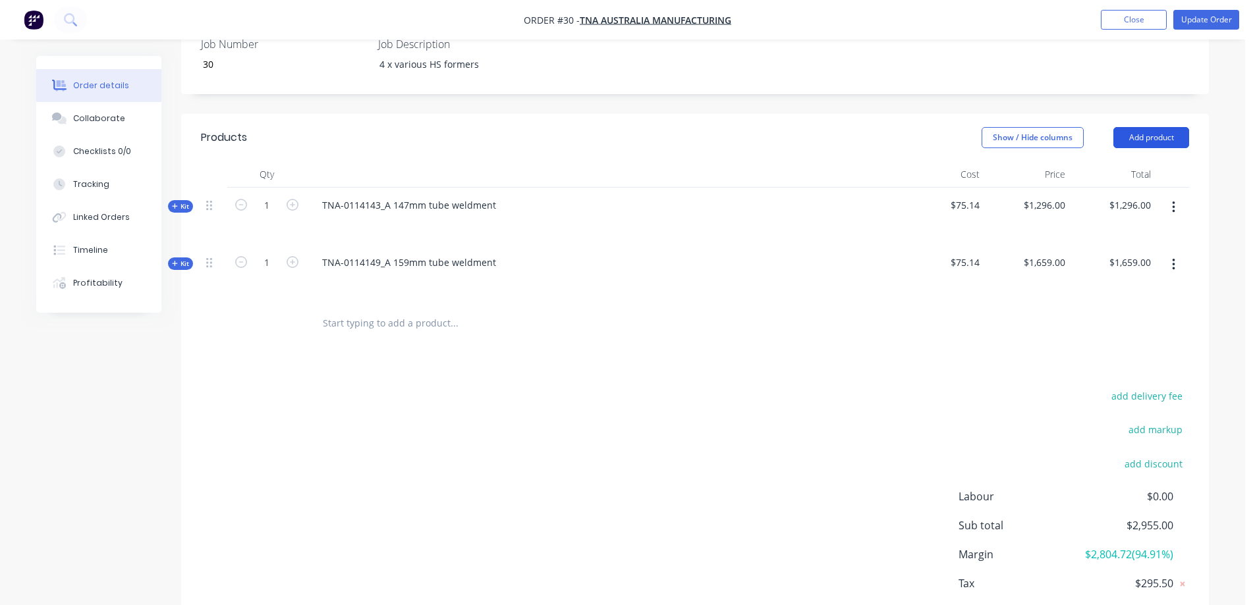
click at [1149, 127] on button "Add product" at bounding box center [1151, 137] width 76 height 21
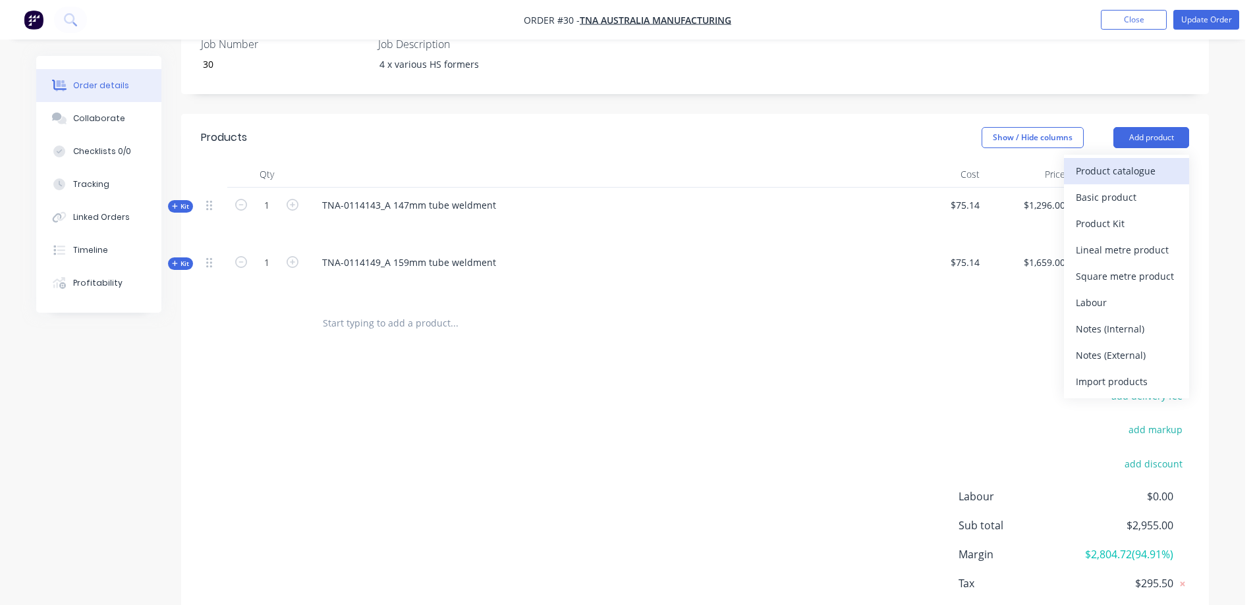
click at [1107, 161] on div "Product catalogue" at bounding box center [1126, 170] width 101 height 19
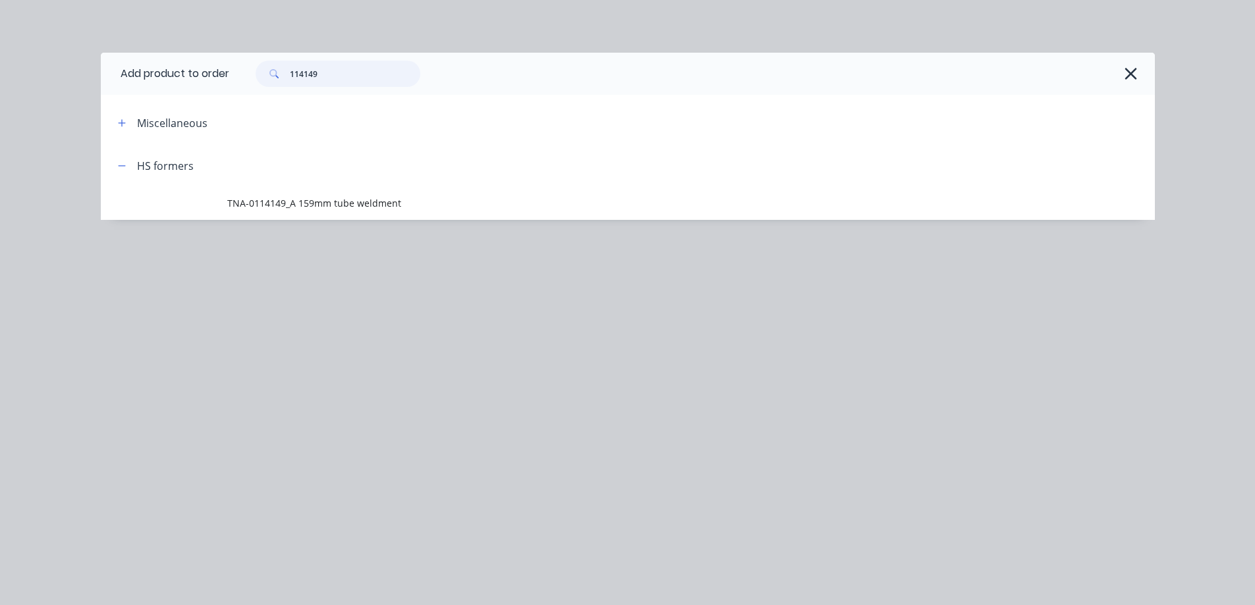
drag, startPoint x: 304, startPoint y: 74, endPoint x: 277, endPoint y: 74, distance: 26.3
click at [277, 74] on div "114149" at bounding box center [338, 74] width 165 height 26
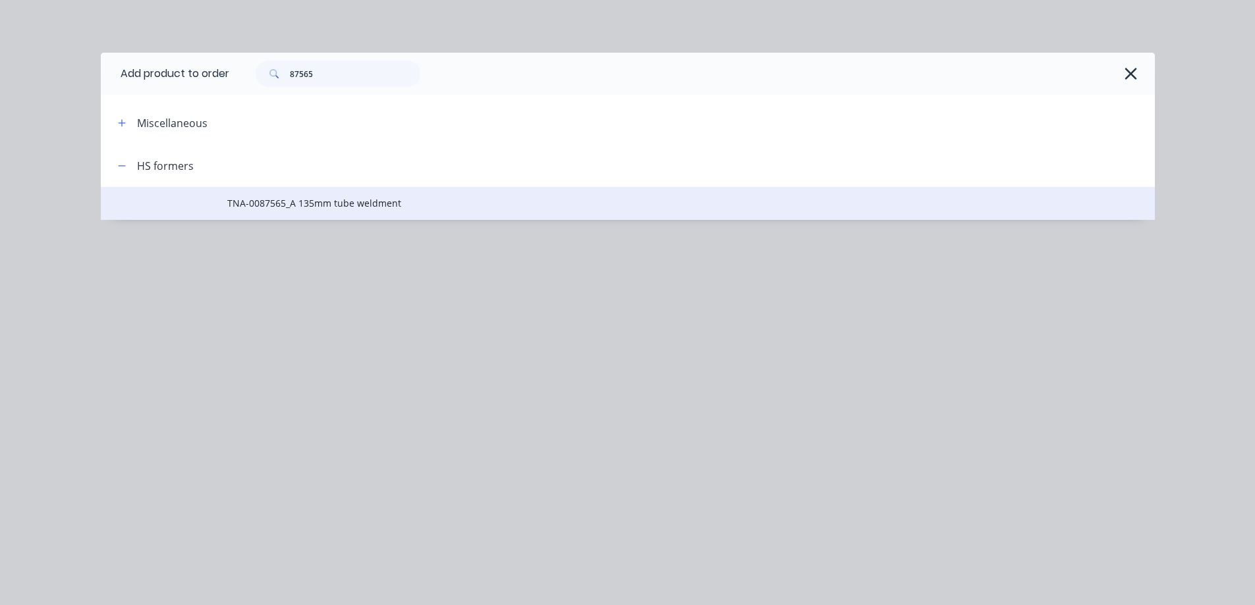
click at [326, 208] on span "TNA-0087565_A 135mm tube weldment" at bounding box center [598, 203] width 742 height 14
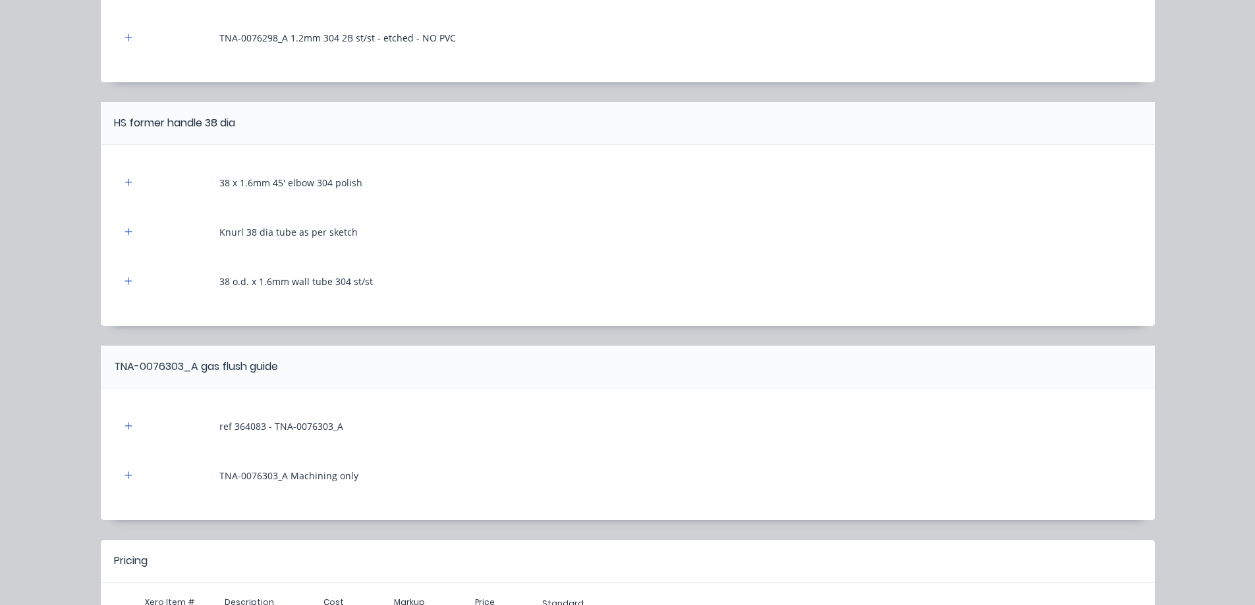
scroll to position [441, 0]
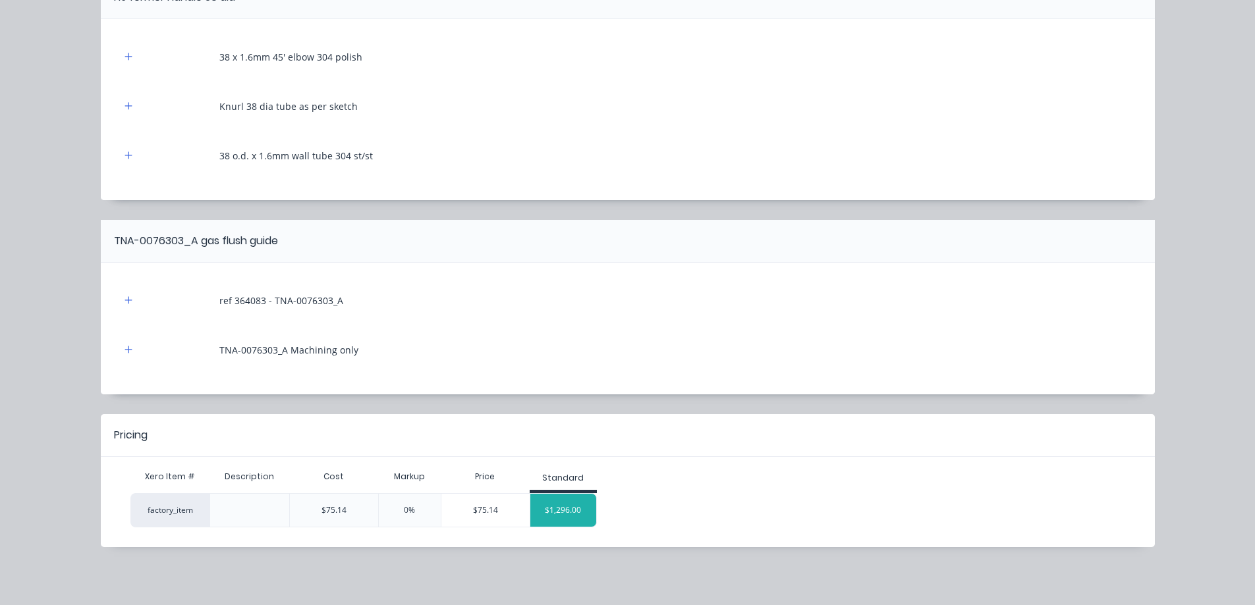
click at [557, 507] on div "$1,296.00" at bounding box center [563, 510] width 66 height 33
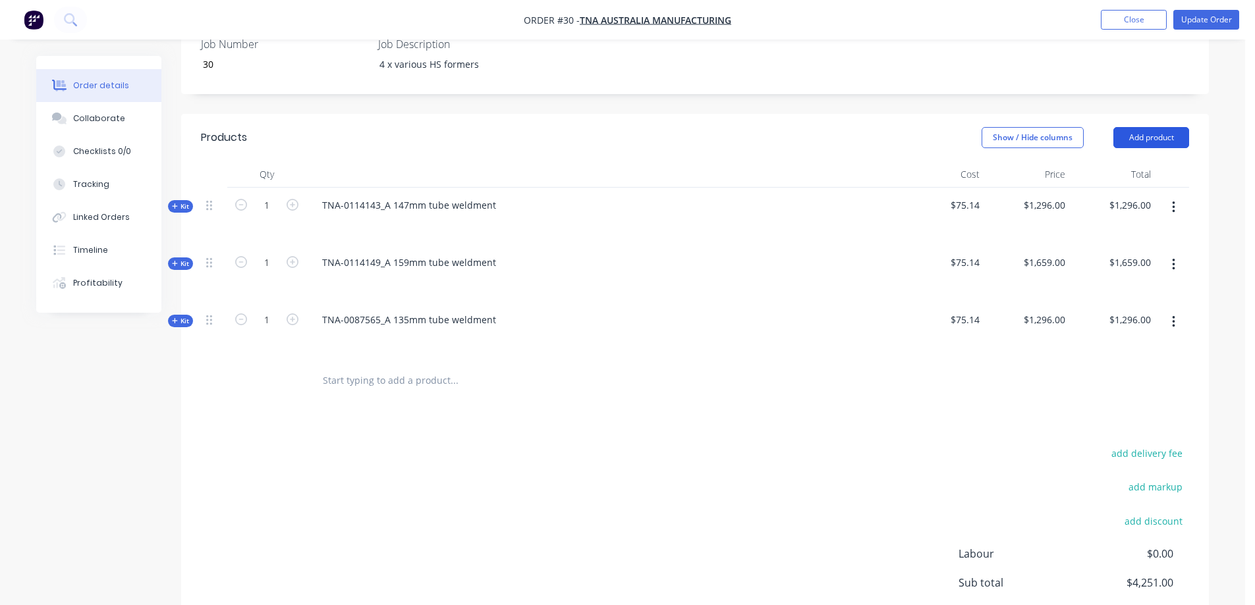
click at [1148, 127] on button "Add product" at bounding box center [1151, 137] width 76 height 21
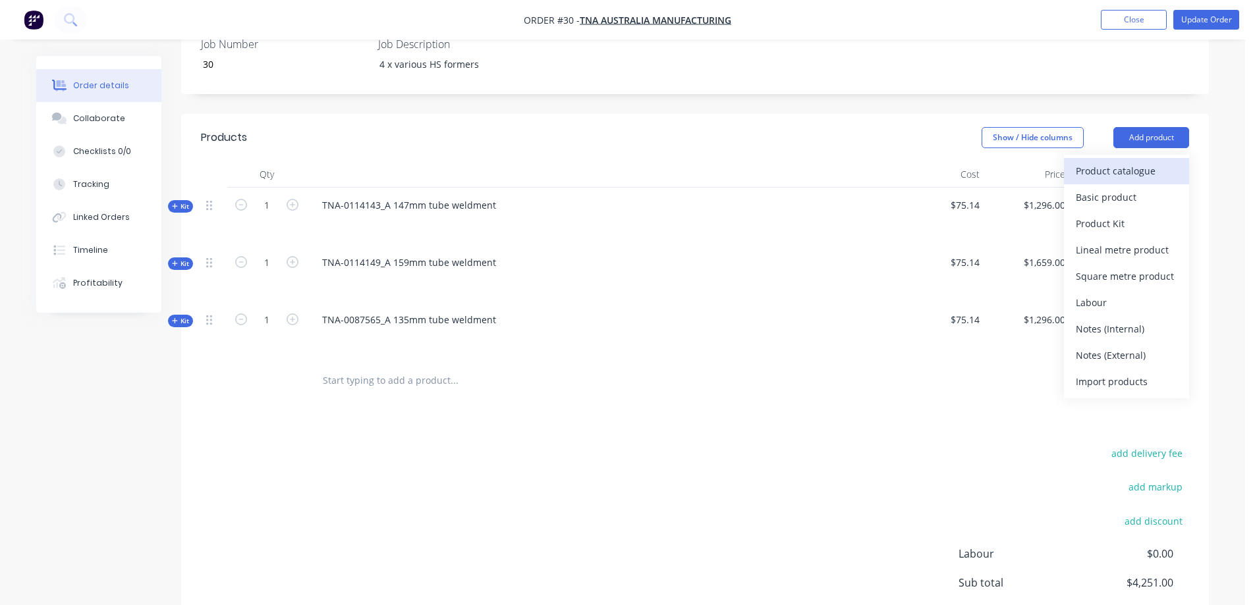
click at [1131, 161] on div "Product catalogue" at bounding box center [1126, 170] width 101 height 19
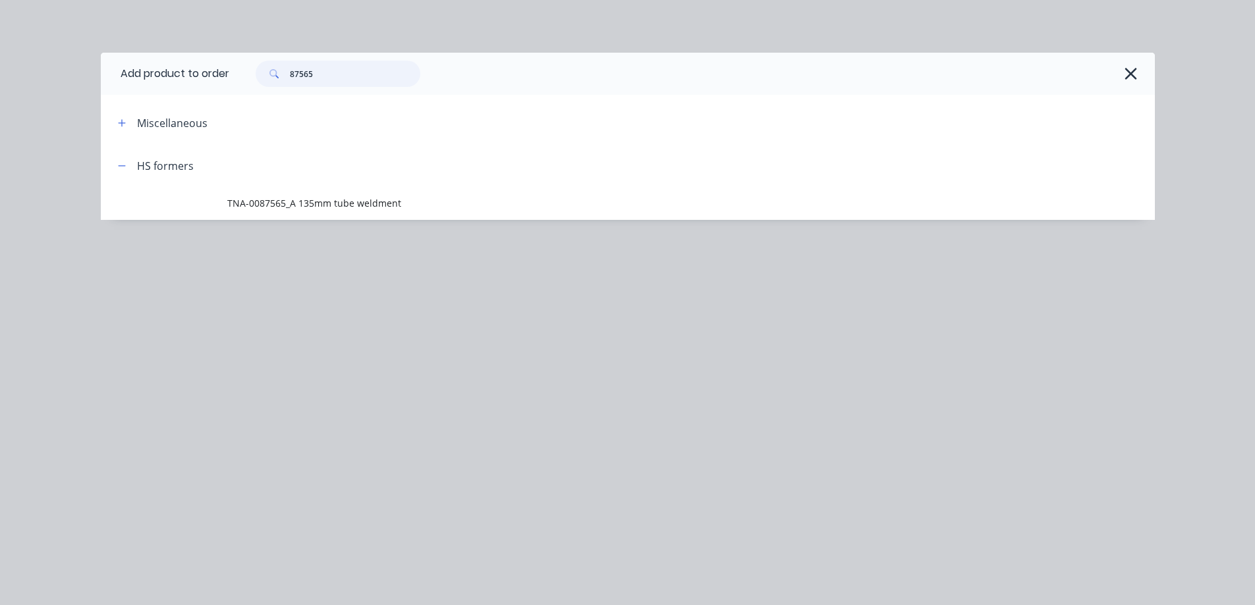
drag, startPoint x: 329, startPoint y: 70, endPoint x: 279, endPoint y: 67, distance: 50.8
click at [279, 67] on div "87565" at bounding box center [338, 74] width 165 height 26
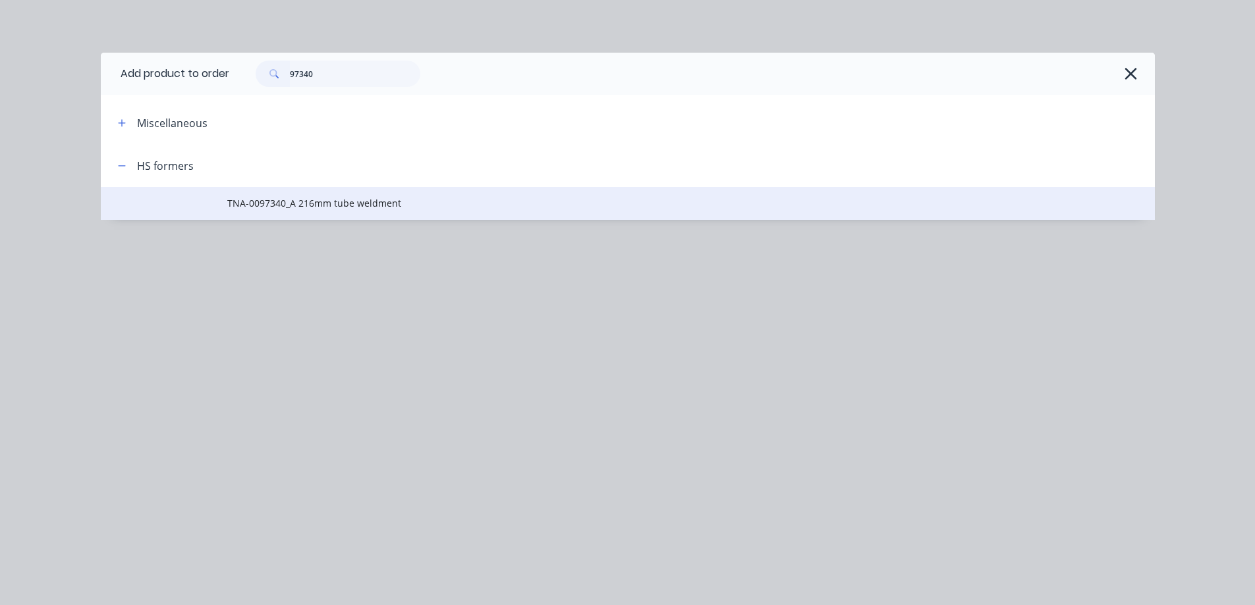
click at [326, 205] on span "TNA-0097340_A 216mm tube weldment" at bounding box center [598, 203] width 742 height 14
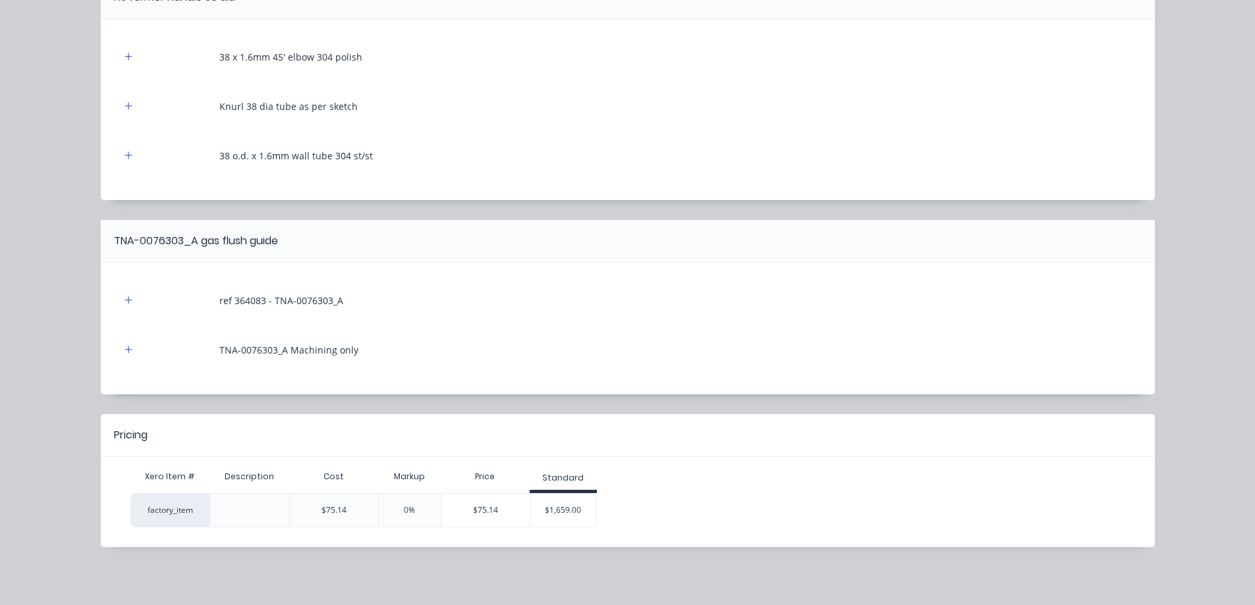
scroll to position [504, 0]
click at [554, 510] on div "$1,659.00" at bounding box center [563, 510] width 66 height 33
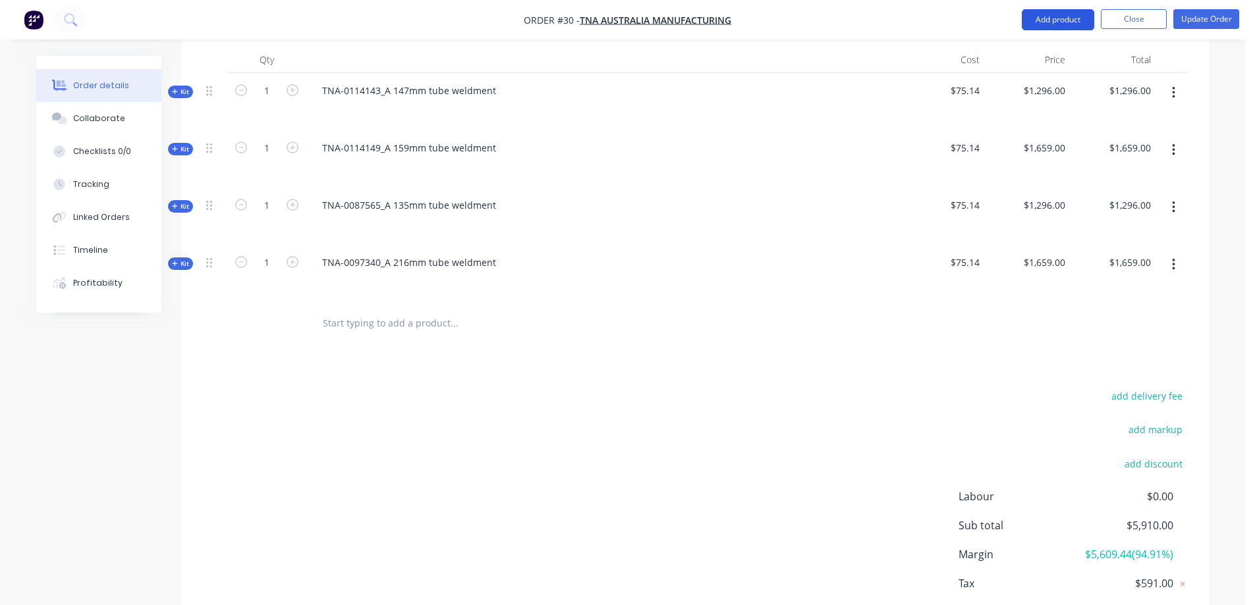
click at [1068, 18] on button "Add product" at bounding box center [1058, 19] width 72 height 21
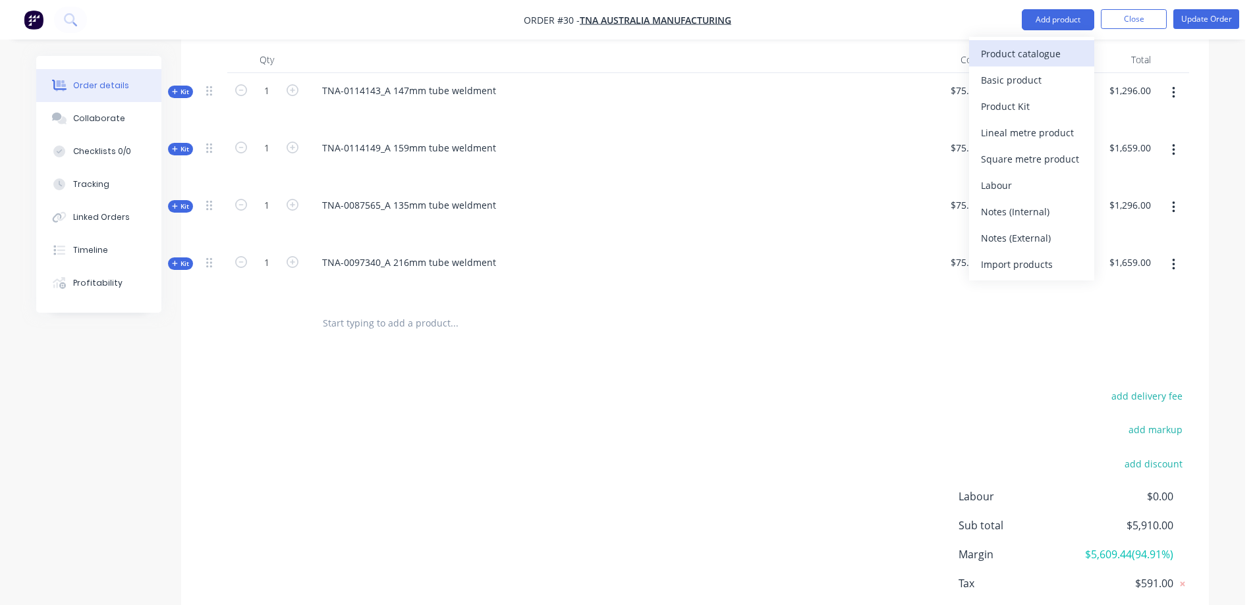
click at [1022, 57] on div "Product catalogue" at bounding box center [1031, 53] width 101 height 19
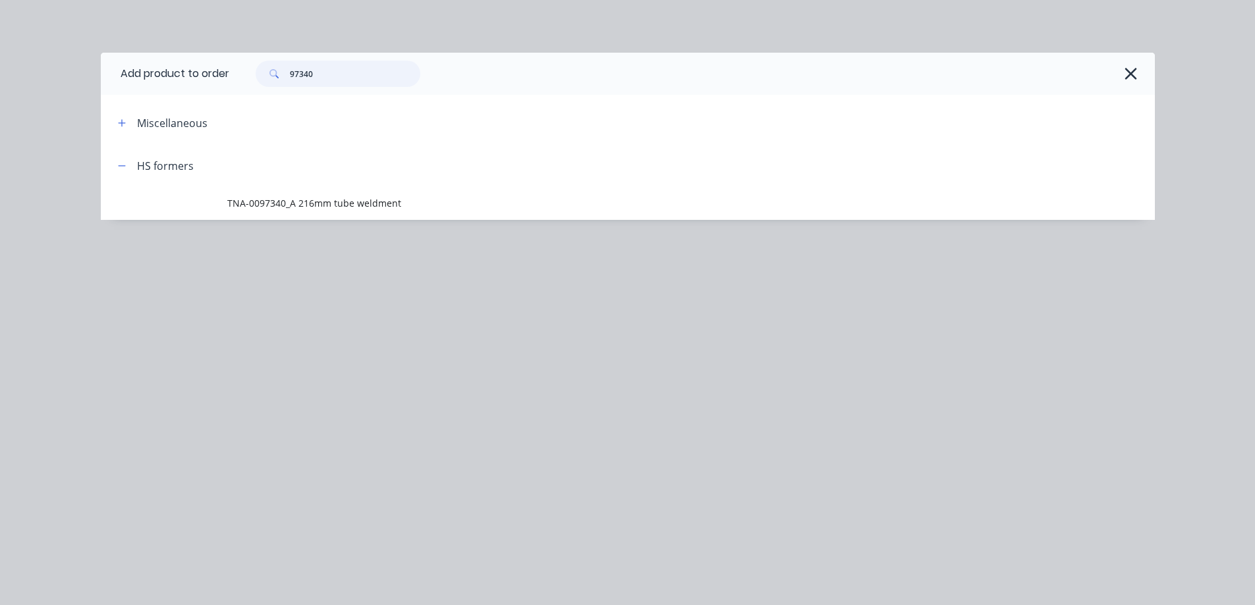
drag, startPoint x: 319, startPoint y: 71, endPoint x: 288, endPoint y: 67, distance: 31.9
click at [288, 67] on div "97340" at bounding box center [338, 74] width 165 height 26
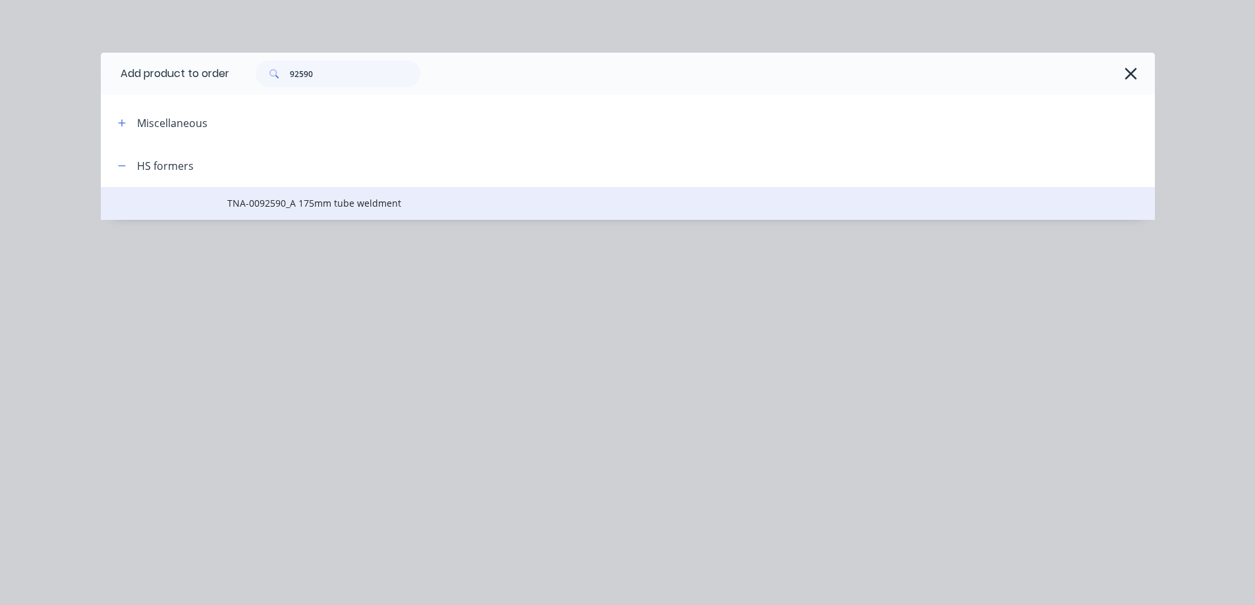
click at [323, 204] on span "TNA-0092590_A 175mm tube weldment" at bounding box center [598, 203] width 742 height 14
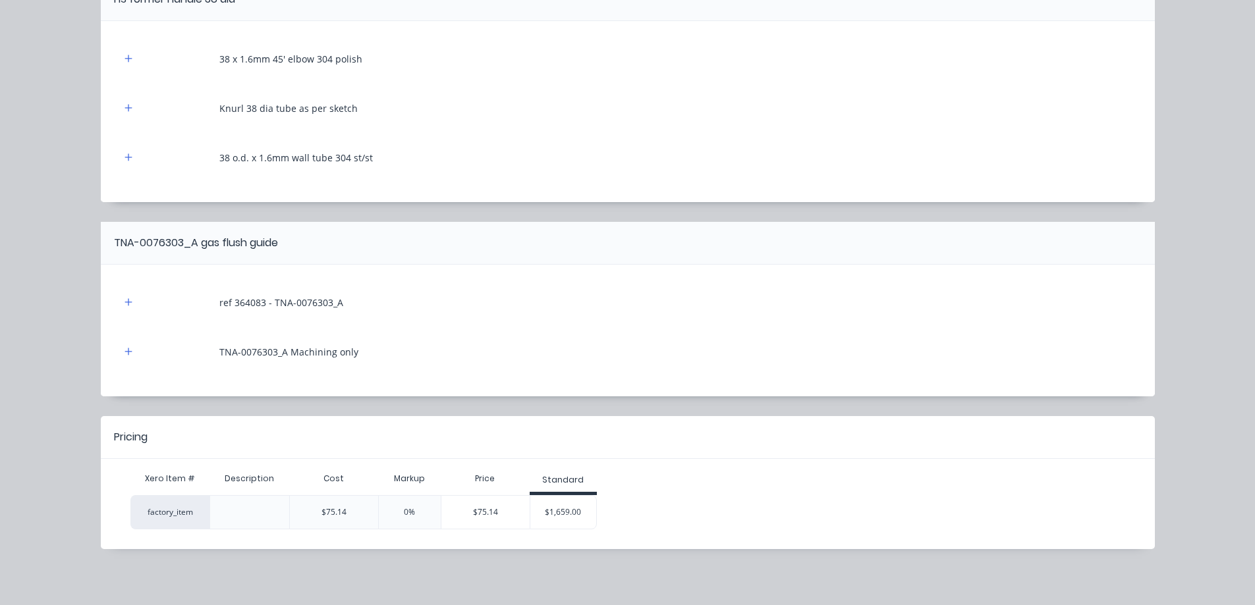
scroll to position [490, 0]
click at [559, 507] on div "$1,659.00" at bounding box center [563, 510] width 66 height 33
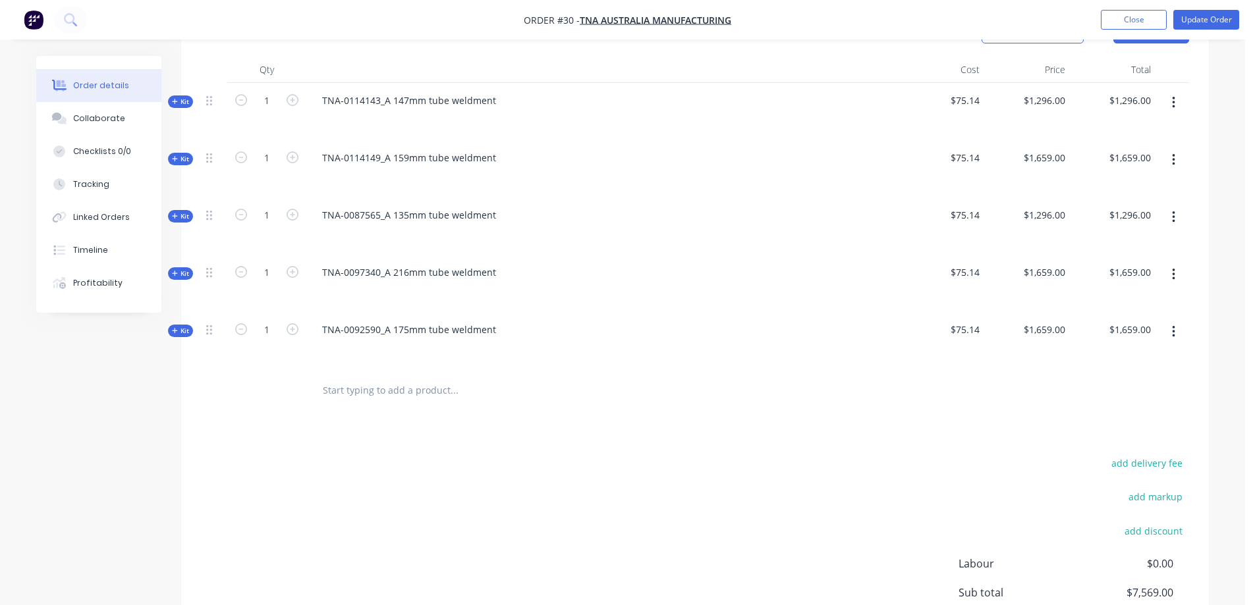
scroll to position [408, 0]
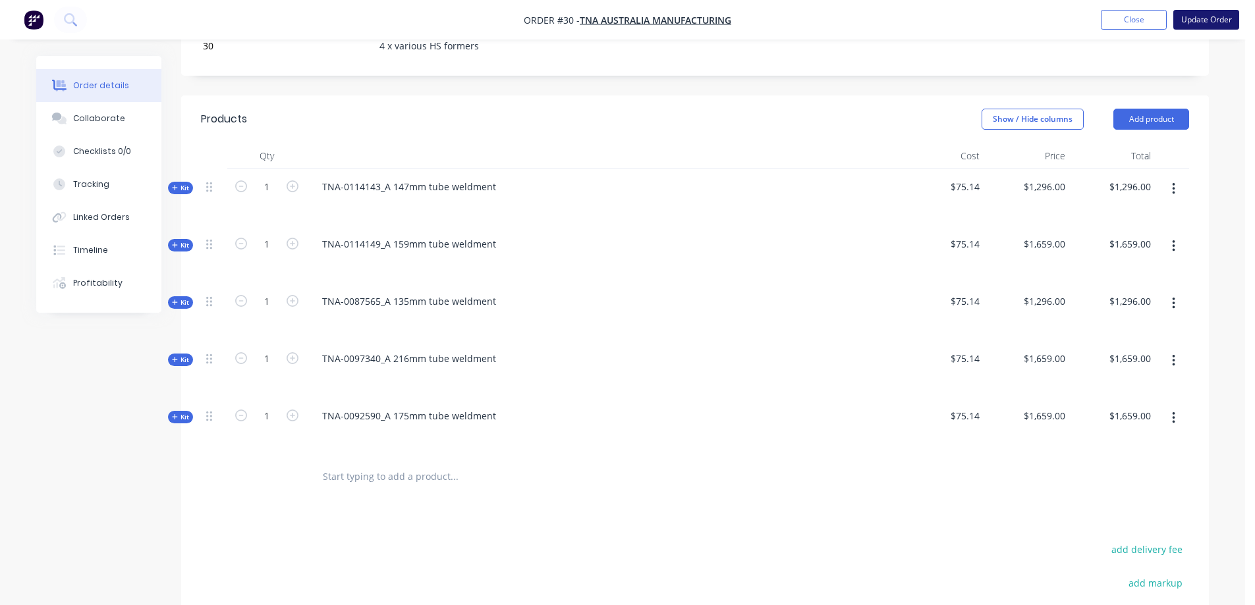
click at [1202, 18] on button "Update Order" at bounding box center [1206, 20] width 66 height 20
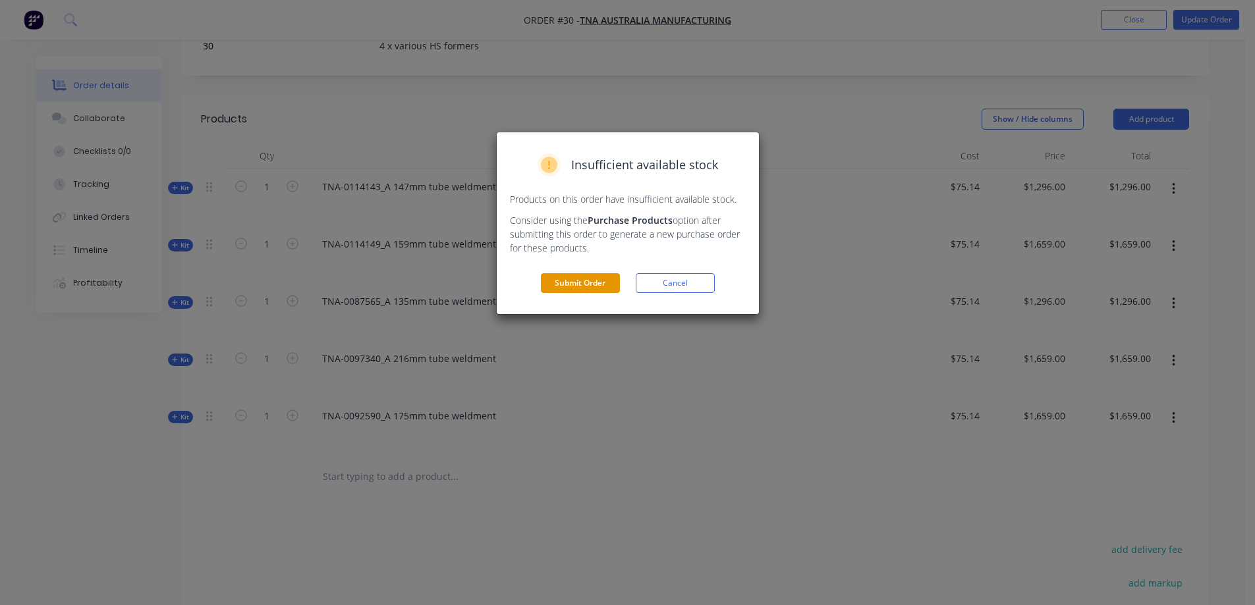
click at [583, 285] on button "Submit Order" at bounding box center [580, 283] width 79 height 20
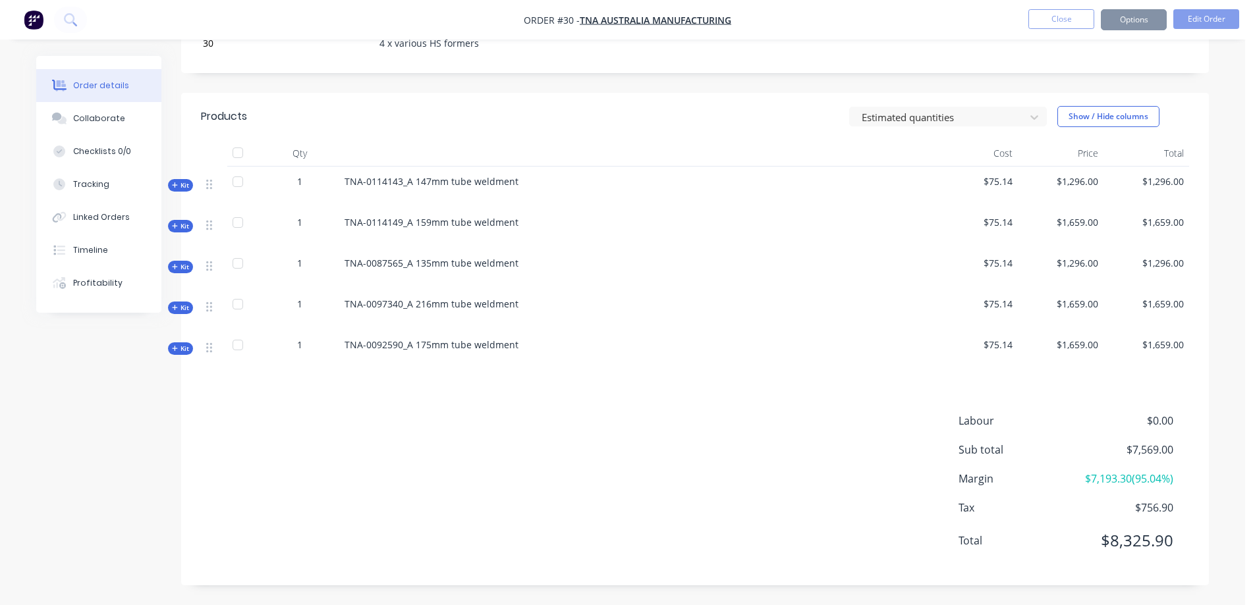
scroll to position [358, 0]
click at [1128, 23] on button "Options" at bounding box center [1134, 19] width 66 height 21
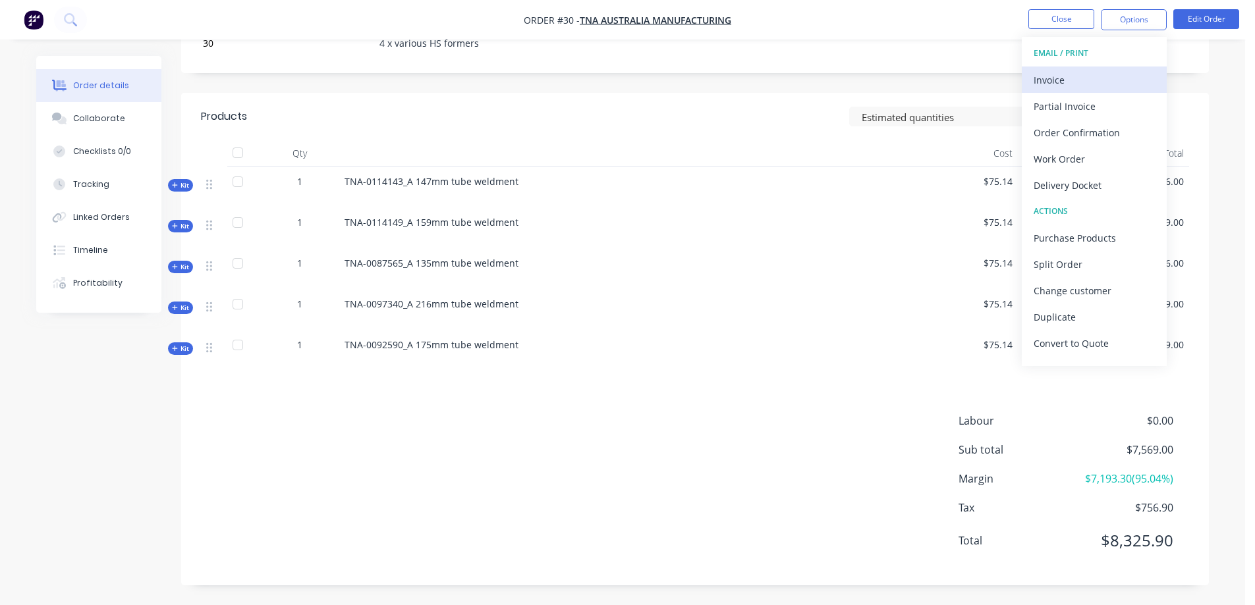
click at [1058, 79] on div "Invoice" at bounding box center [1094, 79] width 121 height 19
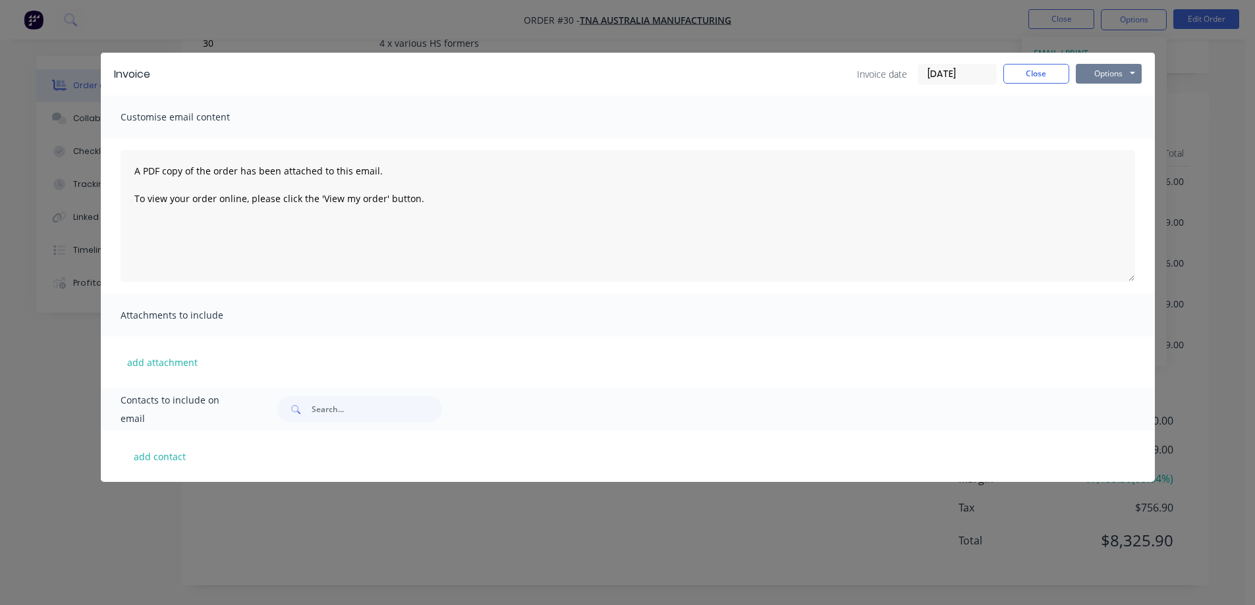
click at [1103, 76] on button "Options" at bounding box center [1109, 74] width 66 height 20
click at [1099, 97] on button "Preview" at bounding box center [1118, 97] width 84 height 22
drag, startPoint x: 1041, startPoint y: 72, endPoint x: 1070, endPoint y: 58, distance: 31.8
click at [1041, 73] on button "Close" at bounding box center [1036, 74] width 66 height 20
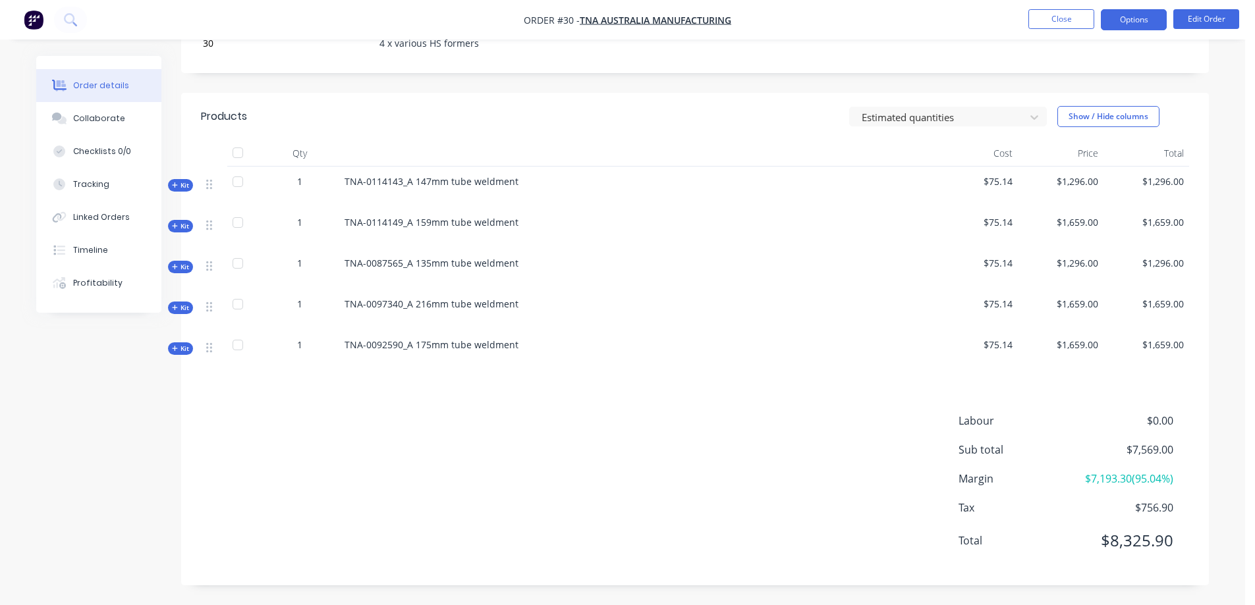
click at [1119, 21] on button "Options" at bounding box center [1134, 19] width 66 height 21
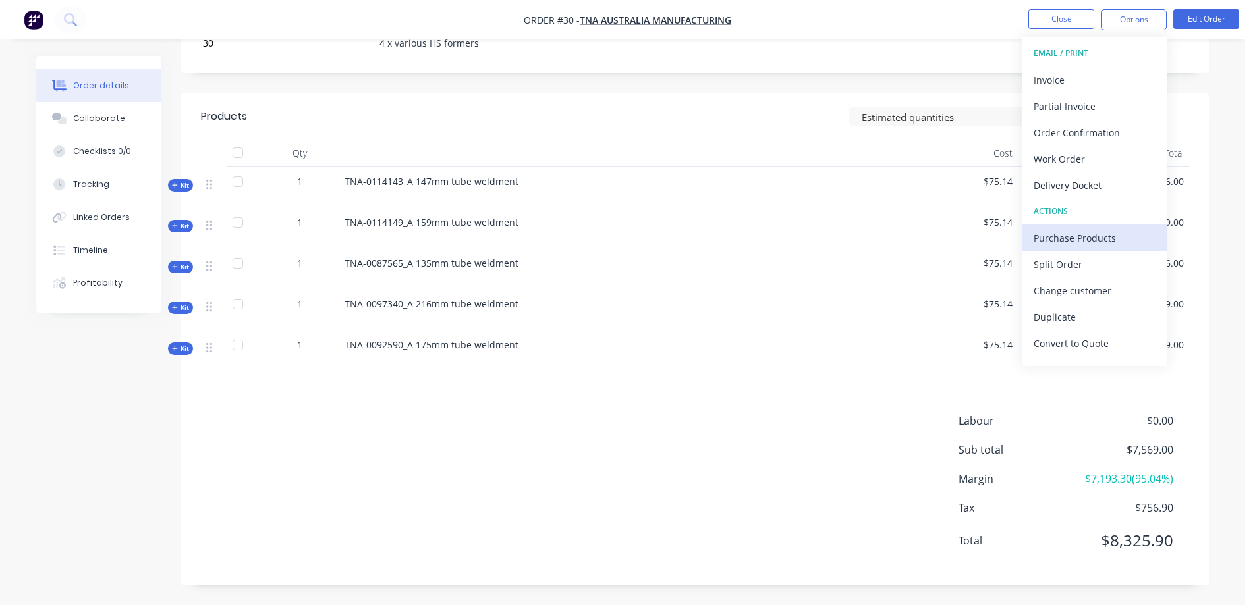
click at [1080, 240] on div "Purchase Products" at bounding box center [1094, 238] width 121 height 19
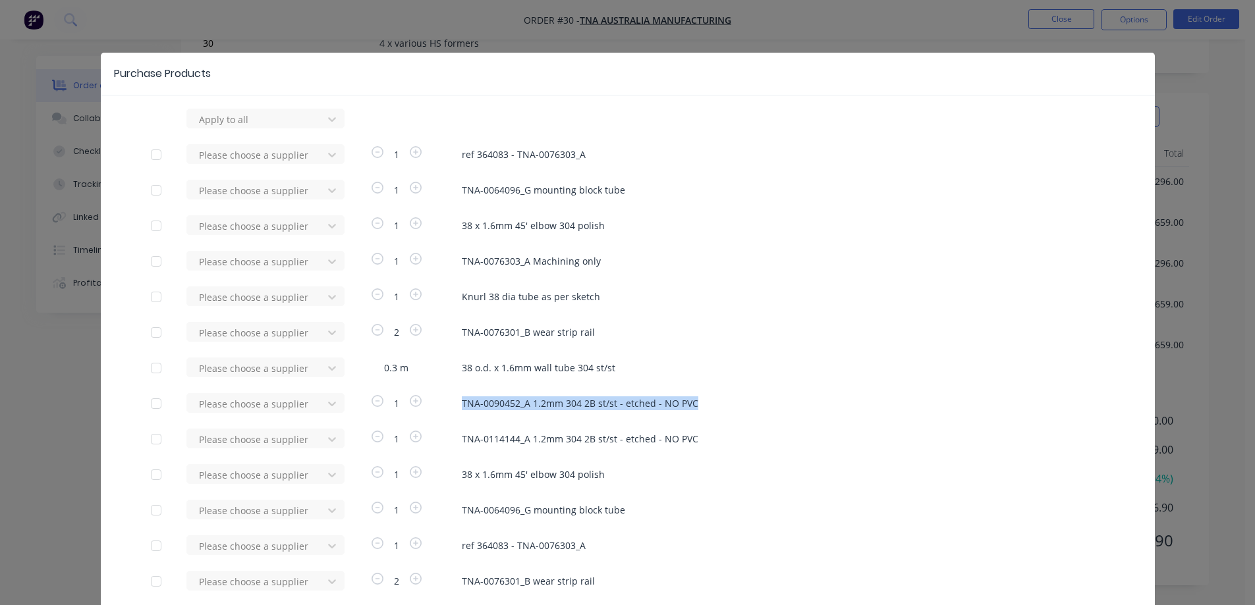
drag, startPoint x: 730, startPoint y: 404, endPoint x: 453, endPoint y: 402, distance: 276.7
click at [453, 402] on div "Please choose a supplier 1 TNA-0090452_A 1.2mm 304 2B st/st - etched - NO PVC" at bounding box center [628, 403] width 954 height 20
drag, startPoint x: 457, startPoint y: 399, endPoint x: 685, endPoint y: 399, distance: 228.6
click at [685, 399] on span "TNA-0090452_A 1.2mm 304 2B st/st - etched - NO PVC" at bounding box center [783, 404] width 643 height 14
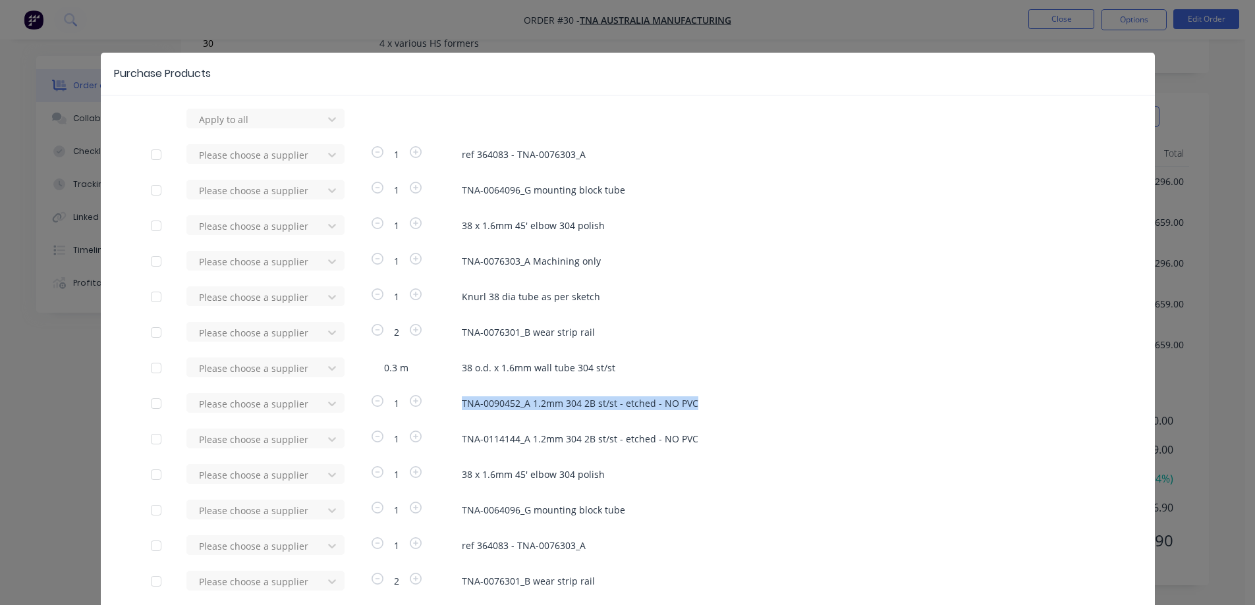
copy span "TNA-0090452_A 1.2mm 304 2B st/st - etched - NO PVC"
click at [688, 439] on span "TNA-0114144_A 1.2mm 304 2B st/st - etched - NO PVC" at bounding box center [783, 439] width 643 height 14
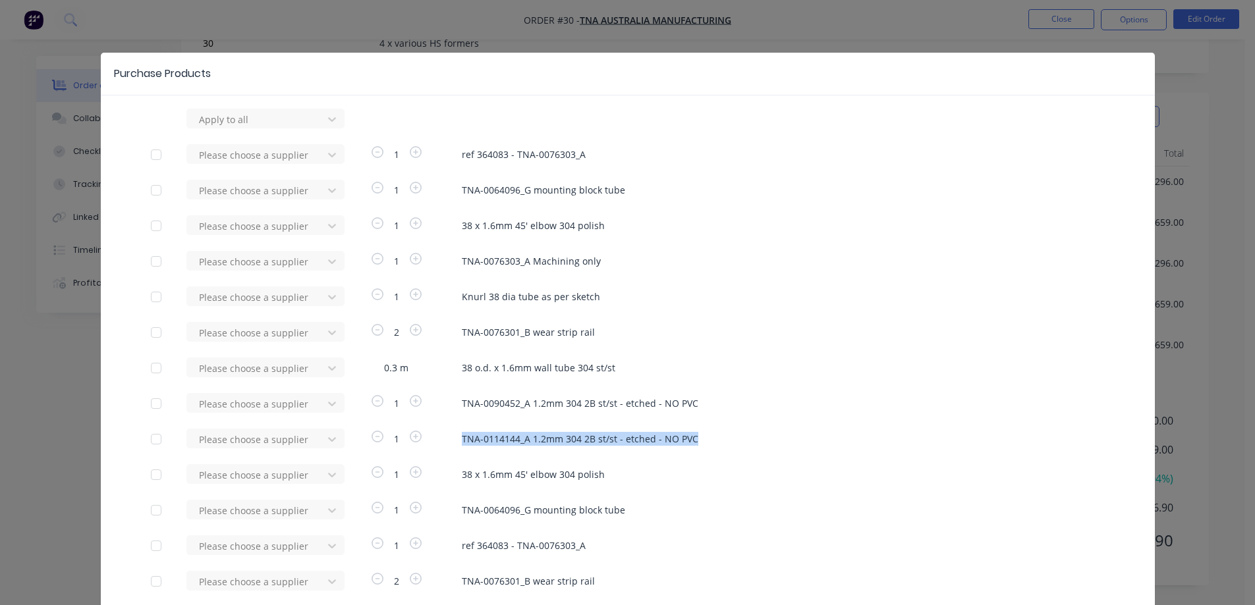
drag, startPoint x: 688, startPoint y: 439, endPoint x: 453, endPoint y: 428, distance: 234.8
copy span "TNA-0114144_A 1.2mm 304 2B st/st - etched - NO PVC"
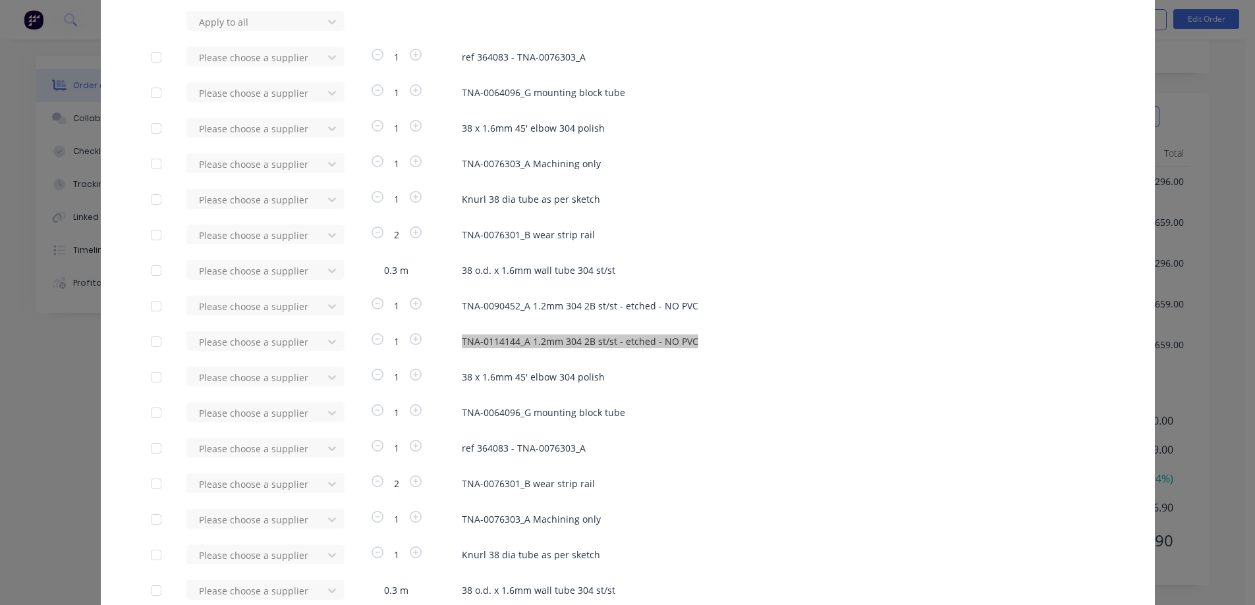
scroll to position [0, 0]
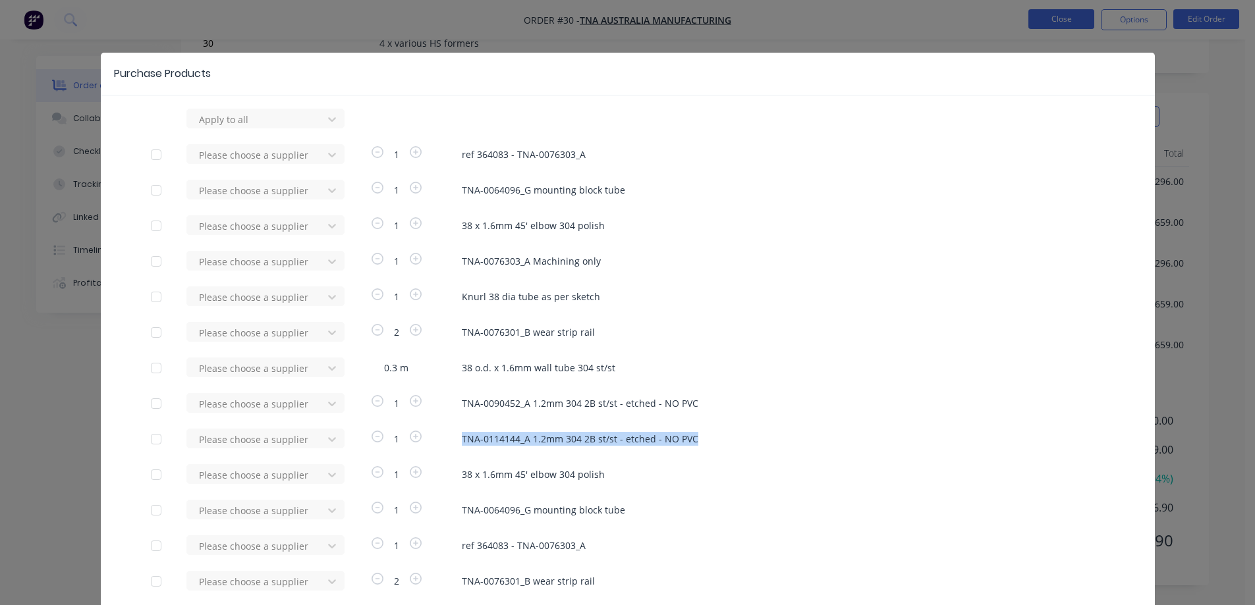
click at [1062, 21] on div "Purchase Products Apply to all Please choose a supplier 1 ref 364083 - TNA-0076…" at bounding box center [627, 302] width 1255 height 605
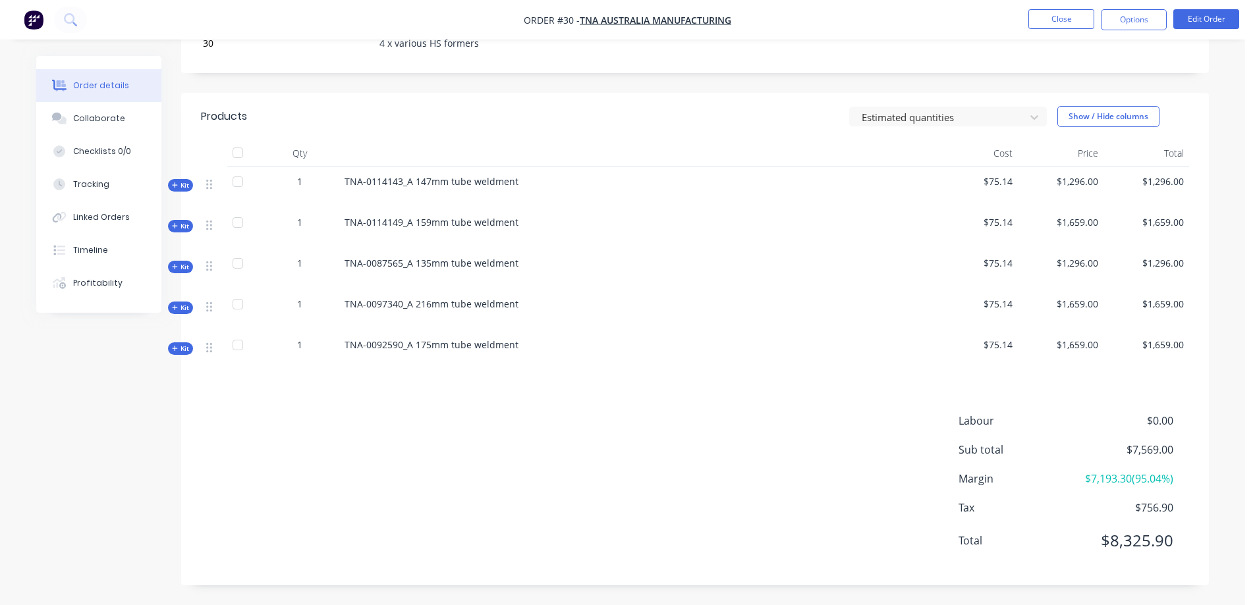
click at [179, 182] on span "Kit" at bounding box center [180, 185] width 17 height 10
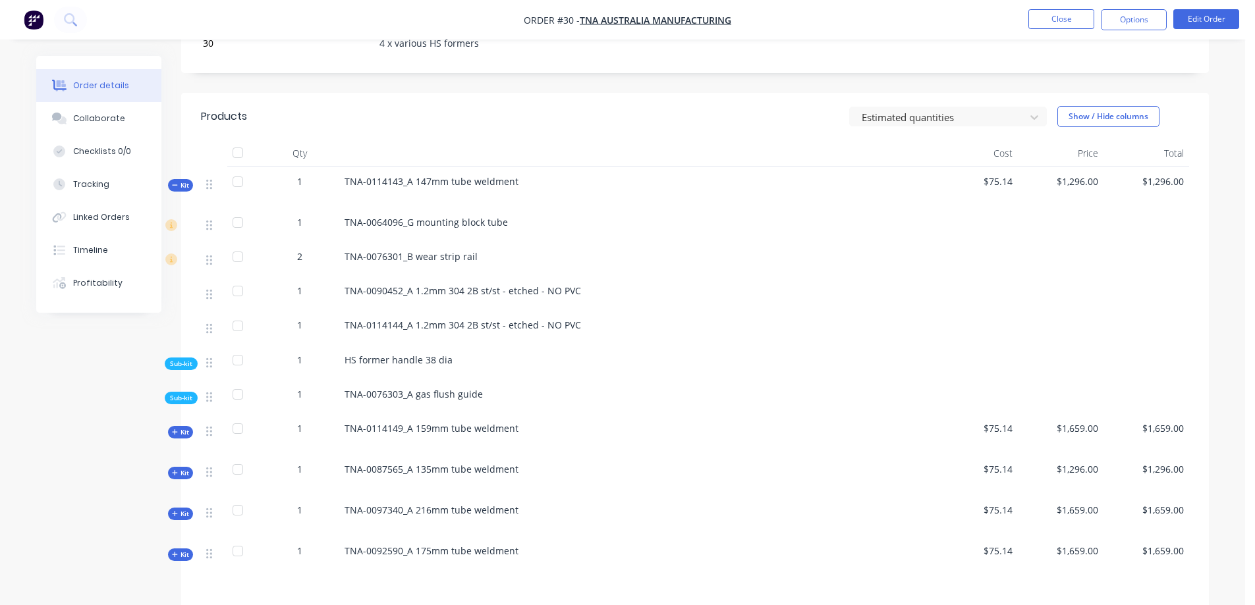
click at [176, 181] on span "Kit" at bounding box center [180, 185] width 17 height 10
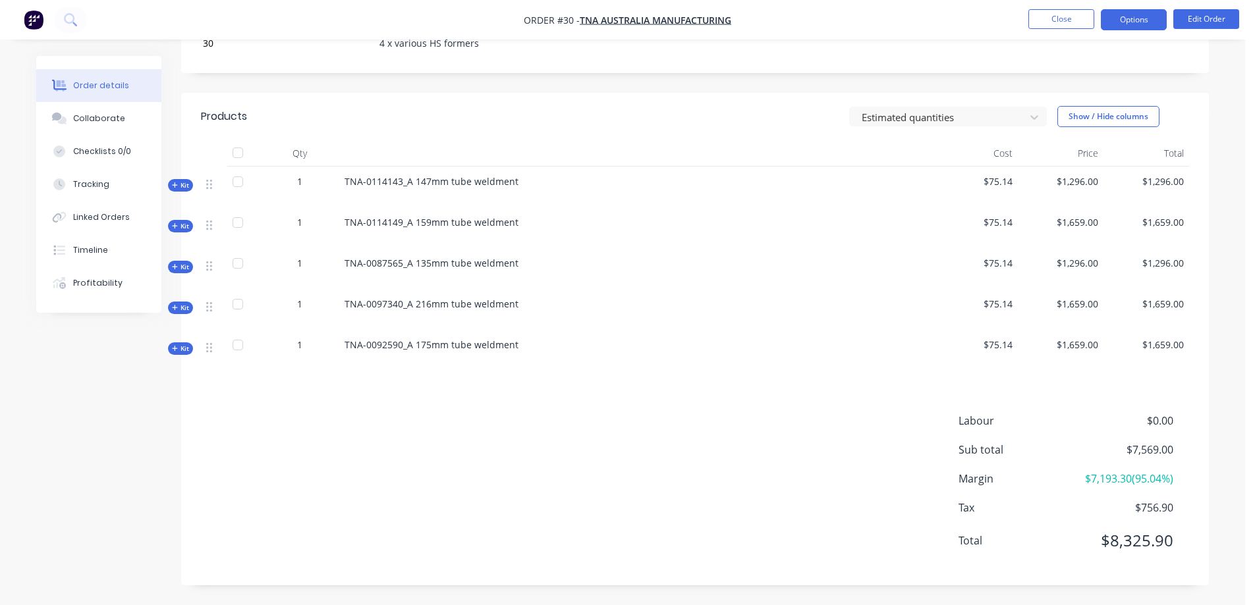
click at [1134, 16] on button "Options" at bounding box center [1134, 19] width 66 height 21
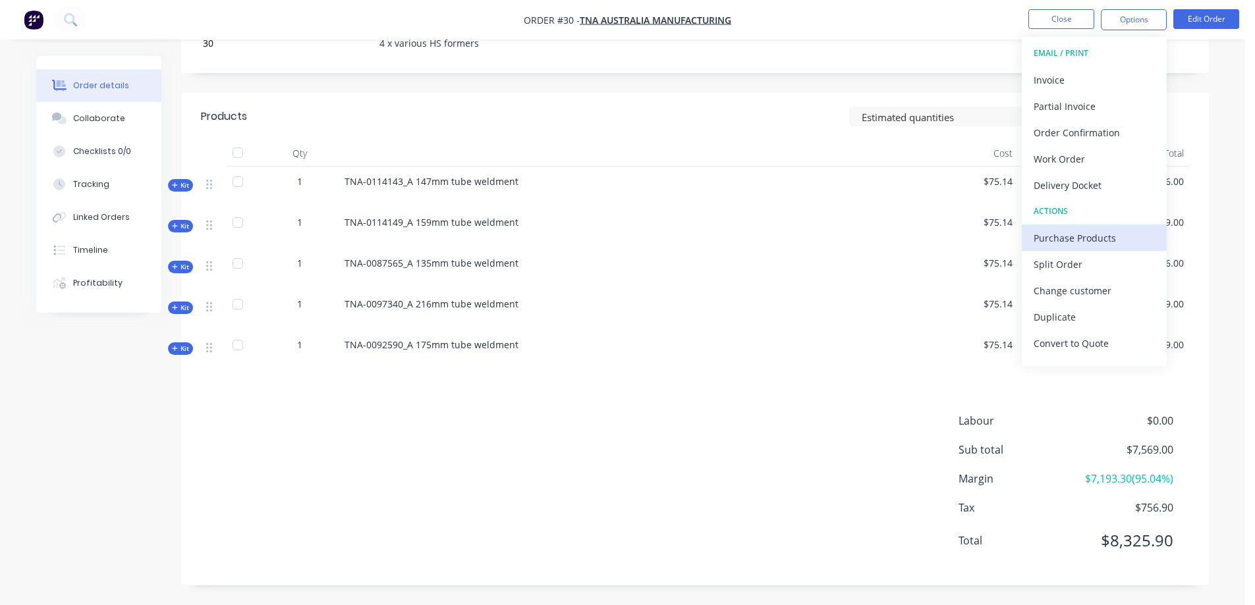
click at [1057, 240] on div "Purchase Products" at bounding box center [1094, 238] width 121 height 19
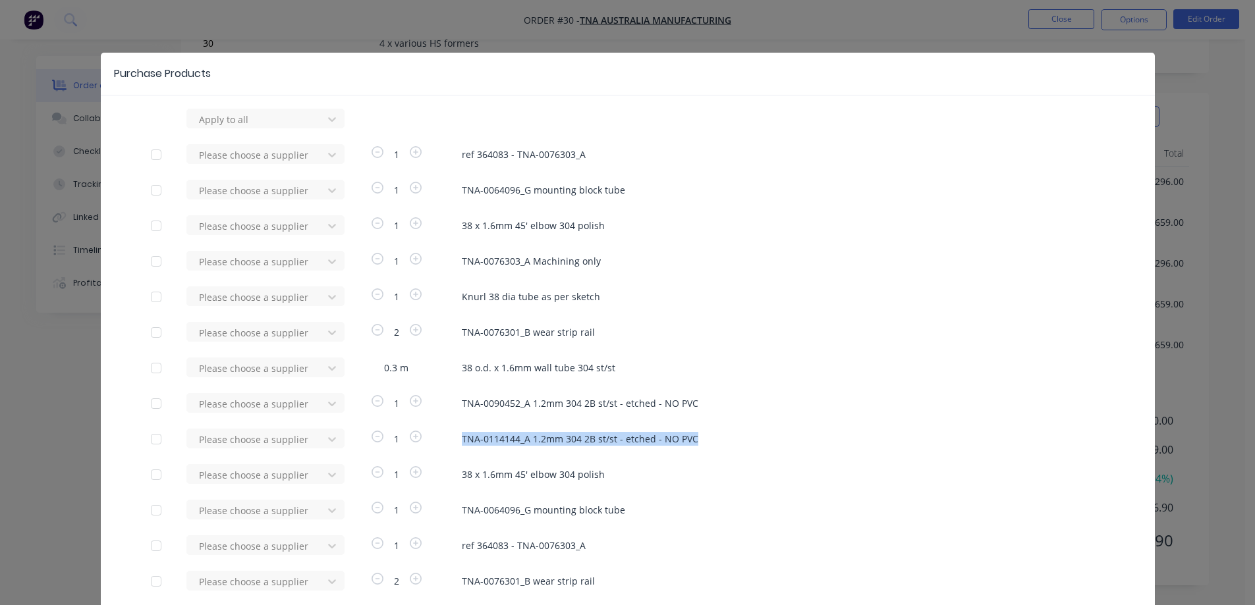
drag, startPoint x: 690, startPoint y: 438, endPoint x: 457, endPoint y: 438, distance: 233.2
click at [462, 438] on span "TNA-0114144_A 1.2mm 304 2B st/st - etched - NO PVC" at bounding box center [783, 439] width 643 height 14
copy span "TNA-0114144_A 1.2mm 304 2B st/st - etched - NO PVC"
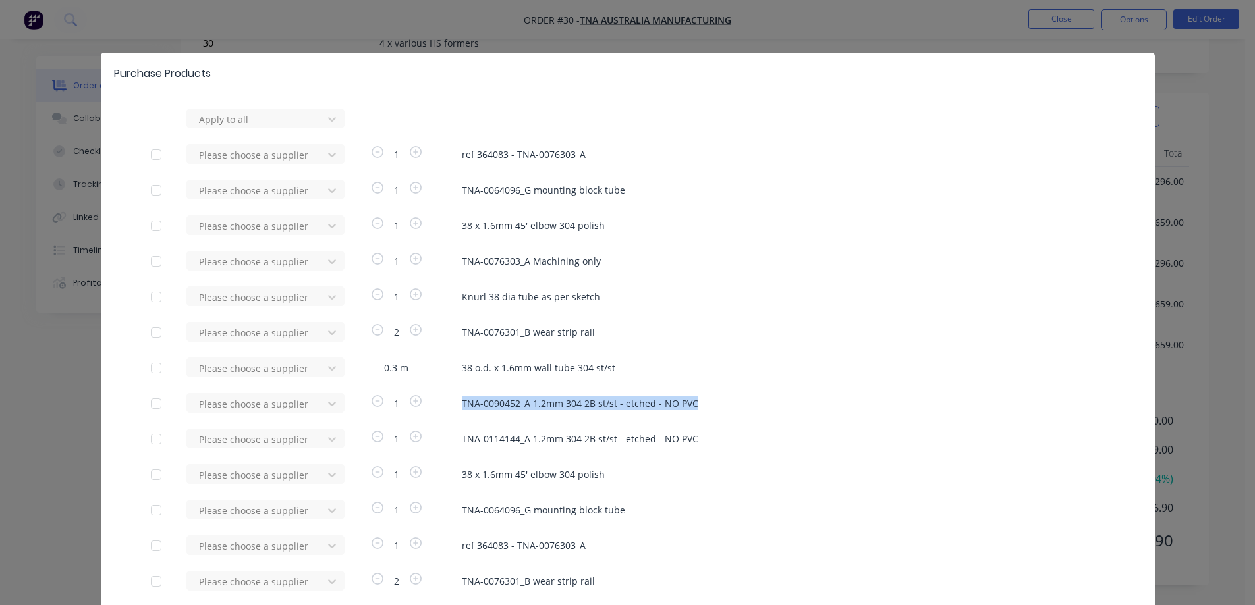
drag, startPoint x: 709, startPoint y: 407, endPoint x: 458, endPoint y: 401, distance: 250.4
click at [462, 401] on span "TNA-0090452_A 1.2mm 304 2B st/st - etched - NO PVC" at bounding box center [783, 404] width 643 height 14
copy span "TNA-0090452_A 1.2mm 304 2B st/st - etched - NO PVC"
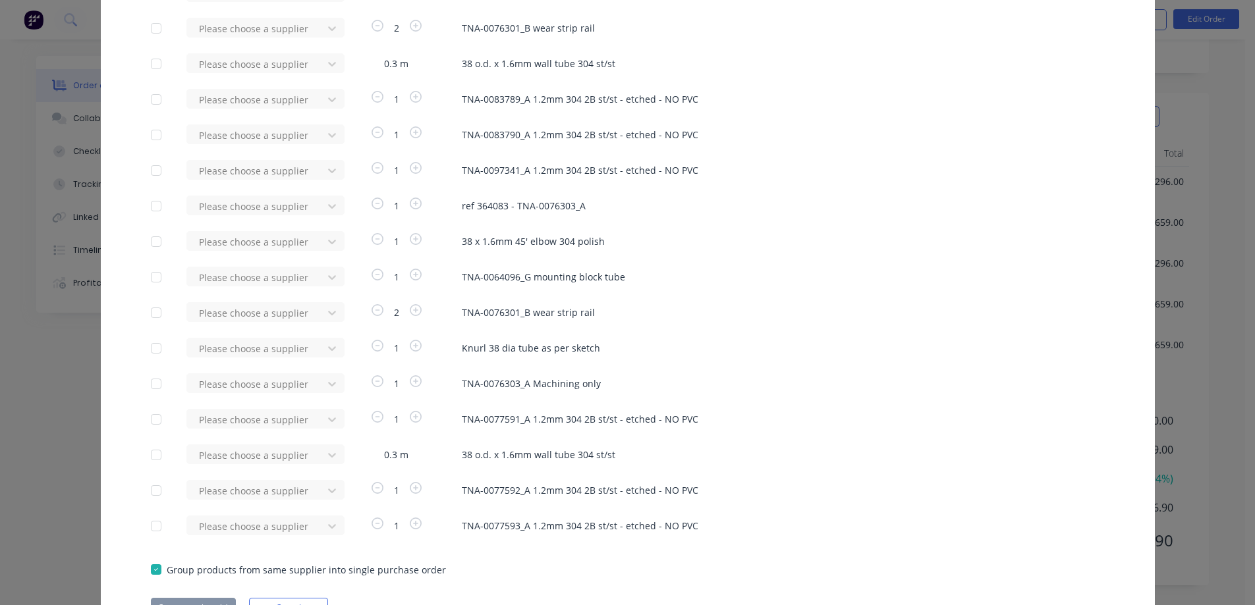
scroll to position [1371, 0]
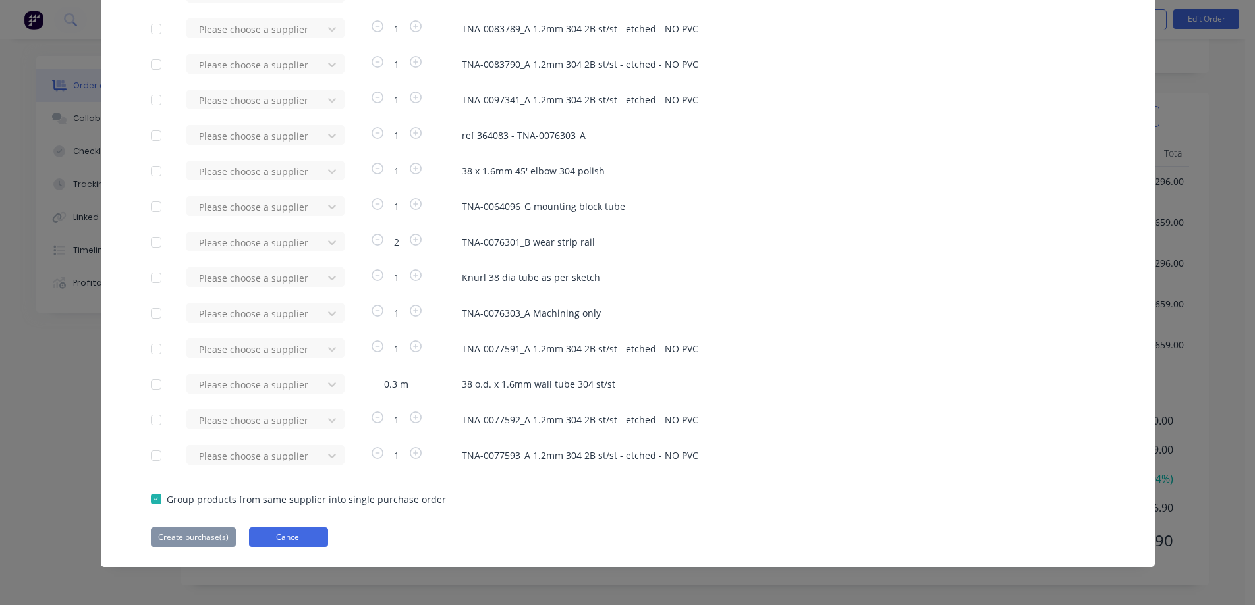
click at [301, 538] on button "Cancel" at bounding box center [288, 538] width 79 height 20
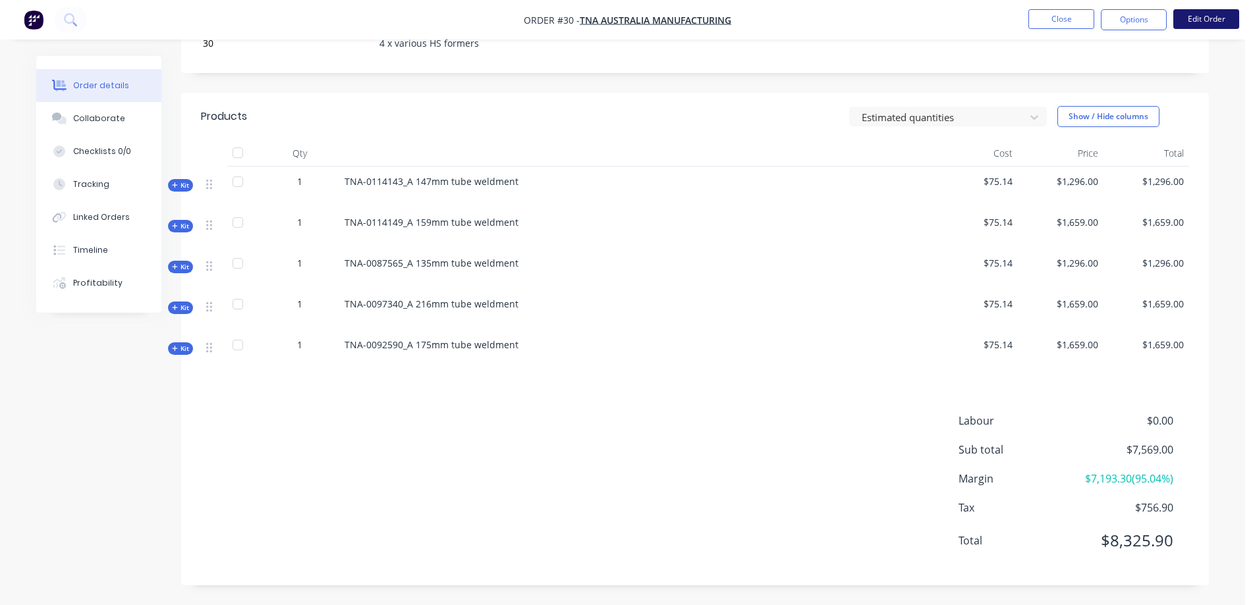
click at [1208, 15] on button "Edit Order" at bounding box center [1206, 19] width 66 height 20
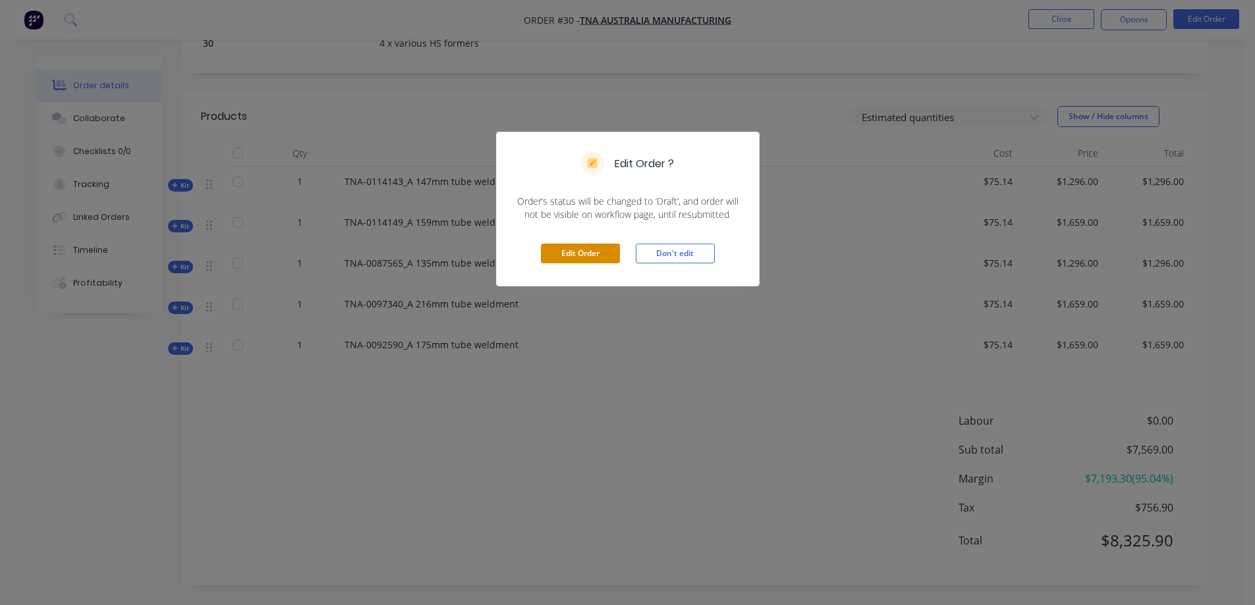
click at [578, 254] on button "Edit Order" at bounding box center [580, 254] width 79 height 20
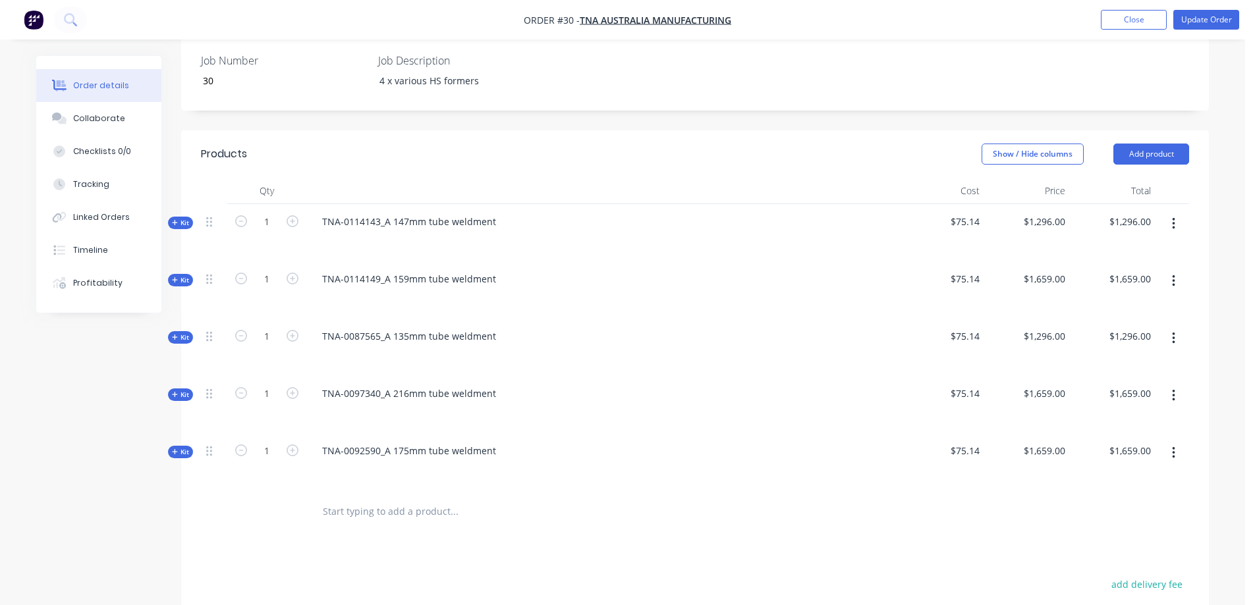
scroll to position [374, 0]
click at [291, 215] on icon "button" at bounding box center [293, 221] width 12 height 12
click at [292, 272] on icon "button" at bounding box center [293, 278] width 12 height 12
click at [293, 329] on icon "button" at bounding box center [293, 335] width 12 height 12
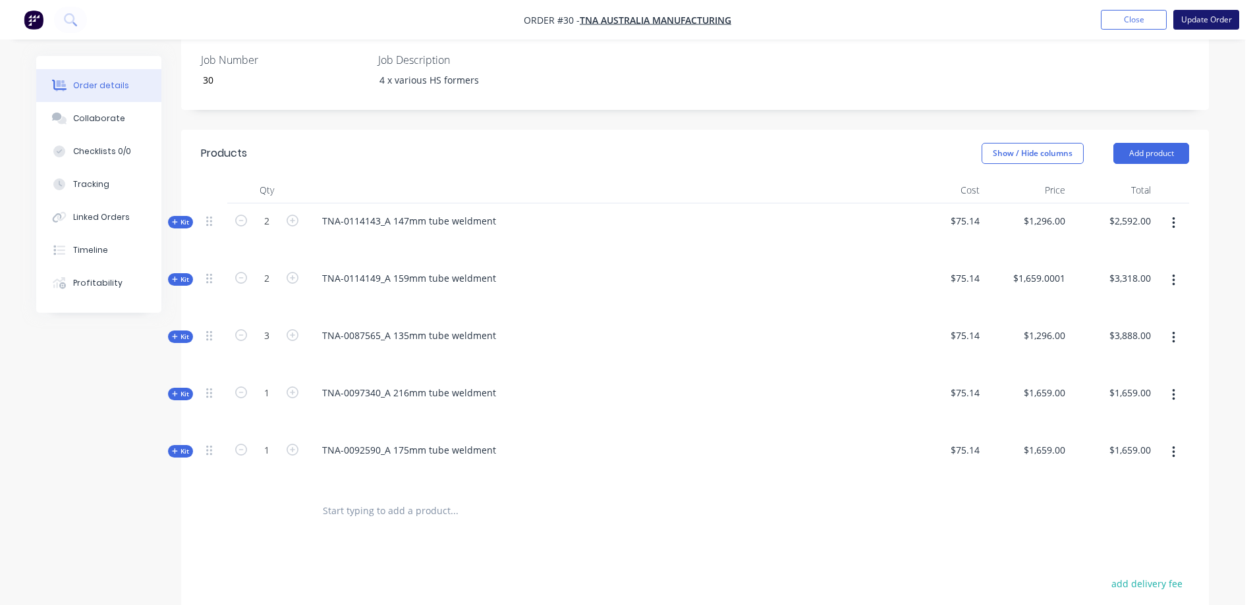
click at [1202, 20] on button "Update Order" at bounding box center [1206, 20] width 66 height 20
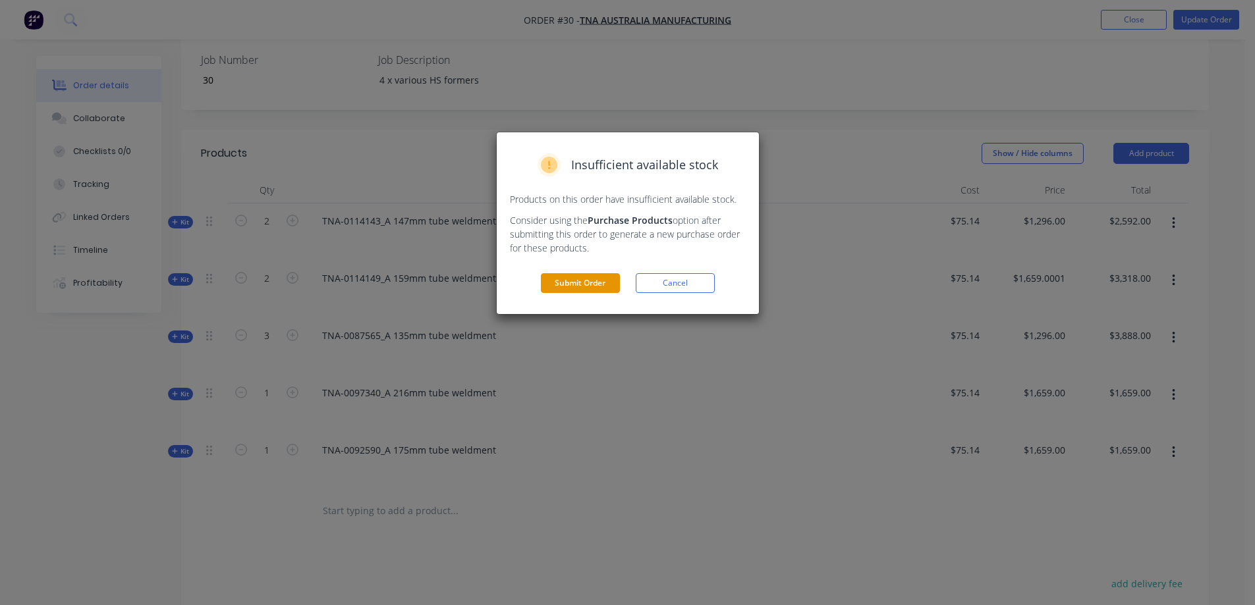
click at [578, 288] on button "Submit Order" at bounding box center [580, 283] width 79 height 20
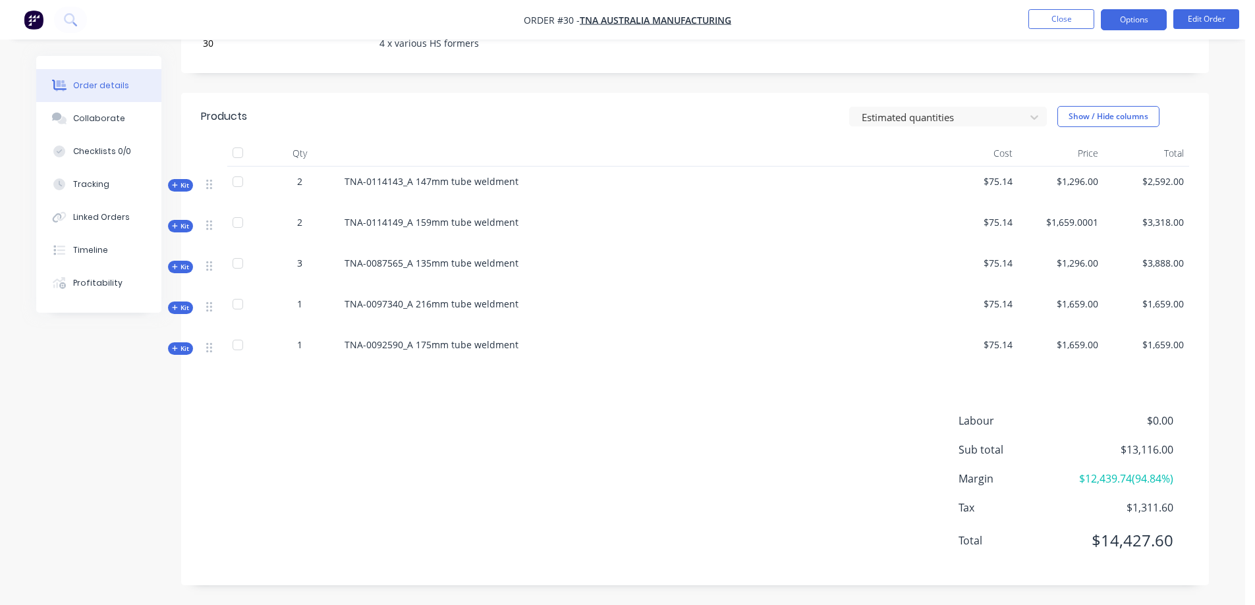
click at [1134, 16] on button "Options" at bounding box center [1134, 19] width 66 height 21
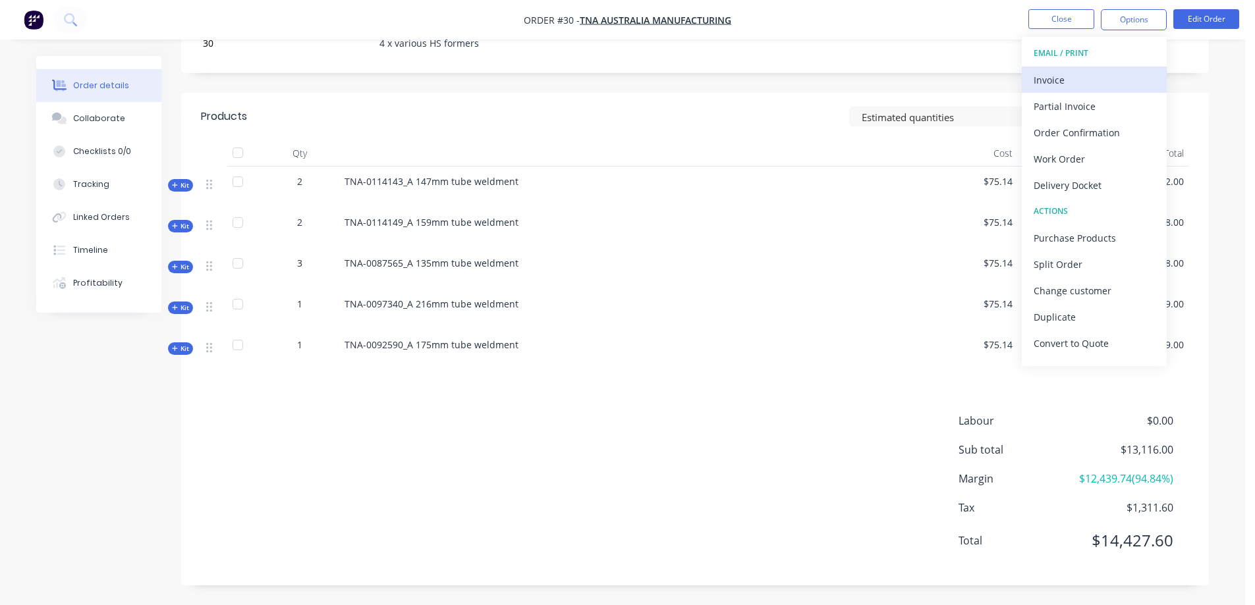
click at [1072, 81] on div "Invoice" at bounding box center [1094, 79] width 121 height 19
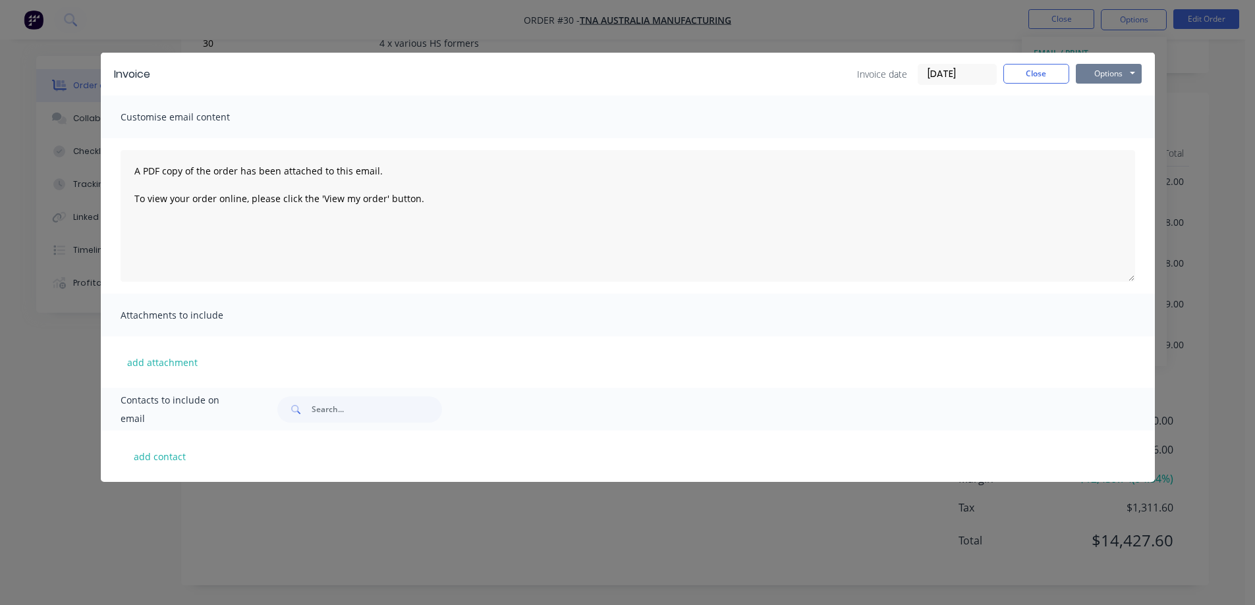
click at [1105, 67] on button "Options" at bounding box center [1109, 74] width 66 height 20
click at [1106, 92] on button "Preview" at bounding box center [1118, 97] width 84 height 22
click at [1051, 75] on button "Close" at bounding box center [1036, 74] width 66 height 20
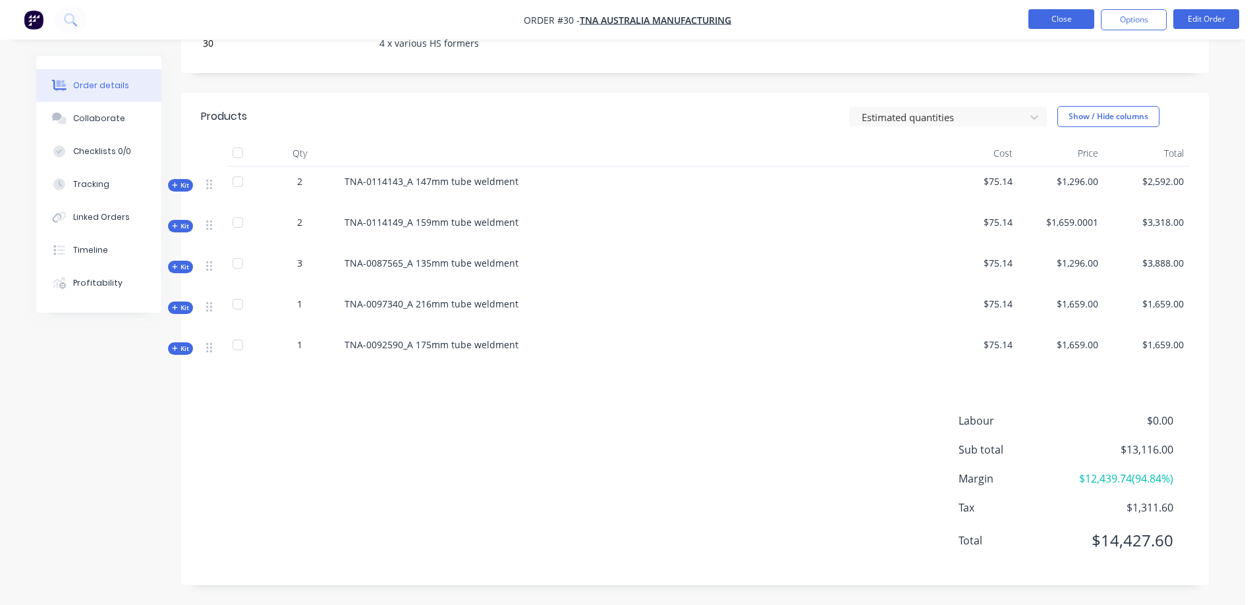
click at [1065, 18] on button "Close" at bounding box center [1061, 19] width 66 height 20
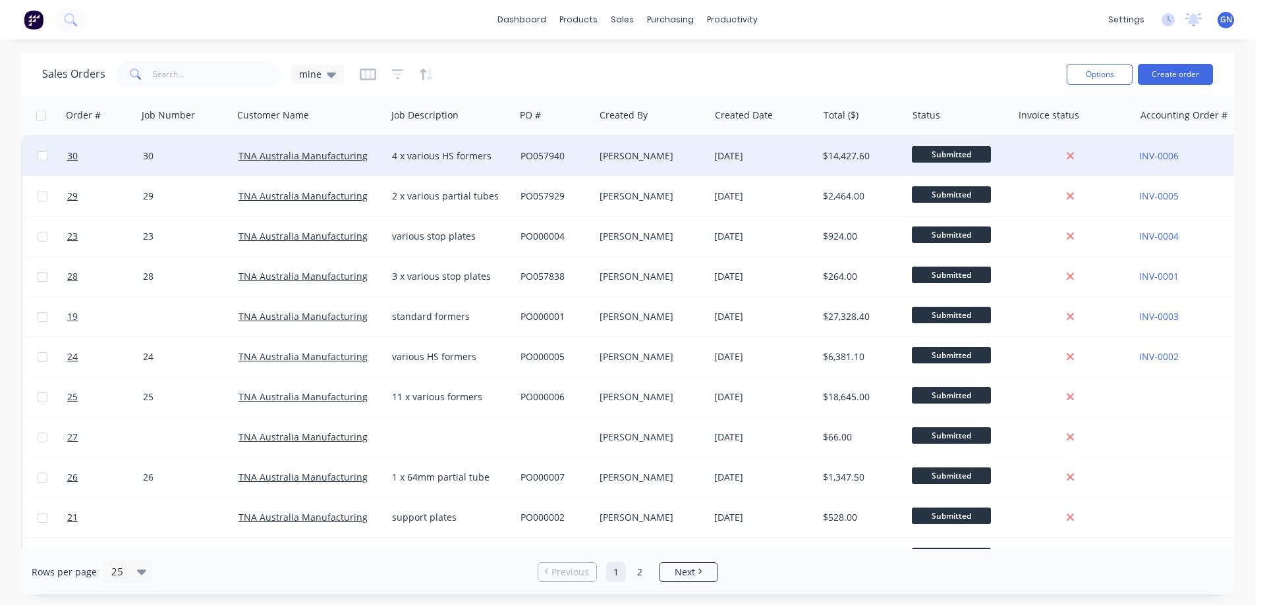
click at [624, 155] on div "[PERSON_NAME]" at bounding box center [648, 156] width 99 height 13
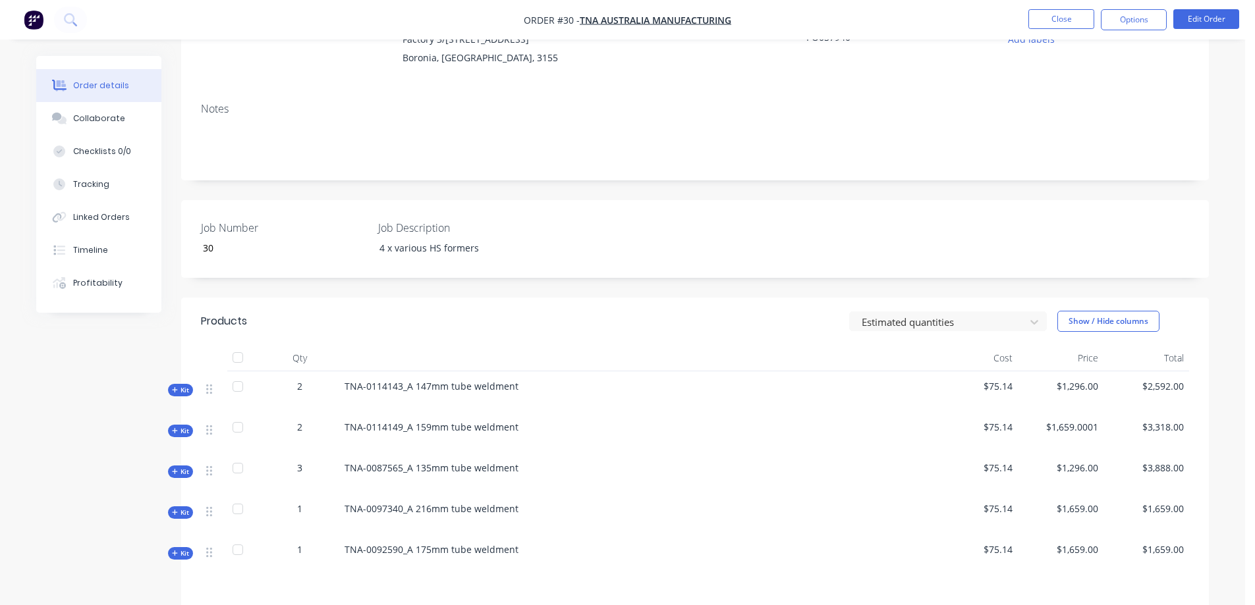
scroll to position [132, 0]
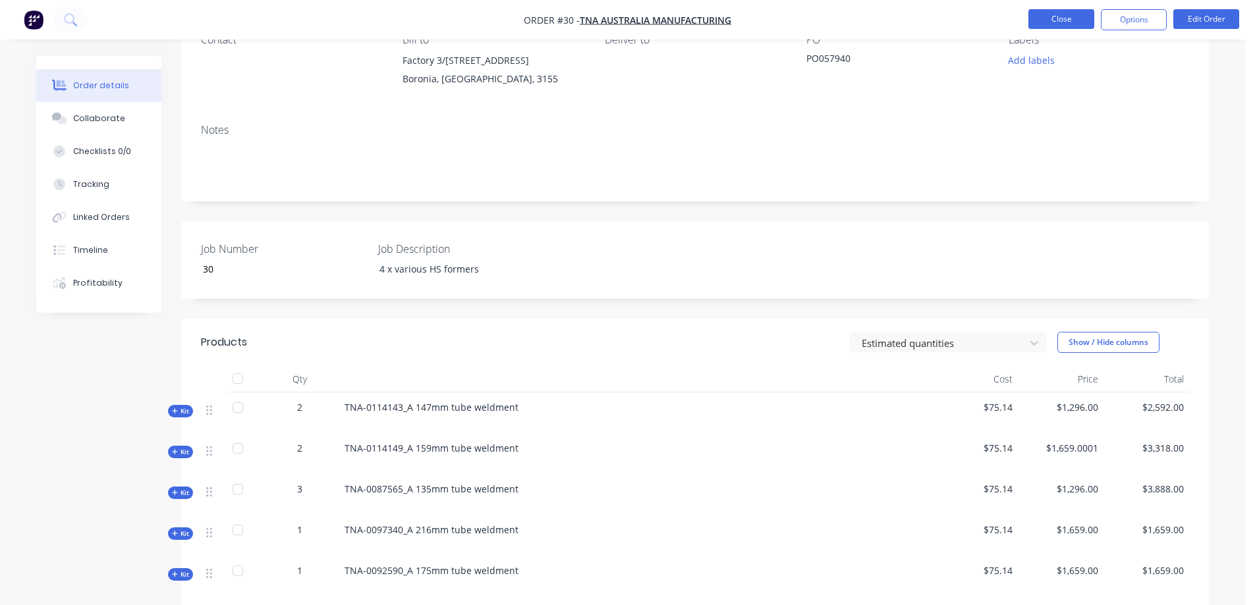
click at [1062, 19] on button "Close" at bounding box center [1061, 19] width 66 height 20
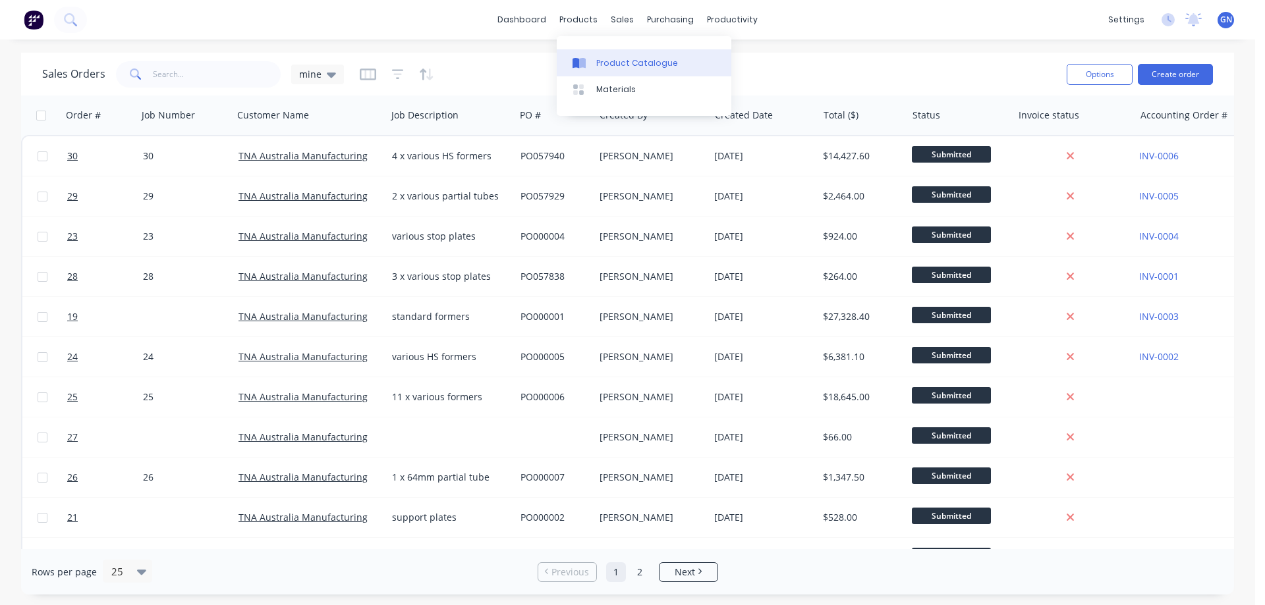
click at [623, 62] on div "Product Catalogue" at bounding box center [637, 63] width 82 height 12
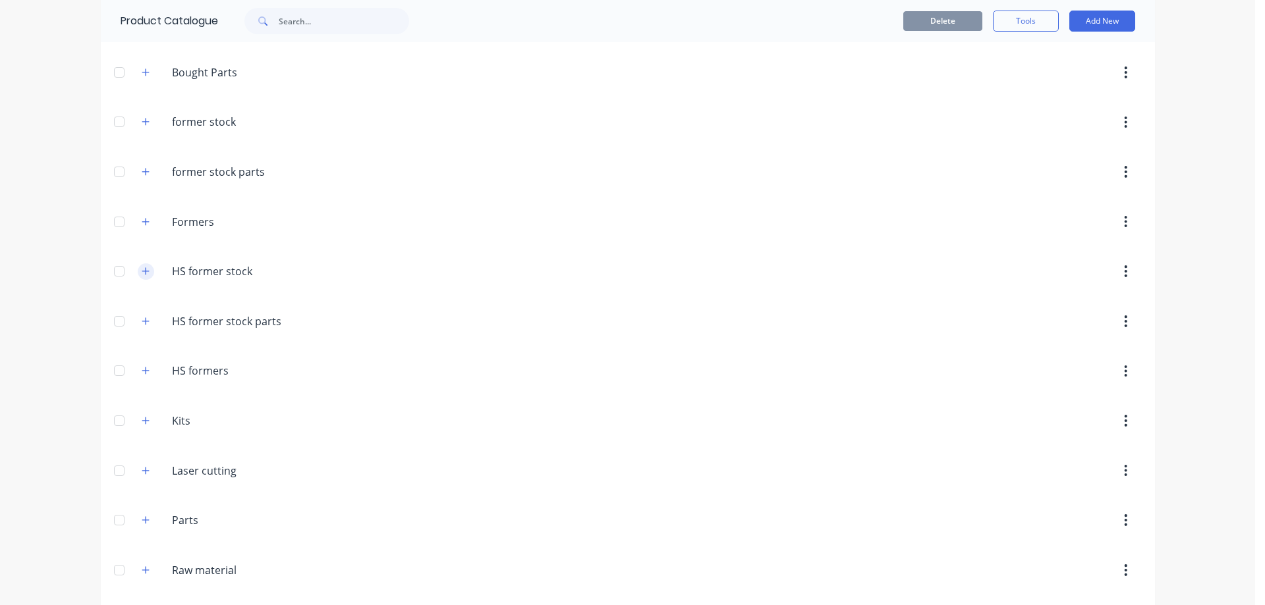
scroll to position [110, 0]
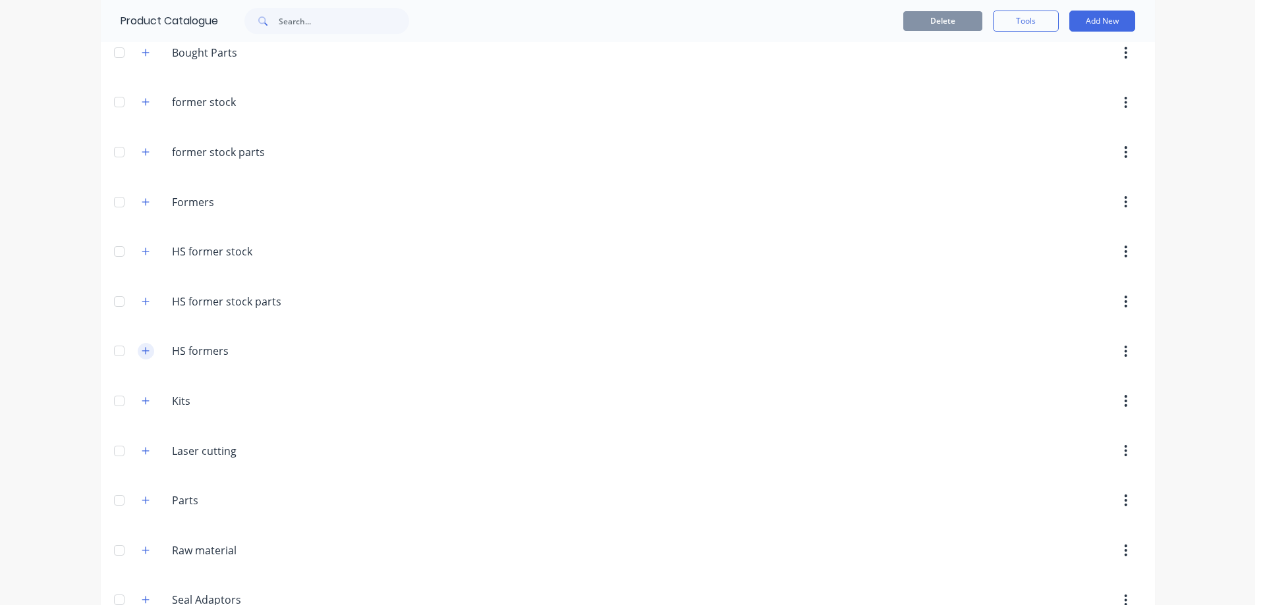
click at [142, 348] on icon "button" at bounding box center [146, 350] width 8 height 9
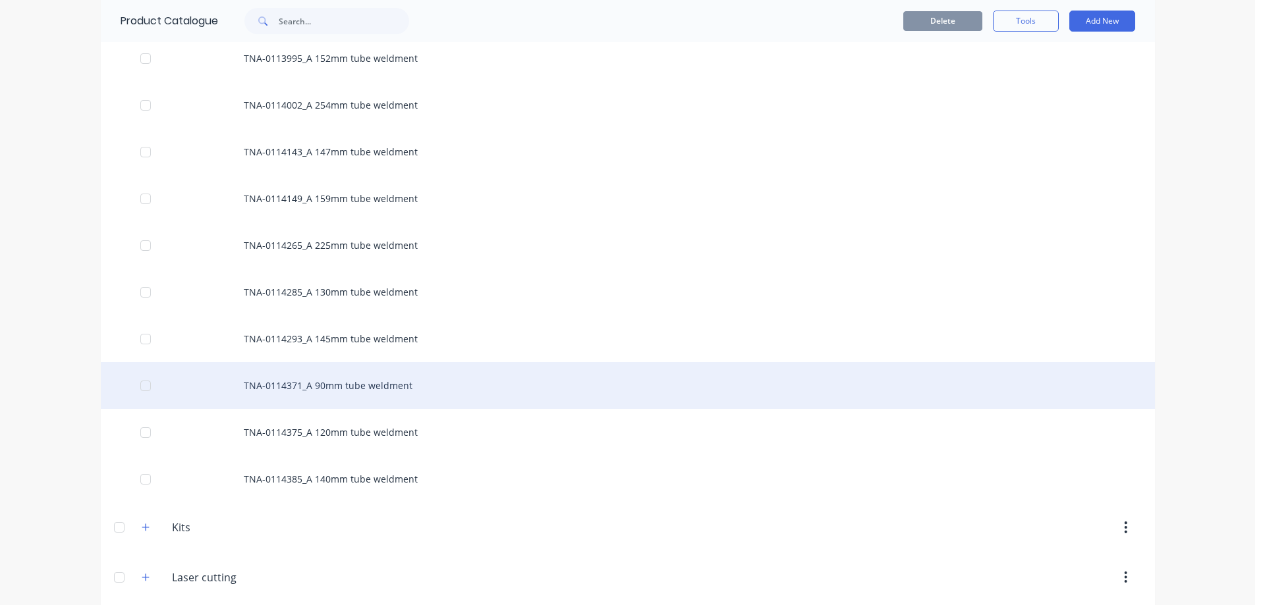
scroll to position [1046, 0]
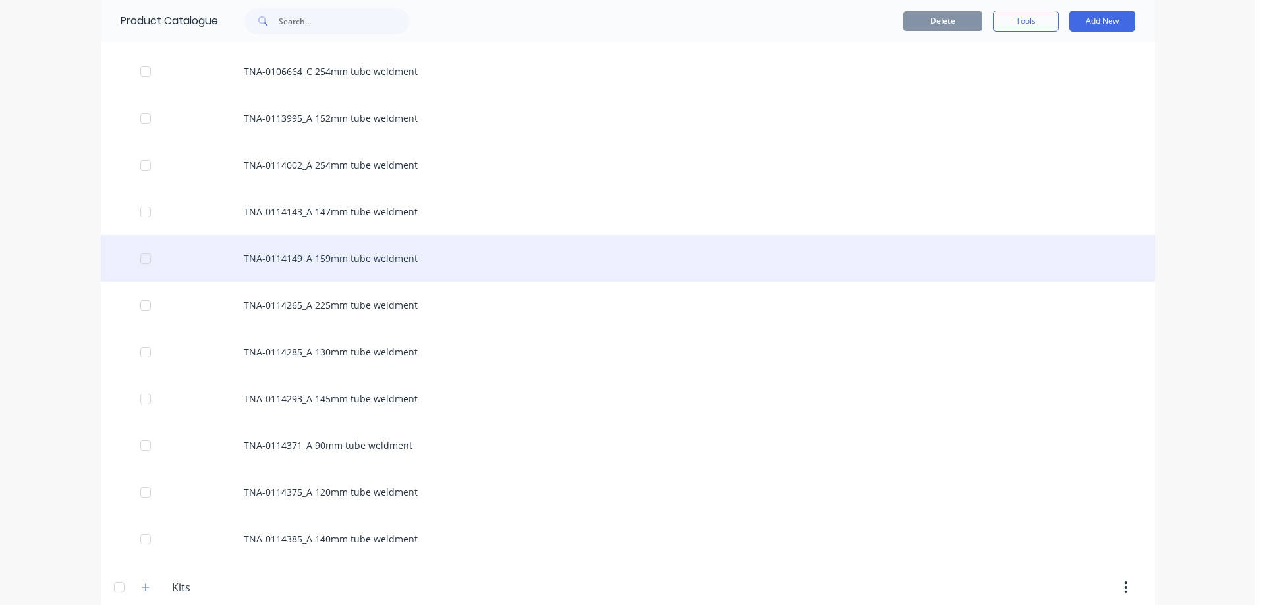
click at [296, 256] on div "TNA-0114149_A 159mm tube weldment" at bounding box center [628, 258] width 1054 height 47
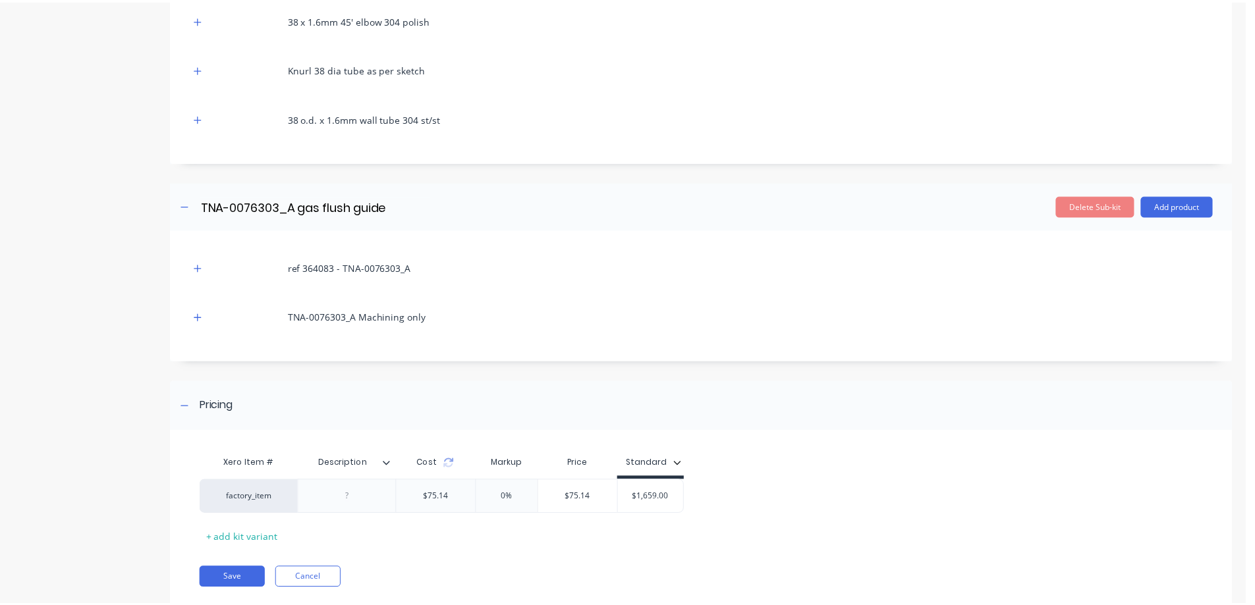
scroll to position [709, 0]
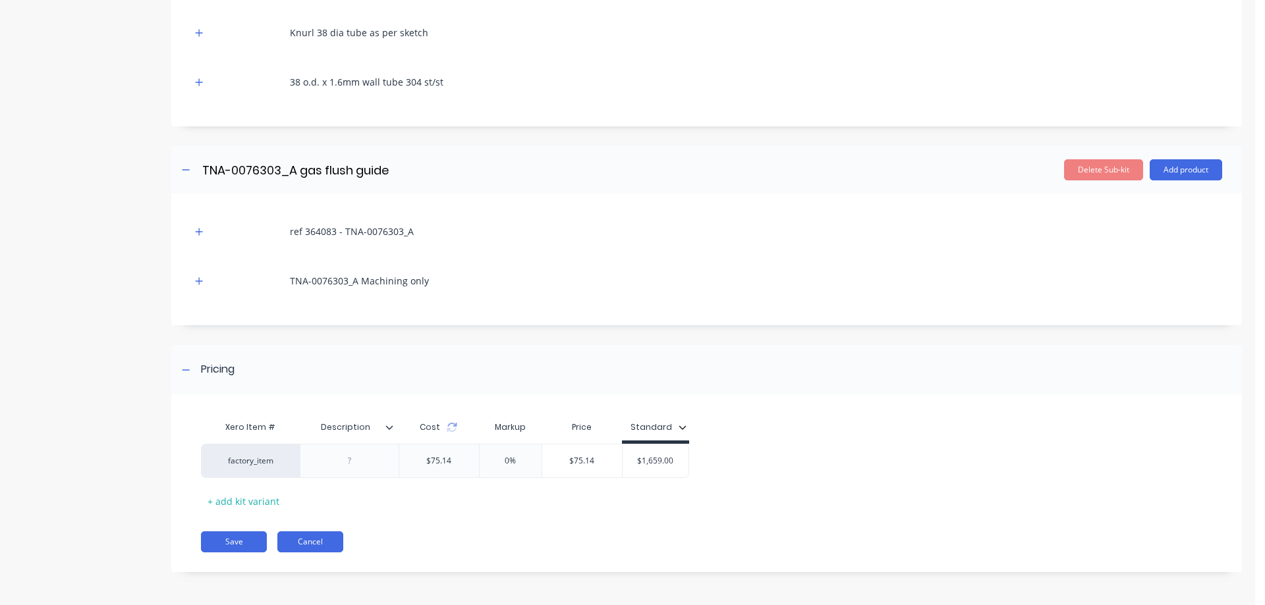
click at [319, 543] on button "Cancel" at bounding box center [310, 542] width 66 height 21
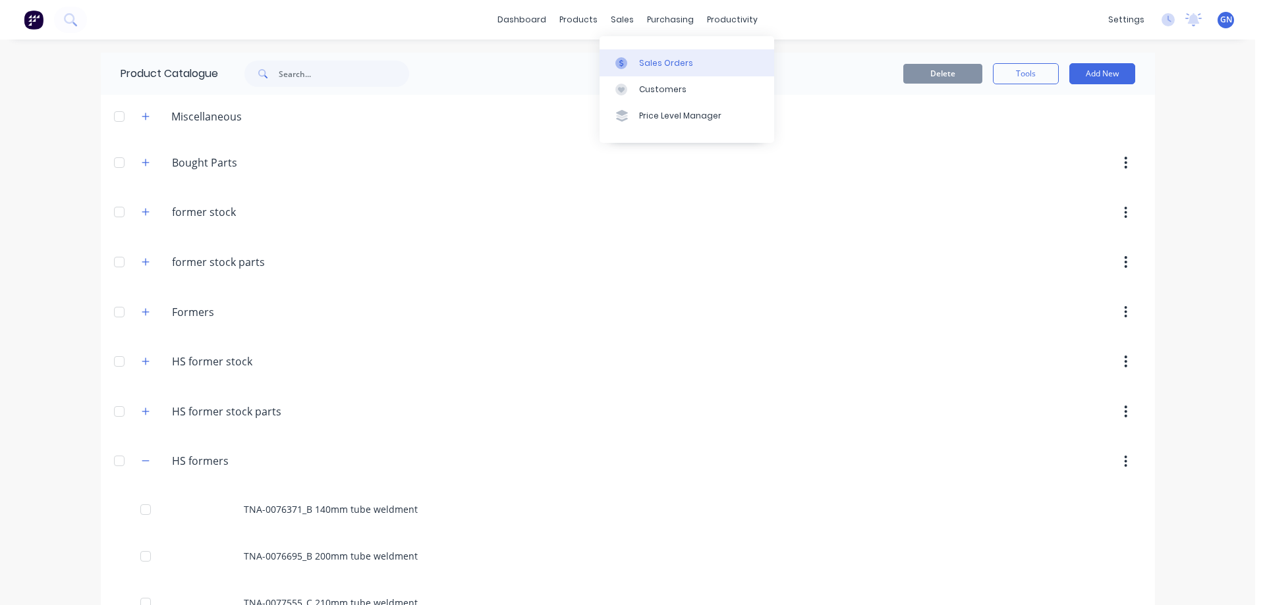
click at [646, 59] on div "Sales Orders" at bounding box center [666, 63] width 54 height 12
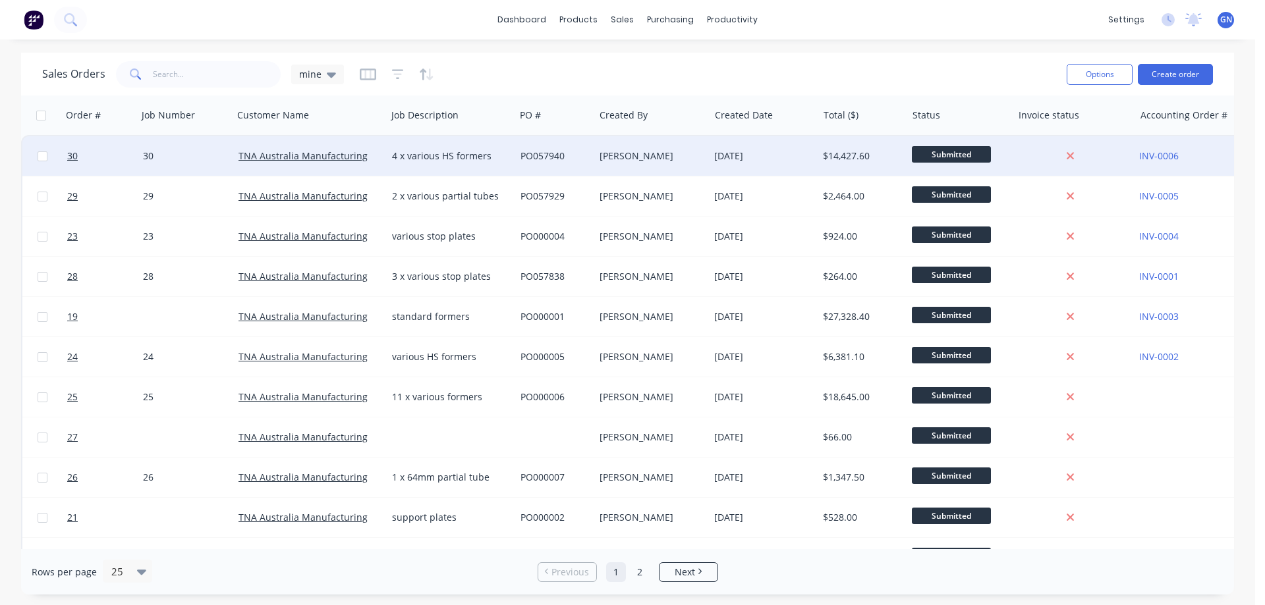
click at [655, 155] on div "[PERSON_NAME]" at bounding box center [648, 156] width 99 height 13
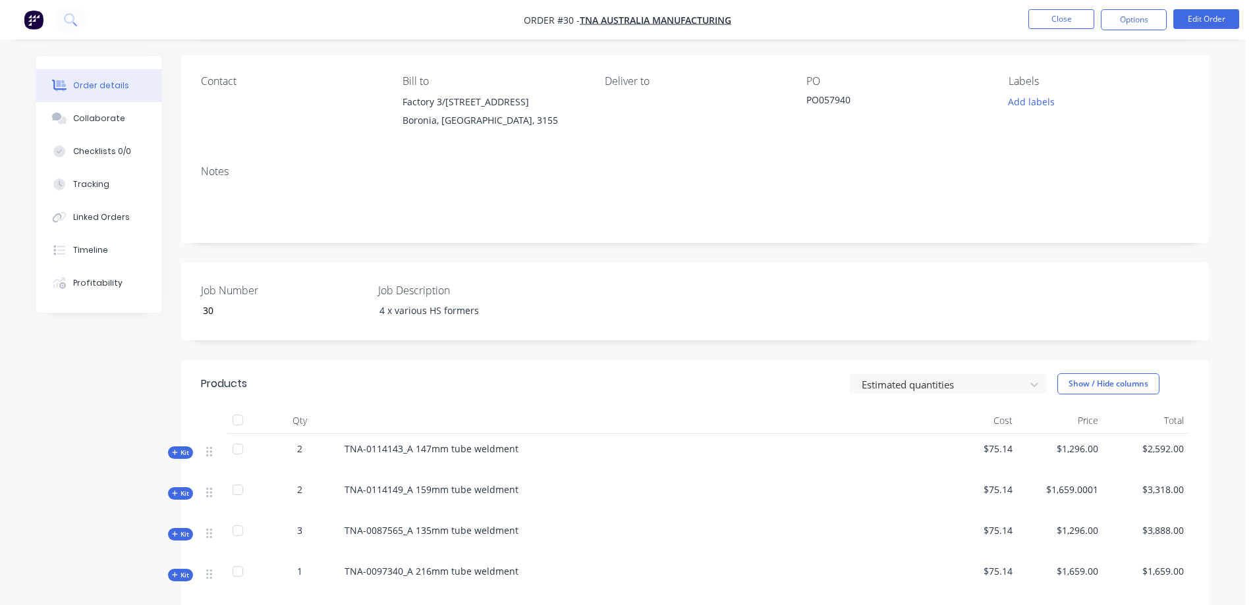
scroll to position [176, 0]
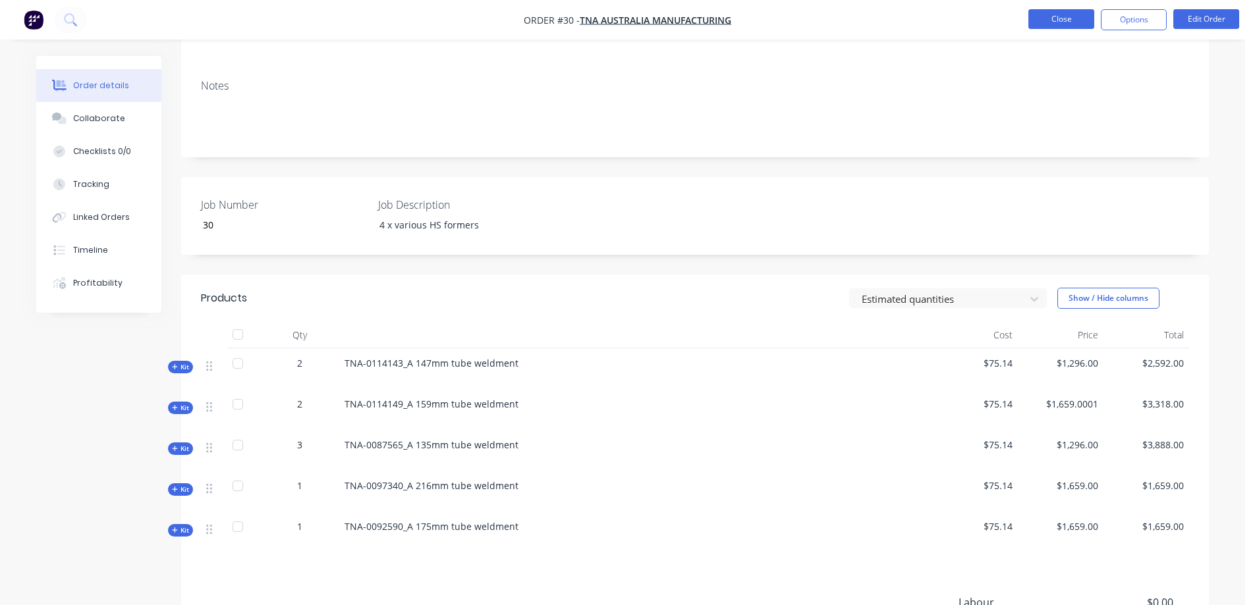
click at [1057, 21] on button "Close" at bounding box center [1061, 19] width 66 height 20
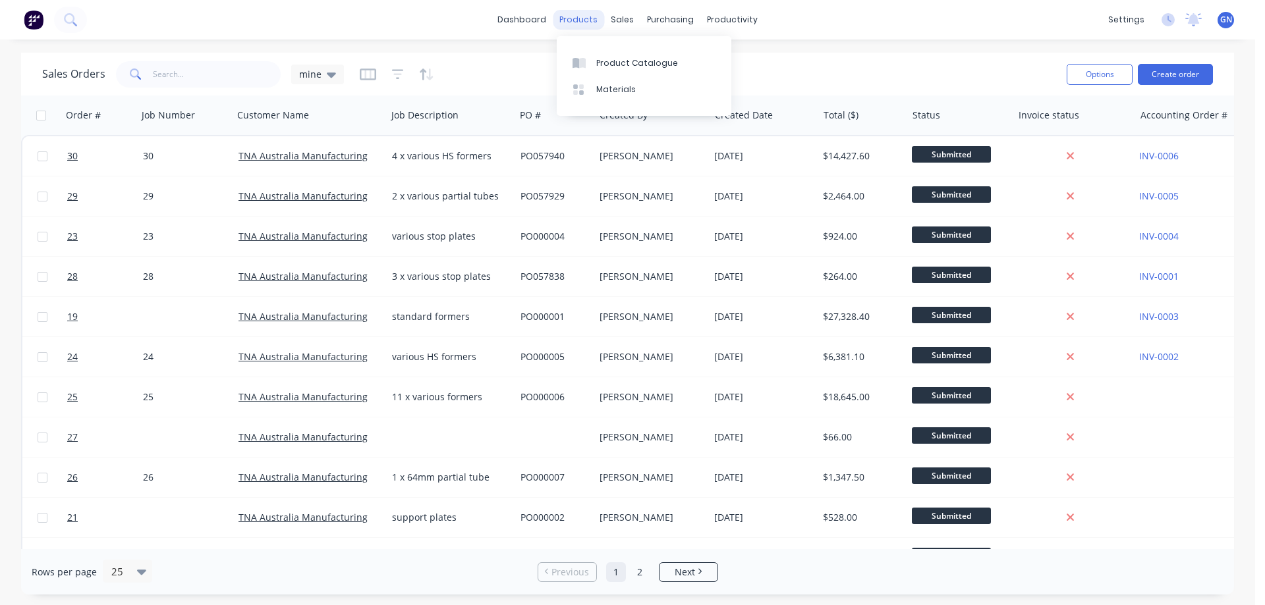
click at [577, 18] on div "products" at bounding box center [578, 20] width 51 height 20
click at [615, 61] on div "Product Catalogue" at bounding box center [637, 63] width 82 height 12
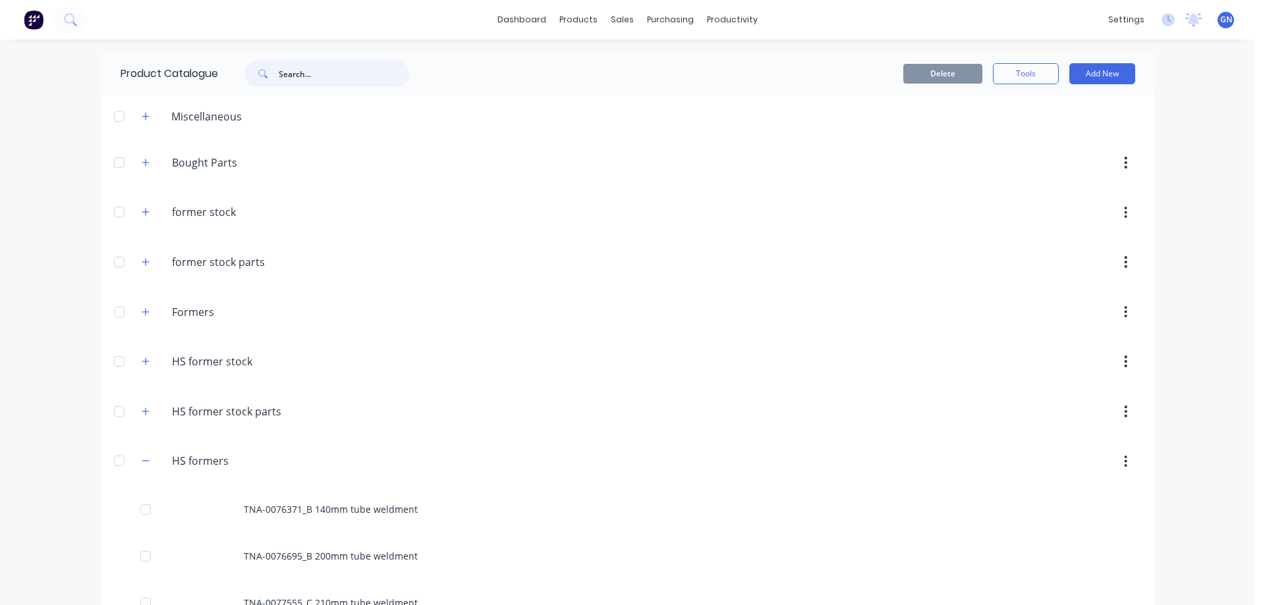
click at [337, 70] on input "text" at bounding box center [344, 74] width 130 height 26
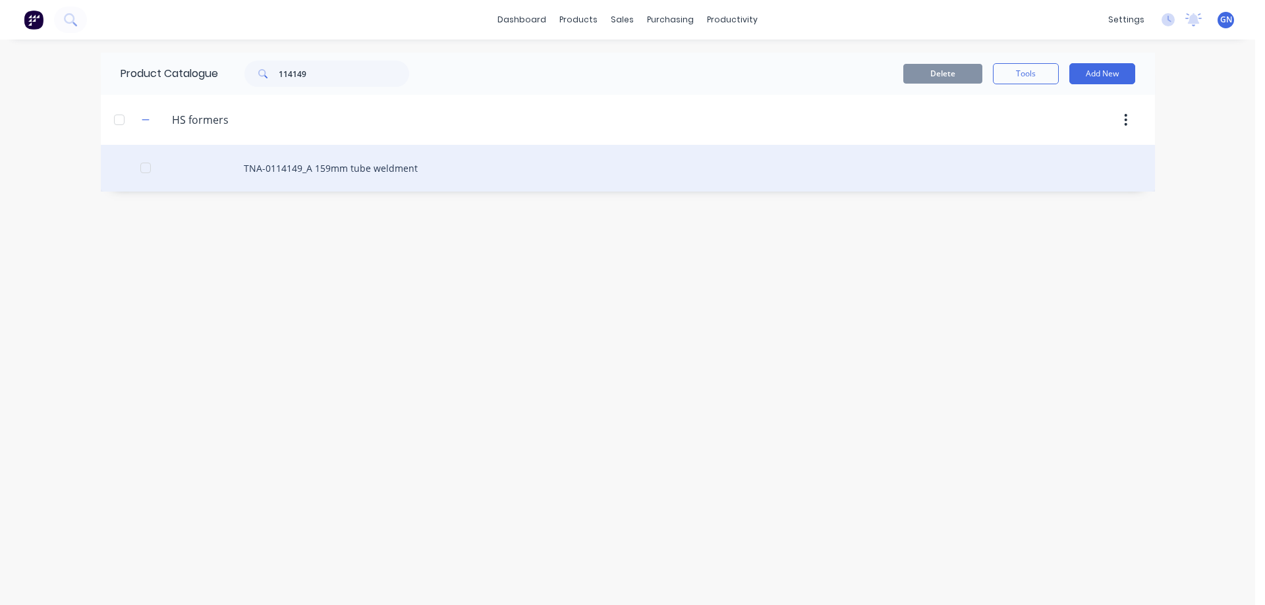
click at [282, 164] on div "TNA-0114149_A 159mm tube weldment" at bounding box center [628, 168] width 1054 height 47
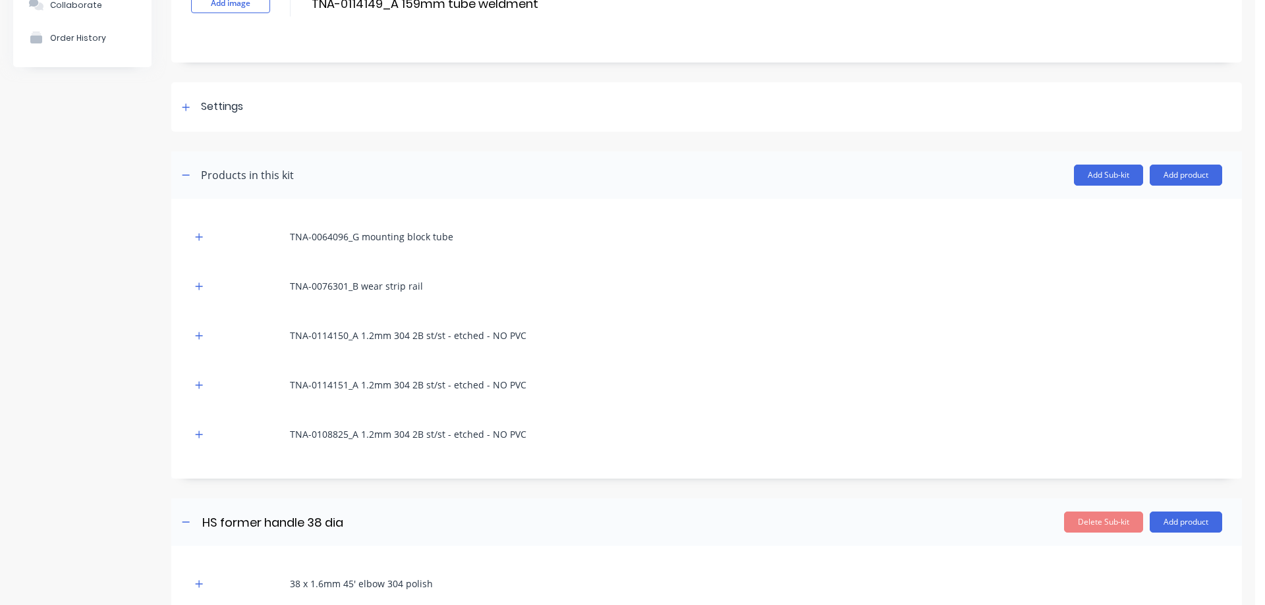
scroll to position [132, 0]
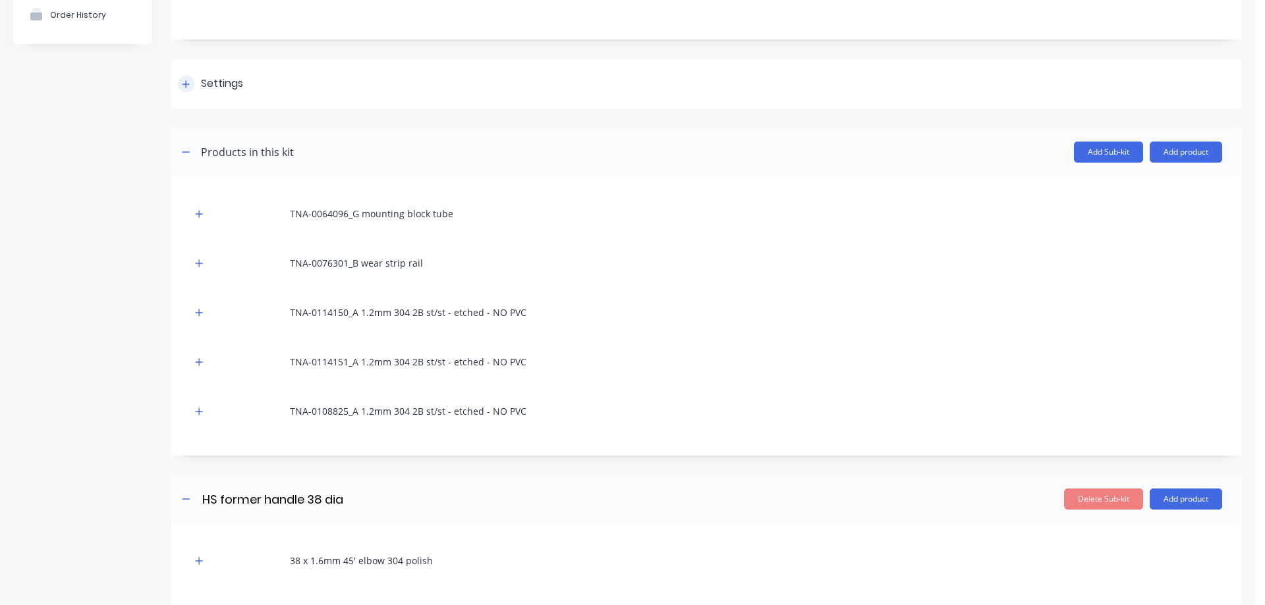
click at [184, 86] on icon at bounding box center [186, 84] width 8 height 9
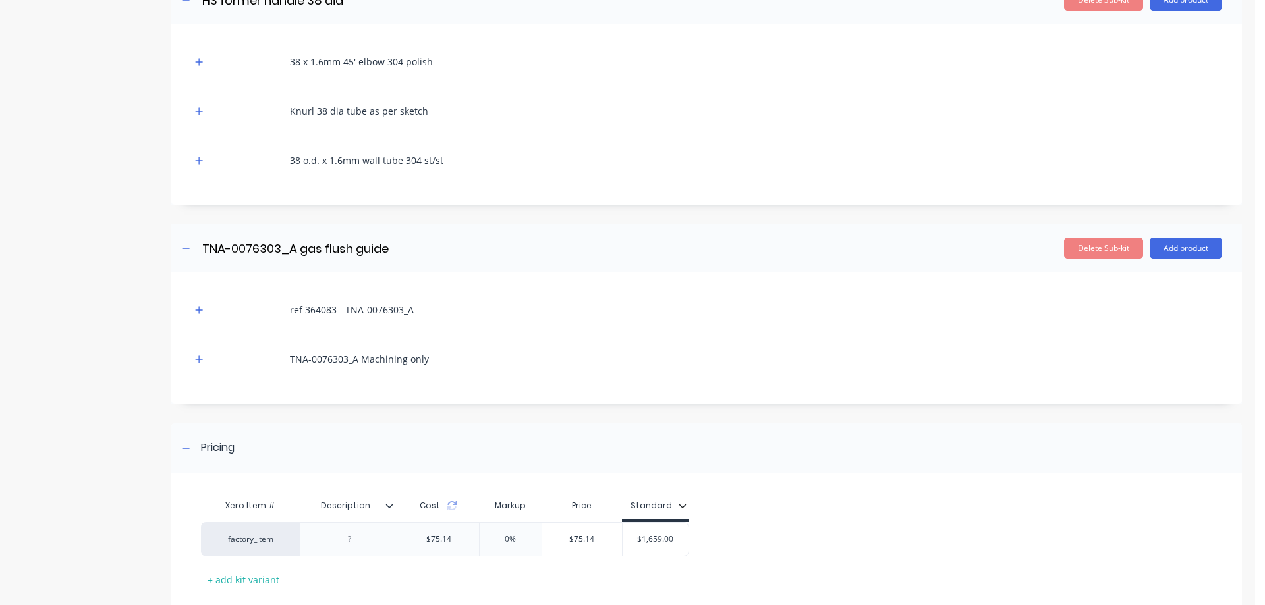
scroll to position [1088, 0]
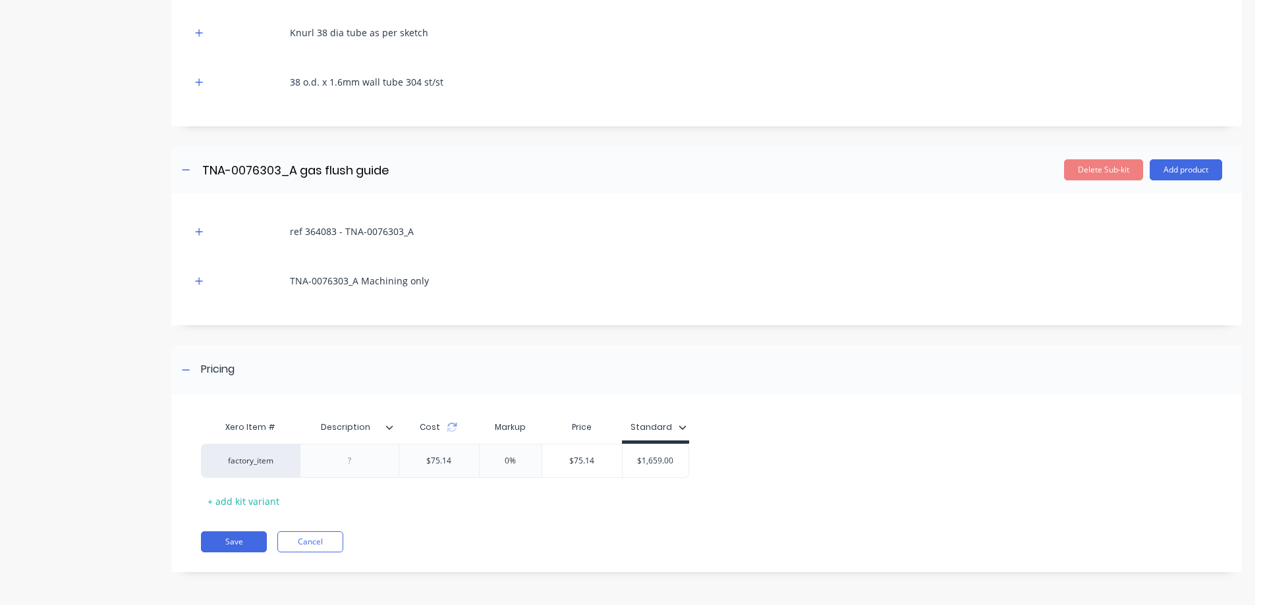
drag, startPoint x: 632, startPoint y: 461, endPoint x: 802, endPoint y: 453, distance: 170.1
click at [800, 454] on div "factory_item $75.14 0% $75.14 $1,659.00 $1,659.00" at bounding box center [701, 461] width 1001 height 34
click at [235, 537] on button "Save" at bounding box center [234, 542] width 66 height 21
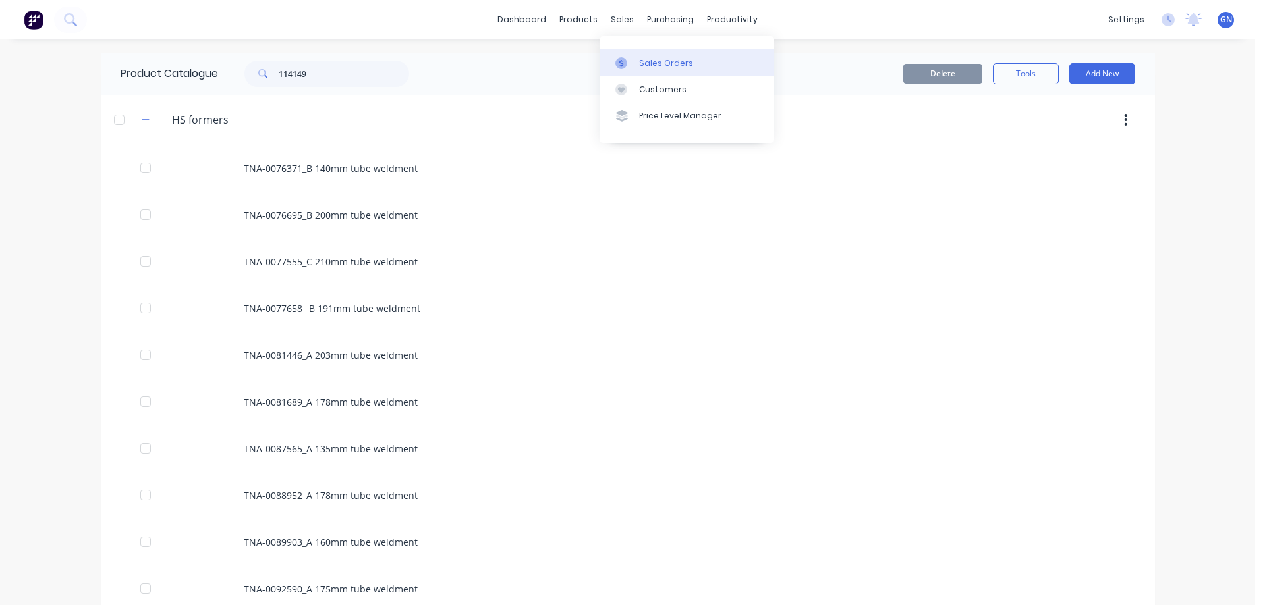
click at [657, 63] on div "Sales Orders" at bounding box center [666, 63] width 54 height 12
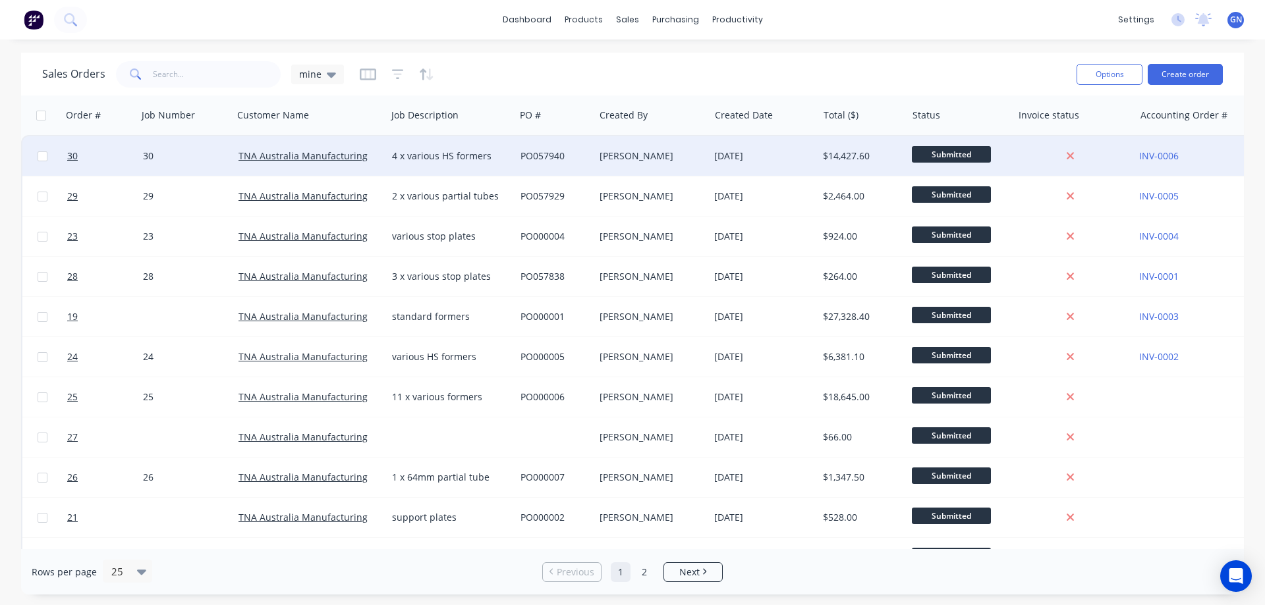
click at [605, 153] on div "[PERSON_NAME]" at bounding box center [648, 156] width 99 height 13
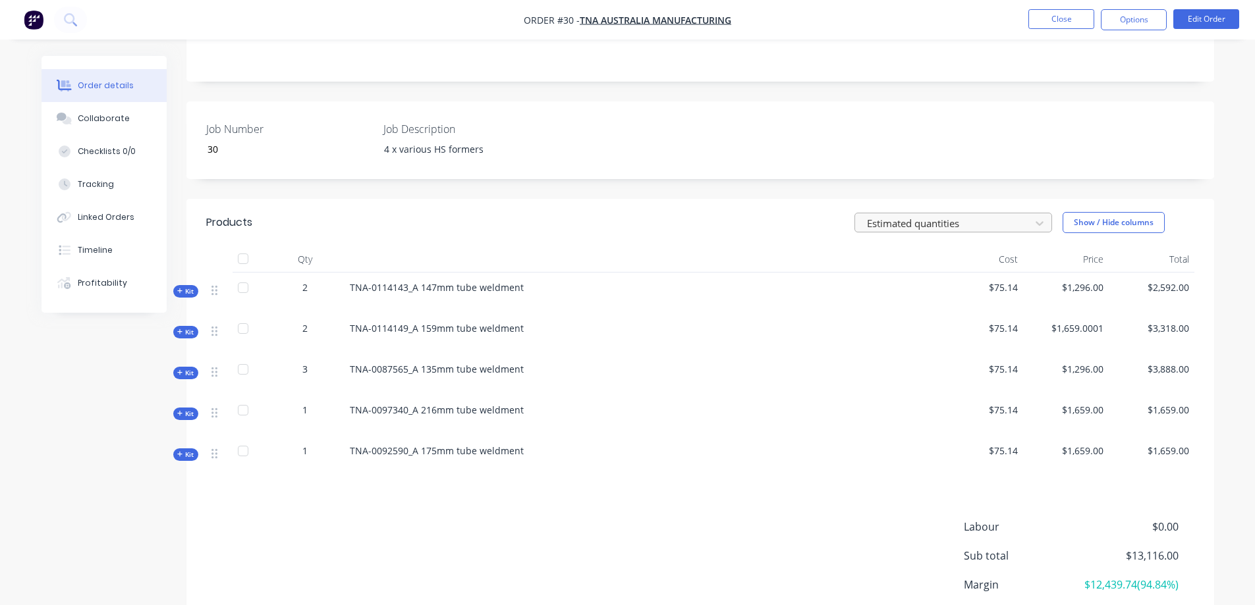
scroll to position [263, 0]
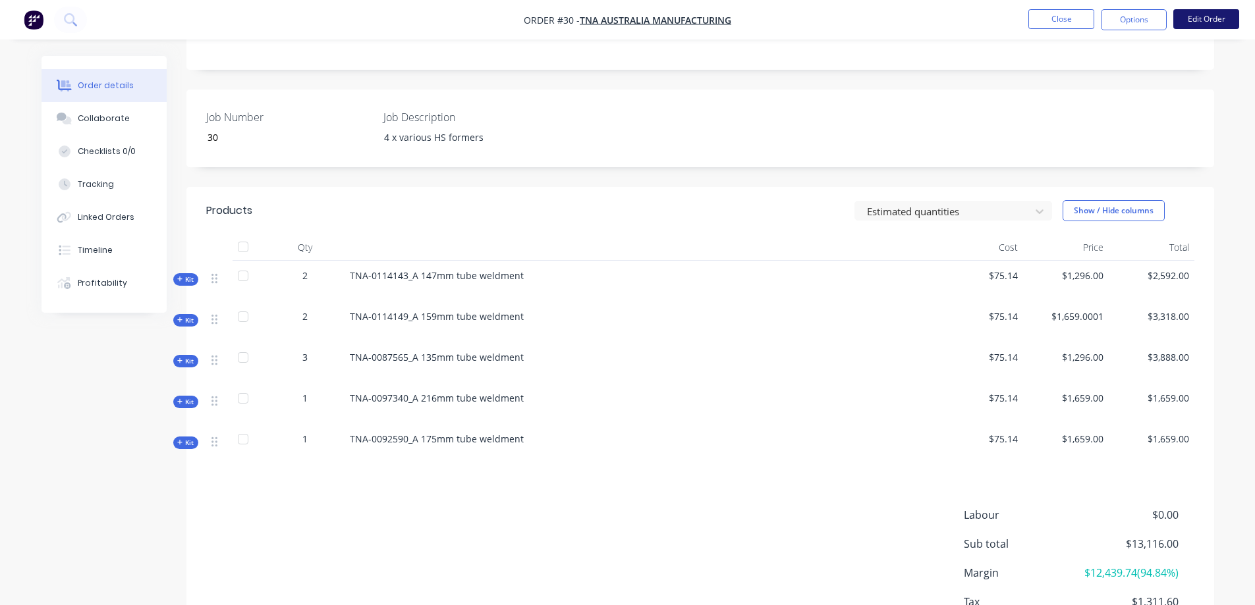
click at [1194, 13] on button "Edit Order" at bounding box center [1206, 19] width 66 height 20
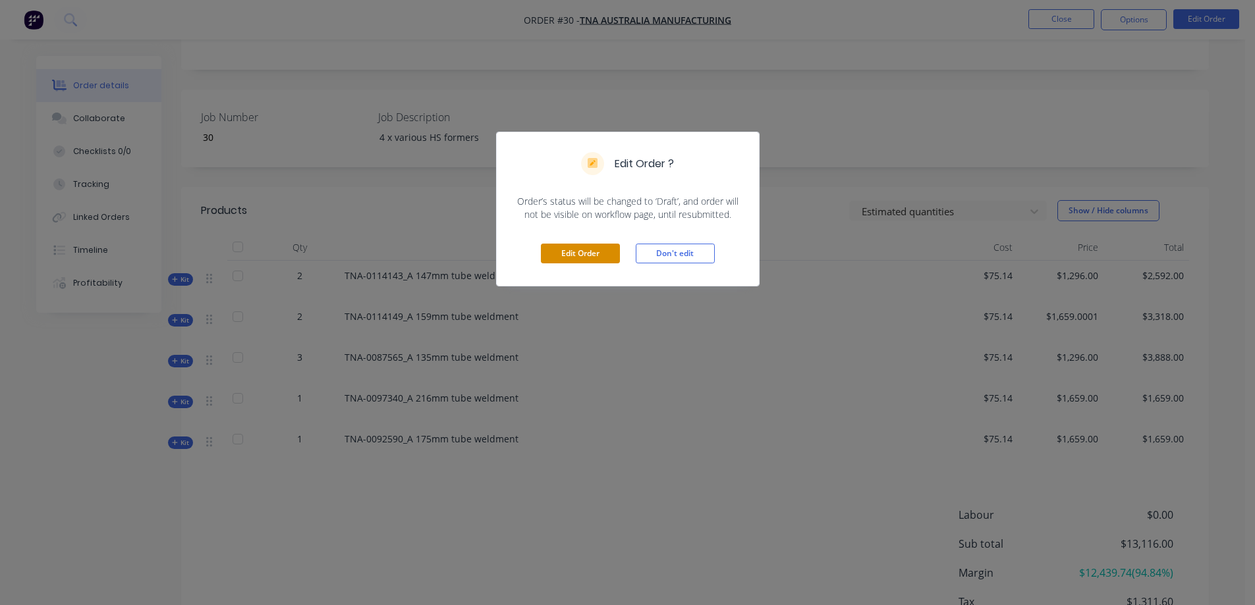
click at [588, 254] on button "Edit Order" at bounding box center [580, 254] width 79 height 20
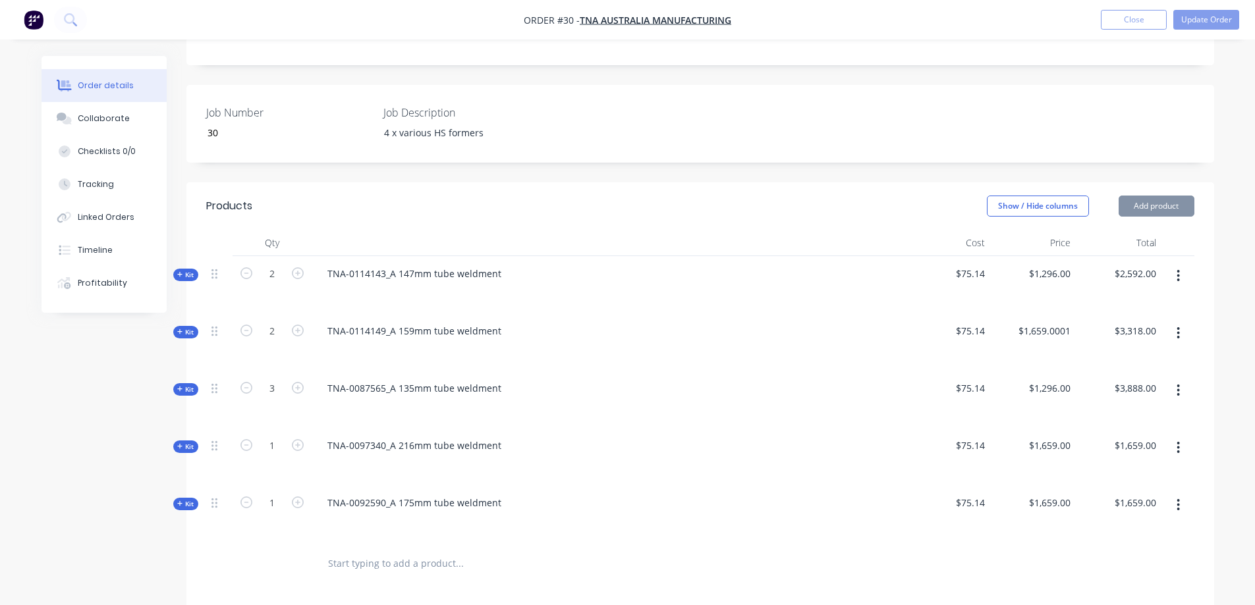
scroll to position [329, 0]
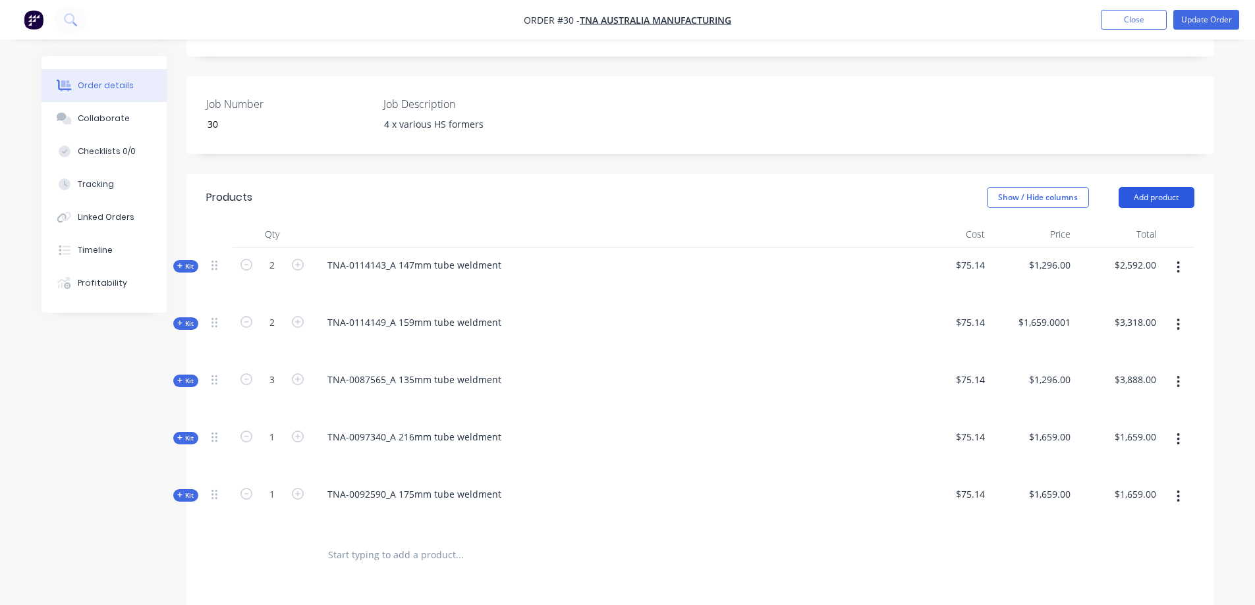
click at [1142, 187] on button "Add product" at bounding box center [1157, 197] width 76 height 21
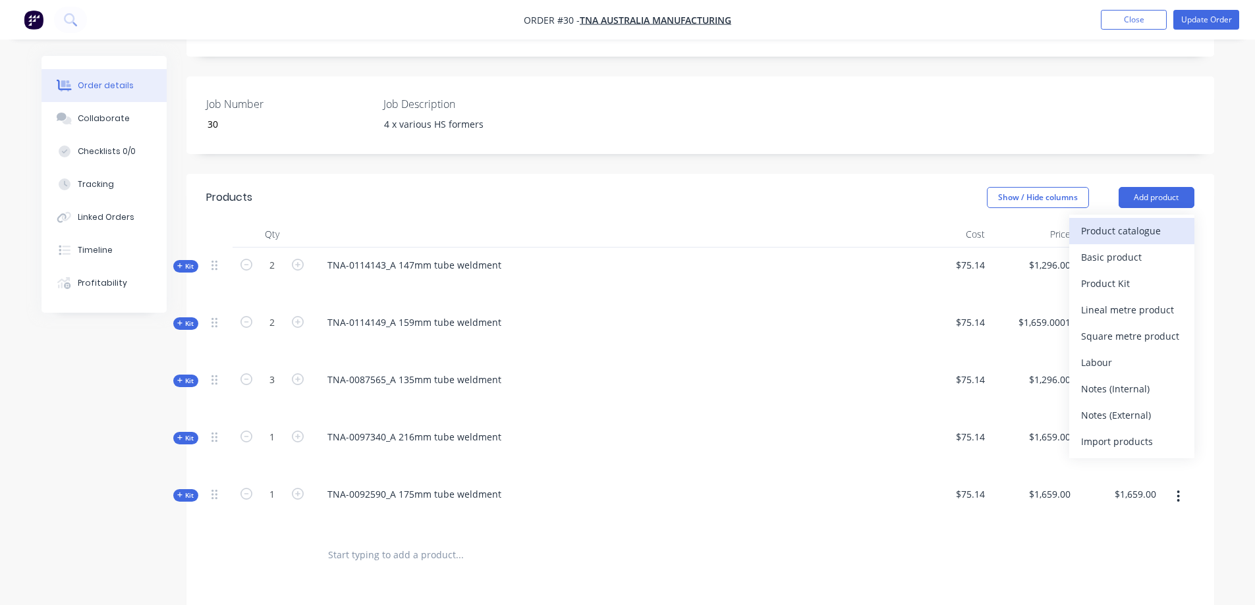
click at [1122, 221] on div "Product catalogue" at bounding box center [1131, 230] width 101 height 19
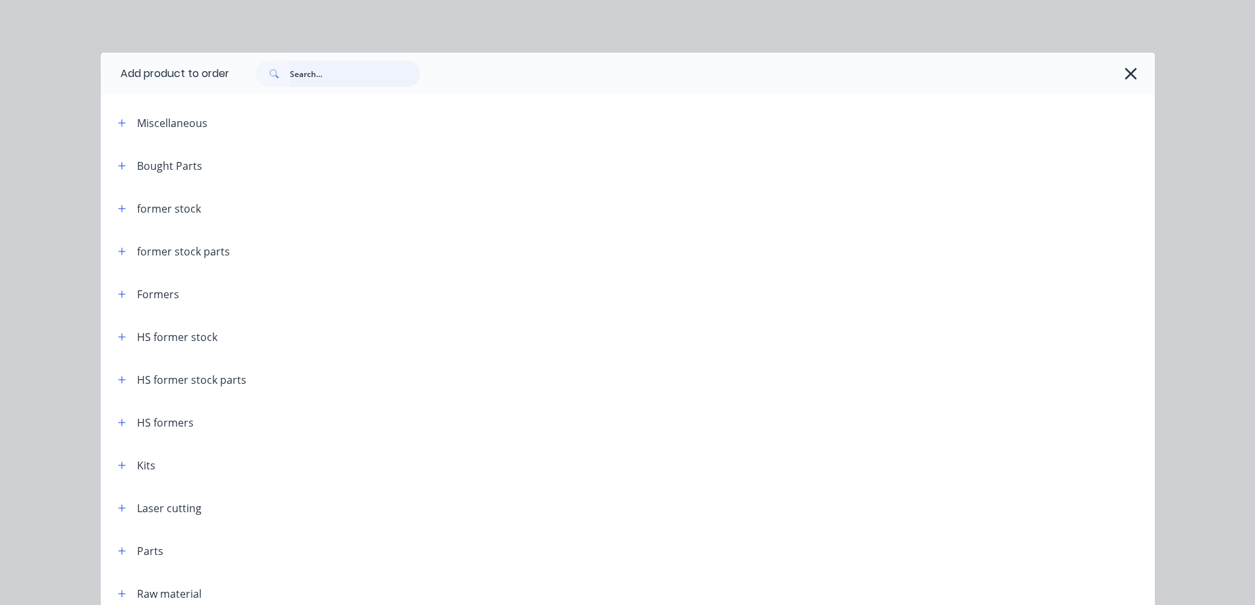
click at [349, 74] on input "text" at bounding box center [355, 74] width 130 height 26
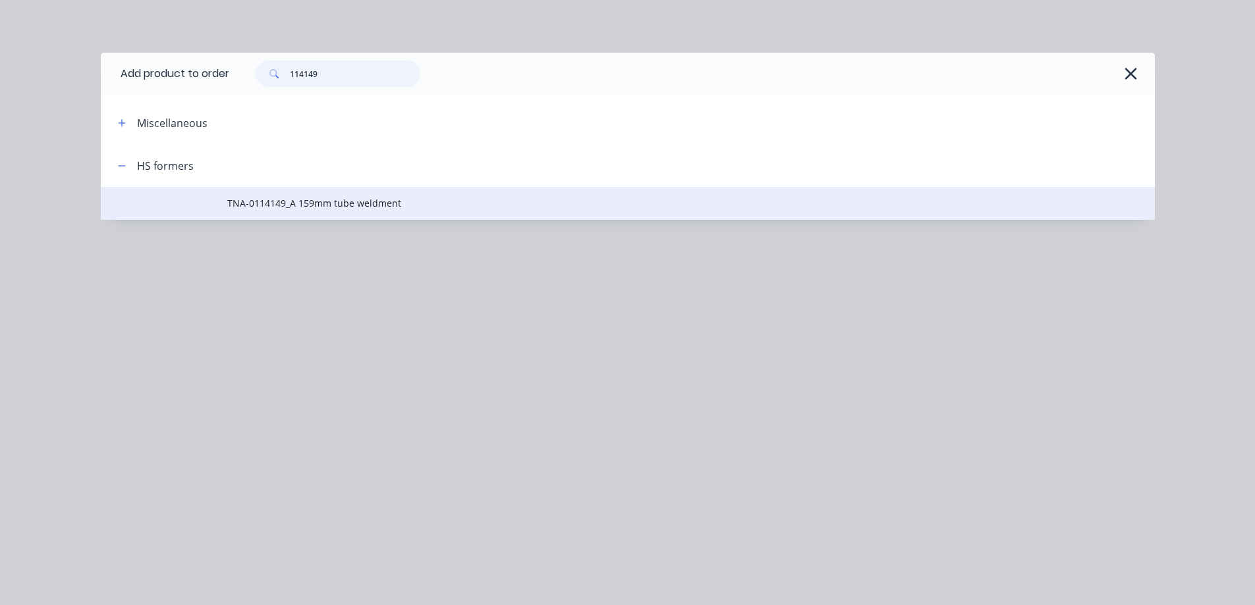
type input "114149"
click at [325, 199] on span "TNA-0114149_A 159mm tube weldment" at bounding box center [598, 203] width 742 height 14
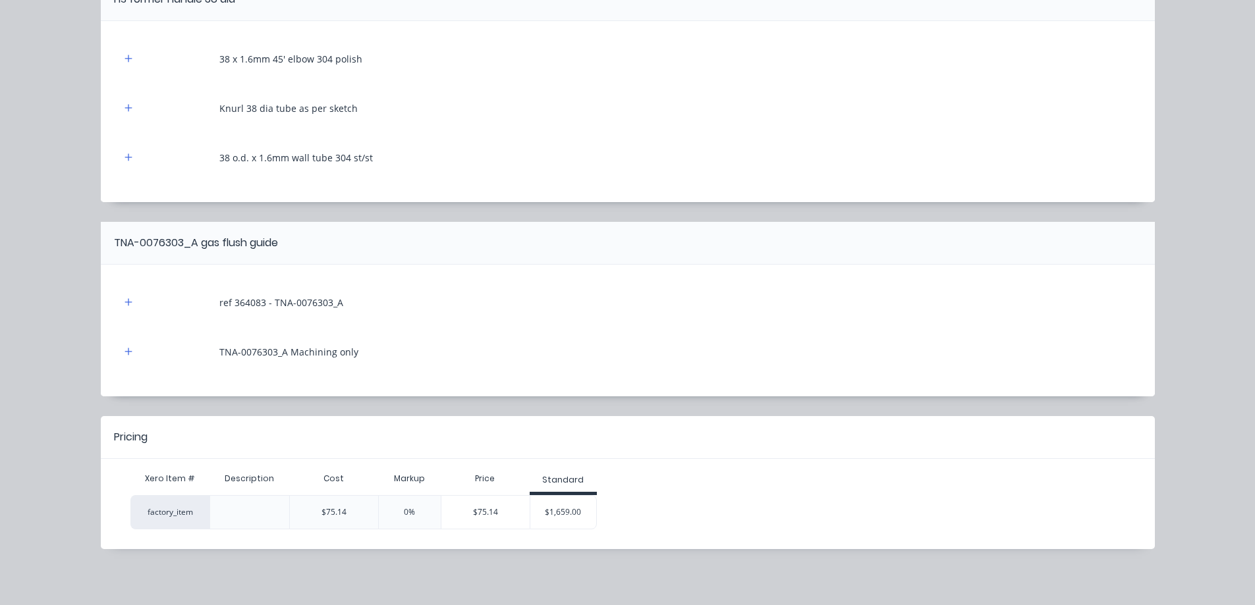
scroll to position [490, 0]
click at [559, 516] on div "$1,659.00" at bounding box center [563, 510] width 66 height 33
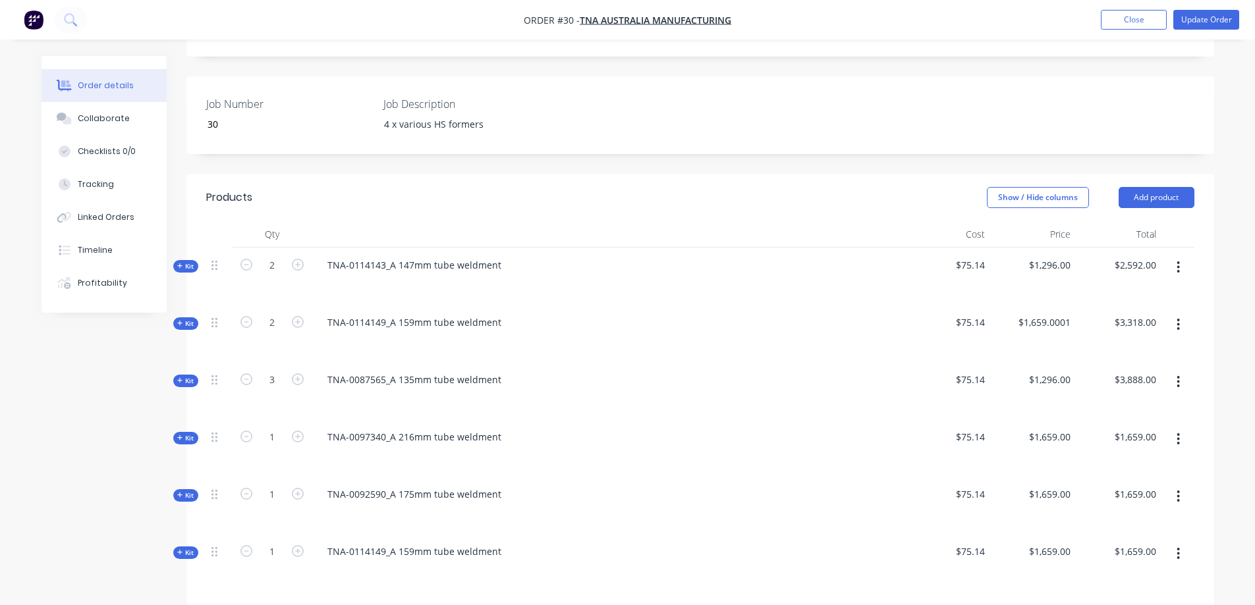
click at [1177, 547] on icon "button" at bounding box center [1177, 554] width 3 height 14
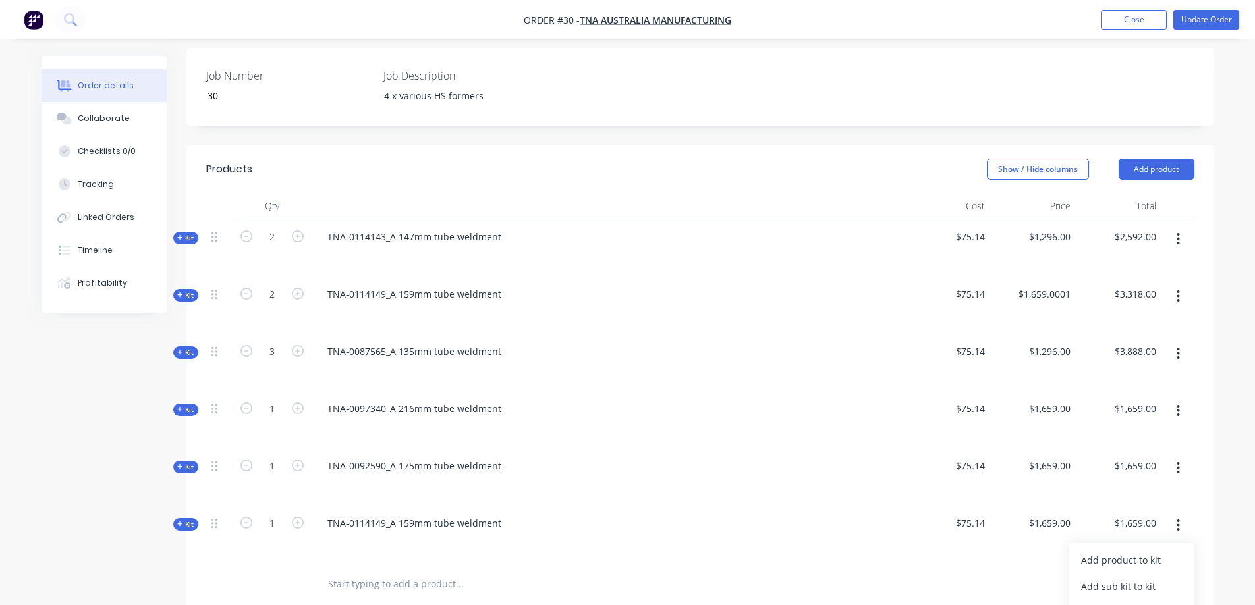
scroll to position [483, 0]
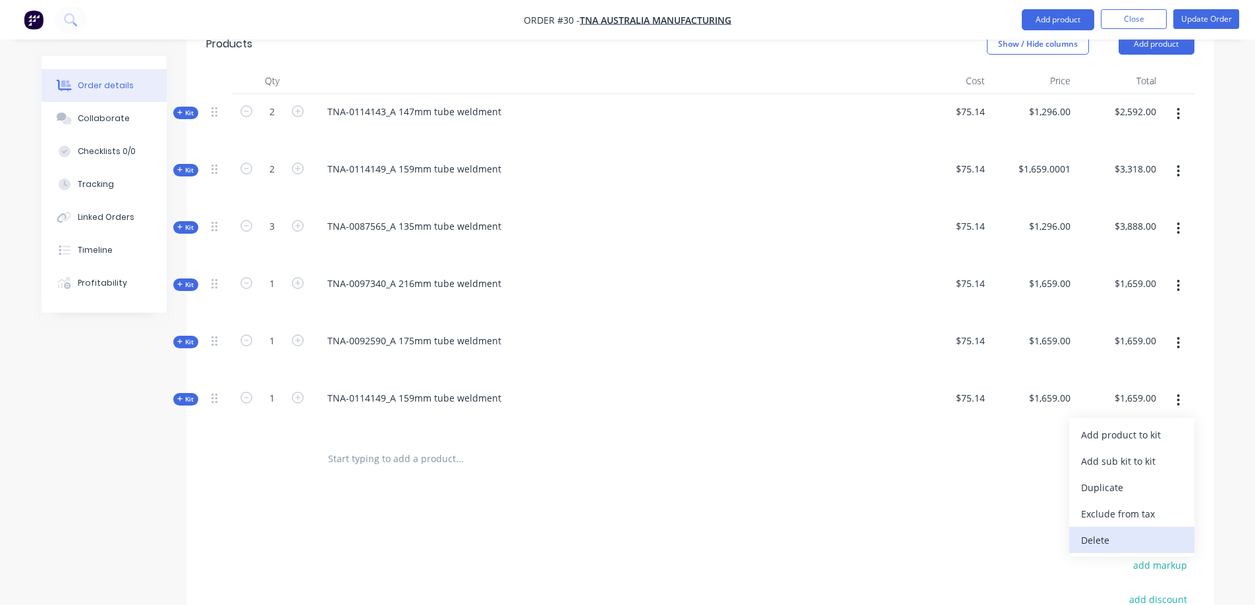
click at [1095, 531] on div "Delete" at bounding box center [1131, 540] width 101 height 19
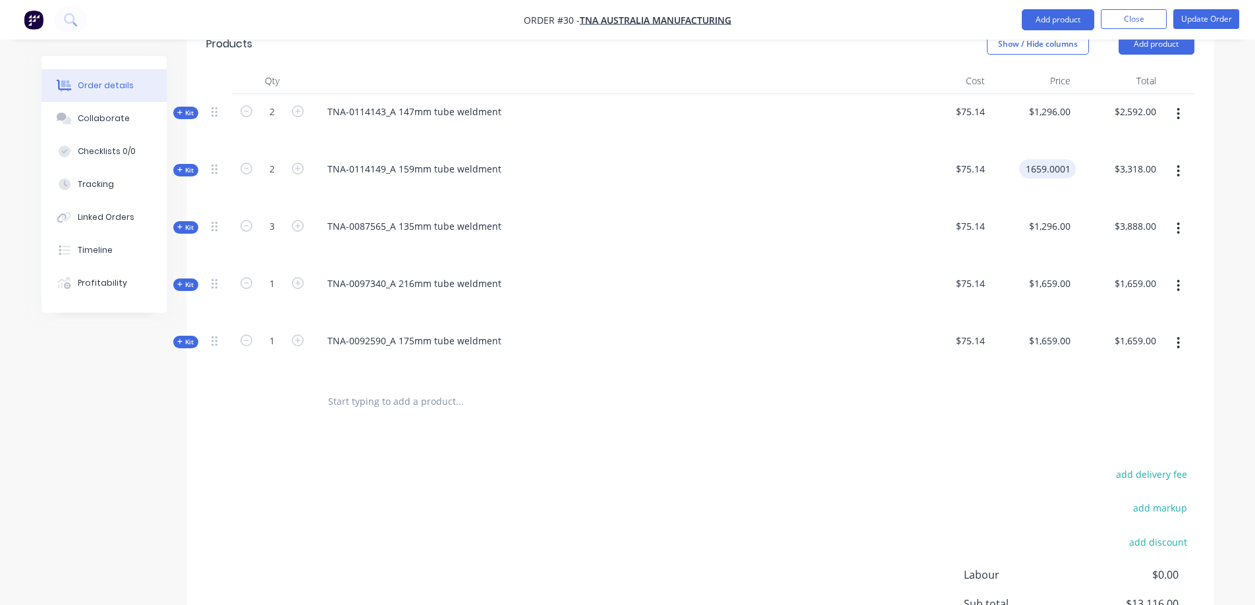
click at [1072, 159] on input "1659.0001" at bounding box center [1049, 168] width 51 height 19
click at [1058, 159] on input "1659.0001" at bounding box center [1049, 168] width 51 height 19
click at [1061, 159] on input "1659.0001" at bounding box center [1049, 168] width 51 height 19
click at [1070, 159] on input "1659.0001" at bounding box center [1049, 168] width 51 height 19
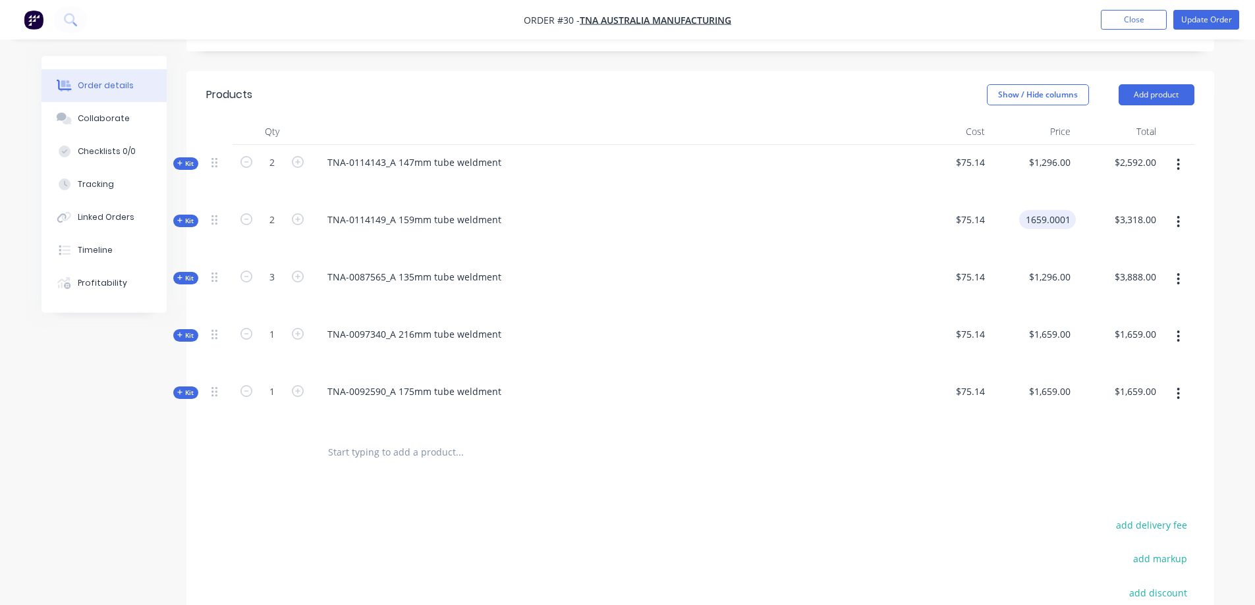
scroll to position [417, 0]
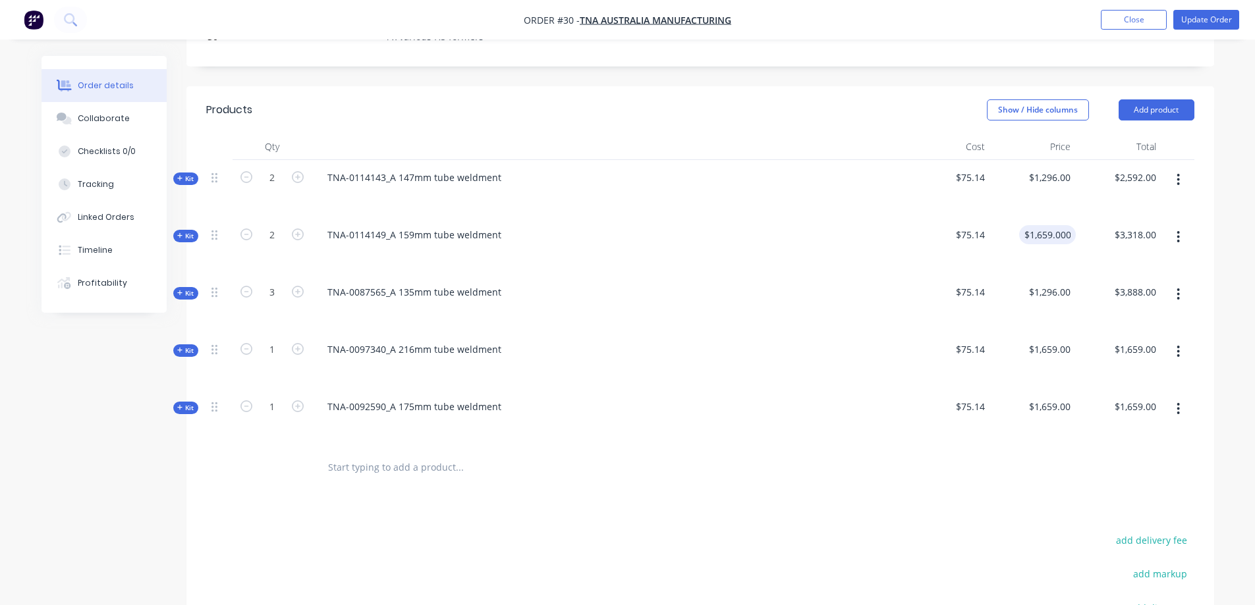
click at [978, 228] on span "$75.14" at bounding box center [947, 235] width 75 height 14
click at [1063, 225] on input "1659.0001" at bounding box center [1046, 234] width 59 height 19
type input "$1,659.00"
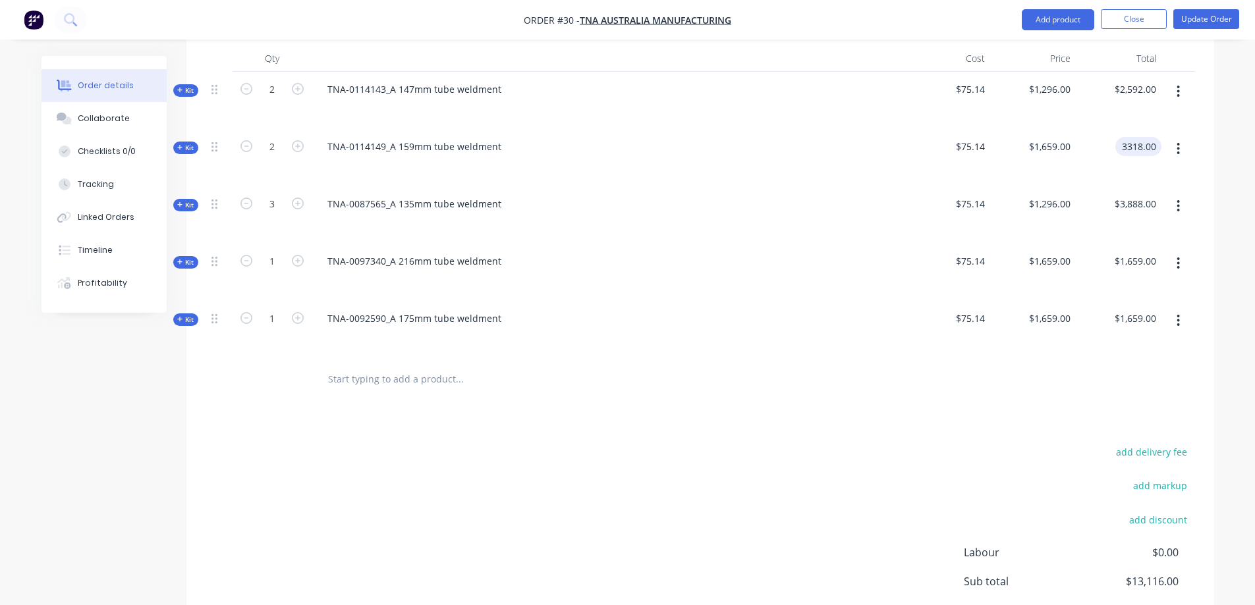
scroll to position [527, 0]
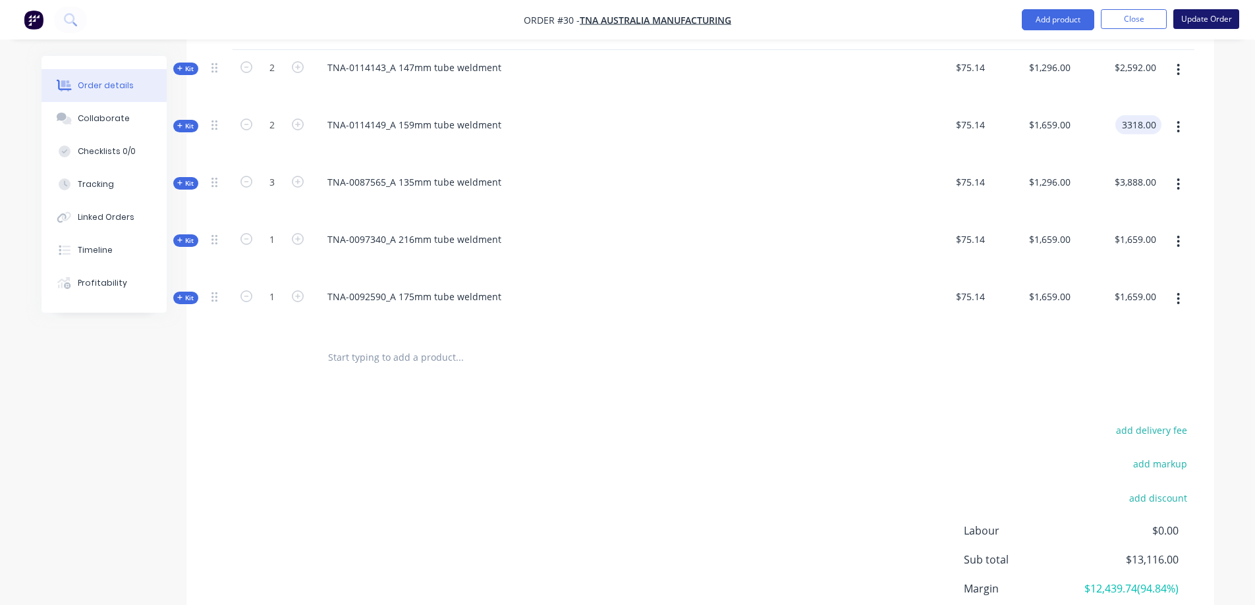
type input "$3,318.00"
click at [1184, 16] on button "Update Order" at bounding box center [1206, 19] width 66 height 20
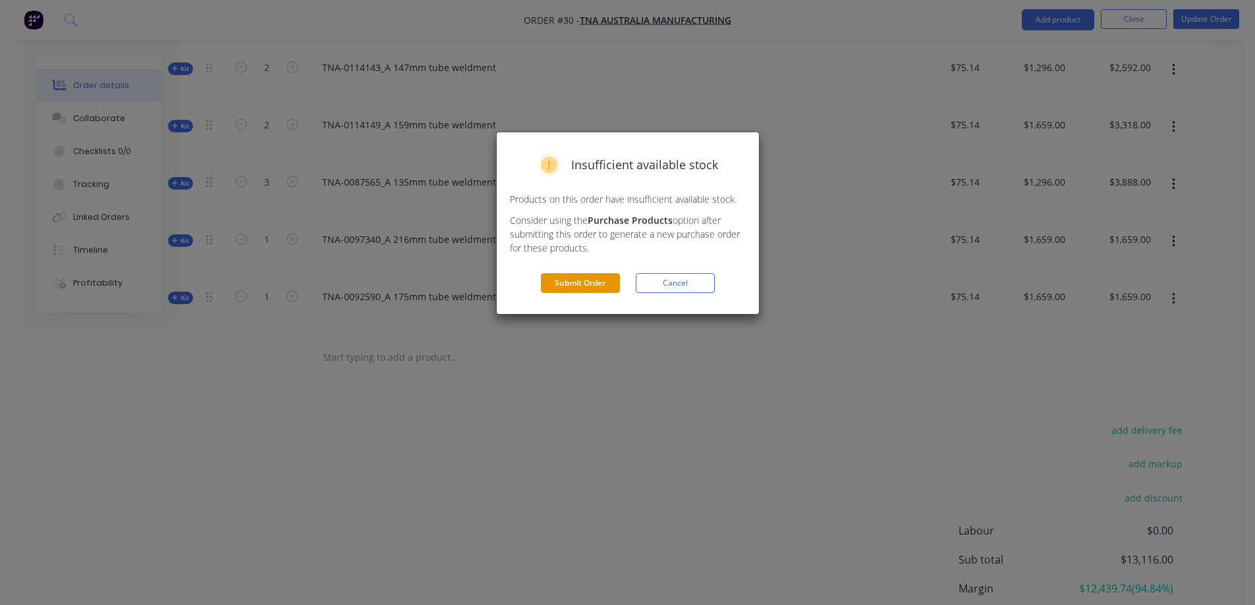
click at [586, 285] on button "Submit Order" at bounding box center [580, 283] width 79 height 20
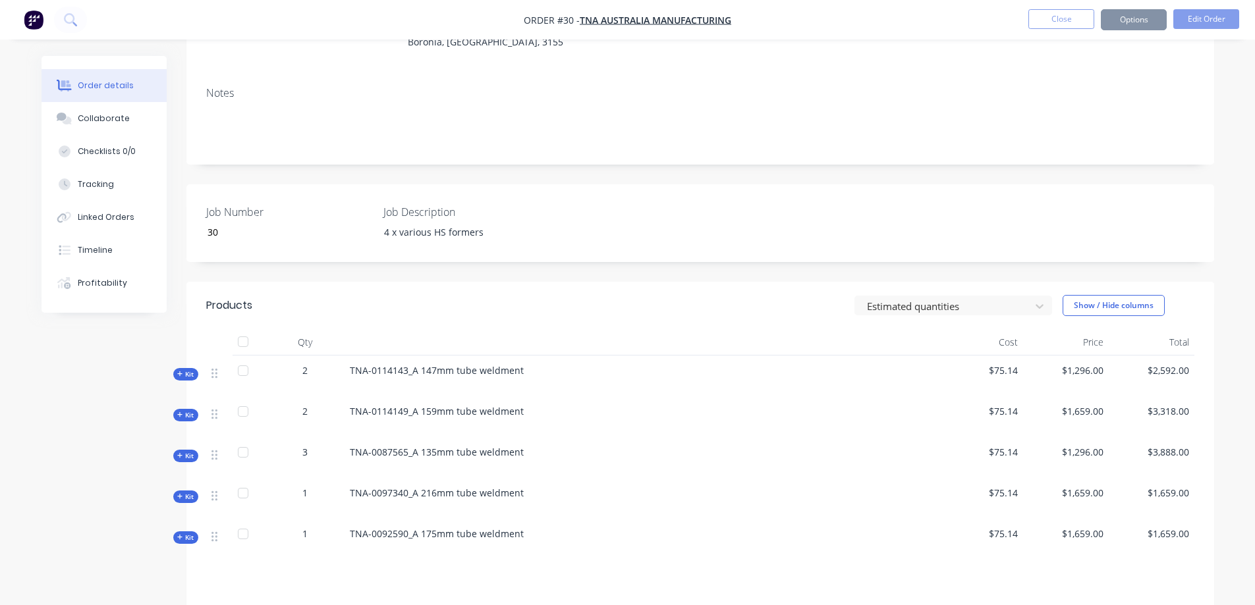
scroll to position [154, 0]
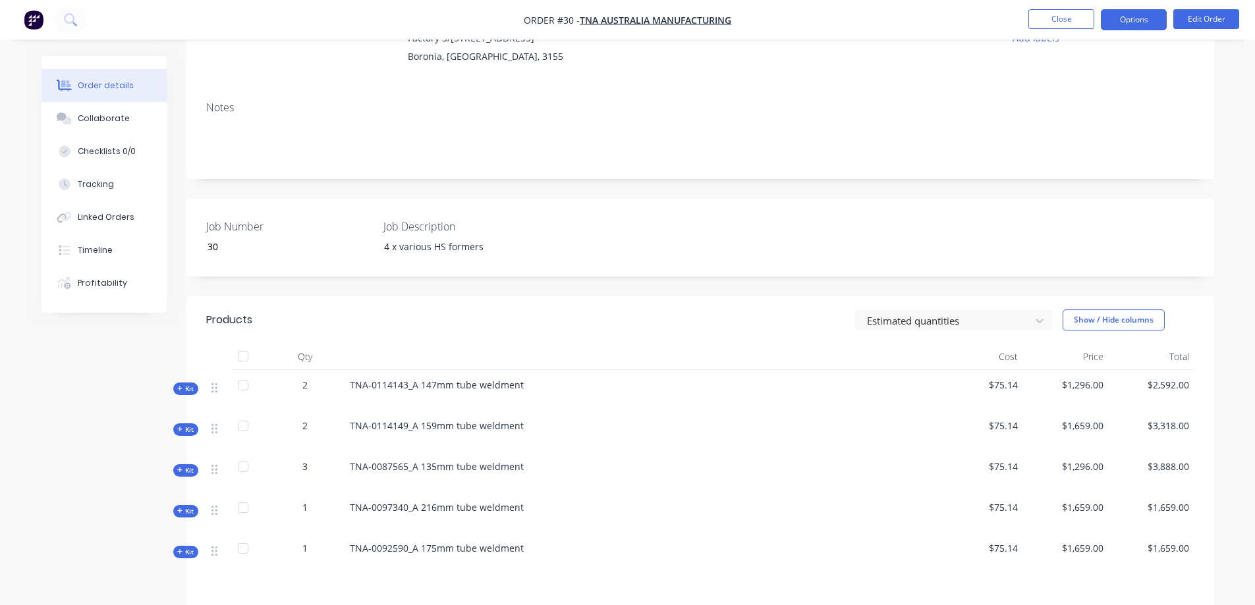
click at [1139, 21] on button "Options" at bounding box center [1134, 19] width 66 height 21
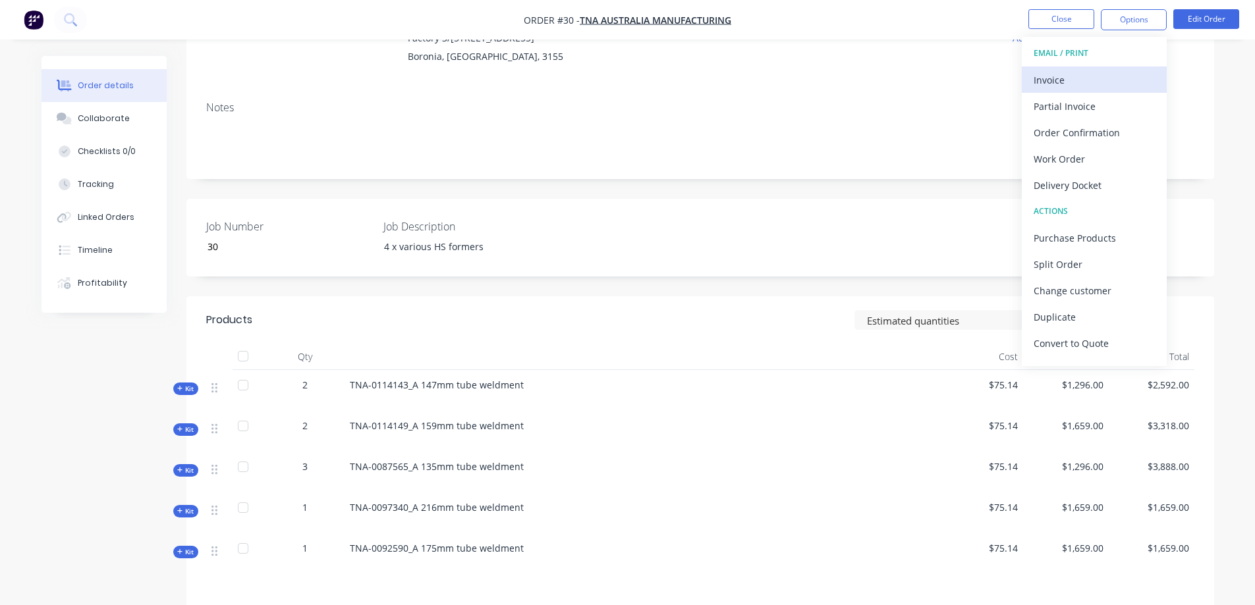
click at [1070, 80] on div "Invoice" at bounding box center [1094, 79] width 121 height 19
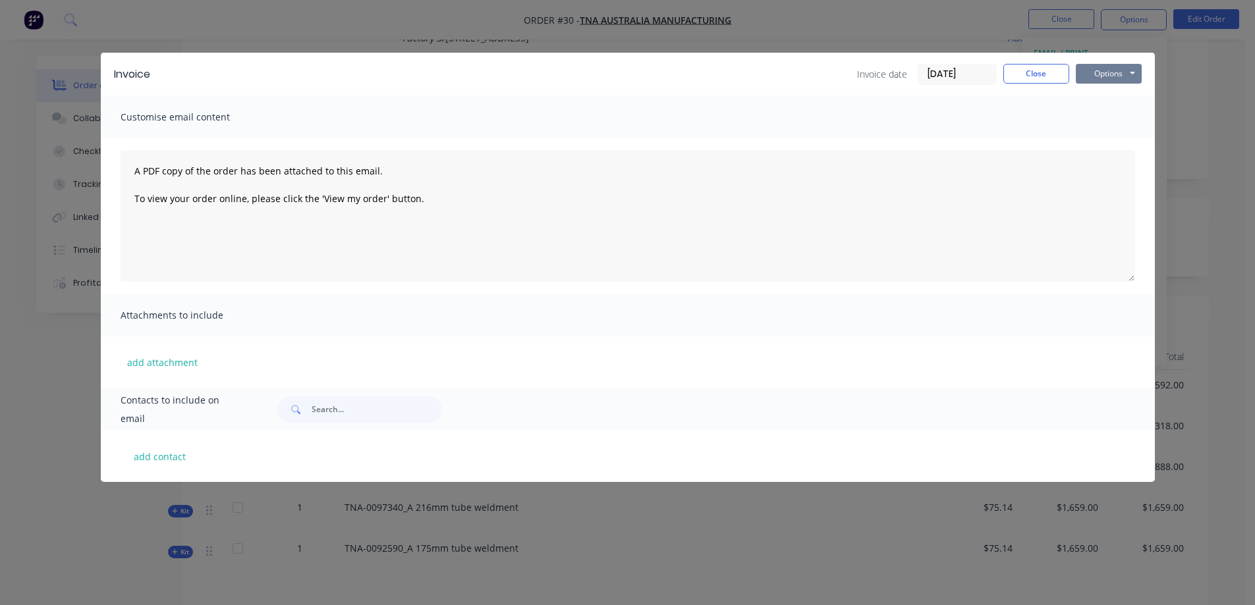
click at [1103, 72] on button "Options" at bounding box center [1109, 74] width 66 height 20
click at [1104, 98] on button "Preview" at bounding box center [1118, 97] width 84 height 22
click at [1041, 70] on button "Close" at bounding box center [1036, 74] width 66 height 20
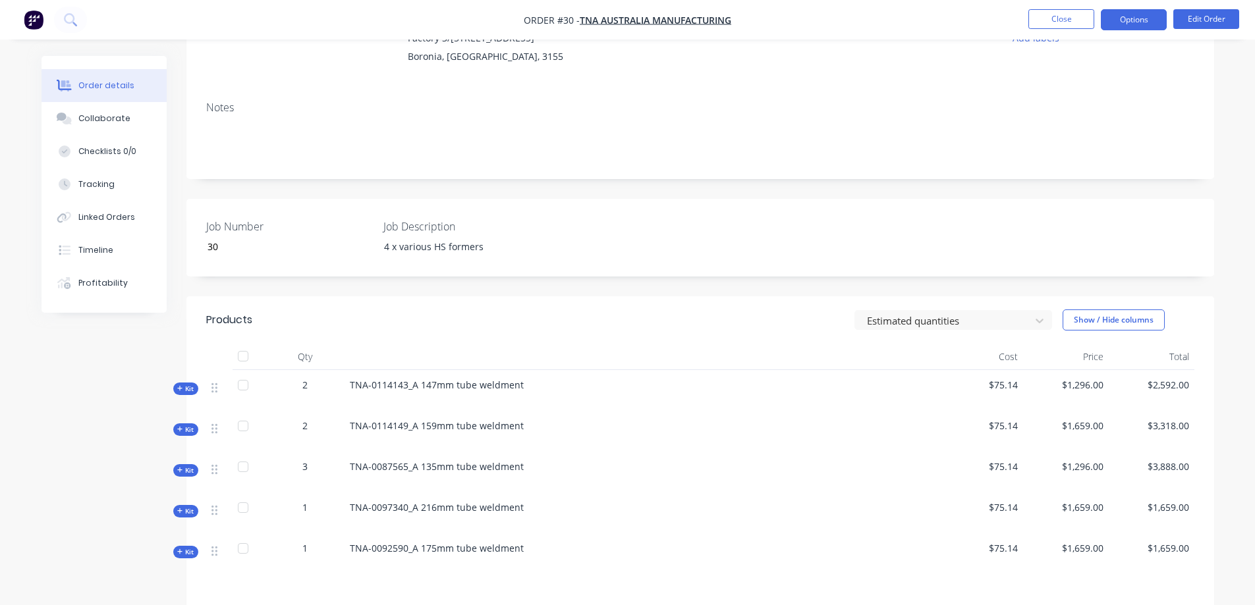
click at [1128, 12] on button "Options" at bounding box center [1134, 19] width 66 height 21
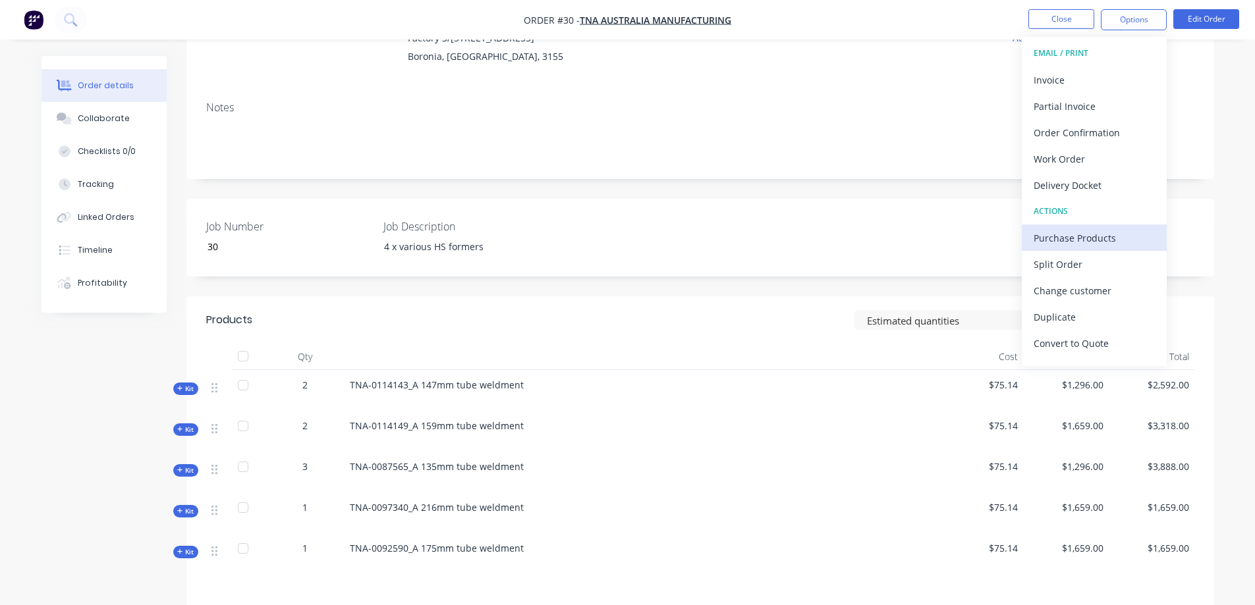
click at [1086, 238] on div "Purchase Products" at bounding box center [1094, 238] width 121 height 19
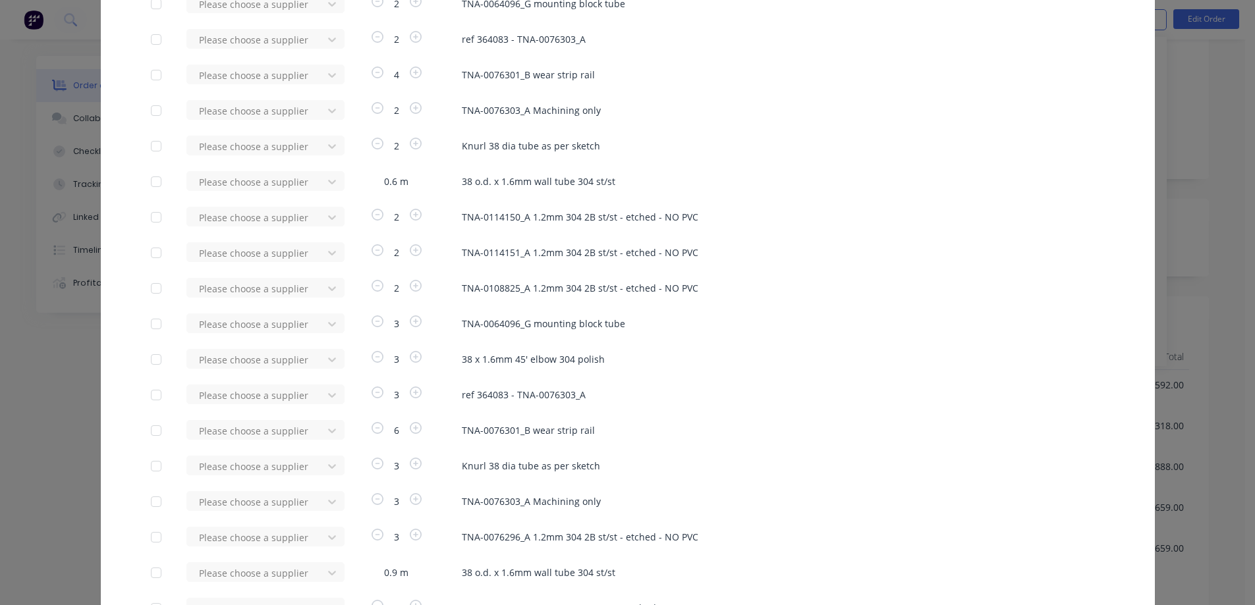
scroll to position [527, 0]
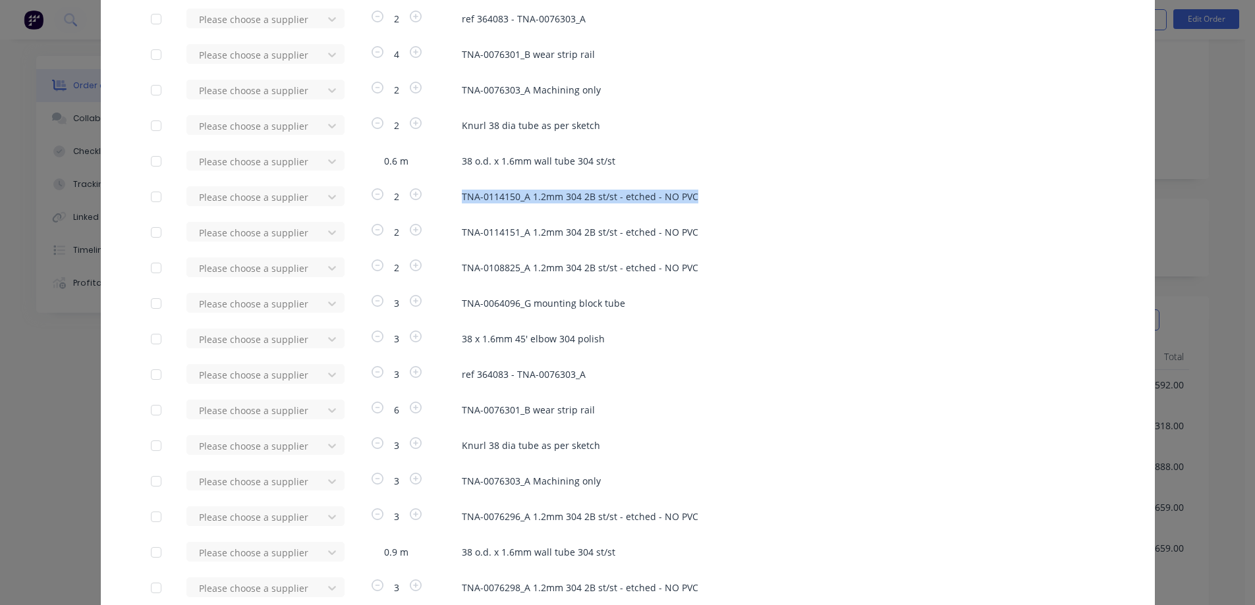
drag, startPoint x: 703, startPoint y: 198, endPoint x: 453, endPoint y: 192, distance: 250.4
click at [453, 192] on div "Please choose a supplier 2 TNA-0114150_A 1.2mm 304 2B st/st - etched - NO PVC" at bounding box center [628, 196] width 954 height 20
copy span "TNA-0114150_A 1.2mm 304 2B st/st - etched - NO PVC"
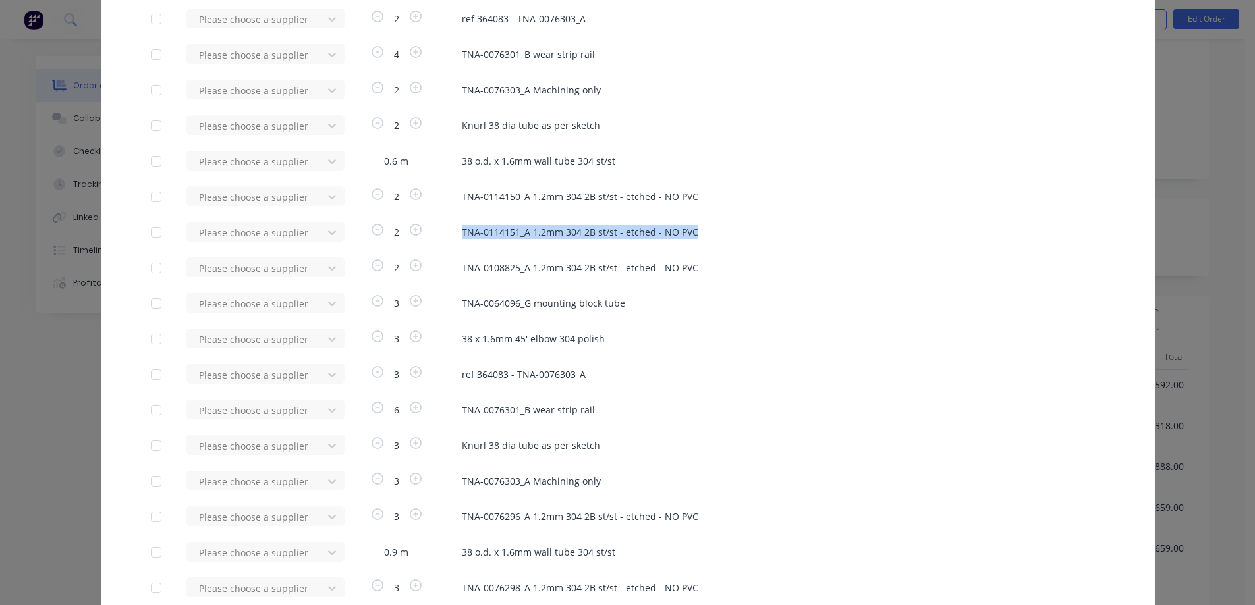
drag, startPoint x: 698, startPoint y: 229, endPoint x: 449, endPoint y: 240, distance: 249.3
click at [449, 240] on div "Please choose a supplier 2 TNA-0114151_A 1.2mm 304 2B st/st - etched - NO PVC" at bounding box center [628, 232] width 954 height 20
copy span "TNA-0114151_A 1.2mm 304 2B st/st - etched - NO PVC"
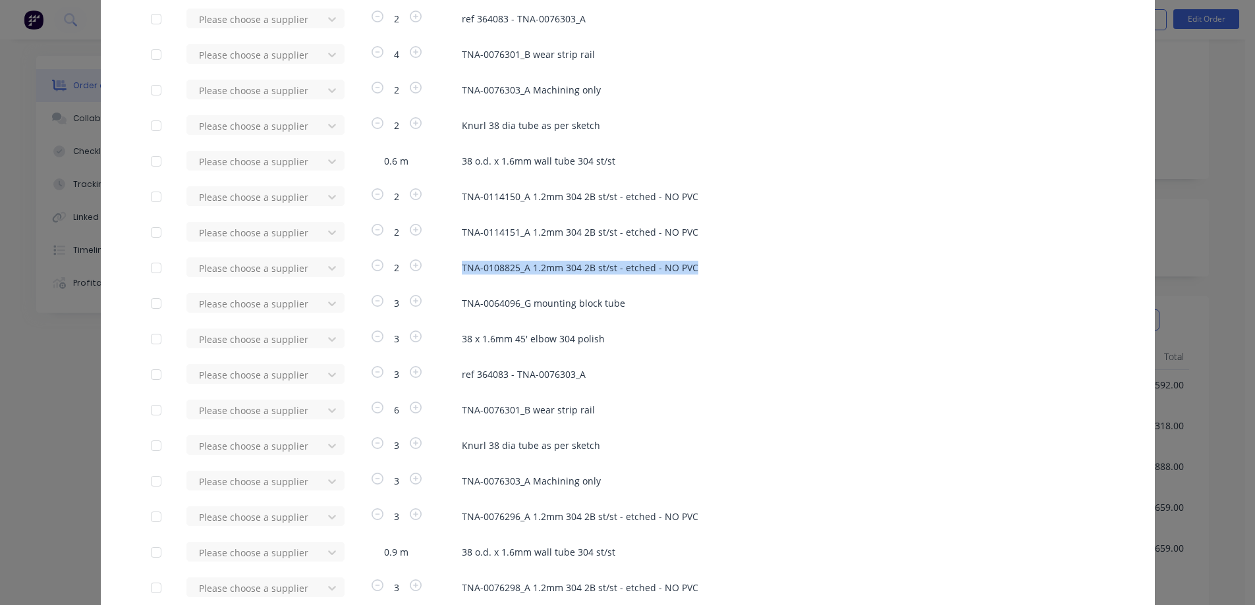
drag, startPoint x: 706, startPoint y: 274, endPoint x: 435, endPoint y: 271, distance: 270.8
click at [435, 271] on div "Please choose a supplier 2 TNA-0108825_A 1.2mm 304 2B st/st - etched - NO PVC" at bounding box center [628, 268] width 954 height 20
copy span "TNA-0108825_A 1.2mm 304 2B st/st - etched - NO PVC"
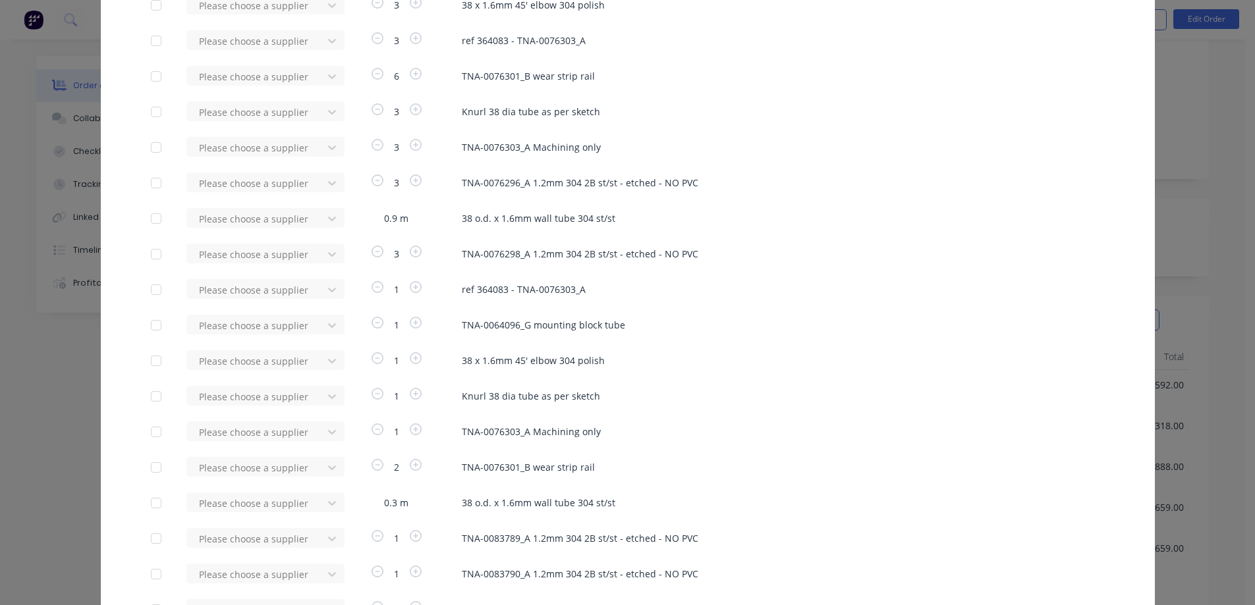
scroll to position [900, 0]
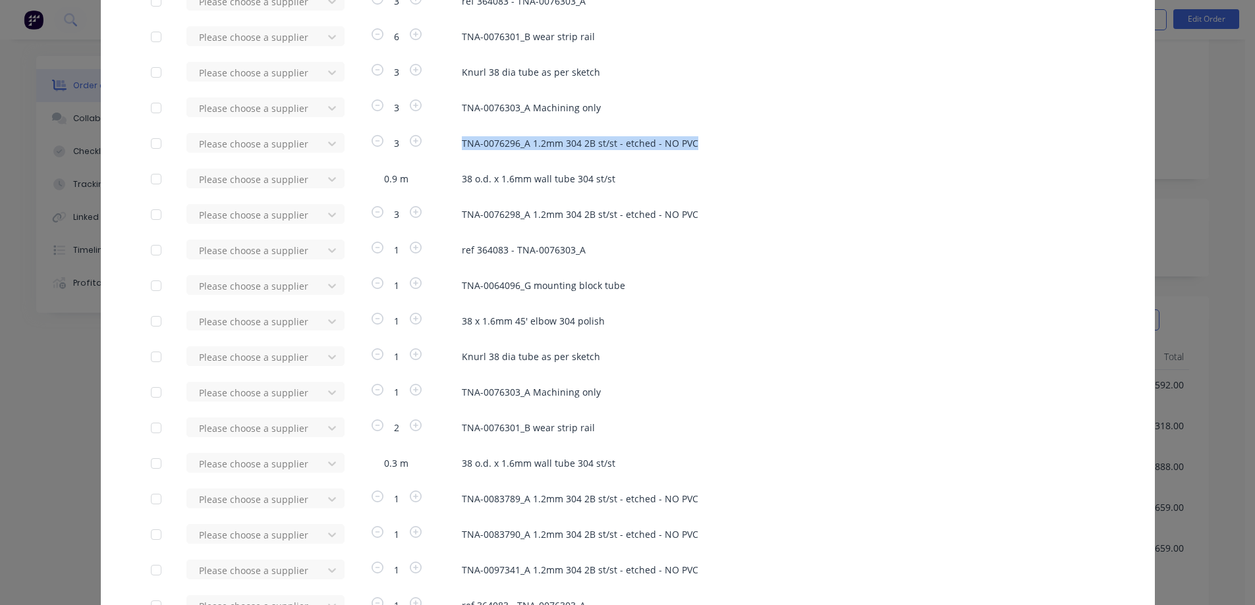
drag, startPoint x: 710, startPoint y: 144, endPoint x: 453, endPoint y: 151, distance: 257.7
click at [453, 151] on div "Please choose a supplier 3 TNA-0076296_A 1.2mm 304 2B st/st - etched - NO PVC" at bounding box center [628, 143] width 954 height 20
copy span "TNA-0076296_A 1.2mm 304 2B st/st - etched - NO PVC"
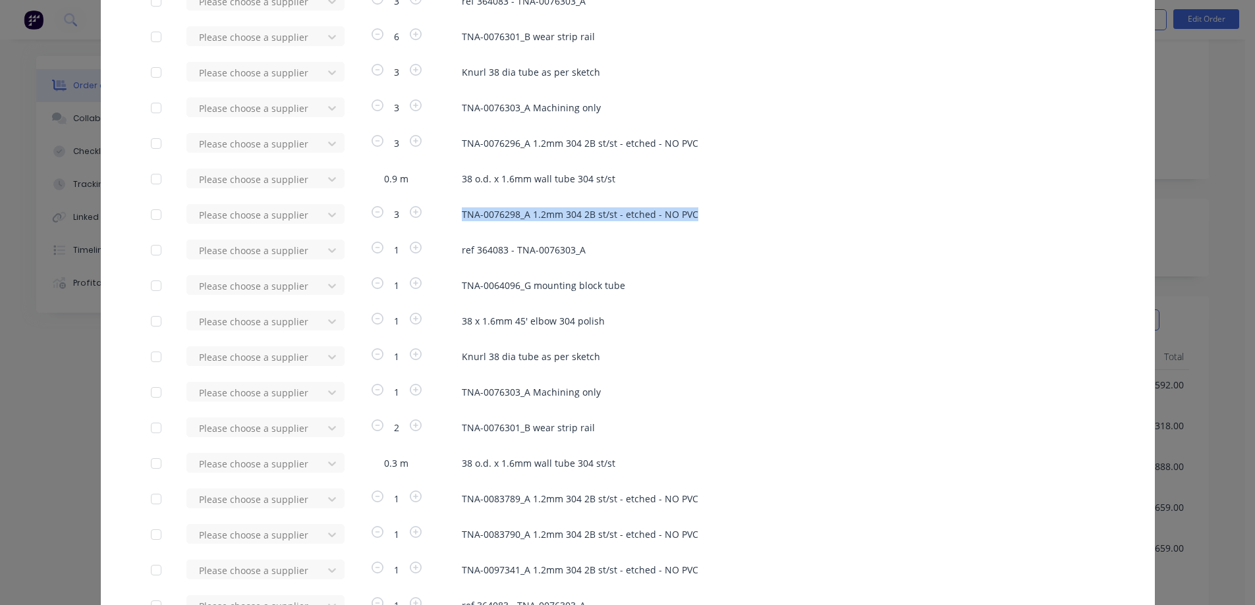
drag, startPoint x: 707, startPoint y: 217, endPoint x: 456, endPoint y: 221, distance: 251.7
click at [456, 221] on div "Please choose a supplier 3 TNA-0076298_A 1.2mm 304 2B st/st - etched - NO PVC" at bounding box center [628, 214] width 954 height 20
copy span "TNA-0076298_A 1.2mm 304 2B st/st - etched - NO PVC"
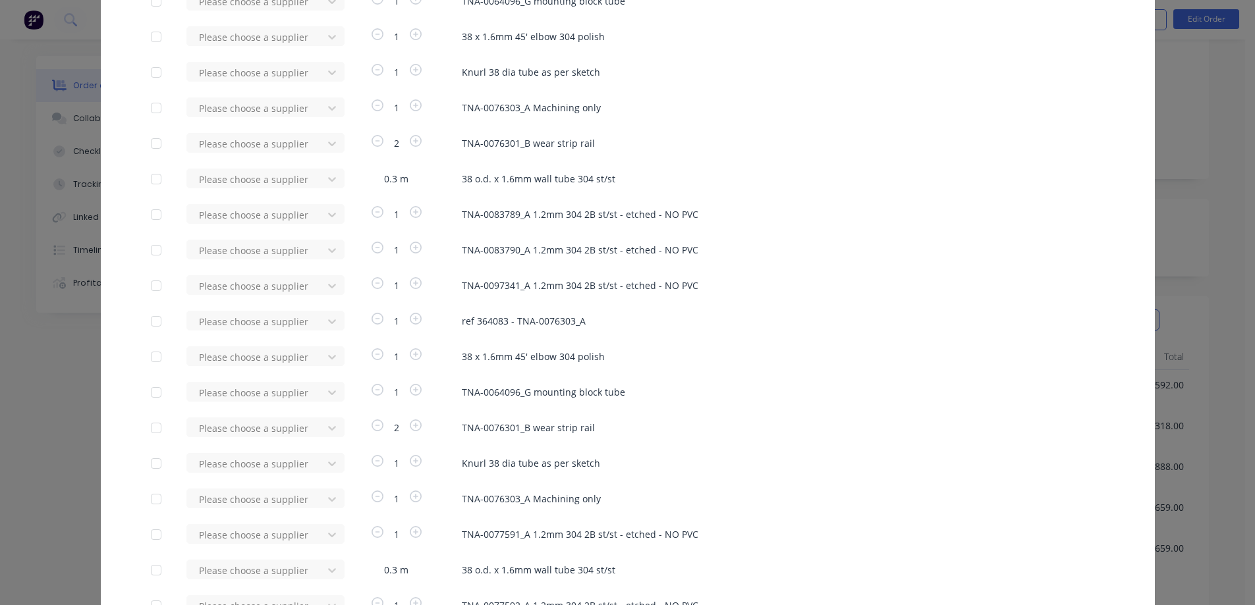
scroll to position [1186, 0]
drag, startPoint x: 719, startPoint y: 214, endPoint x: 447, endPoint y: 222, distance: 272.8
click at [447, 222] on div "Please choose a supplier 1 TNA-0083789_A 1.2mm 304 2B st/st - etched - NO PVC" at bounding box center [628, 214] width 954 height 20
drag, startPoint x: 731, startPoint y: 283, endPoint x: 445, endPoint y: 289, distance: 285.3
click at [445, 289] on div "Please choose a supplier 1 TNA-0097341_A 1.2mm 304 2B st/st - etched - NO PVC" at bounding box center [628, 285] width 954 height 20
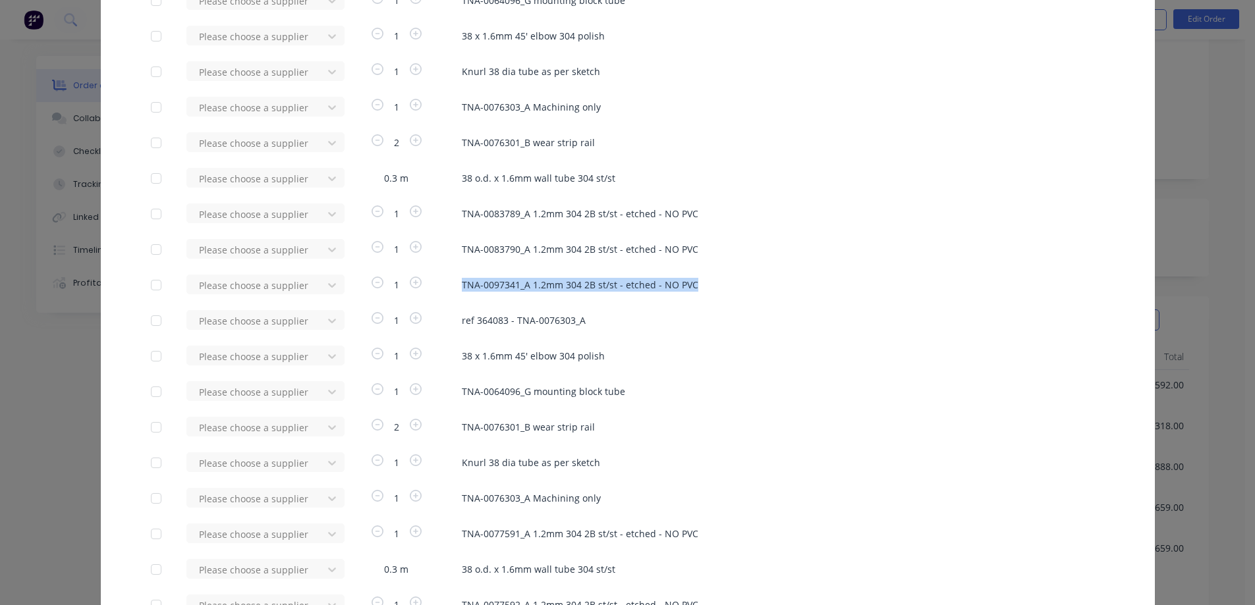
copy span "TNA-0097341_A 1.2mm 304 2B st/st - etched - NO PVC"
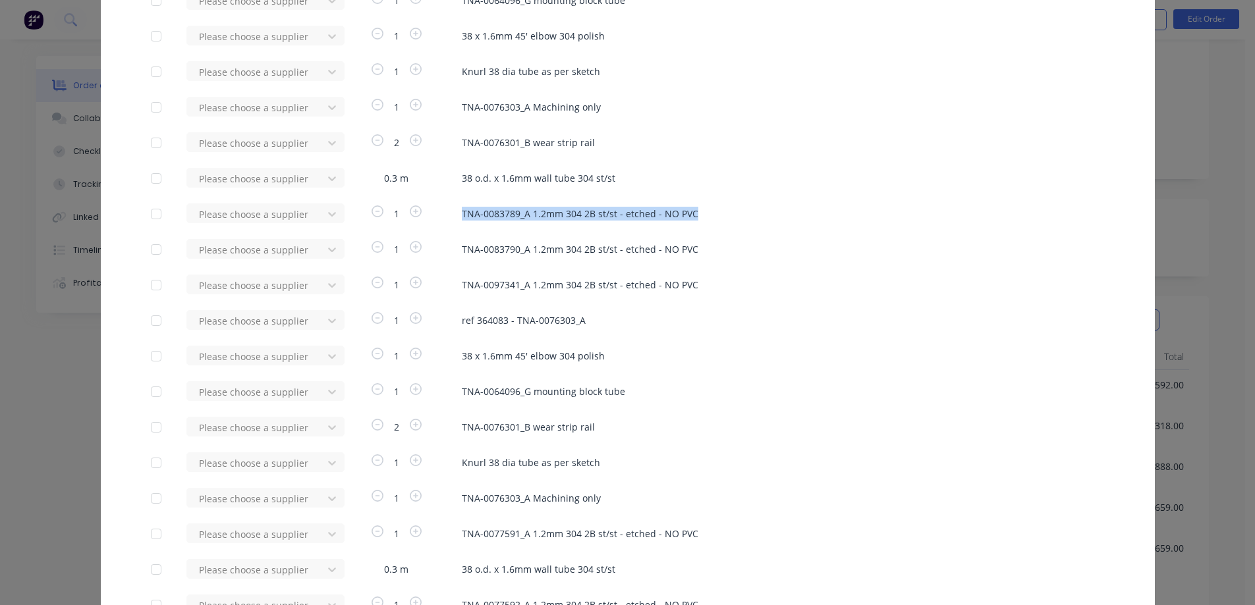
drag, startPoint x: 626, startPoint y: 219, endPoint x: 447, endPoint y: 220, distance: 178.5
click at [447, 220] on div "Please choose a supplier 1 TNA-0083789_A 1.2mm 304 2B st/st - etched - NO PVC" at bounding box center [628, 214] width 954 height 20
copy span "TNA-0083789_A 1.2mm 304 2B st/st - etched - NO PVC"
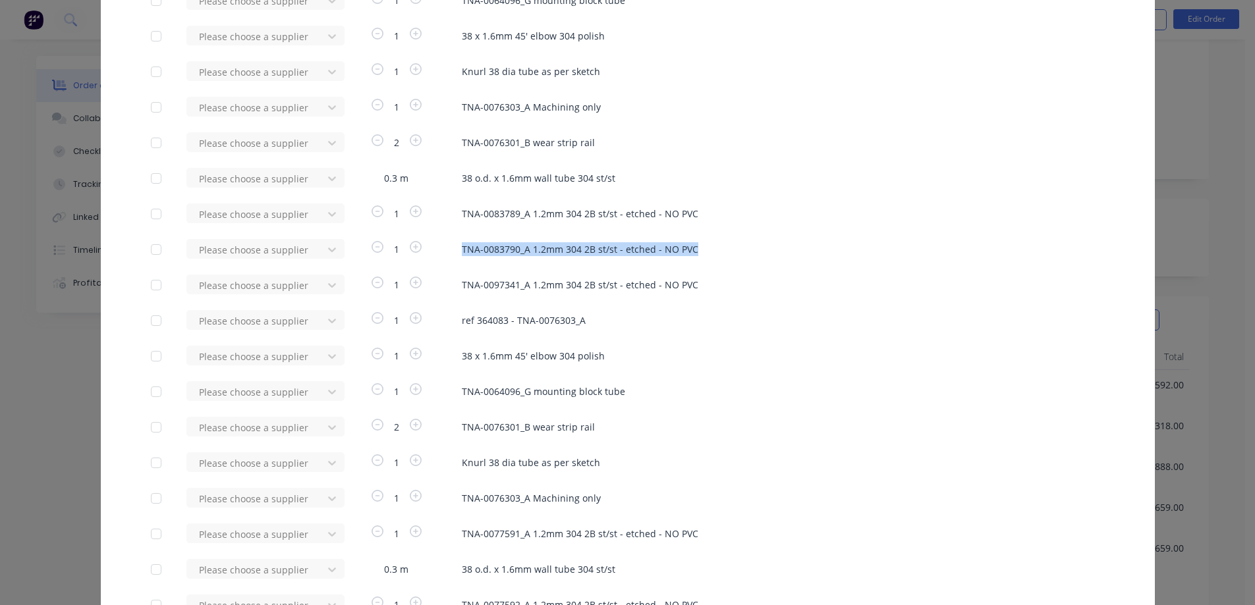
drag, startPoint x: 723, startPoint y: 250, endPoint x: 451, endPoint y: 248, distance: 272.7
click at [451, 248] on div "Please choose a supplier 1 TNA-0083790_A 1.2mm 304 2B st/st - etched - NO PVC" at bounding box center [628, 249] width 954 height 20
copy span "TNA-0083790_A 1.2mm 304 2B st/st - etched - NO PVC"
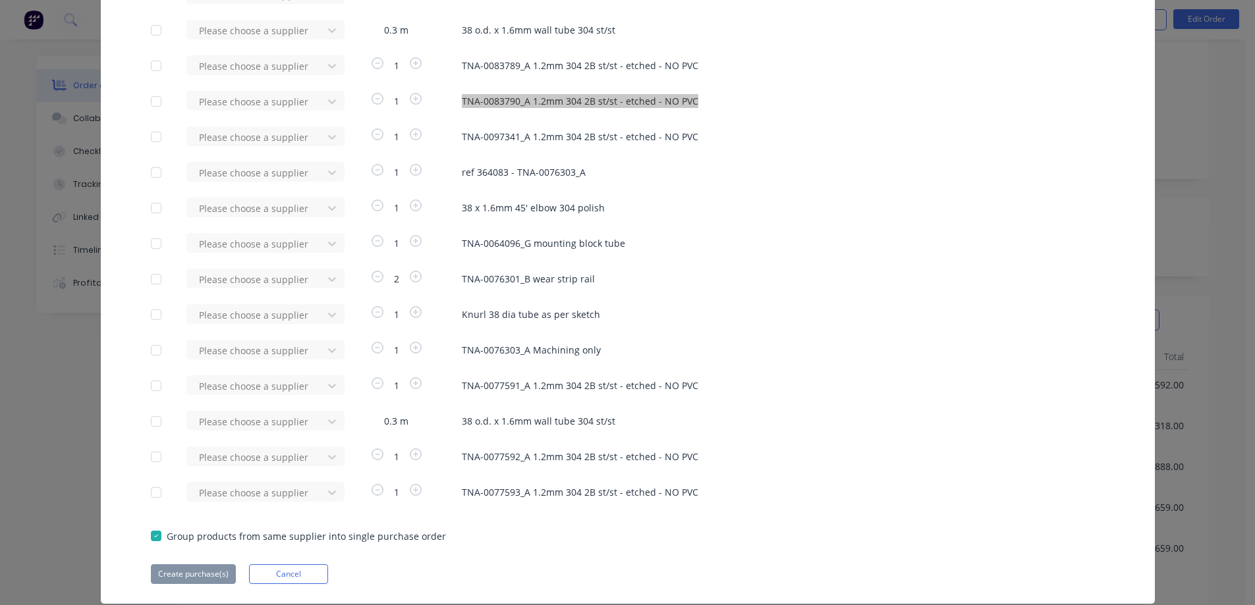
scroll to position [1371, 0]
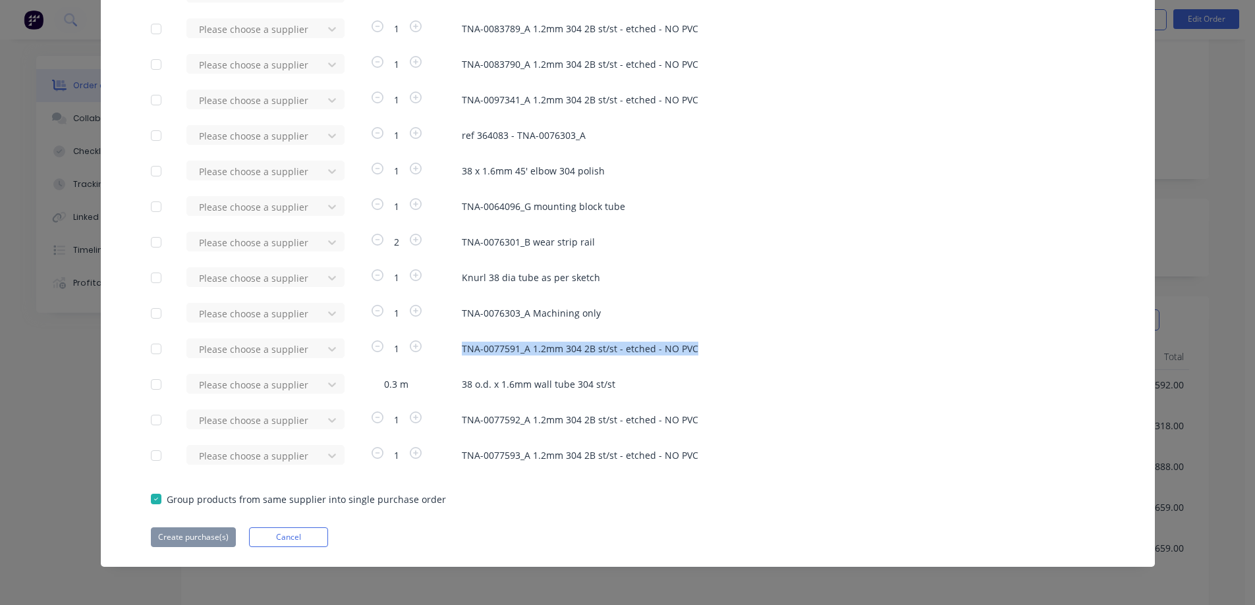
drag, startPoint x: 449, startPoint y: 347, endPoint x: 718, endPoint y: 339, distance: 268.9
click at [718, 339] on div "Please choose a supplier 1 TNA-0077591_A 1.2mm 304 2B st/st - etched - NO PVC" at bounding box center [628, 349] width 954 height 20
copy span "TNA-0077591_A 1.2mm 304 2B st/st - etched - NO PVC"
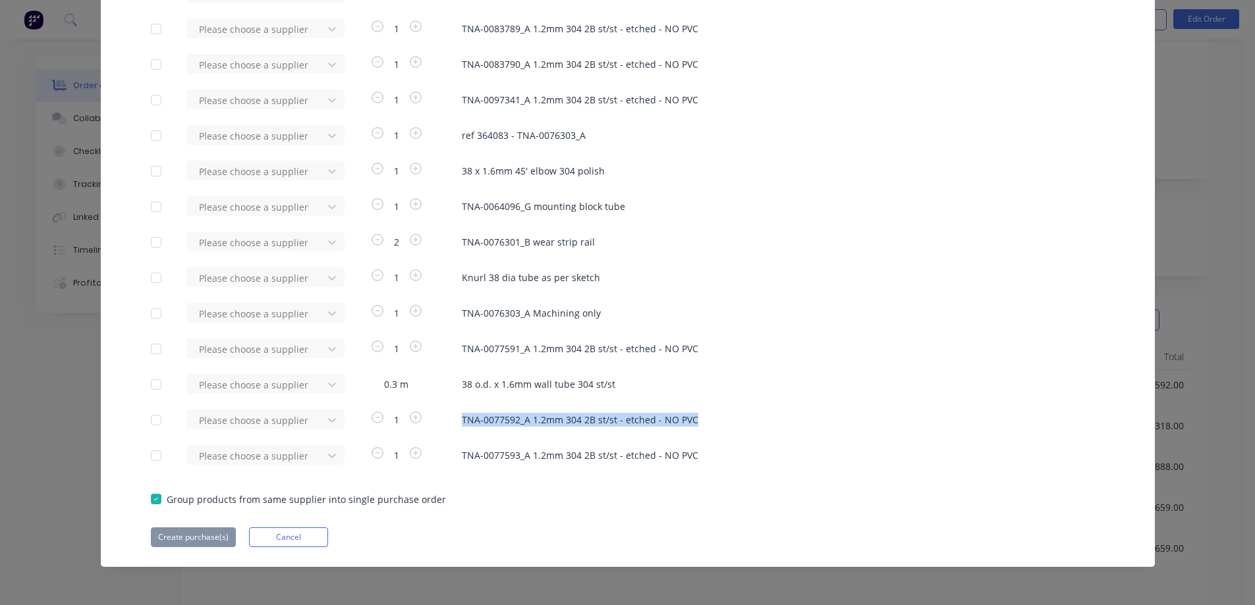
drag, startPoint x: 698, startPoint y: 424, endPoint x: 440, endPoint y: 424, distance: 257.6
click at [440, 424] on div "Please choose a supplier 1 TNA-0077592_A 1.2mm 304 2B st/st - etched - NO PVC" at bounding box center [628, 420] width 954 height 20
copy span "TNA-0077592_A 1.2mm 304 2B st/st - etched - NO PVC"
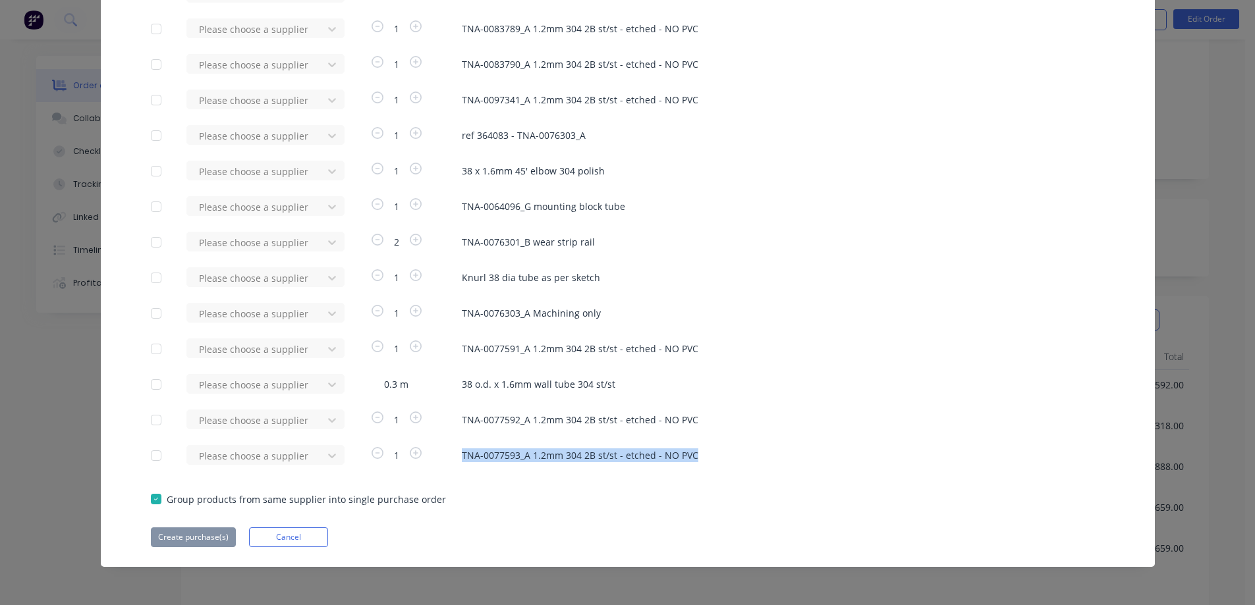
drag, startPoint x: 700, startPoint y: 452, endPoint x: 449, endPoint y: 457, distance: 251.7
click at [449, 457] on div "Please choose a supplier 1 TNA-0077593_A 1.2mm 304 2B st/st - etched - NO PVC" at bounding box center [628, 455] width 954 height 20
click at [257, 538] on button "Cancel" at bounding box center [288, 538] width 79 height 20
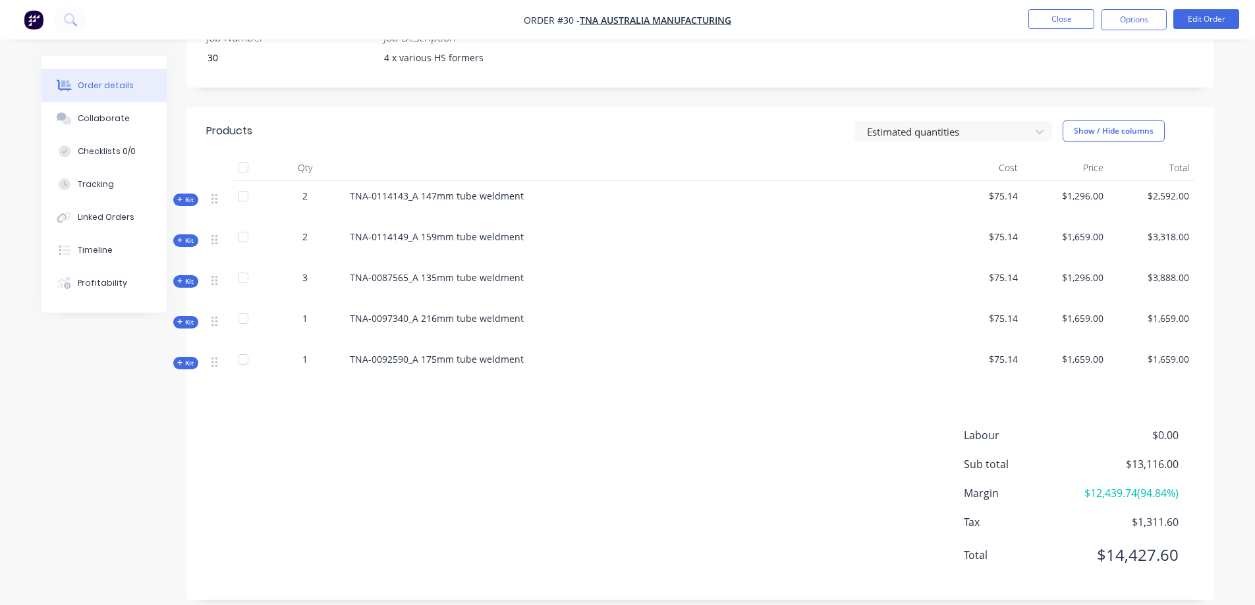
scroll to position [352, 0]
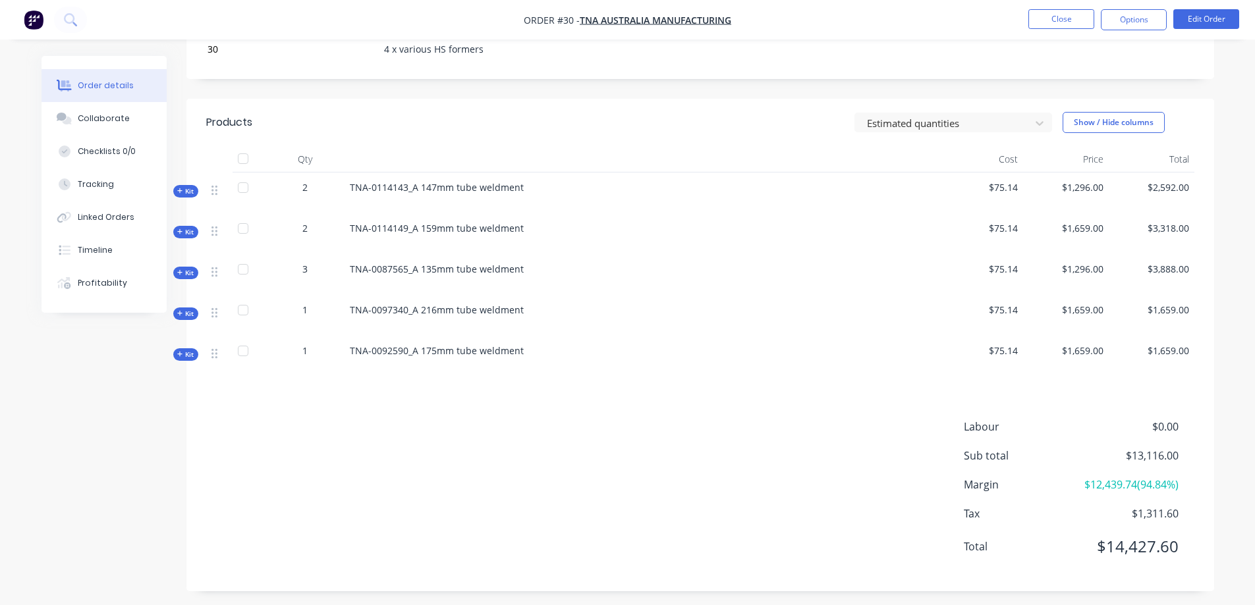
click at [186, 190] on span "Kit" at bounding box center [185, 191] width 17 height 10
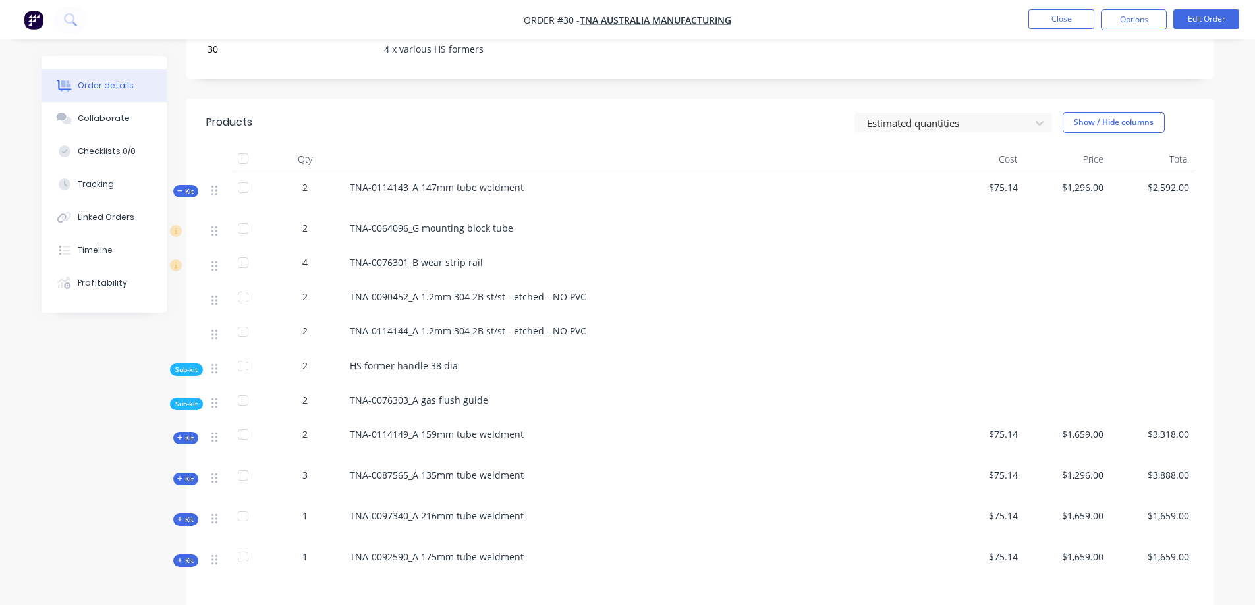
click at [190, 186] on span "Kit" at bounding box center [185, 191] width 17 height 10
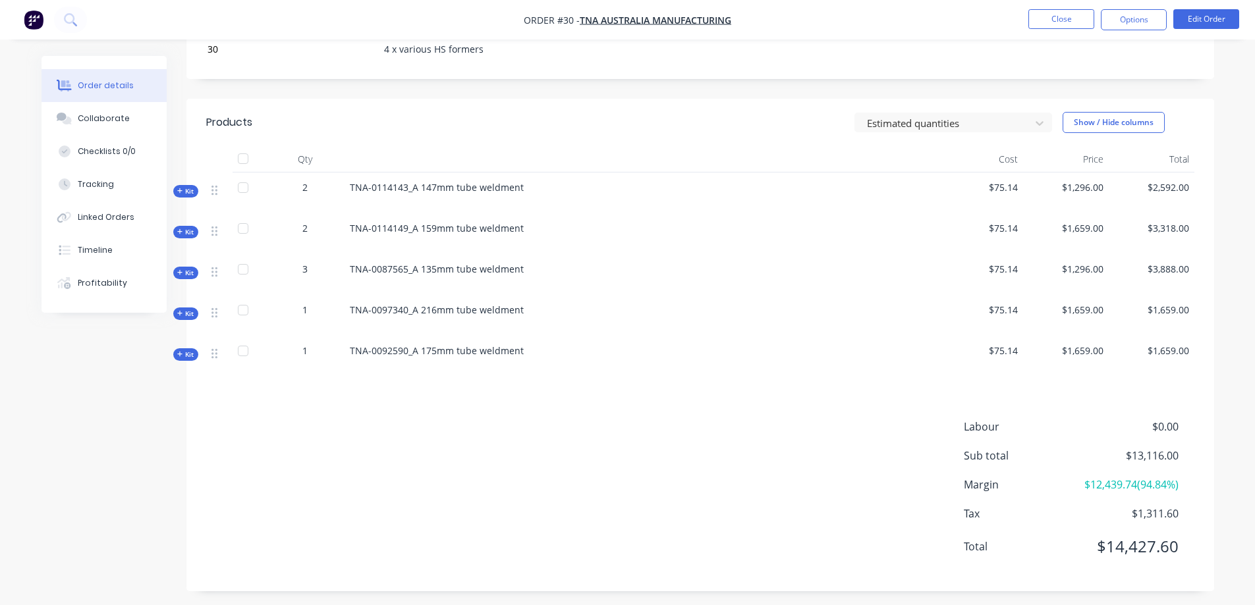
click at [185, 190] on span "Kit" at bounding box center [185, 191] width 17 height 10
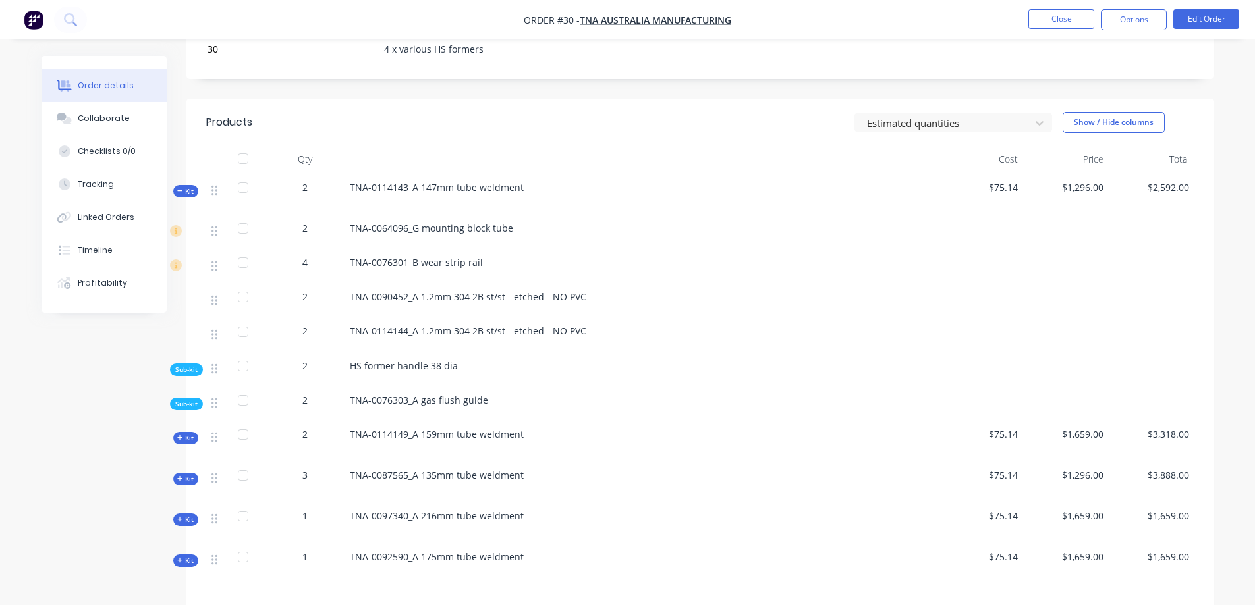
drag, startPoint x: 191, startPoint y: 192, endPoint x: 200, endPoint y: 192, distance: 8.6
click at [190, 192] on span "Kit" at bounding box center [185, 191] width 17 height 10
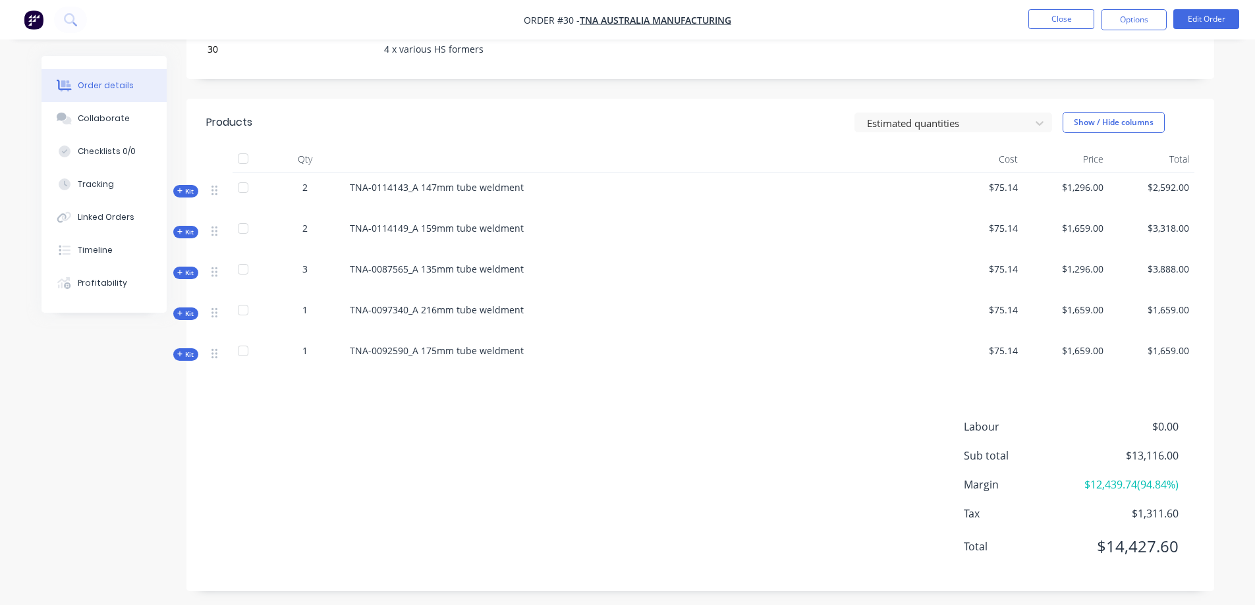
click at [184, 190] on span "Kit" at bounding box center [185, 191] width 17 height 10
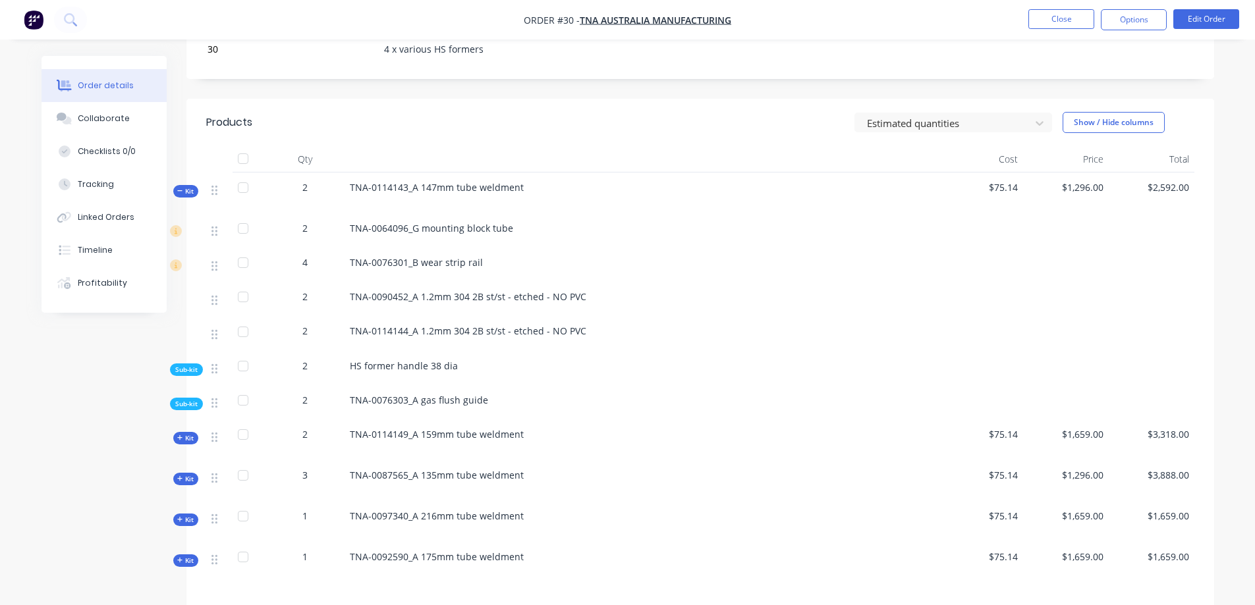
click at [182, 368] on span "Sub-kit" at bounding box center [186, 370] width 22 height 10
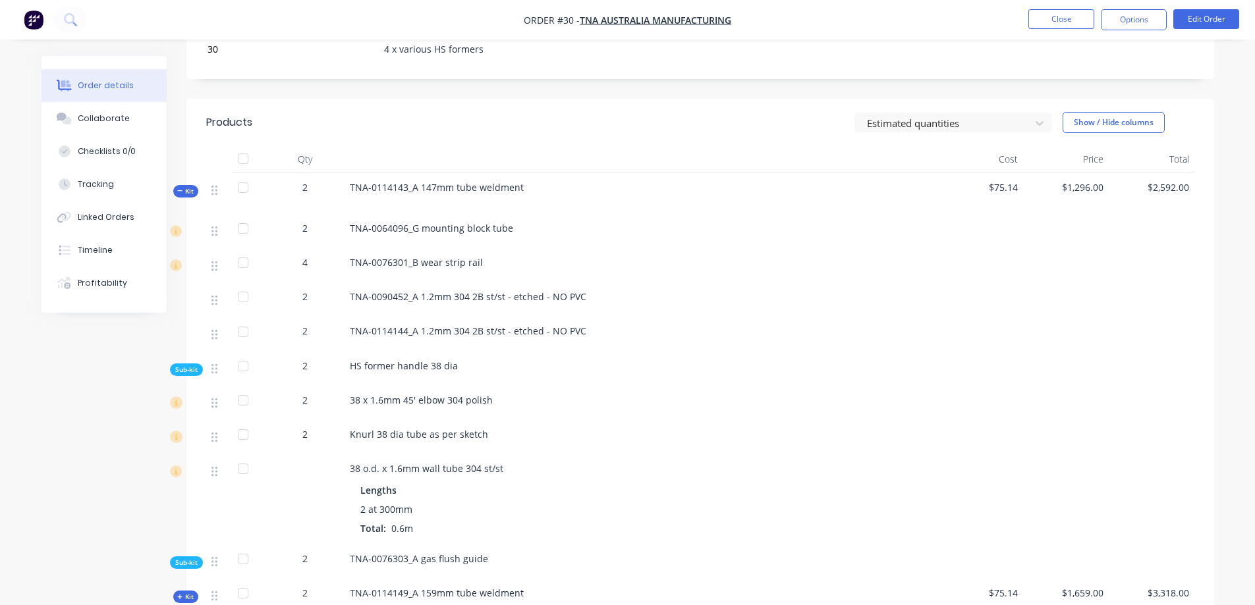
click at [194, 563] on span "Sub-kit" at bounding box center [186, 563] width 22 height 10
click at [186, 192] on span "Kit" at bounding box center [185, 191] width 17 height 10
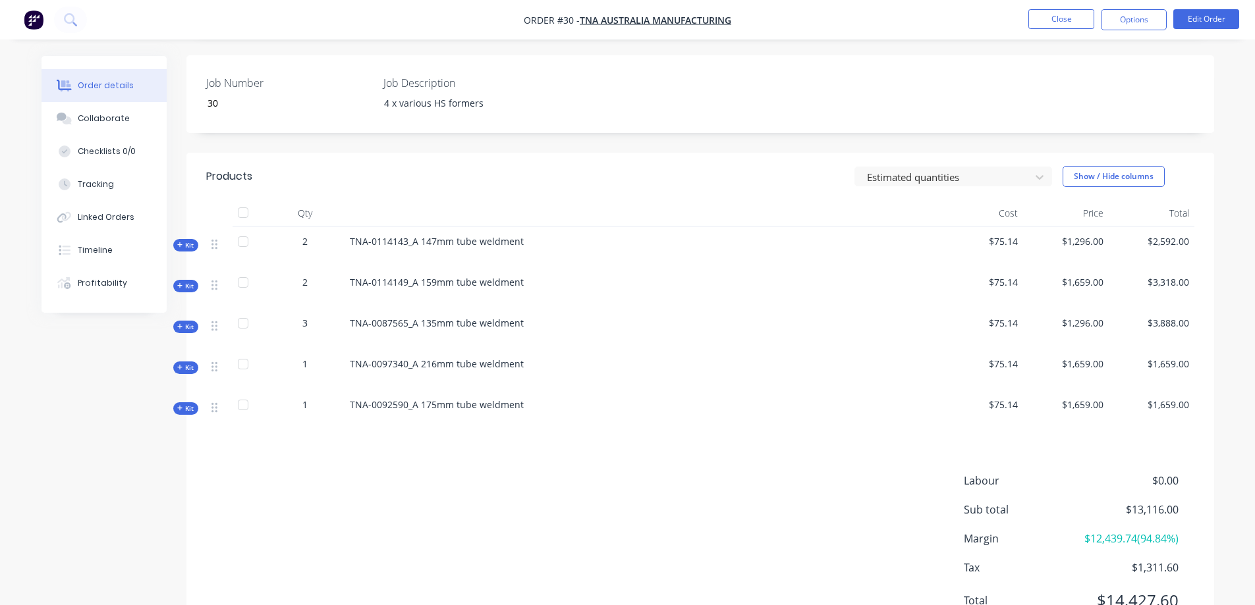
scroll to position [154, 0]
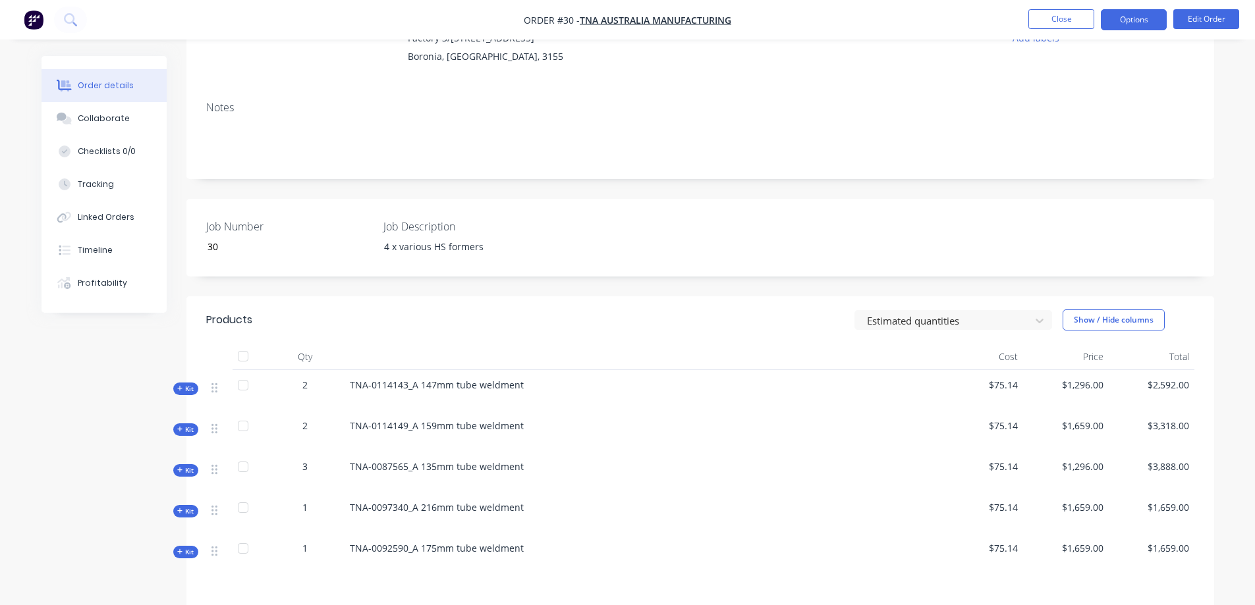
click at [1132, 17] on button "Options" at bounding box center [1134, 19] width 66 height 21
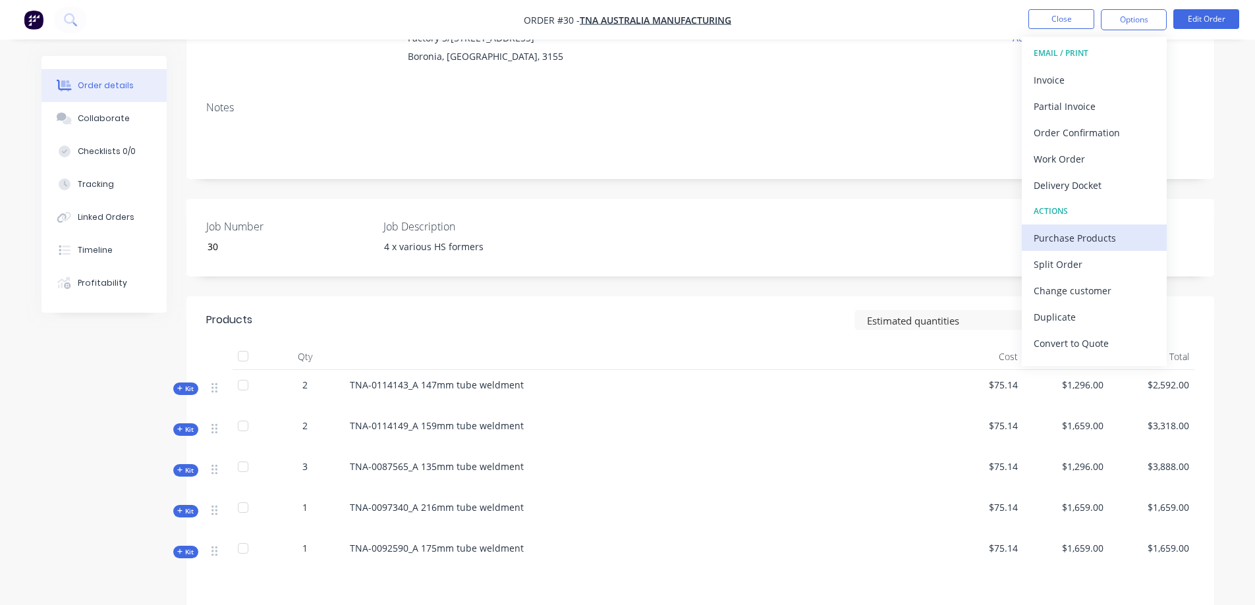
click at [1080, 237] on div "Purchase Products" at bounding box center [1094, 238] width 121 height 19
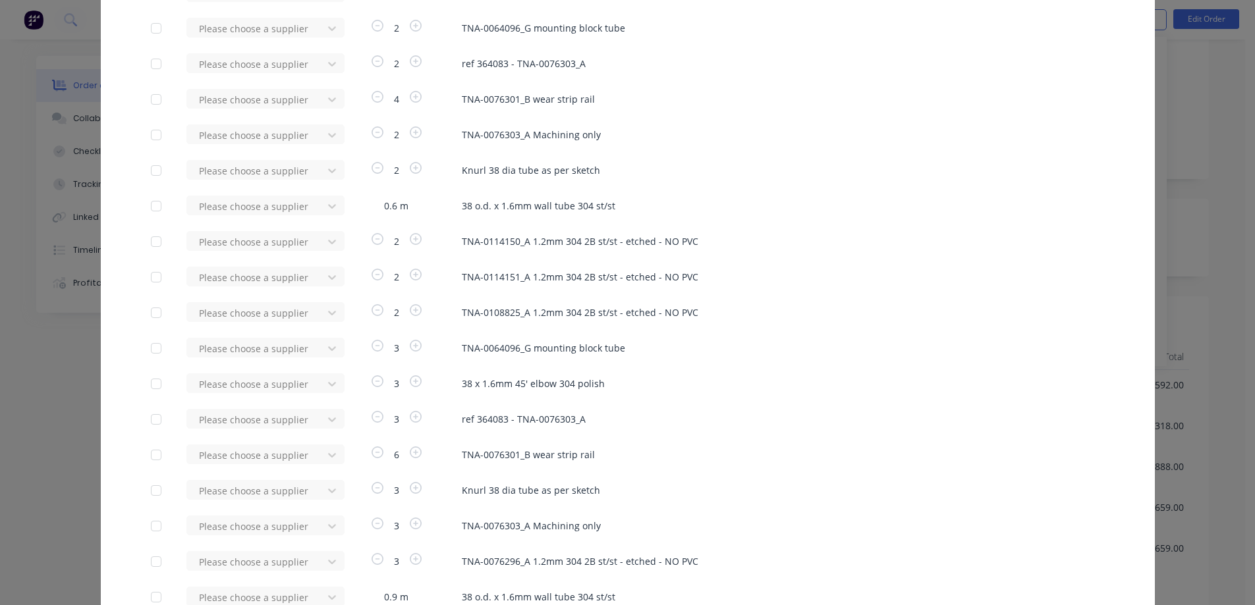
scroll to position [483, 0]
drag, startPoint x: 707, startPoint y: 246, endPoint x: 447, endPoint y: 241, distance: 260.2
click at [447, 241] on div "Please choose a supplier 2 TNA-0114150_A 1.2mm 304 2B st/st - etched - NO PVC" at bounding box center [628, 241] width 954 height 20
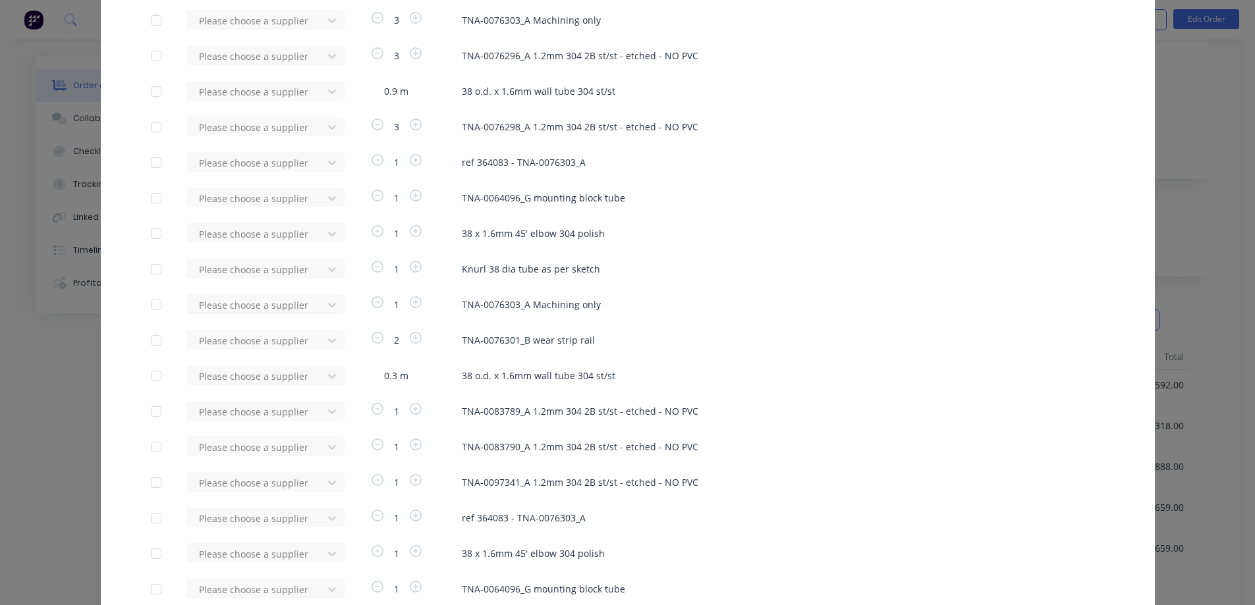
click at [752, 437] on div "Apply to all Please choose a supplier 2 ref 364083 - TNA-0076303_A Please choos…" at bounding box center [628, 26] width 1054 height 1810
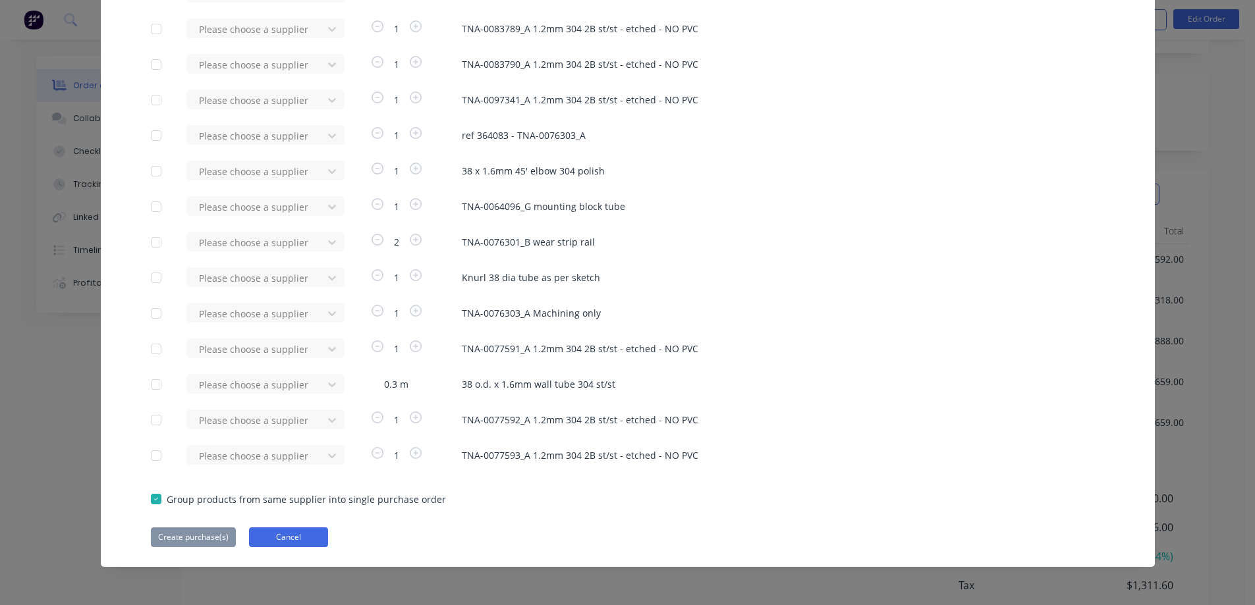
scroll to position [352, 0]
click at [277, 535] on button "Cancel" at bounding box center [288, 538] width 79 height 20
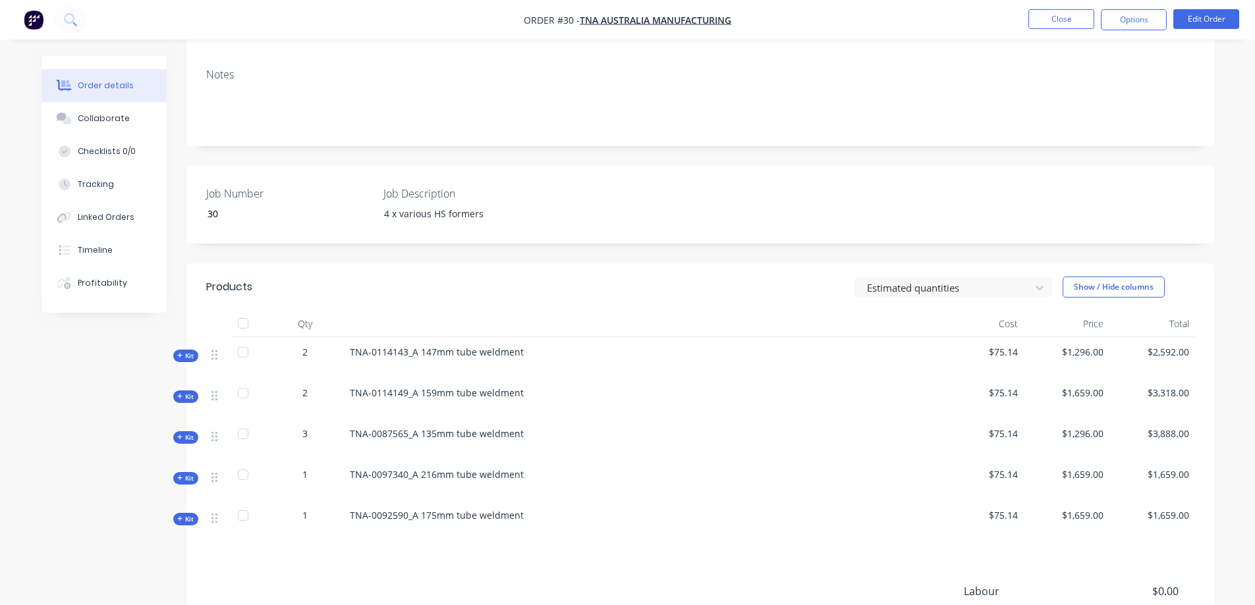
scroll to position [132, 0]
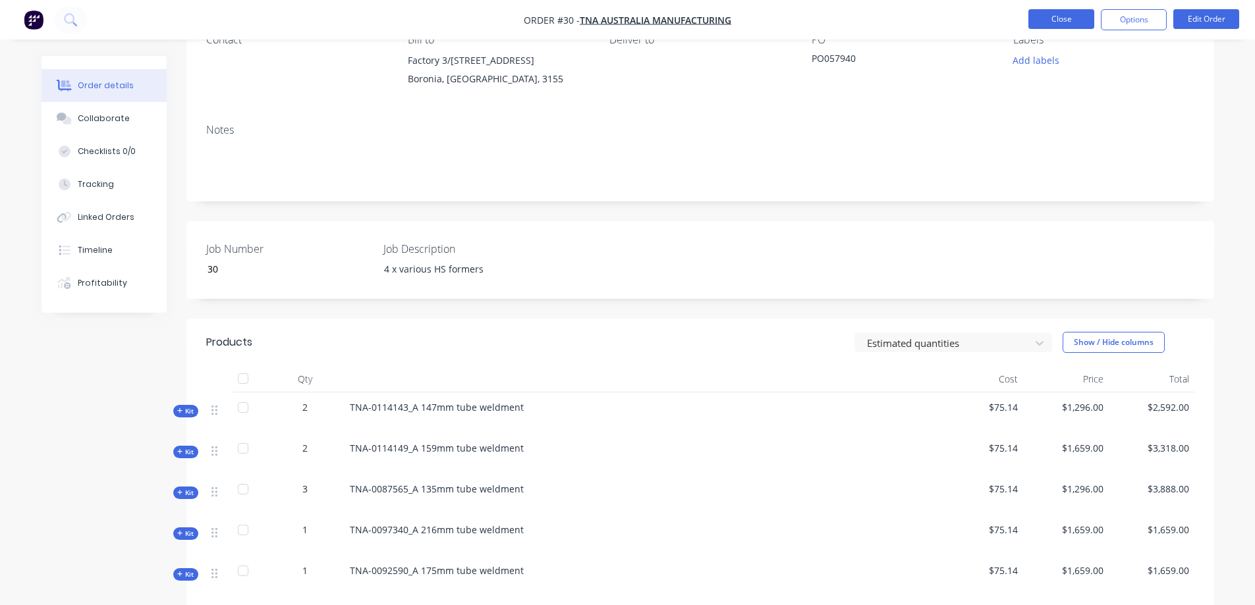
click at [1065, 22] on button "Close" at bounding box center [1061, 19] width 66 height 20
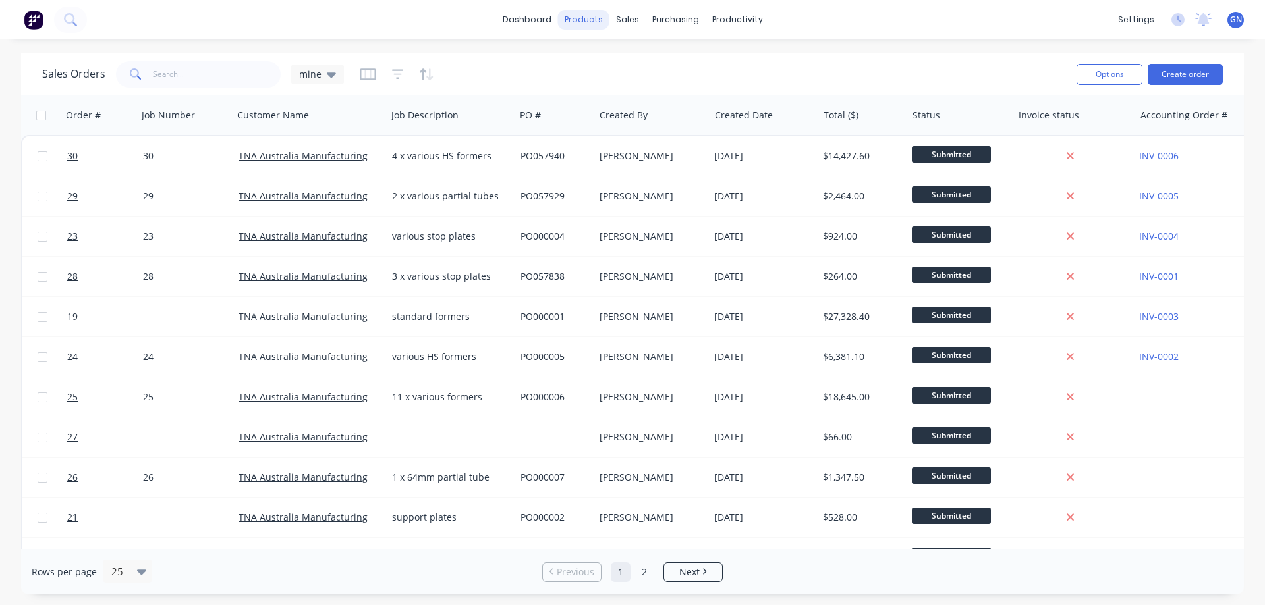
click at [590, 16] on div "products" at bounding box center [583, 20] width 51 height 20
click at [610, 57] on div "Product Catalogue" at bounding box center [642, 63] width 82 height 12
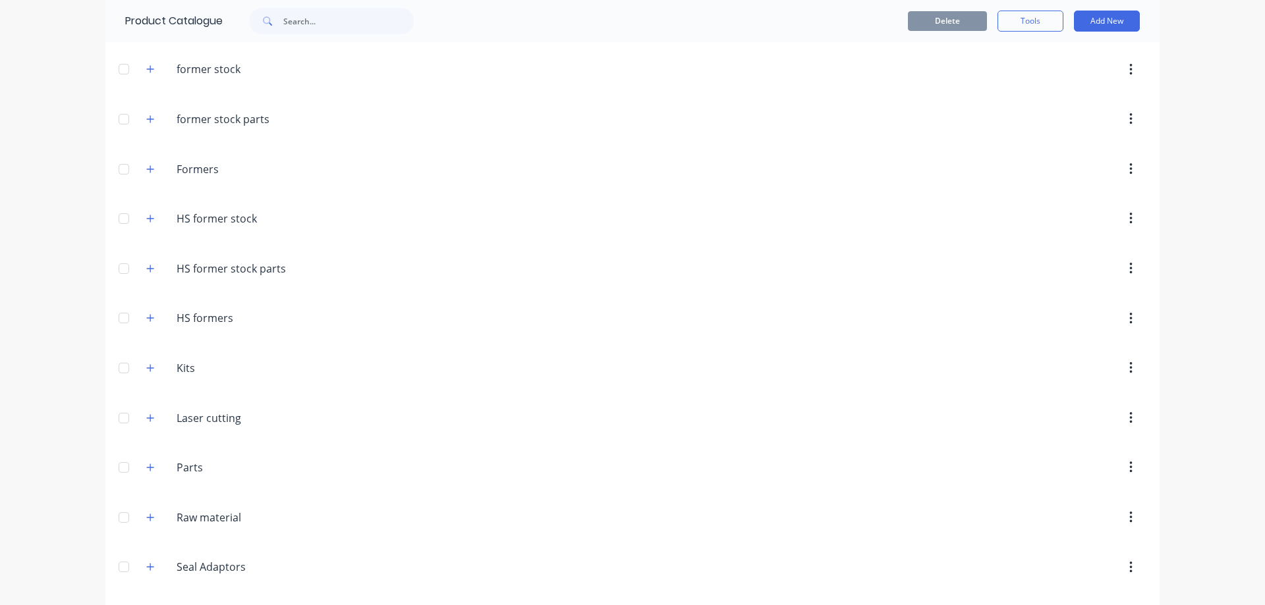
scroll to position [176, 0]
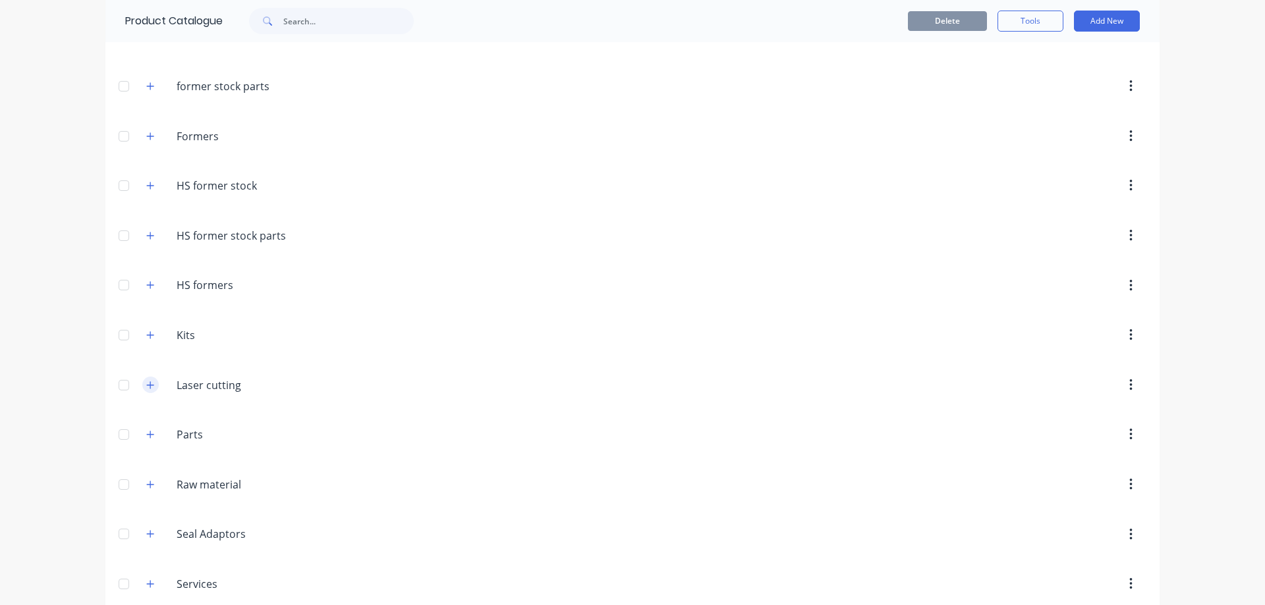
click at [148, 387] on icon "button" at bounding box center [150, 385] width 8 height 9
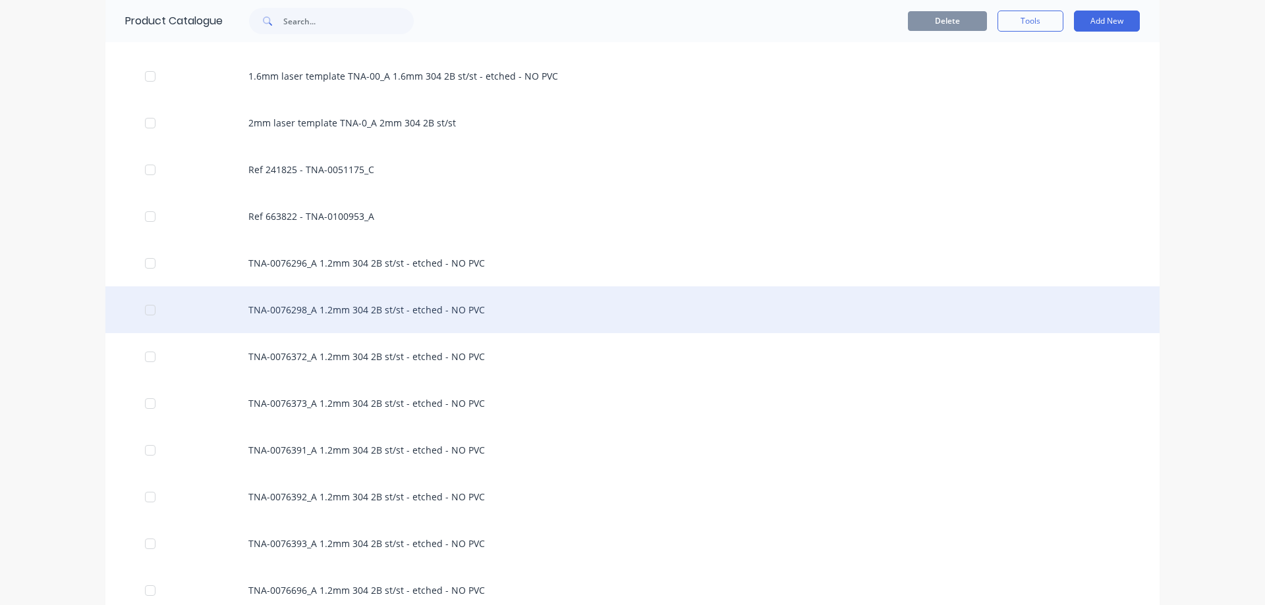
scroll to position [593, 0]
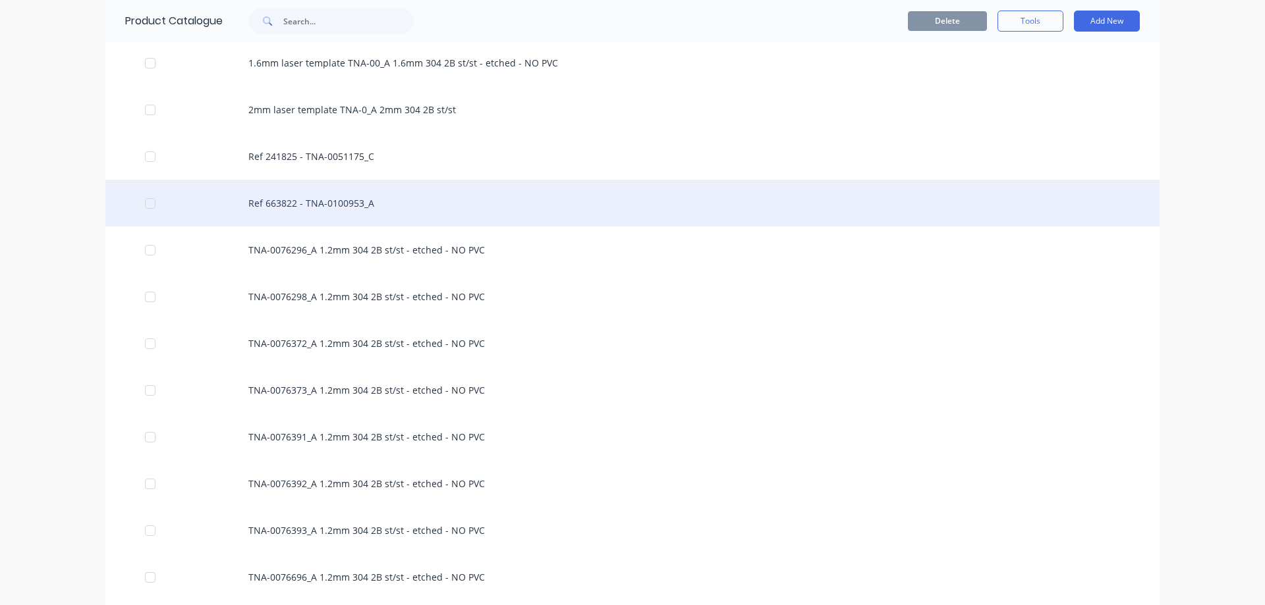
click at [350, 209] on div "Ref 663822 - TNA-0100953_A" at bounding box center [632, 203] width 1054 height 47
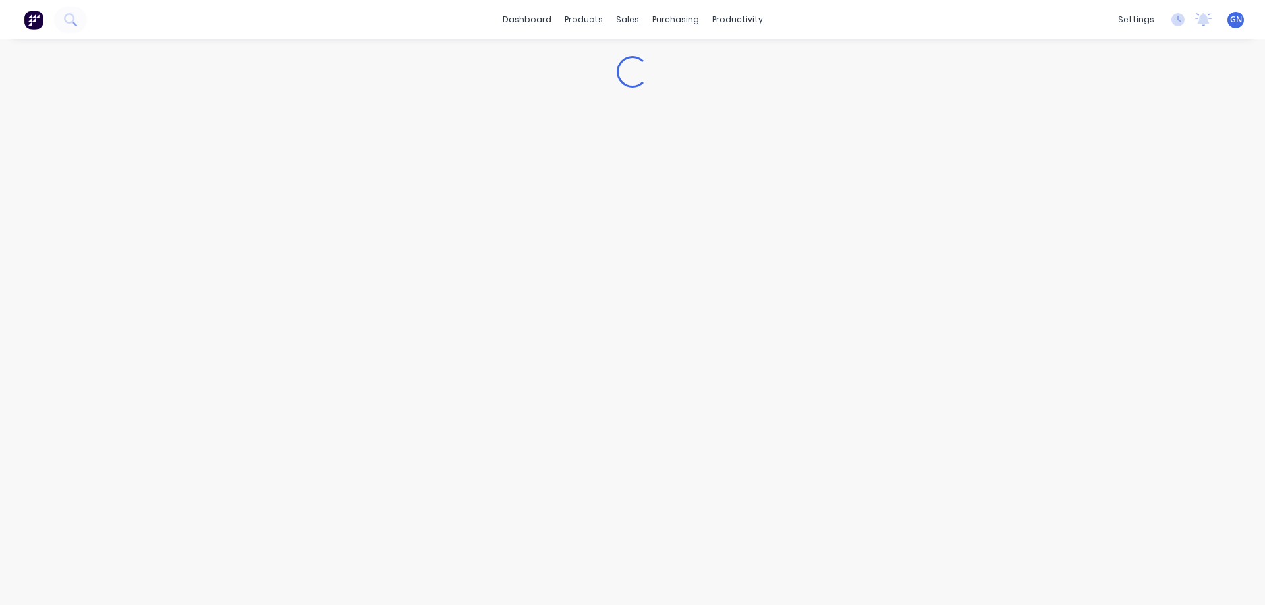
click at [350, 209] on div "Loading..." at bounding box center [632, 310] width 1265 height 540
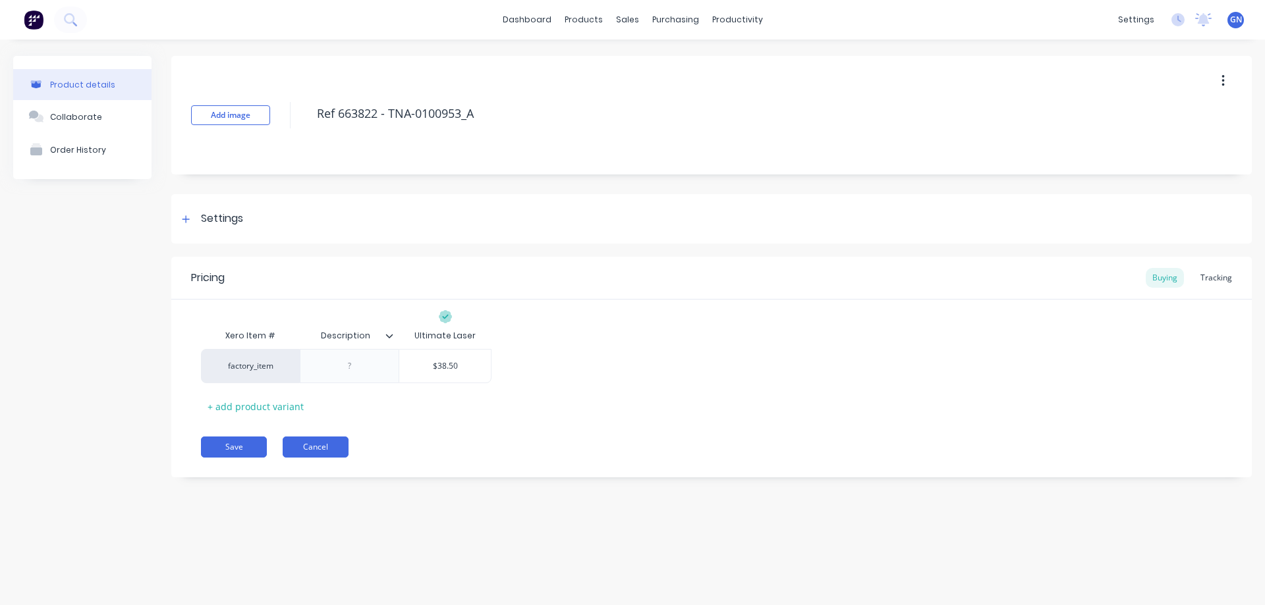
click at [308, 442] on button "Cancel" at bounding box center [316, 447] width 66 height 21
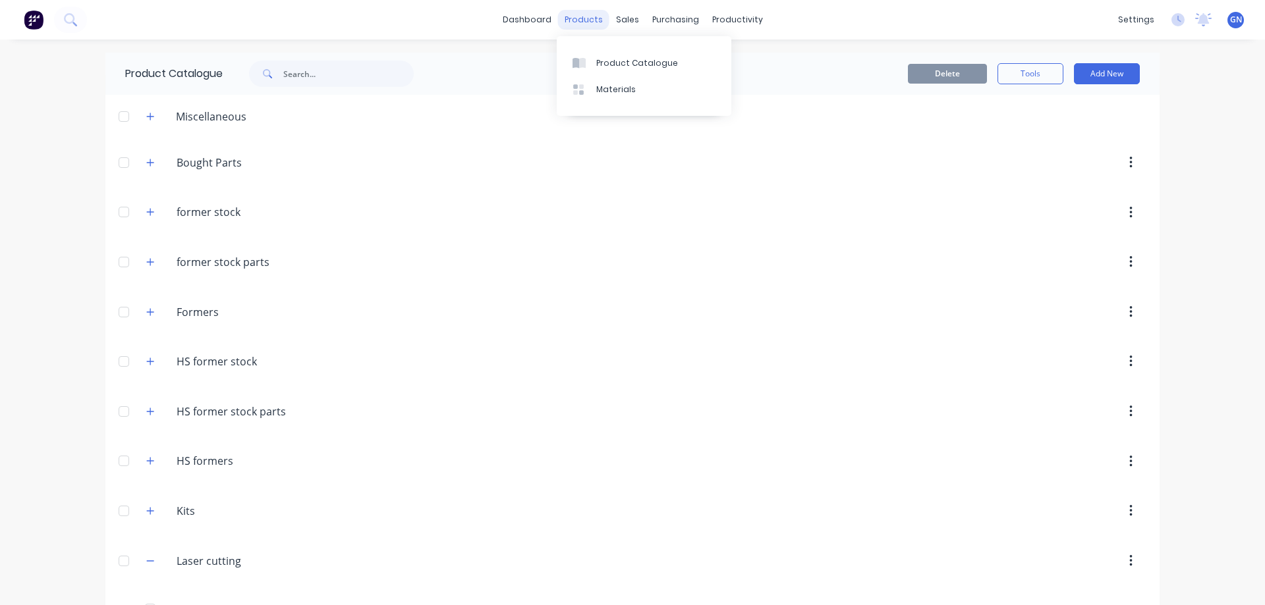
click at [580, 22] on div "products" at bounding box center [583, 20] width 51 height 20
click at [621, 63] on div "Product Catalogue" at bounding box center [637, 63] width 82 height 12
